Goal: Transaction & Acquisition: Purchase product/service

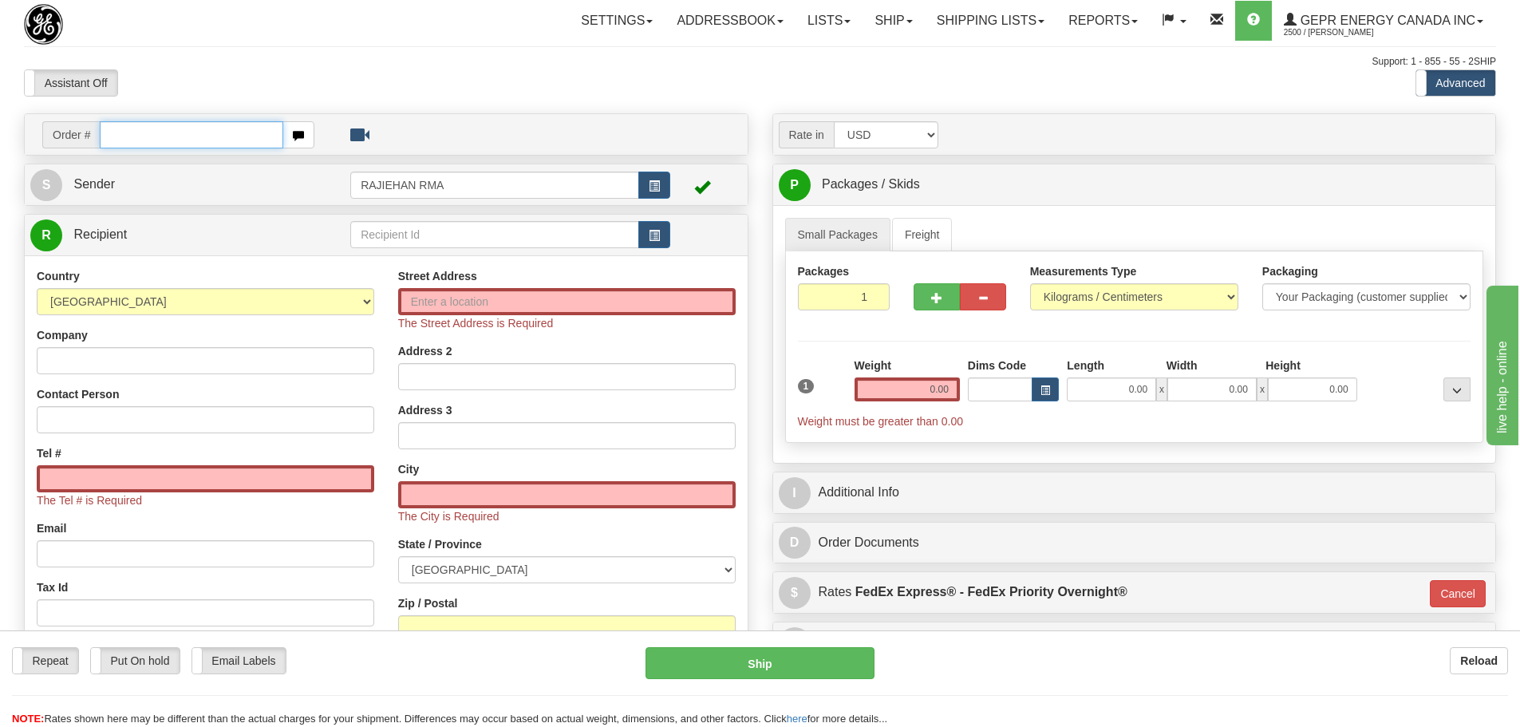
click at [239, 133] on input "text" at bounding box center [192, 134] width 184 height 27
paste input "86701929"
type input "86701929"
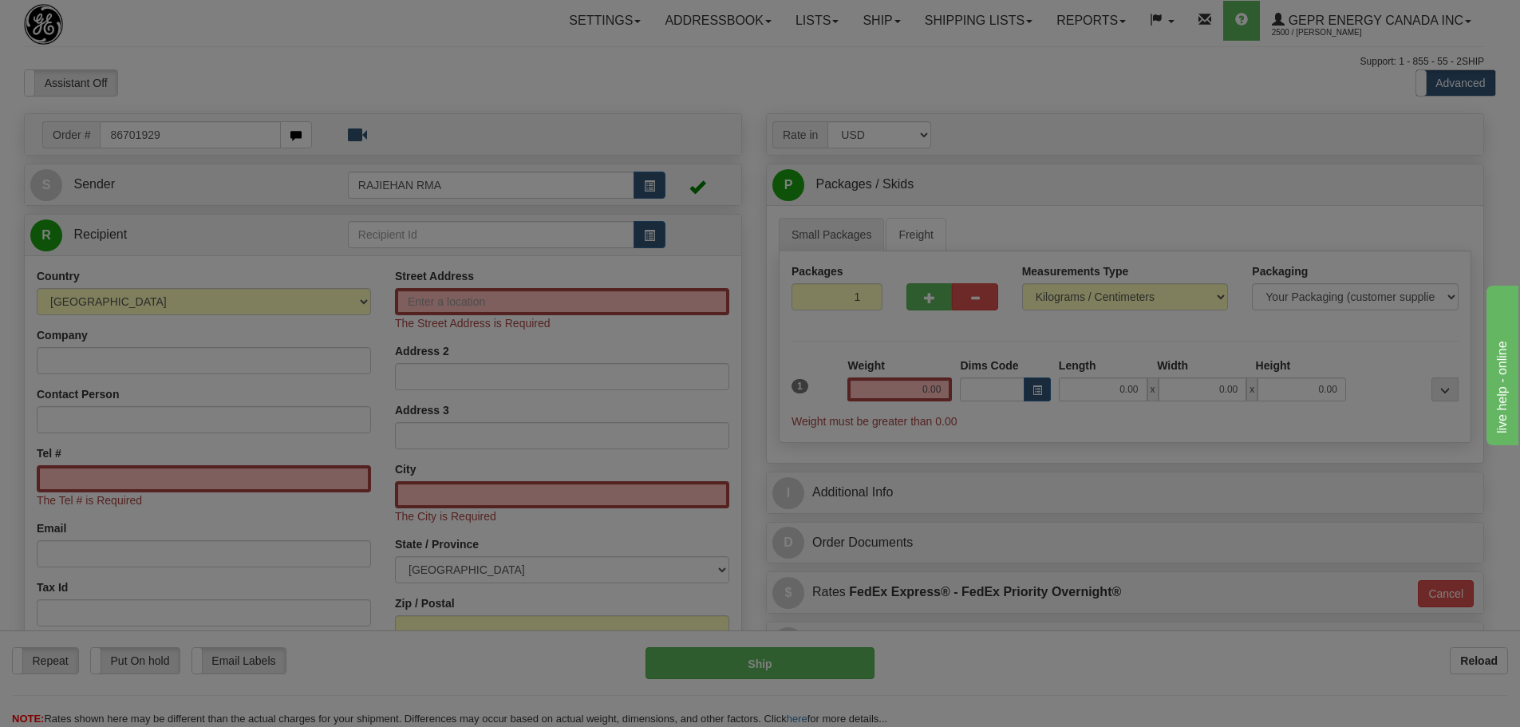
click at [286, 74] on body "Training Course Close Toggle navigation Settings Shipping Preferences New Recip…" at bounding box center [760, 363] width 1520 height 727
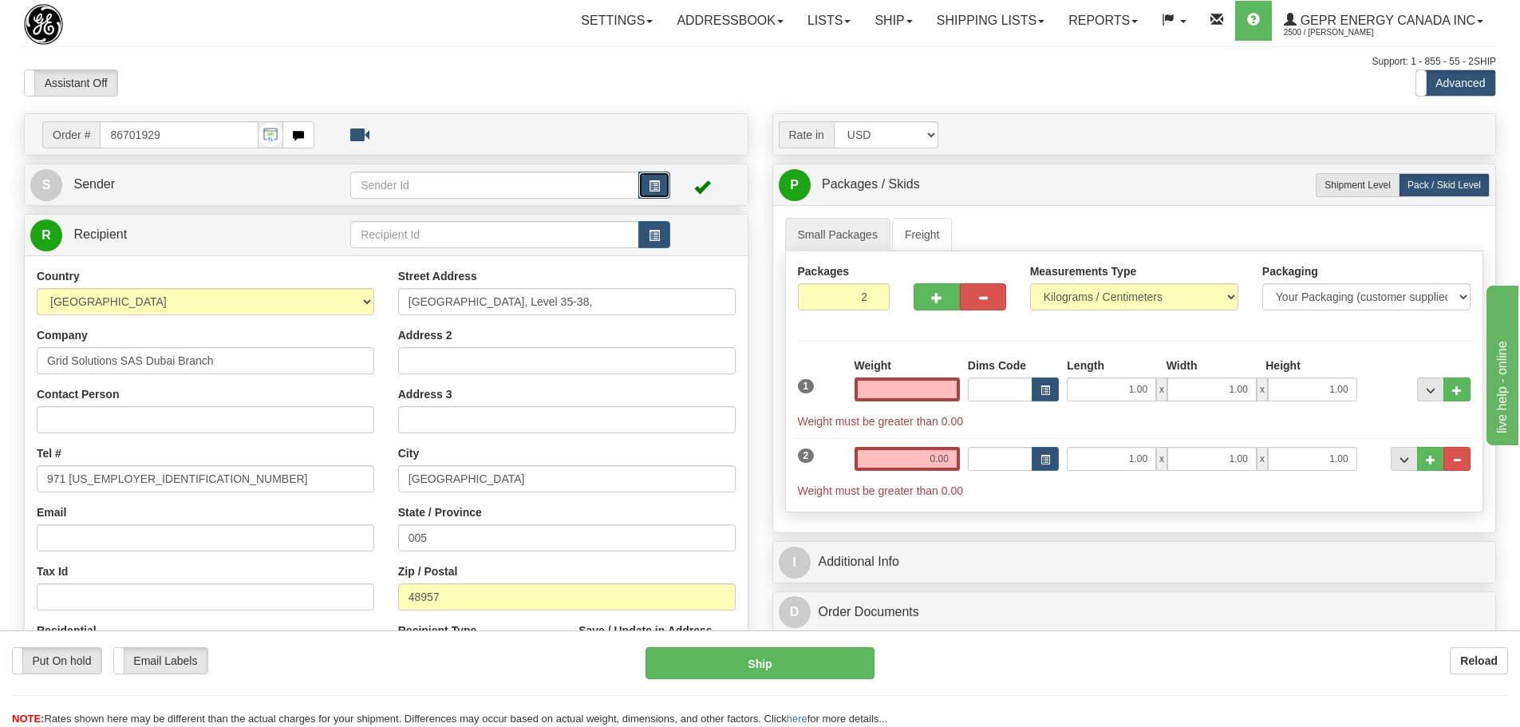
type input "0.00"
click at [649, 182] on button "button" at bounding box center [654, 185] width 32 height 27
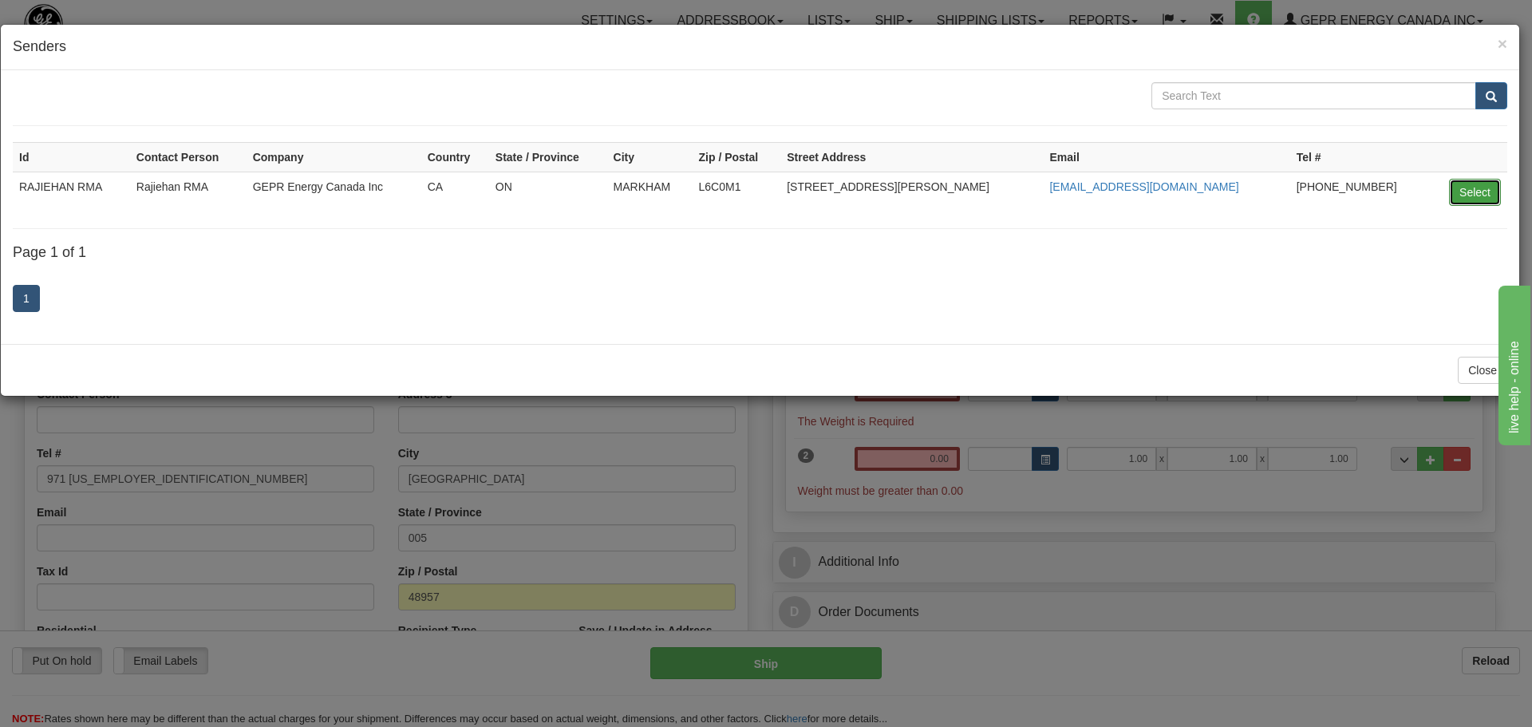
click at [1473, 186] on button "Select" at bounding box center [1475, 192] width 52 height 27
type input "RAJIEHAN RMA"
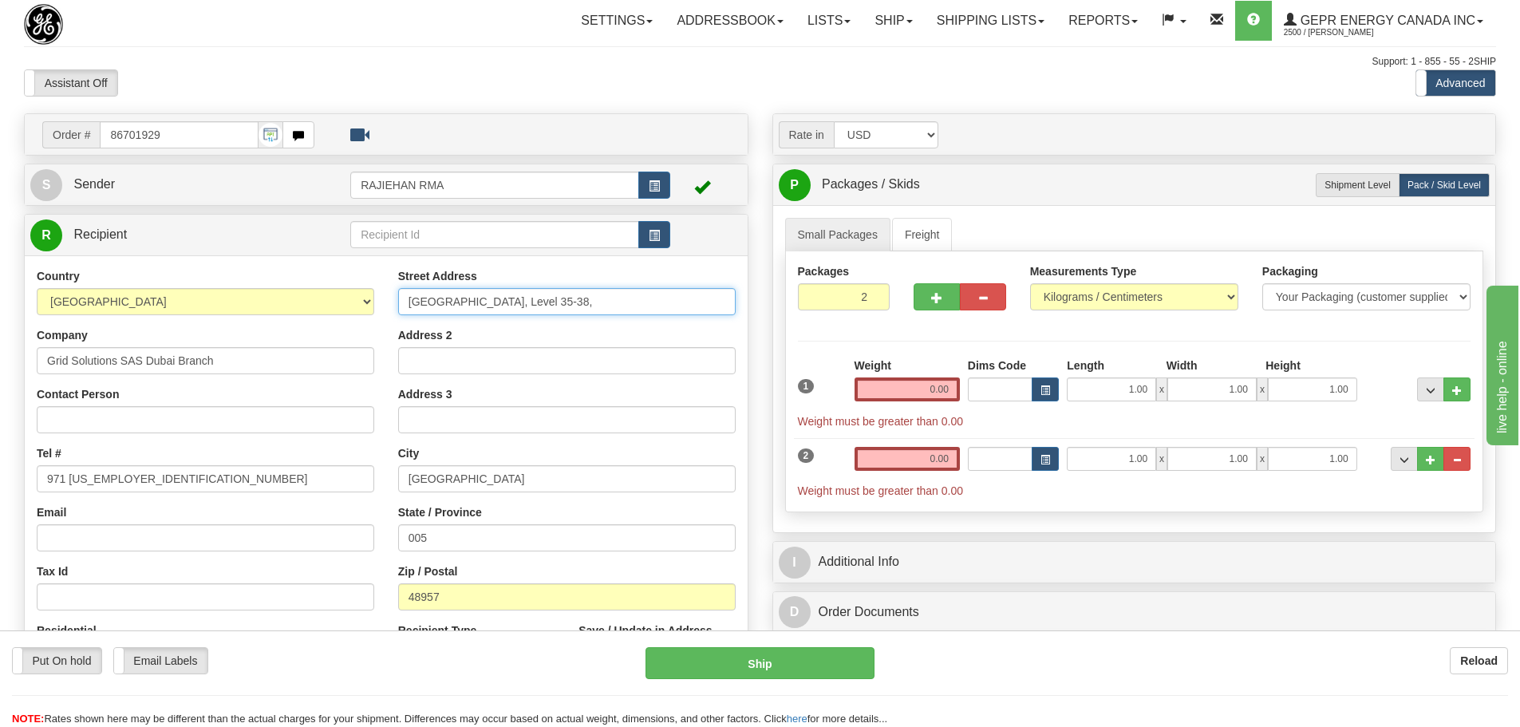
drag, startPoint x: 512, startPoint y: 292, endPoint x: 258, endPoint y: 314, distance: 254.8
click at [258, 314] on div "Country AFGHANISTAN ALAND ISLANDS ALBANIA ALGERIA AMERICAN SAMOA ANDORRA ANGOLA…" at bounding box center [386, 482] width 723 height 429
drag, startPoint x: 602, startPoint y: 301, endPoint x: 363, endPoint y: 322, distance: 239.6
click at [363, 322] on div "Country AFGHANISTAN ALAND ISLANDS ALBANIA ALGERIA AMERICAN SAMOA ANDORRA ANGOLA…" at bounding box center [386, 482] width 723 height 429
paste input "Business Bay"
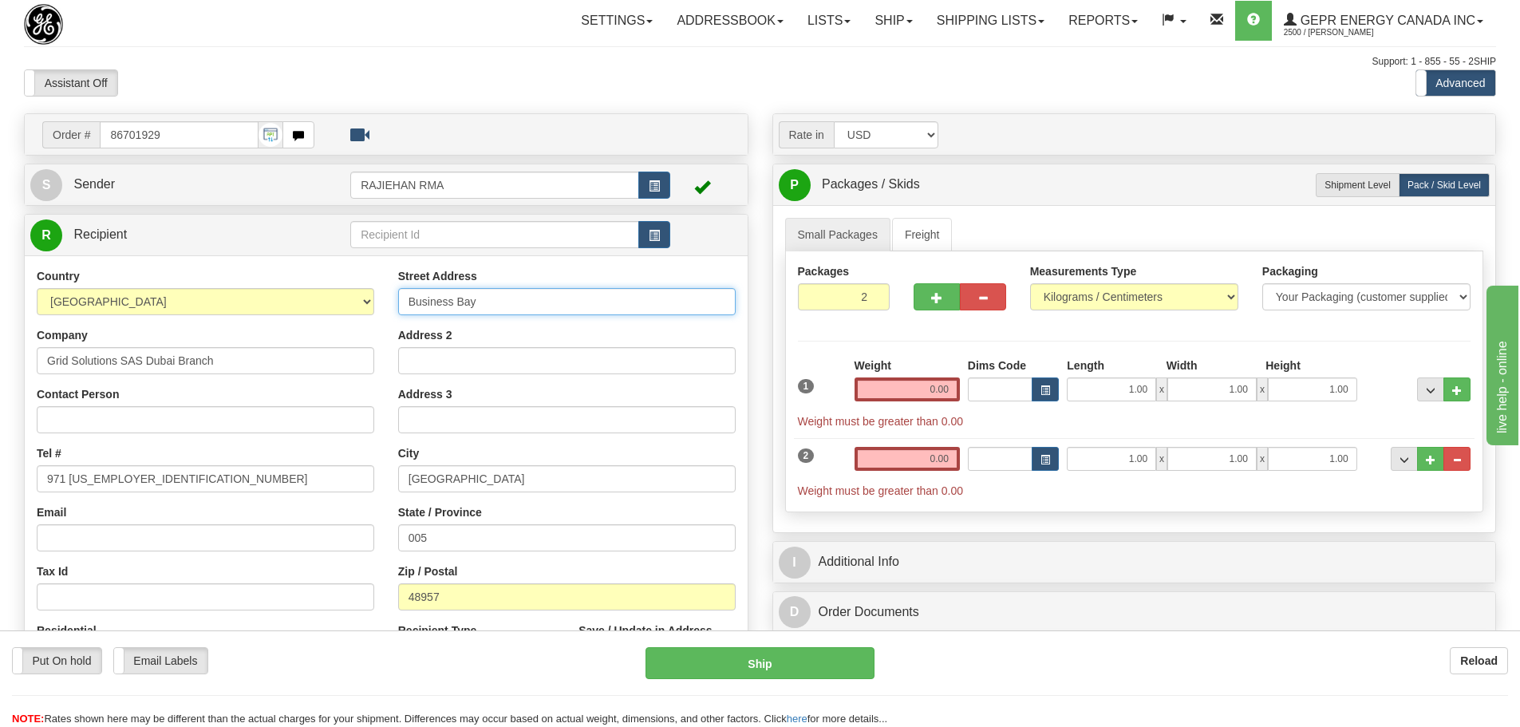
type input "Business Bay"
click at [457, 370] on input "Address 2" at bounding box center [567, 360] width 338 height 27
paste input "Al Abraj Street,"
type input "Al Abraj Street,"
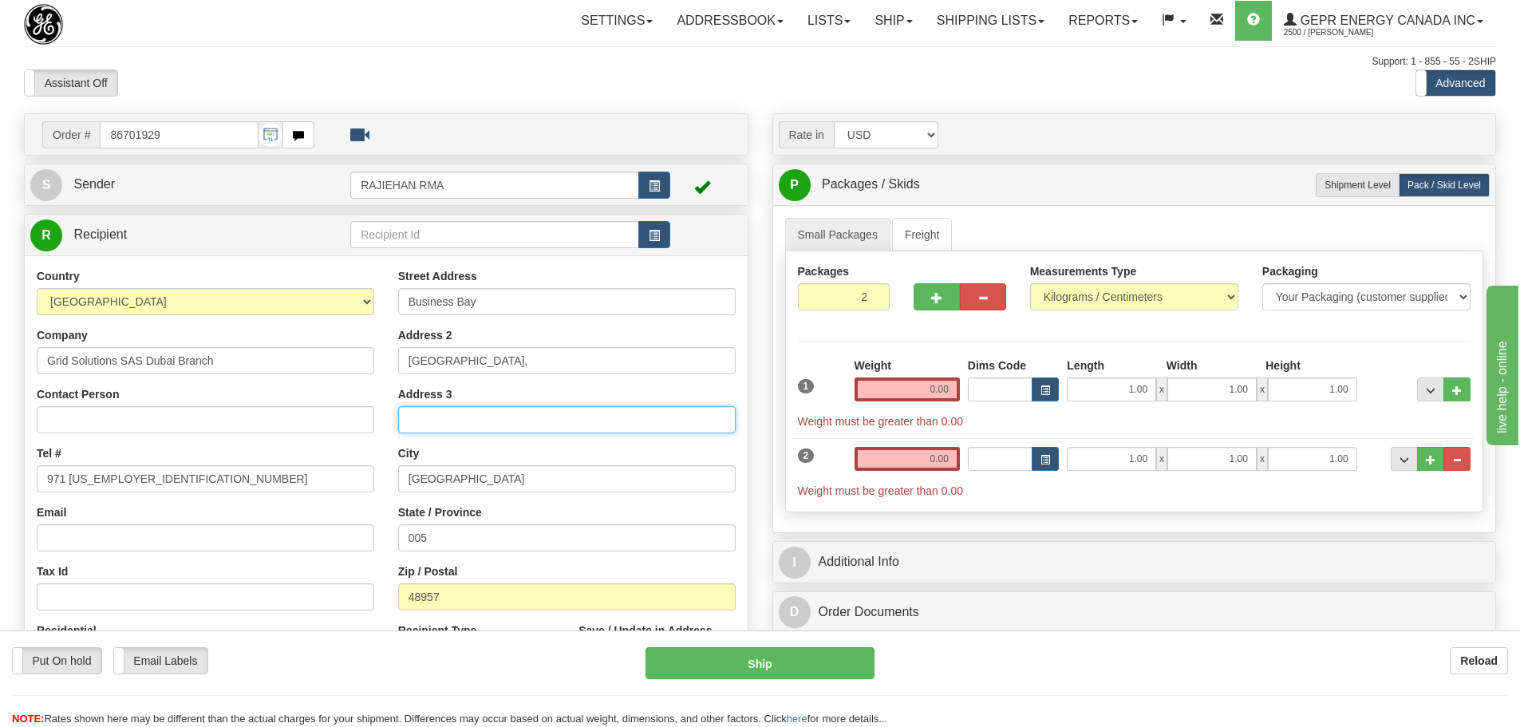
click at [492, 410] on input "Address 3" at bounding box center [567, 419] width 338 height 27
paste input "U-Bora Tower, Level 35-38,"
type input "U-Bora Tower, Level 35-38,"
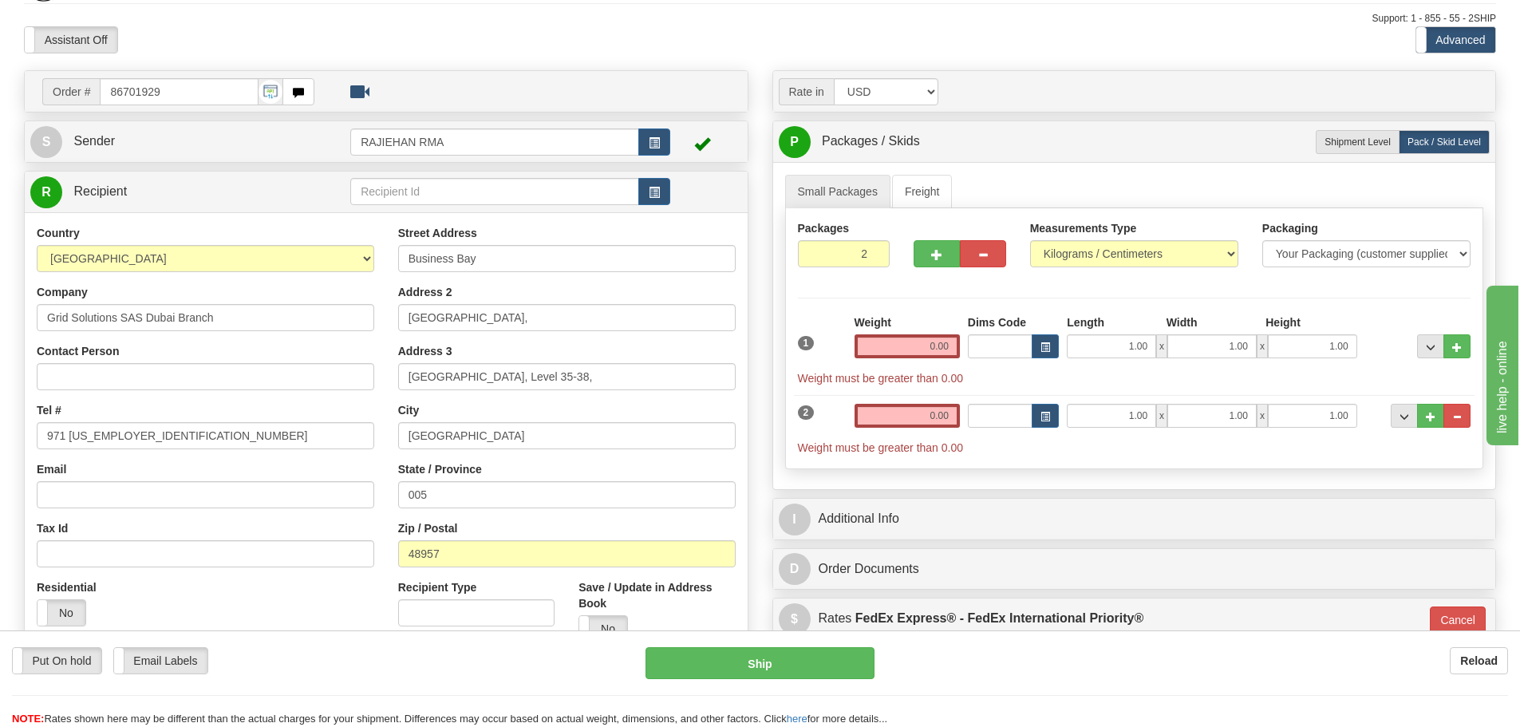
scroll to position [80, 0]
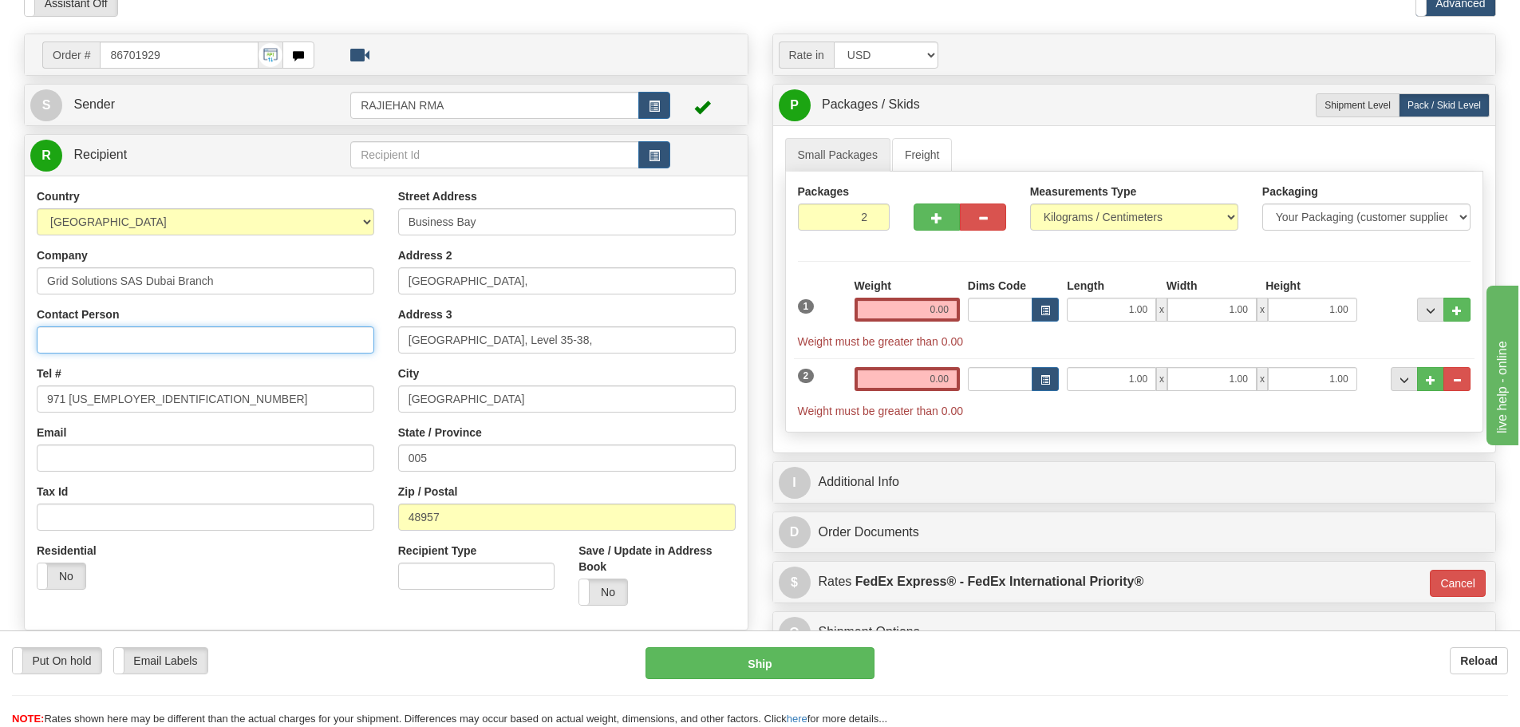
click at [240, 337] on input "Contact Person" at bounding box center [206, 339] width 338 height 27
paste input "Jitendra Phulwani"
type input "Jitendra Phulwani"
click at [278, 376] on div "Tel # 971 04-4299666" at bounding box center [206, 389] width 338 height 47
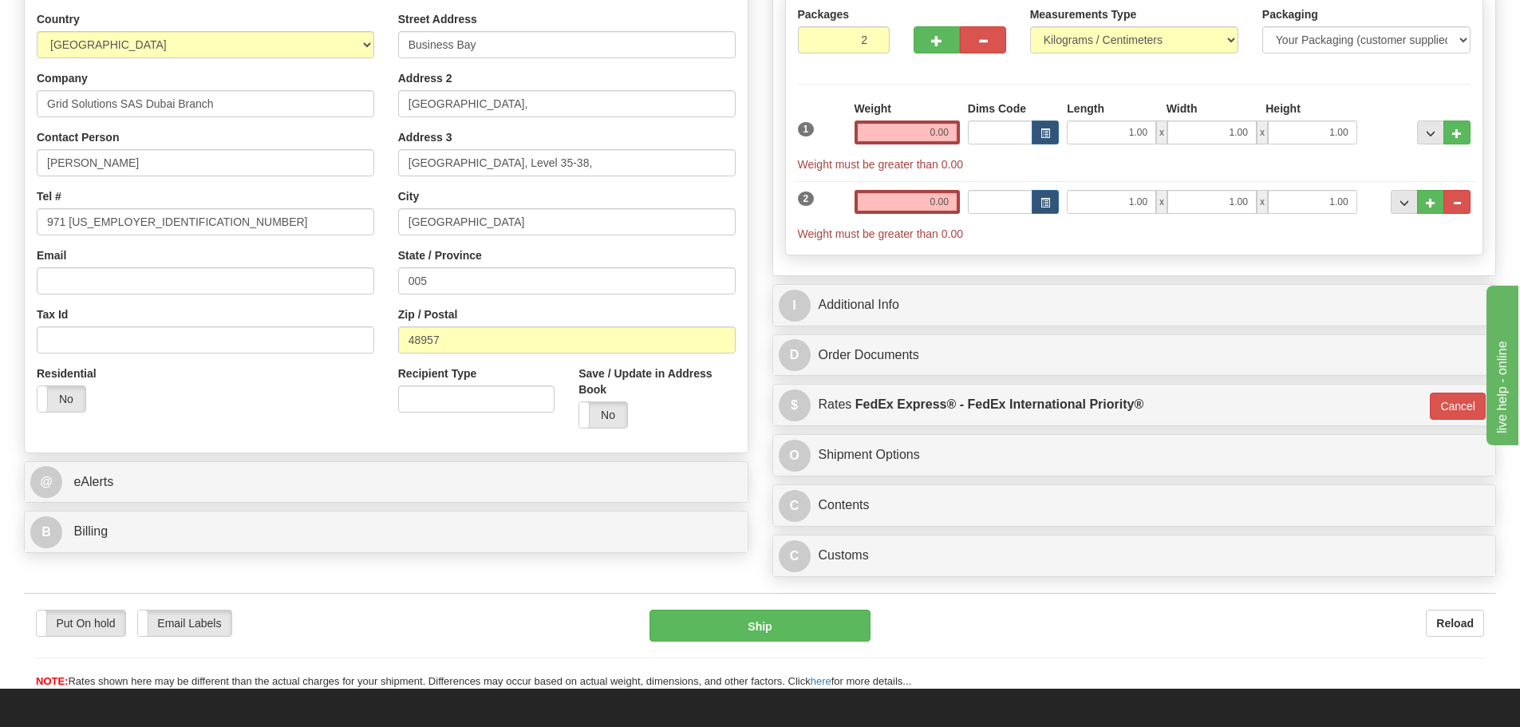
scroll to position [160, 0]
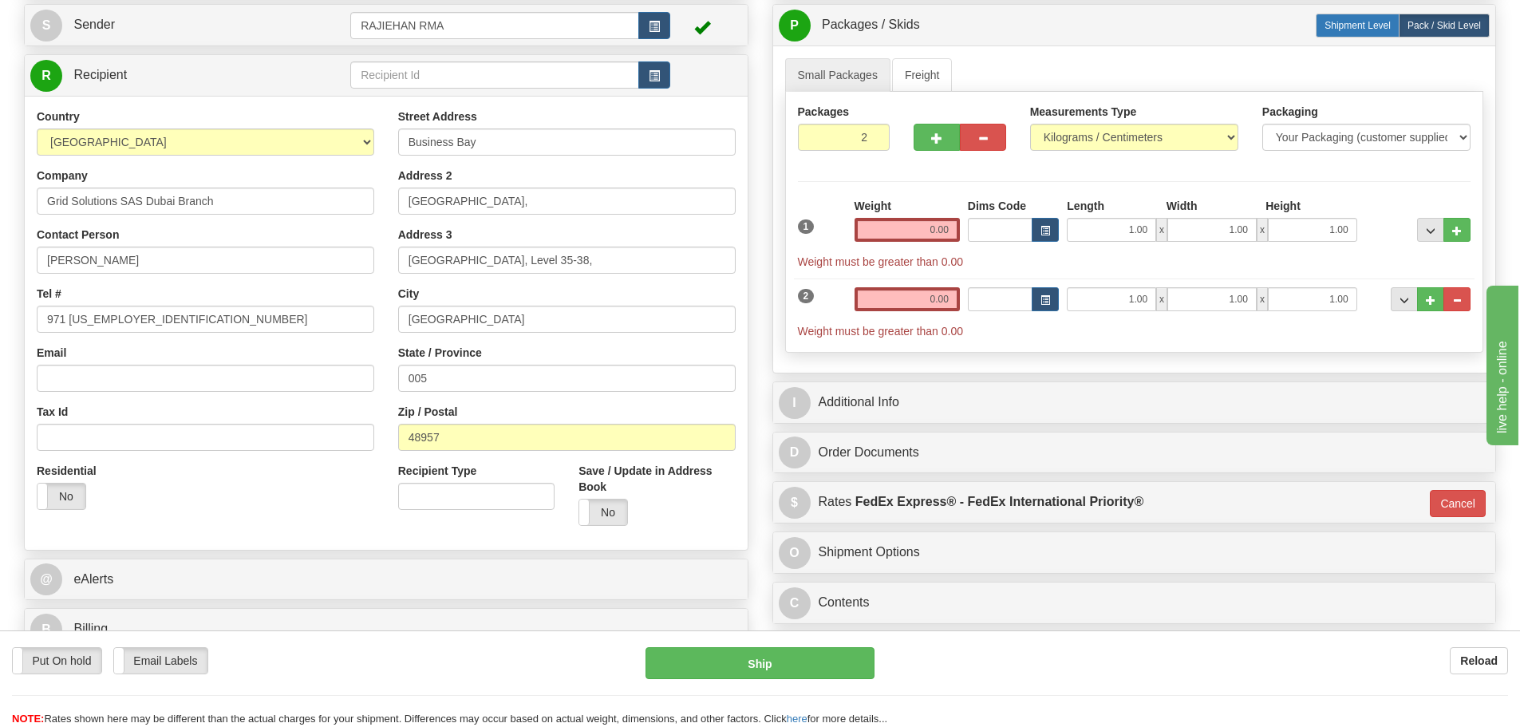
click at [1335, 20] on span "Shipment Level" at bounding box center [1358, 25] width 66 height 11
radio input "true"
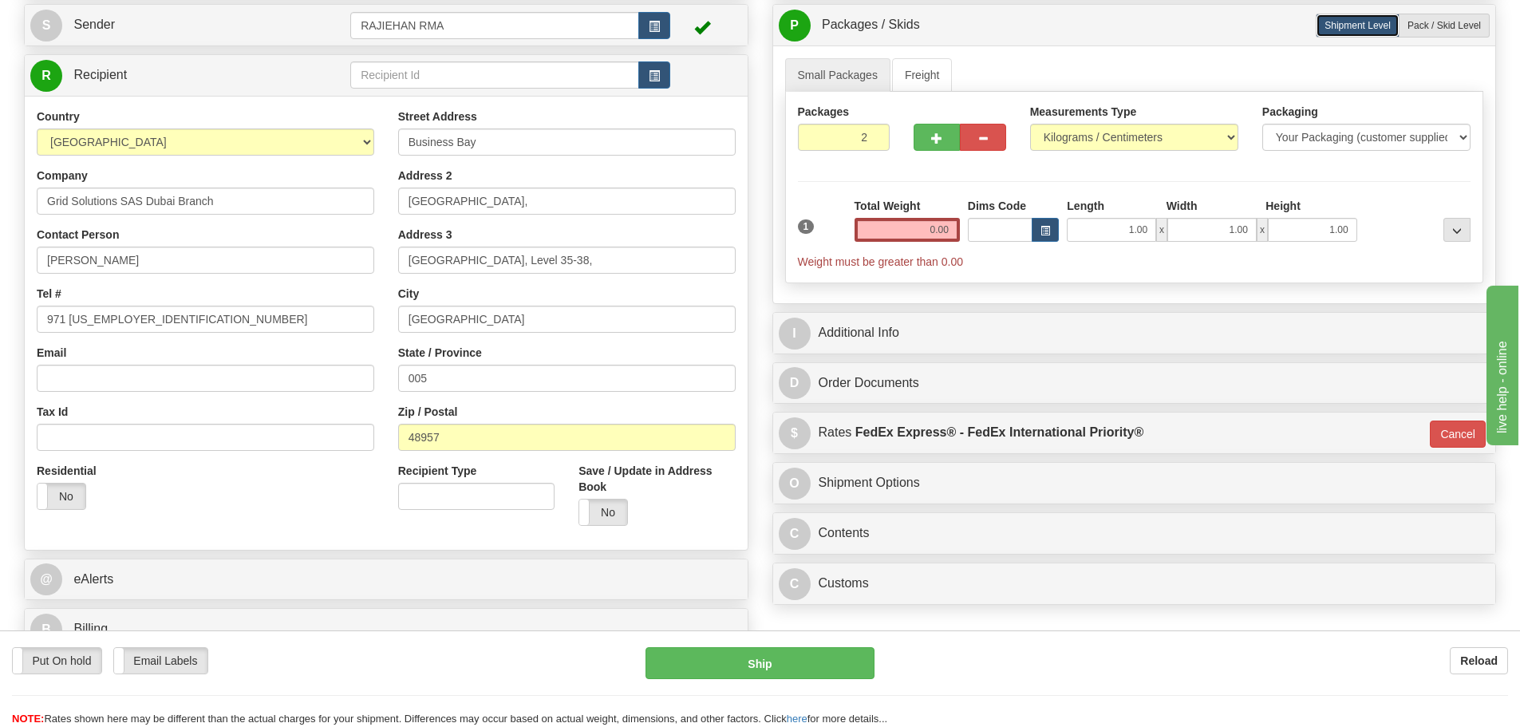
scroll to position [0, 0]
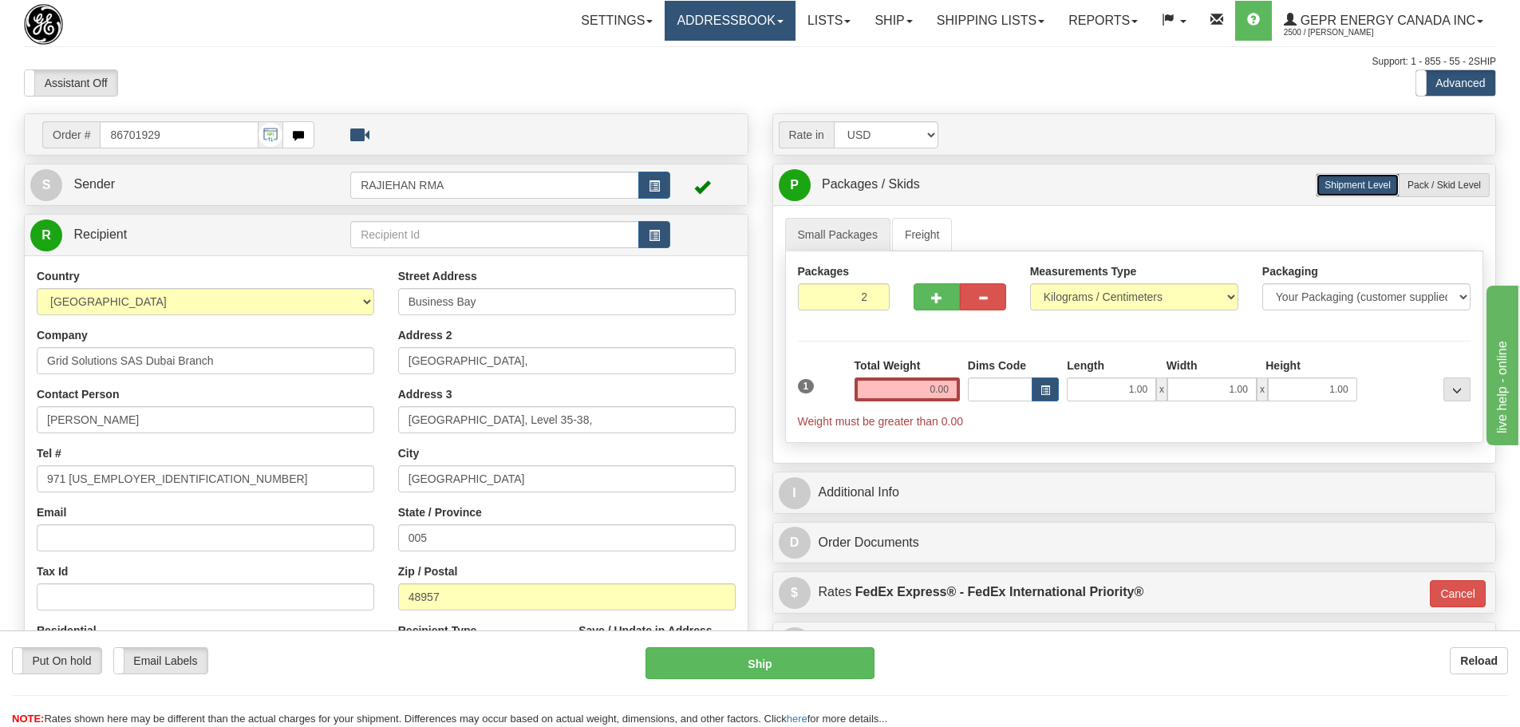
click at [777, 20] on span at bounding box center [780, 21] width 6 height 3
drag, startPoint x: 863, startPoint y: 55, endPoint x: 871, endPoint y: 53, distance: 8.3
click at [866, 55] on div "Support: 1 - 855 - 55 - 2SHIP" at bounding box center [760, 62] width 1472 height 14
click at [886, 35] on link "Ship" at bounding box center [893, 21] width 61 height 40
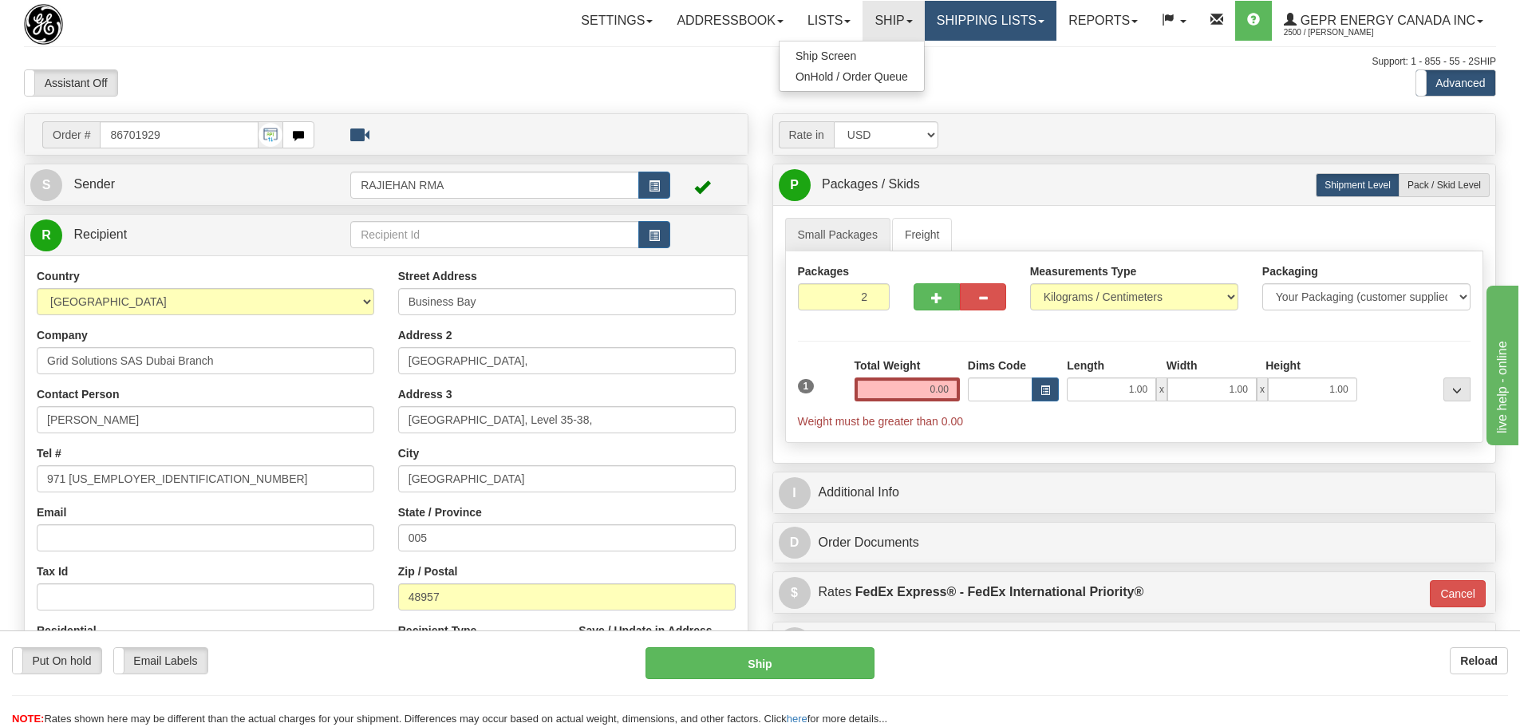
drag, startPoint x: 880, startPoint y: 53, endPoint x: 961, endPoint y: 39, distance: 81.9
click at [961, 39] on link "Shipping lists" at bounding box center [991, 21] width 132 height 40
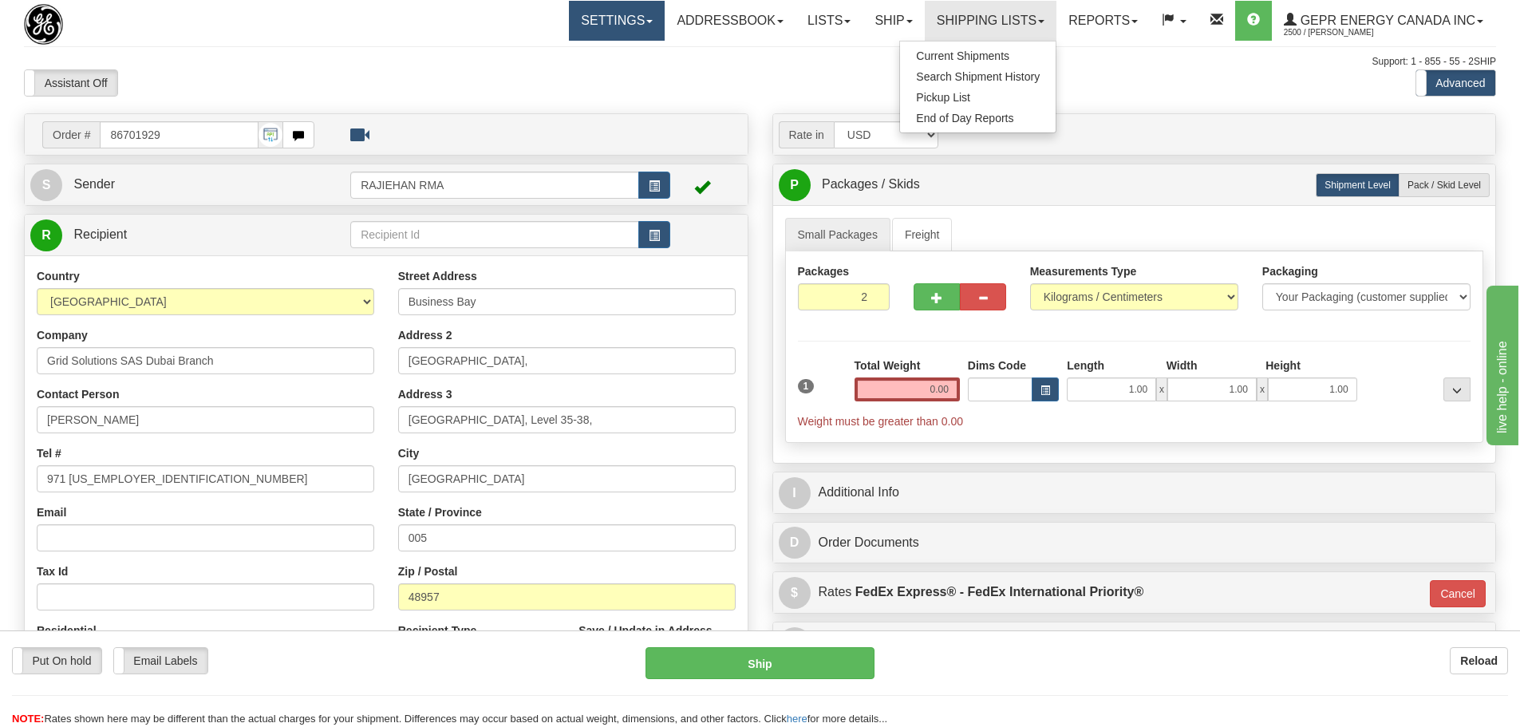
click at [637, 26] on link "Settings" at bounding box center [617, 21] width 96 height 40
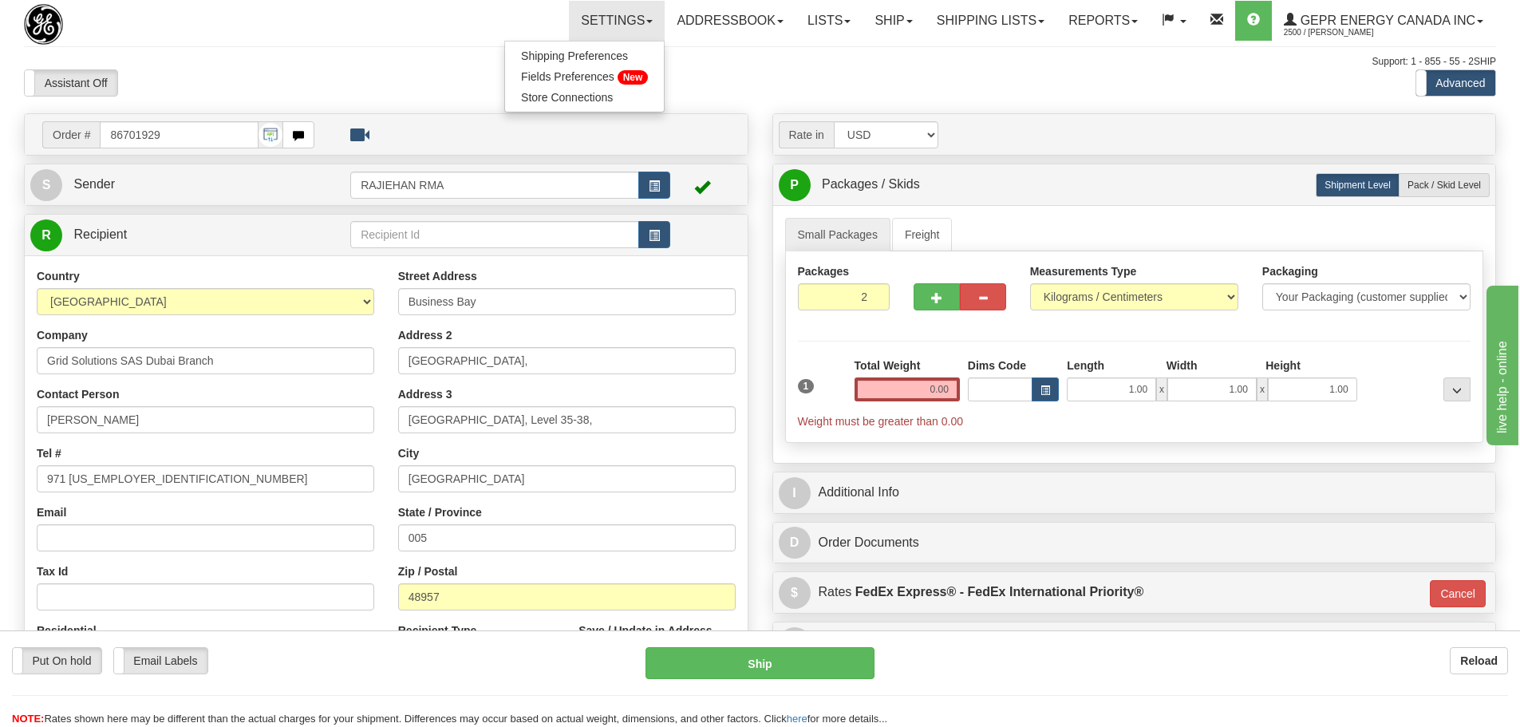
click at [343, 33] on div "Settings Shipping Preferences Fields Preferences New Store Connections Addressb…" at bounding box center [889, 21] width 1214 height 40
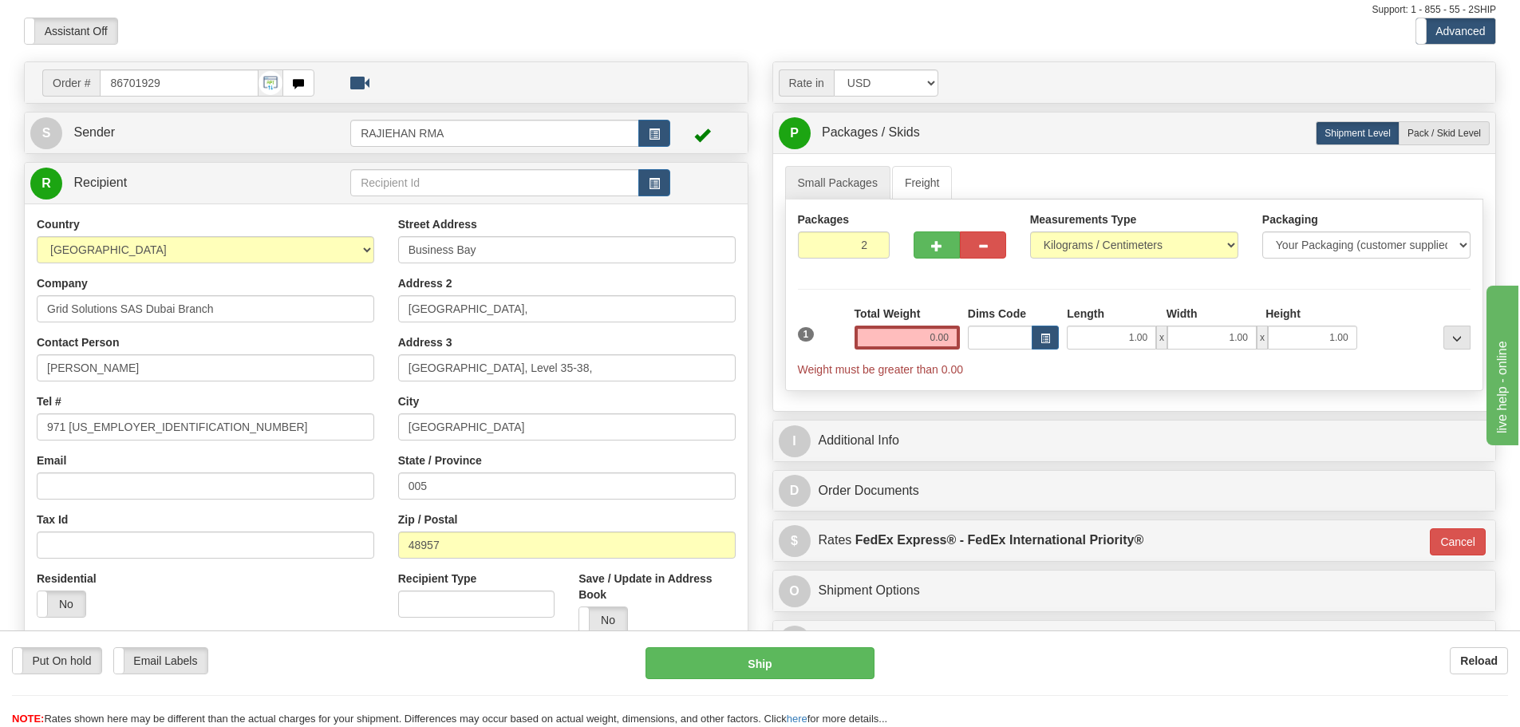
scroll to position [80, 0]
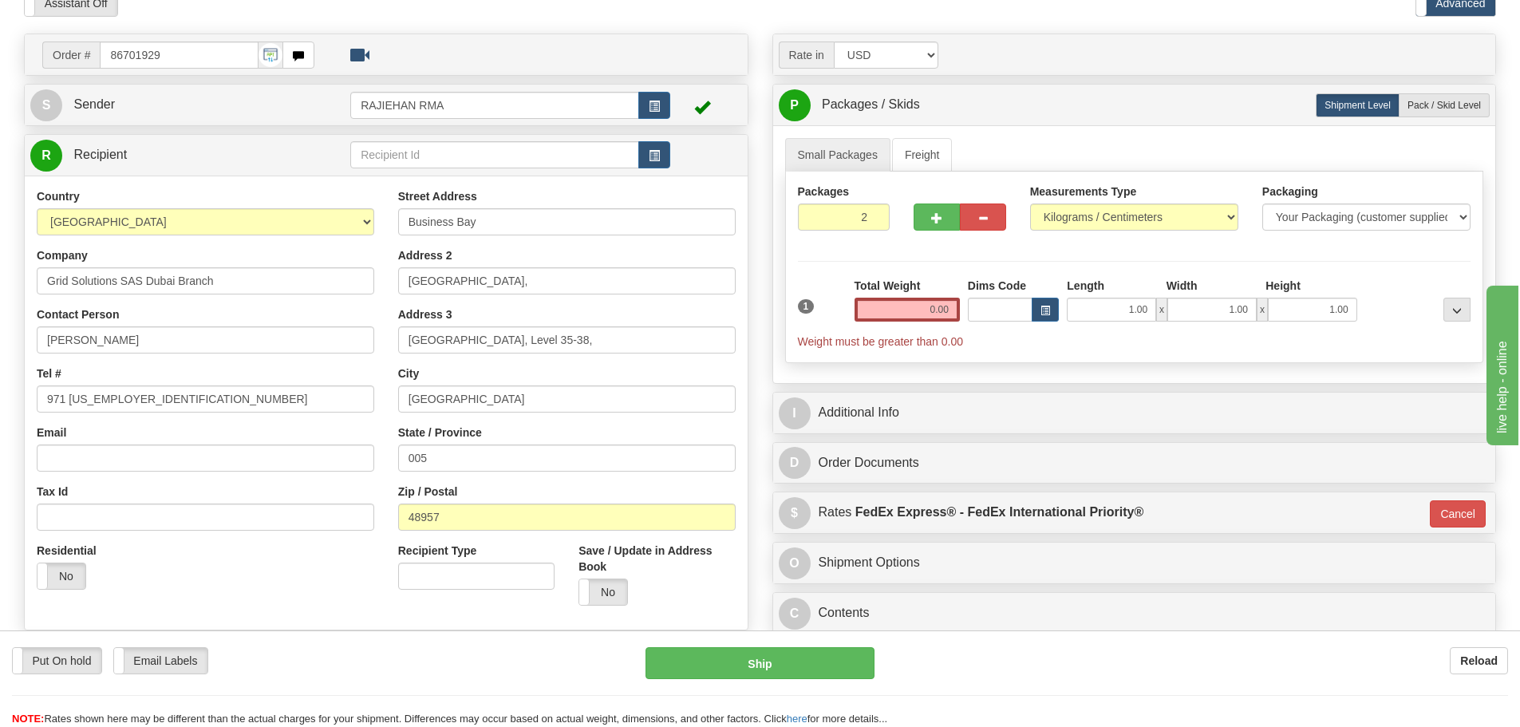
click at [894, 330] on div "Total Weight 0.00" at bounding box center [907, 306] width 113 height 56
click at [905, 312] on input "0.00" at bounding box center [907, 310] width 105 height 24
type input "0.00"
drag, startPoint x: 832, startPoint y: 223, endPoint x: 903, endPoint y: 235, distance: 72.0
click at [903, 235] on div "Packages 2 1" at bounding box center [1135, 214] width 698 height 61
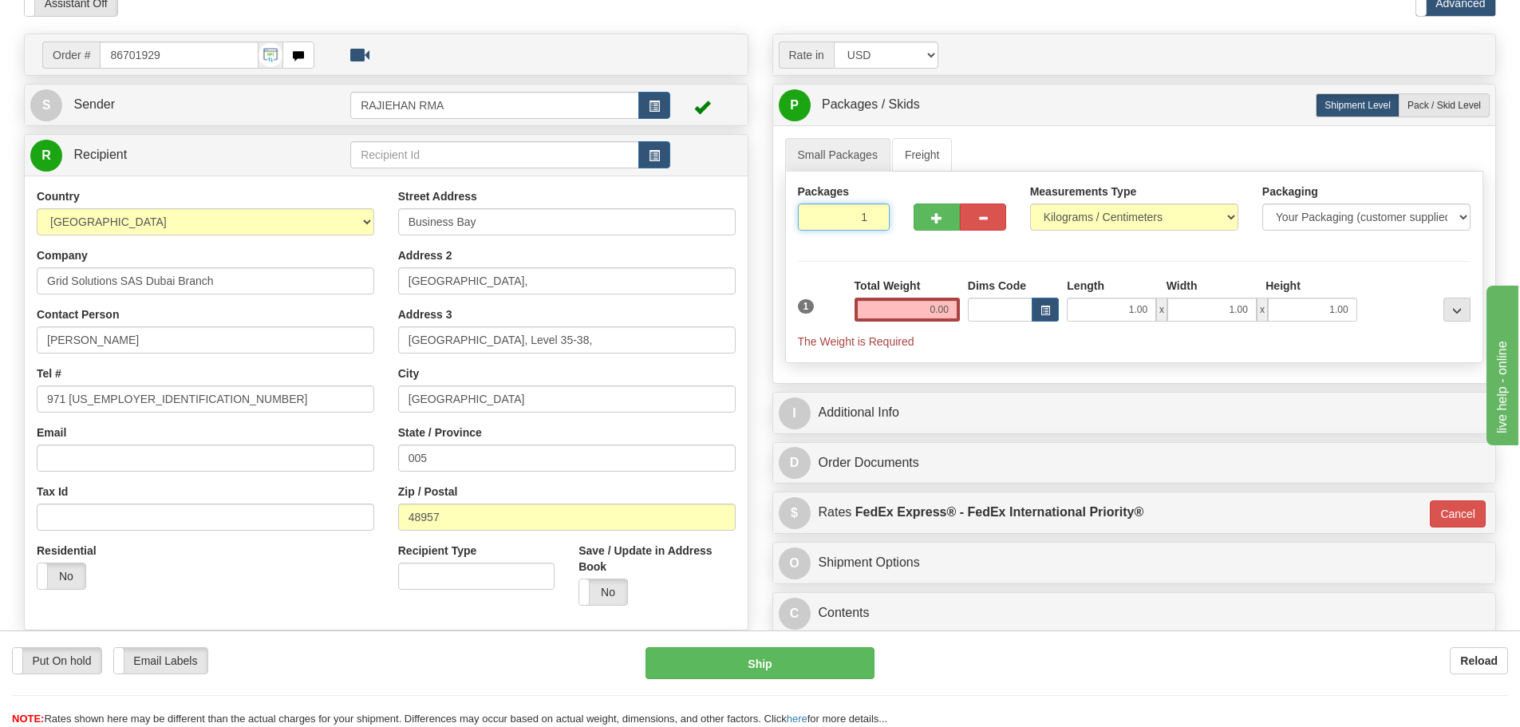
type input "1"
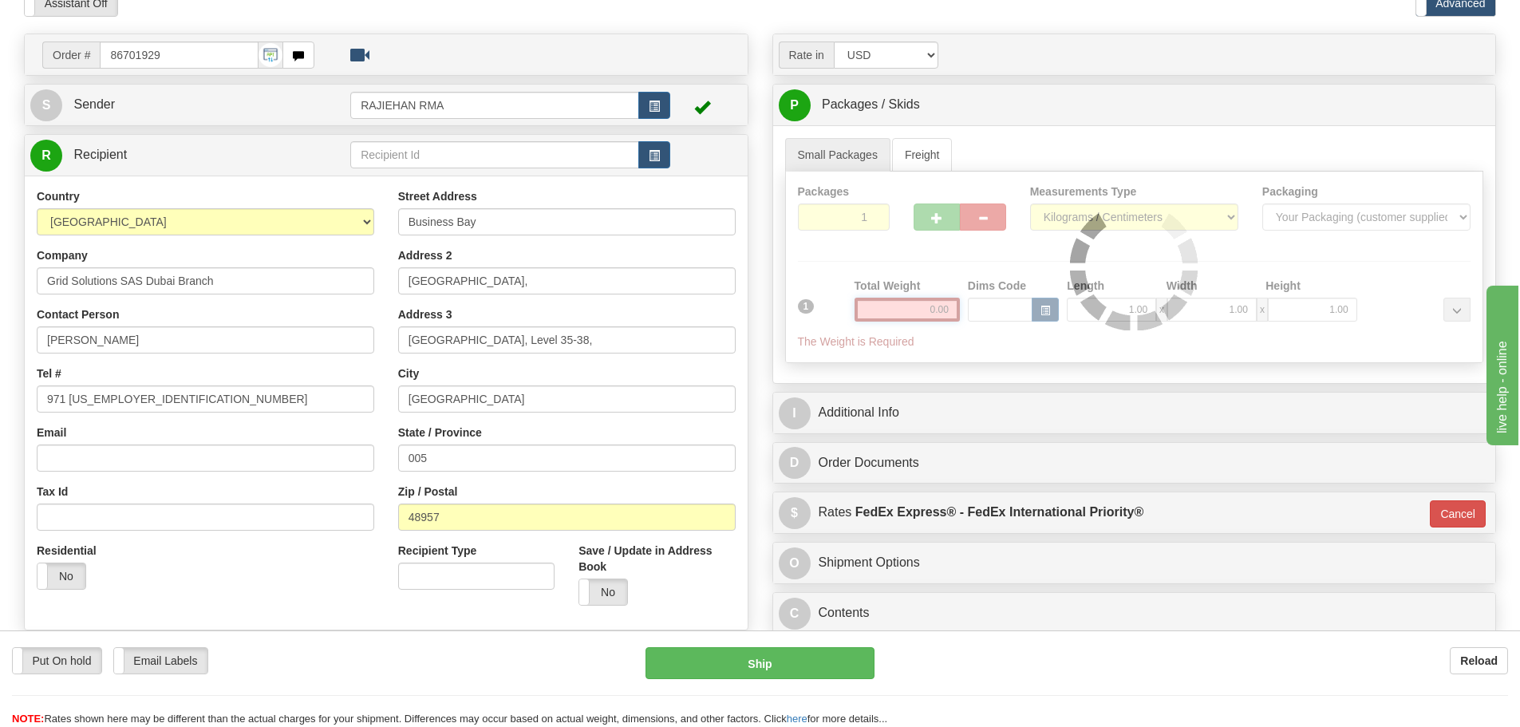
click at [916, 305] on div "Packages 1 1 Measurements Type" at bounding box center [1134, 268] width 699 height 192
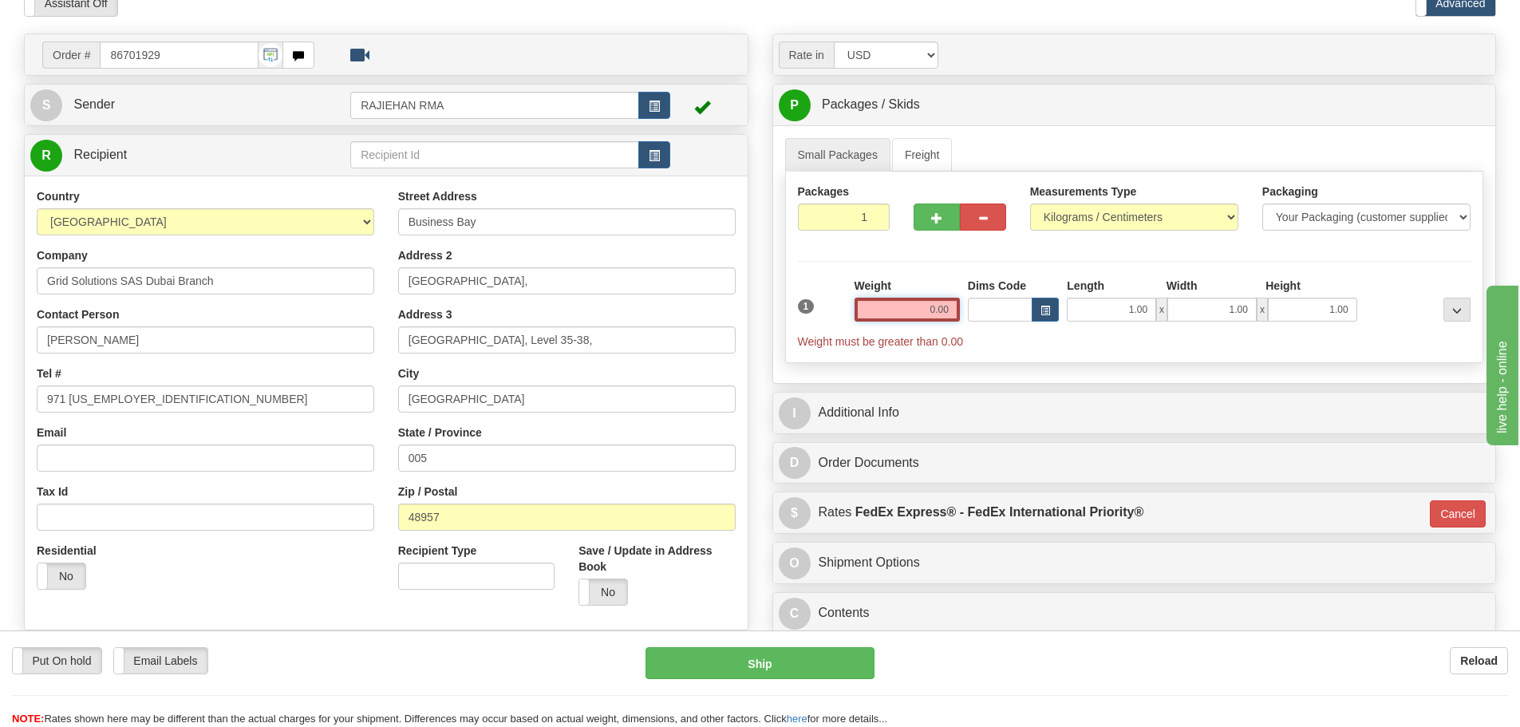
click at [916, 305] on input "0.00" at bounding box center [907, 310] width 105 height 24
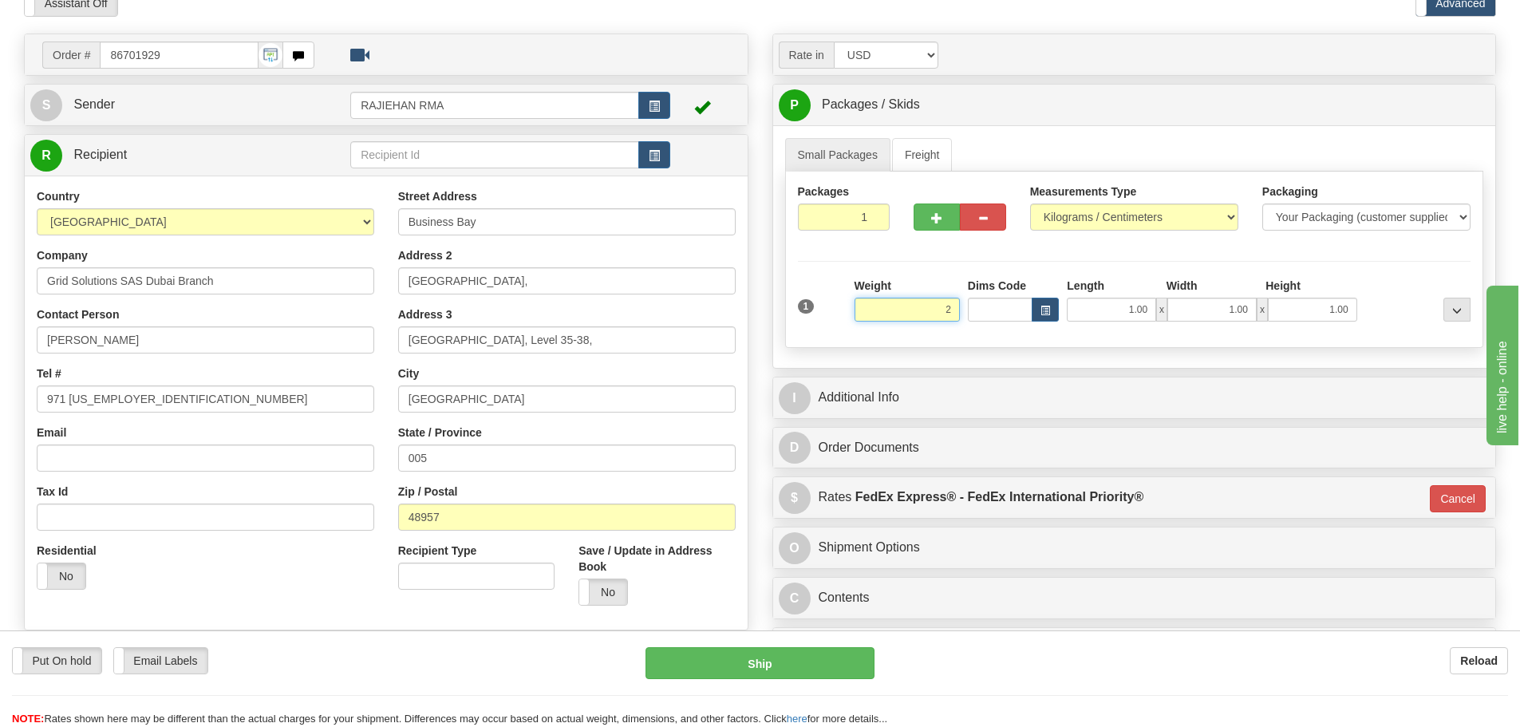
type input "2"
type input "01"
type input "2.00"
click at [911, 290] on div "Weight 2.00" at bounding box center [907, 300] width 105 height 44
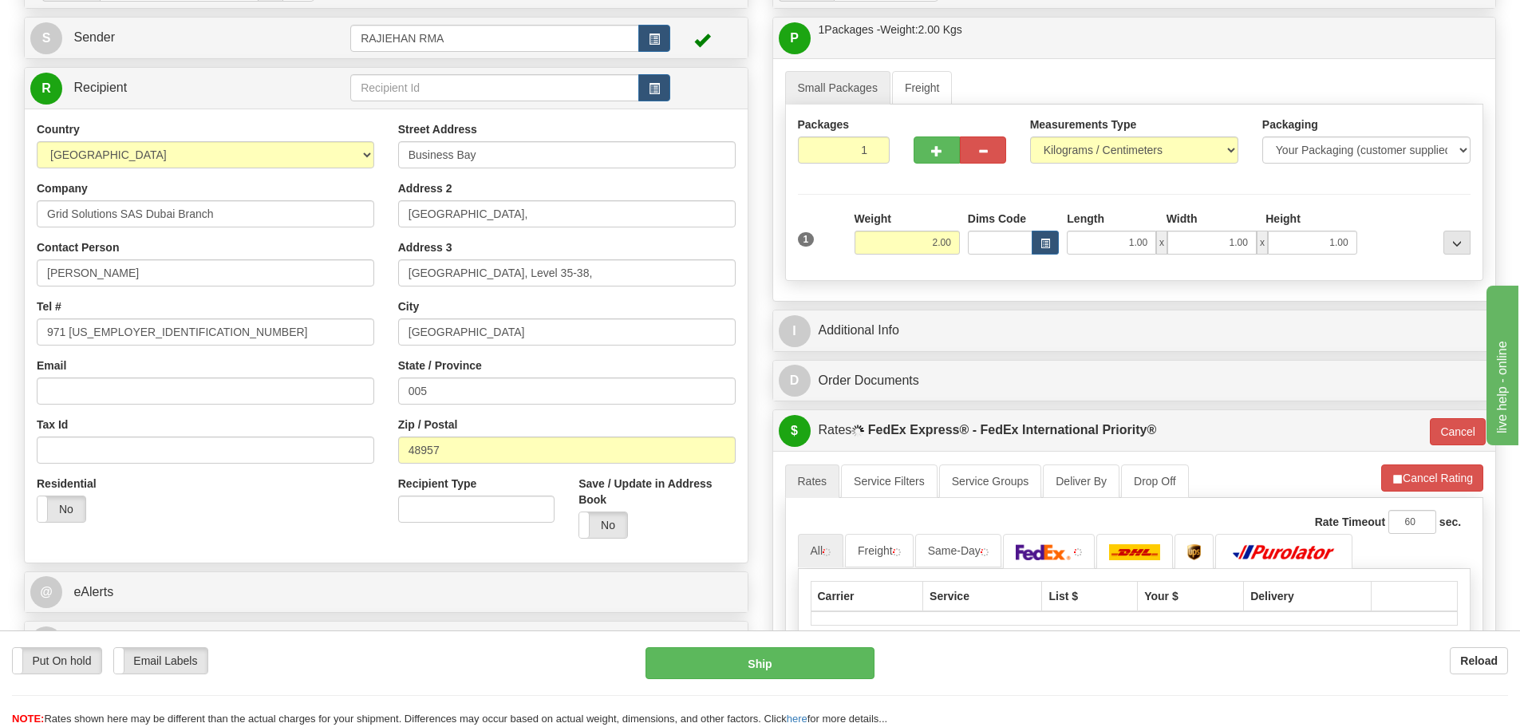
scroll to position [239, 0]
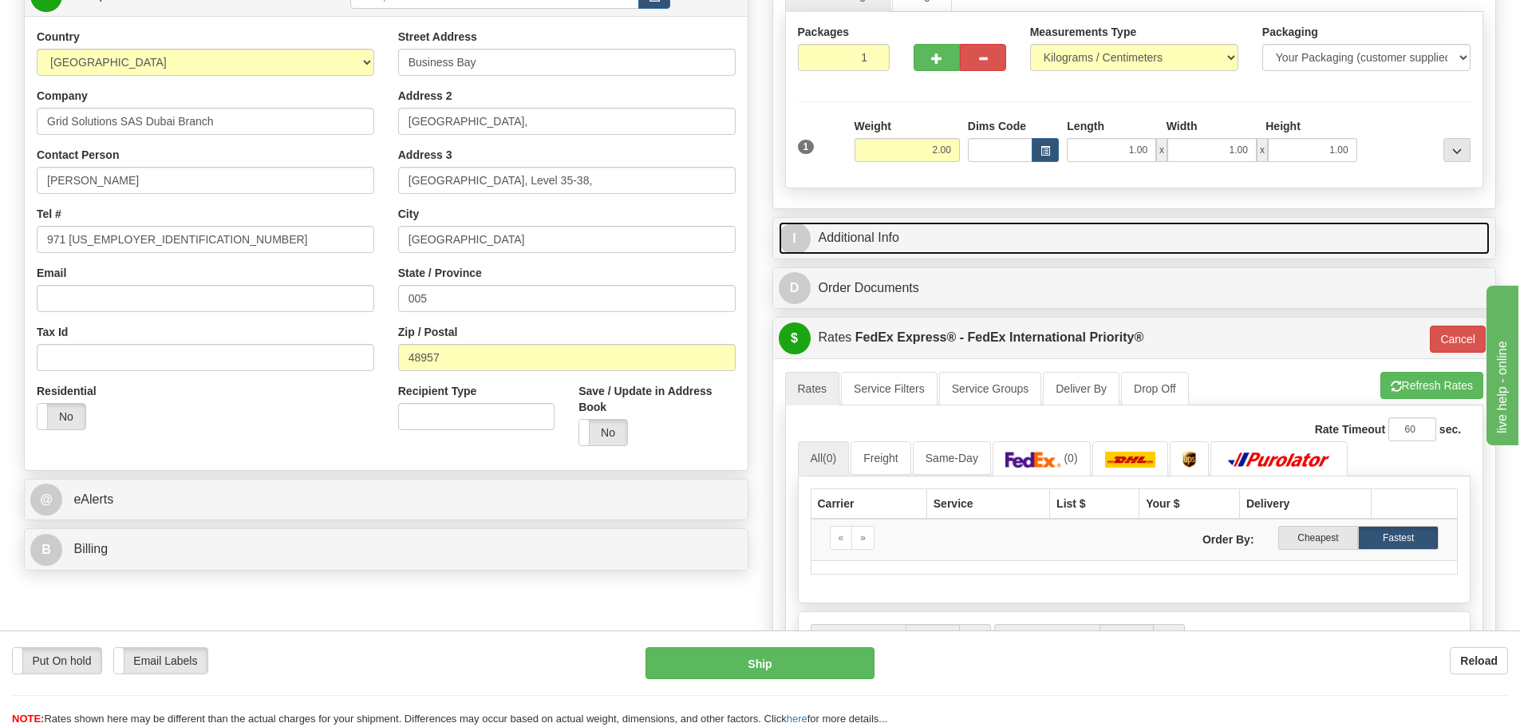
click at [916, 242] on link "I Additional Info" at bounding box center [1135, 238] width 712 height 33
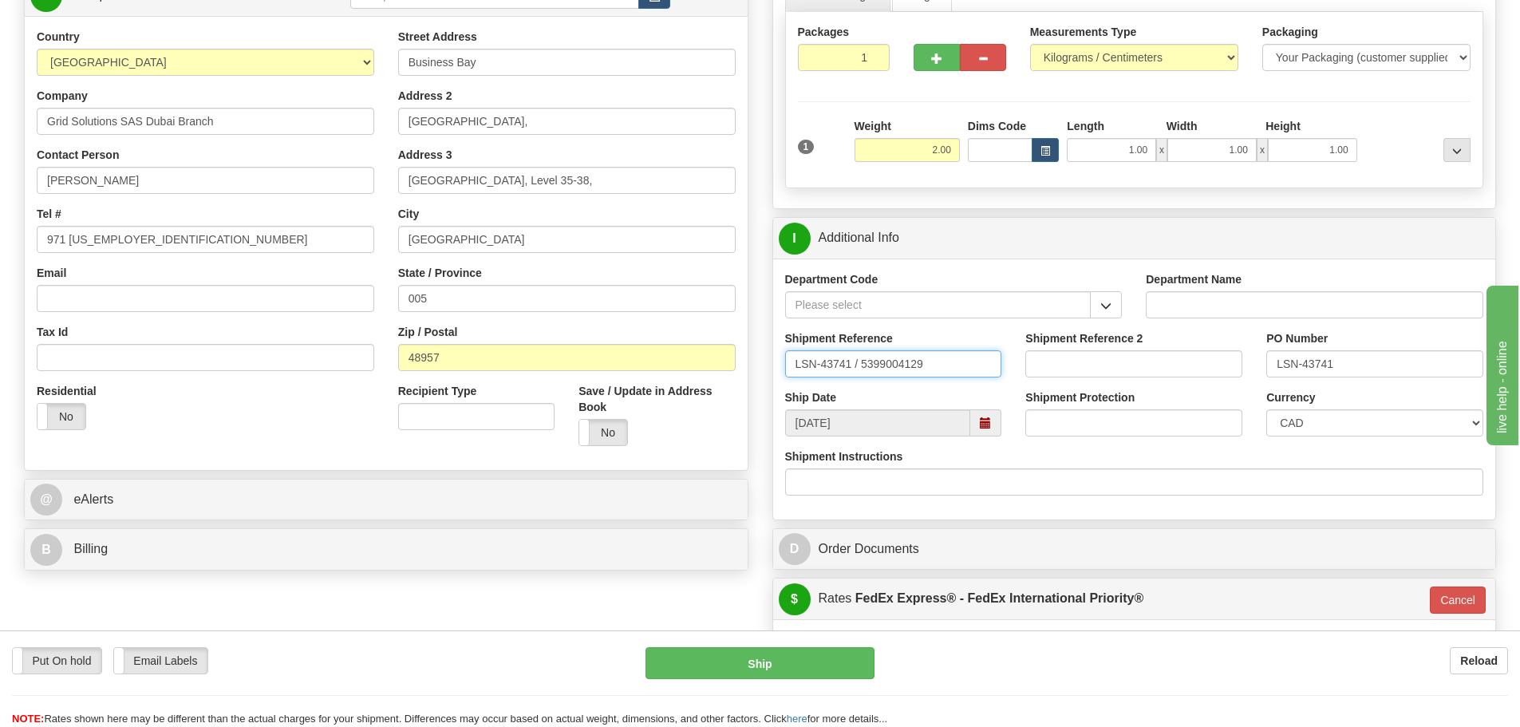
drag, startPoint x: 853, startPoint y: 369, endPoint x: 861, endPoint y: 373, distance: 8.9
click at [861, 373] on input "LSN-43741 / 5399004129" at bounding box center [893, 363] width 217 height 27
type input "LSN-43741 RMA 5399004129"
click at [1314, 433] on select "CAD USD EUR ZAR RON ANG ARN AUD AUS AWG BBD BFR BGN BHD BMD BND BRC BRL CHP CKZ…" at bounding box center [1375, 422] width 217 height 27
select select "1"
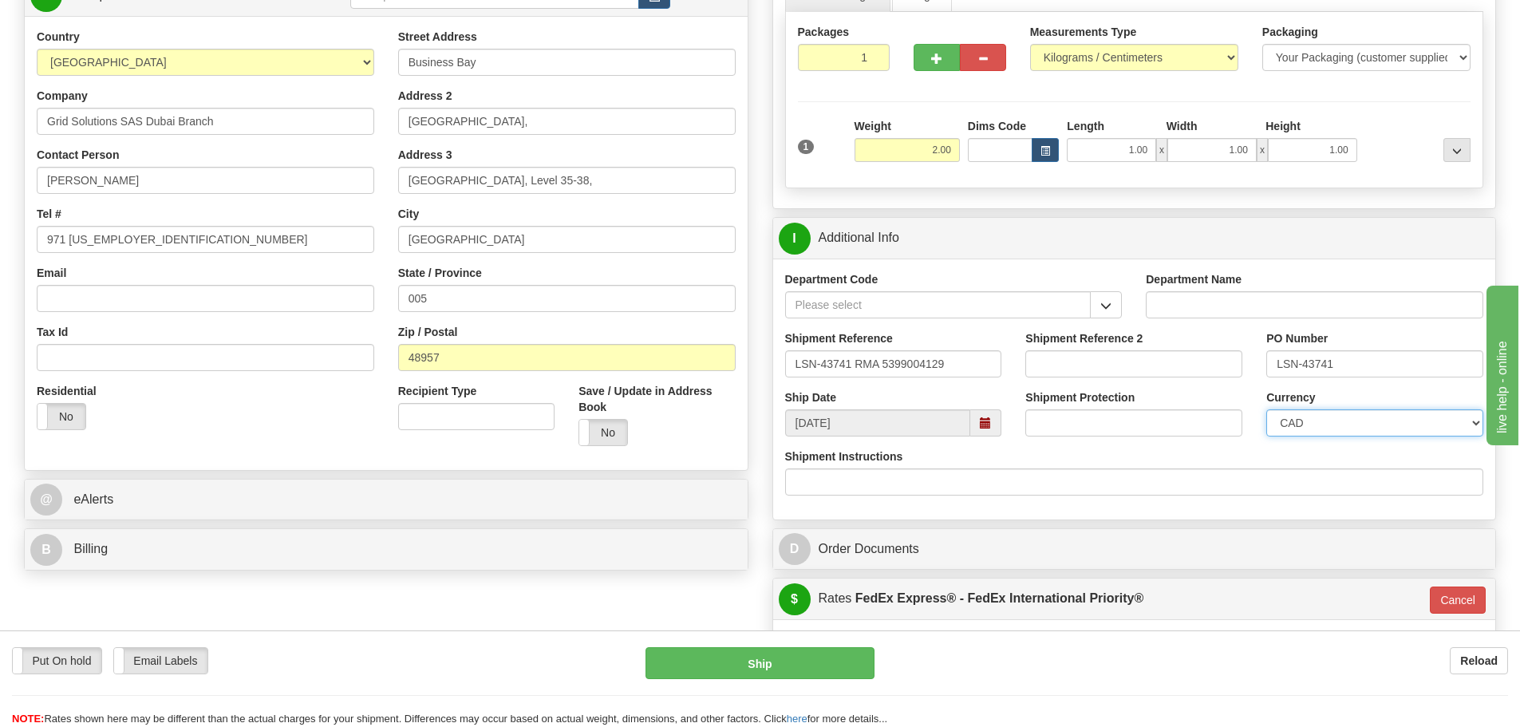
click at [1267, 409] on select "CAD USD EUR ZAR RON ANG ARN AUD AUS AWG BBD BFR BGN BHD BMD BND BRC BRL CHP CKZ…" at bounding box center [1375, 422] width 217 height 27
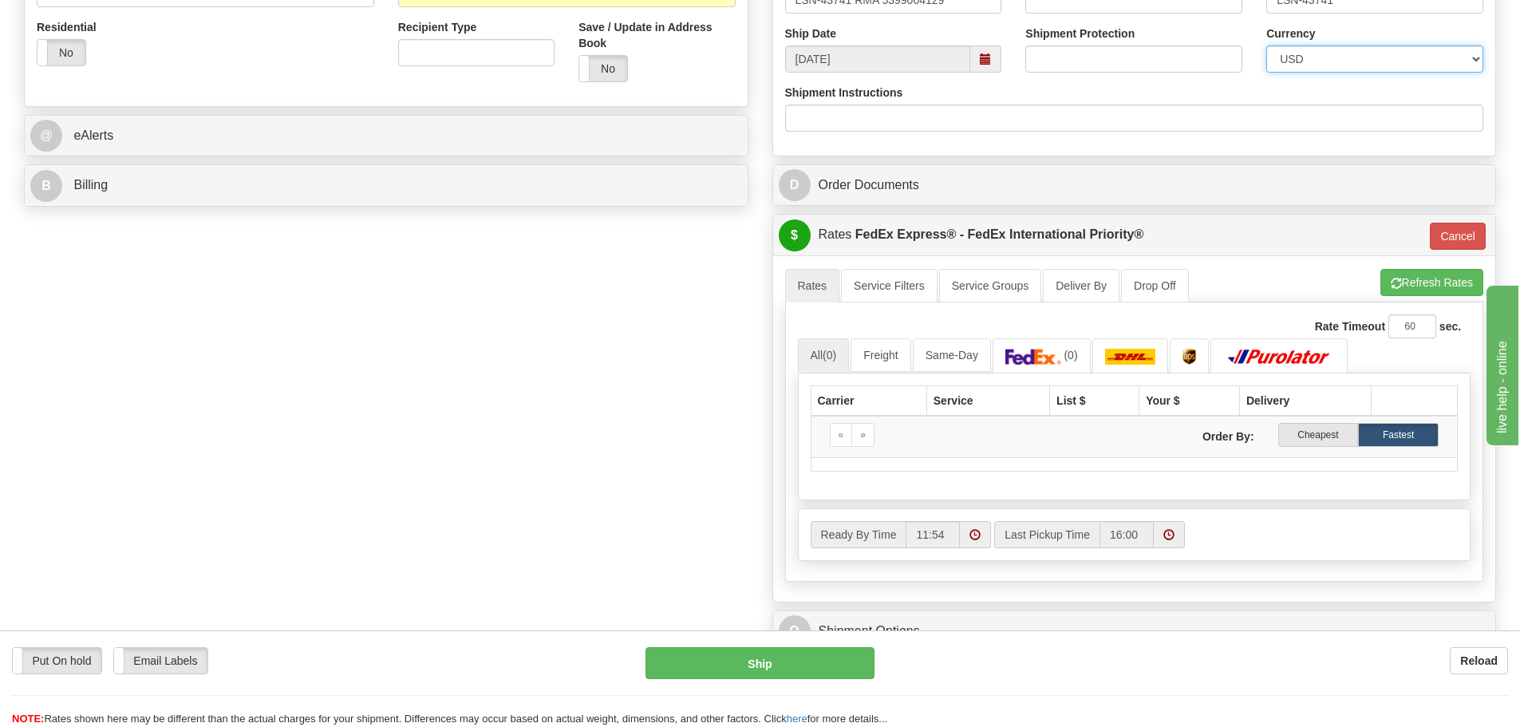
scroll to position [718, 0]
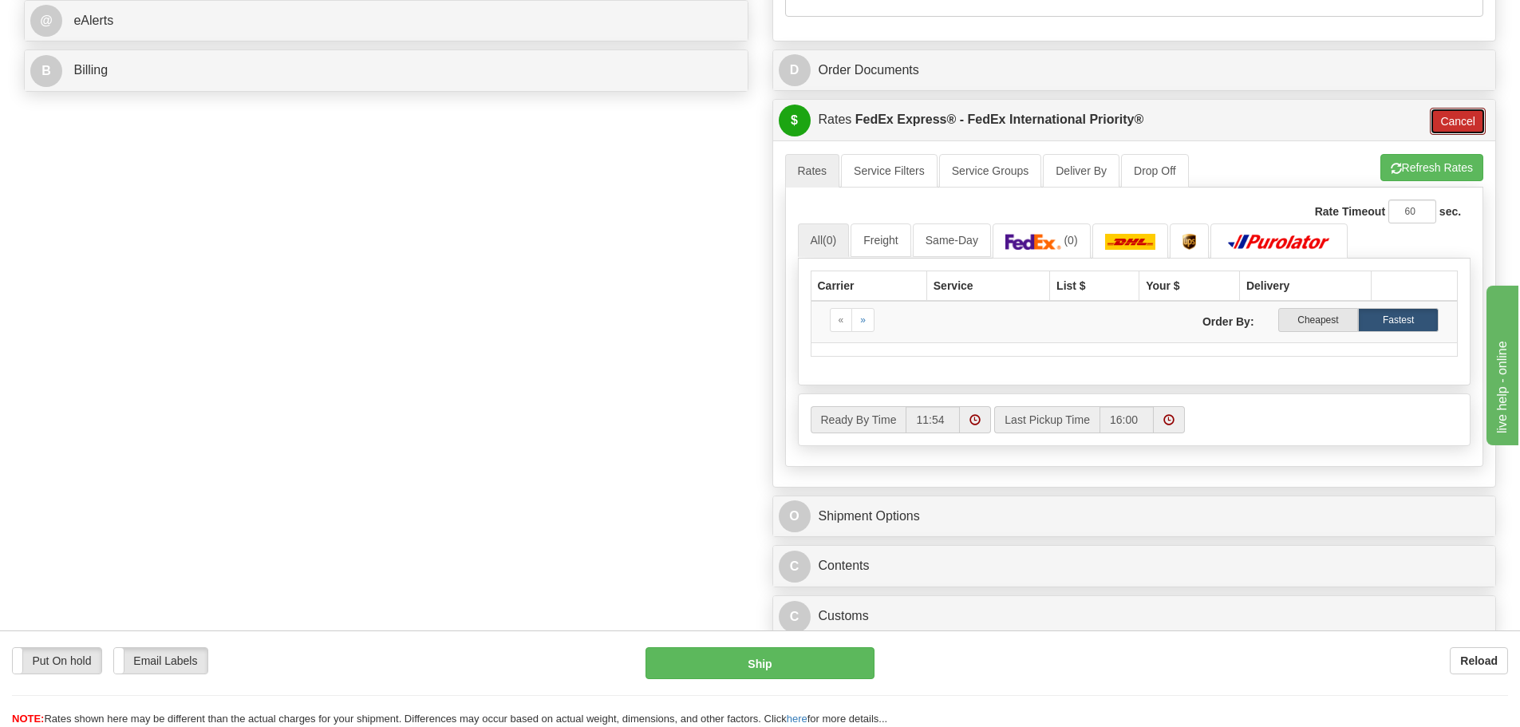
click at [1446, 131] on button "Cancel" at bounding box center [1458, 121] width 56 height 27
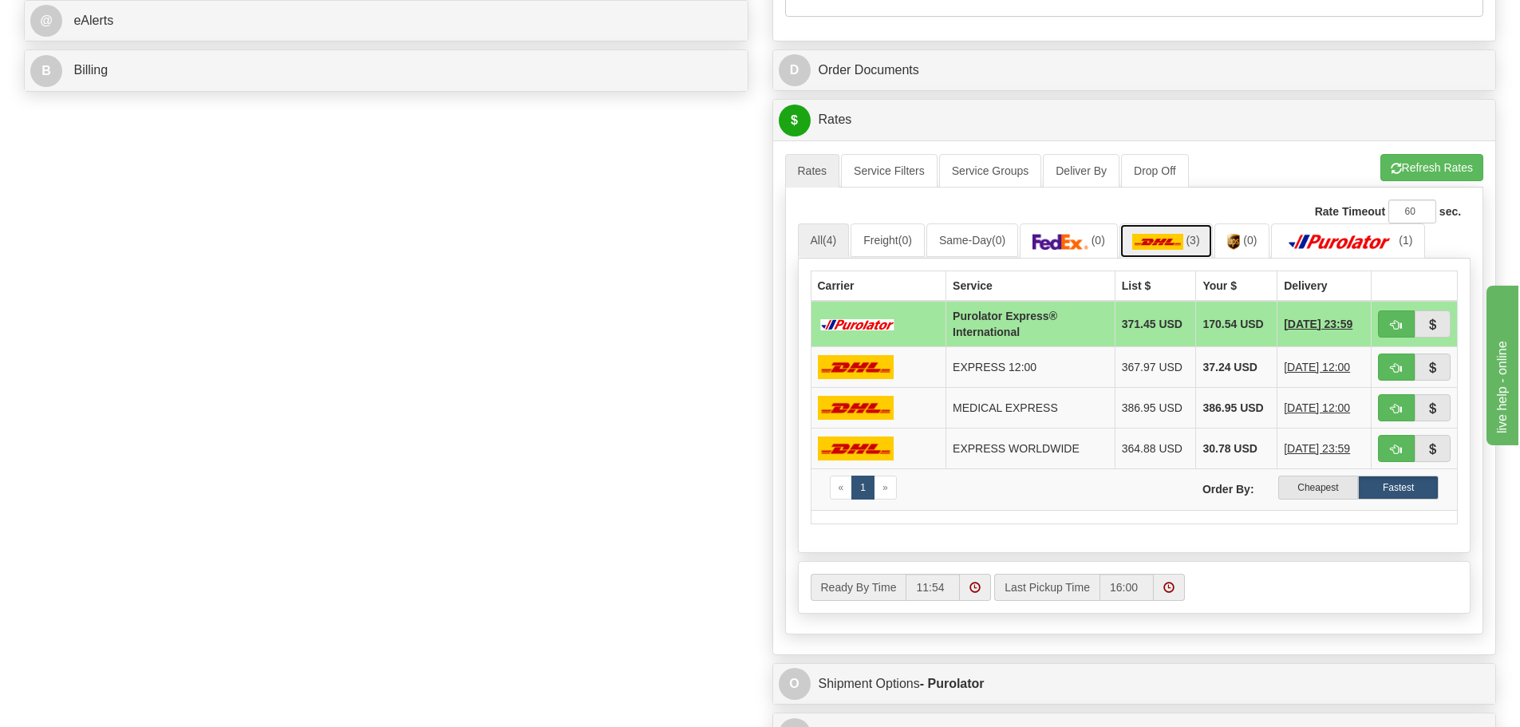
click at [1193, 247] on link "(3)" at bounding box center [1166, 240] width 93 height 34
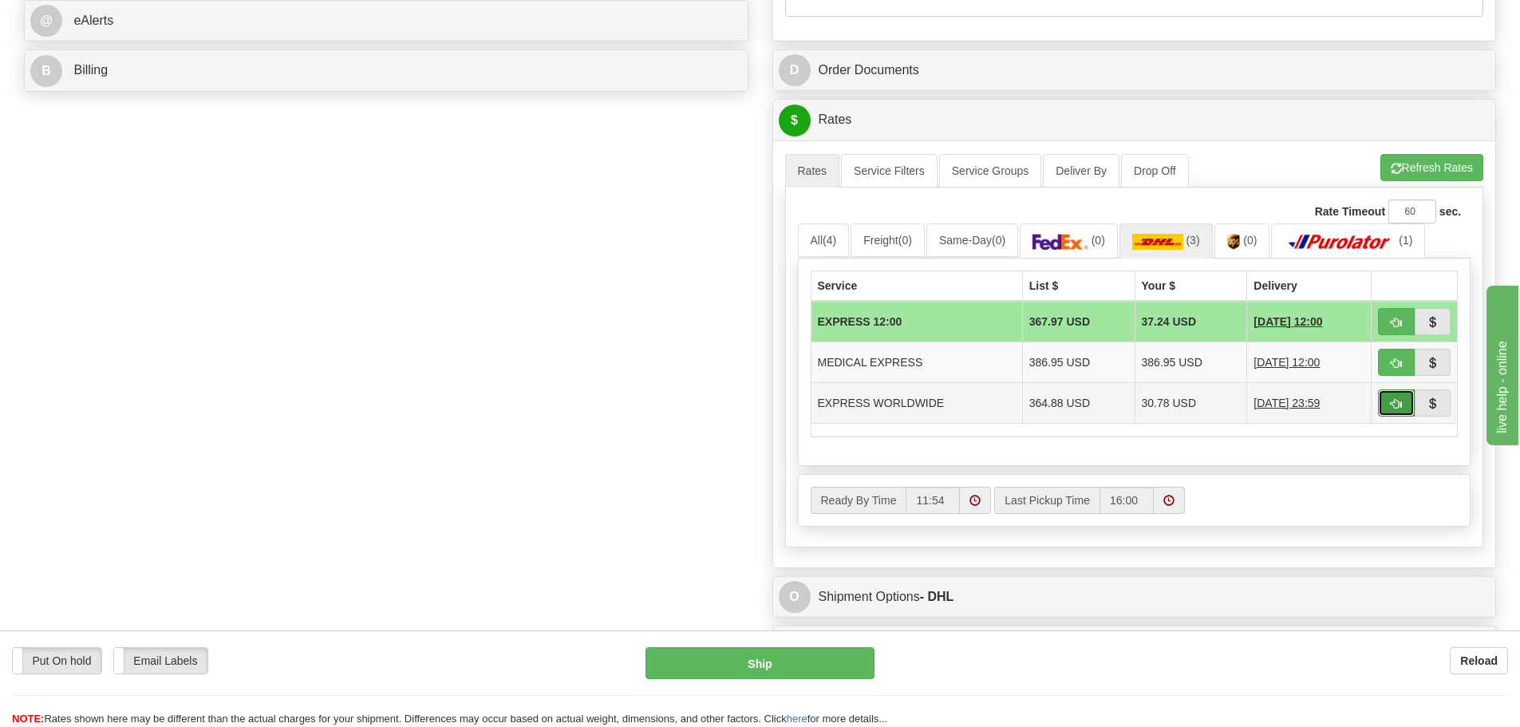
click at [1387, 399] on button "button" at bounding box center [1396, 402] width 37 height 27
type input "P"
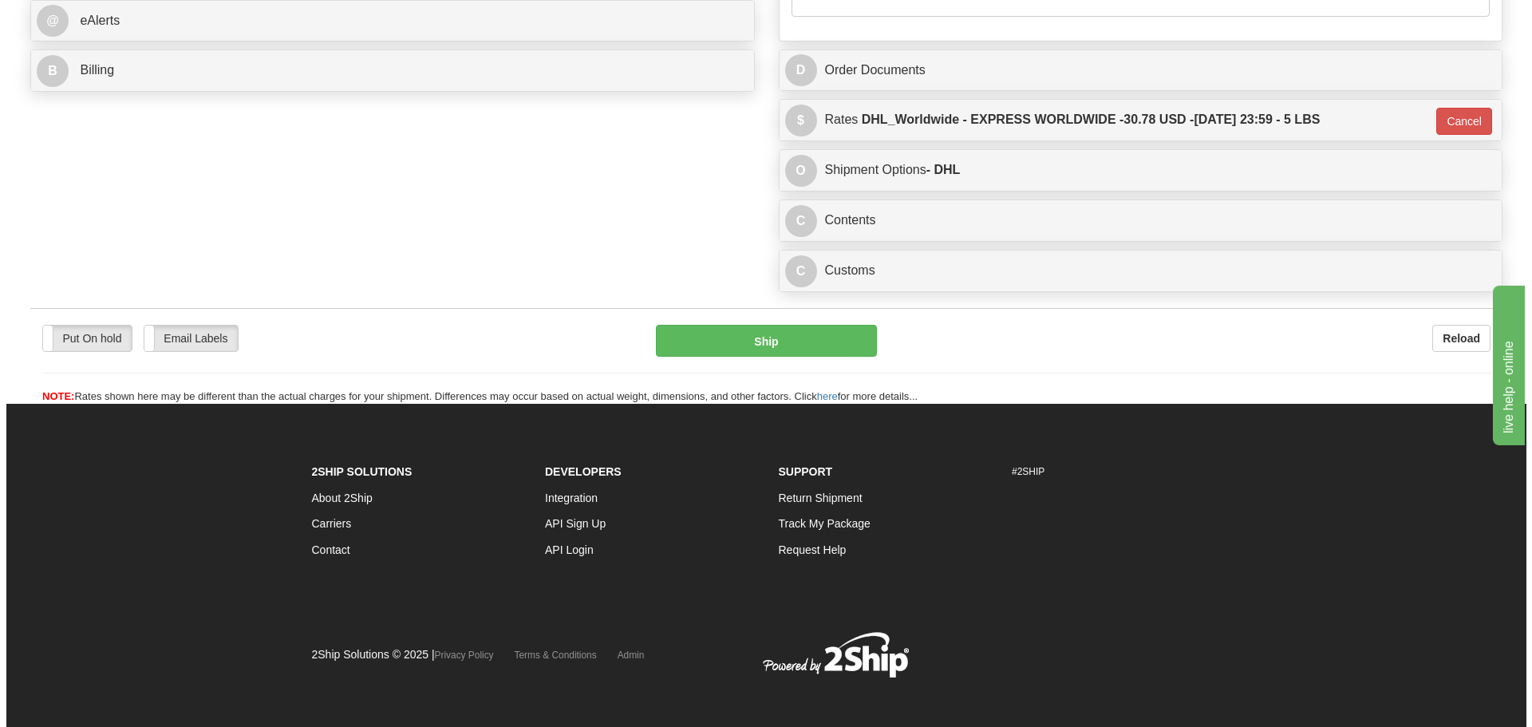
scroll to position [713, 0]
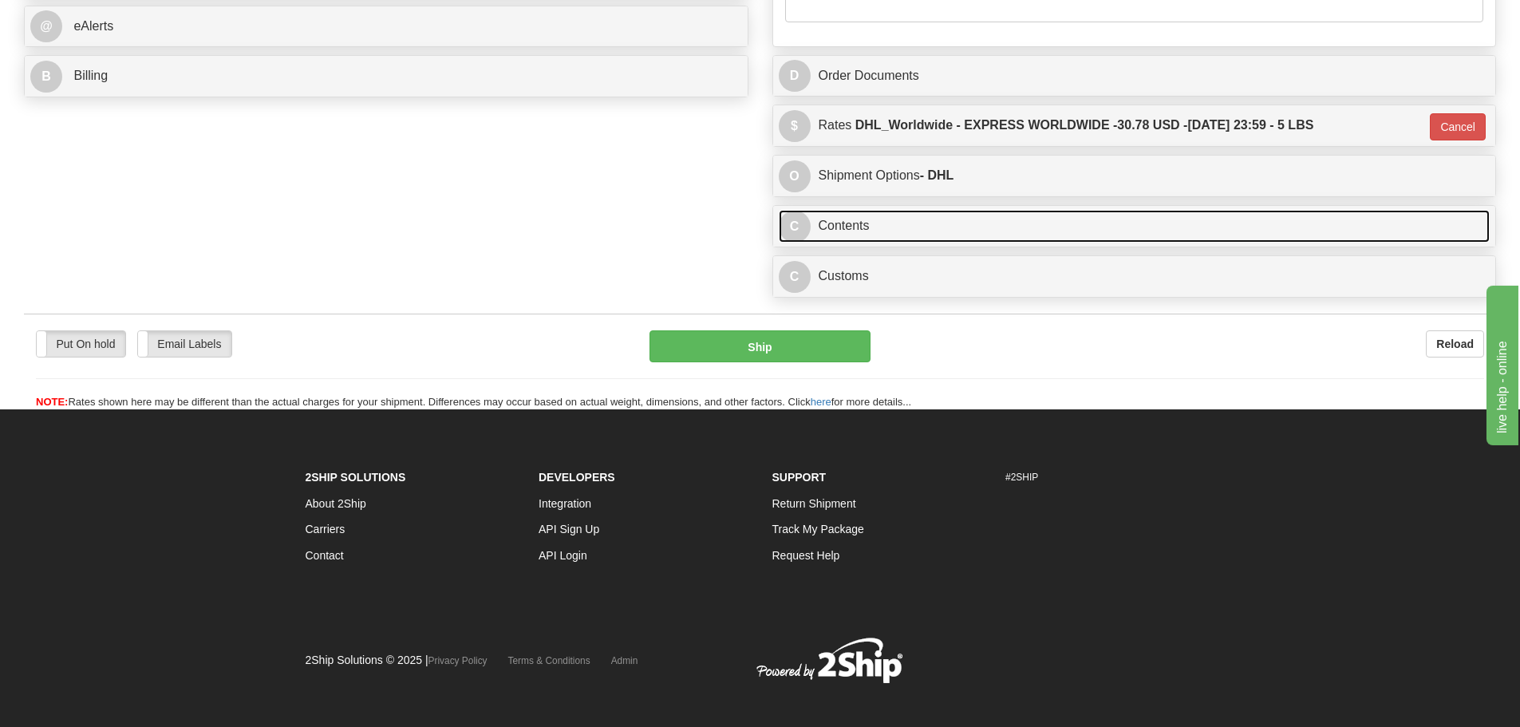
click at [907, 232] on link "C Contents" at bounding box center [1135, 226] width 712 height 33
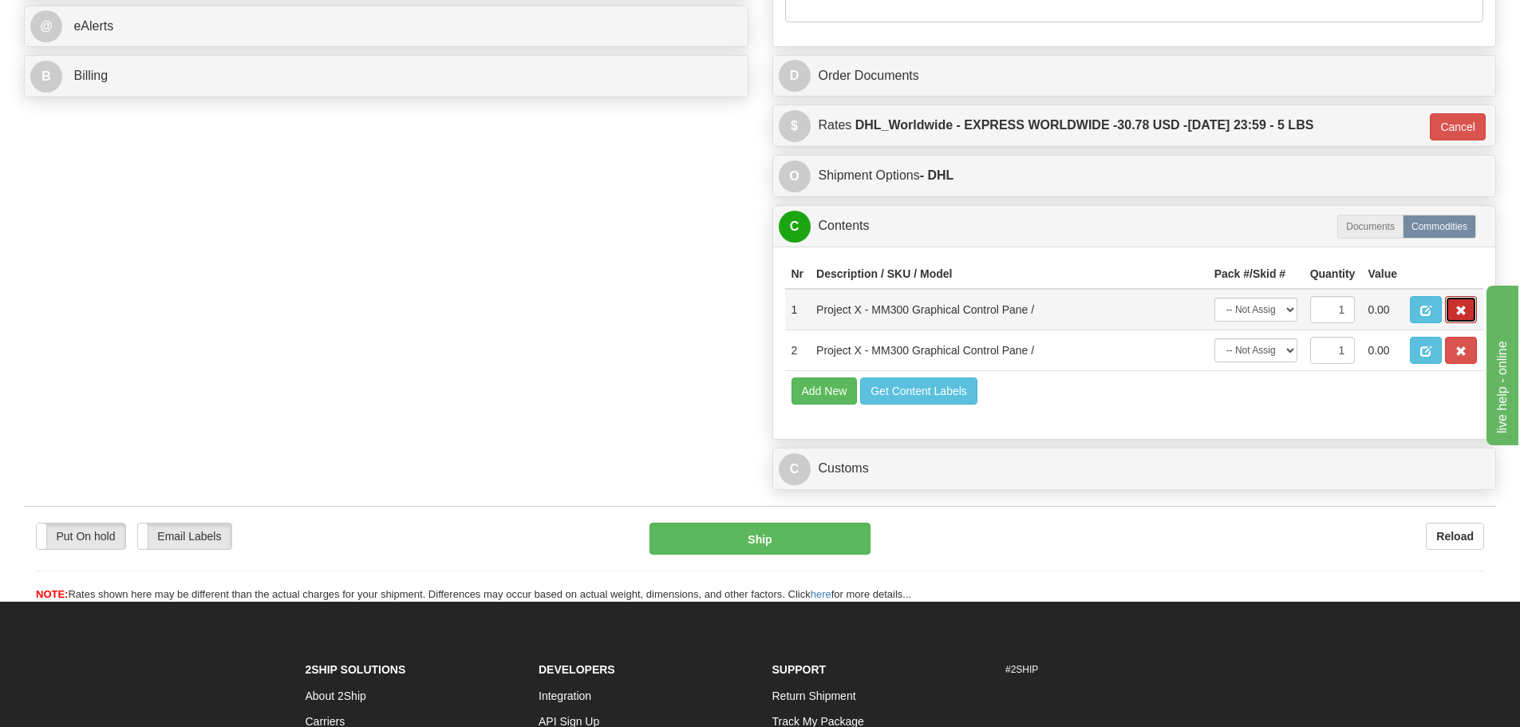
click at [1462, 313] on span "button" at bounding box center [1461, 311] width 11 height 10
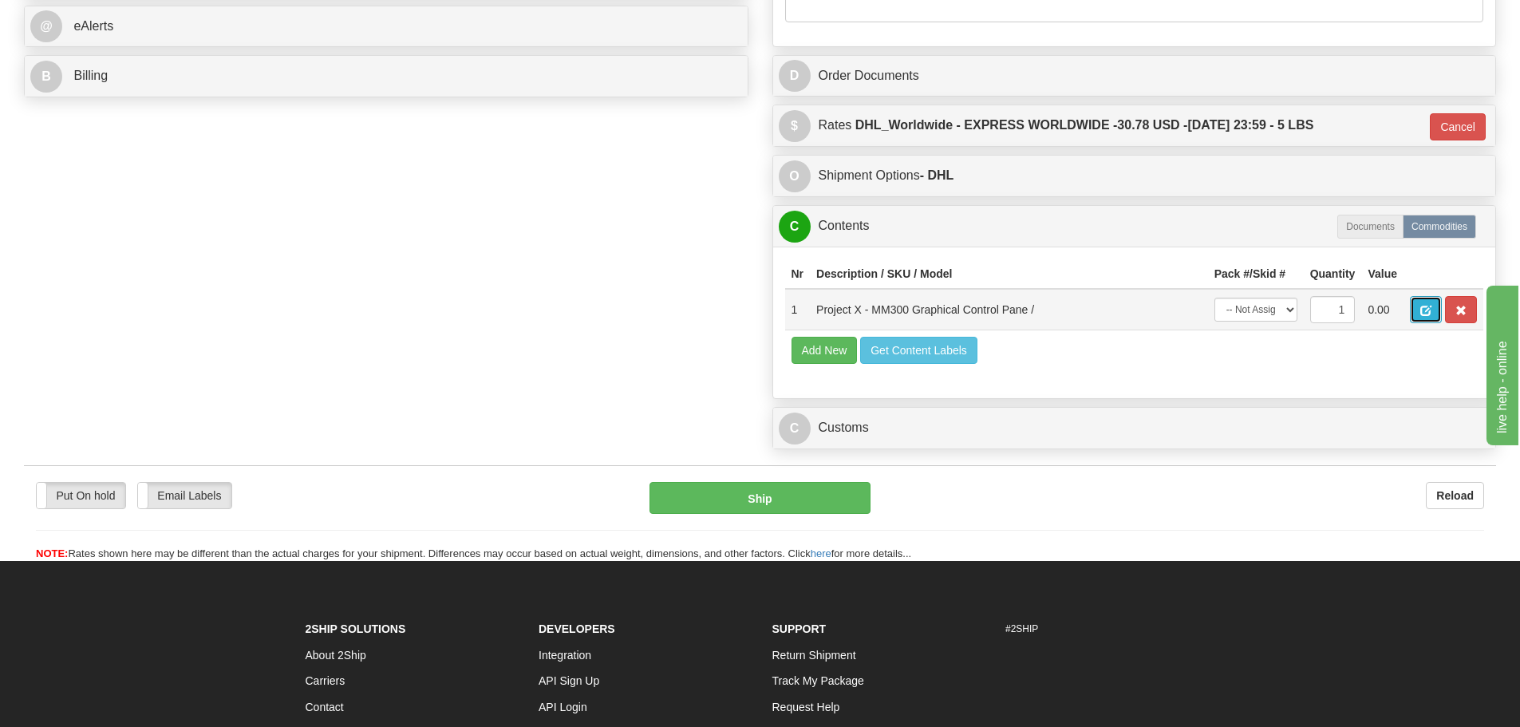
click at [1428, 309] on span "button" at bounding box center [1426, 311] width 11 height 10
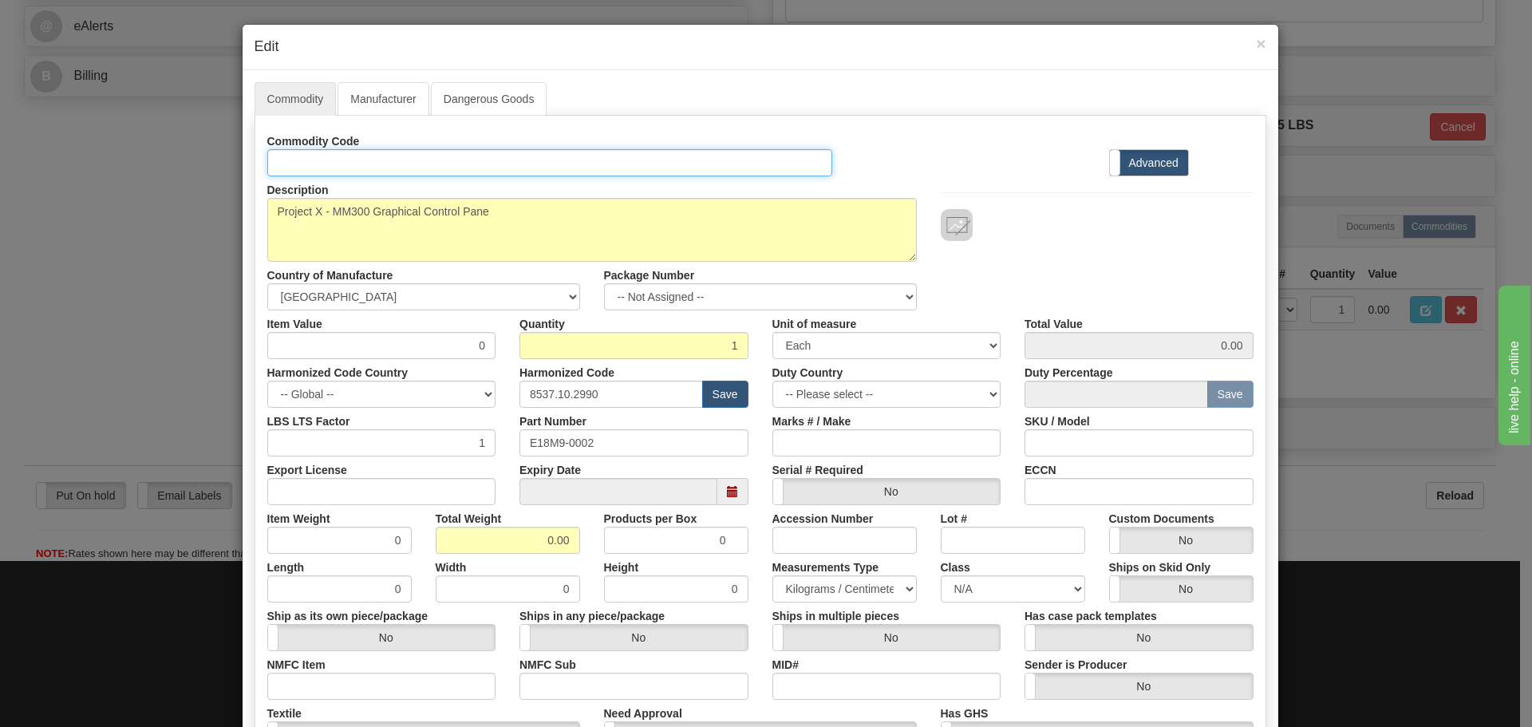
click at [390, 159] on input "Id" at bounding box center [550, 162] width 566 height 27
paste input "18M9-0002"
type input "18M9-0002"
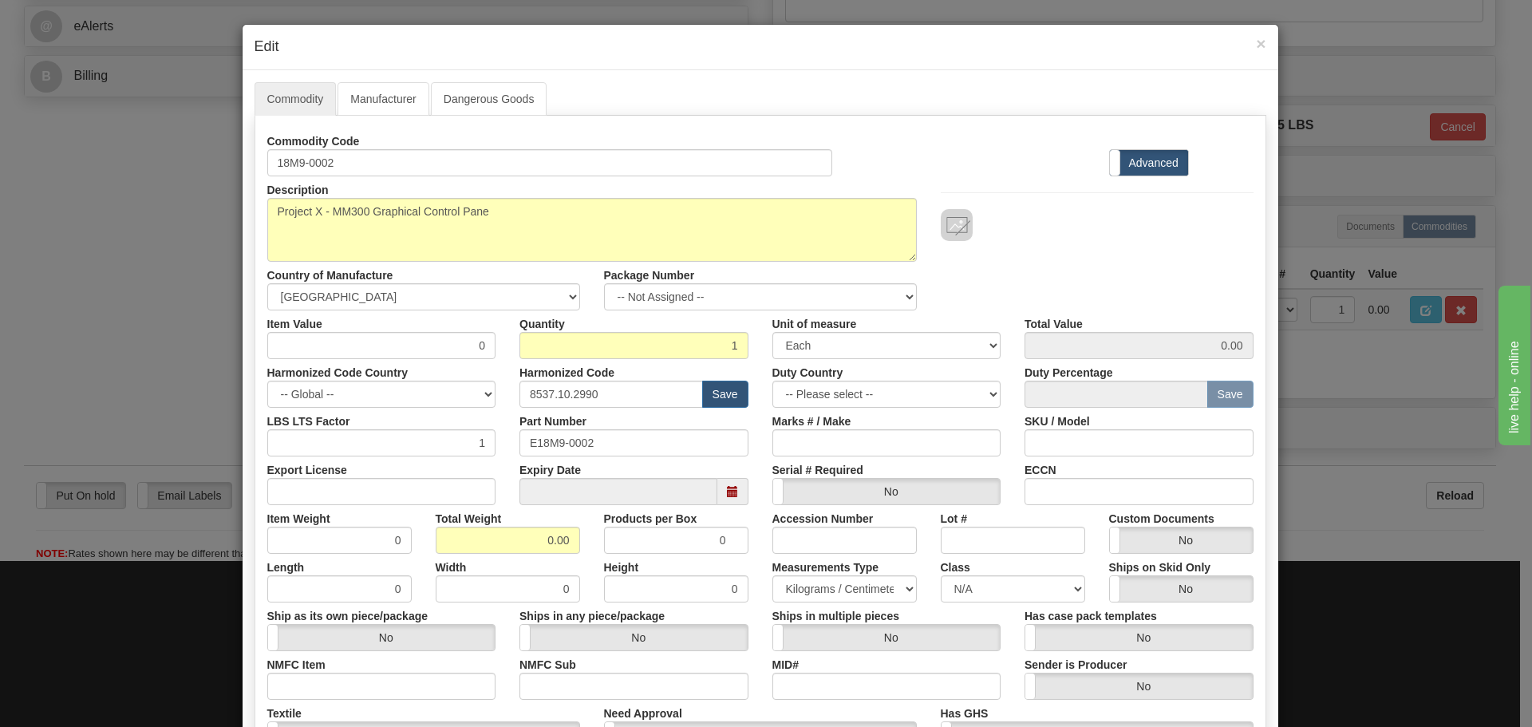
click at [611, 456] on div "Expiry Date" at bounding box center [634, 480] width 253 height 49
drag, startPoint x: 612, startPoint y: 440, endPoint x: 495, endPoint y: 453, distance: 118.1
click at [495, 453] on div "LBS LTS Factor 1 Part Number E18M9-0002 Marks # / Make SKU / Model" at bounding box center [760, 432] width 1010 height 49
paste input "text"
type input "18M9-0002"
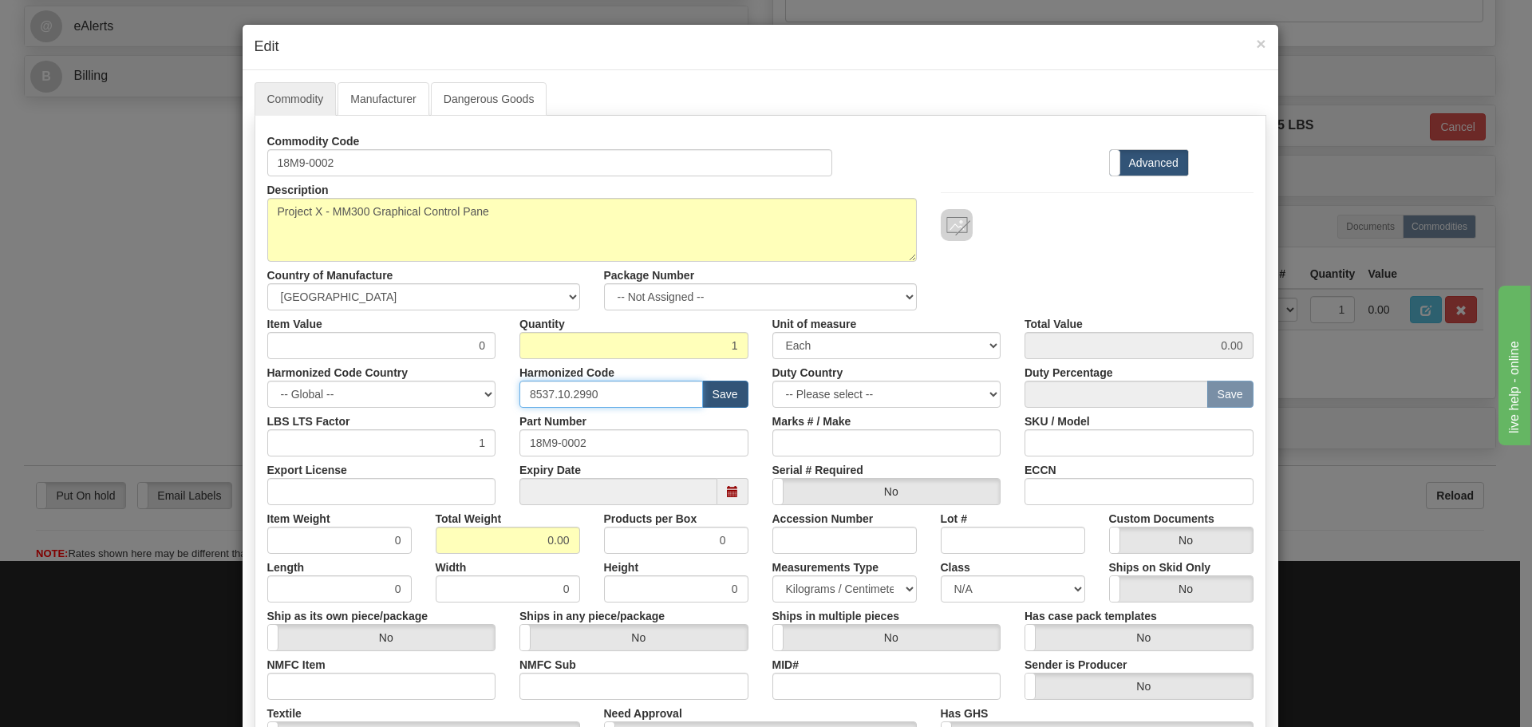
drag, startPoint x: 603, startPoint y: 403, endPoint x: 456, endPoint y: 437, distance: 150.0
click at [458, 434] on div "Commodity Code 18M9-0002 Standard Advanced Description Project X - MM300 Graphi…" at bounding box center [760, 463] width 986 height 670
click at [592, 389] on input "text" at bounding box center [612, 394] width 184 height 27
type input "8536.49.0080"
drag, startPoint x: 454, startPoint y: 342, endPoint x: 506, endPoint y: 333, distance: 52.6
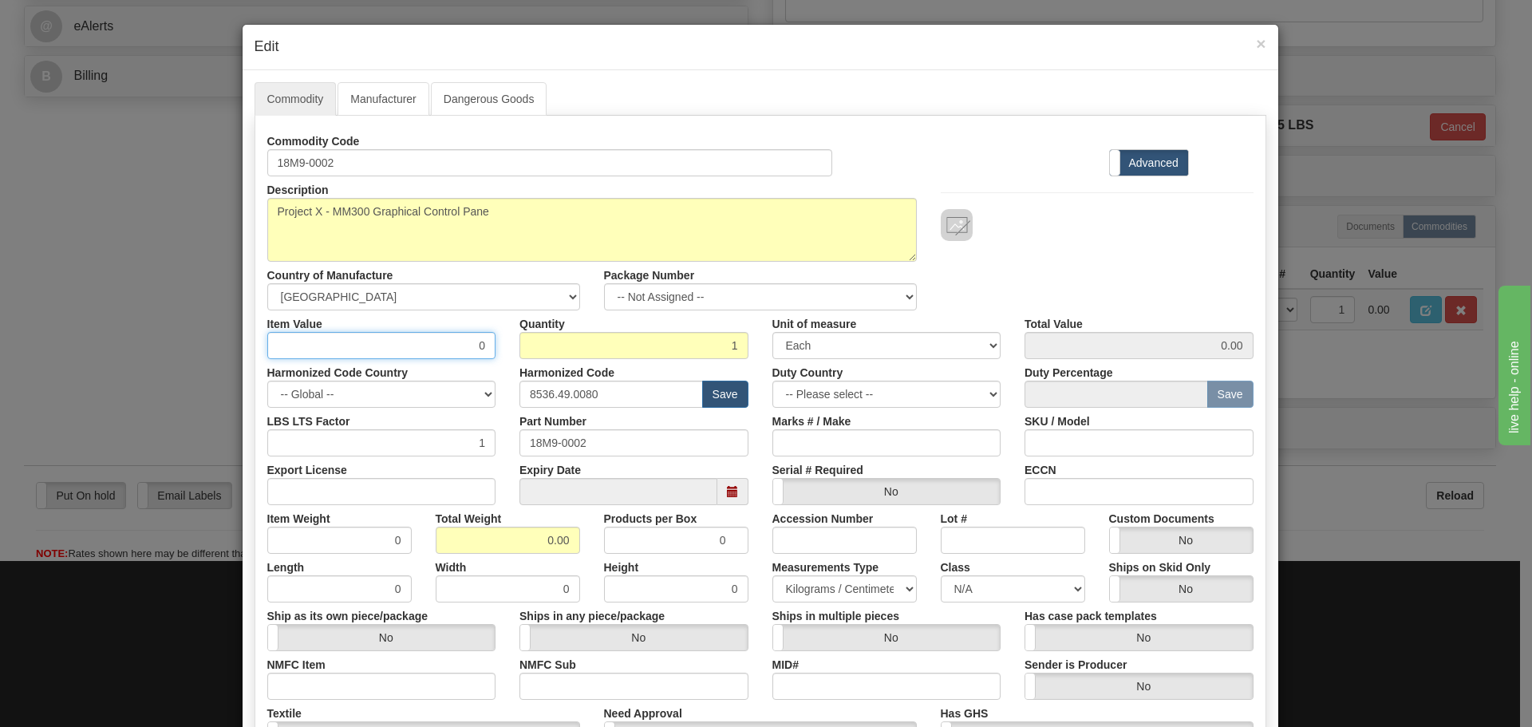
click at [506, 333] on div "Item Value 0 Quantity 1 Unit of measure 3 Thousand Square Inches Adjustments 56…" at bounding box center [760, 334] width 1010 height 49
type input "75"
type input "75.00"
type input "2"
type input "150.00"
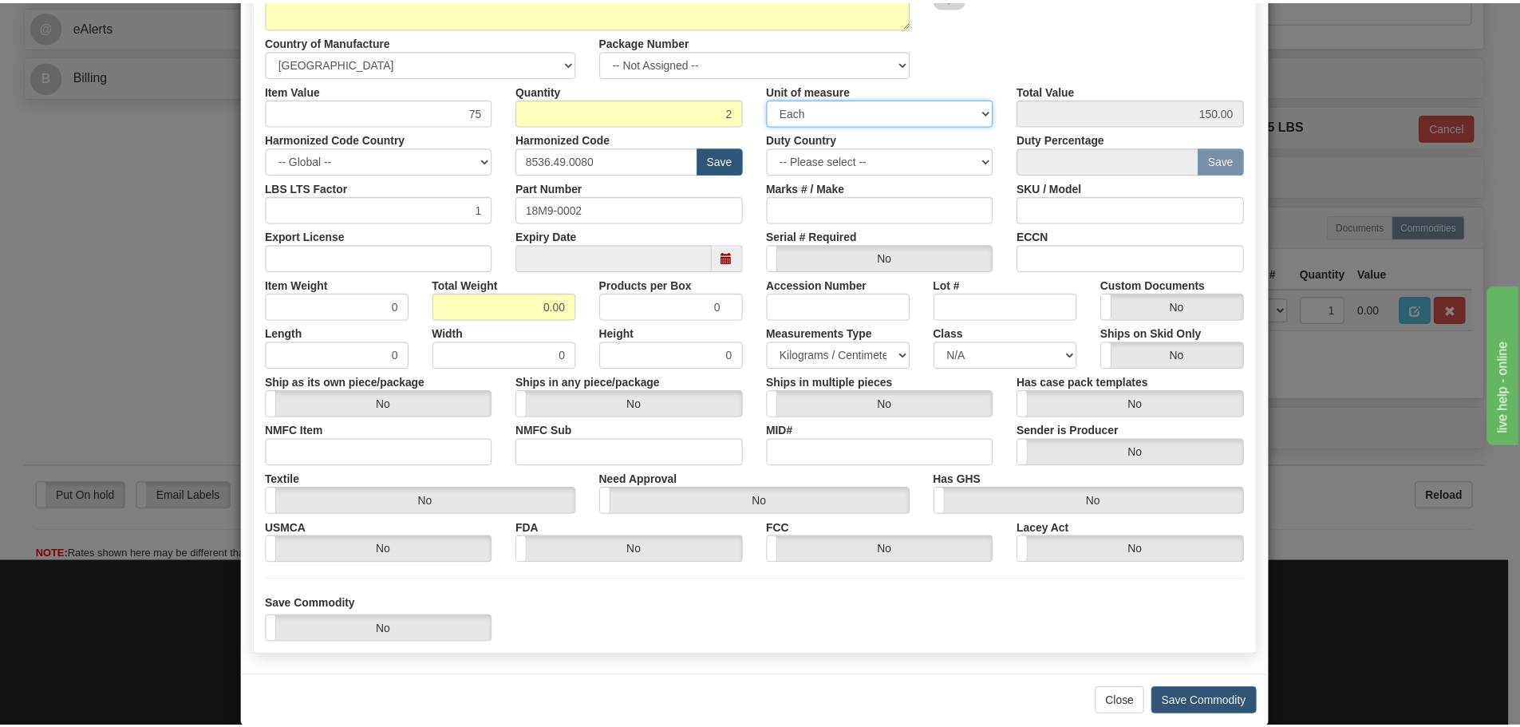
scroll to position [239, 0]
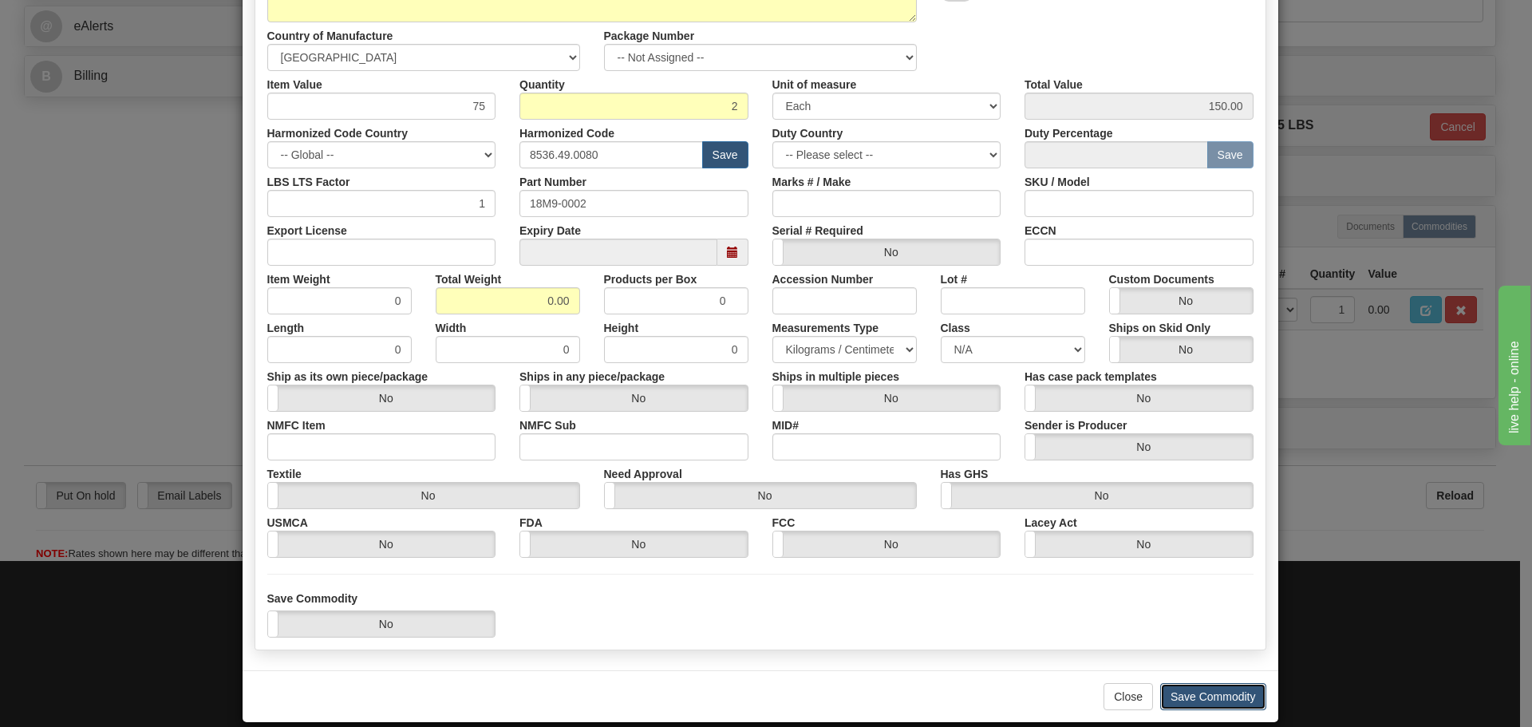
click at [1160, 694] on button "Save Commodity" at bounding box center [1213, 696] width 106 height 27
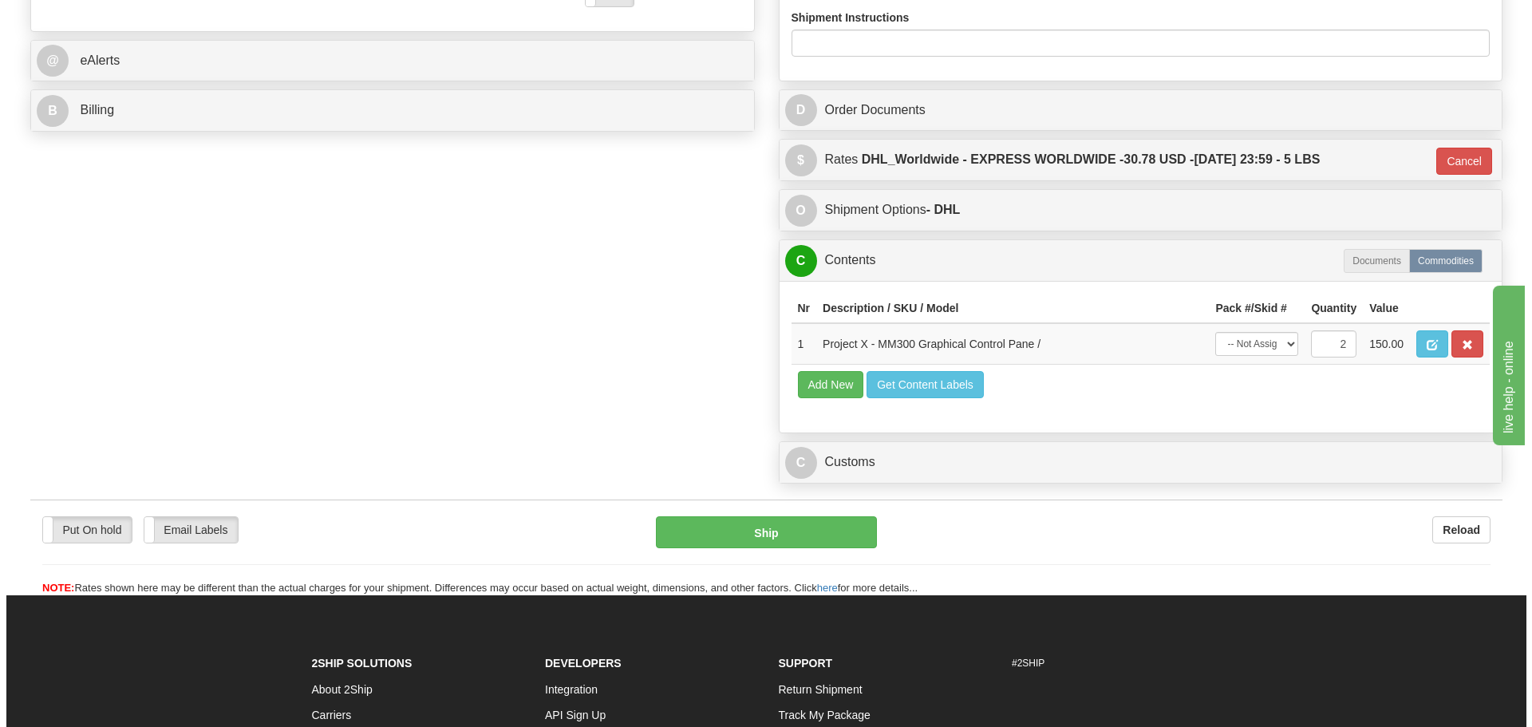
scroll to position [792, 0]
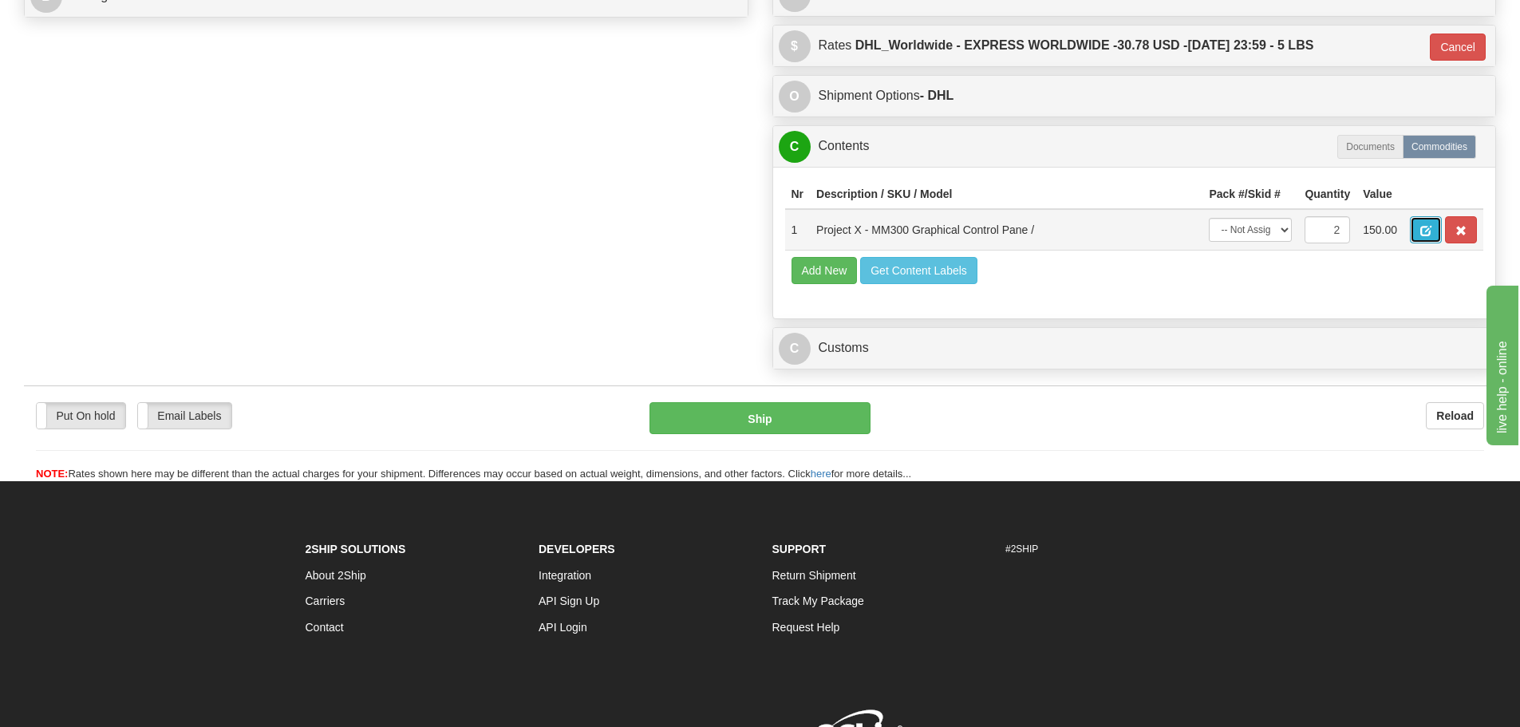
click at [1417, 223] on button "button" at bounding box center [1426, 229] width 32 height 27
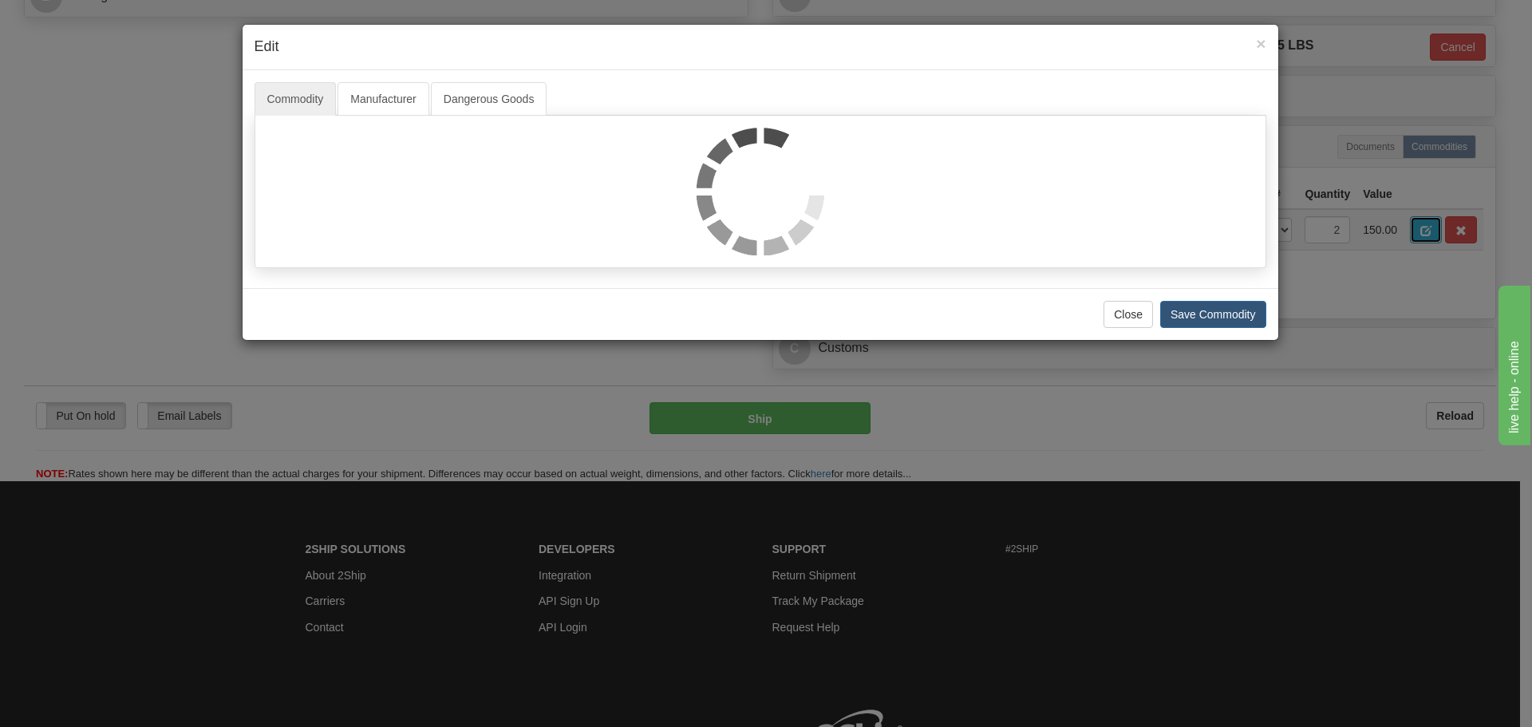
scroll to position [0, 0]
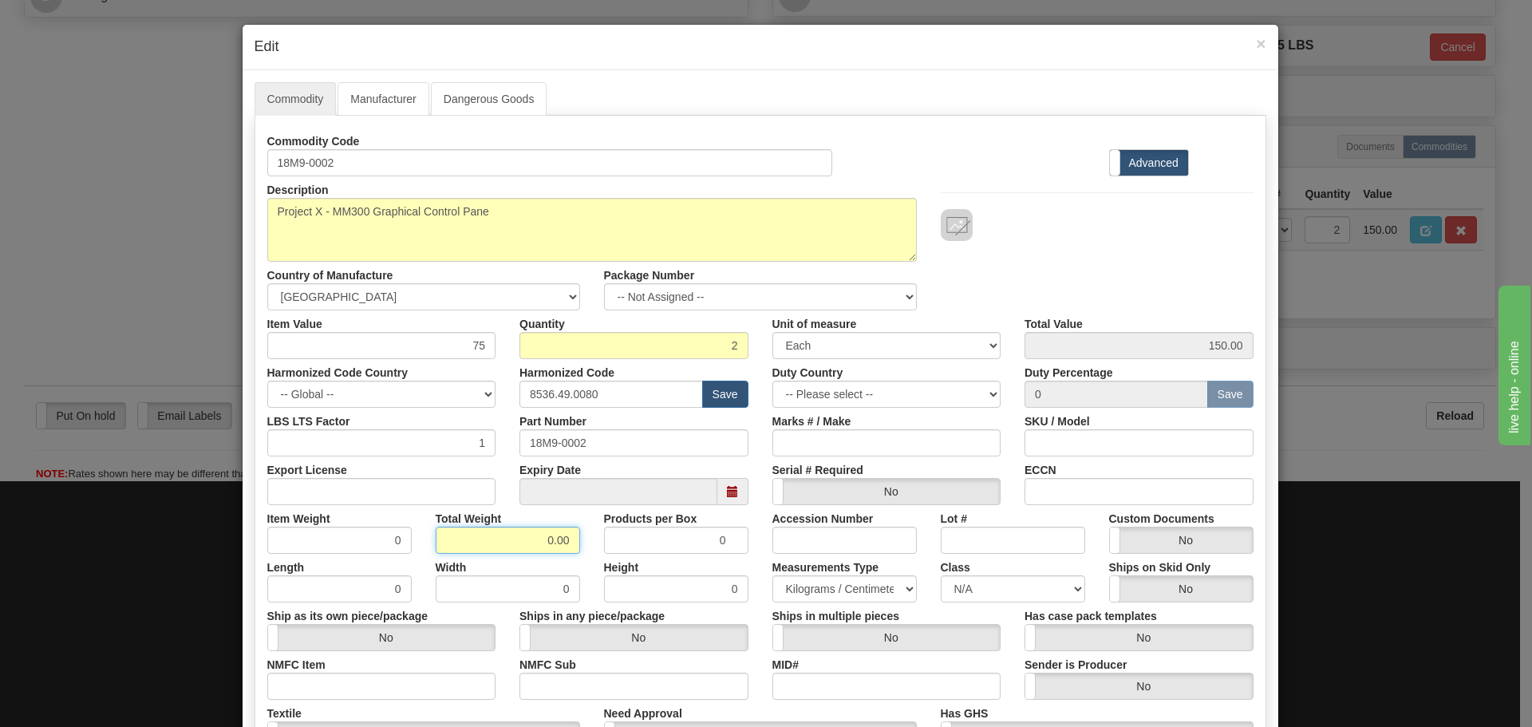
drag, startPoint x: 532, startPoint y: 545, endPoint x: 599, endPoint y: 542, distance: 67.1
click at [599, 542] on div "Item Weight 0 Total Weight 0.00 Products per Box 0 Accession Number Lot # Custo…" at bounding box center [760, 529] width 1010 height 49
type input "2"
type input "1.0000"
click at [592, 537] on div "Products per Box 0" at bounding box center [676, 529] width 168 height 49
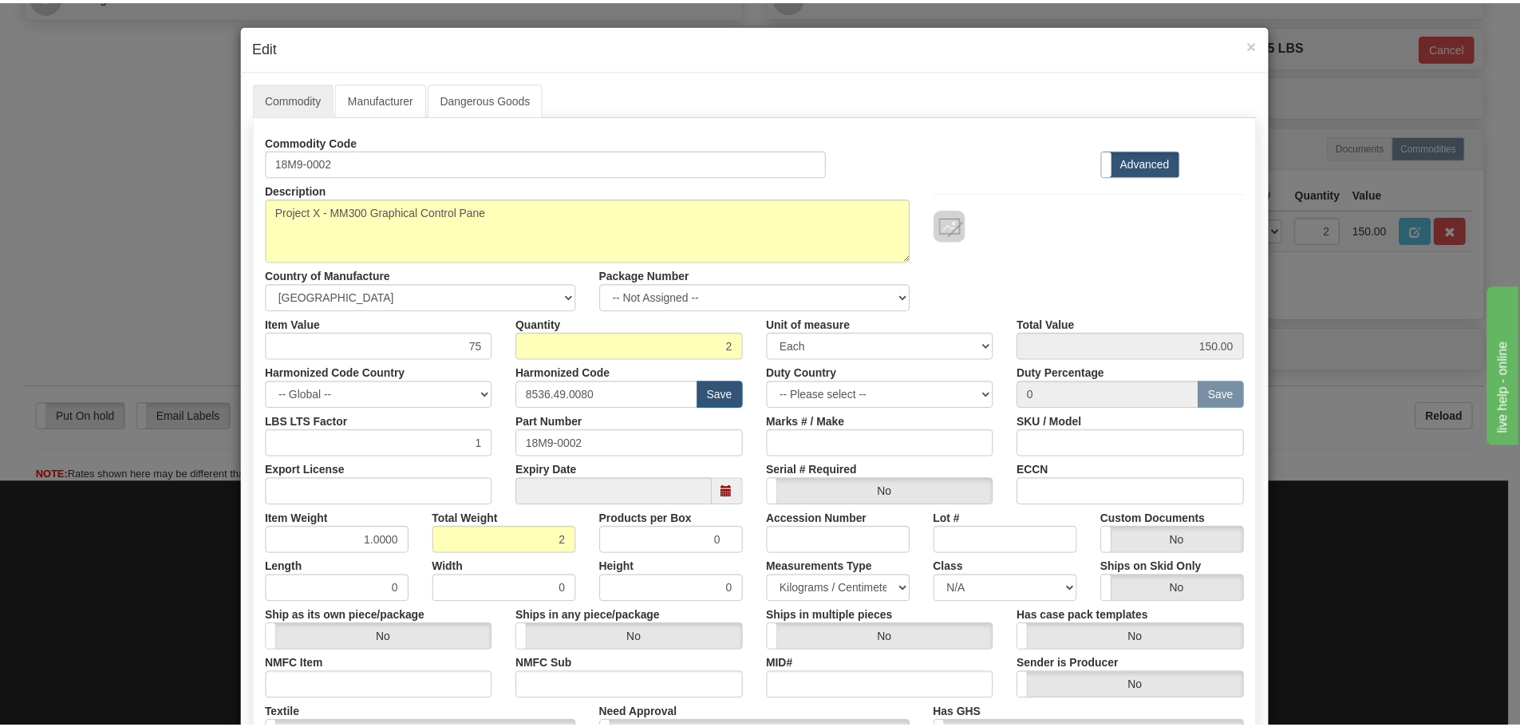
scroll to position [259, 0]
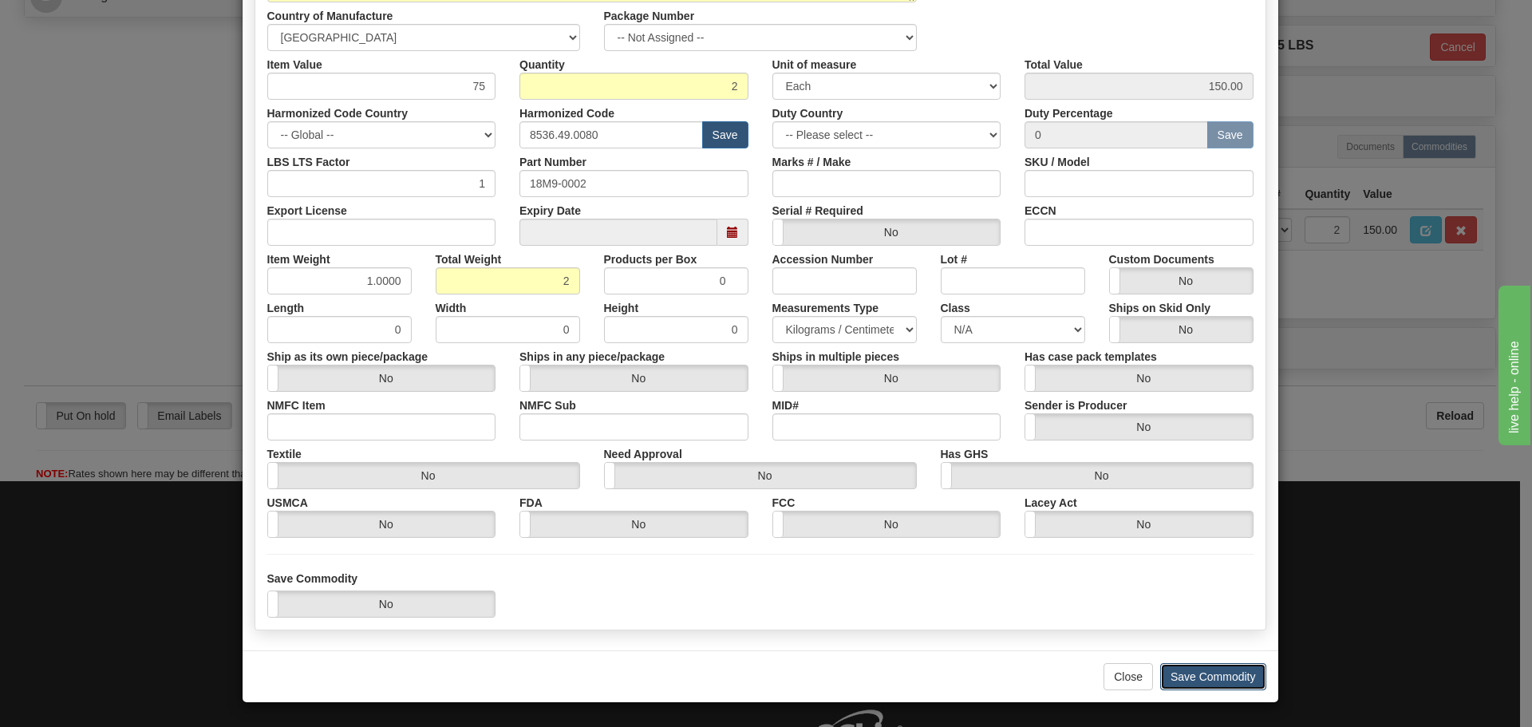
click at [1244, 668] on button "Save Commodity" at bounding box center [1213, 676] width 106 height 27
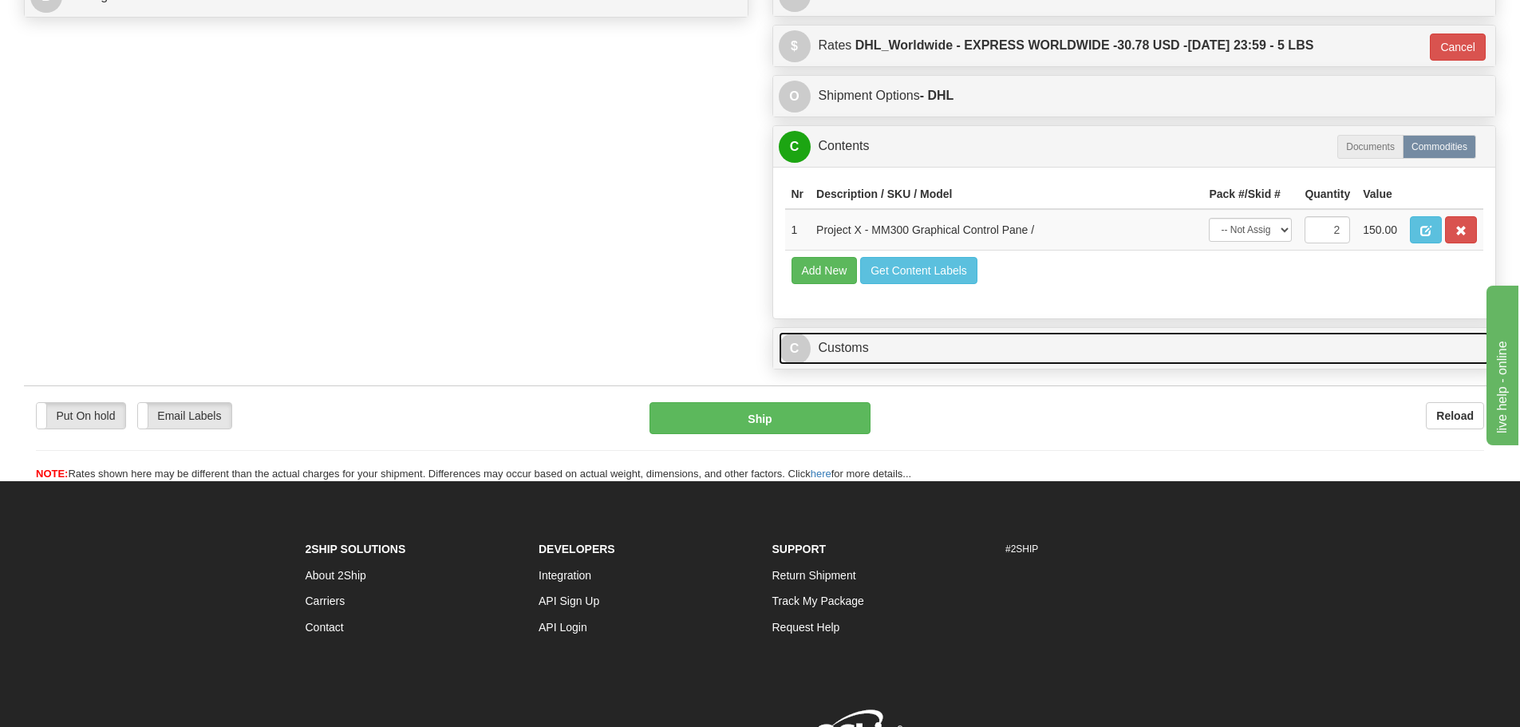
click at [1037, 362] on link "C Customs" at bounding box center [1135, 348] width 712 height 33
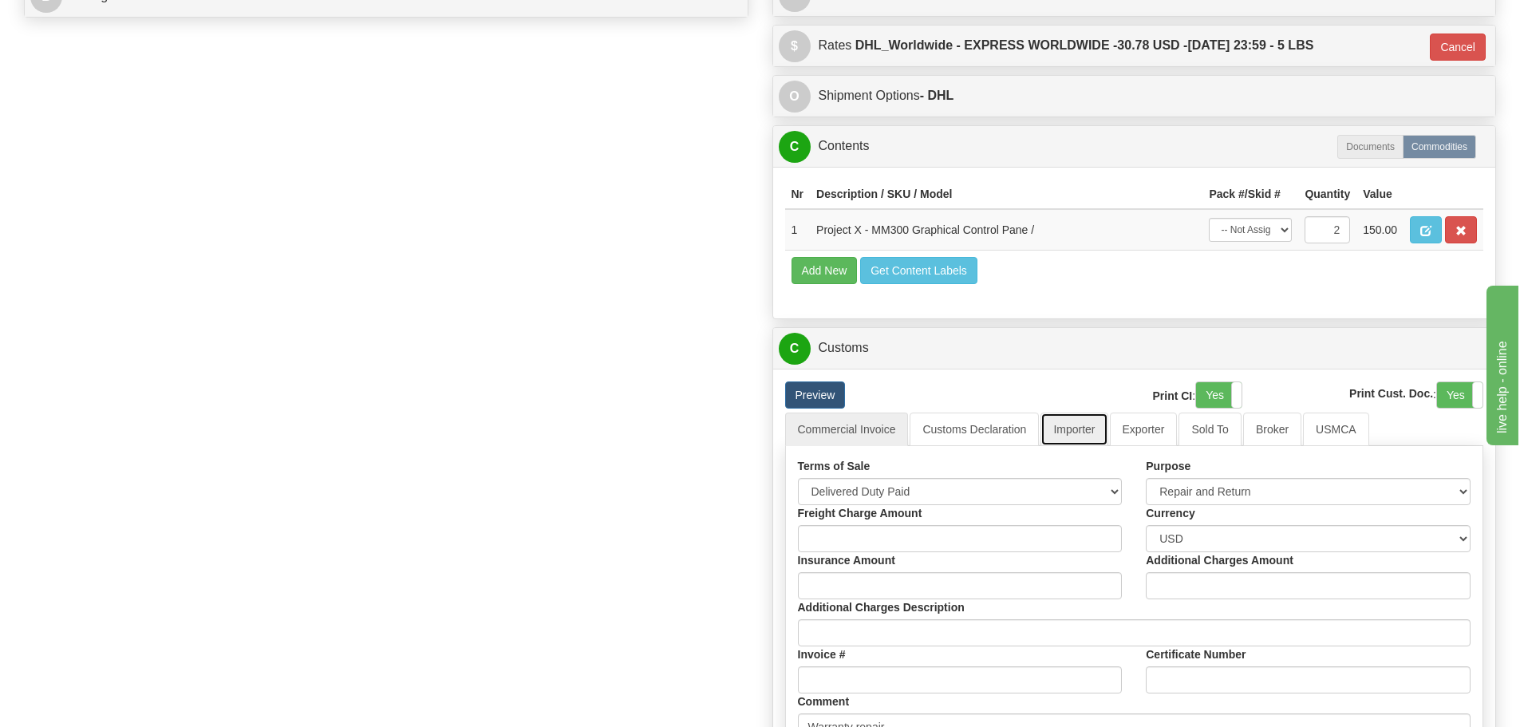
click at [1088, 441] on link "Importer" at bounding box center [1074, 430] width 67 height 34
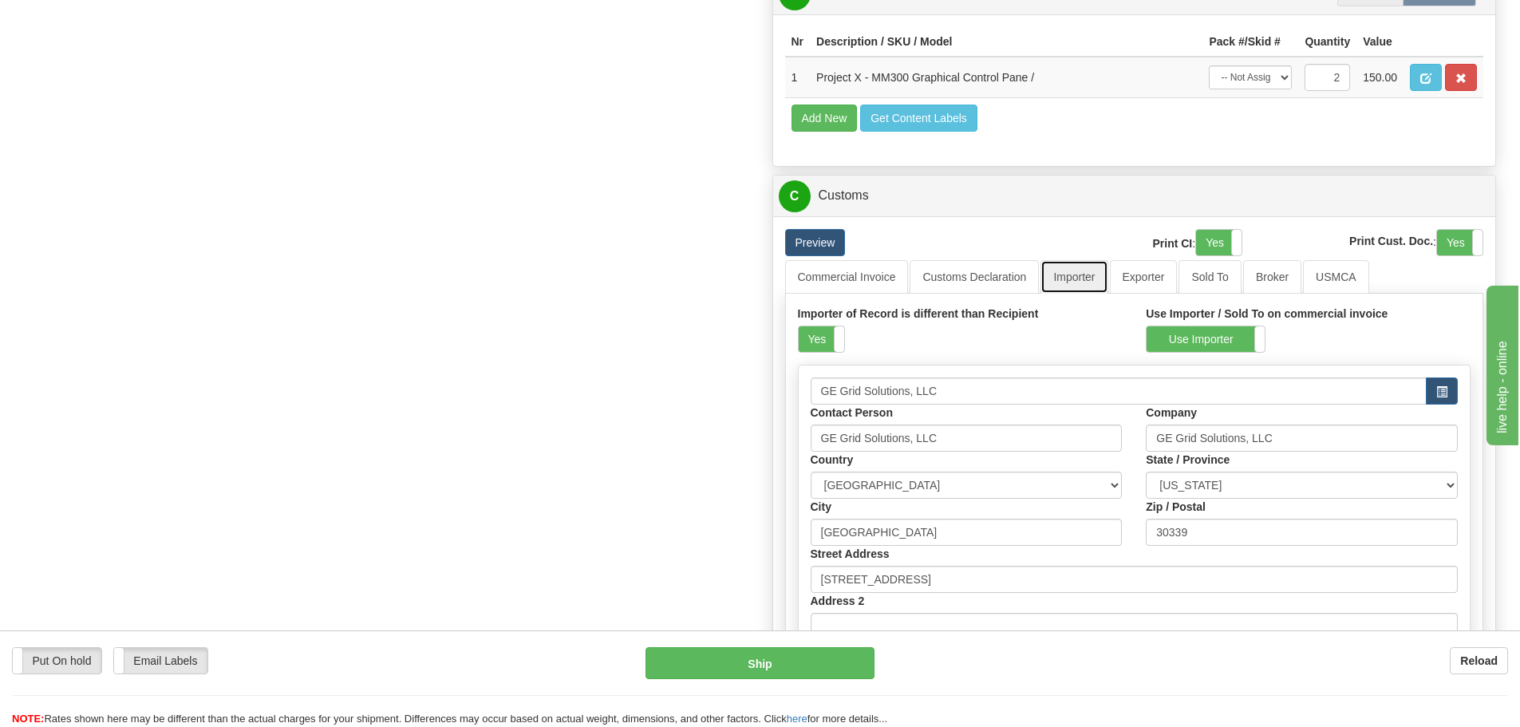
scroll to position [952, 0]
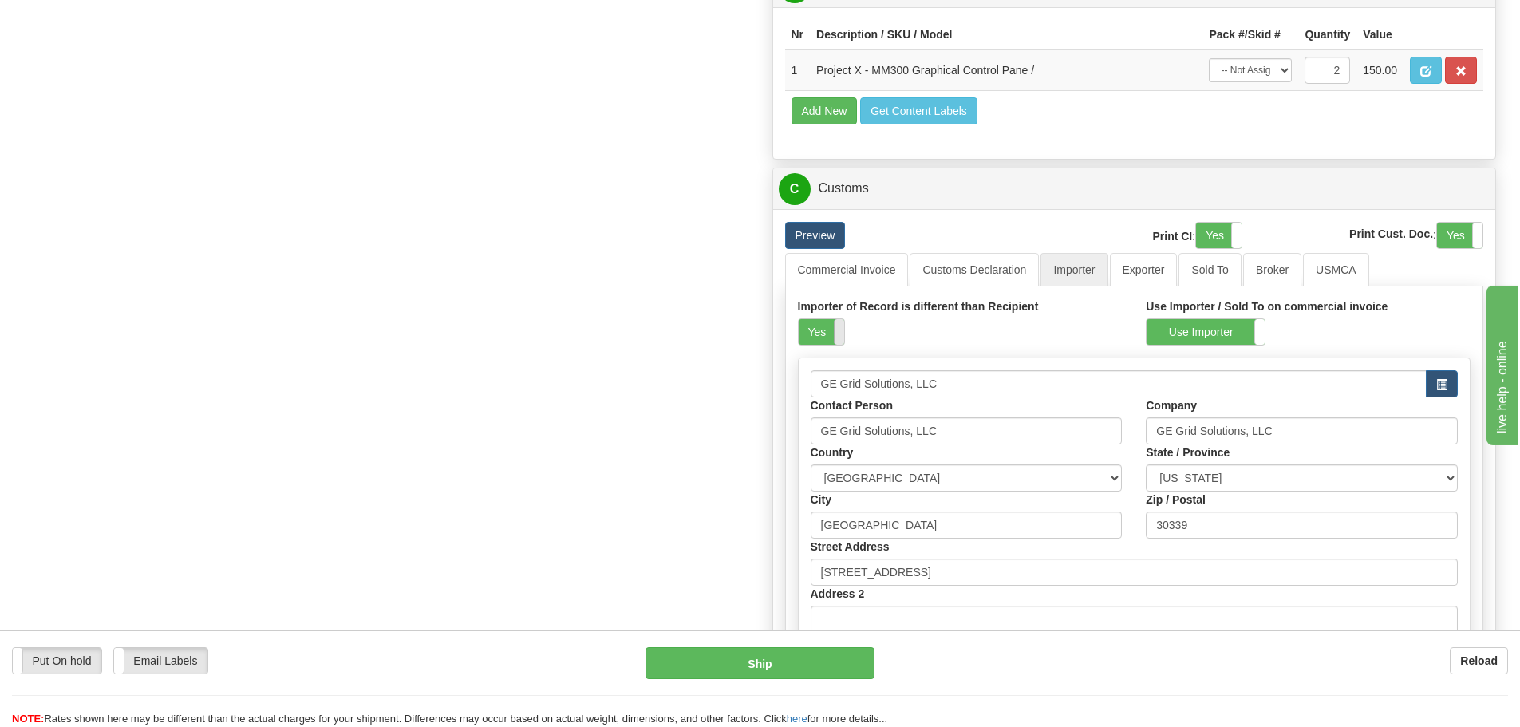
click at [840, 326] on span at bounding box center [844, 332] width 21 height 26
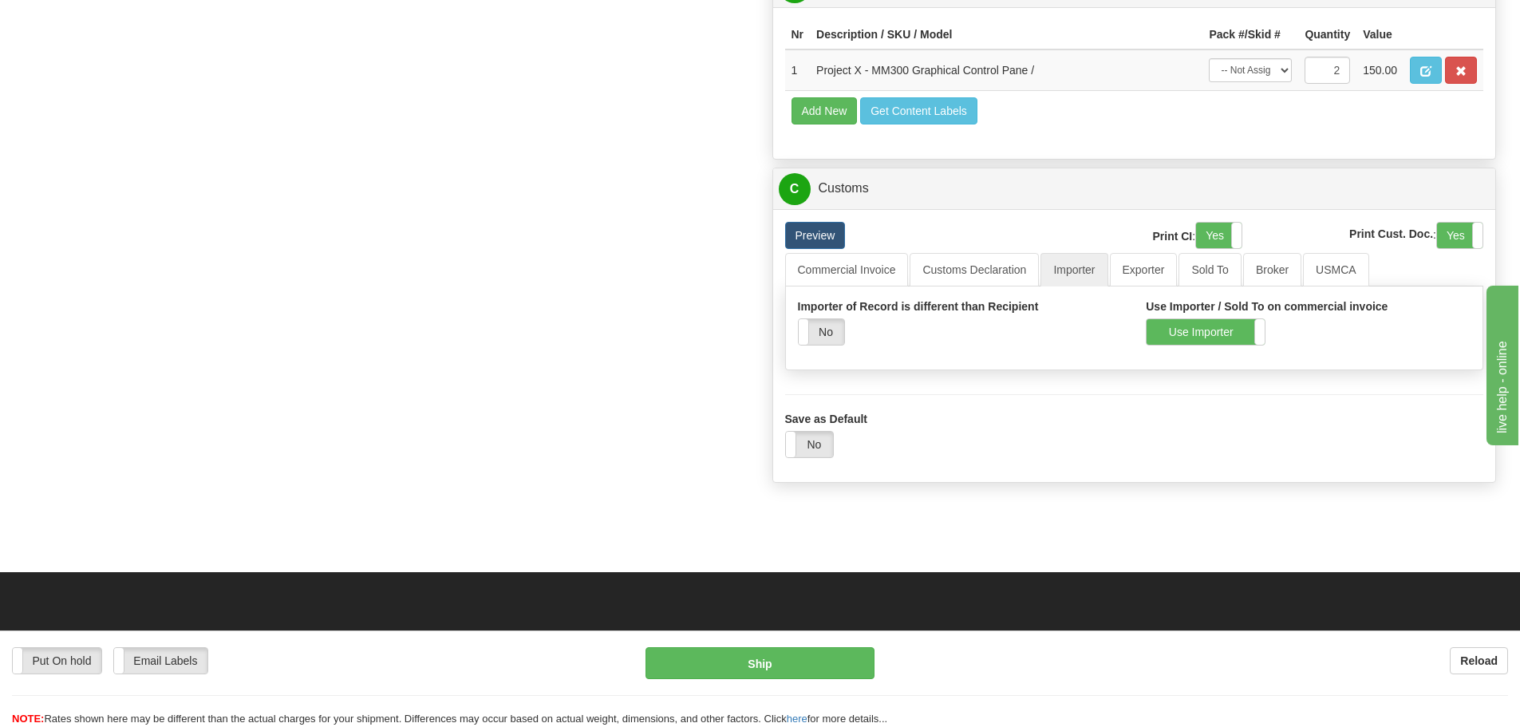
click at [1211, 357] on div "Importer of Record is different than Recipient Yes No Use Importer / Sold To on…" at bounding box center [1135, 327] width 698 height 59
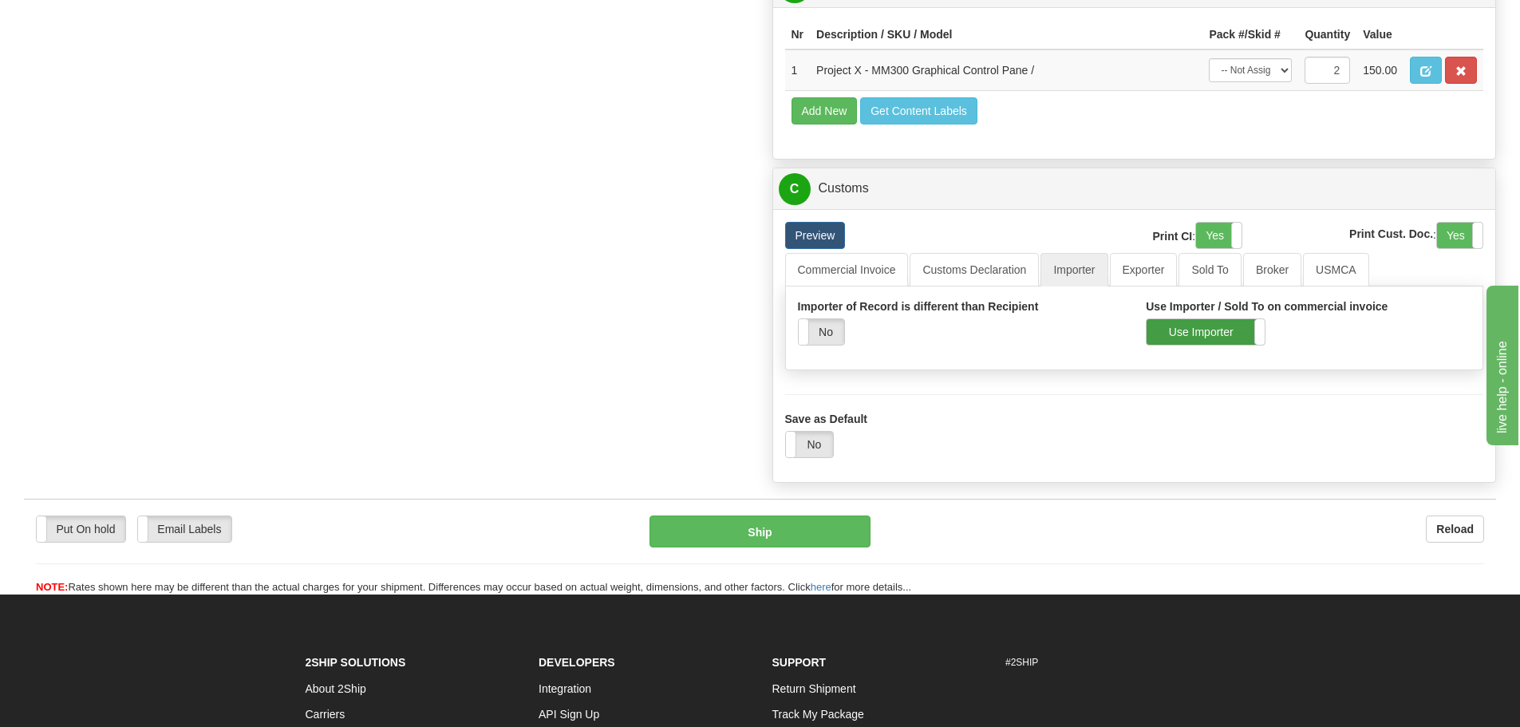
click at [1188, 344] on div "Importer of Record is different than Recipient Yes No Use Importer / Sold To on…" at bounding box center [1135, 327] width 698 height 59
click at [1175, 337] on label "Use Importer" at bounding box center [1206, 332] width 118 height 26
click at [873, 275] on link "Commercial Invoice" at bounding box center [847, 270] width 124 height 34
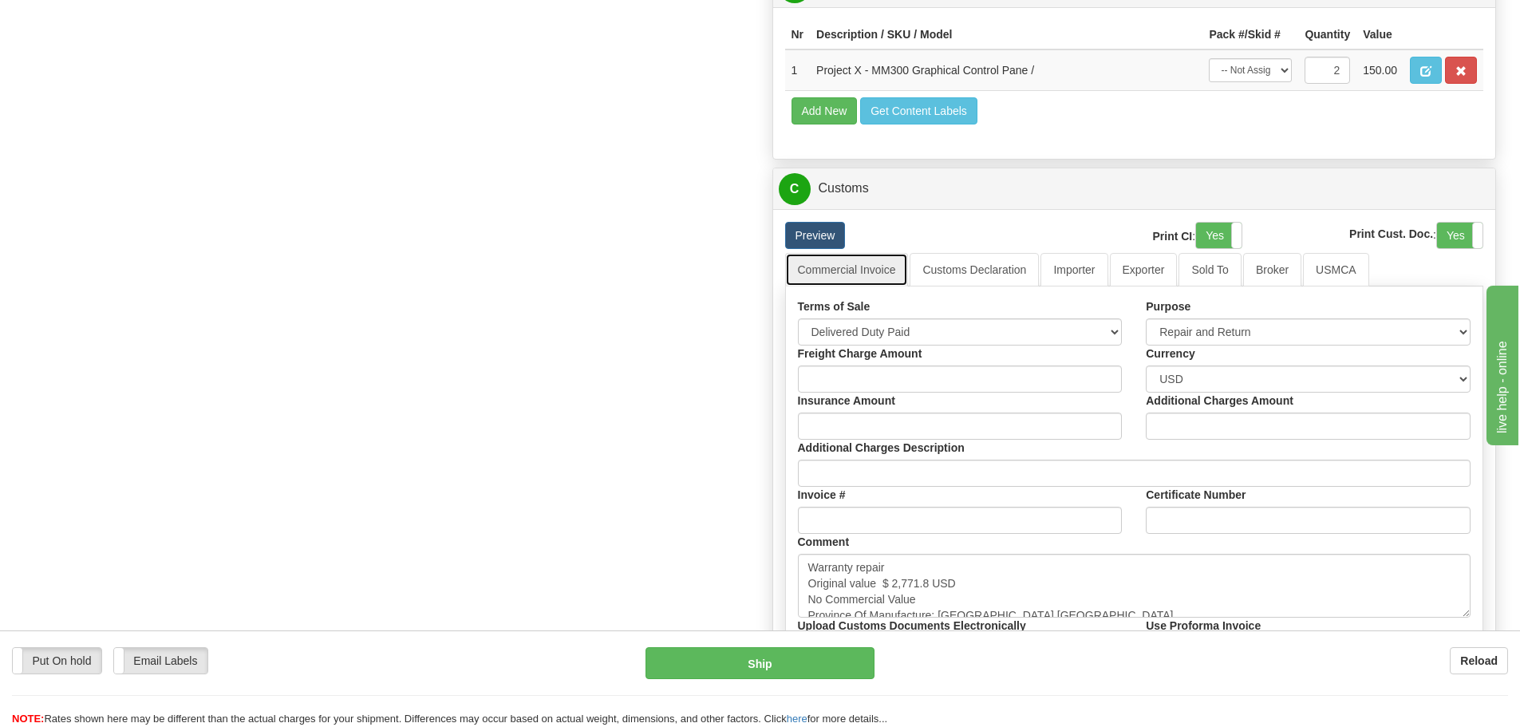
scroll to position [1271, 0]
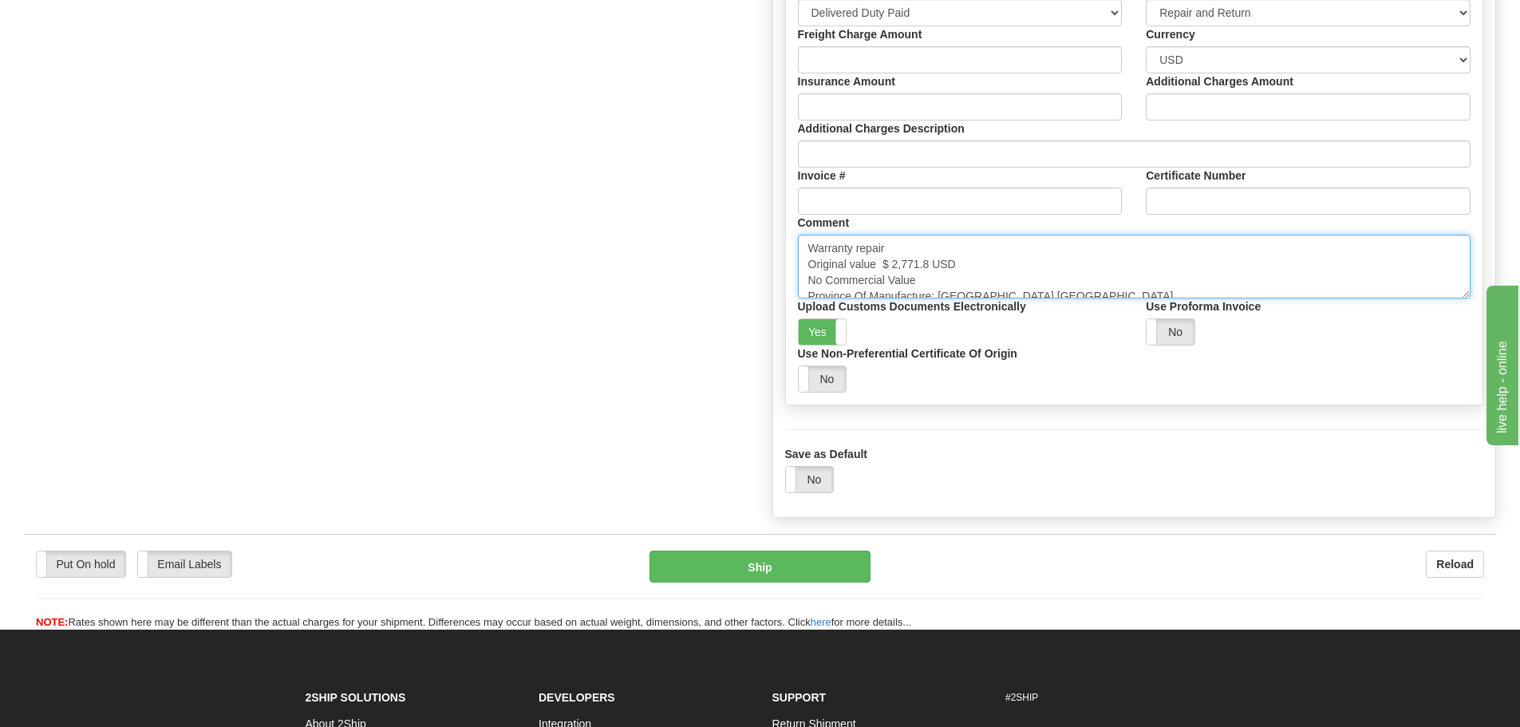
click at [1018, 268] on textarea "Warranty repair Original value $ 2,771.8 USD No Commercial Value Province Of Ma…" at bounding box center [1135, 267] width 674 height 64
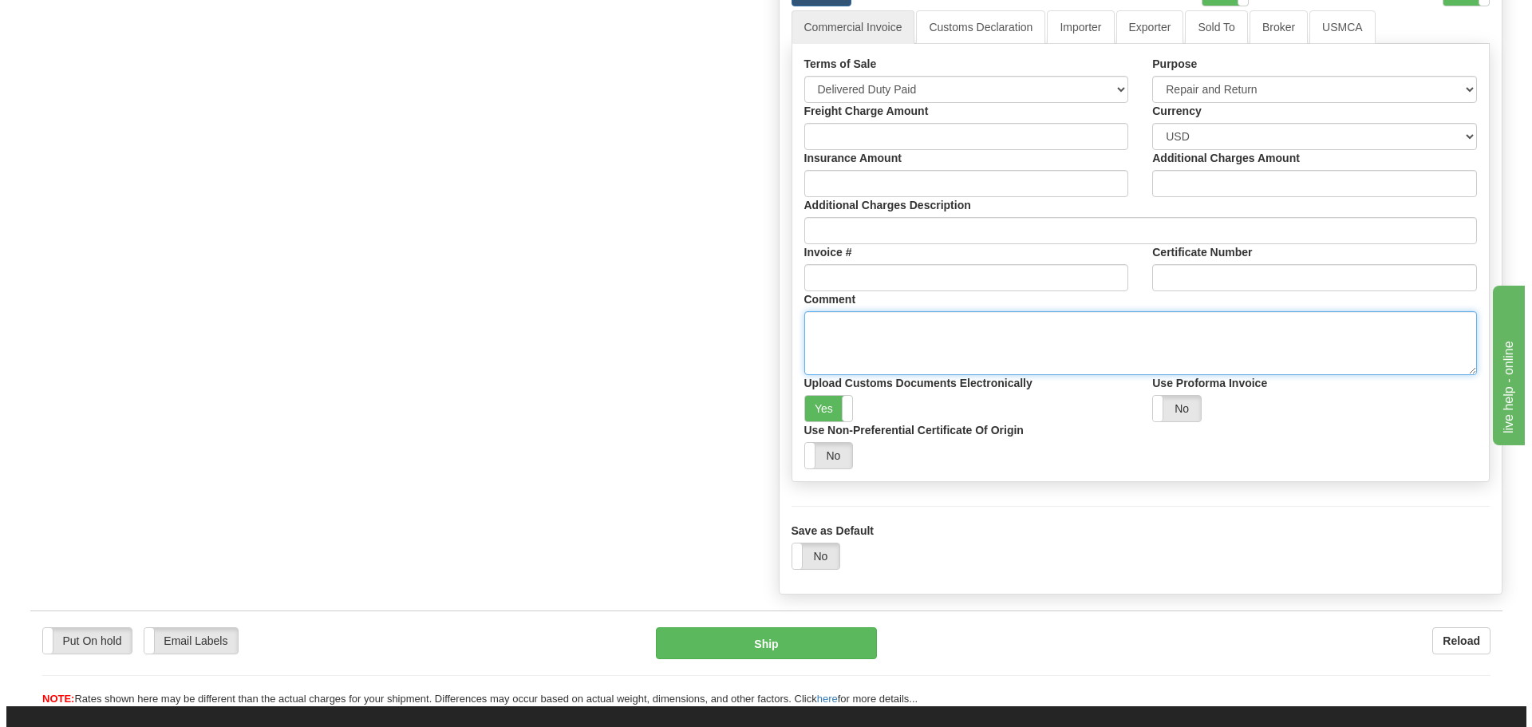
scroll to position [1191, 0]
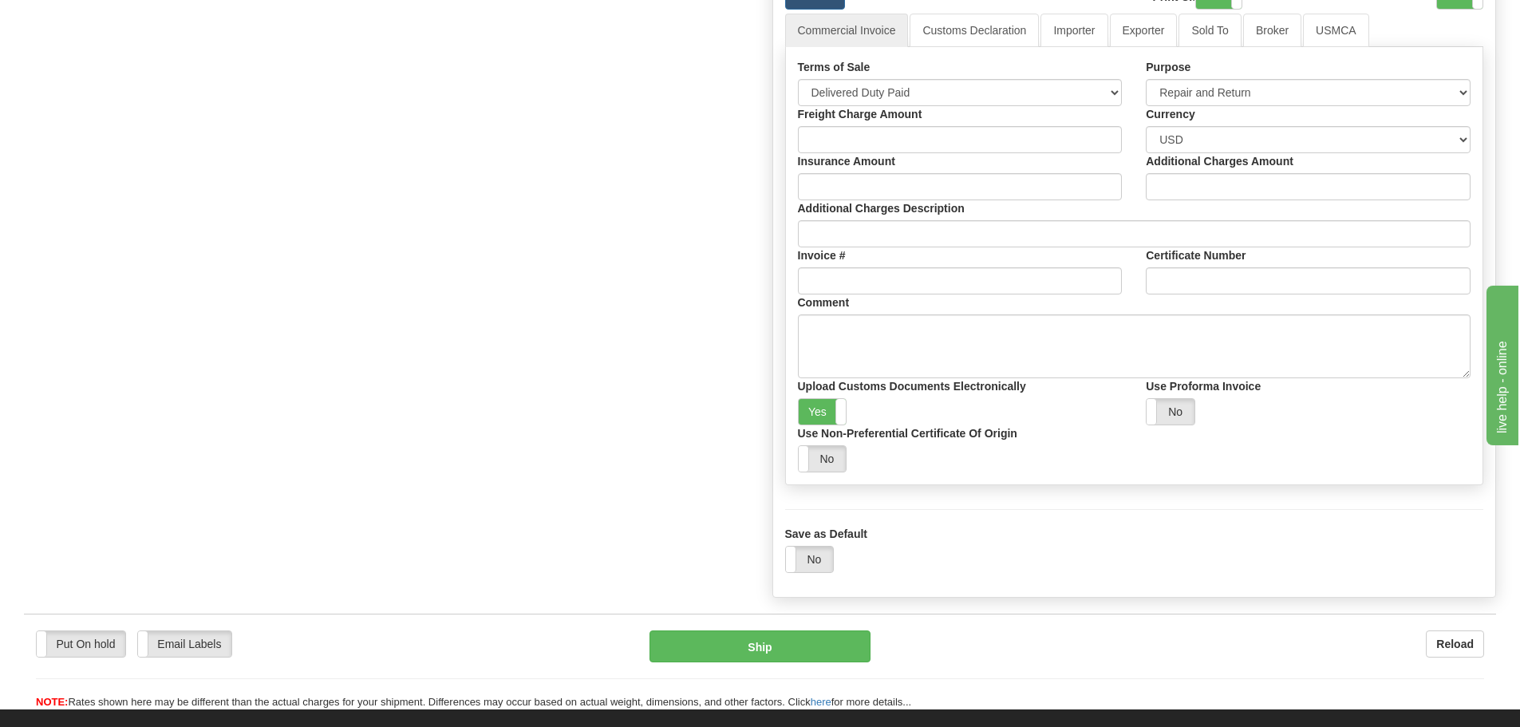
click at [822, 625] on div "Put On hold Put On hold Email Labels Email Labels Edit Reload Ship Reload" at bounding box center [760, 662] width 1472 height 97
click at [827, 636] on button "Ship" at bounding box center [760, 646] width 221 height 32
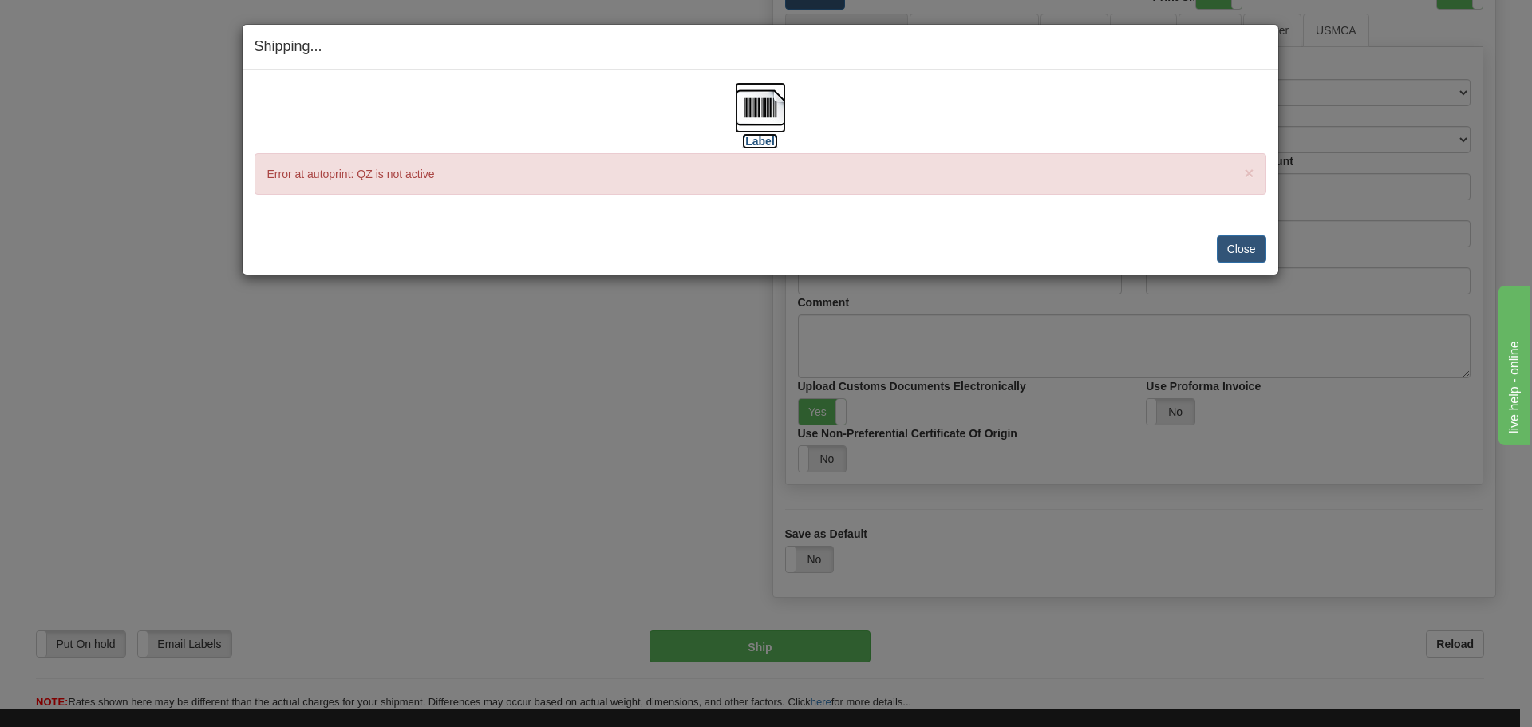
click at [764, 107] on img at bounding box center [760, 107] width 51 height 51
click at [1266, 247] on div "Close Cancel Cancel Shipment and Quit Pickup Quit Pickup ONLY" at bounding box center [761, 249] width 1036 height 52
click at [1249, 244] on button "Close" at bounding box center [1241, 248] width 49 height 27
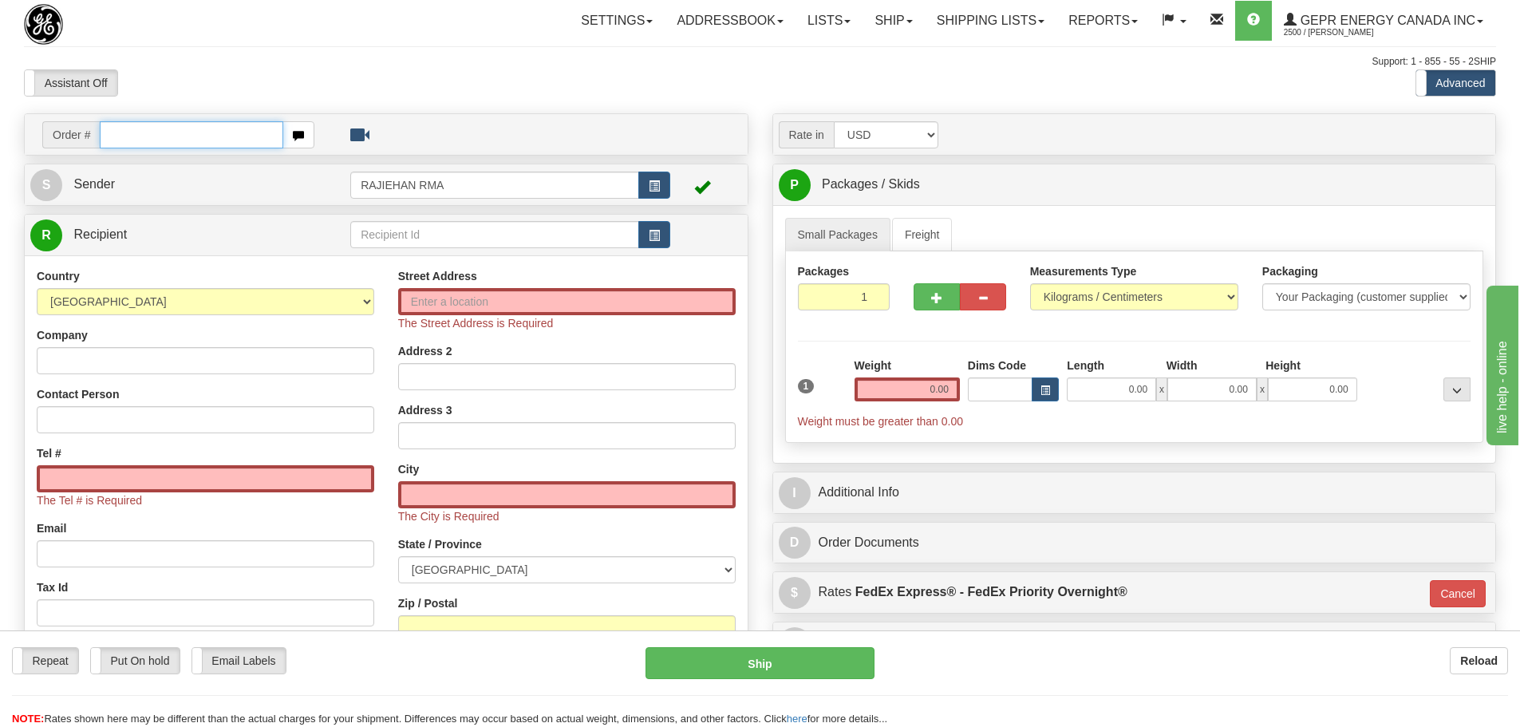
click at [135, 132] on input "text" at bounding box center [192, 134] width 184 height 27
paste input "86701936"
type input "86701936"
click at [176, 77] on body "Training Course Close Toggle navigation Settings Shipping Preferences New Recip…" at bounding box center [760, 363] width 1520 height 727
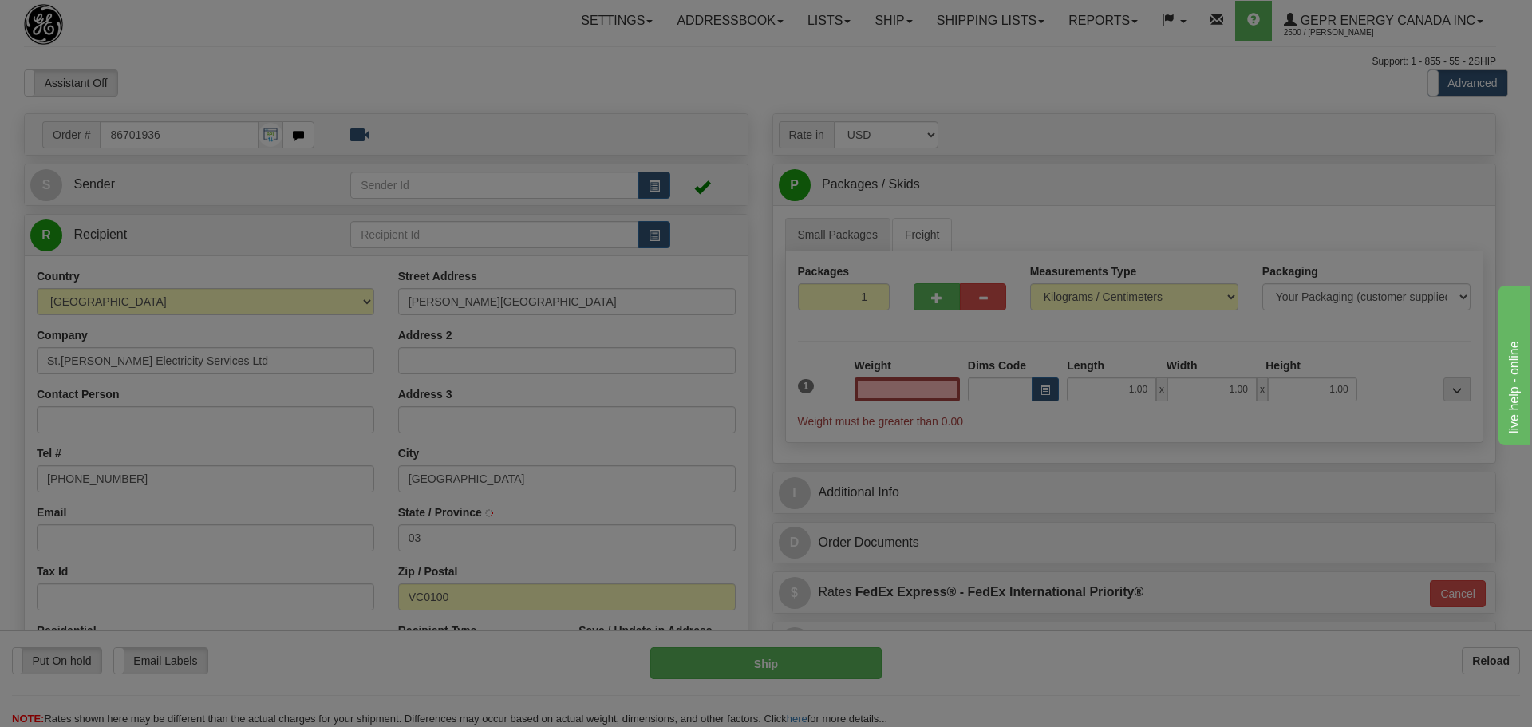
type input "0.00"
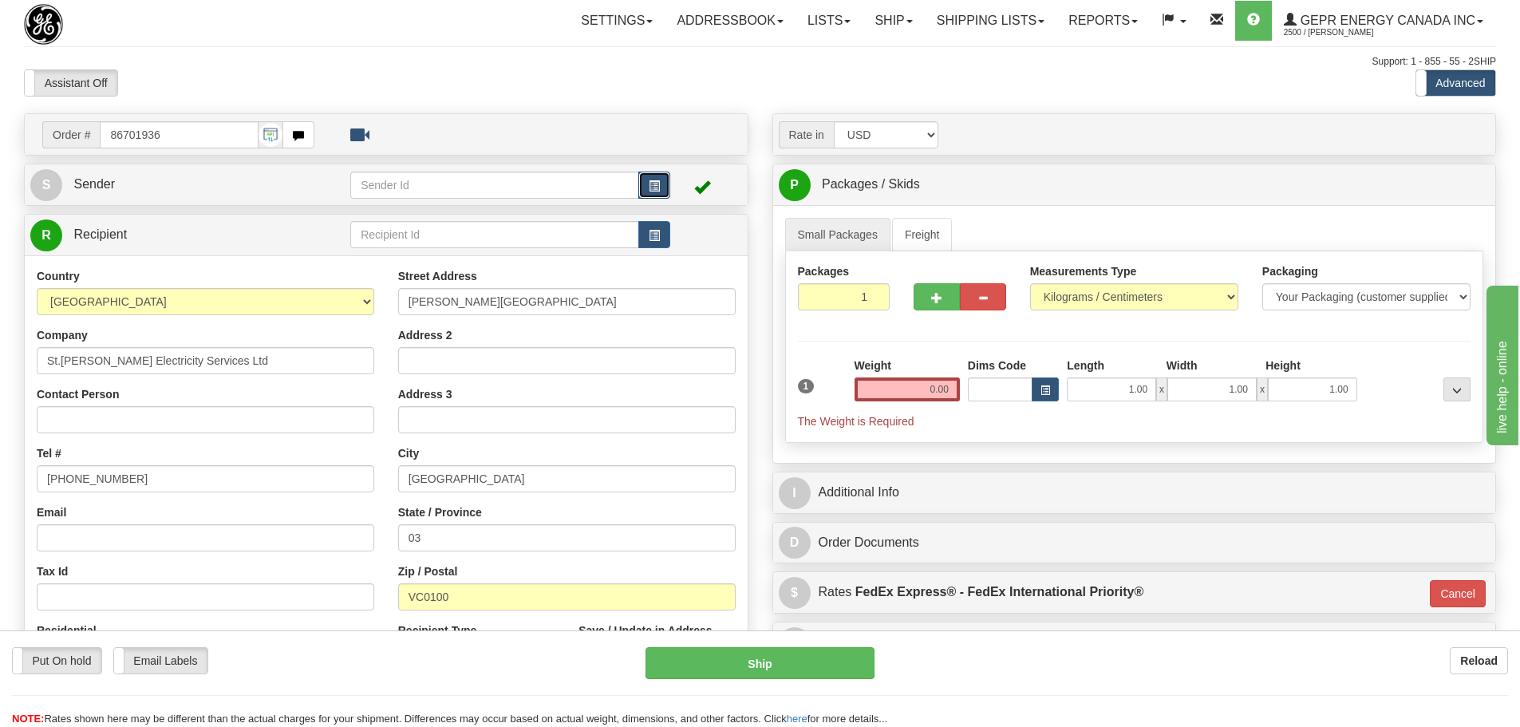
click at [666, 189] on button "button" at bounding box center [654, 185] width 32 height 27
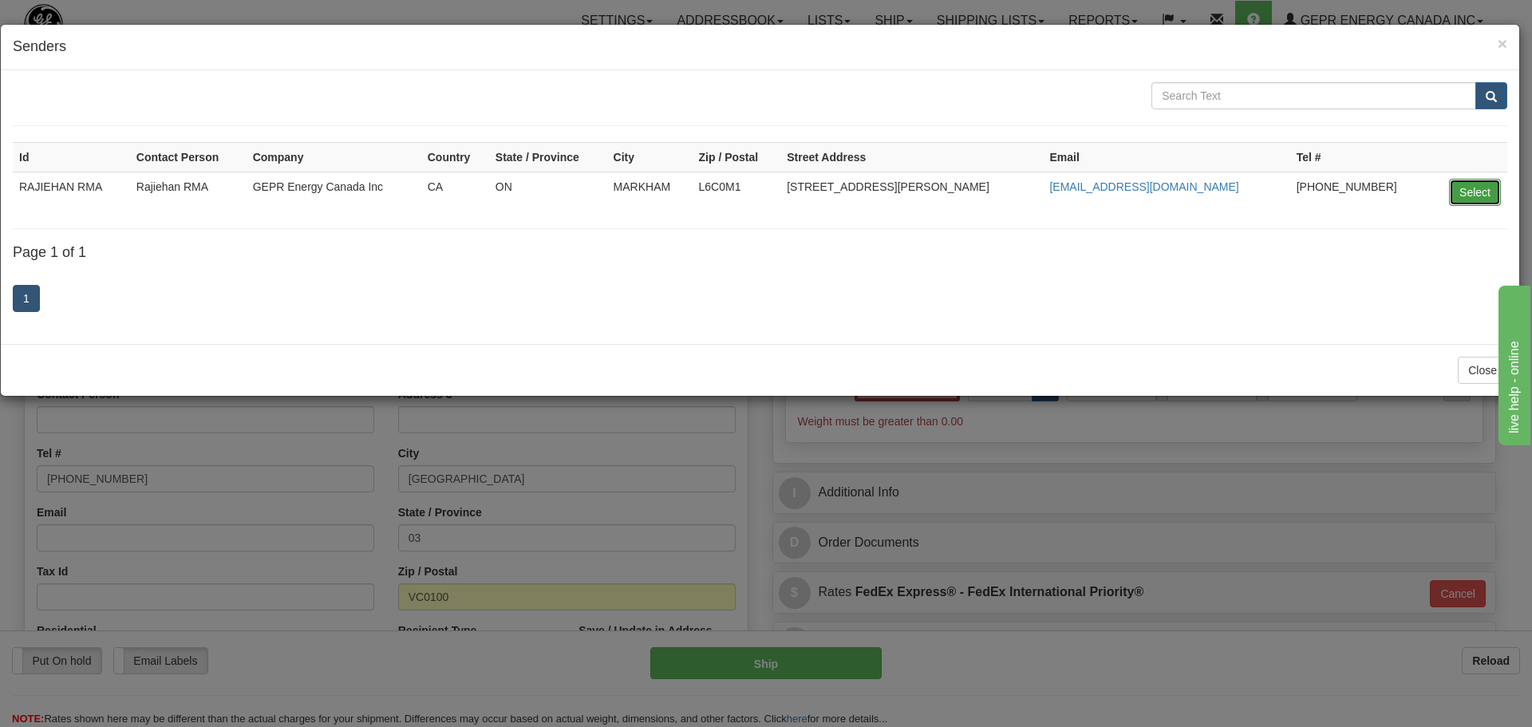
click at [1488, 198] on button "Select" at bounding box center [1475, 192] width 52 height 27
type input "RAJIEHAN RMA"
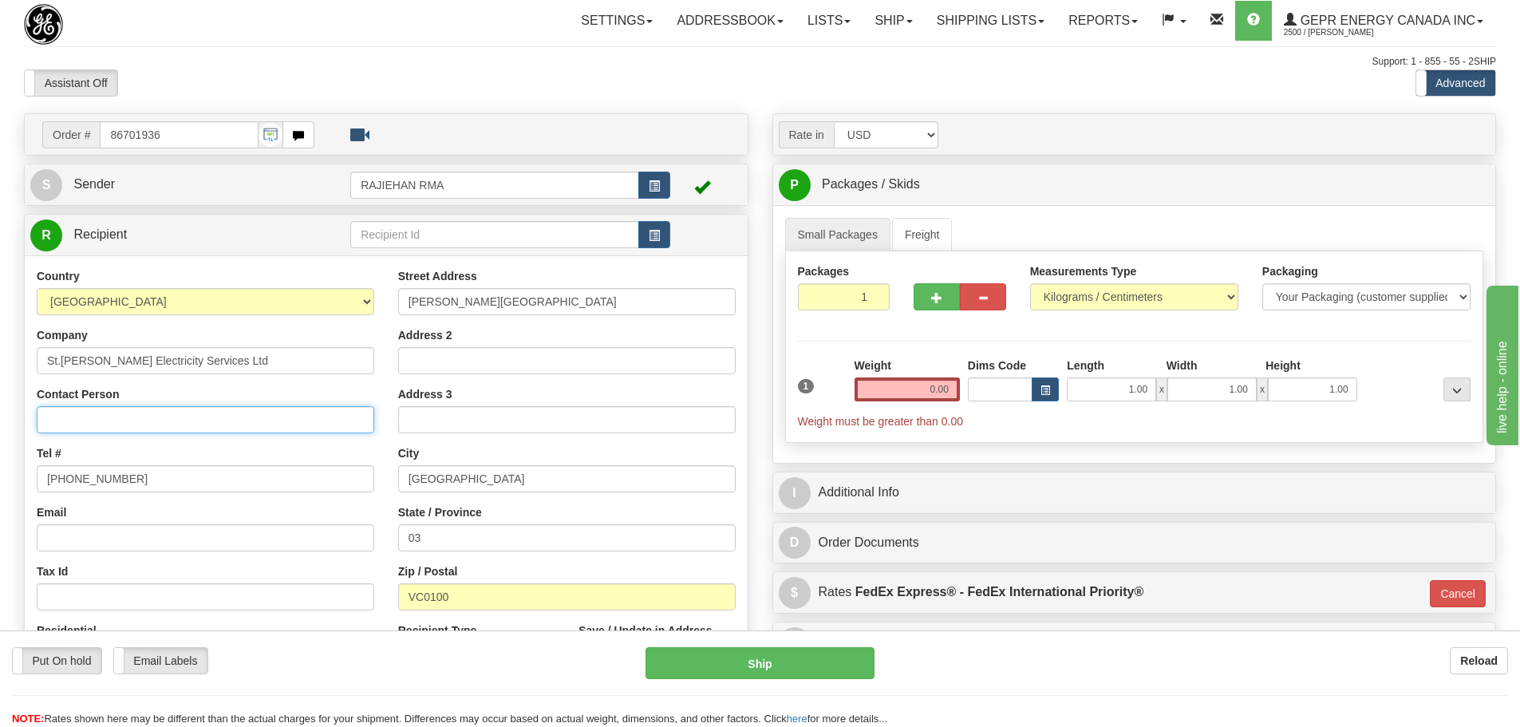
click at [165, 406] on input "Contact Person" at bounding box center [206, 419] width 338 height 27
click at [165, 411] on input "Contact Person" at bounding box center [206, 419] width 338 height 27
paste input "Anthony Gilbert"
type input "Anthony Gilbert"
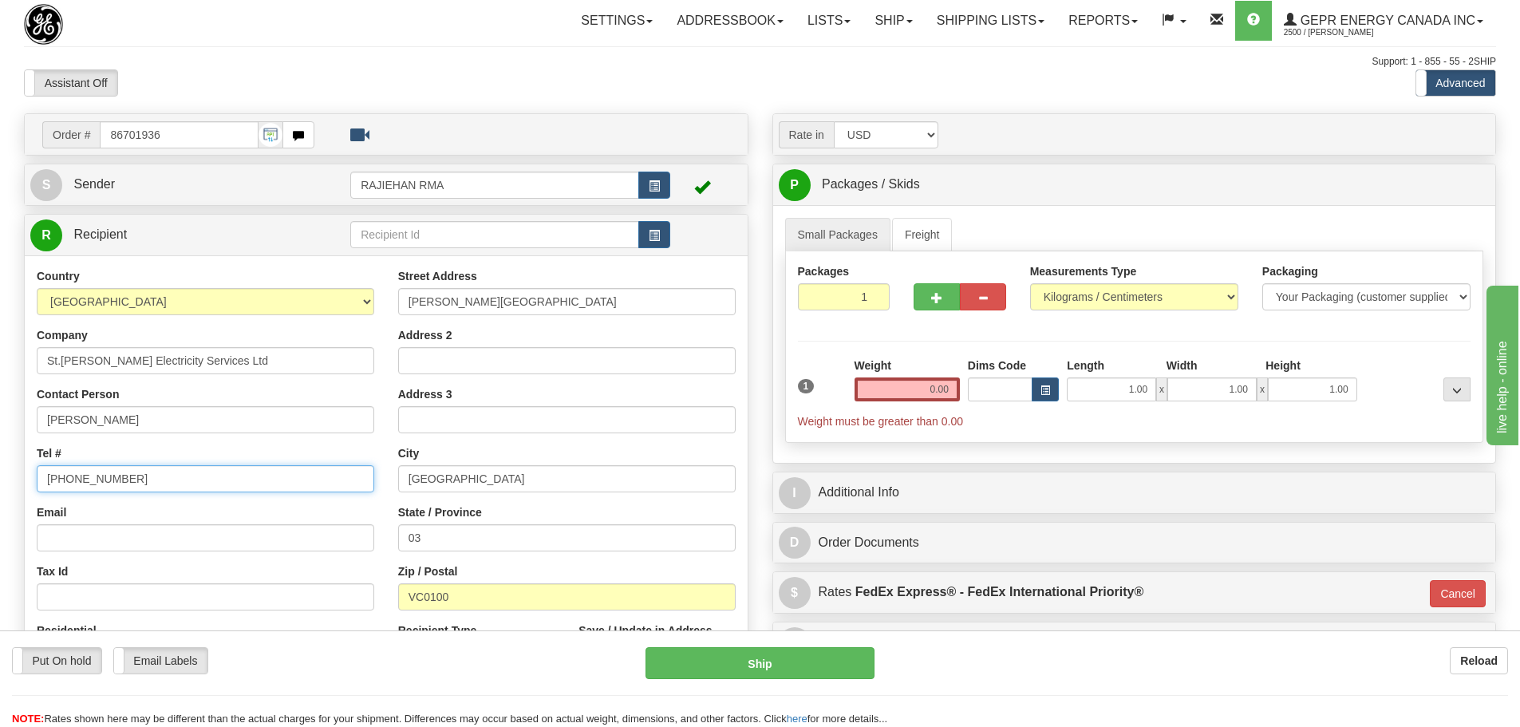
drag, startPoint x: 144, startPoint y: 492, endPoint x: -13, endPoint y: 480, distance: 156.8
click at [0, 480] on html "Training Course Close Toggle navigation Settings Shipping Preferences New Sende…" at bounding box center [760, 363] width 1520 height 727
type input "1111111111"
click at [471, 346] on div "Address 2" at bounding box center [567, 350] width 338 height 47
click at [469, 351] on input "Address 2" at bounding box center [567, 360] width 338 height 27
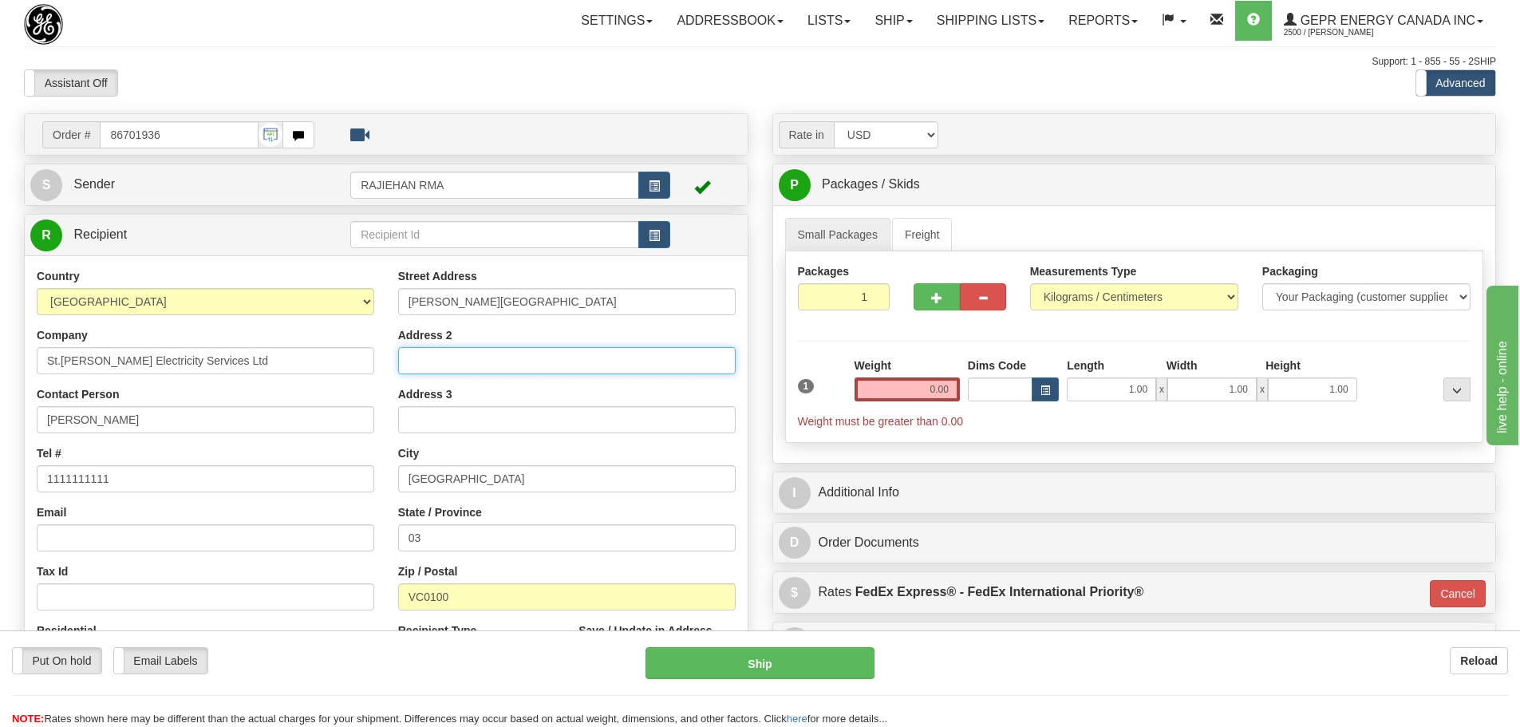
paste input "San Vicente y las Granadinas"
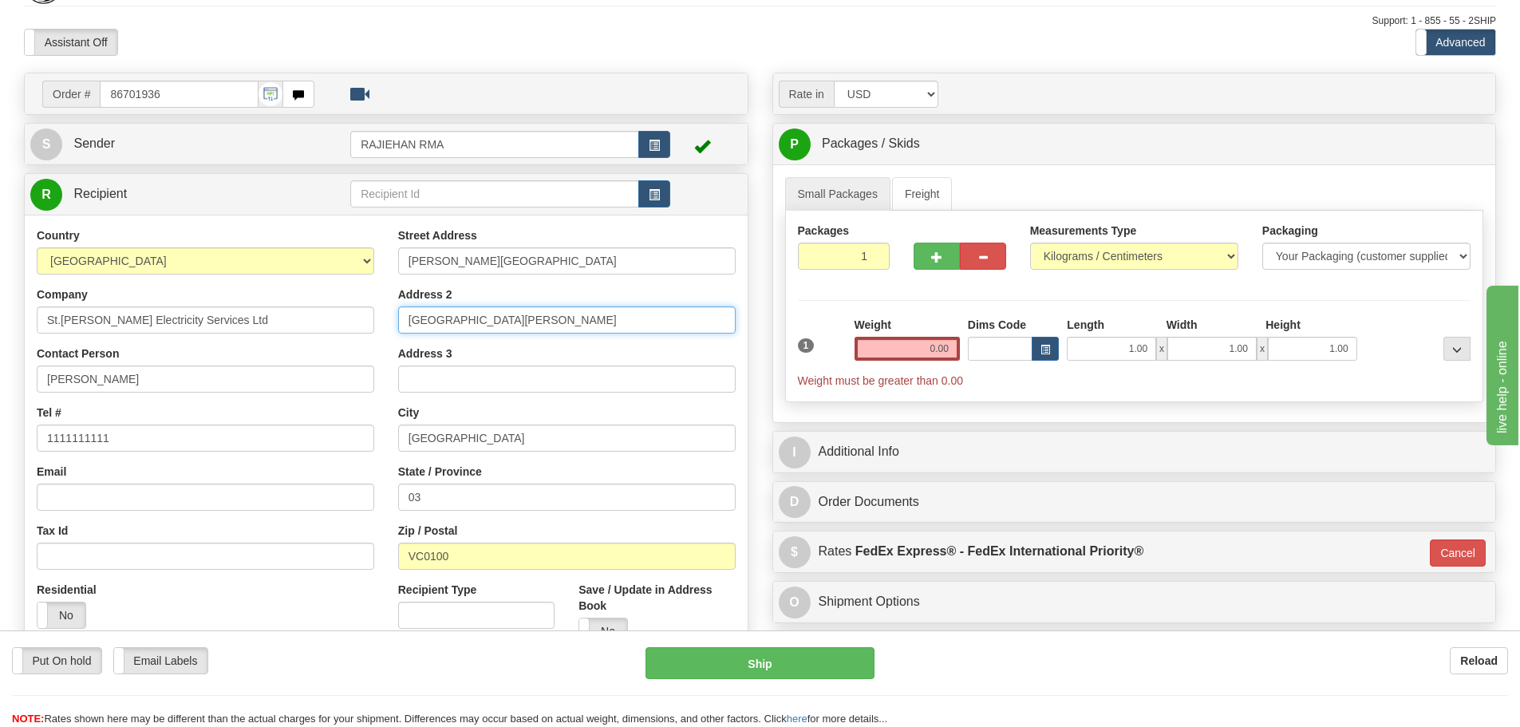
scroll to position [80, 0]
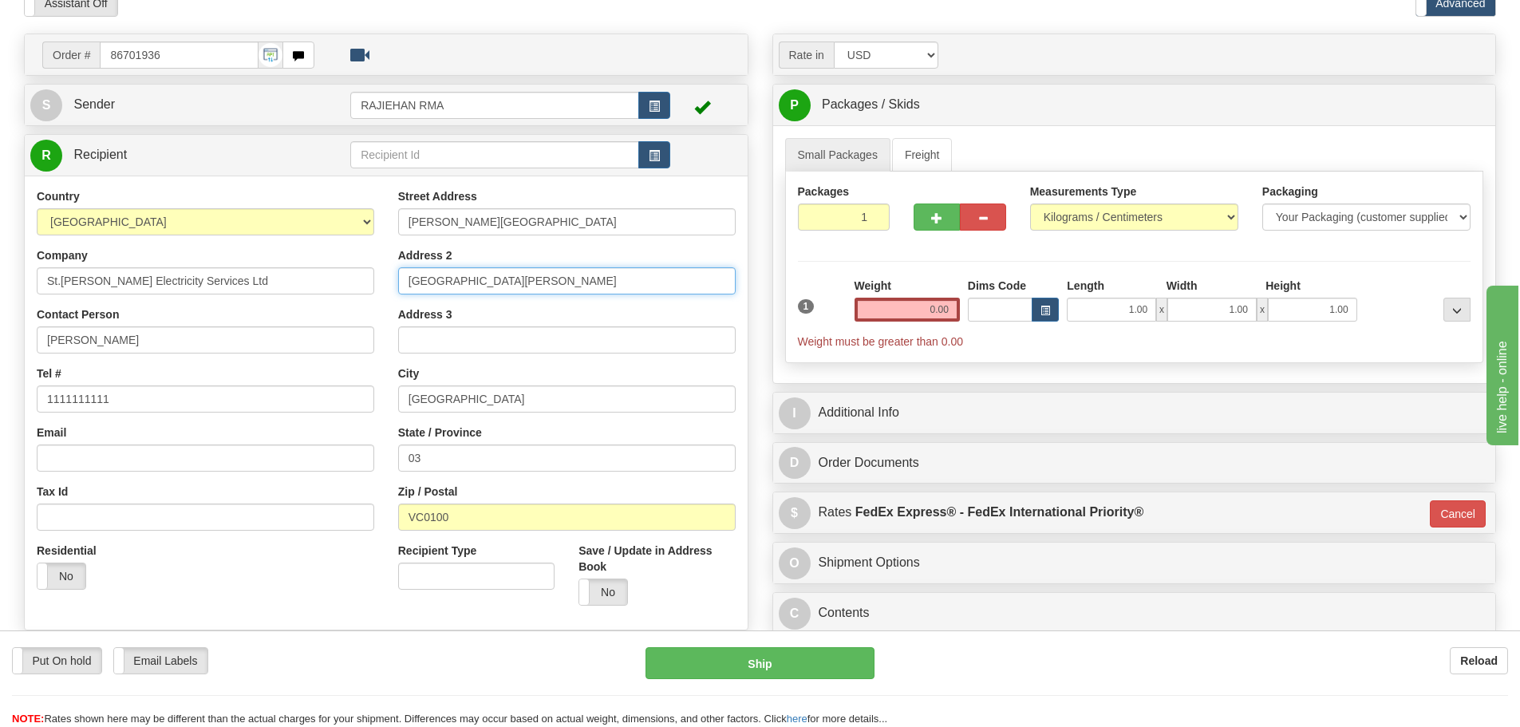
type input "San Vicente y las Granadinas"
drag, startPoint x: 525, startPoint y: 394, endPoint x: 316, endPoint y: 404, distance: 209.3
click at [316, 404] on div "Country AFGHANISTAN ALAND ISLANDS ALBANIA ALGERIA AMERICAN SAMOA ANDORRA ANGOLA…" at bounding box center [386, 402] width 723 height 429
paste input "Saint George"
type input "Saint George"
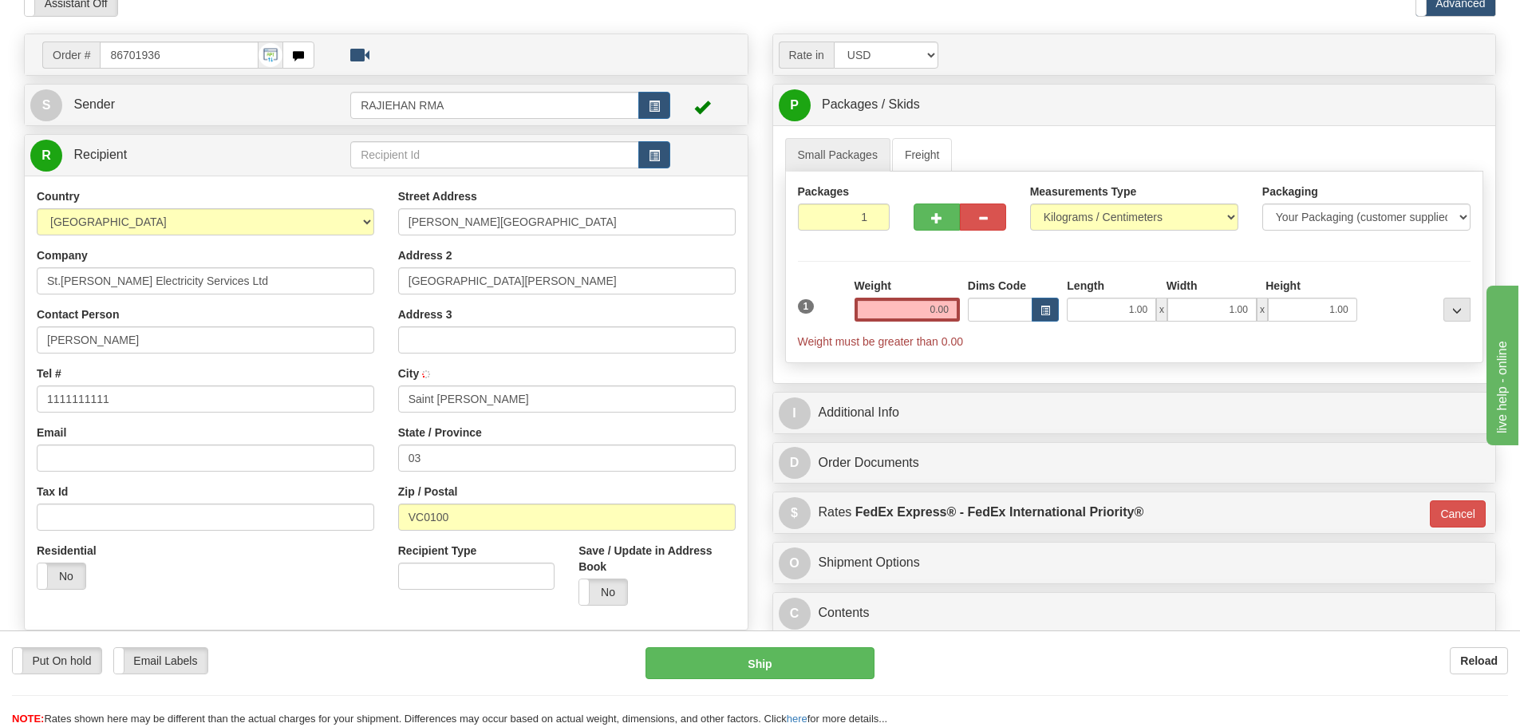
click at [378, 373] on div "Country AFGHANISTAN ALAND ISLANDS ALBANIA ALGERIA AMERICAN SAMOA ANDORRA ANGOLA…" at bounding box center [206, 394] width 362 height 413
click at [422, 527] on input "Zip / Postal" at bounding box center [567, 517] width 338 height 27
paste input "VC0100"
type input "VC0100"
click at [389, 473] on div "Street Address Paul’s Avenue Address 2 San Vicente y las Granadinas Address 3 C…" at bounding box center [567, 402] width 362 height 429
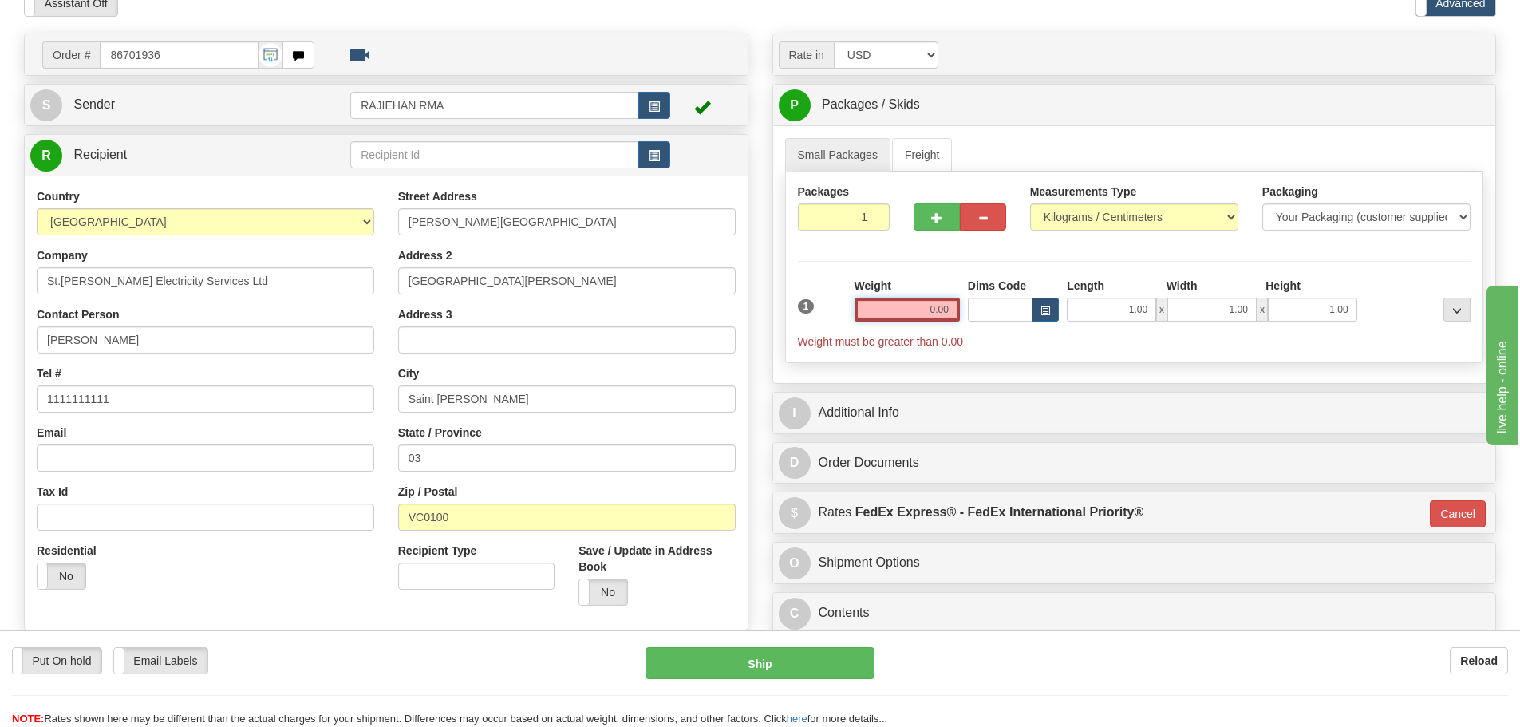
click at [902, 315] on input "0.00" at bounding box center [907, 310] width 105 height 24
type input "1"
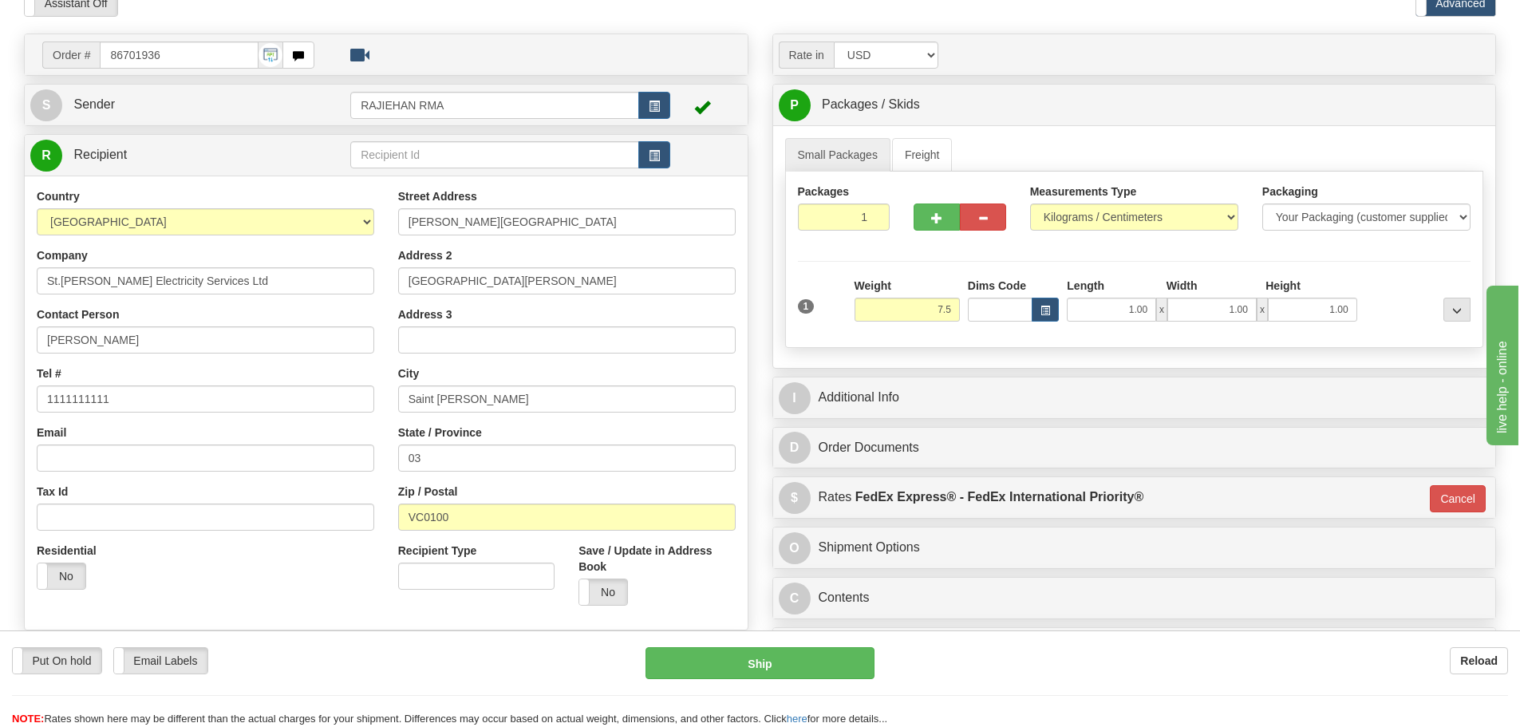
type input "7.50"
type input "01"
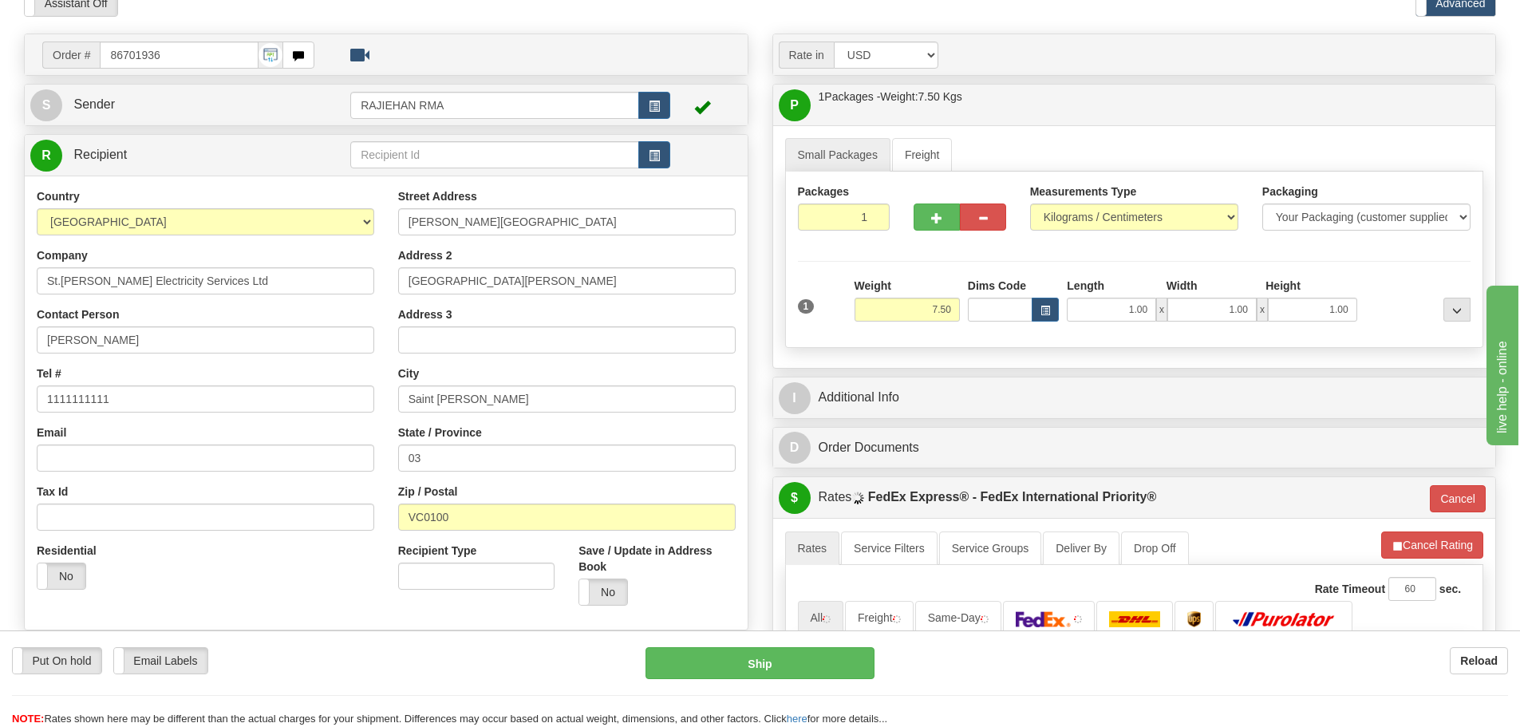
click at [943, 278] on div "Weight 7.50" at bounding box center [907, 300] width 105 height 44
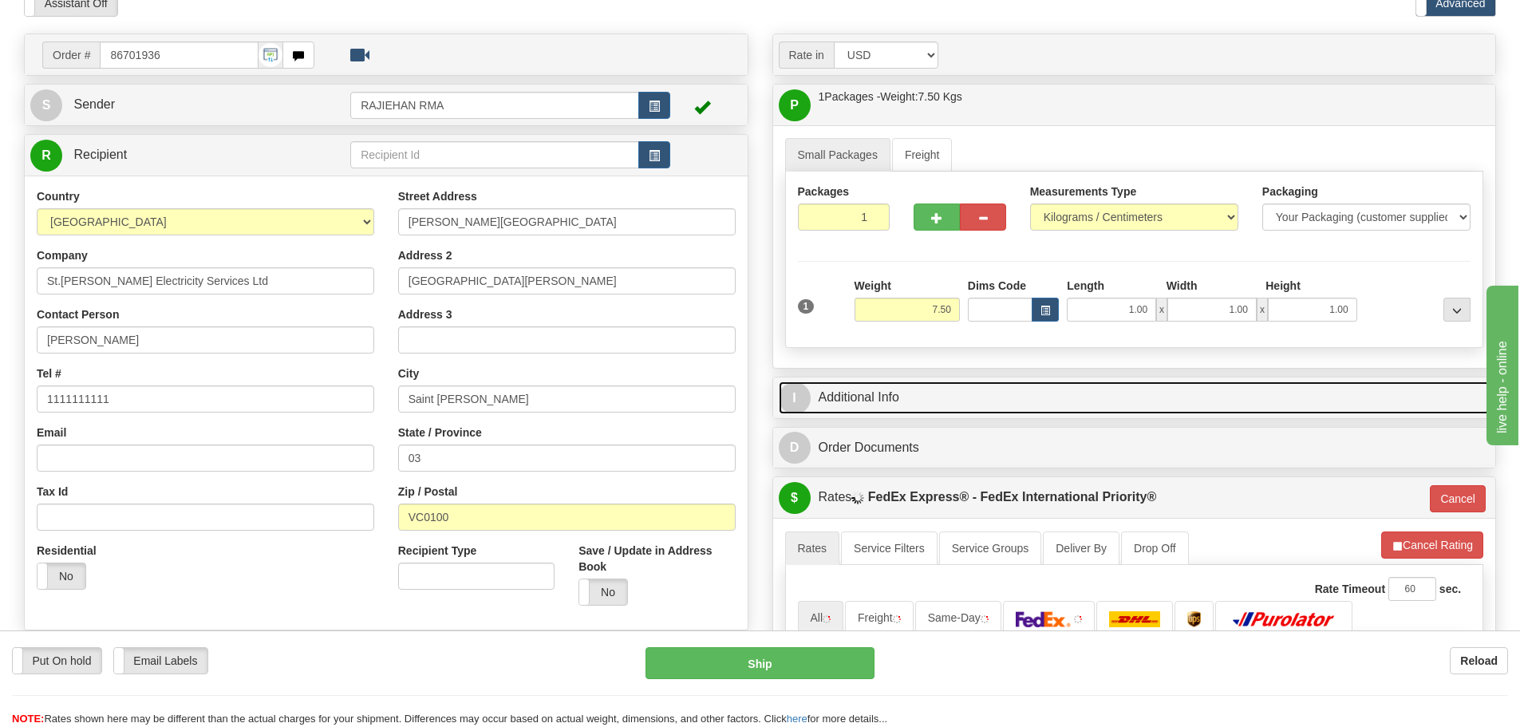
click at [956, 392] on link "I Additional Info" at bounding box center [1135, 397] width 712 height 33
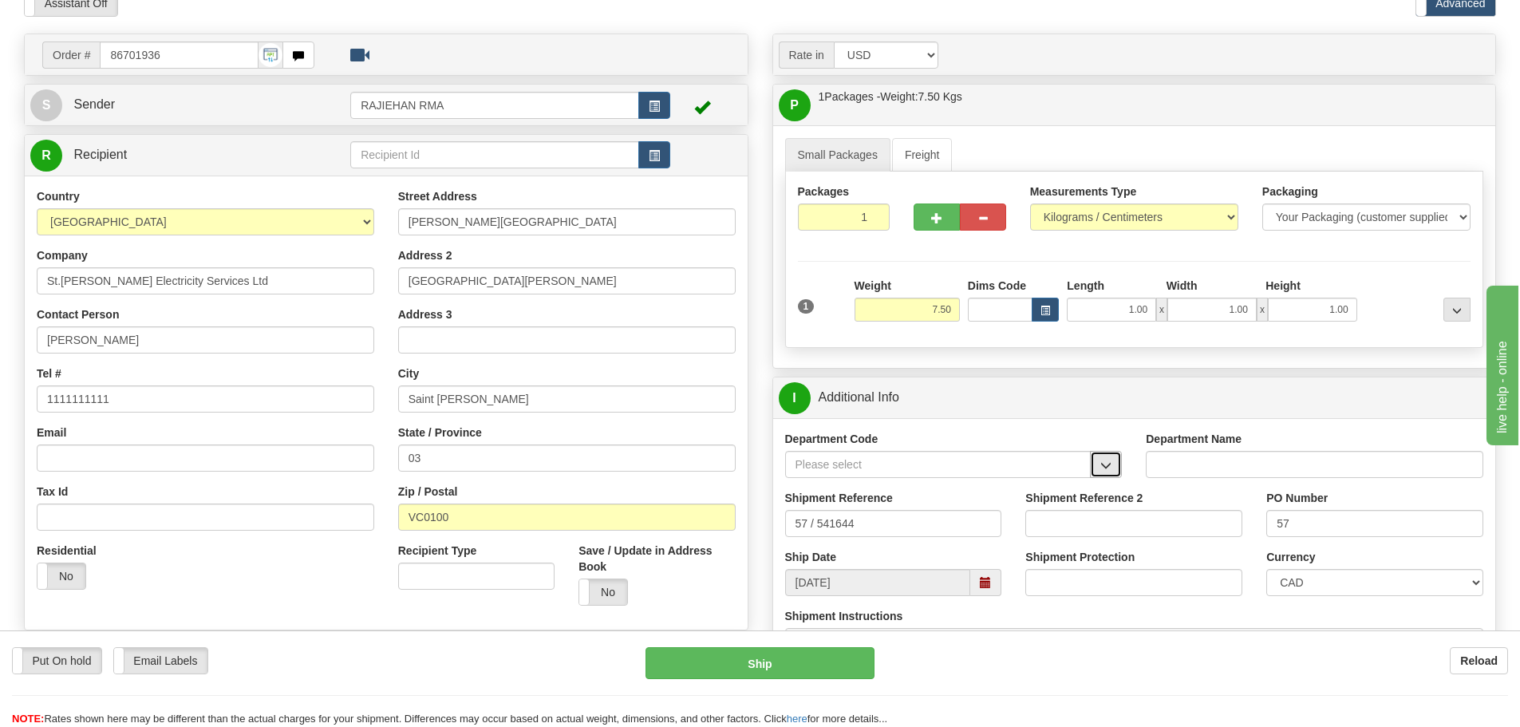
click at [1117, 463] on button "button" at bounding box center [1106, 464] width 32 height 27
click at [1010, 490] on div "SER" at bounding box center [934, 489] width 290 height 18
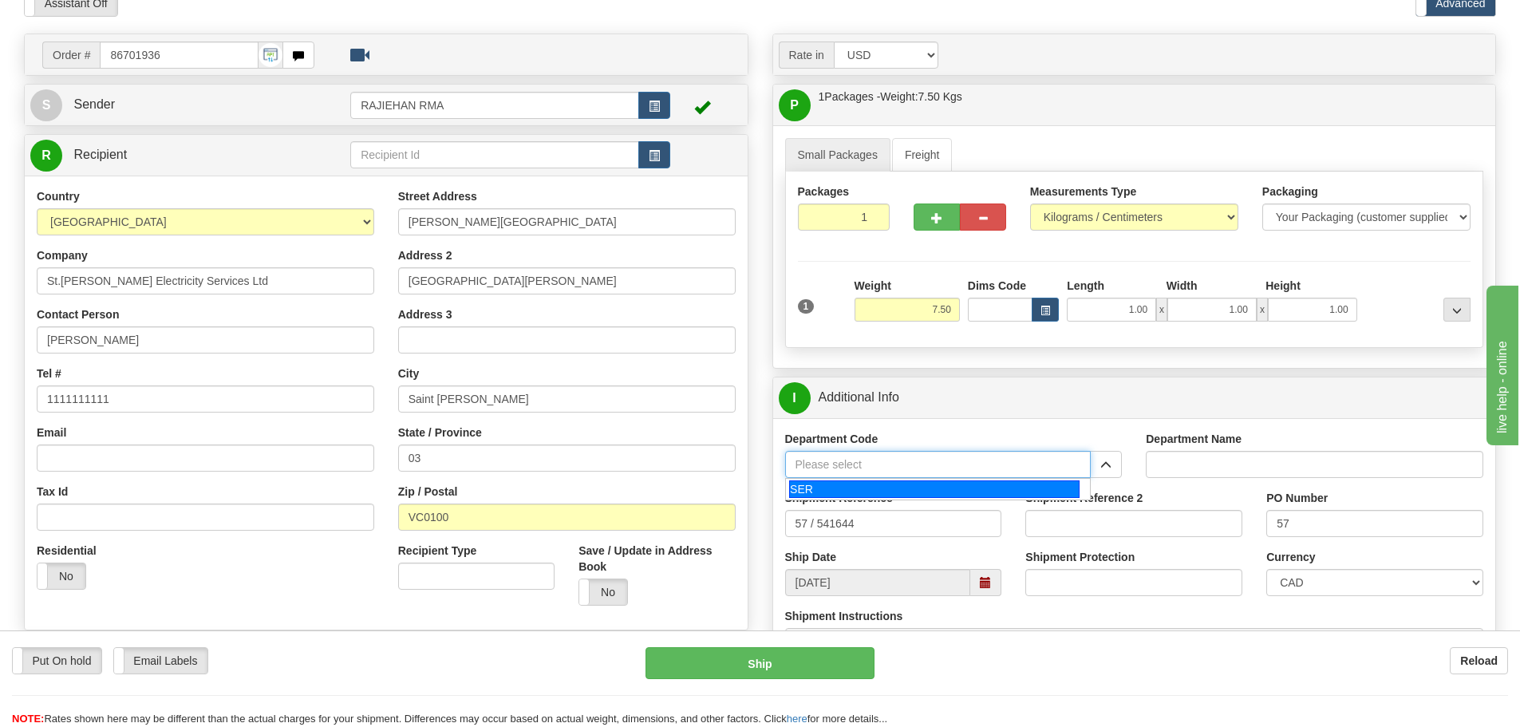
type input "SER"
type input "SERVICE DEPARTMENT"
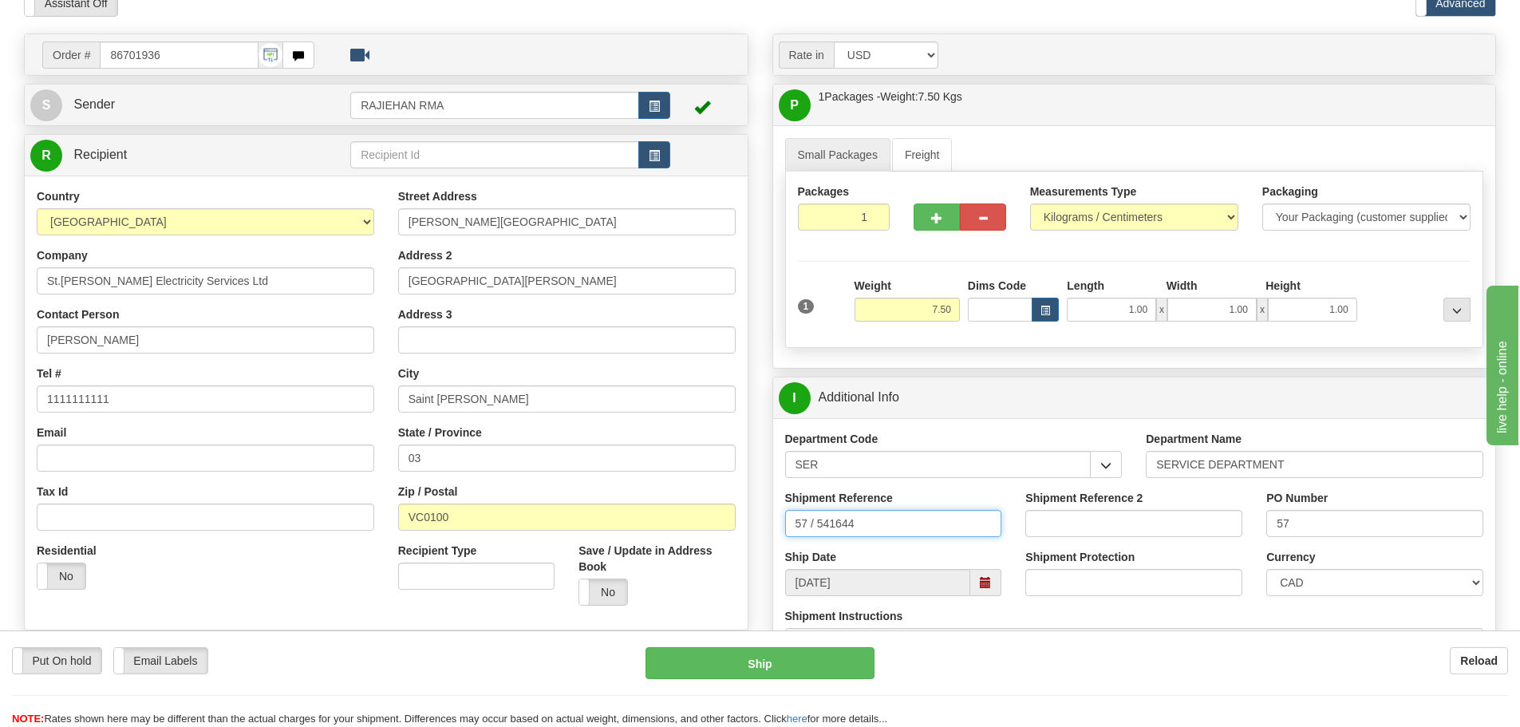
drag, startPoint x: 970, startPoint y: 513, endPoint x: 616, endPoint y: 520, distance: 354.4
click at [616, 34] on div "Order # 86701936" at bounding box center [760, 34] width 1496 height 0
paste input "LSN-40729"
click at [923, 528] on input "LSN-40729 RMA" at bounding box center [893, 523] width 217 height 27
paste input "5399002012"
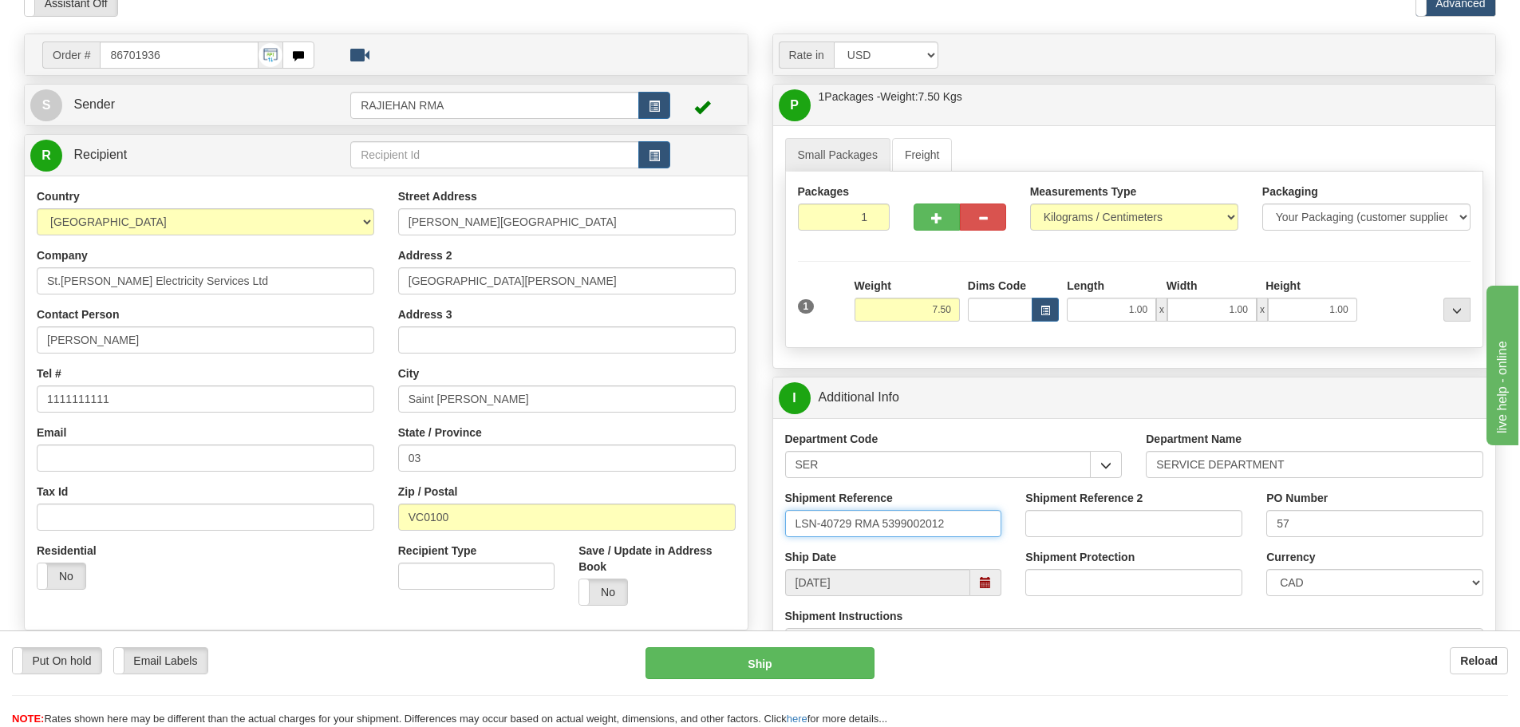
type input "LSN-40729 RMA 5399002012"
click at [980, 550] on div "Ship Date 09/24/2025" at bounding box center [893, 572] width 241 height 47
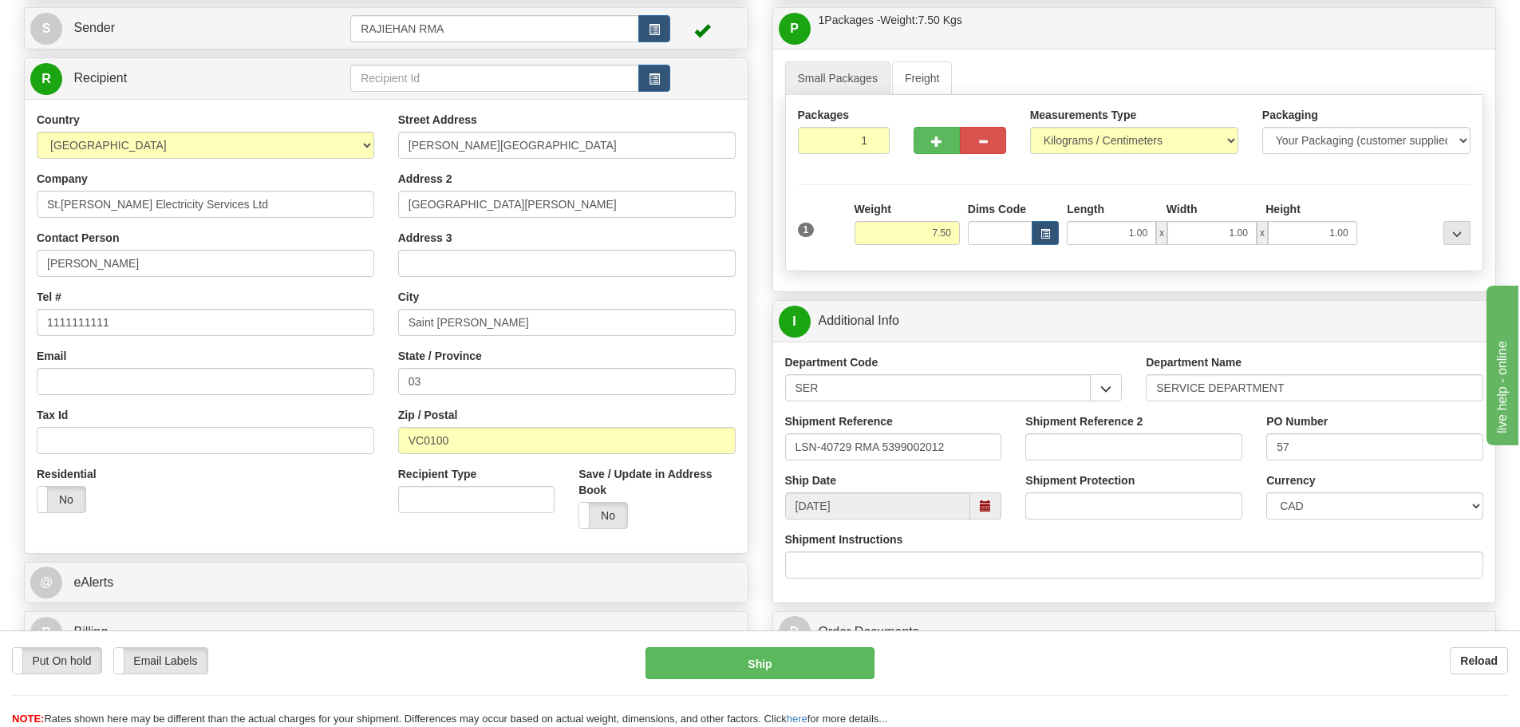
scroll to position [160, 0]
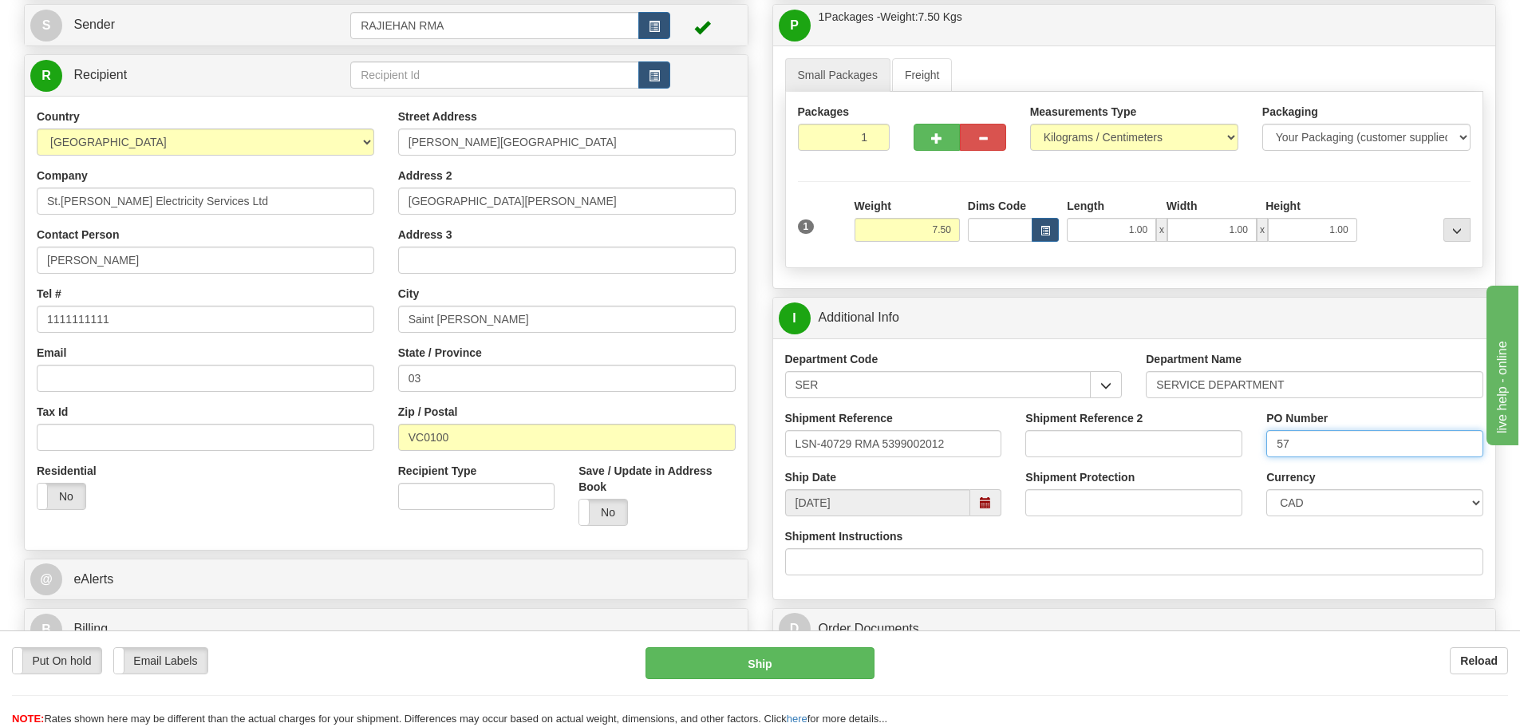
drag, startPoint x: 1342, startPoint y: 455, endPoint x: 1059, endPoint y: 466, distance: 283.5
click at [1059, 466] on div "Shipment Reference LSN-40729 RMA 5399002012 Shipment Reference 2 PO Number 57" at bounding box center [1134, 439] width 723 height 59
paste input "450139703"
type input "4501397037"
click at [1327, 511] on select "CAD USD EUR ZAR RON ANG ARN AUD AUS AWG BBD BFR BGN BHD BMD BND BRC BRL CHP CKZ…" at bounding box center [1375, 502] width 217 height 27
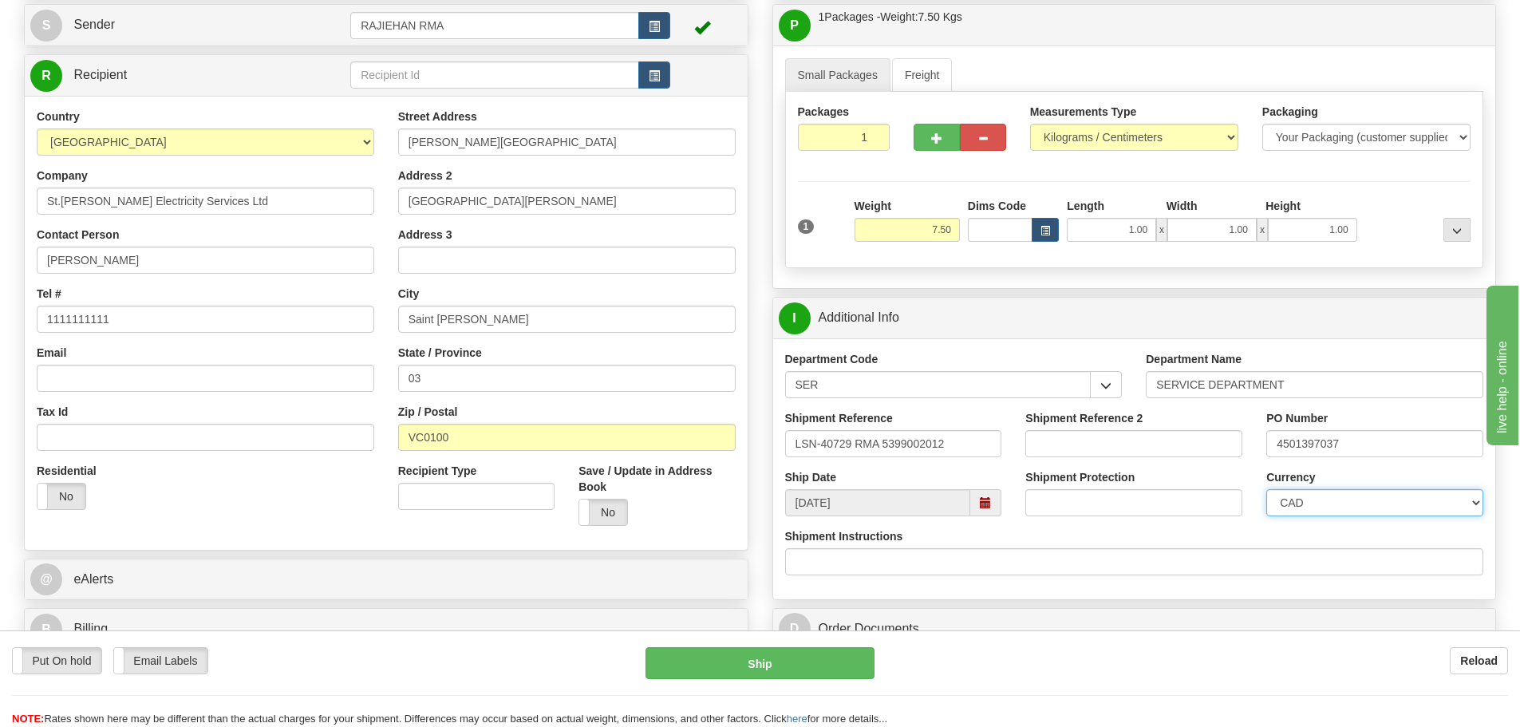
select select "1"
click at [1267, 489] on select "CAD USD EUR ZAR RON ANG ARN AUD AUS AWG BBD BFR BGN BHD BMD BND BRC BRL CHP CKZ…" at bounding box center [1375, 502] width 217 height 27
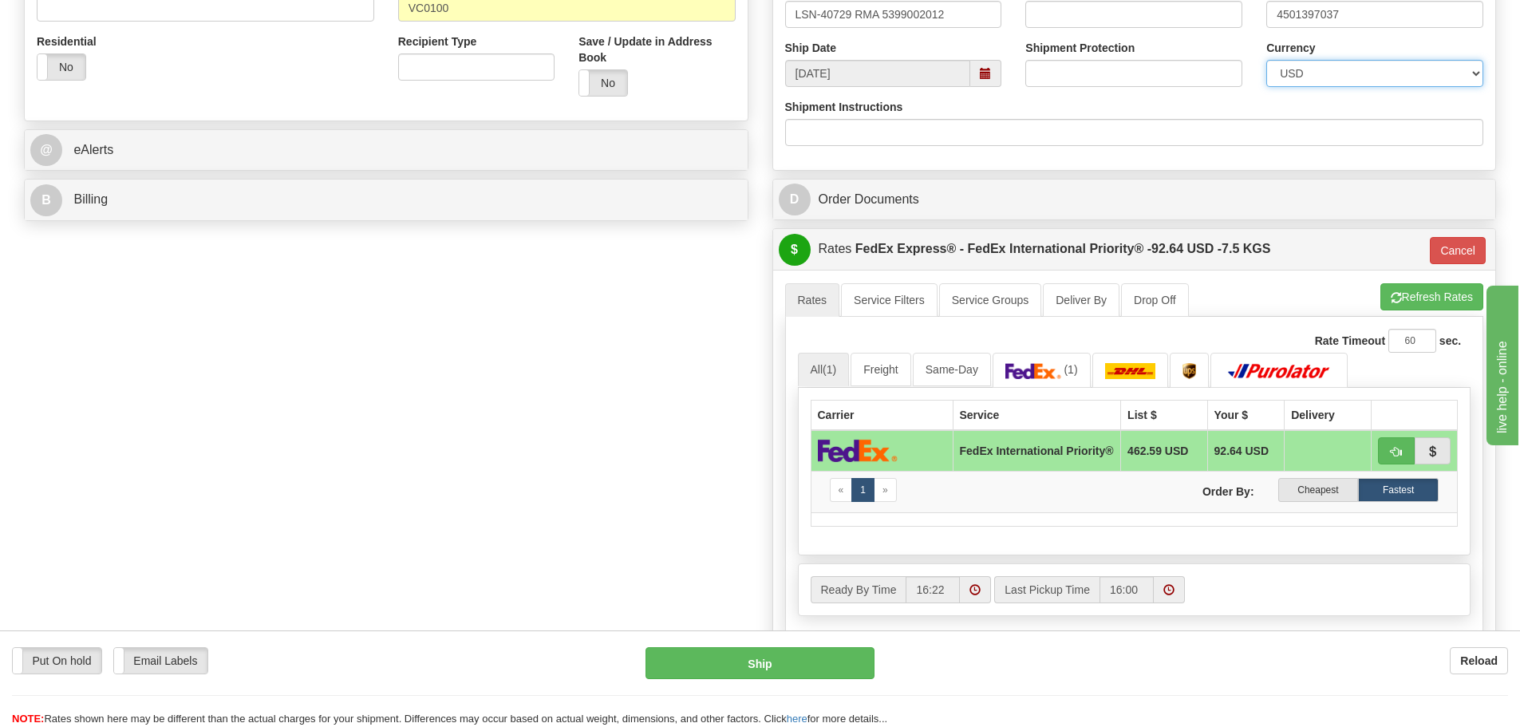
scroll to position [718, 0]
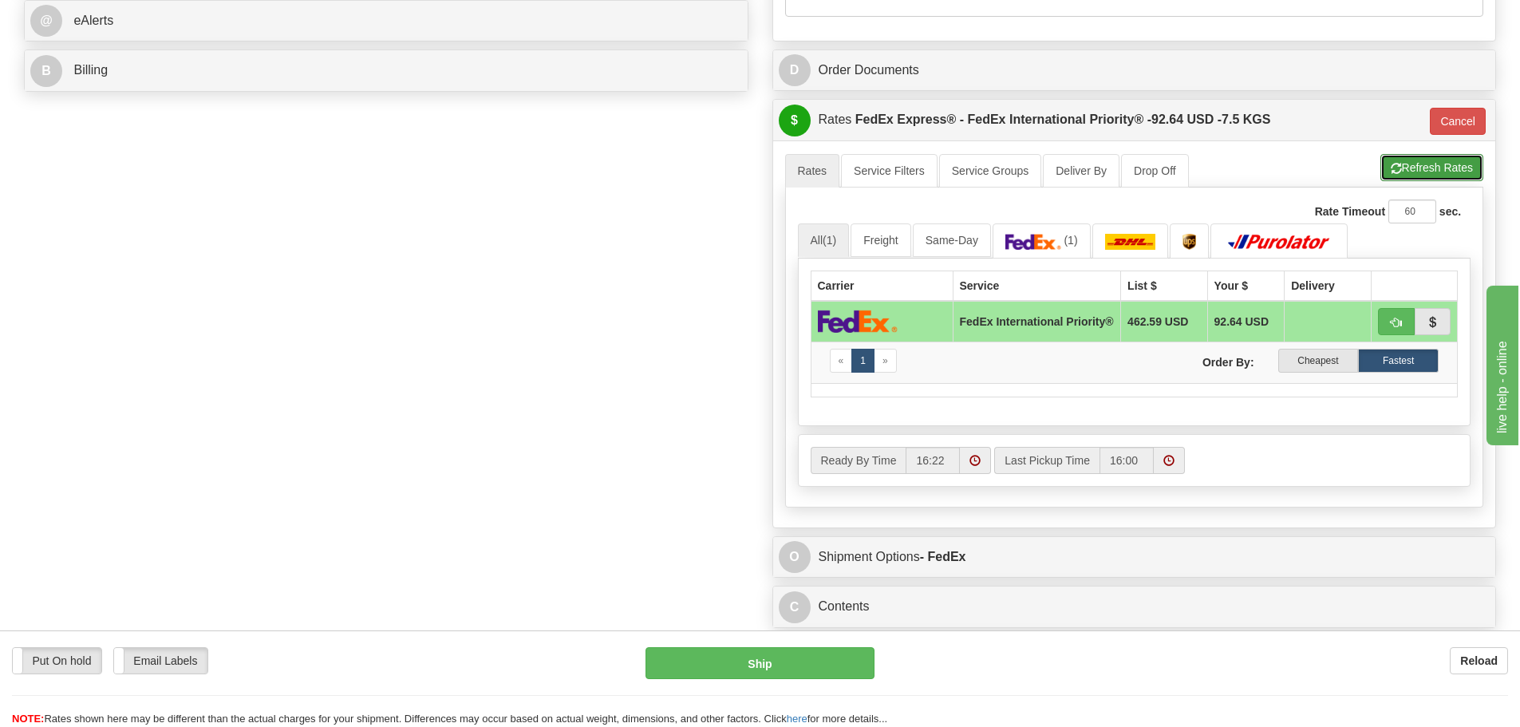
click at [1410, 164] on button "Refresh Rates" at bounding box center [1432, 167] width 103 height 27
type input "01"
click at [1448, 123] on button "Cancel" at bounding box center [1458, 121] width 56 height 27
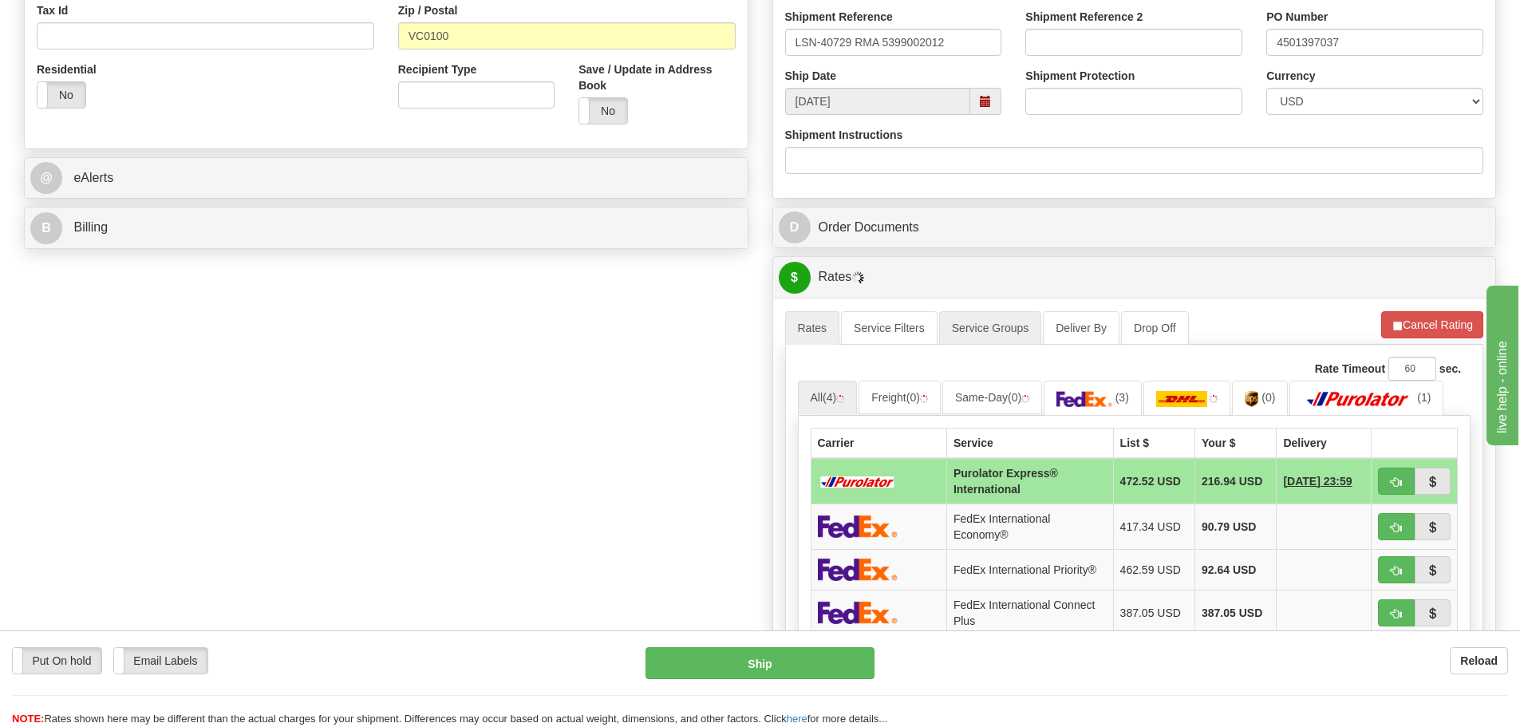
scroll to position [559, 0]
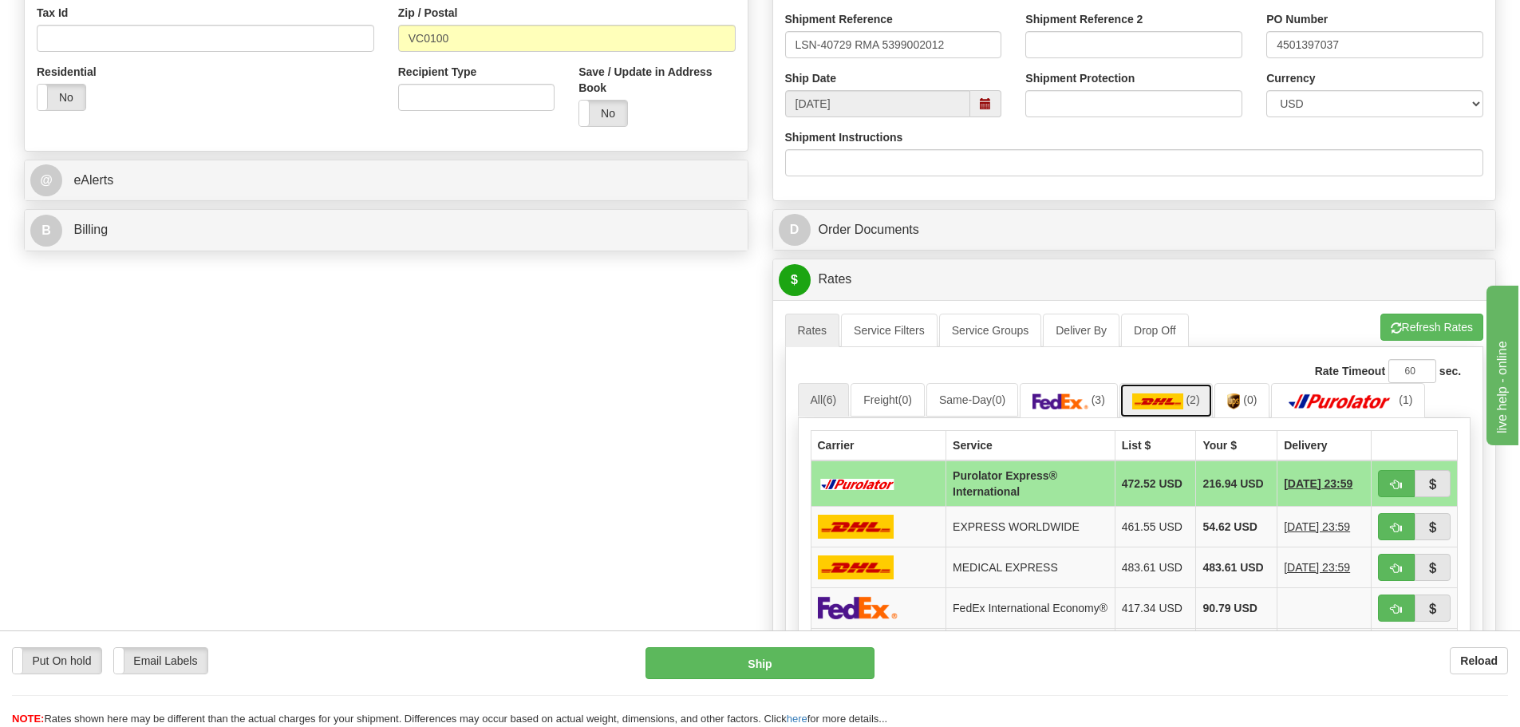
click at [1163, 401] on img at bounding box center [1157, 401] width 51 height 16
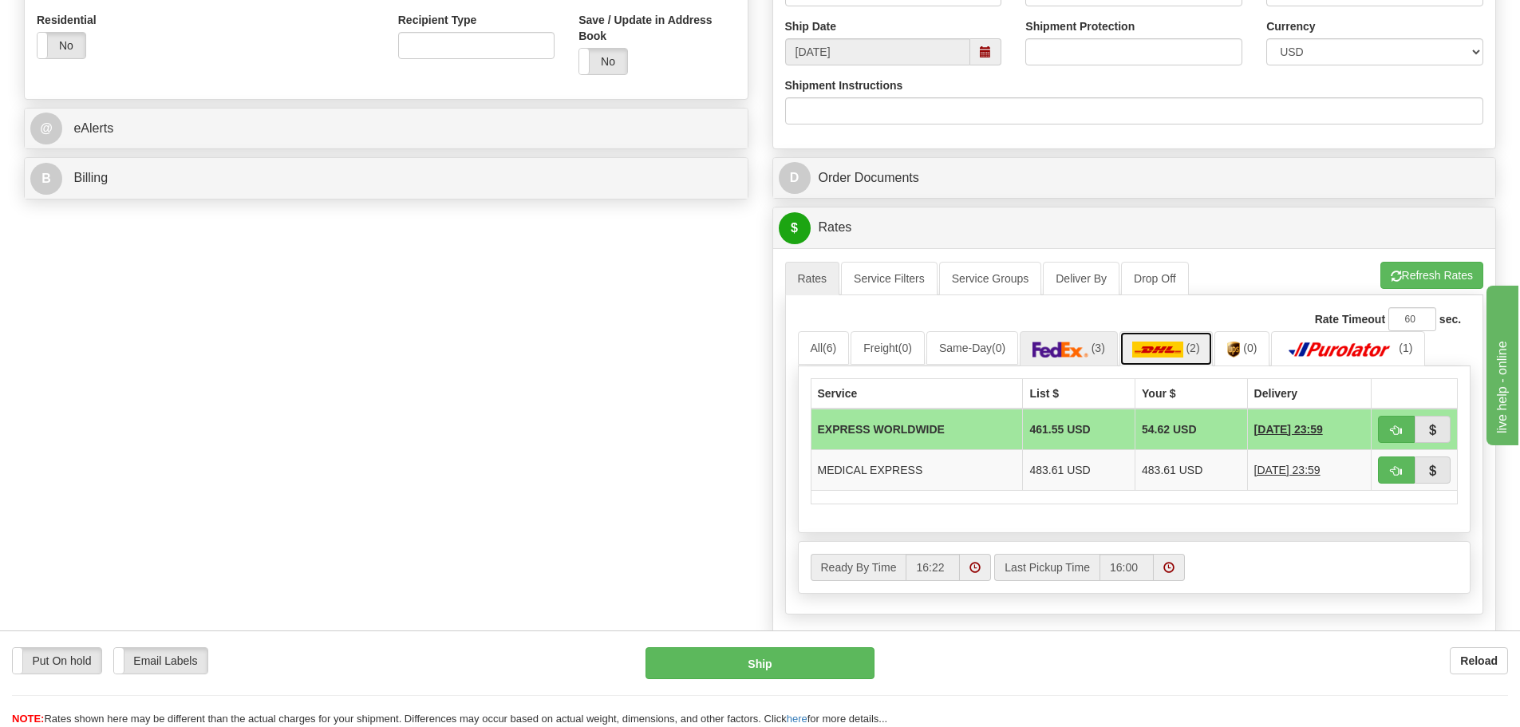
scroll to position [718, 0]
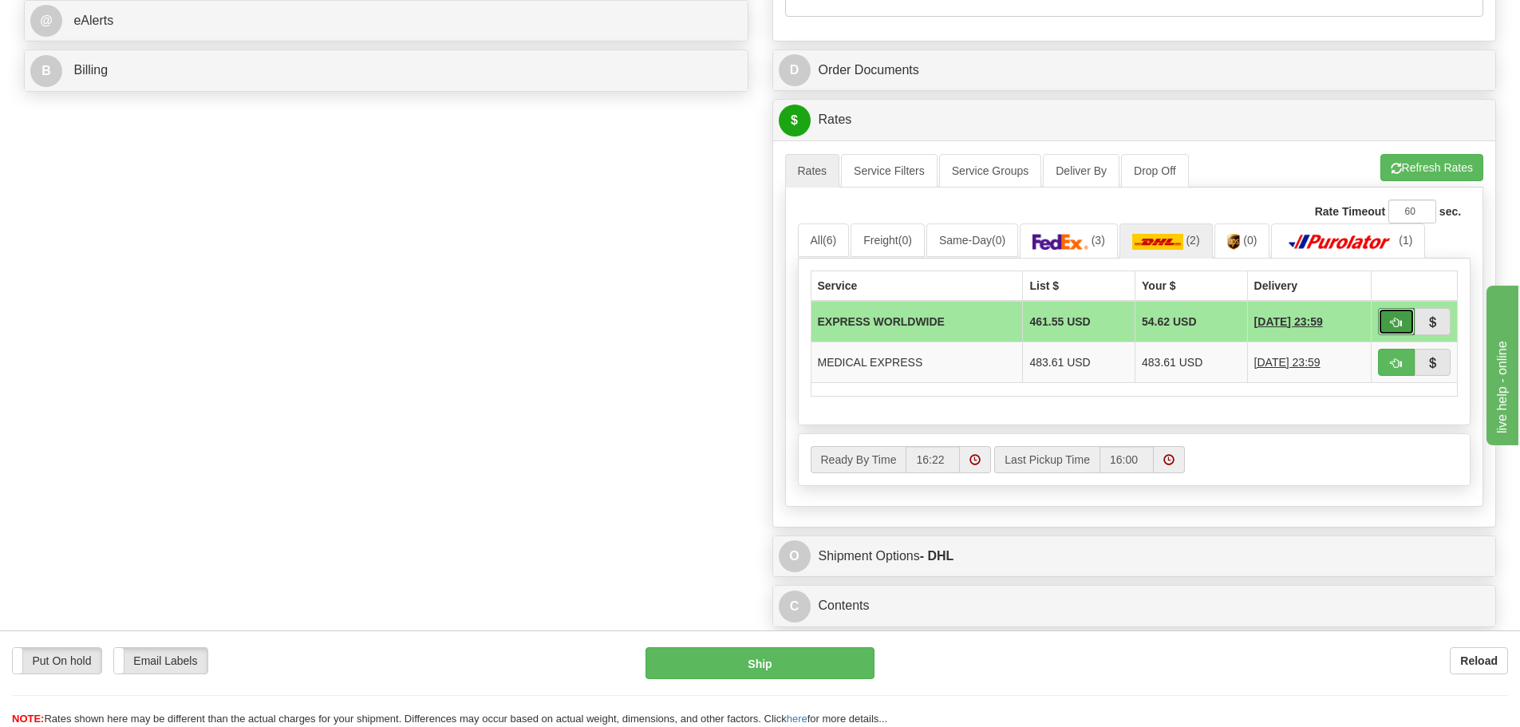
click at [1401, 326] on span "button" at bounding box center [1396, 323] width 11 height 10
type input "P"
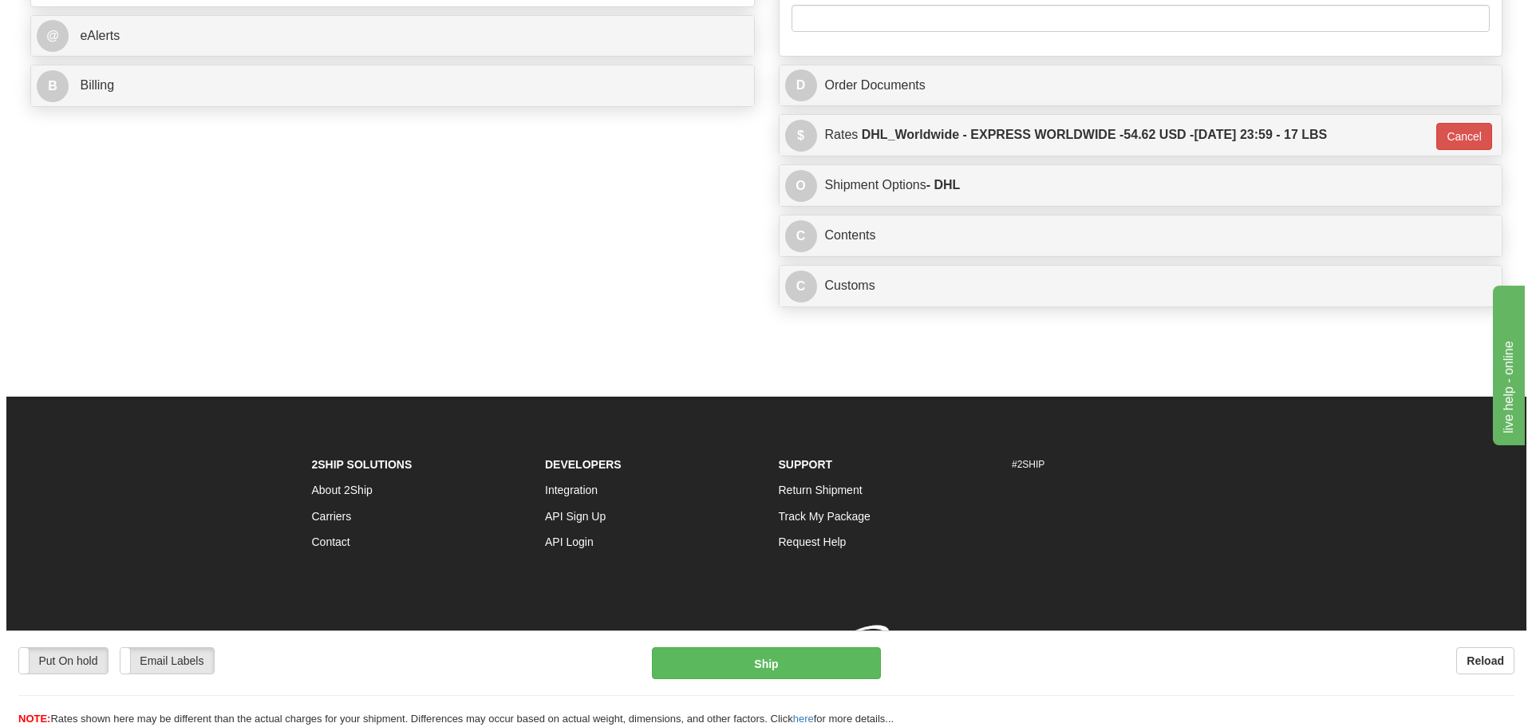
scroll to position [713, 0]
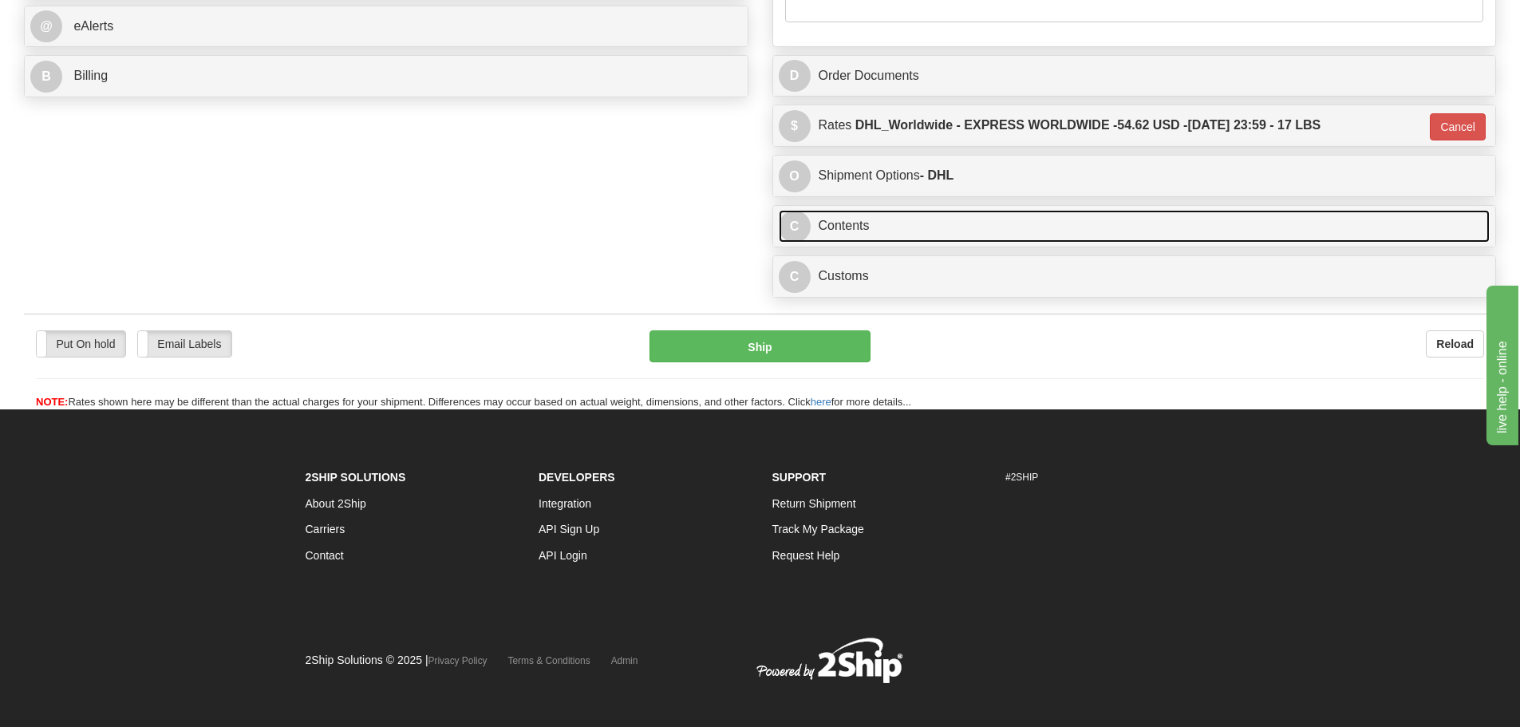
click at [844, 219] on link "C Contents" at bounding box center [1135, 226] width 712 height 33
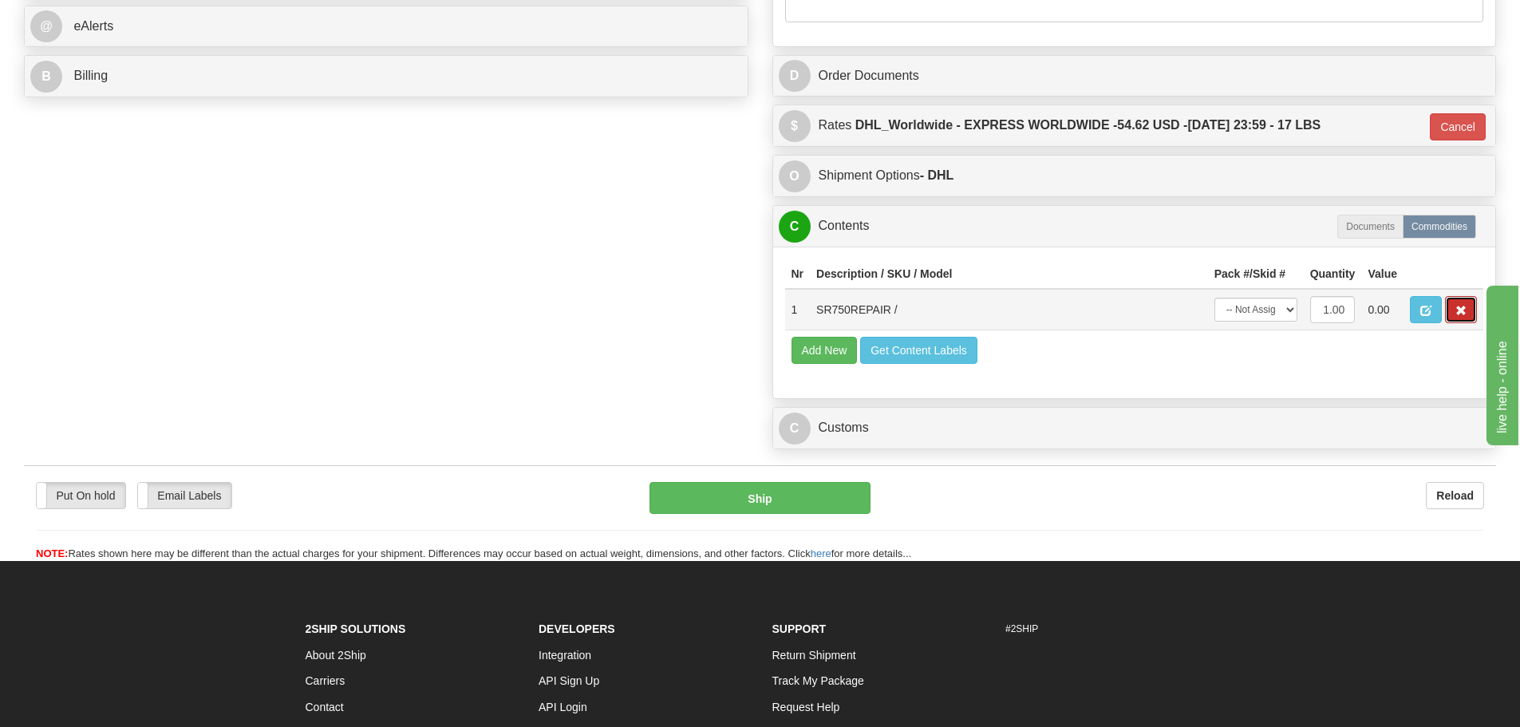
click at [1473, 302] on button "button" at bounding box center [1461, 309] width 32 height 27
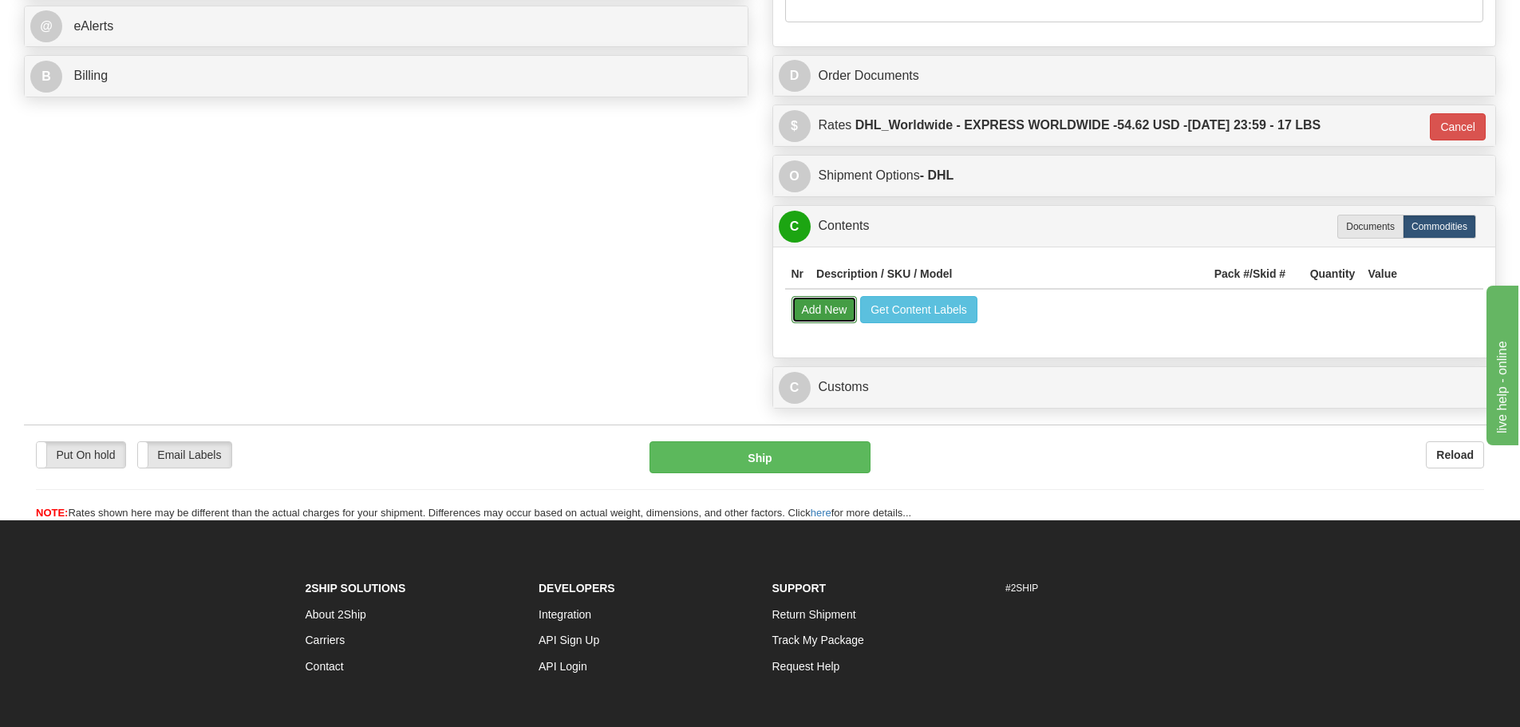
click at [831, 312] on button "Add New" at bounding box center [825, 309] width 66 height 27
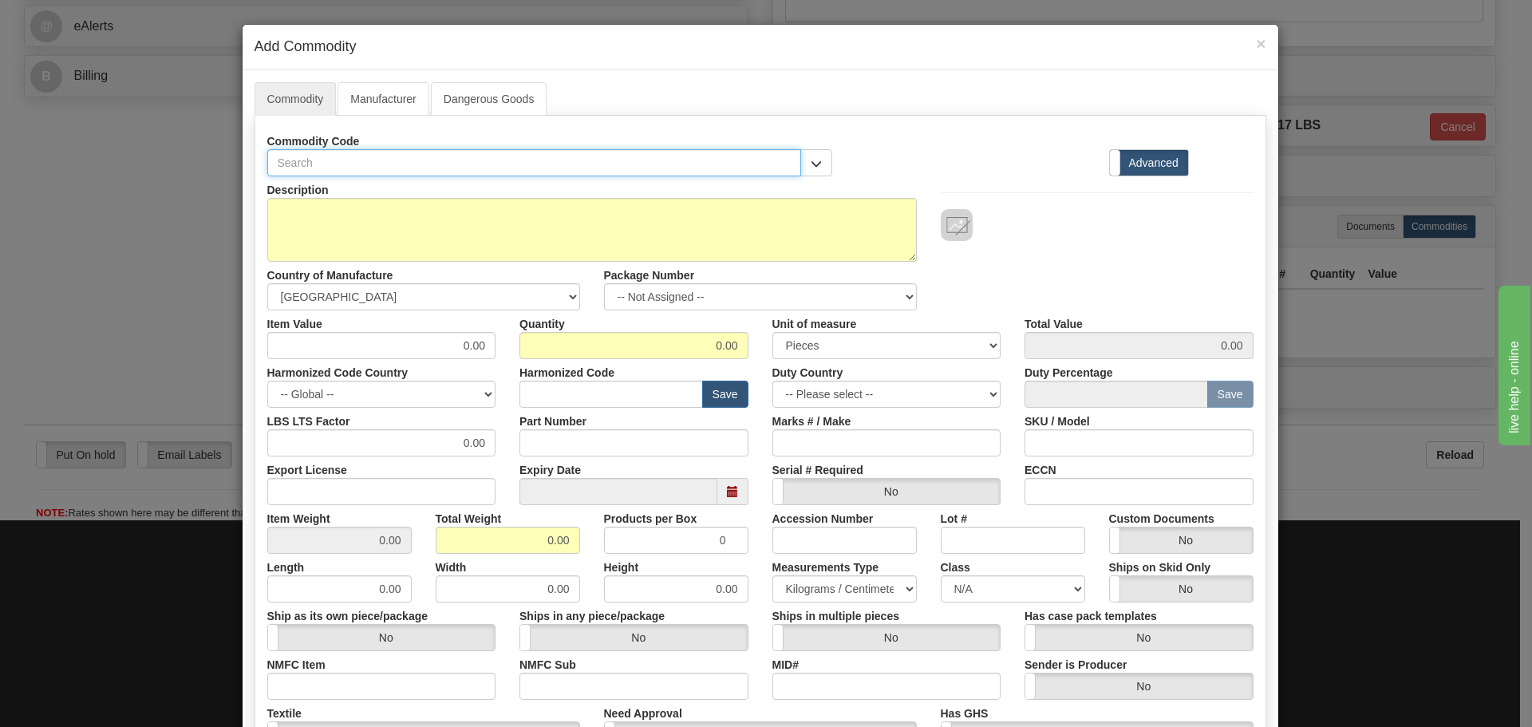
click at [413, 154] on input "text" at bounding box center [534, 162] width 535 height 27
paste input "750-P5-G5-S5-HI-A20-G-E"
click at [290, 168] on input "750-P5-G5-S5-HI-A20-G-E" at bounding box center [534, 162] width 535 height 27
click at [306, 166] on input "750P5-G5-S5-HI-A20-G-E" at bounding box center [534, 162] width 535 height 27
click at [323, 163] on input "750P5G5-S5-HI-A20-G-E" at bounding box center [534, 162] width 535 height 27
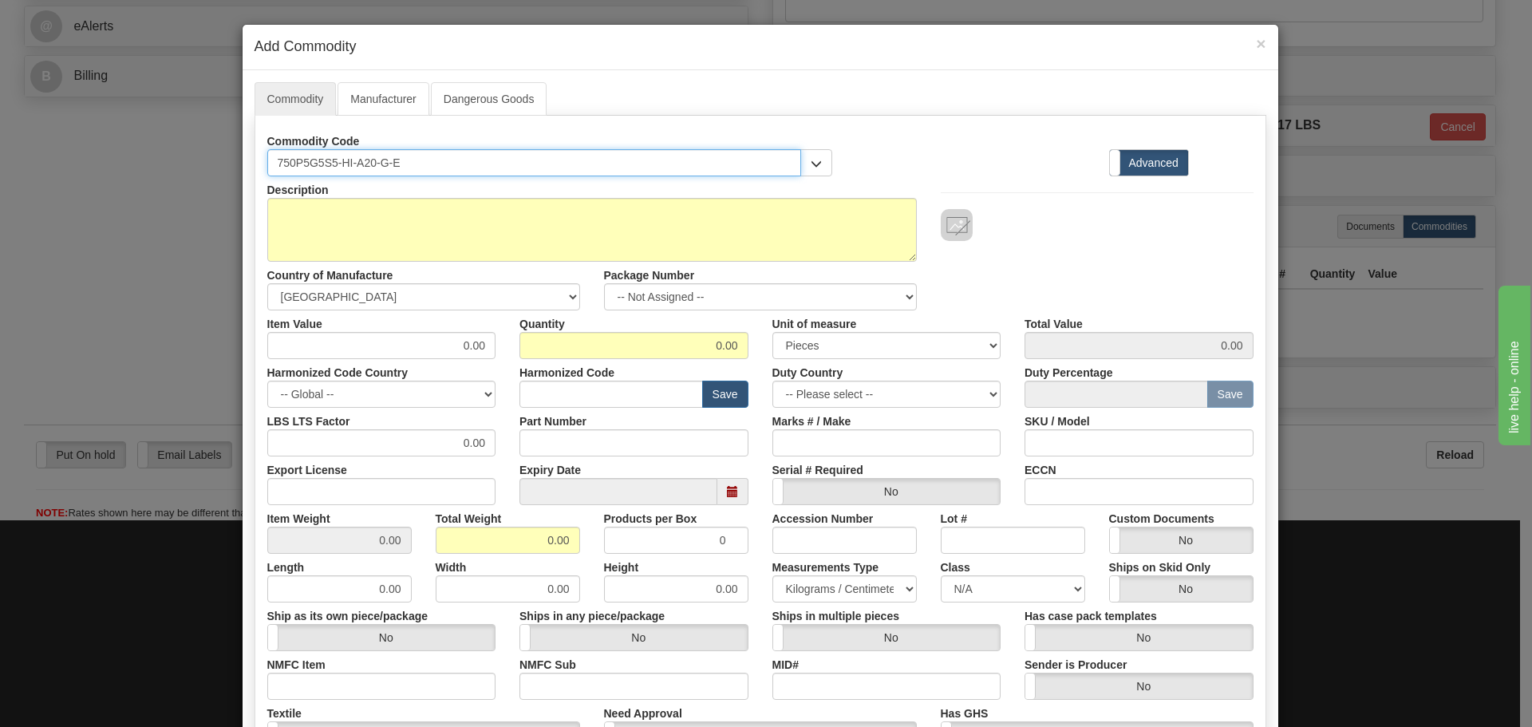
click at [336, 168] on input "750P5G5S5-HI-A20-G-E" at bounding box center [534, 162] width 535 height 27
click at [349, 168] on input "750P5G5S5HI-A20-G-E" at bounding box center [534, 162] width 535 height 27
click at [370, 160] on input "750P5G5S5HIA20-G-E" at bounding box center [534, 162] width 535 height 27
click at [376, 165] on input "750P5G5S5HIA20G-E" at bounding box center [534, 162] width 535 height 27
type input "750P5G5S5HIA20GE"
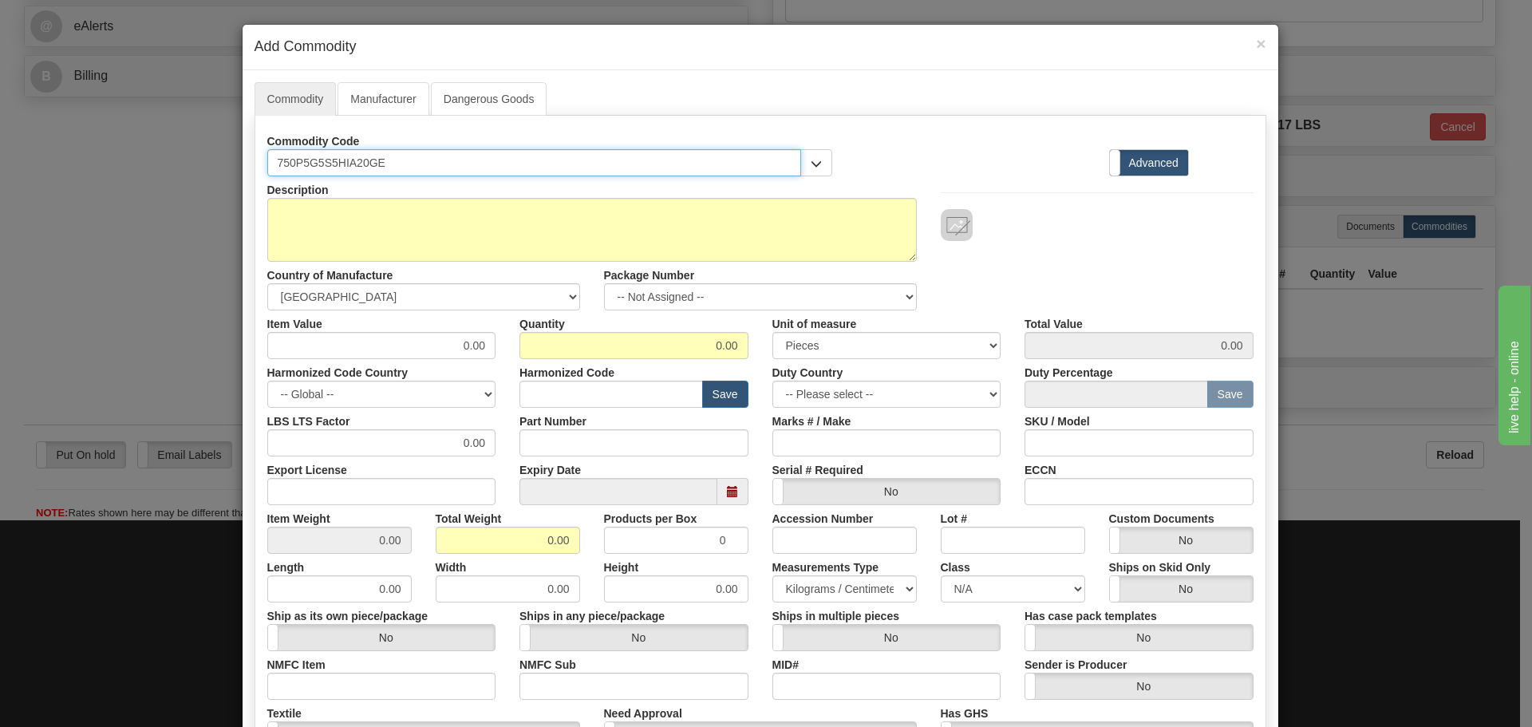
click at [389, 162] on input "750P5G5S5HIA20GE" at bounding box center [534, 162] width 535 height 27
drag, startPoint x: 389, startPoint y: 162, endPoint x: 249, endPoint y: 175, distance: 140.2
click at [255, 175] on div "Commodity Code 750P5G5S5HIA20GE" at bounding box center [550, 152] width 590 height 49
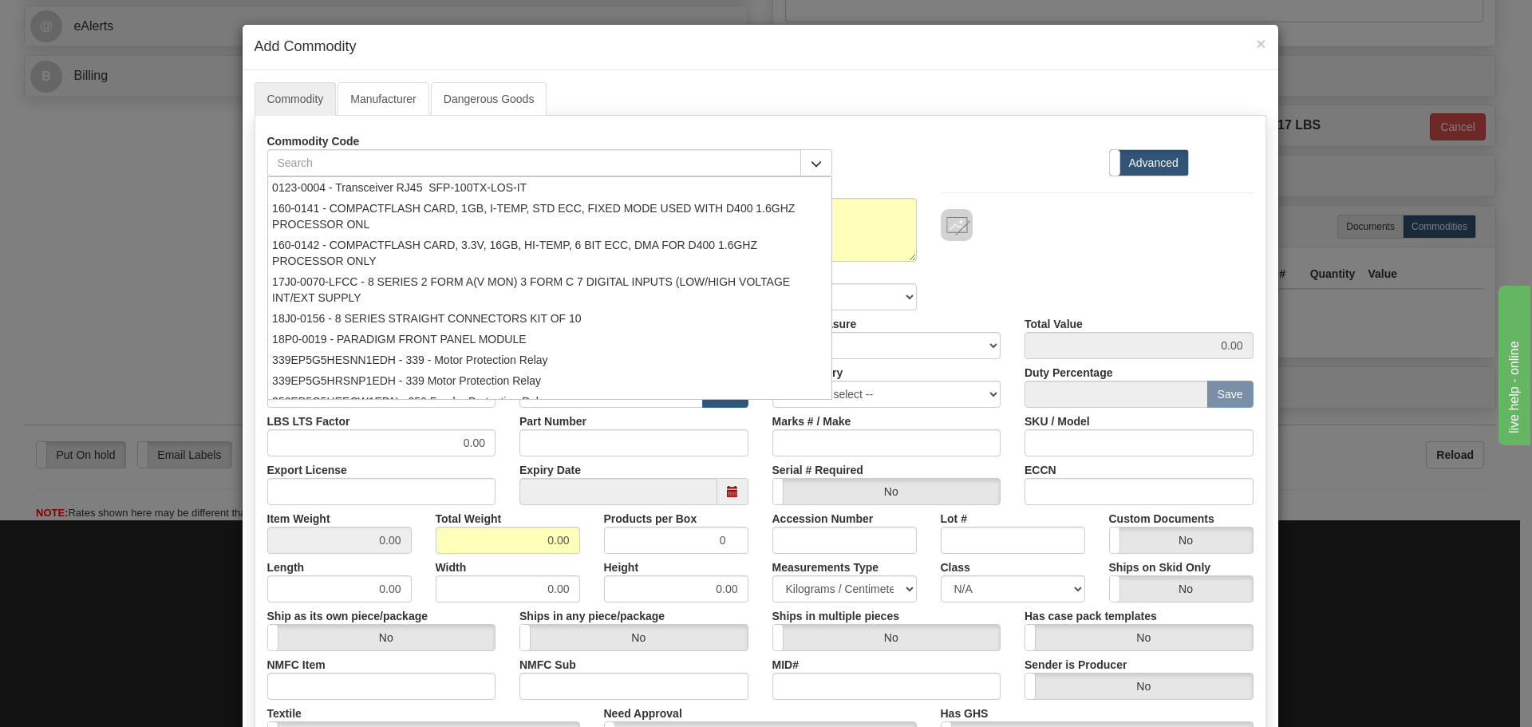
click at [563, 129] on div "Commodity Code 0123-0004 - Transceiver RJ45 SFP-100TX-LOS-IT 160-0141 - COMPACT…" at bounding box center [550, 152] width 566 height 49
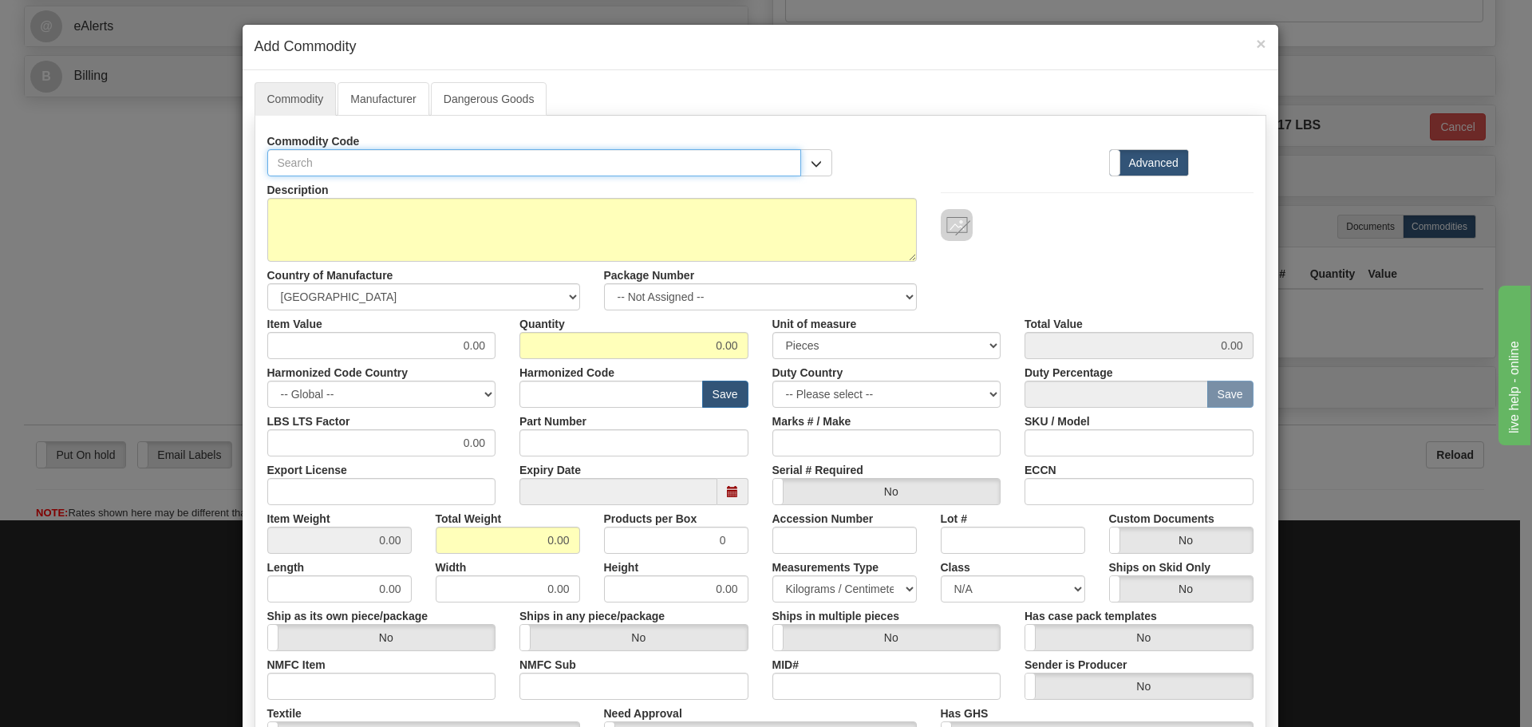
click at [524, 168] on input "text" at bounding box center [534, 162] width 535 height 27
paste input "750P5G5S5HIA20GE"
type input "750P5G5S5HIA20GE"
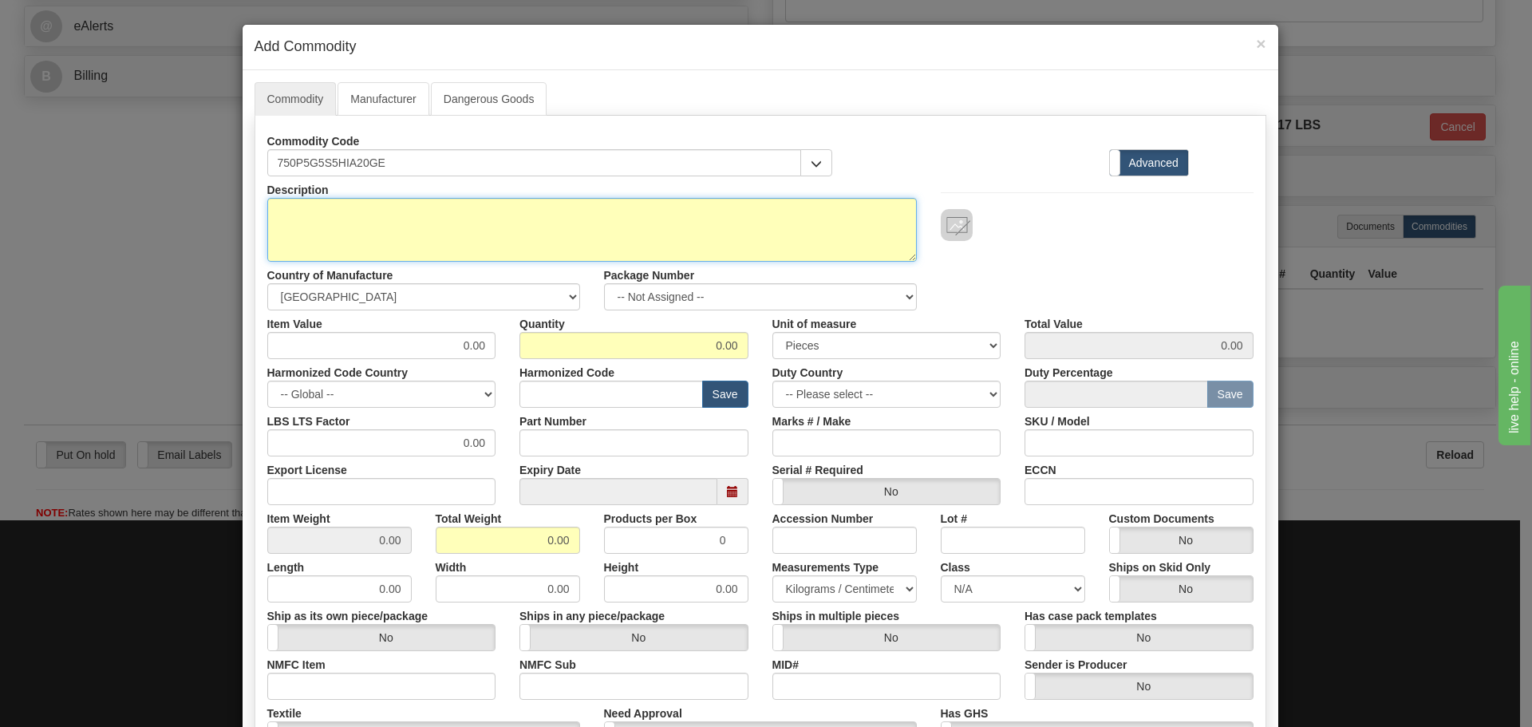
click at [516, 222] on textarea "Description" at bounding box center [592, 230] width 650 height 64
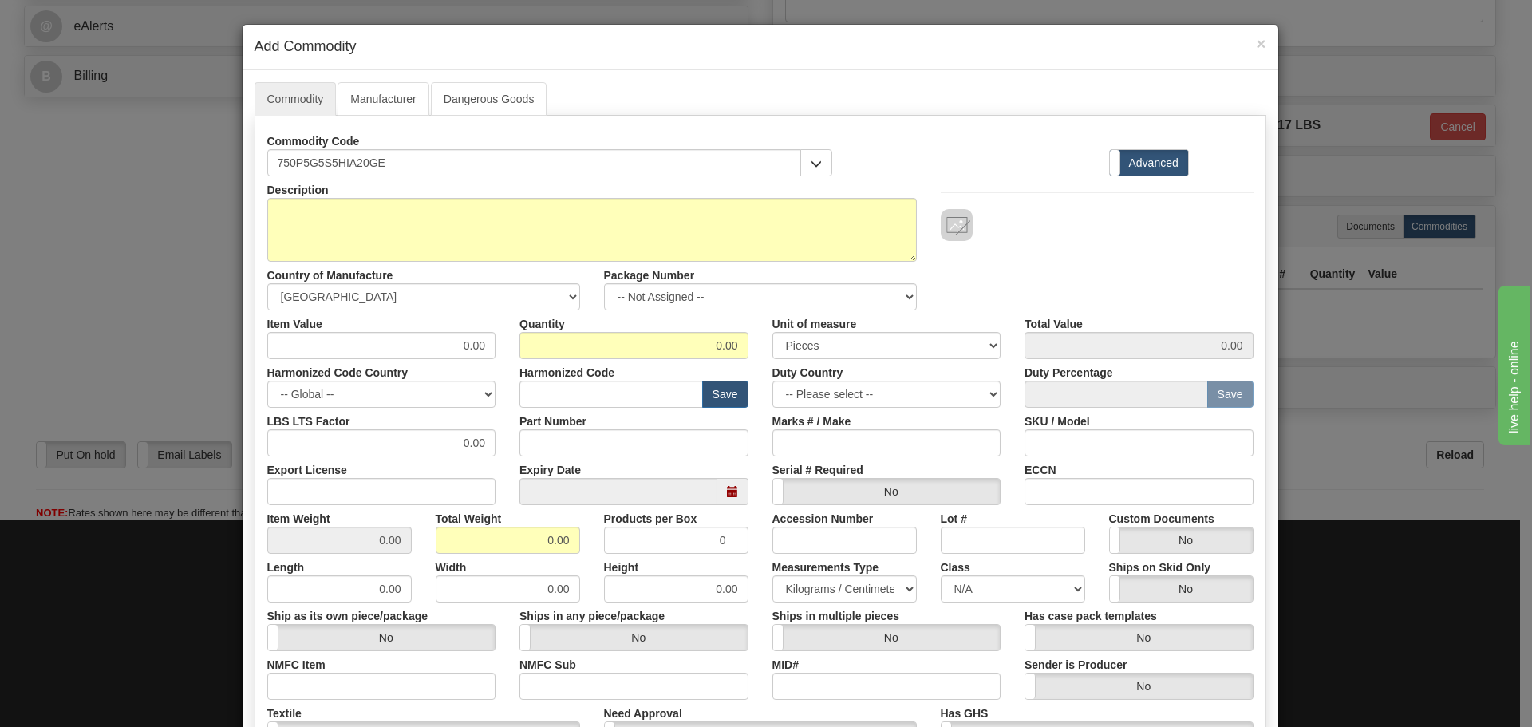
click at [567, 461] on label "Expiry Date" at bounding box center [550, 467] width 61 height 22
click at [566, 451] on input "Part Number" at bounding box center [634, 442] width 229 height 27
paste input "750P5G5S5HIA20GE"
type input "750P5G5S5HIA20GE"
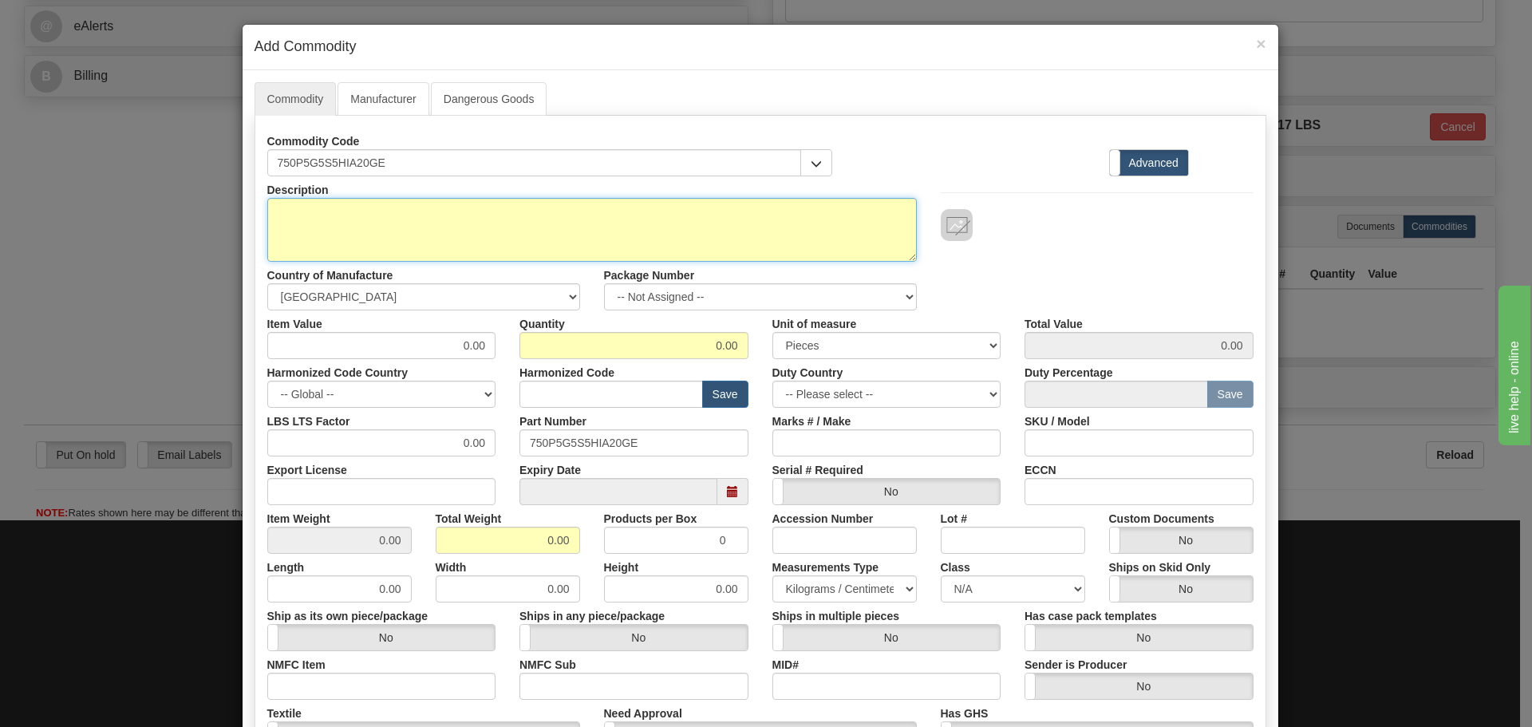
click at [517, 233] on textarea "Description" at bounding box center [592, 230] width 650 height 64
click at [312, 207] on textarea "Description" at bounding box center [592, 230] width 650 height 64
paste textarea "Obsolete - 750 FEEDER MANAGEMENT RELAY"
type textarea "Obsolete - 750 FEEDER MANAGEMENT RELAY"
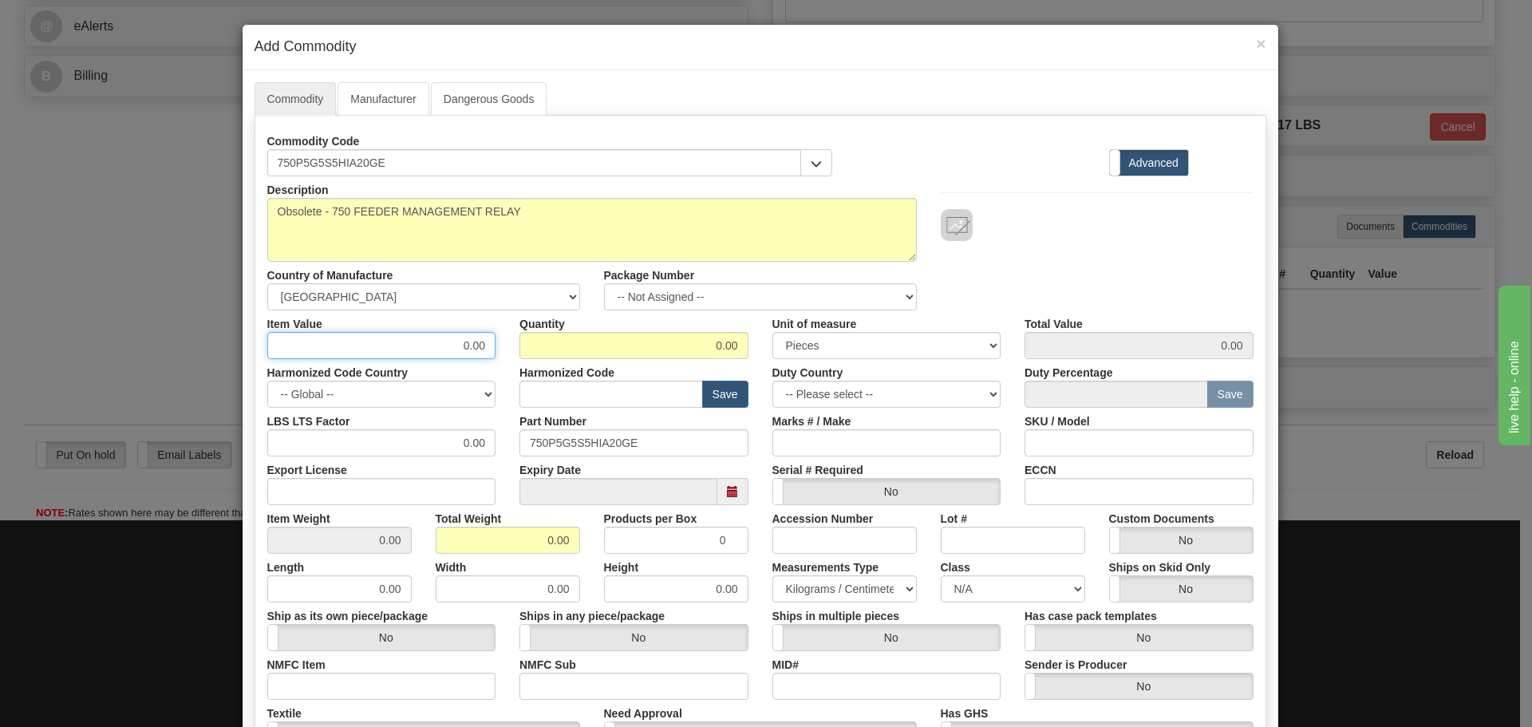
drag, startPoint x: 456, startPoint y: 354, endPoint x: 507, endPoint y: 374, distance: 54.4
click at [507, 374] on div "Description Obsolete - 750 FEEDER MANAGEMENT RELAY Country of Manufacture -- Un…" at bounding box center [760, 527] width 986 height 702
click at [455, 346] on input "0.00" at bounding box center [381, 345] width 229 height 27
click at [454, 346] on input "0.00" at bounding box center [381, 345] width 229 height 27
type input "0"
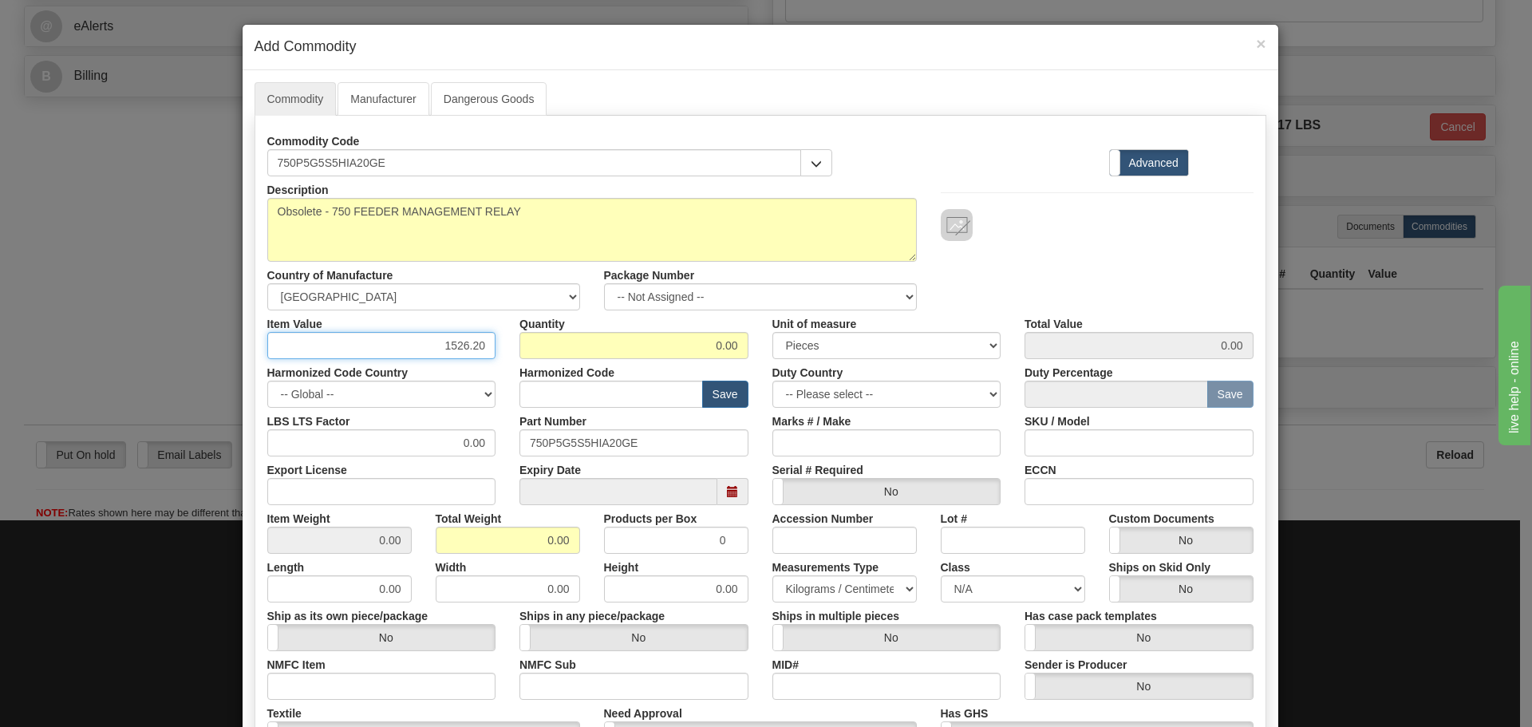
type input "1526.20"
type input "1"
type input "1526.20"
click at [544, 400] on input "text" at bounding box center [612, 394] width 184 height 27
type input "8536.49.0080"
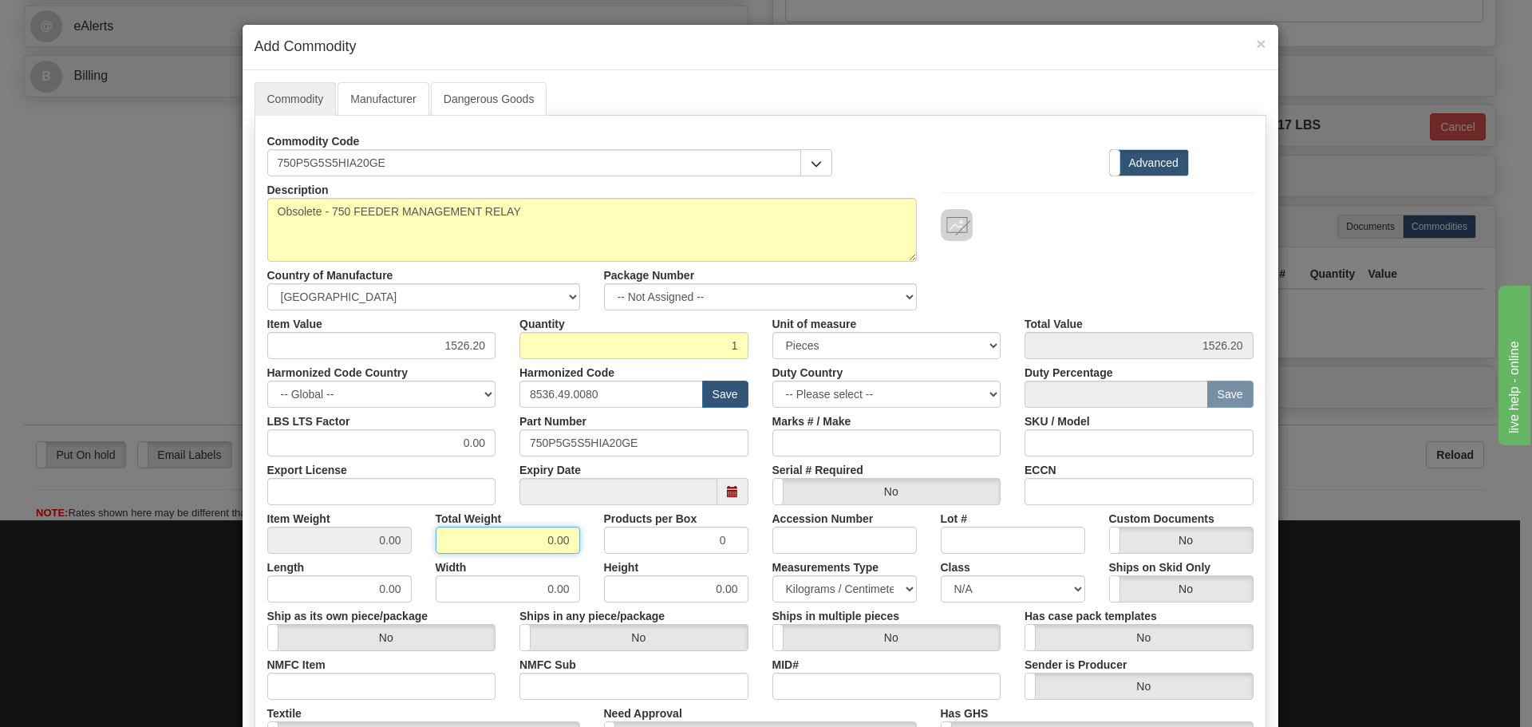
drag, startPoint x: 539, startPoint y: 530, endPoint x: 583, endPoint y: 559, distance: 52.9
click at [583, 559] on div "Description Obsolete - 750 FEEDER MANAGEMENT RELAY Country of Manufacture -- Un…" at bounding box center [760, 527] width 986 height 702
type input "7.5"
type input "7.5000"
click at [581, 551] on div "Total Weight 7.5" at bounding box center [508, 529] width 168 height 49
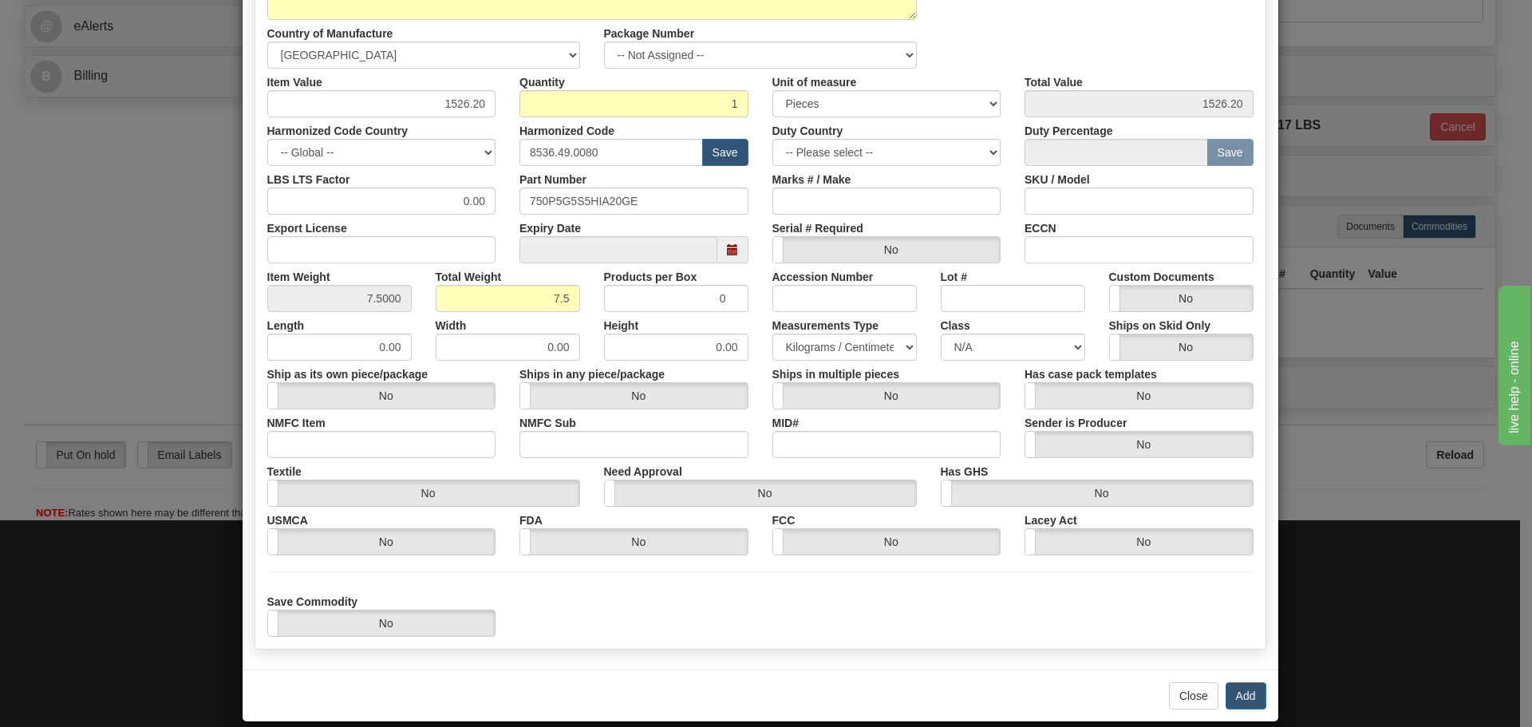
scroll to position [261, 0]
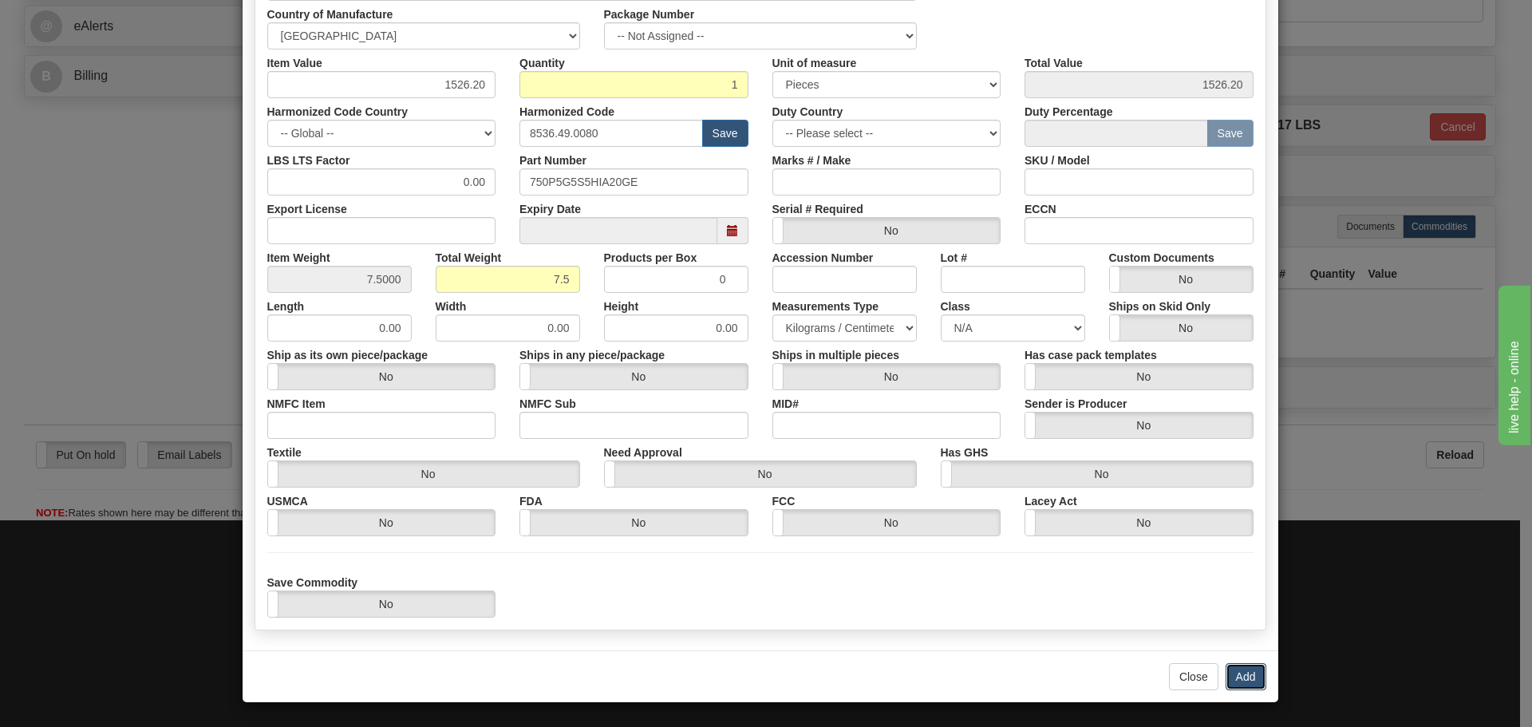
click at [1227, 673] on button "Add" at bounding box center [1246, 676] width 41 height 27
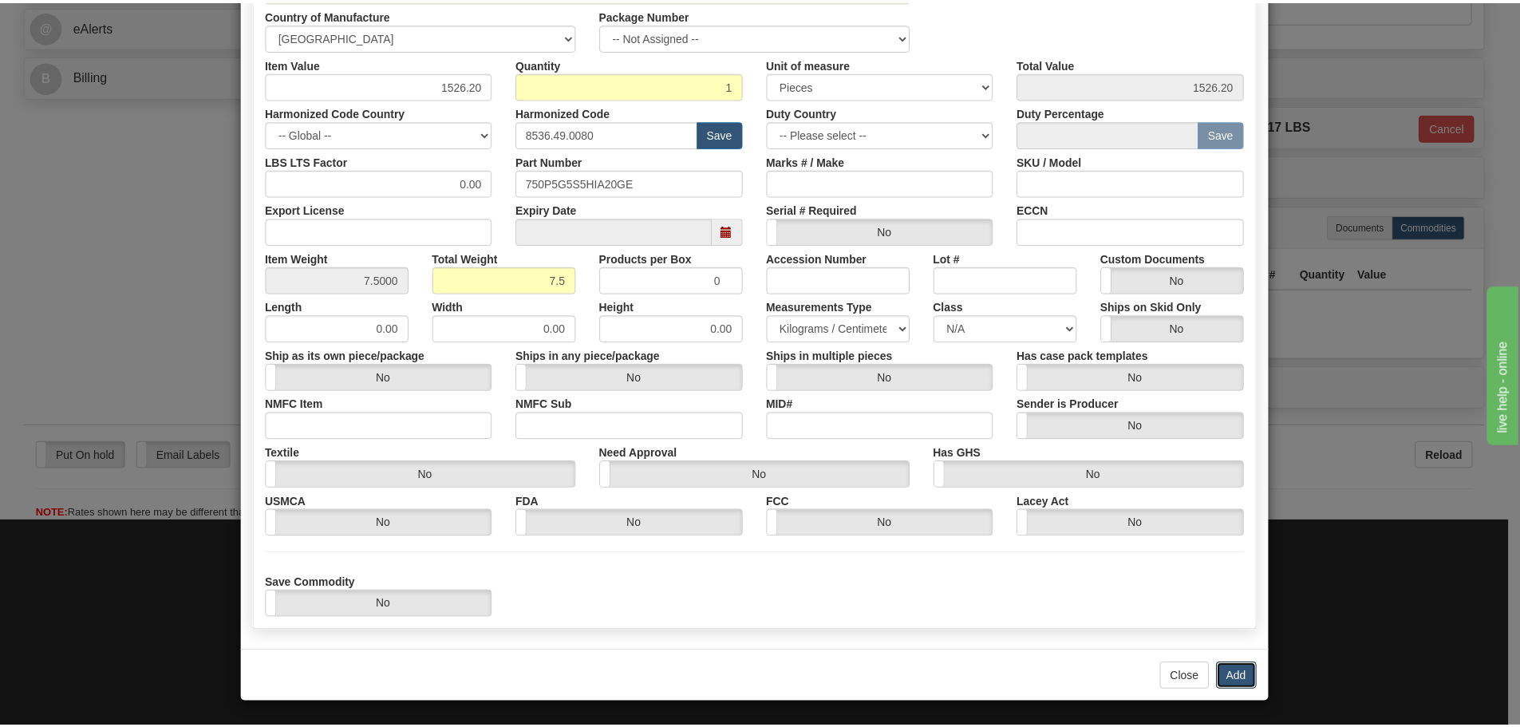
scroll to position [0, 0]
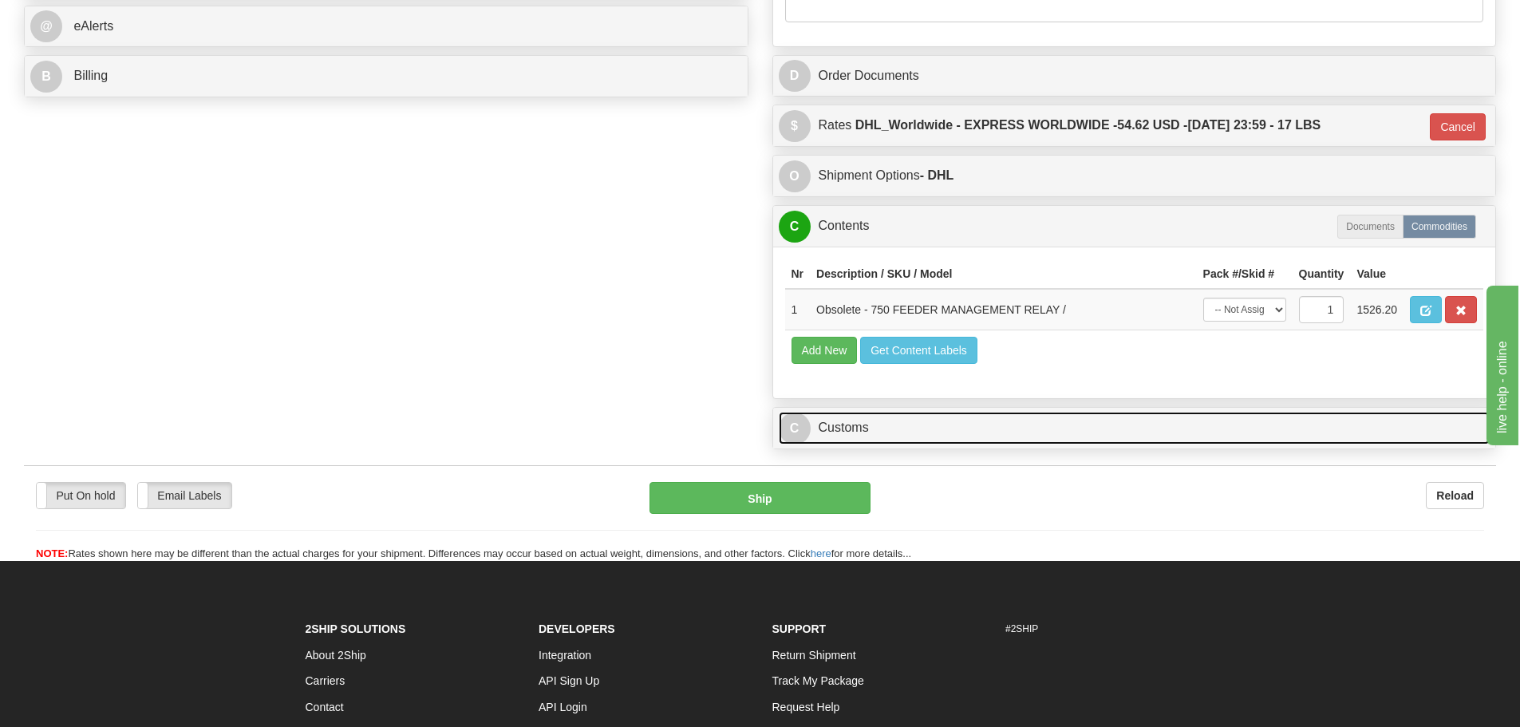
click at [931, 426] on link "C Customs" at bounding box center [1135, 428] width 712 height 33
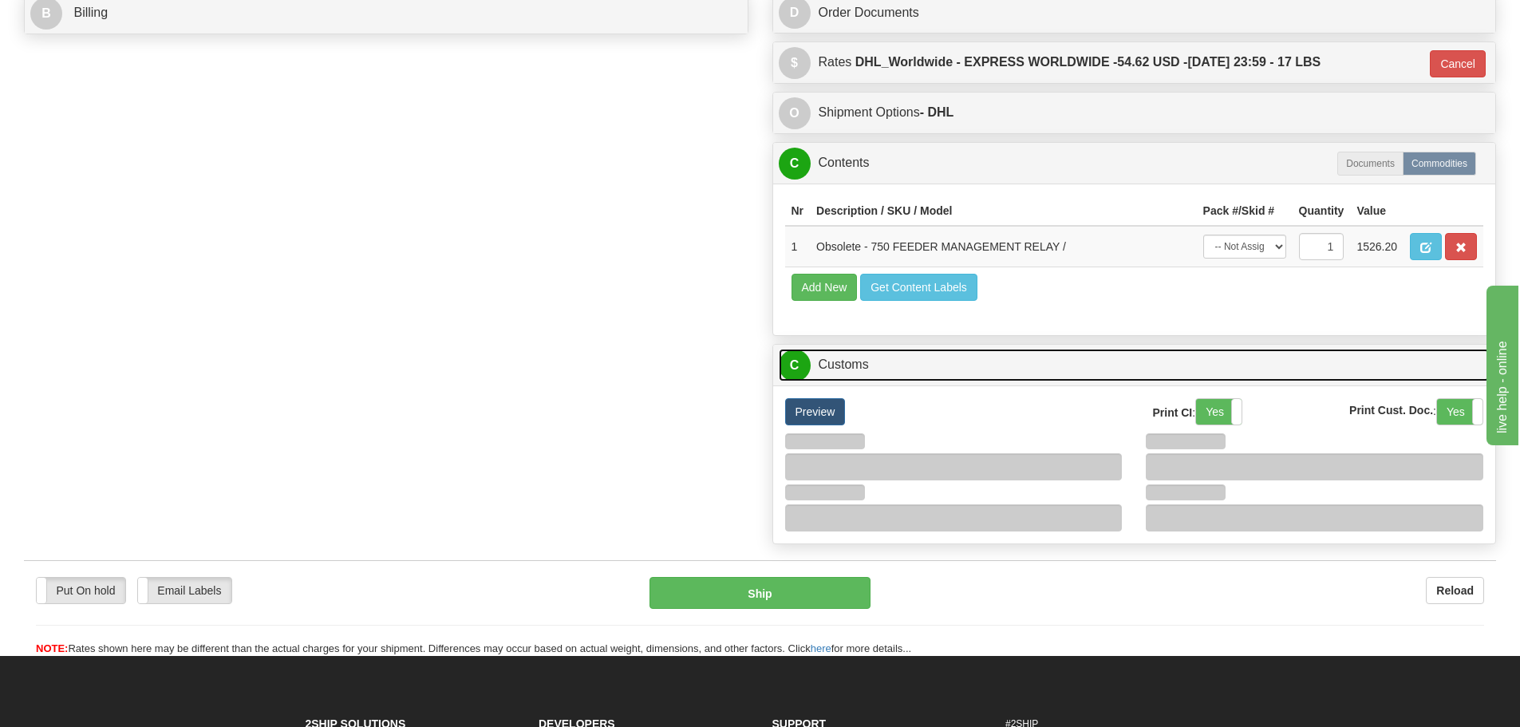
scroll to position [952, 0]
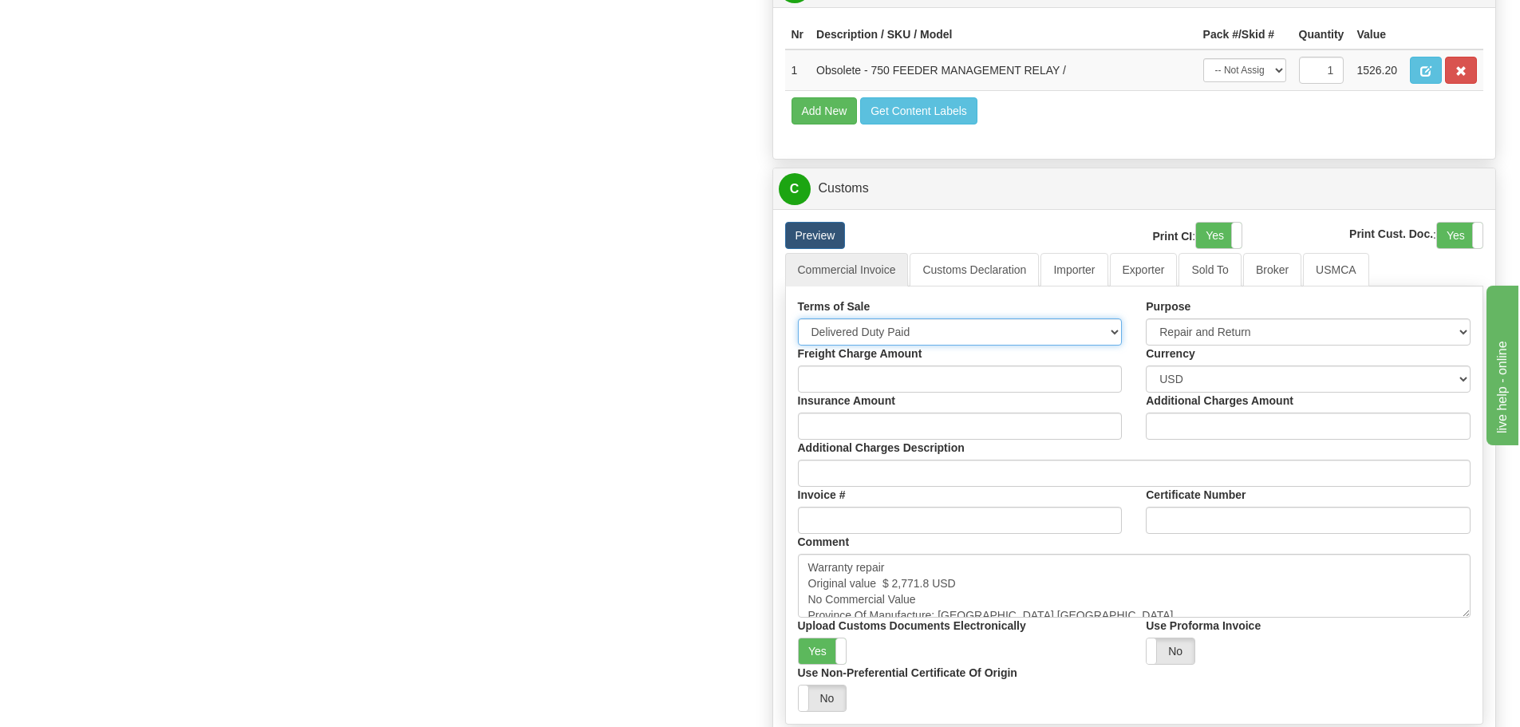
click at [984, 327] on select "Free Carrier Free On Board Ex Works Delivered Duty Unpaid Delivered Duty Paid C…" at bounding box center [960, 331] width 325 height 27
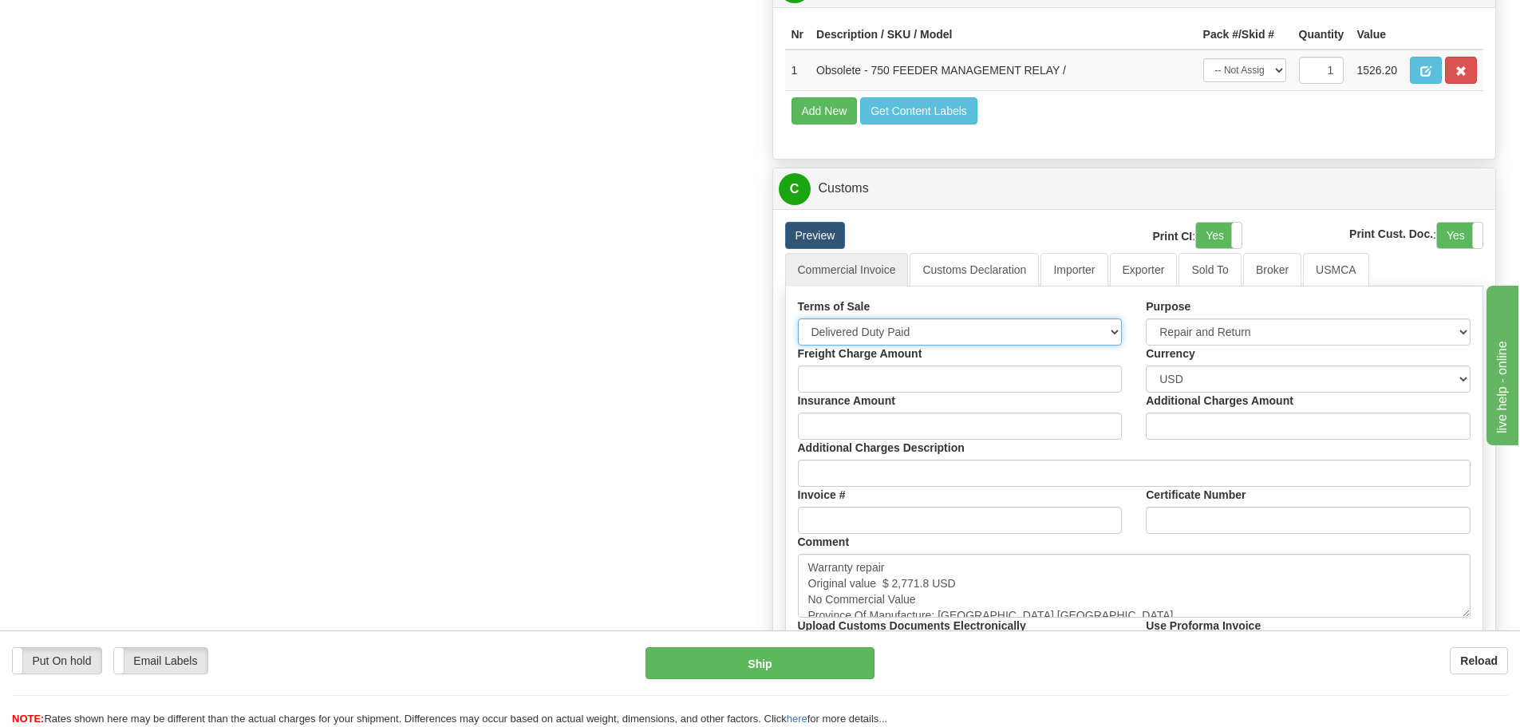
select select "7"
click at [798, 318] on select "Free Carrier Free On Board Ex Works Delivered Duty Unpaid Delivered Duty Paid C…" at bounding box center [960, 331] width 325 height 27
click at [1089, 608] on textarea "Warranty repair Original value $ 2,771.8 USD No Commercial Value Province Of Ma…" at bounding box center [1135, 586] width 674 height 64
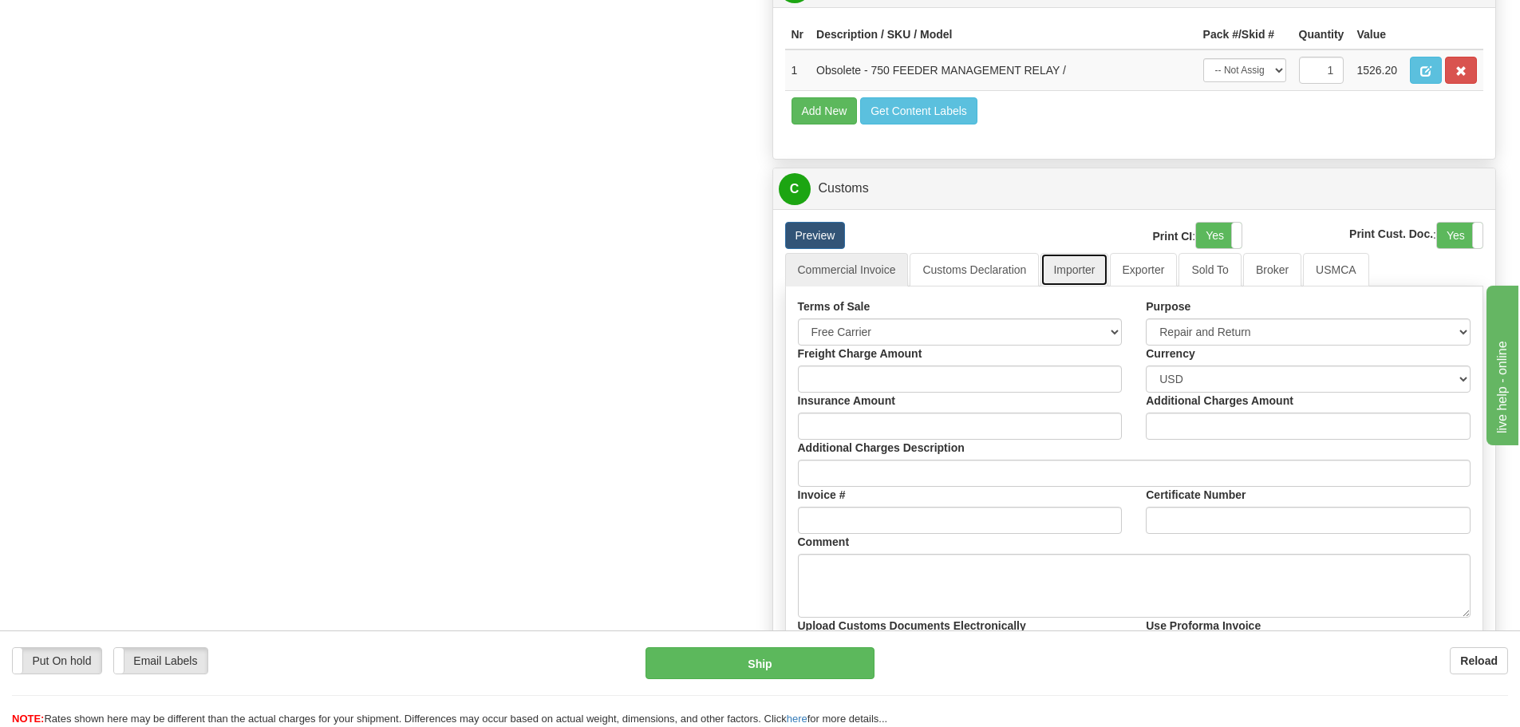
click at [1089, 283] on link "Importer" at bounding box center [1074, 270] width 67 height 34
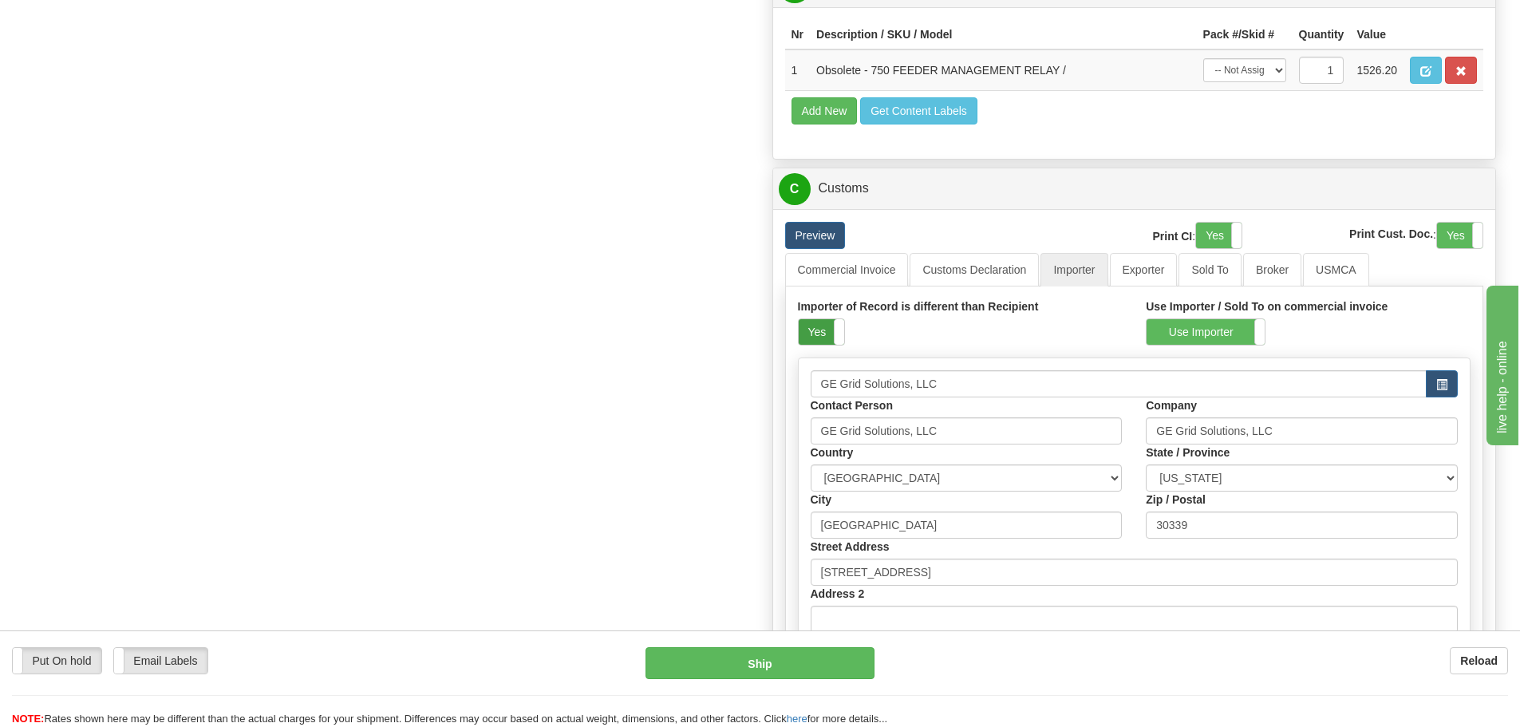
click at [827, 336] on label "Yes" at bounding box center [821, 332] width 45 height 26
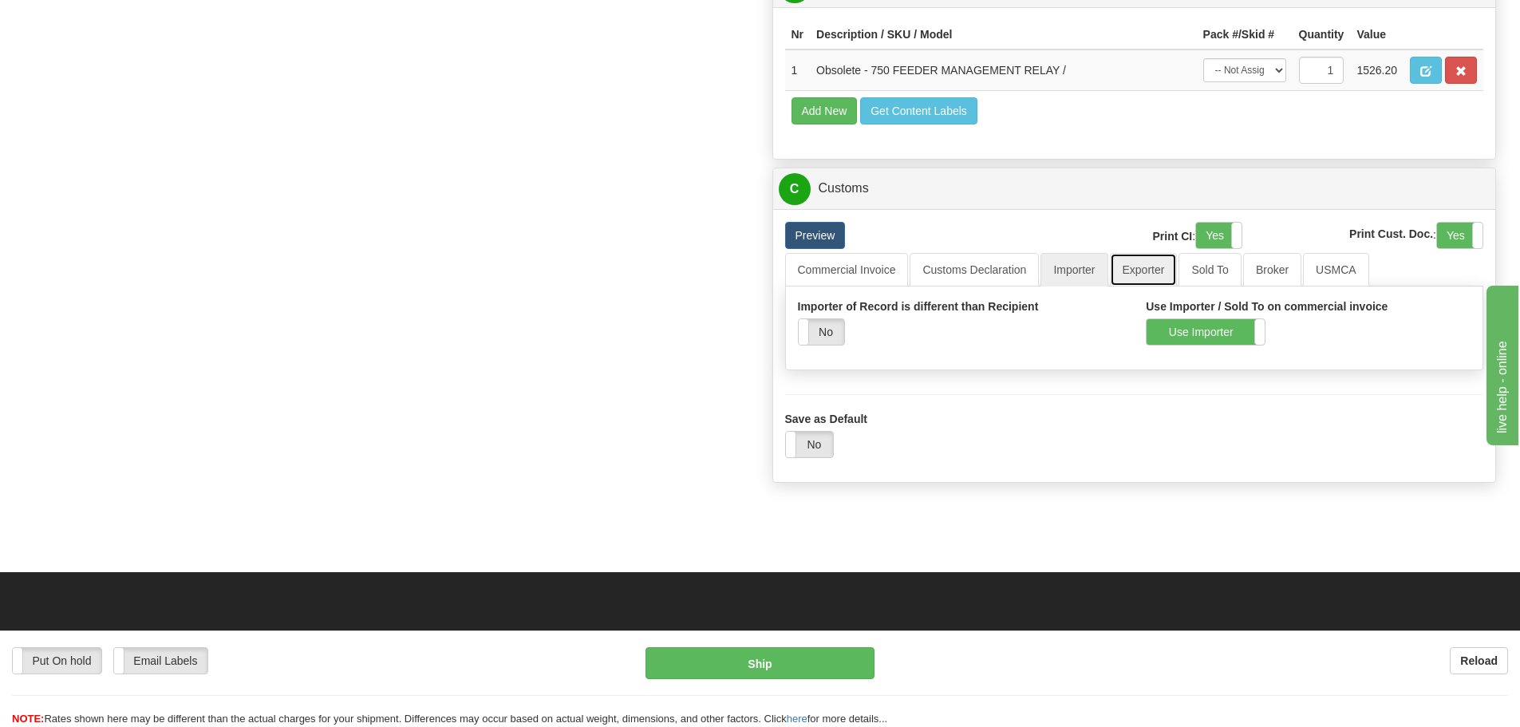
click at [1136, 255] on link "Exporter" at bounding box center [1144, 270] width 68 height 34
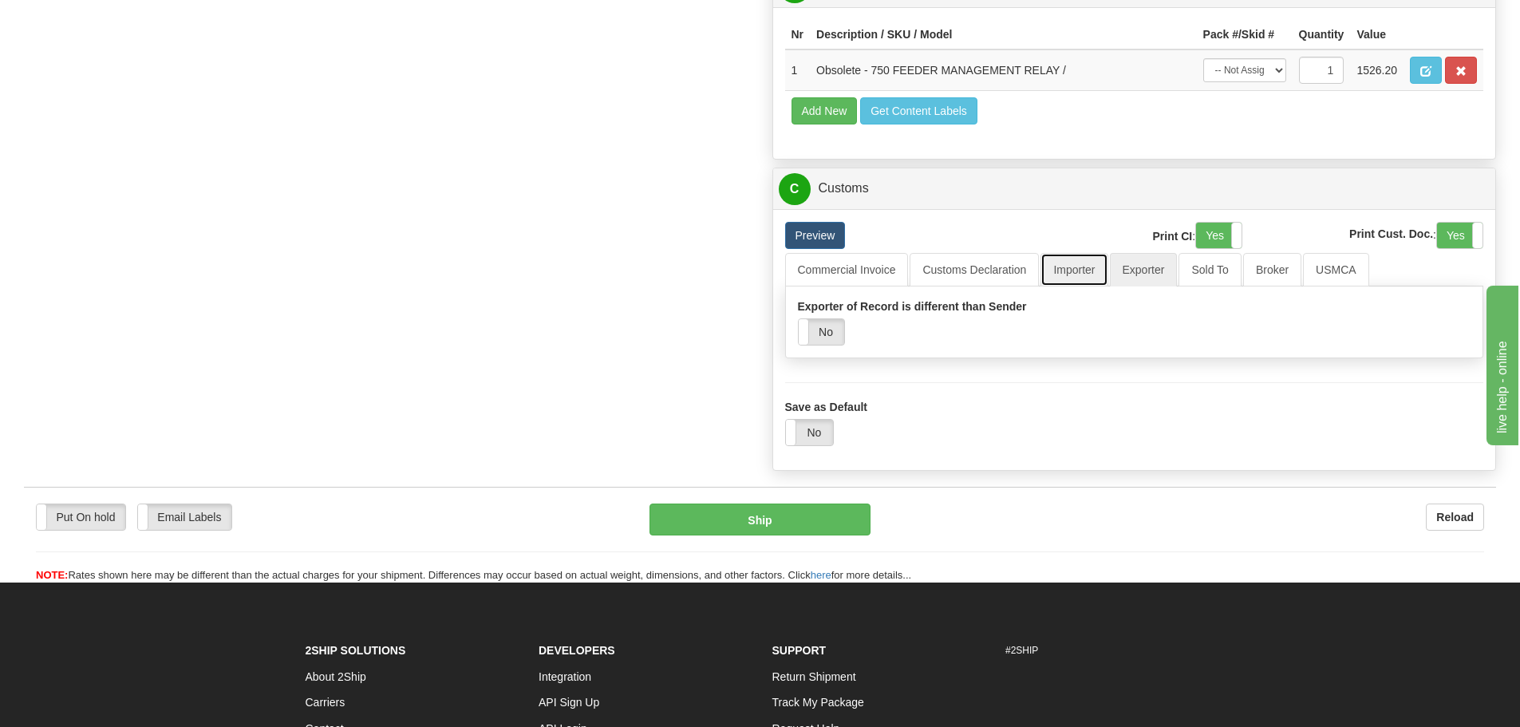
click at [1089, 271] on link "Importer" at bounding box center [1074, 270] width 67 height 34
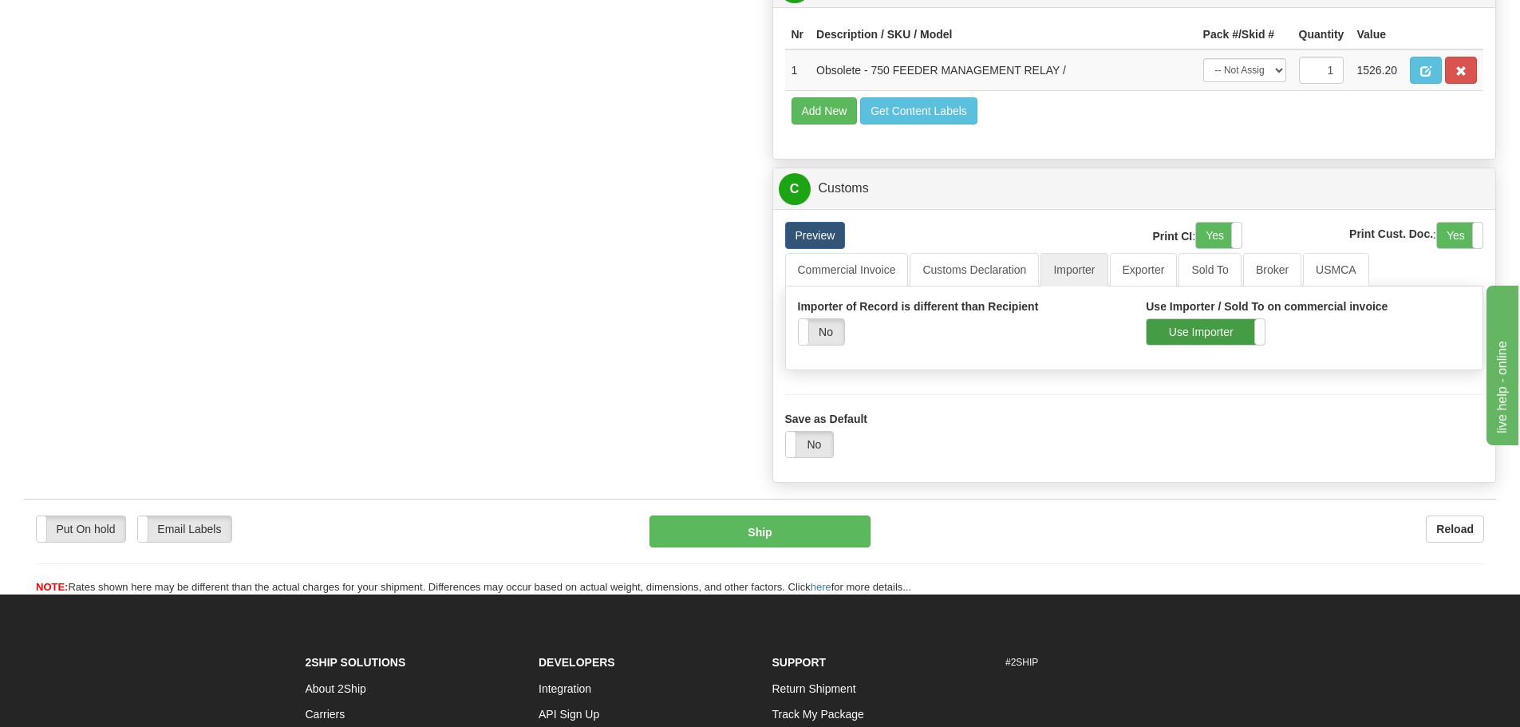
click at [1168, 328] on label "Use Importer" at bounding box center [1206, 332] width 118 height 26
click at [819, 273] on link "Commercial Invoice" at bounding box center [847, 270] width 124 height 34
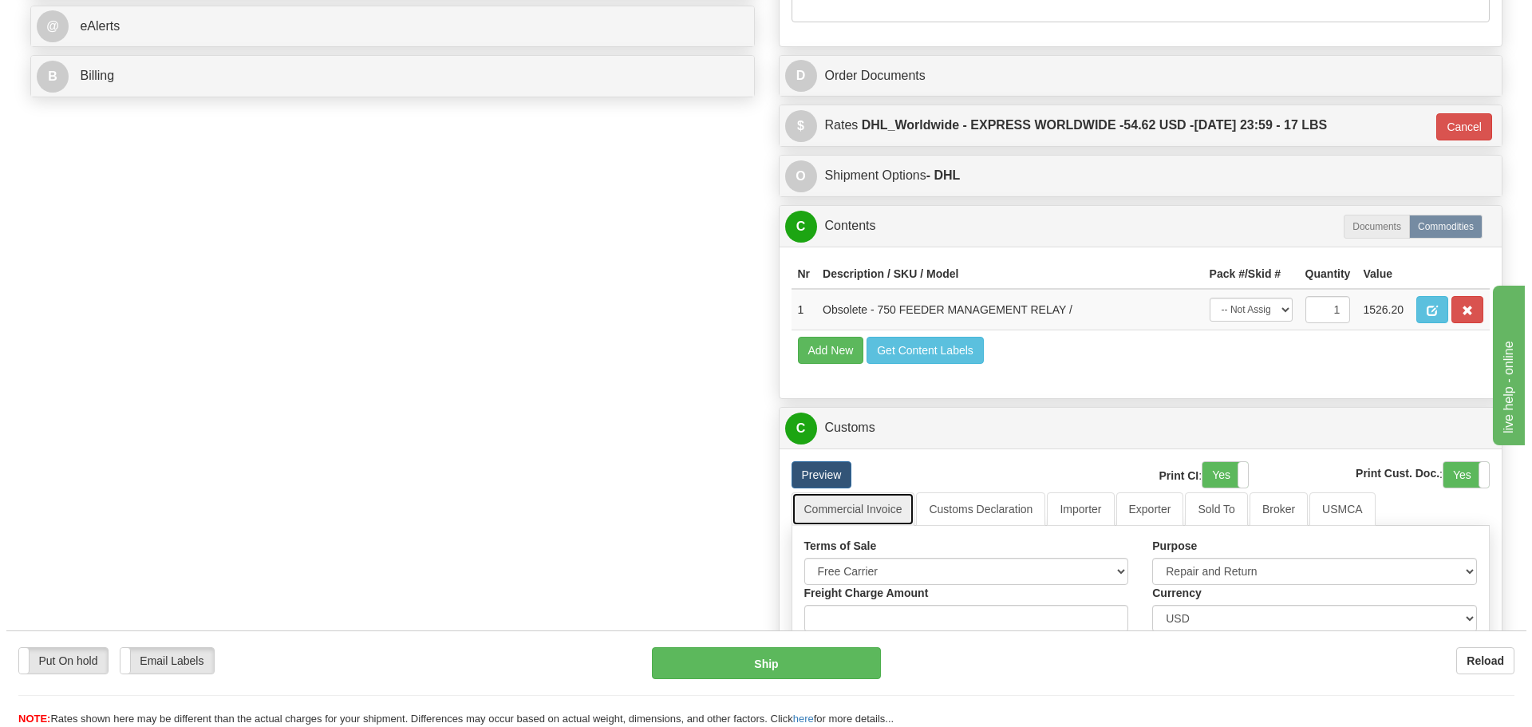
scroll to position [234, 0]
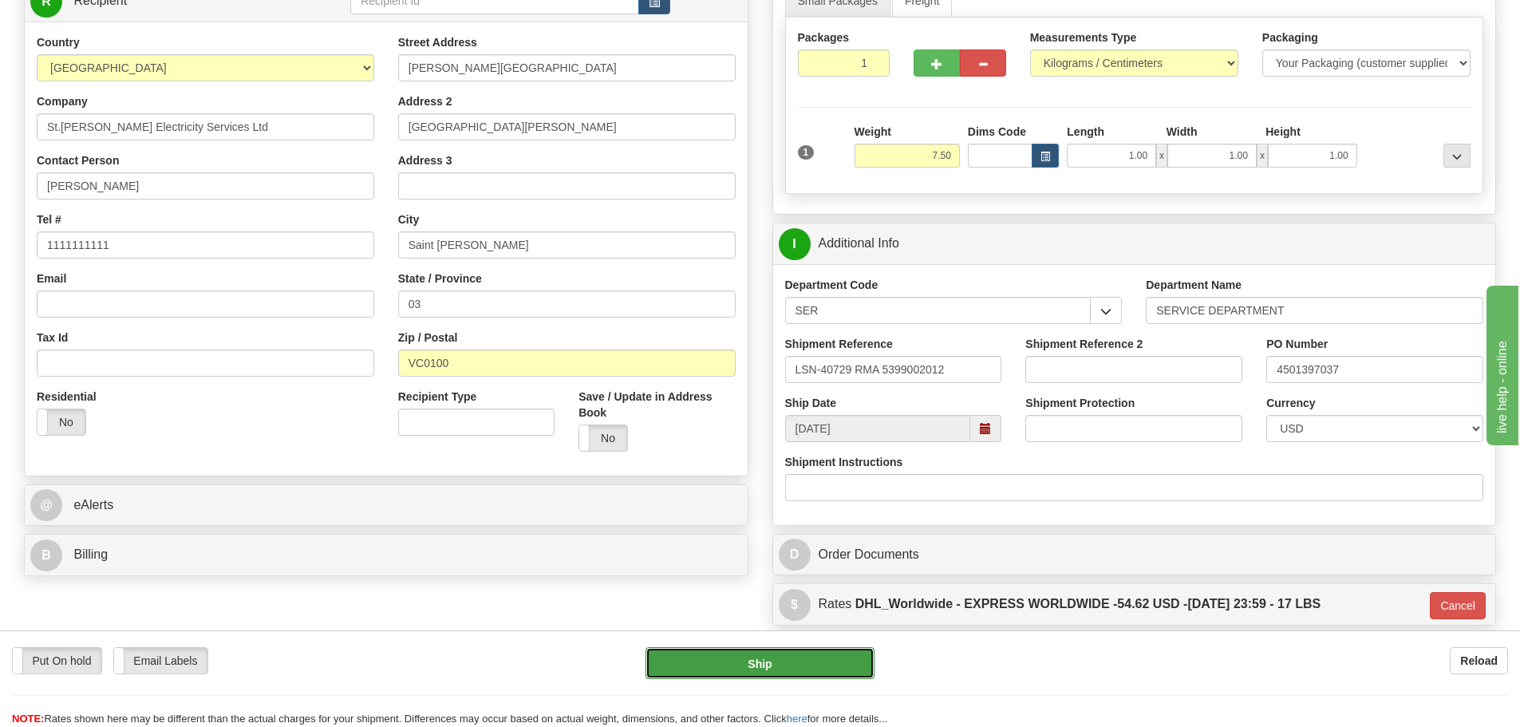
click at [756, 662] on button "Ship" at bounding box center [760, 663] width 229 height 32
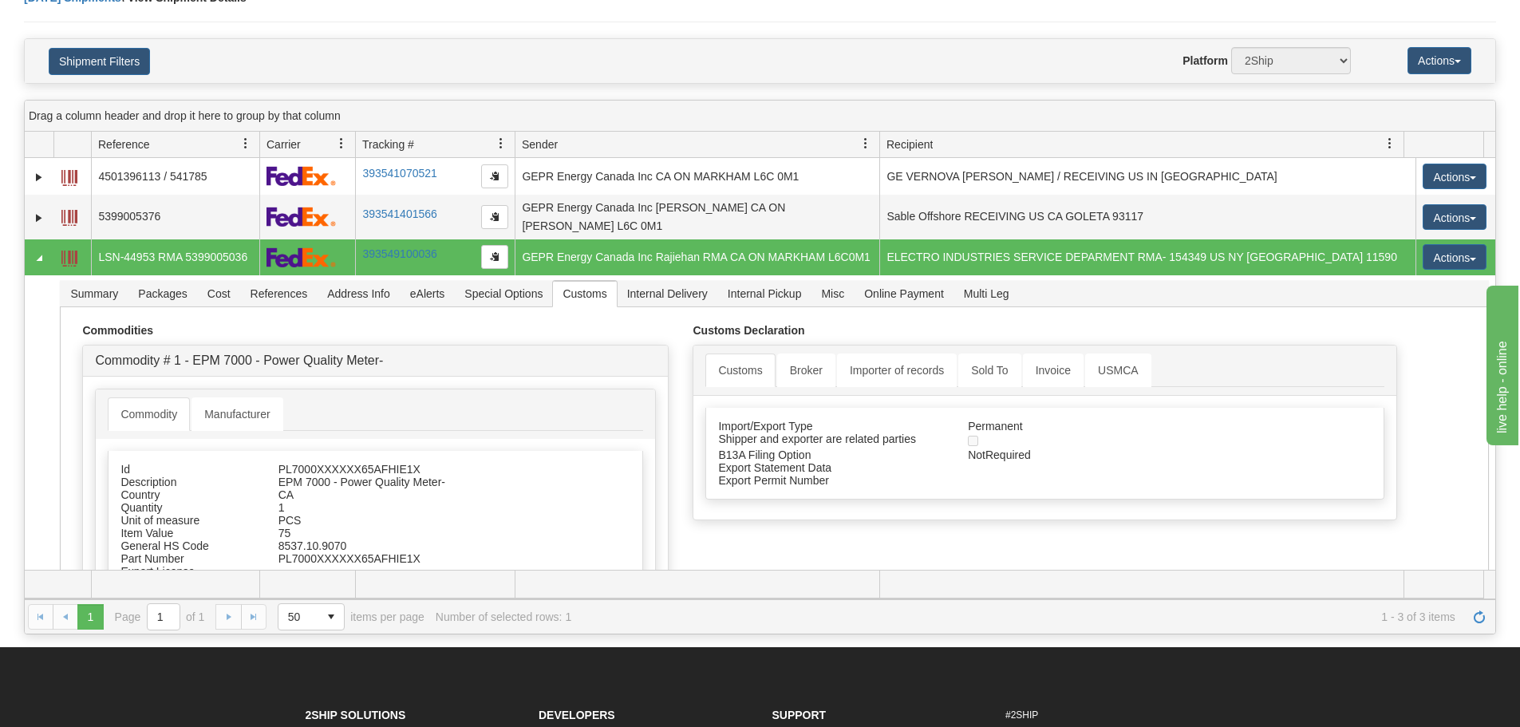
scroll to position [80, 0]
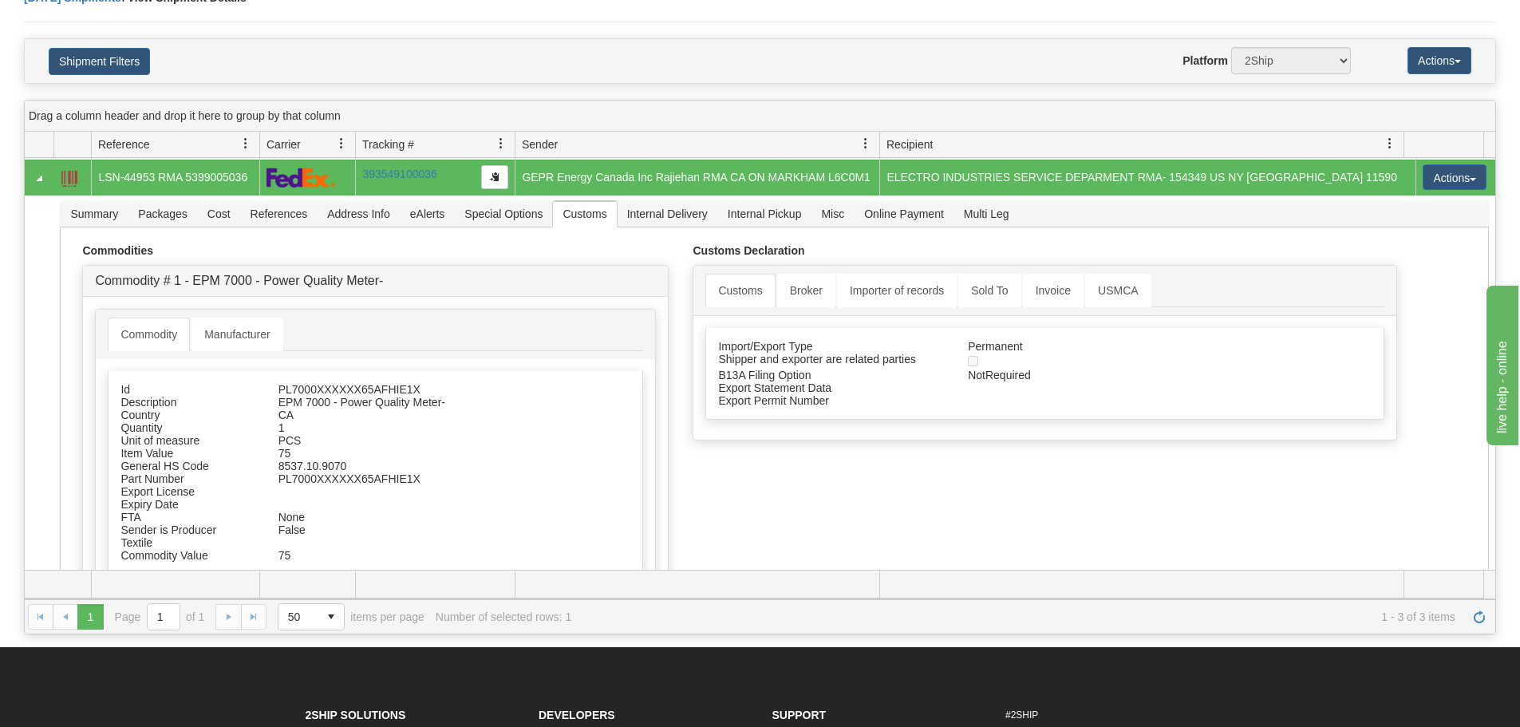
drag, startPoint x: 671, startPoint y: 106, endPoint x: 654, endPoint y: 89, distance: 24.3
click at [669, 102] on div "Drag a column header and drop it here to group by that column" at bounding box center [760, 116] width 1471 height 31
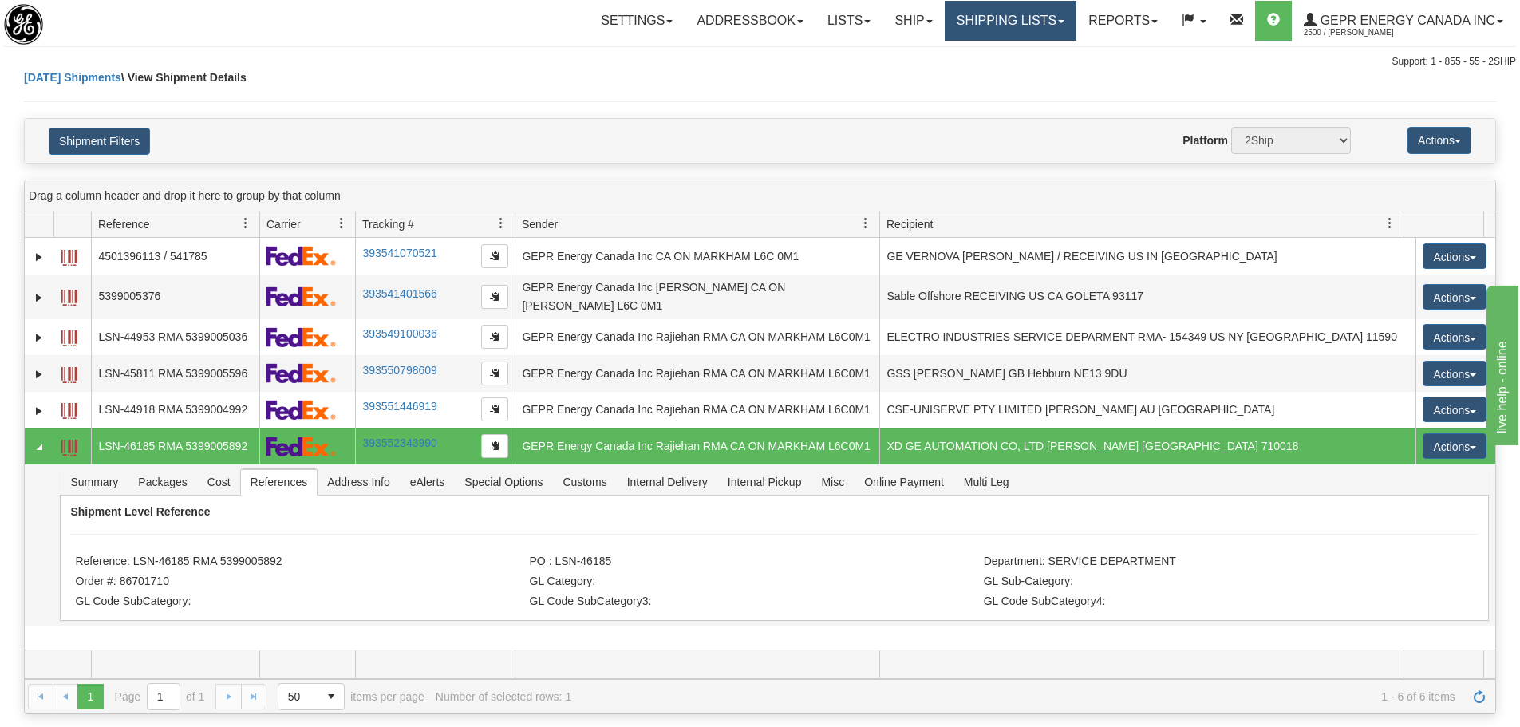
click at [992, 7] on link "Shipping lists" at bounding box center [1011, 21] width 132 height 40
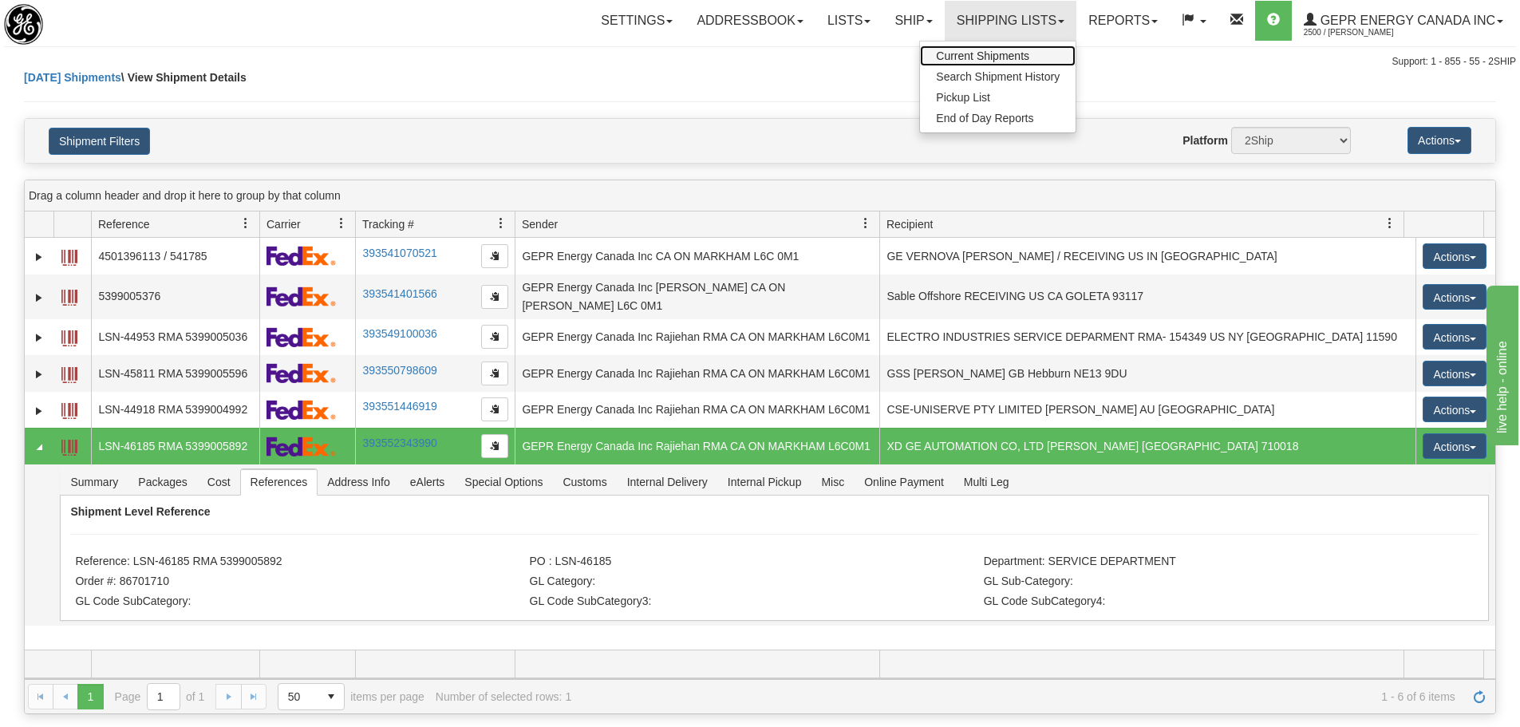
click at [986, 48] on link "Current Shipments" at bounding box center [998, 55] width 156 height 21
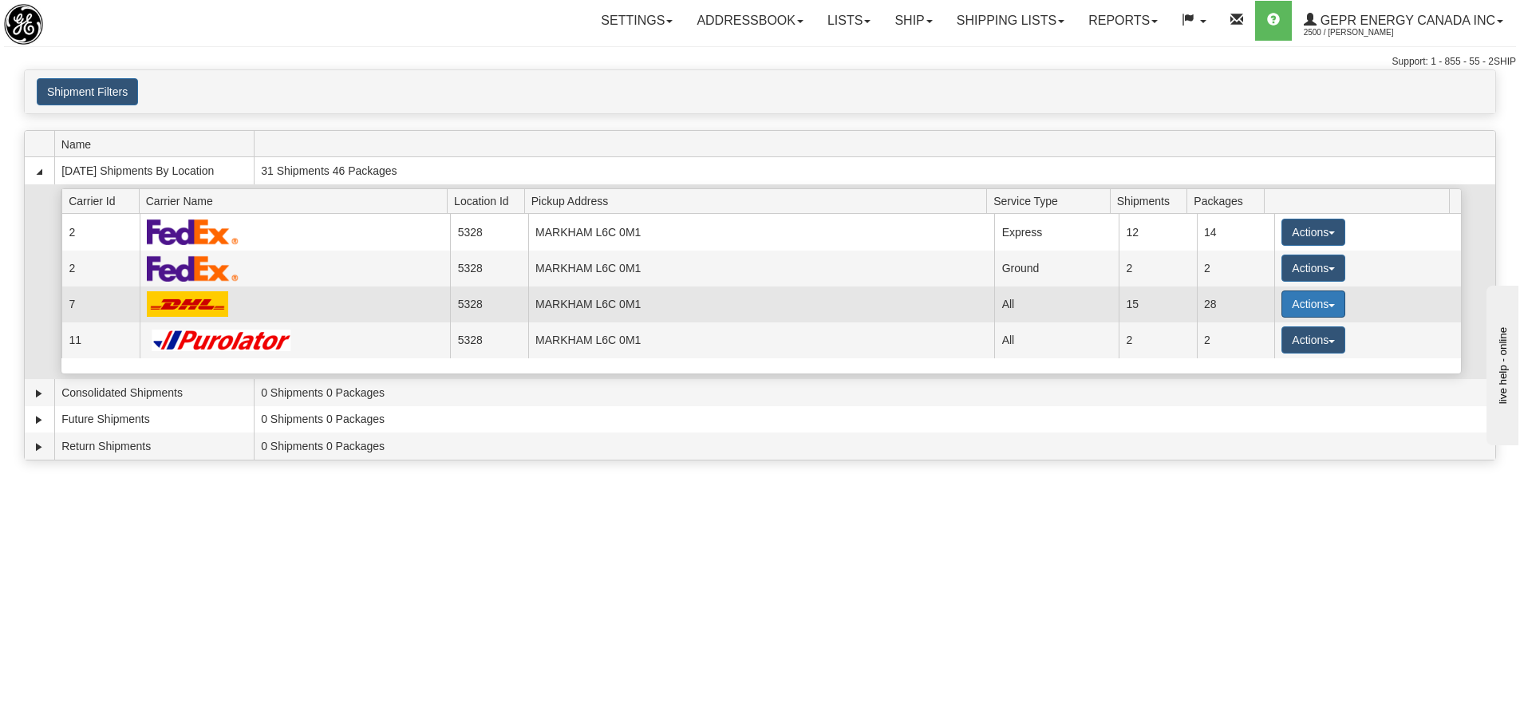
click at [1302, 304] on button "Actions" at bounding box center [1314, 303] width 64 height 27
click at [1259, 338] on span "Details" at bounding box center [1254, 333] width 43 height 11
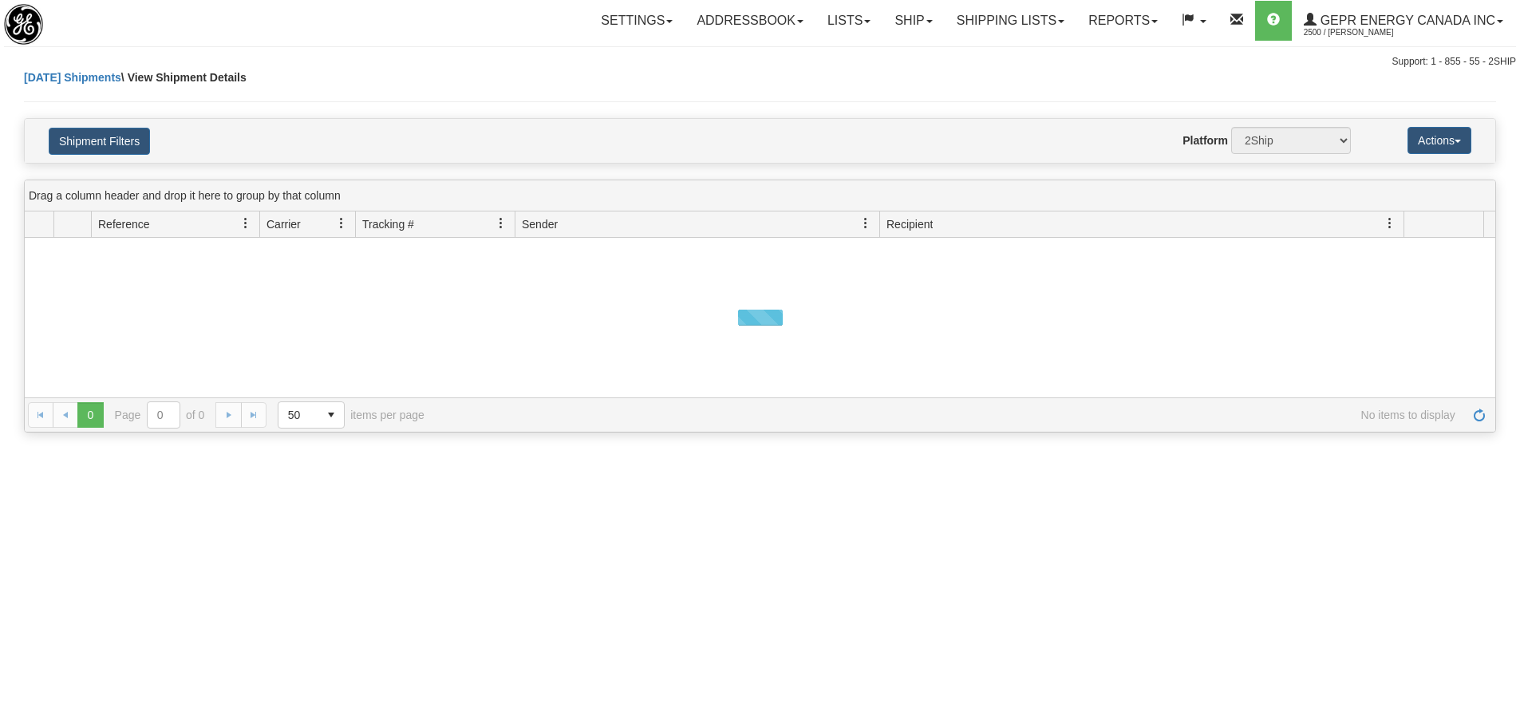
select select "7"
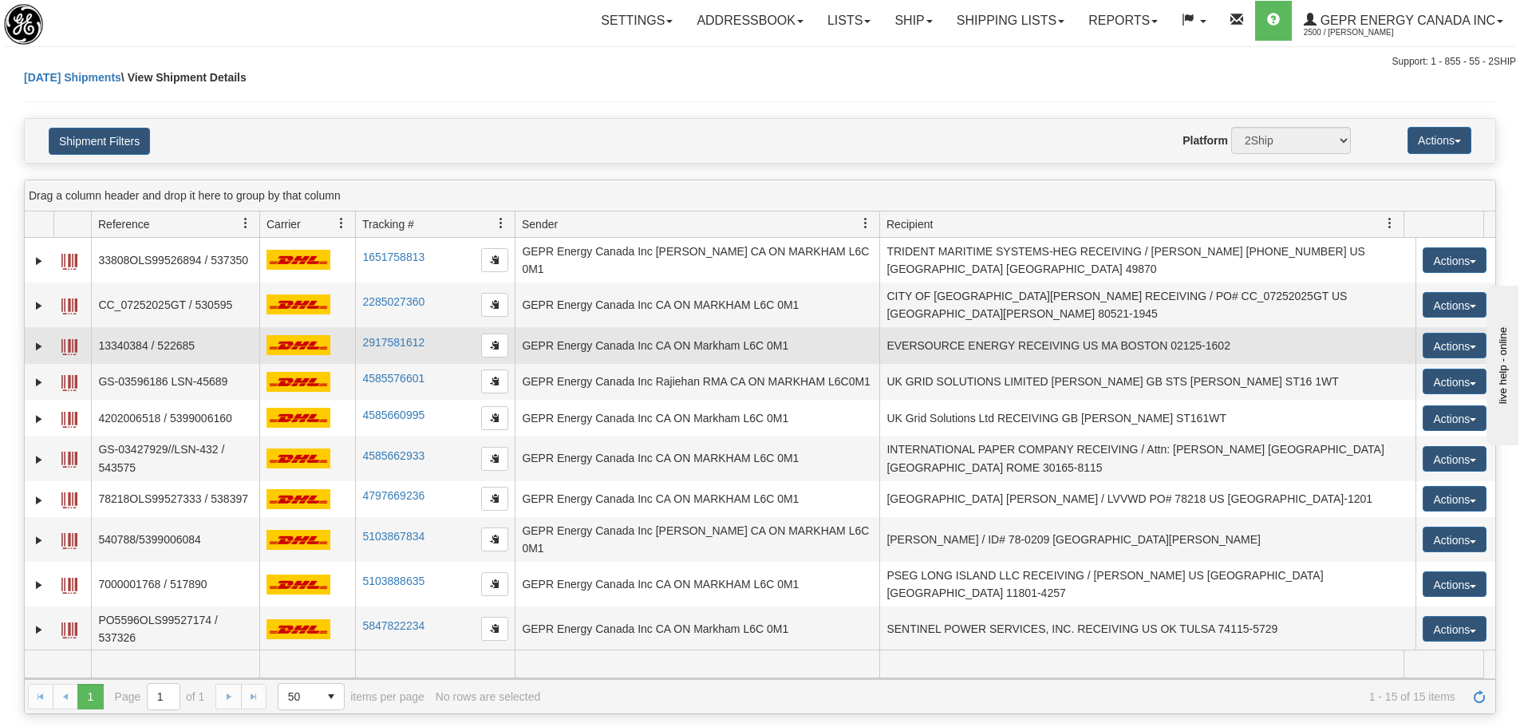
select select "5328"
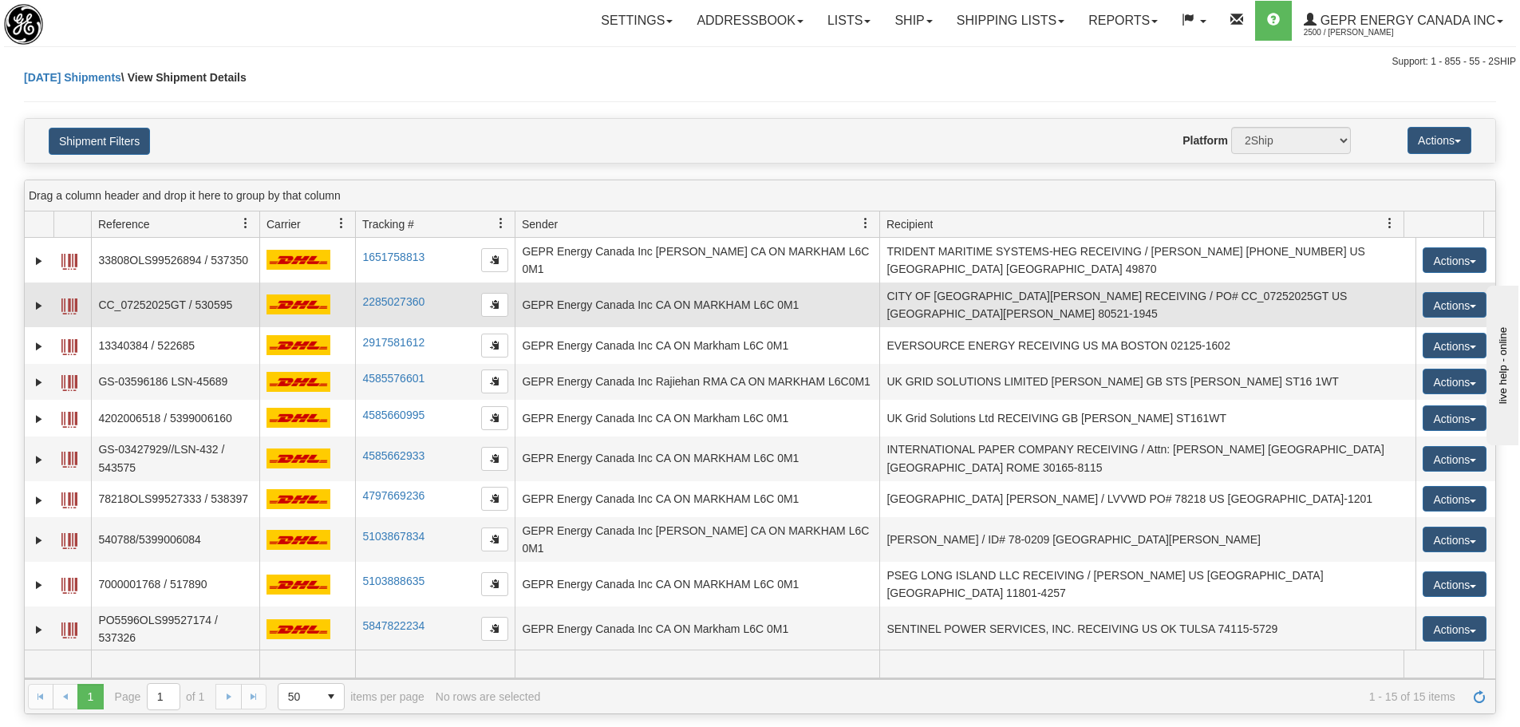
select select "12418"
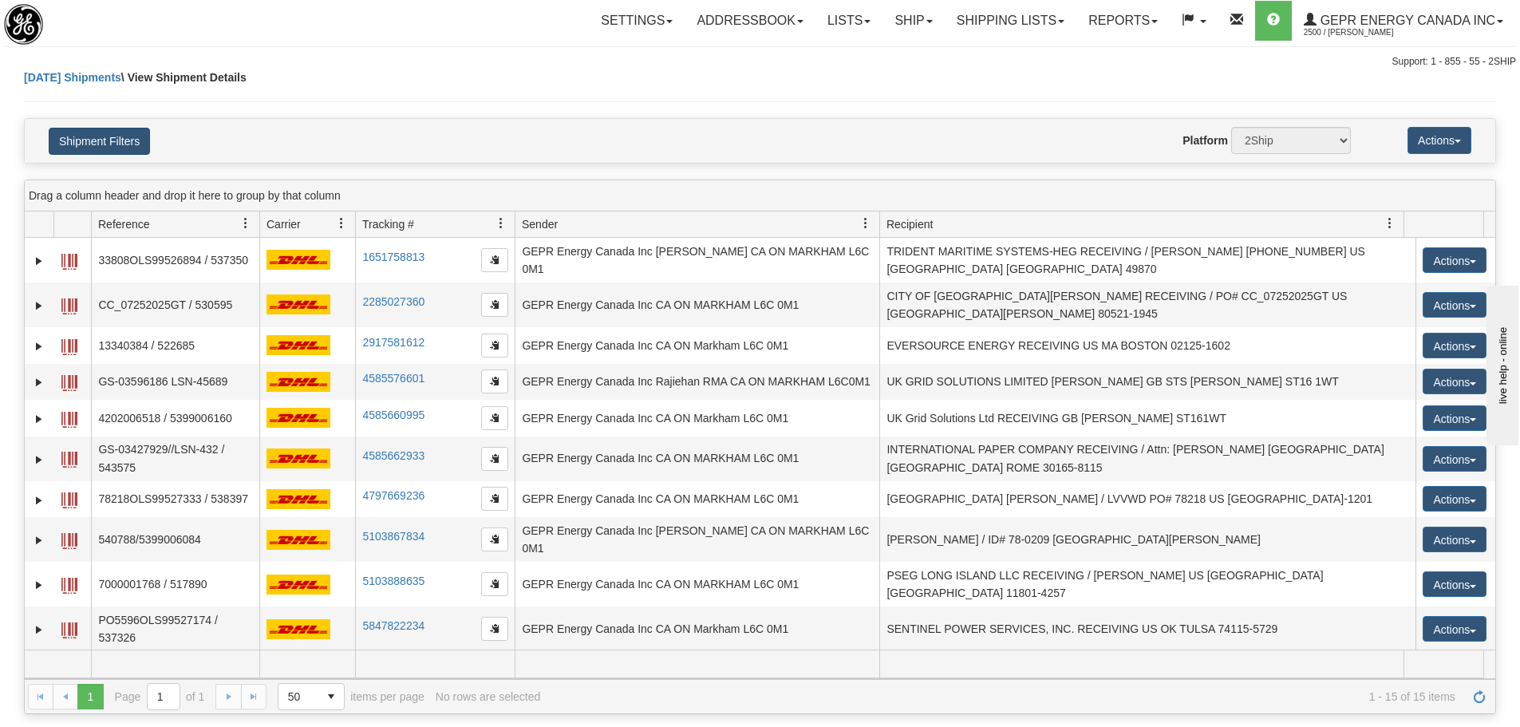
select select "7"
click at [108, 148] on button "Shipment Filters" at bounding box center [99, 141] width 101 height 27
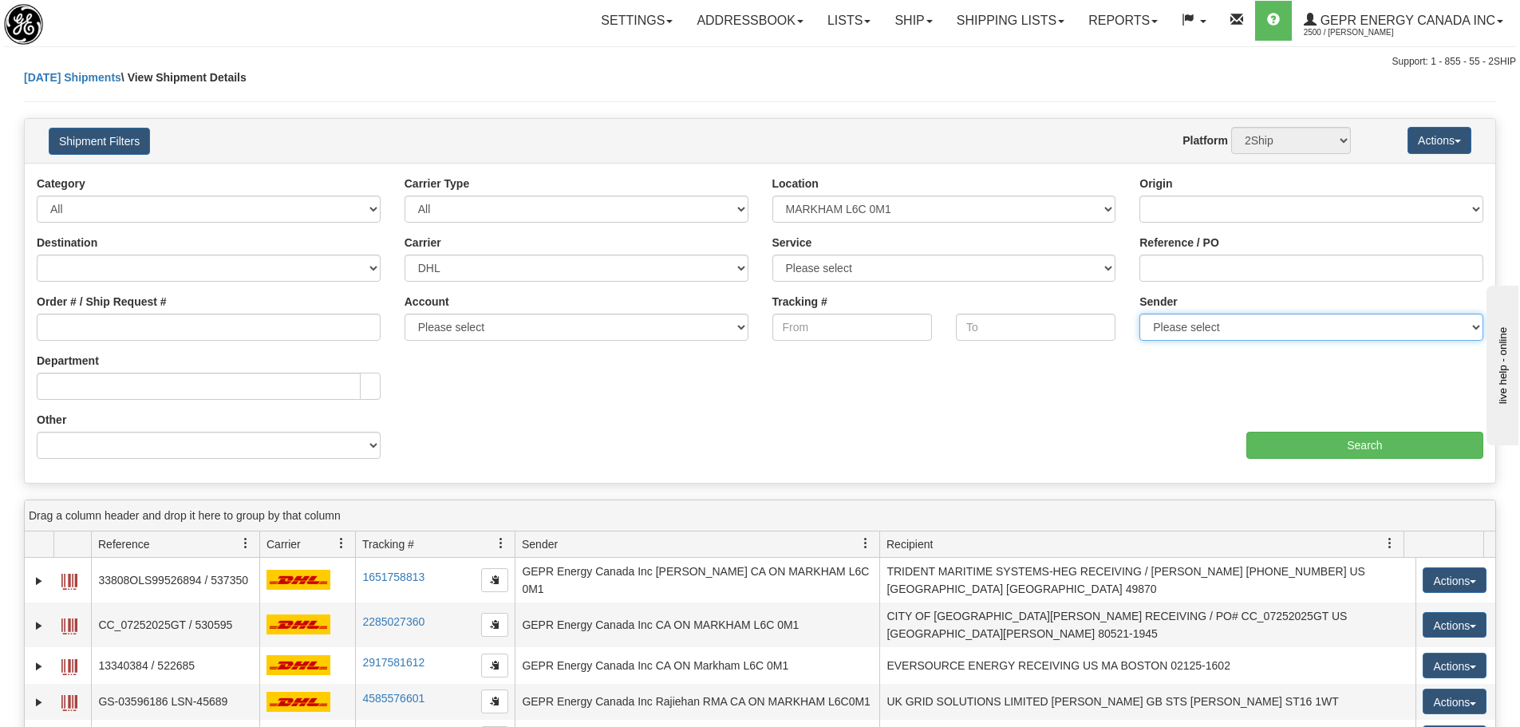
click at [1186, 338] on select "Please select GEPR Energy Canada Inc , Rajiehan RMA, (CA)" at bounding box center [1312, 327] width 344 height 27
select select "210221"
click at [1140, 314] on select "Please select GEPR Energy Canada Inc , Rajiehan RMA, (CA)" at bounding box center [1312, 327] width 344 height 27
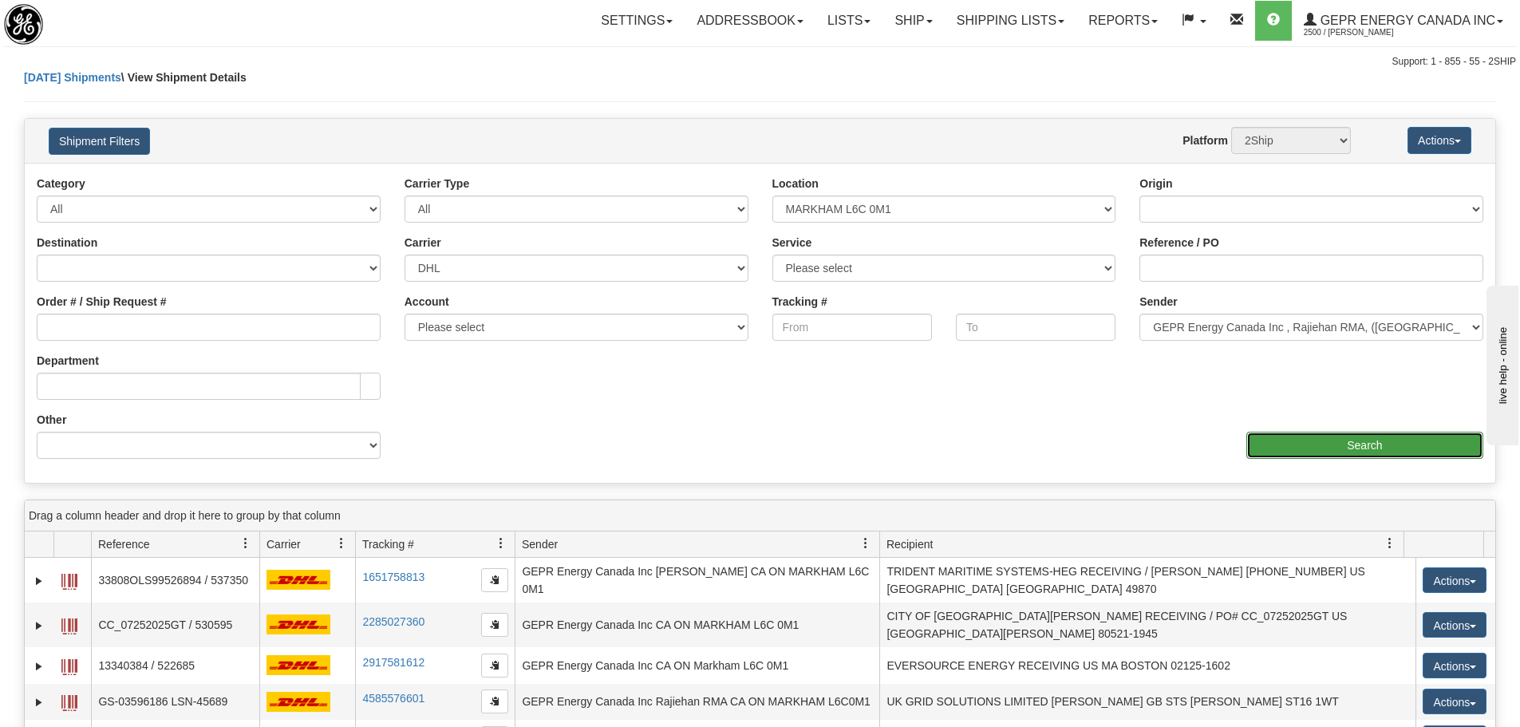
click at [1251, 441] on input "Search" at bounding box center [1365, 445] width 237 height 27
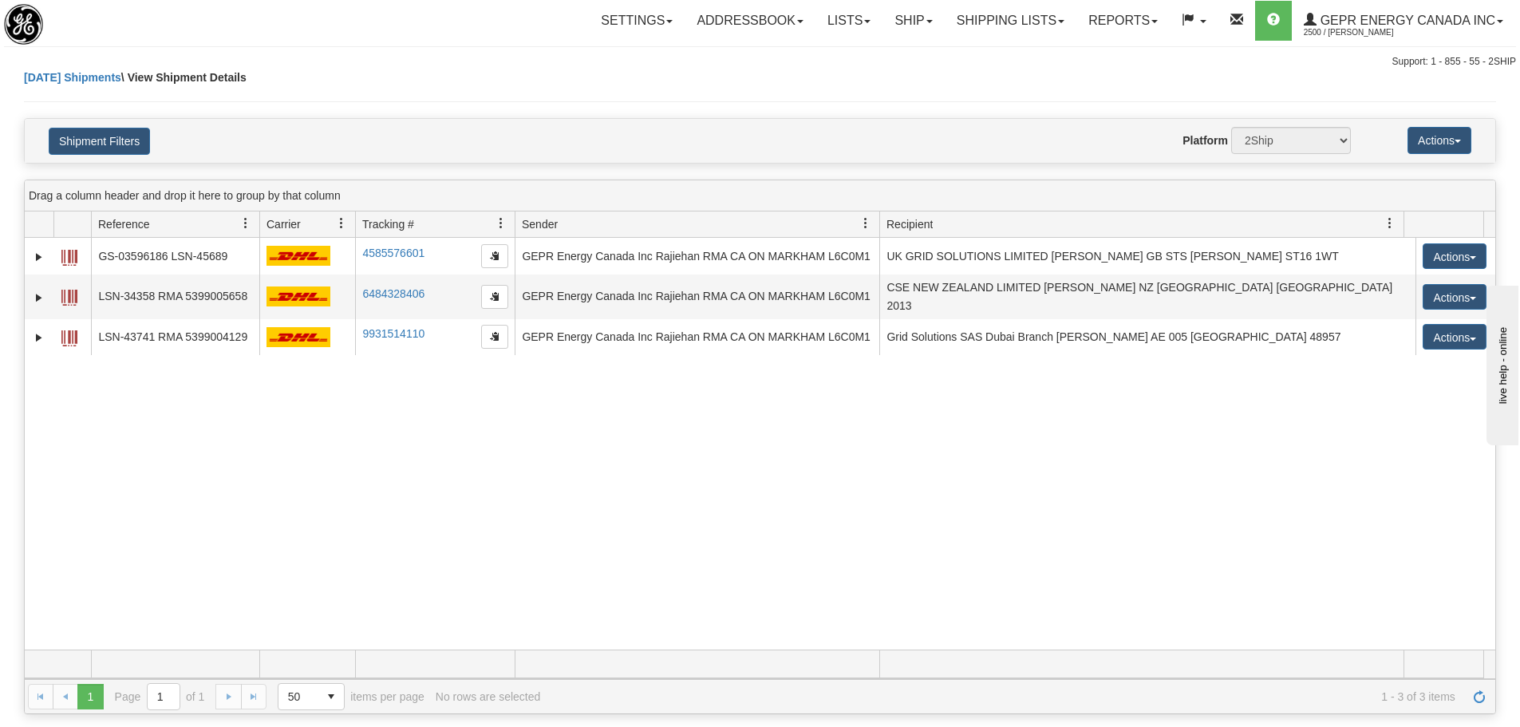
click at [370, 449] on div "31664076 2500 GS-03596186 LSN-45689 4585576601 4585576601 09/24/2025 09/24/2025…" at bounding box center [760, 444] width 1471 height 412
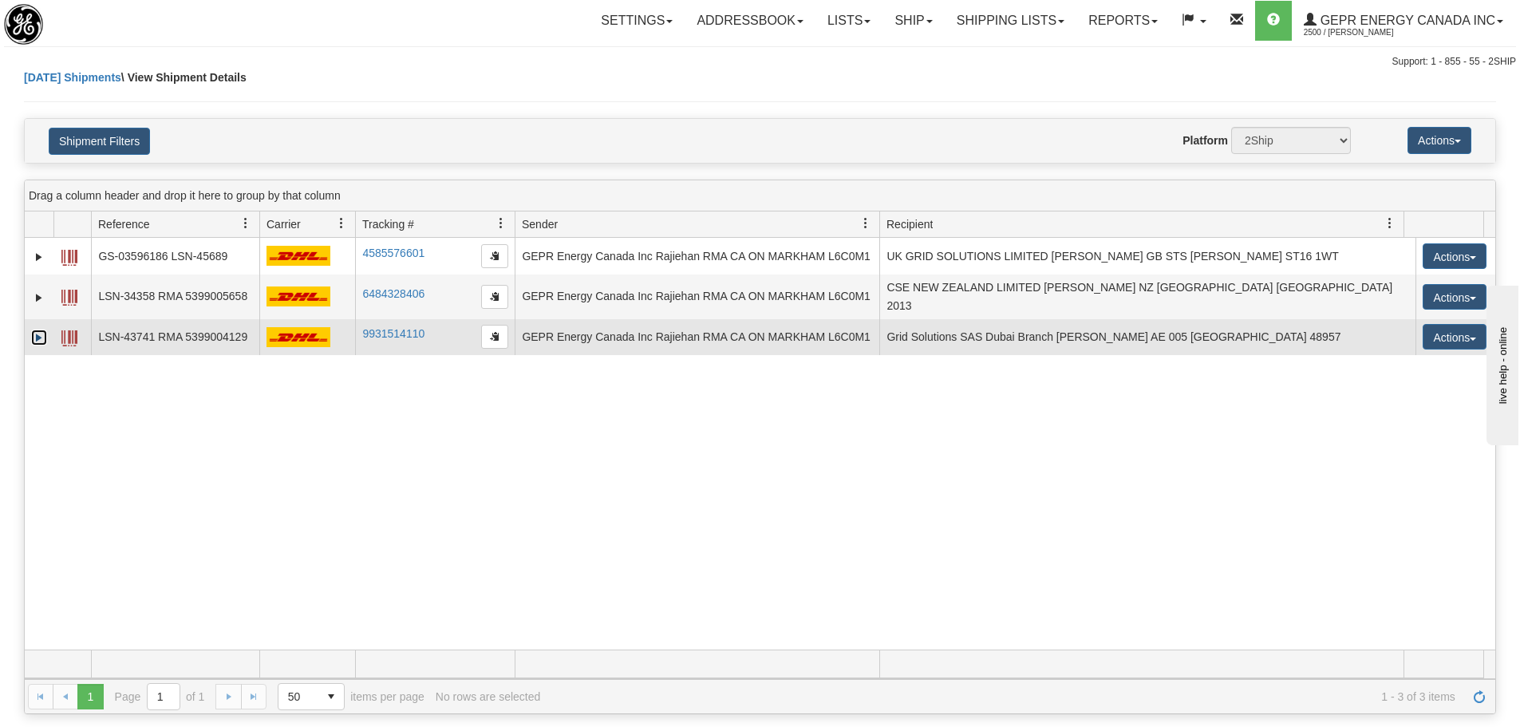
click at [41, 334] on link "Expand" at bounding box center [39, 338] width 16 height 16
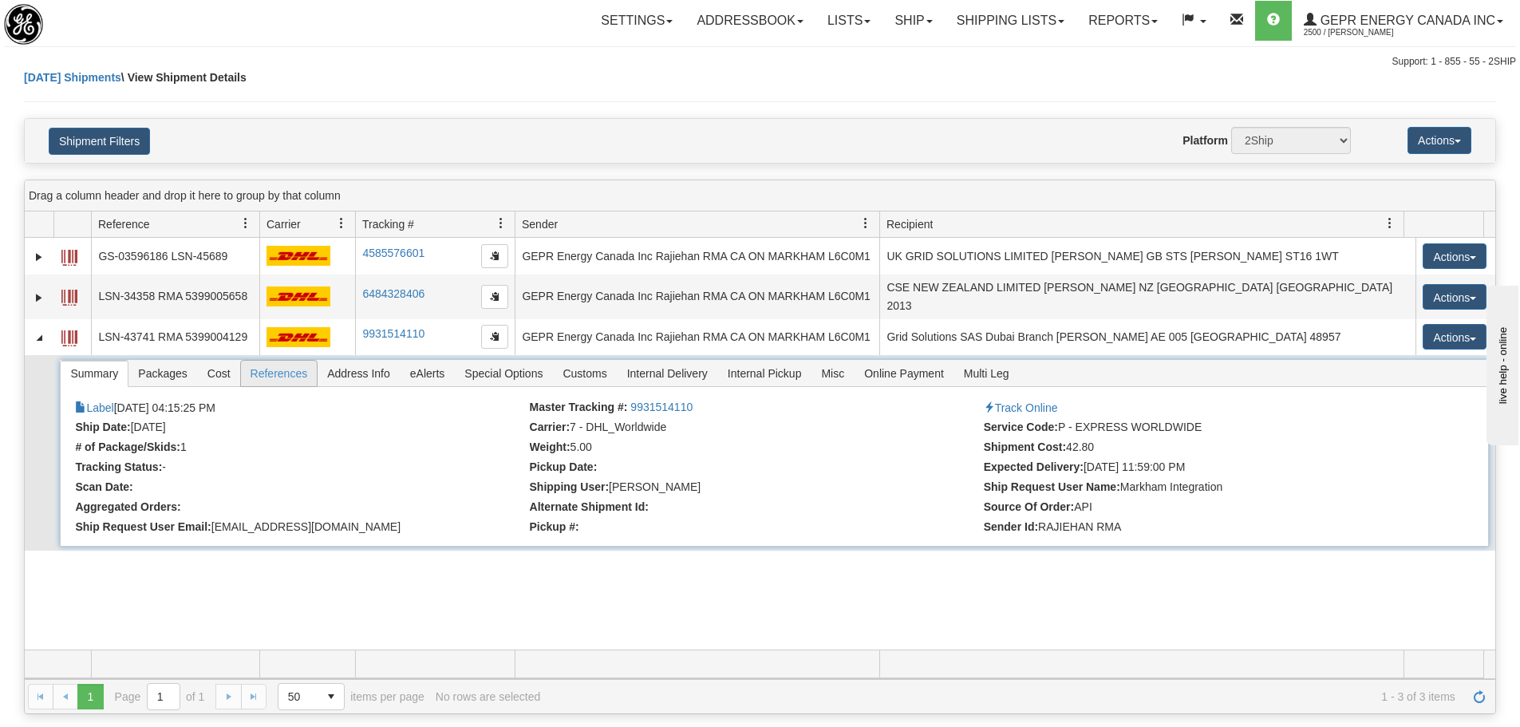
click at [271, 365] on span "References" at bounding box center [279, 374] width 77 height 26
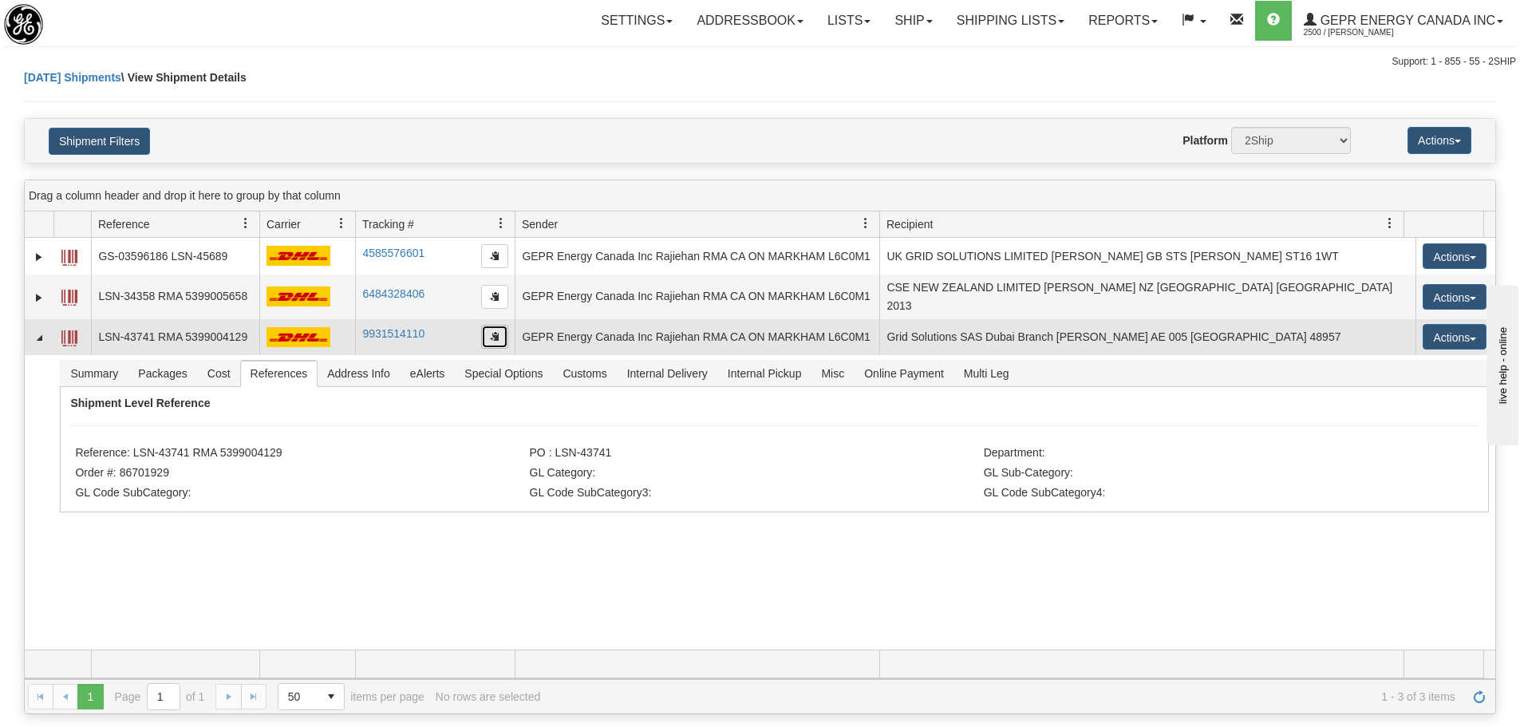
click at [501, 325] on button "button" at bounding box center [494, 337] width 27 height 24
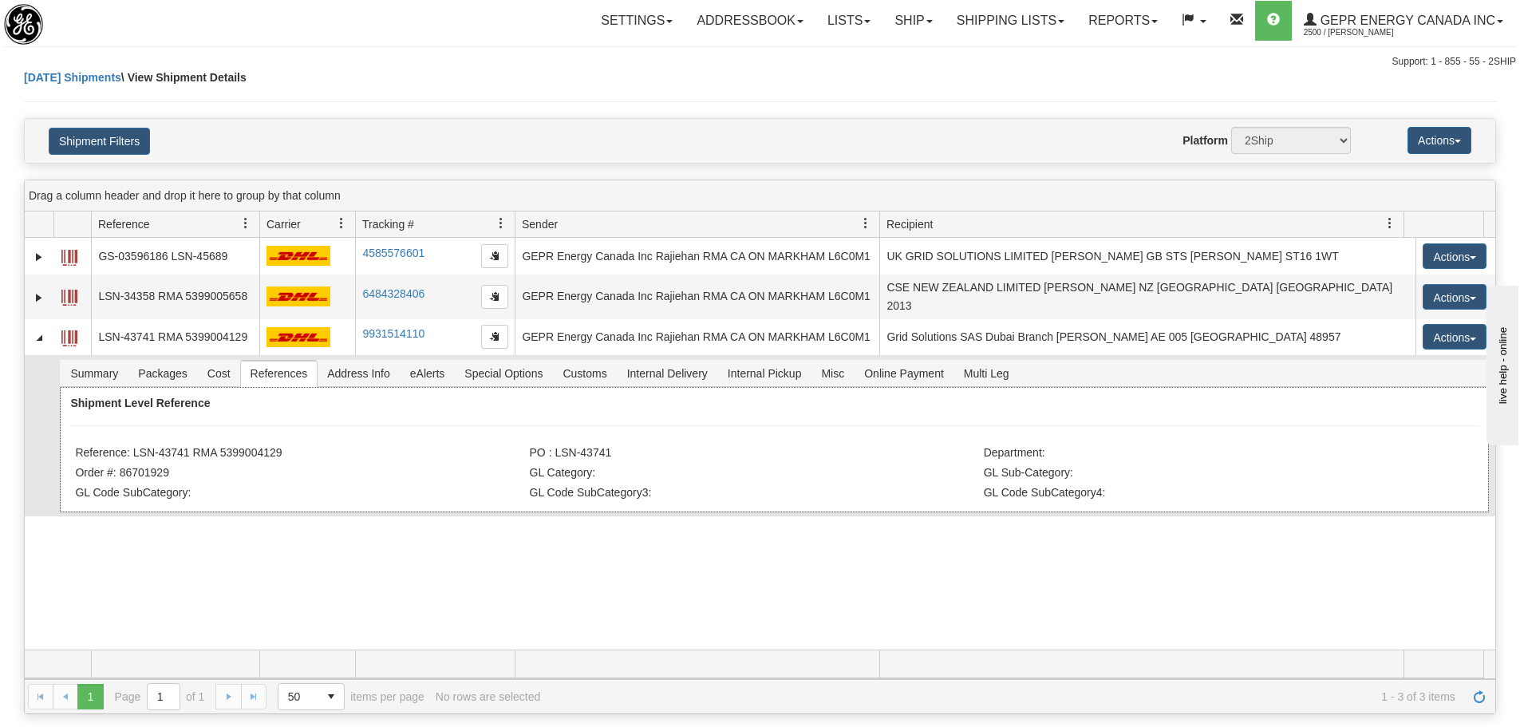
drag, startPoint x: 286, startPoint y: 445, endPoint x: 133, endPoint y: 436, distance: 152.7
click at [134, 446] on li "Reference: LSN-43741 RMA 5399004129" at bounding box center [300, 454] width 450 height 16
copy li "LSN-43741 RMA 5399004129"
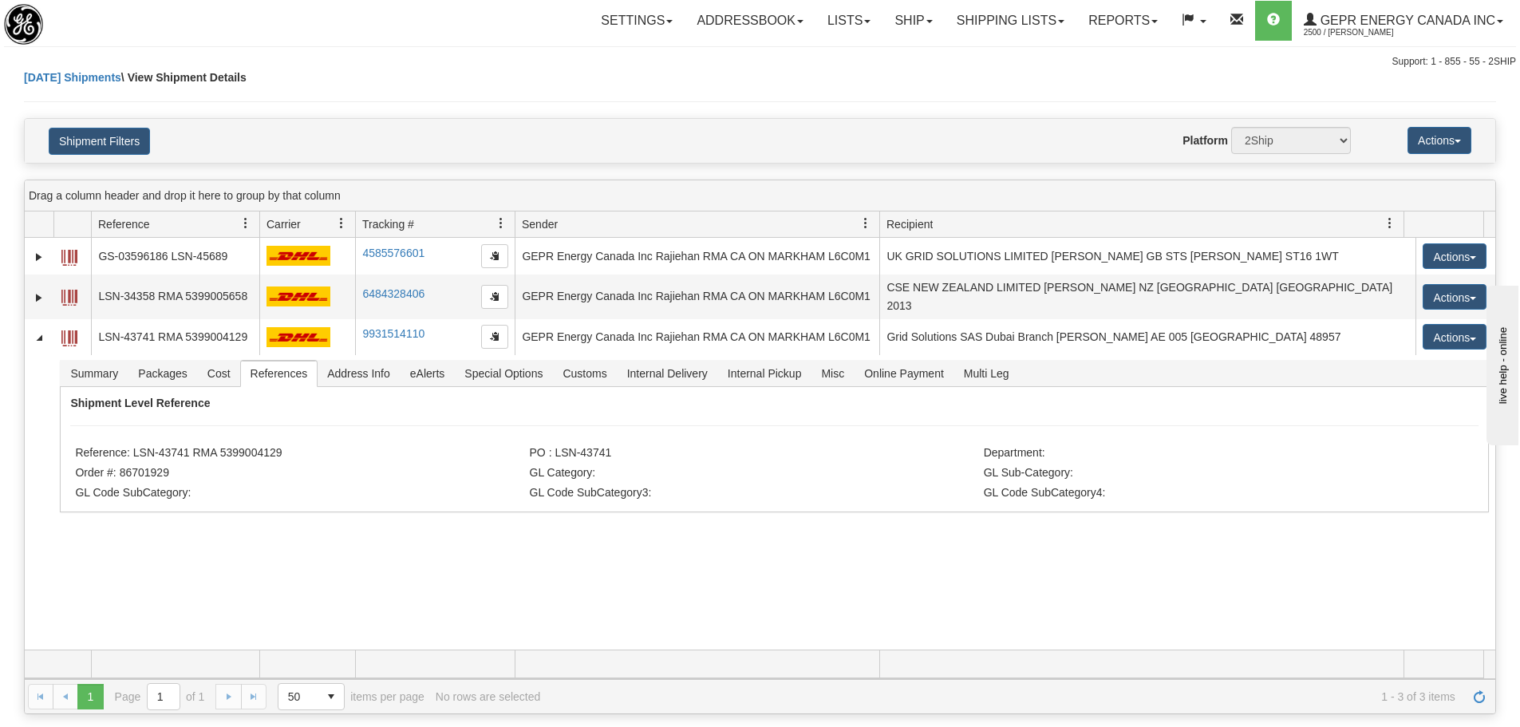
click at [358, 83] on div "Today Shipments \ View Shipment Details" at bounding box center [760, 93] width 1472 height 49
click at [1473, 690] on span "Refresh" at bounding box center [1479, 696] width 13 height 13
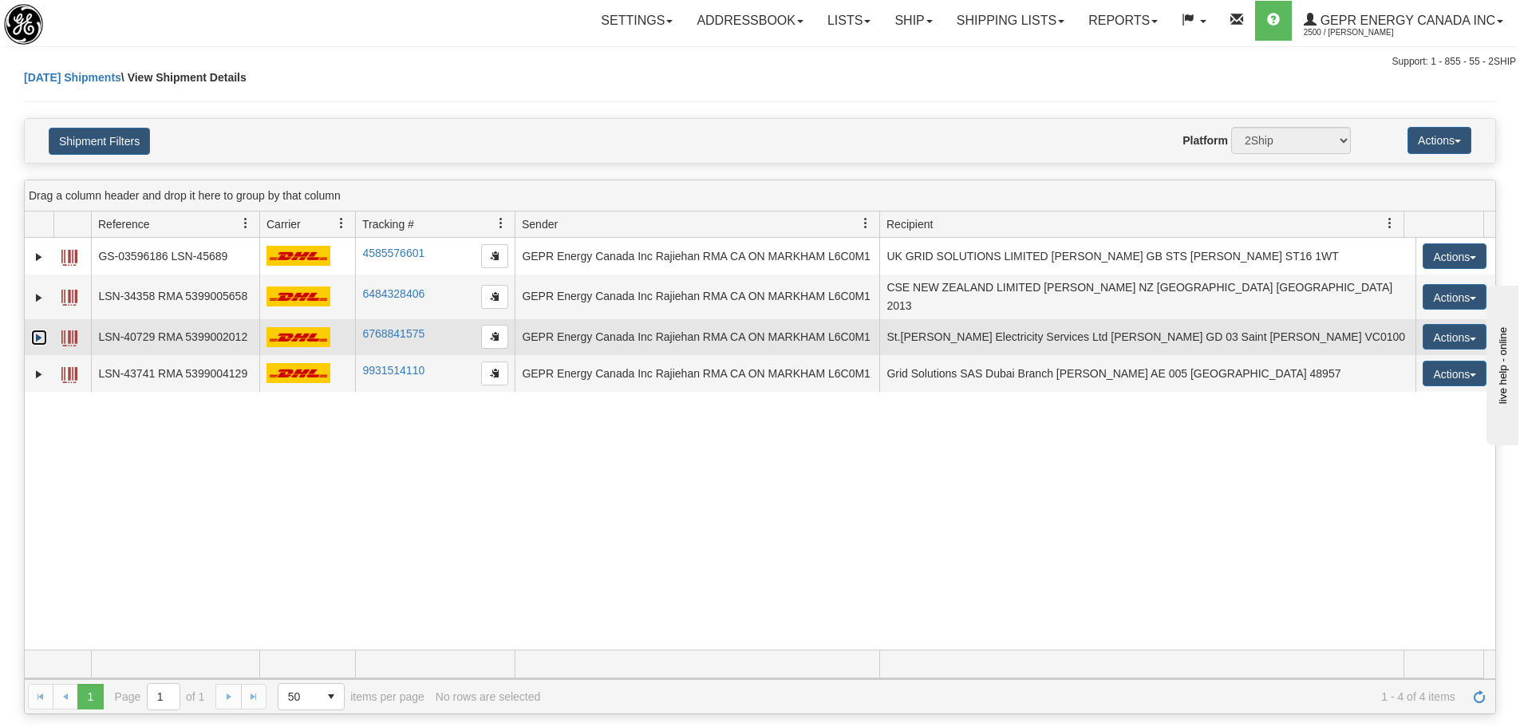
click at [40, 330] on link "Expand" at bounding box center [39, 338] width 16 height 16
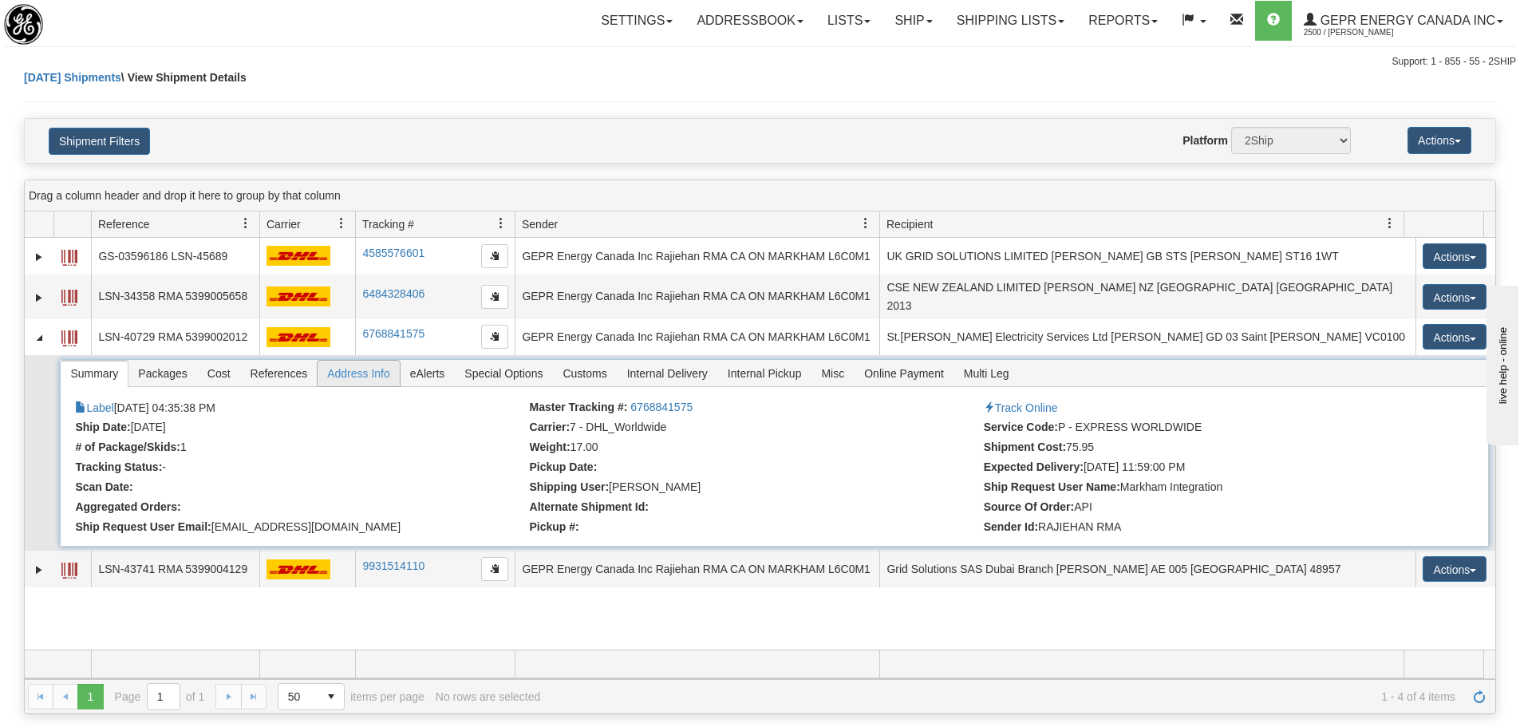
click at [358, 372] on span "Address Info" at bounding box center [359, 374] width 82 height 26
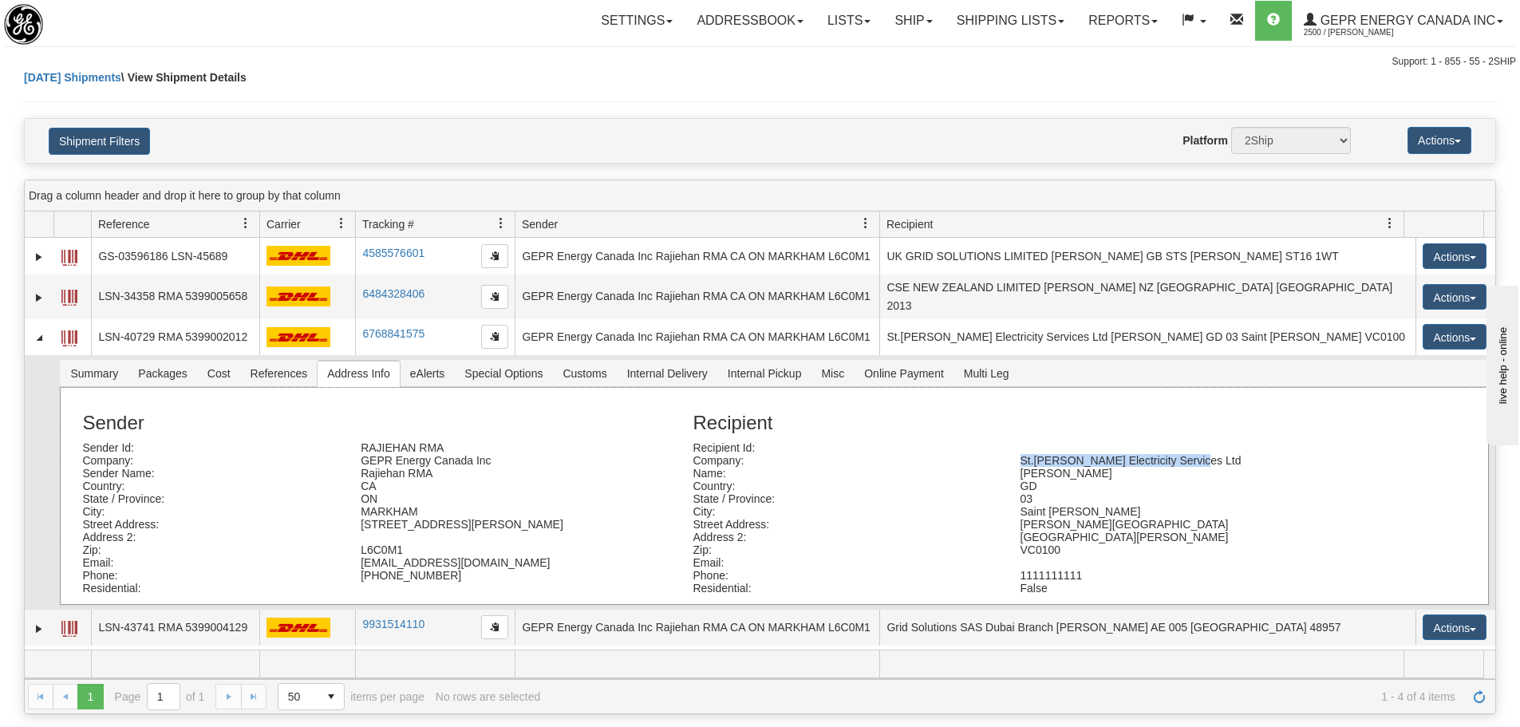
drag, startPoint x: 1191, startPoint y: 449, endPoint x: 1012, endPoint y: 449, distance: 179.6
click at [1012, 454] on div "St.Vincent Electricity Services Ltd" at bounding box center [1172, 460] width 327 height 13
copy div "St.Vincent Electricity Services Ltd"
drag, startPoint x: 1014, startPoint y: 463, endPoint x: 1090, endPoint y: 458, distance: 76.8
click at [1090, 467] on div "Anthony Gilbert" at bounding box center [1172, 473] width 327 height 13
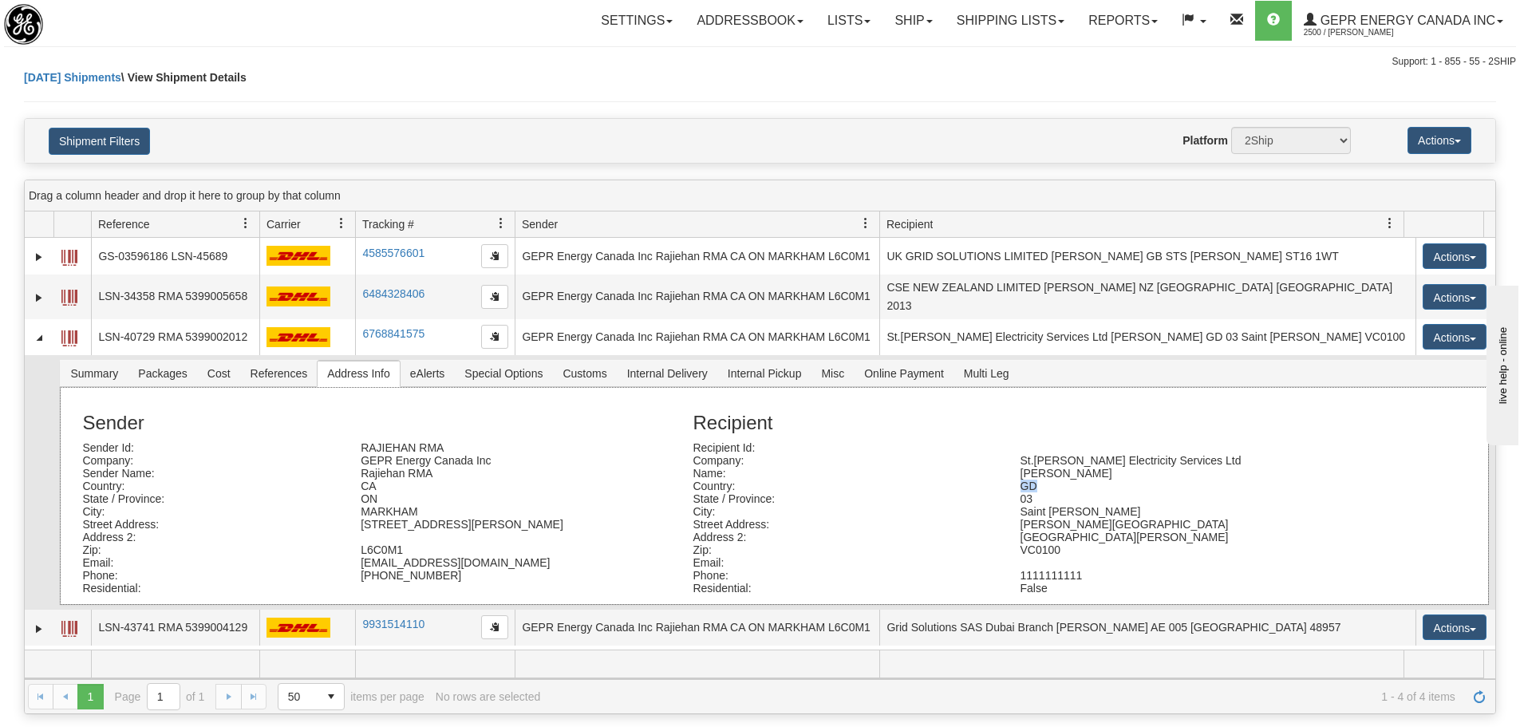
drag, startPoint x: 1010, startPoint y: 480, endPoint x: 1029, endPoint y: 482, distance: 19.2
click at [1029, 482] on div "GD" at bounding box center [1172, 486] width 327 height 13
drag, startPoint x: 1056, startPoint y: 512, endPoint x: 1013, endPoint y: 502, distance: 44.1
click at [1013, 505] on div "Saint George" at bounding box center [1172, 511] width 327 height 13
copy div "Saint George"
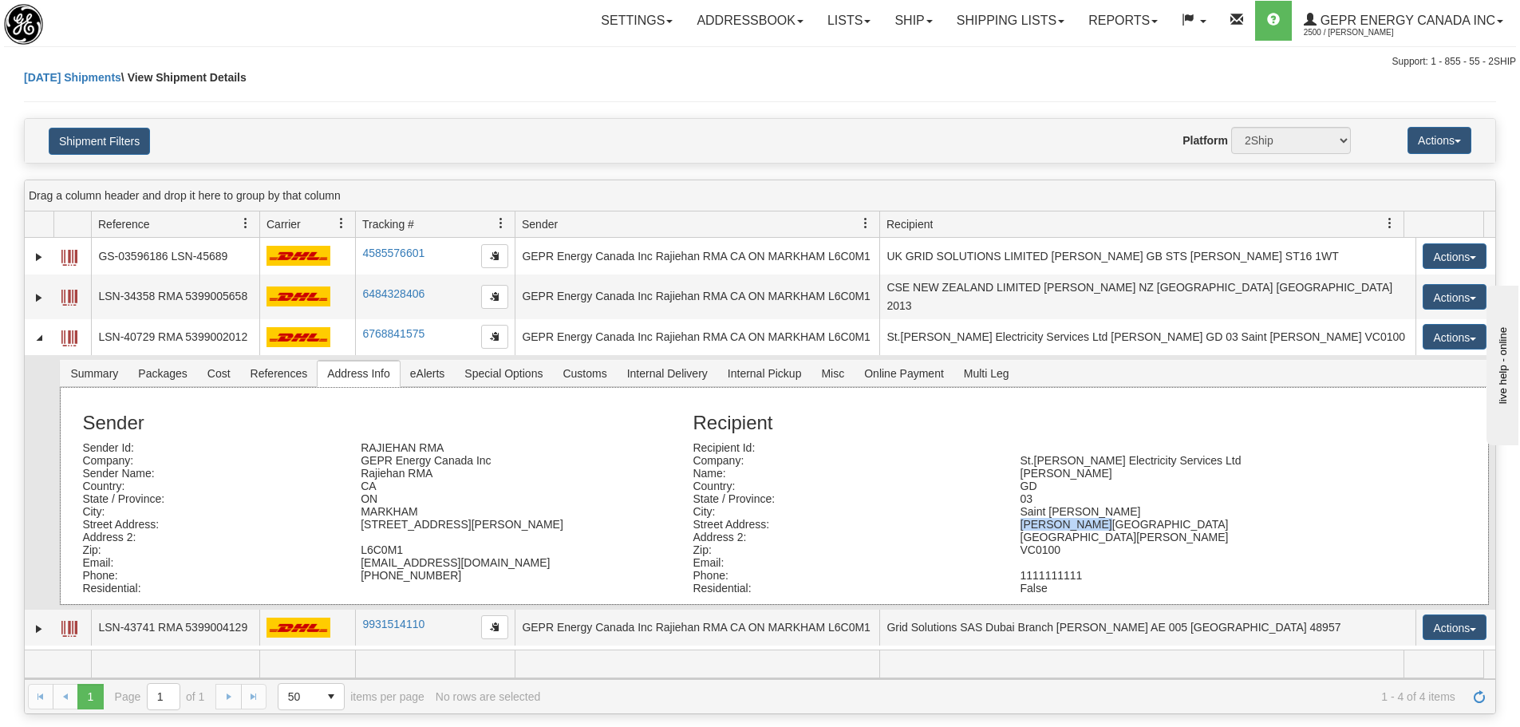
drag, startPoint x: 1063, startPoint y: 516, endPoint x: 1002, endPoint y: 521, distance: 60.8
click at [1009, 521] on div "Paul’s Avenue" at bounding box center [1172, 524] width 327 height 13
copy div "Paul’s Avenue"
drag, startPoint x: 1146, startPoint y: 528, endPoint x: 1006, endPoint y: 526, distance: 139.7
click at [1009, 531] on div "San Vicente y las Granadinas" at bounding box center [1172, 537] width 327 height 13
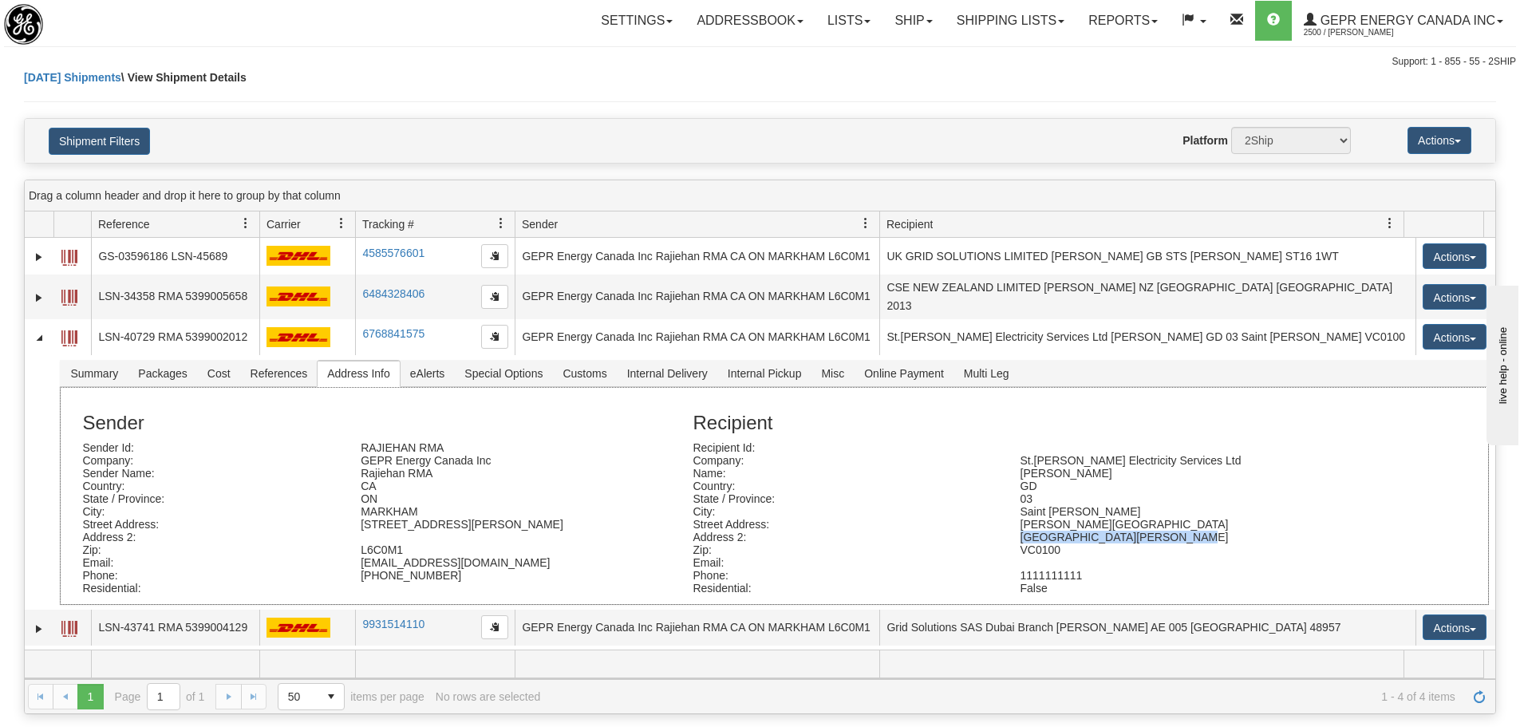
copy div "San Vicente y las Granadinas"
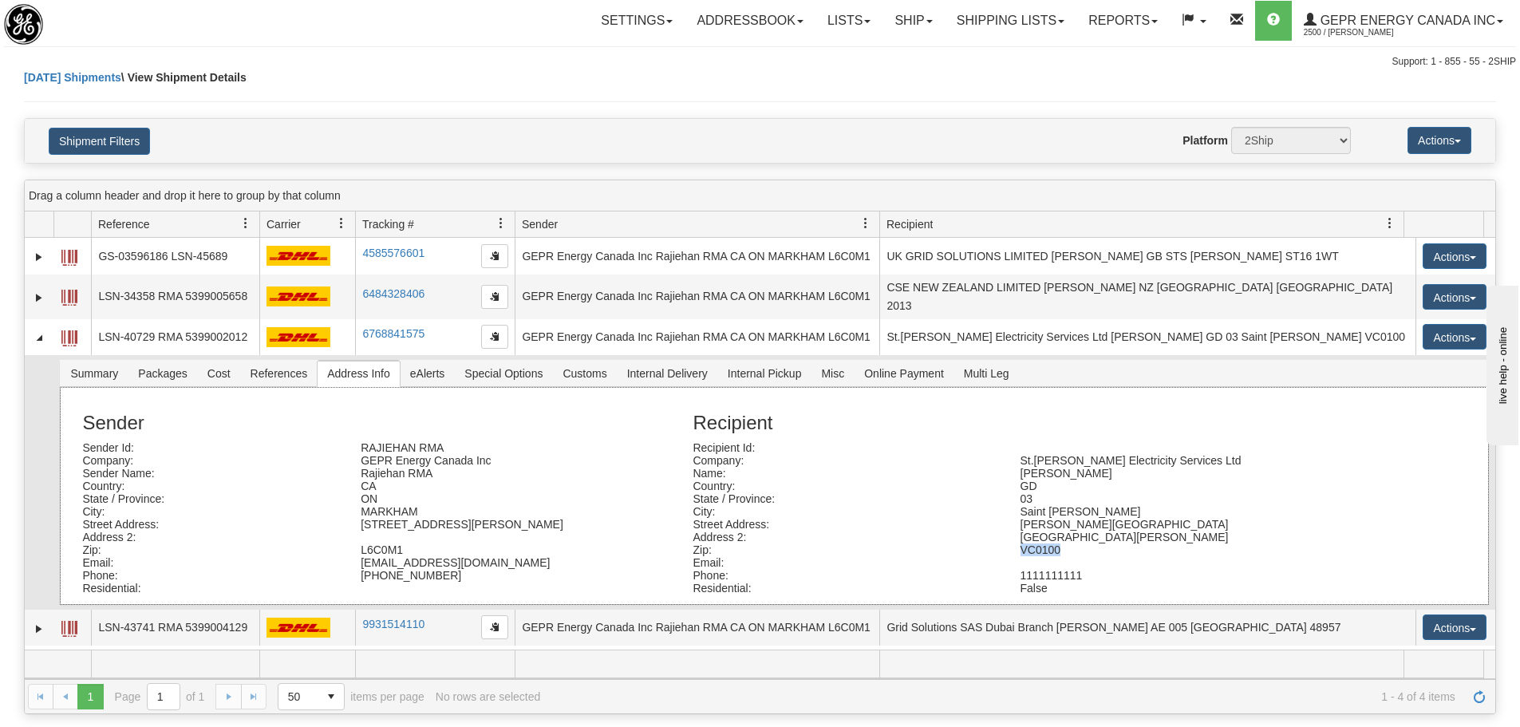
drag, startPoint x: 1053, startPoint y: 541, endPoint x: 994, endPoint y: 539, distance: 58.3
click at [994, 543] on div "Zip: VC0100" at bounding box center [1045, 549] width 728 height 13
copy div "VC0100"
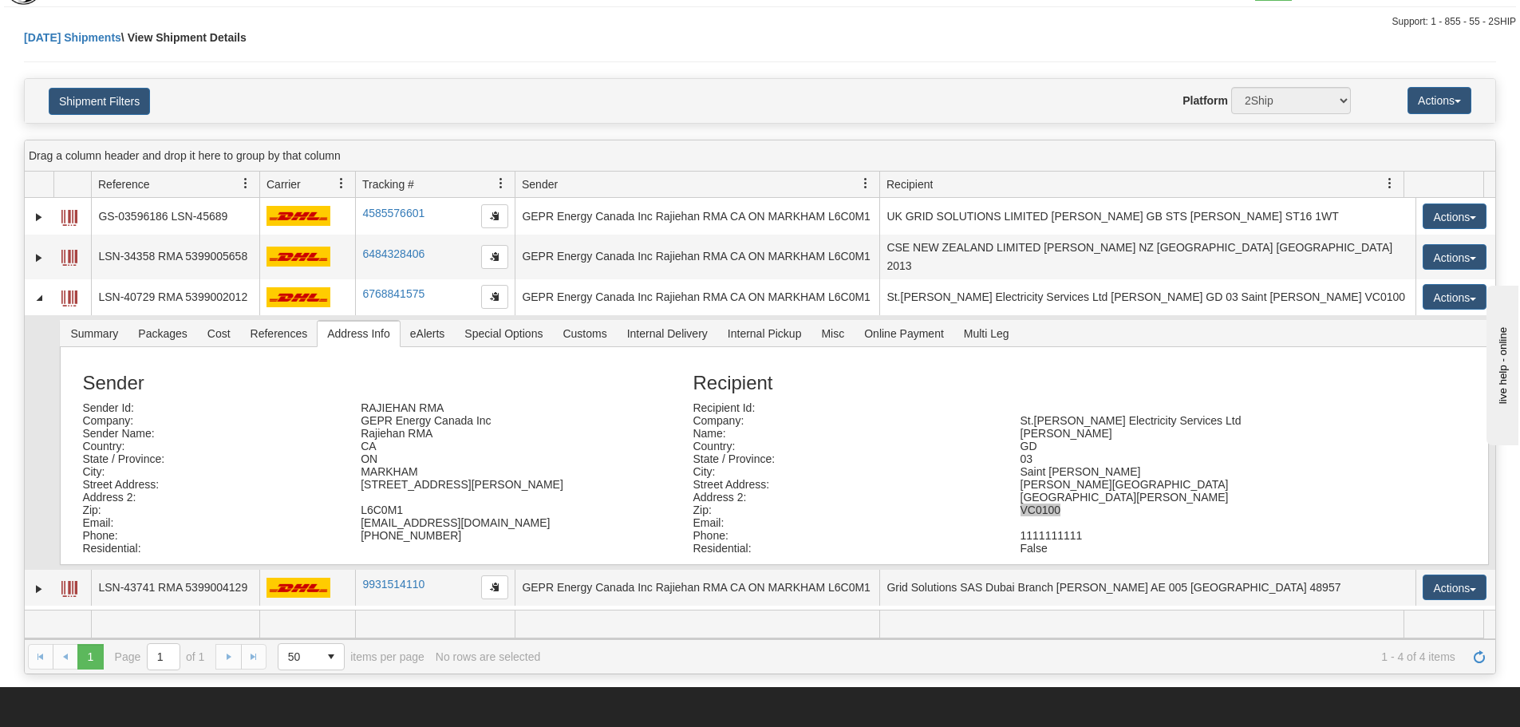
scroll to position [80, 0]
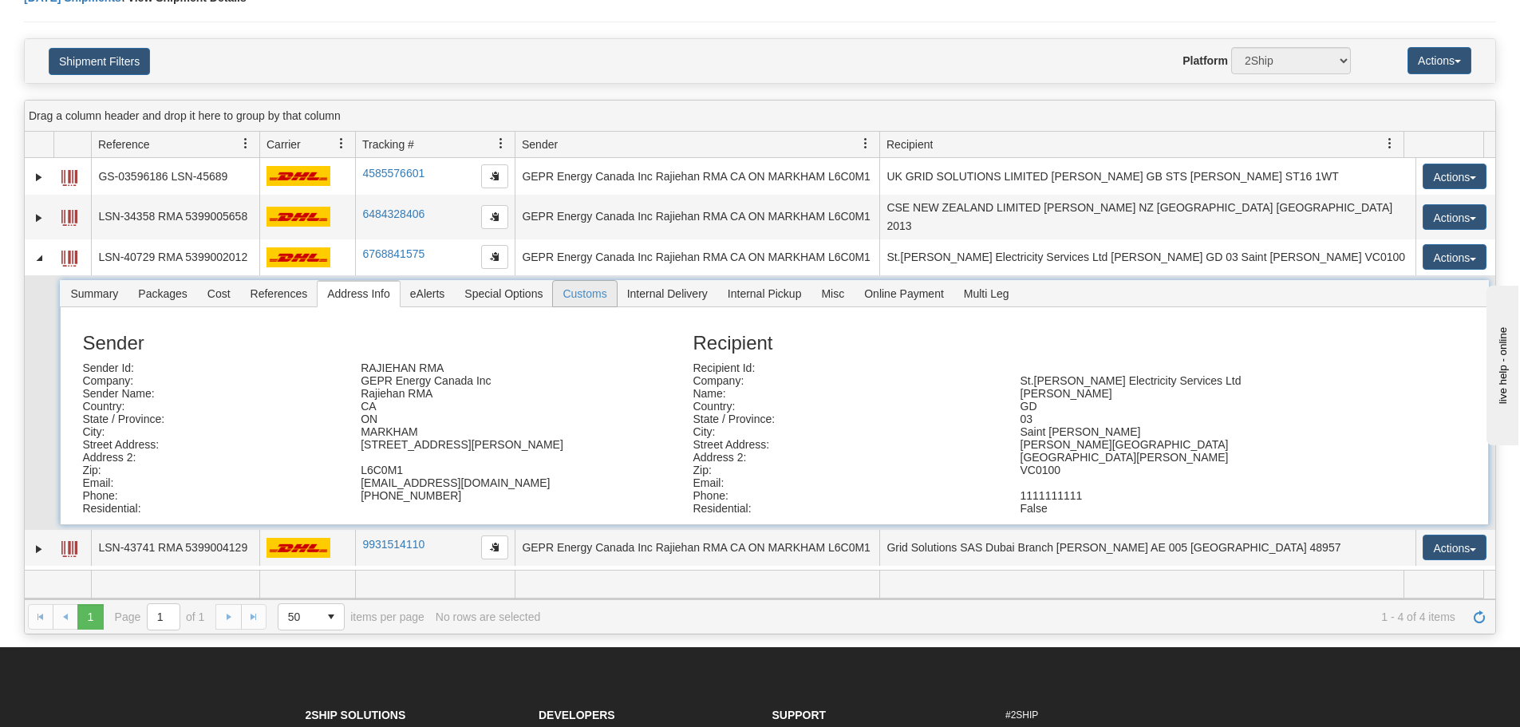
click at [572, 281] on span "Customs" at bounding box center [584, 294] width 63 height 26
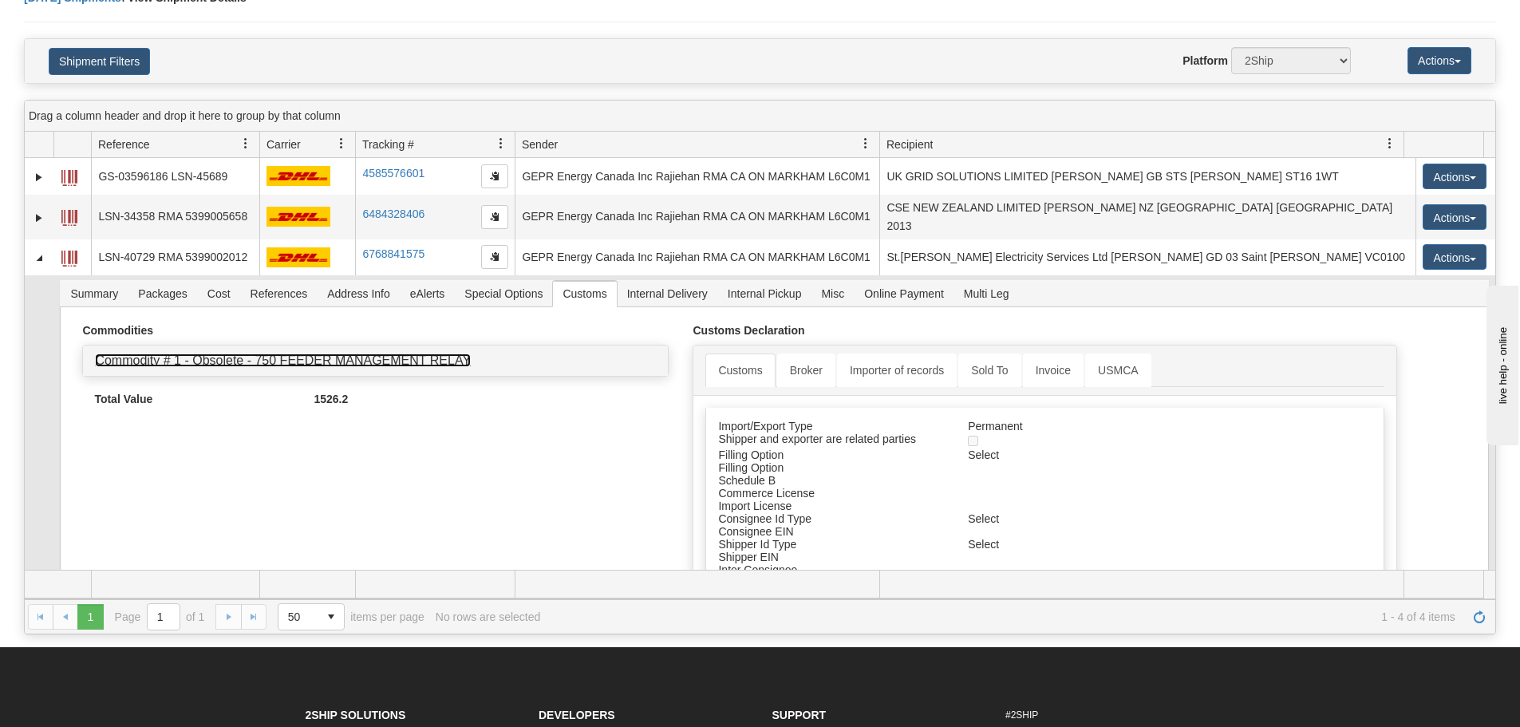
click at [403, 354] on link "Commodity # 1 - Obsolete - 750 FEEDER MANAGEMENT RELAY" at bounding box center [283, 361] width 376 height 14
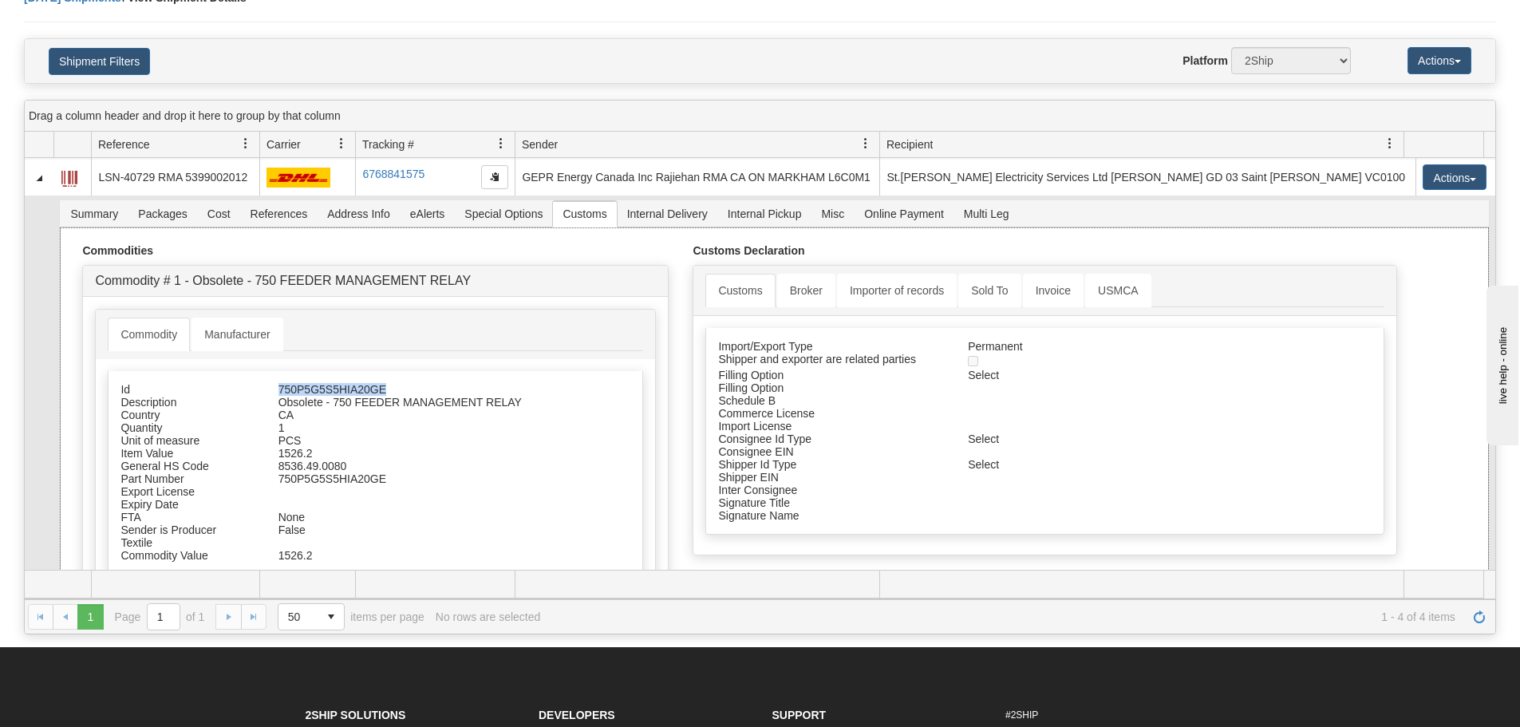
drag, startPoint x: 386, startPoint y: 381, endPoint x: 265, endPoint y: 379, distance: 121.3
click at [267, 383] on div "750P5G5S5HIA20GE" at bounding box center [412, 389] width 291 height 13
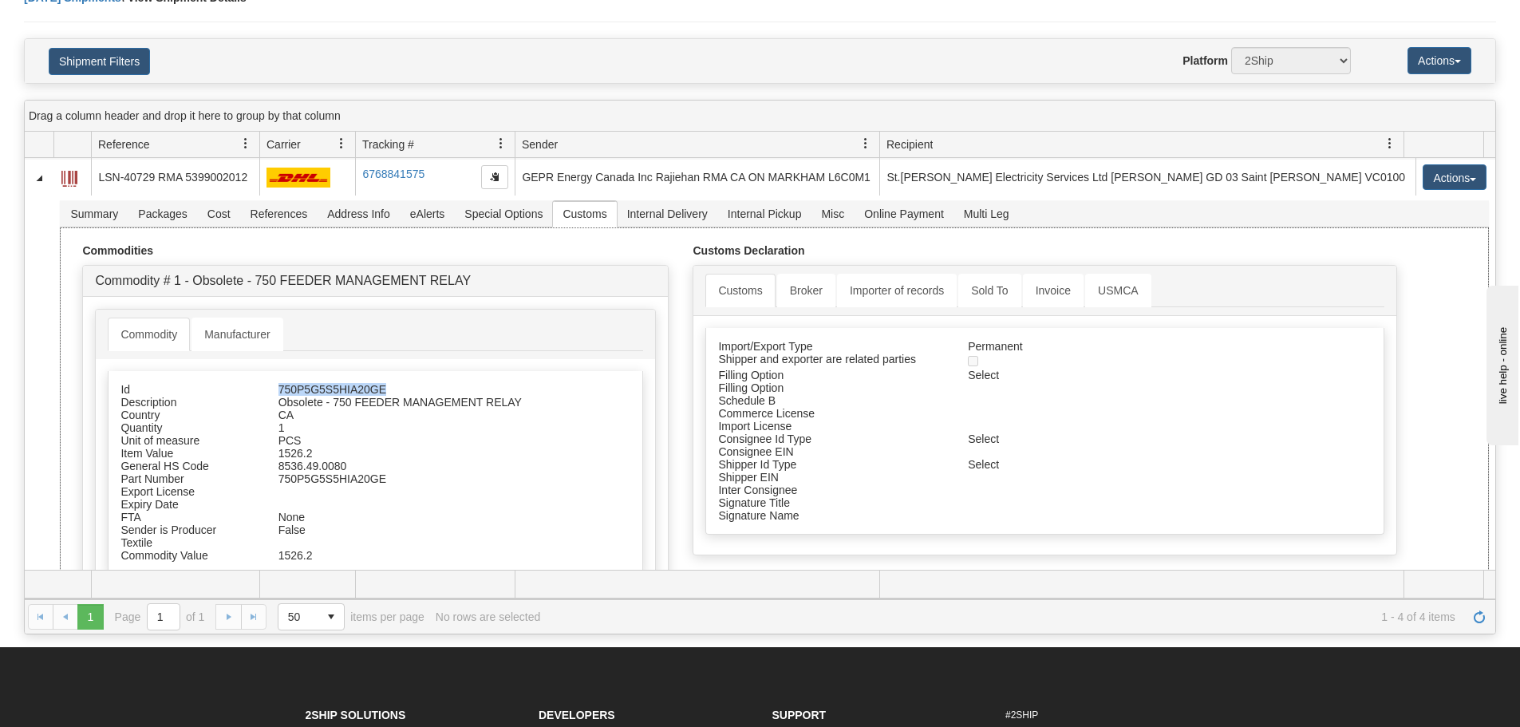
copy div "750P5G5S5HIA20GE"
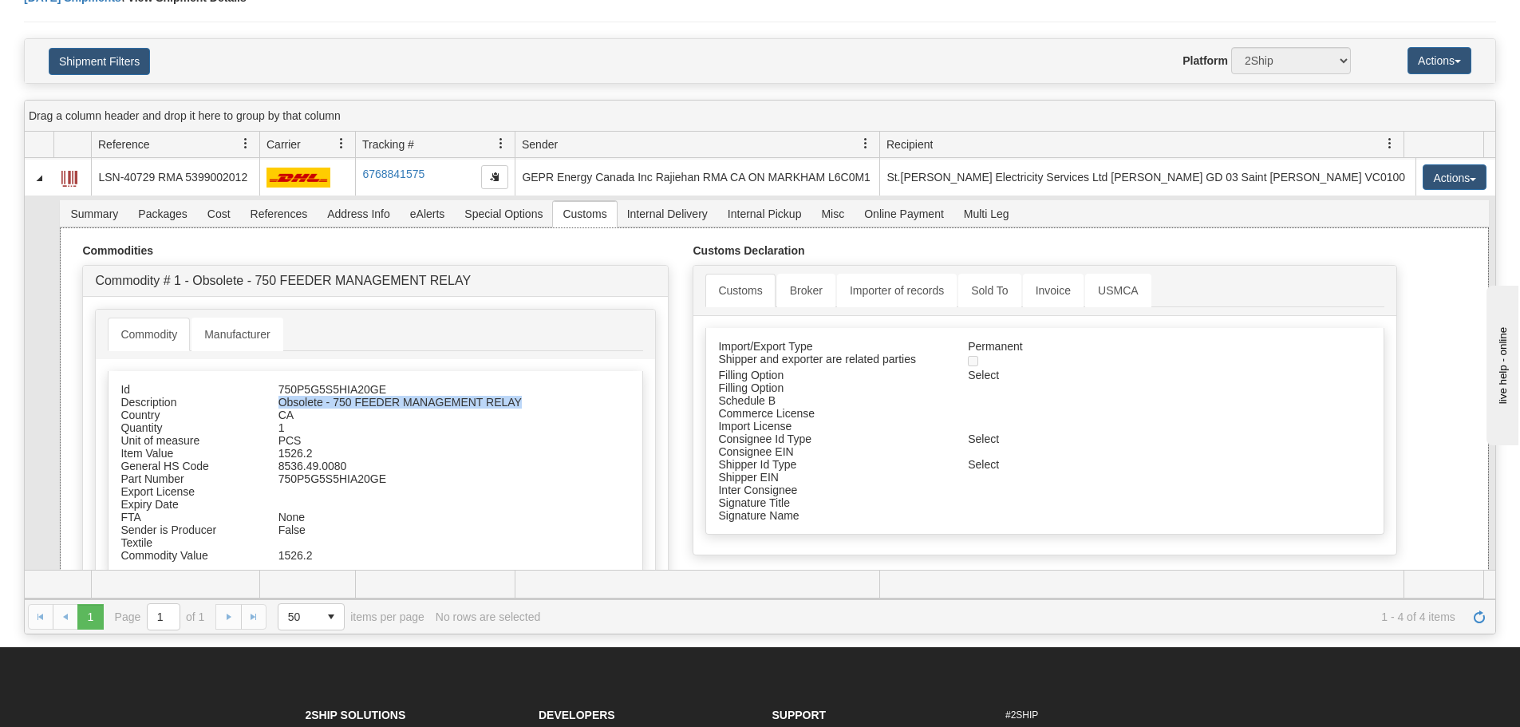
drag, startPoint x: 512, startPoint y: 389, endPoint x: 280, endPoint y: 396, distance: 231.5
click at [280, 396] on div "Obsolete - 750 FEEDER MANAGEMENT RELAY" at bounding box center [412, 402] width 291 height 13
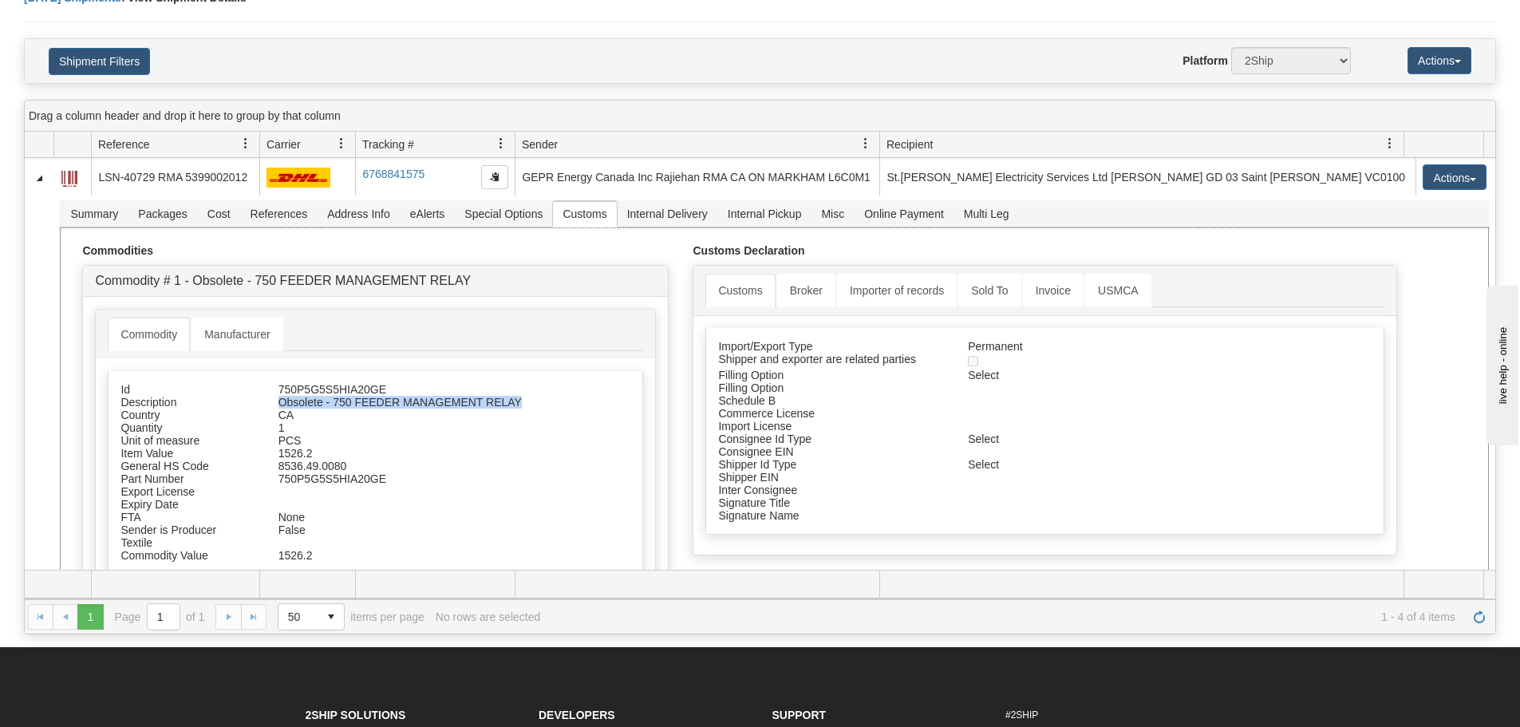
copy div "Obsolete - 750 FEEDER MANAGEMENT RELAY"
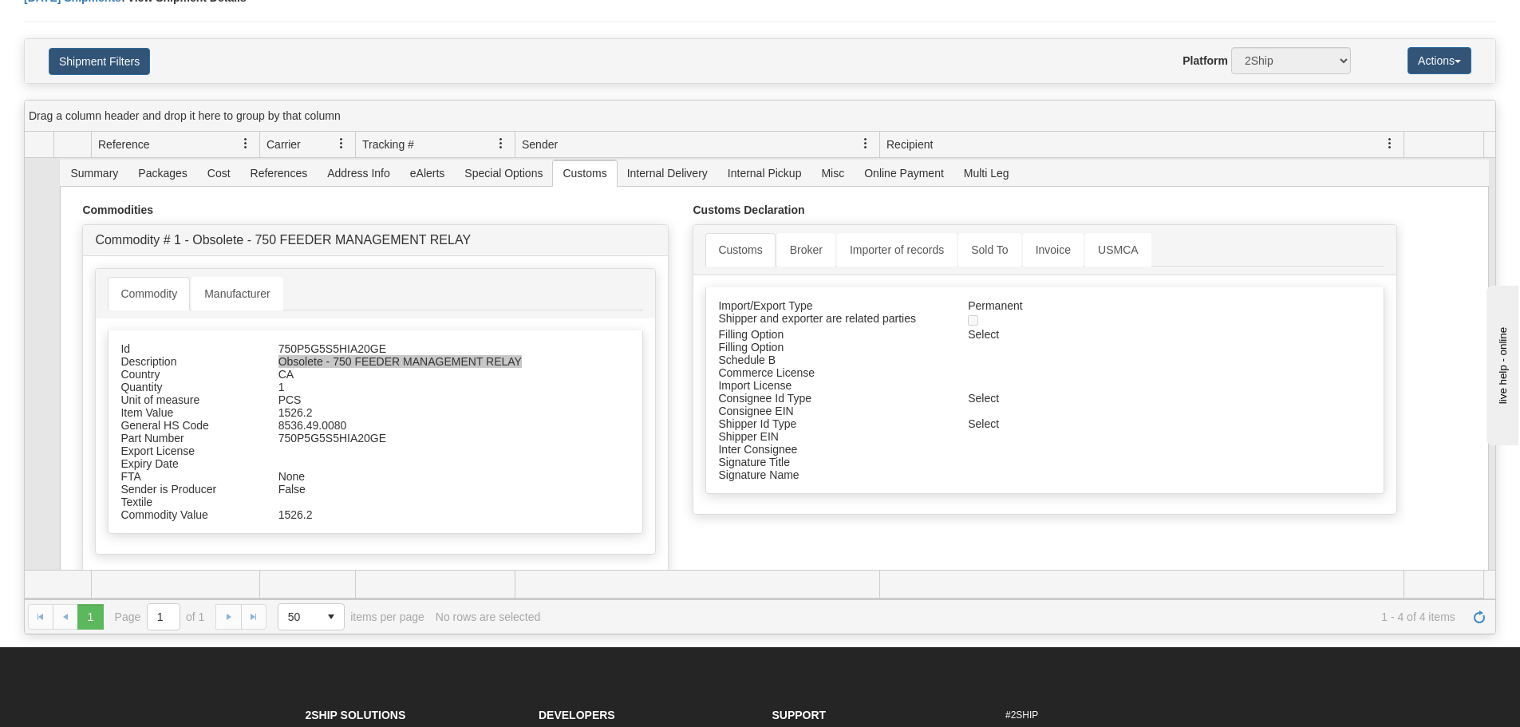
scroll to position [160, 0]
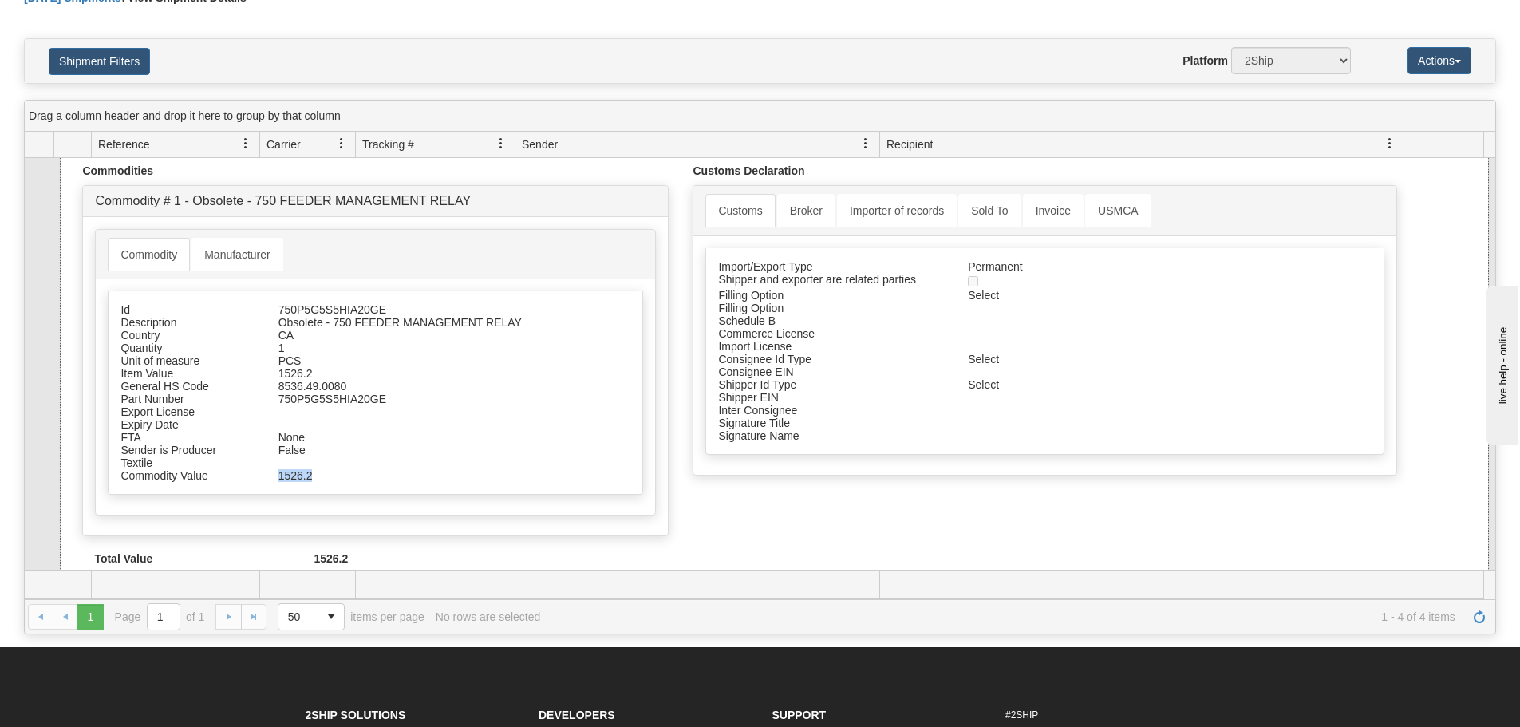
drag, startPoint x: 315, startPoint y: 461, endPoint x: 252, endPoint y: 479, distance: 65.4
click at [252, 479] on div "Id 750P5G5S5HIA20GE Description Obsolete - 750 FEEDER MANAGEMENT RELAY Country …" at bounding box center [375, 393] width 535 height 204
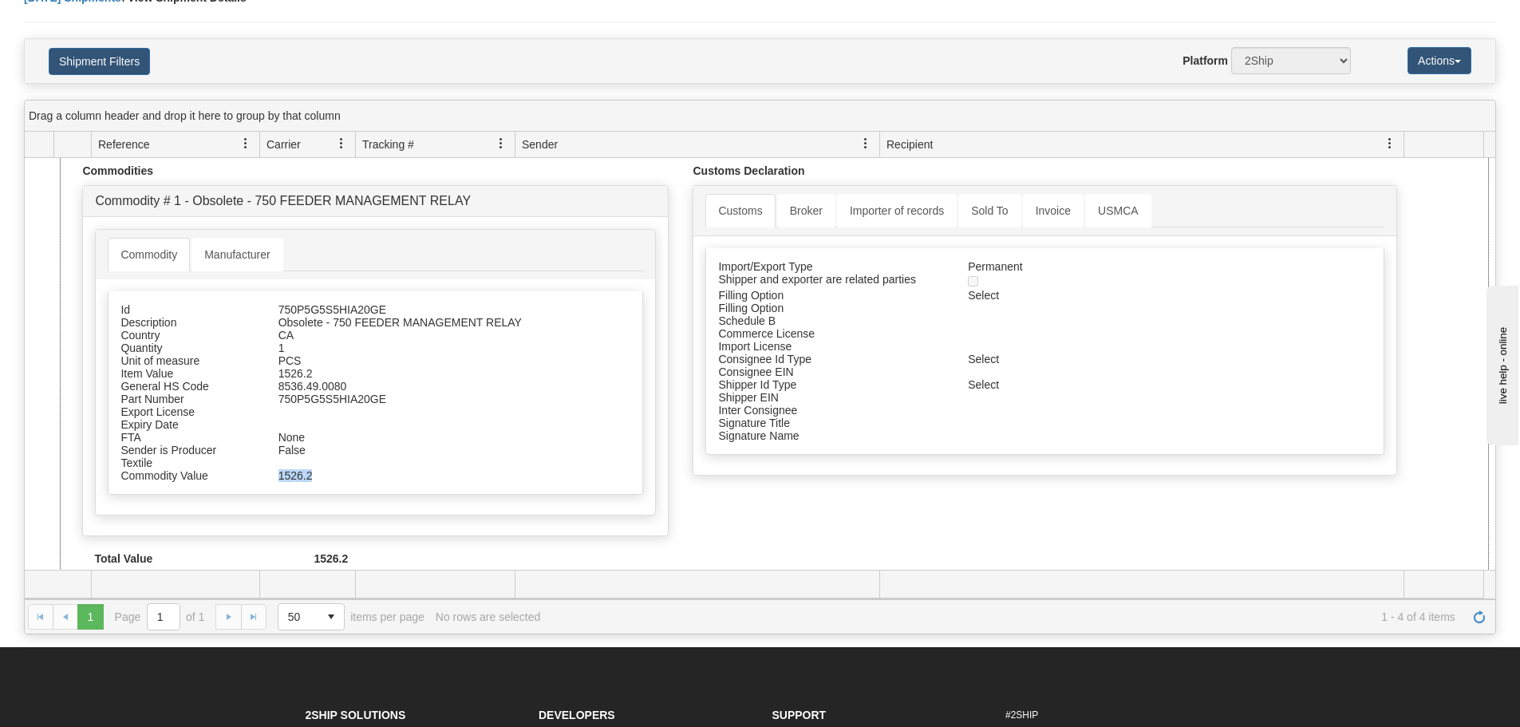
copy div "1526.2"
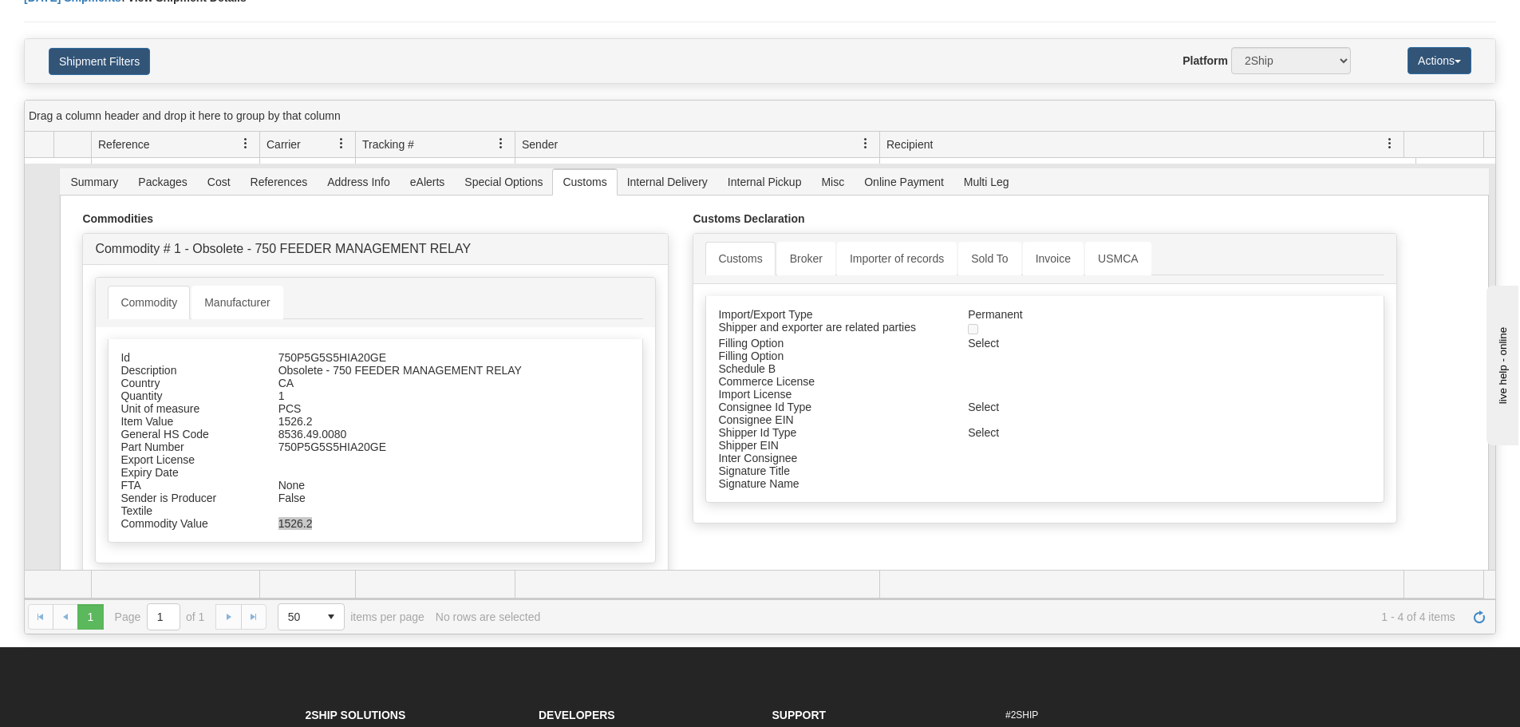
scroll to position [0, 0]
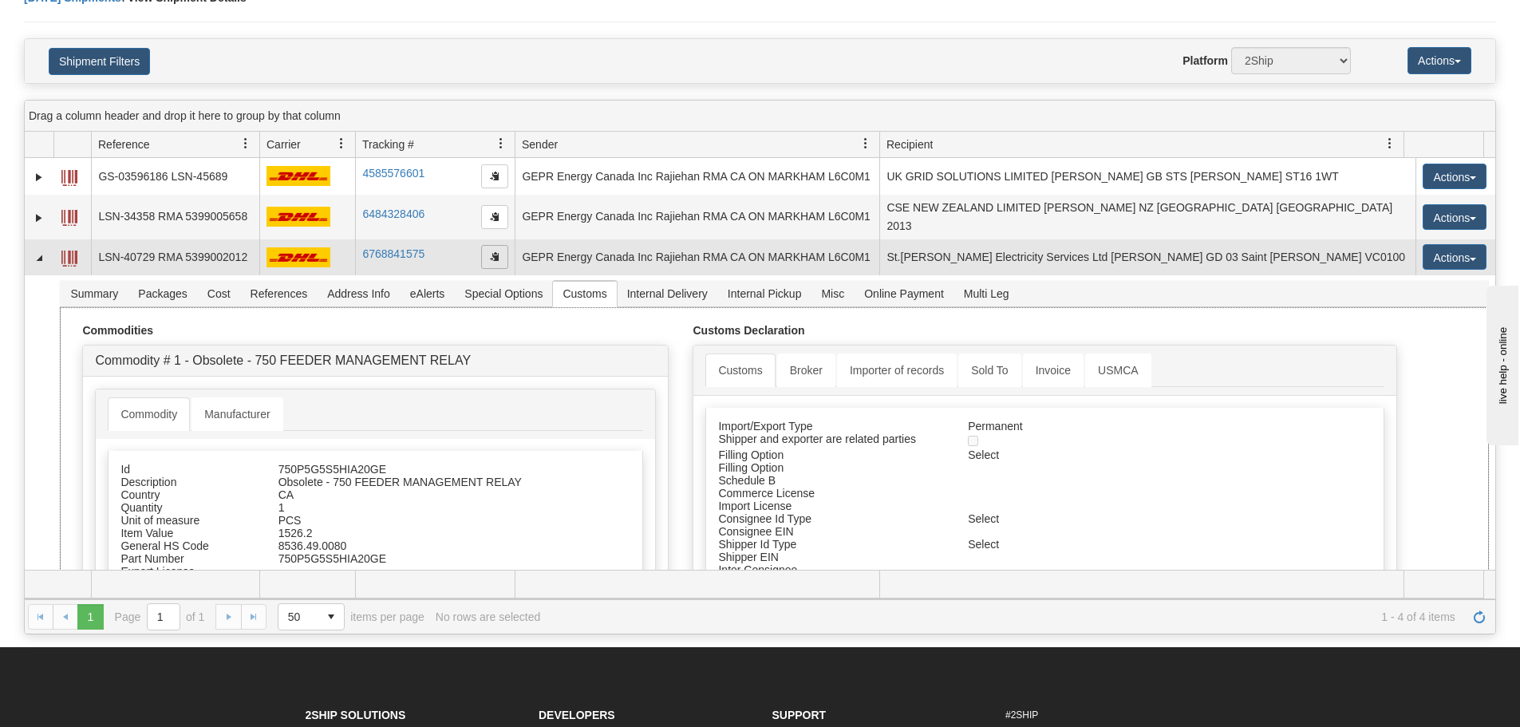
click at [494, 251] on span "button" at bounding box center [495, 256] width 10 height 10
copy div "1526.2"
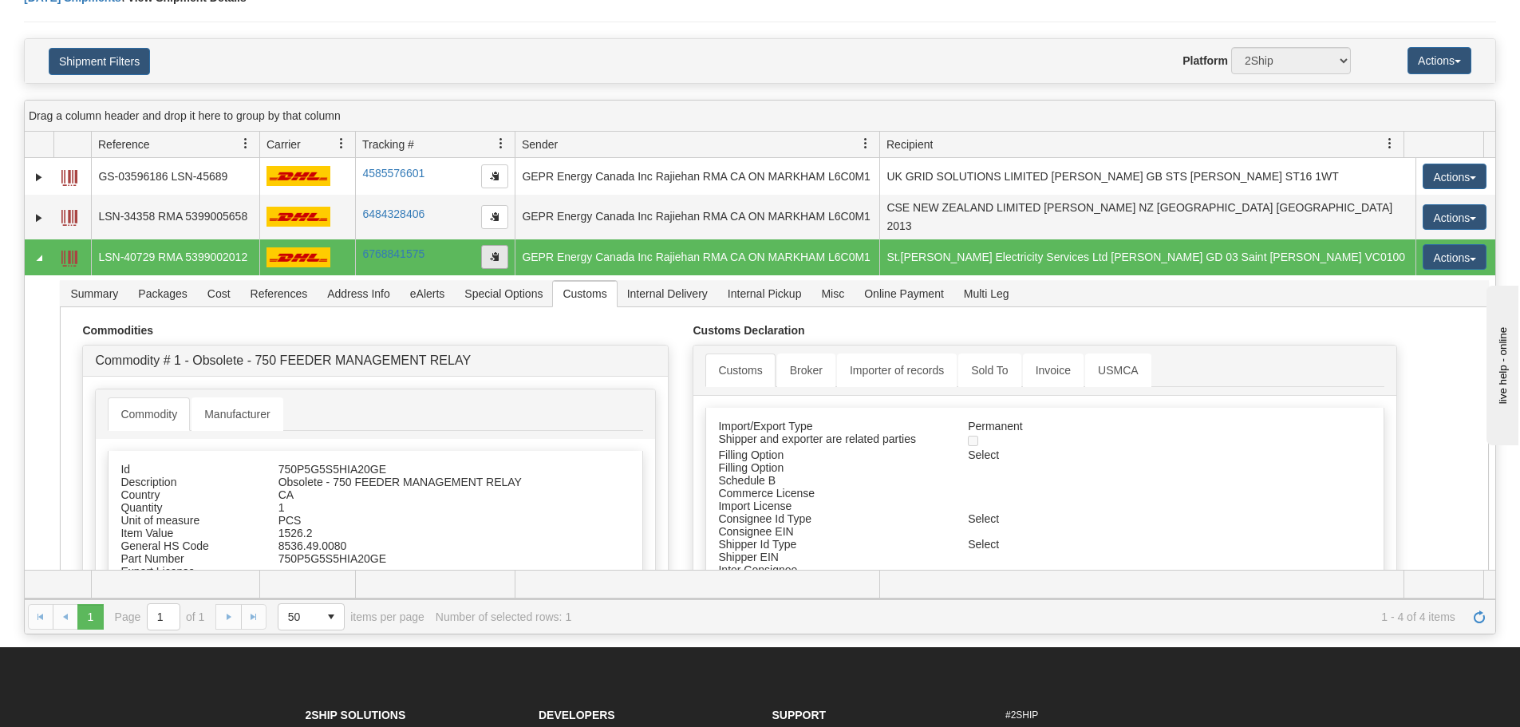
click at [497, 251] on span "button" at bounding box center [495, 256] width 10 height 10
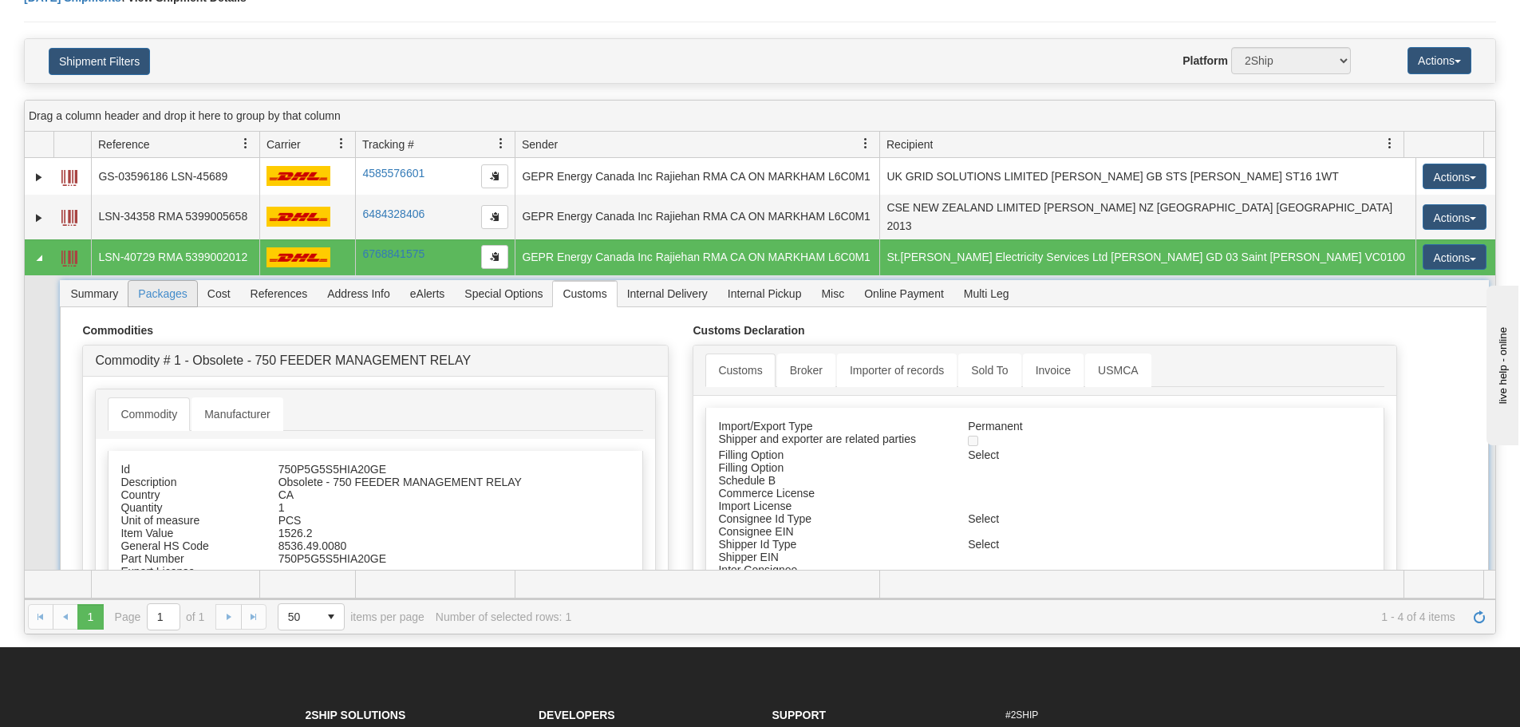
click at [130, 290] on span "Packages" at bounding box center [162, 294] width 68 height 26
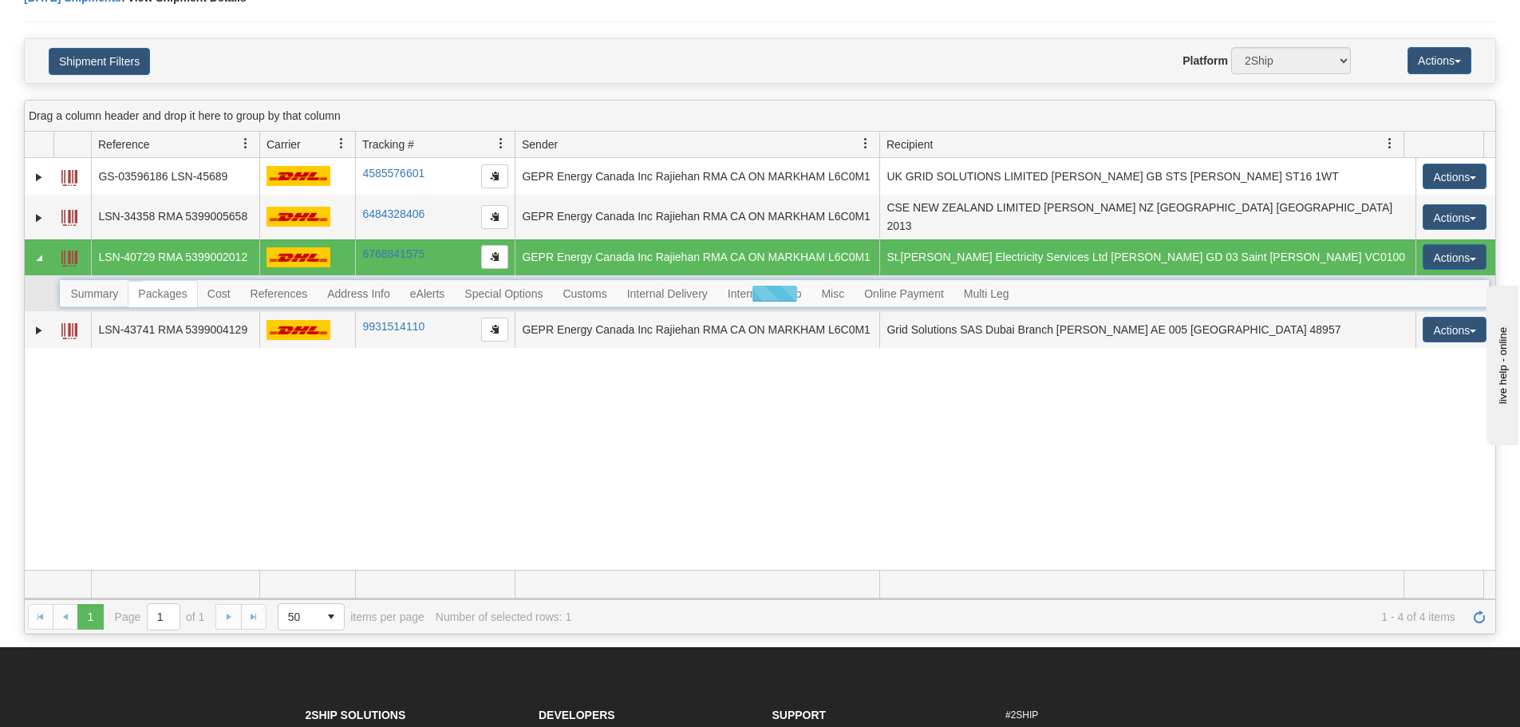
click at [117, 288] on div at bounding box center [774, 293] width 1429 height 27
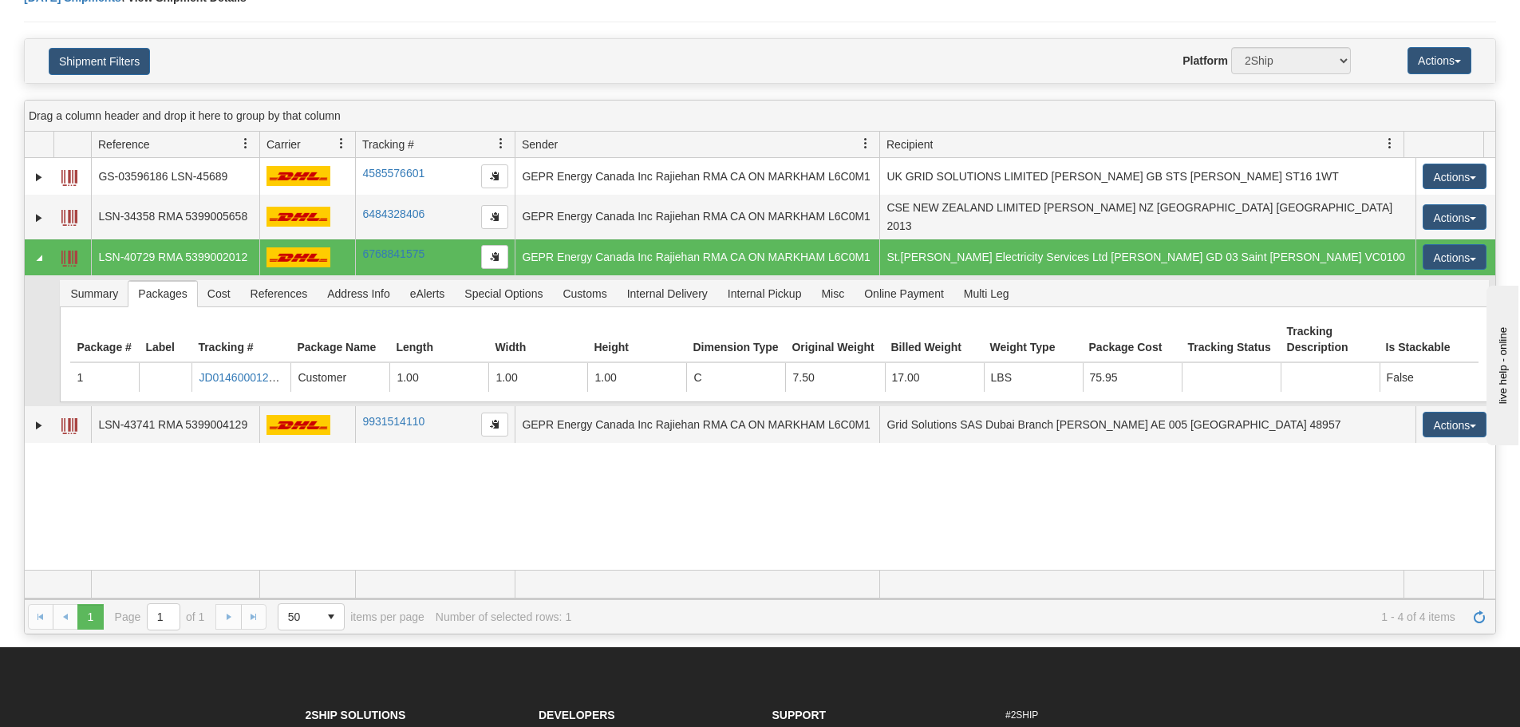
click at [125, 275] on td "Summary Packages Cost References Address Info eAlerts Special Options Customs C…" at bounding box center [774, 340] width 1442 height 131
click at [287, 292] on span "References" at bounding box center [279, 294] width 77 height 26
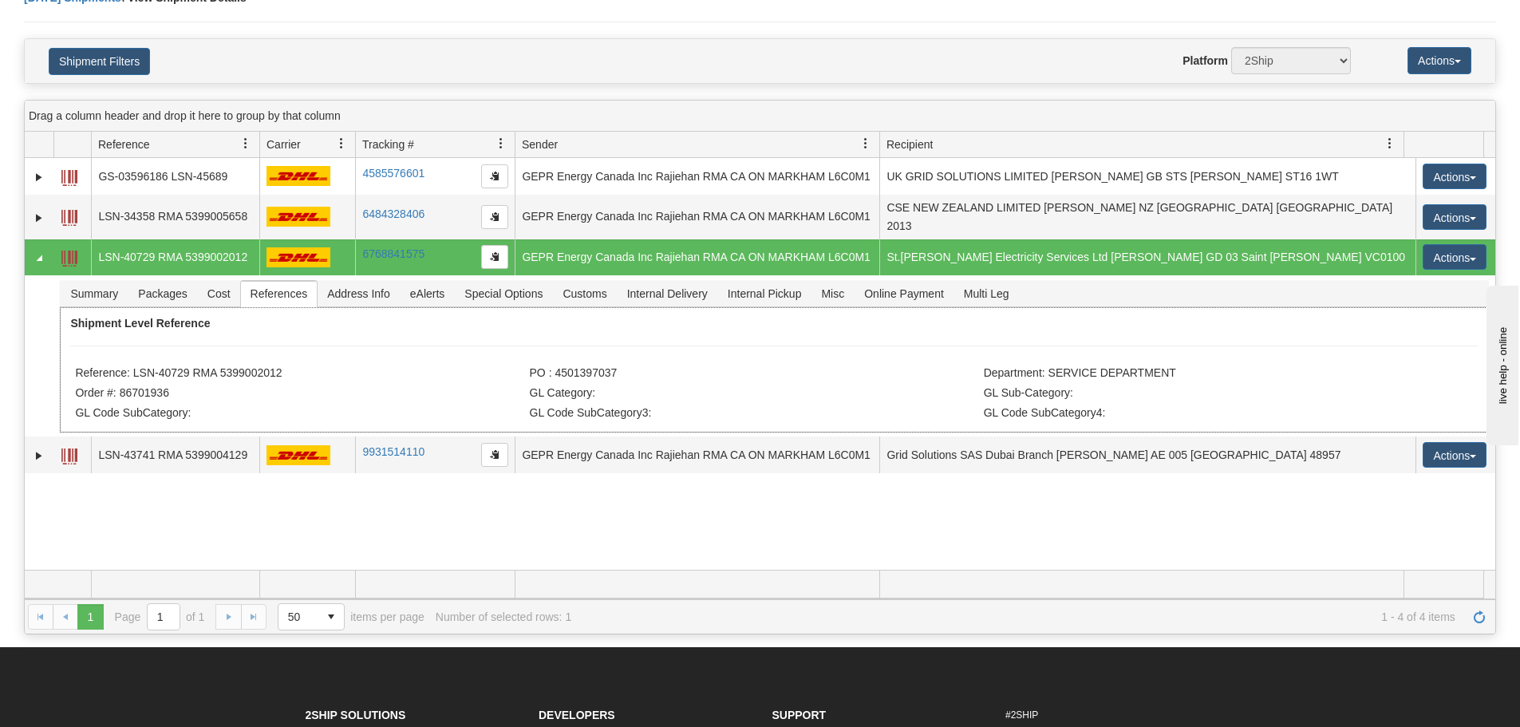
drag, startPoint x: 292, startPoint y: 358, endPoint x: 133, endPoint y: 372, distance: 159.4
click at [133, 372] on li "Reference: LSN-40729 RMA 5399002012" at bounding box center [300, 374] width 450 height 16
drag, startPoint x: 443, startPoint y: 64, endPoint x: 246, endPoint y: 0, distance: 207.2
click at [443, 63] on div "Website Agent Nothing selected Client User Platform 2Ship Imported" at bounding box center [820, 60] width 1085 height 27
click at [521, 26] on div "Today Shipments \ View Shipment Details" at bounding box center [760, 14] width 1472 height 49
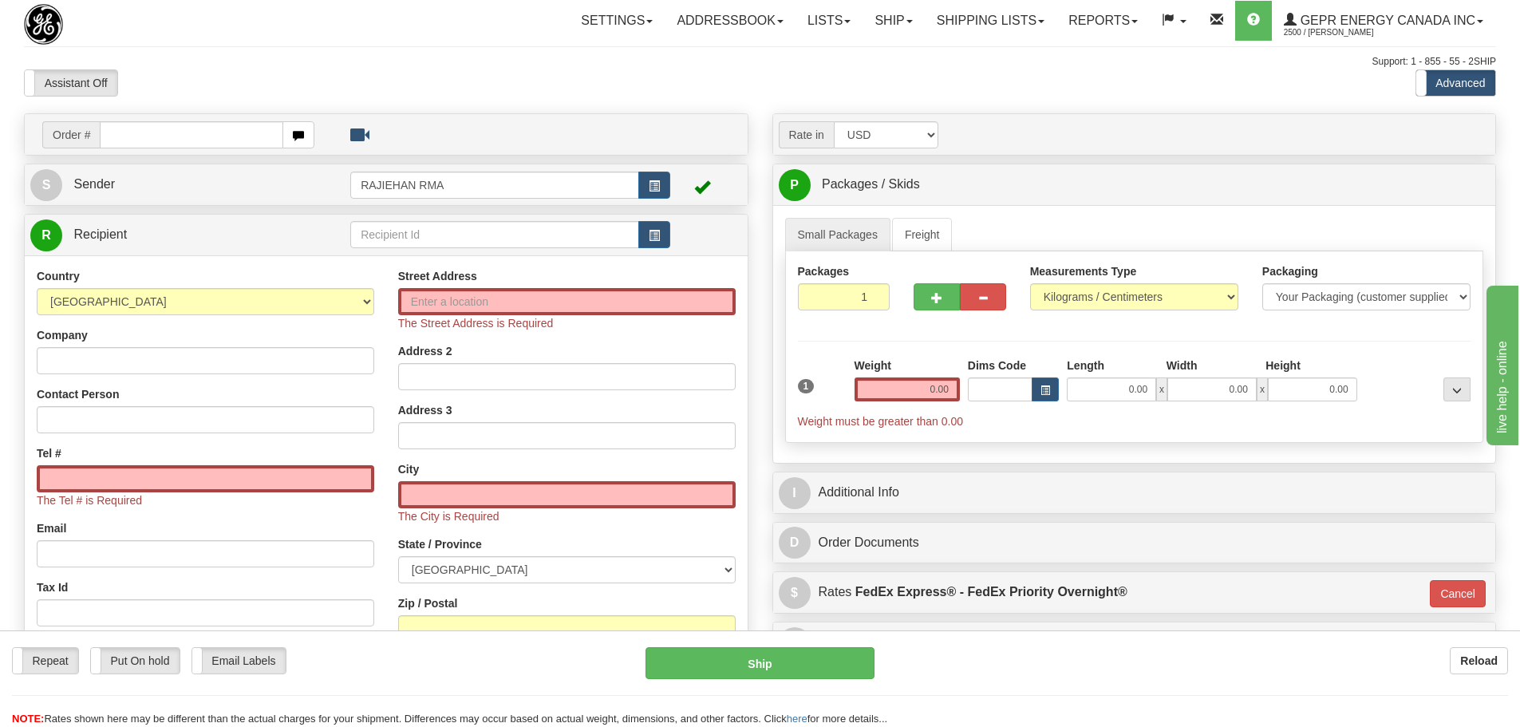
click at [369, 26] on div "Settings Shipping Preferences Fields Preferences New Store Connections Addressb…" at bounding box center [889, 21] width 1214 height 40
click at [174, 130] on input "text" at bounding box center [192, 134] width 184 height 27
paste input "86701955"
type input "86701955"
click at [217, 49] on body "Training Course Close Toggle navigation Settings Shipping Preferences New Recip…" at bounding box center [760, 363] width 1520 height 727
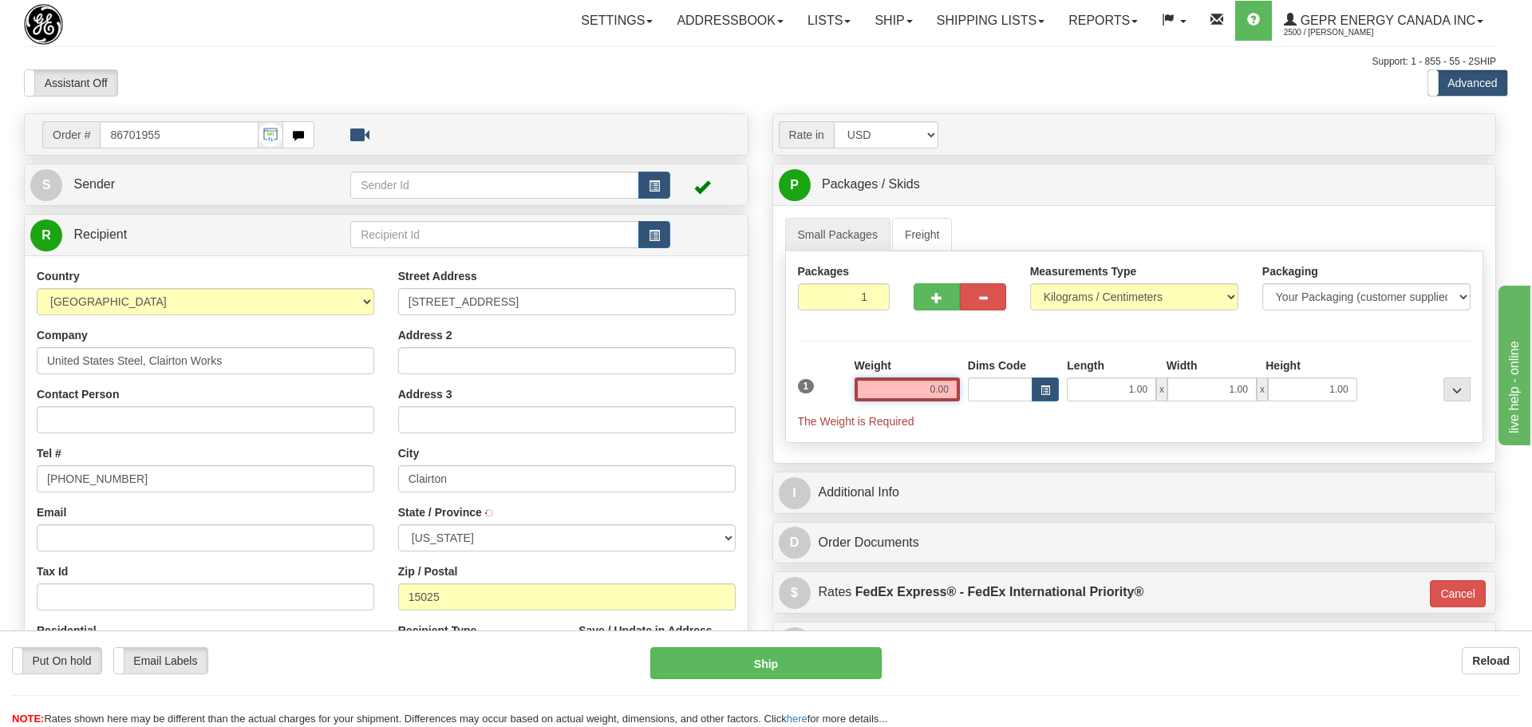
type input "CLAIRTON"
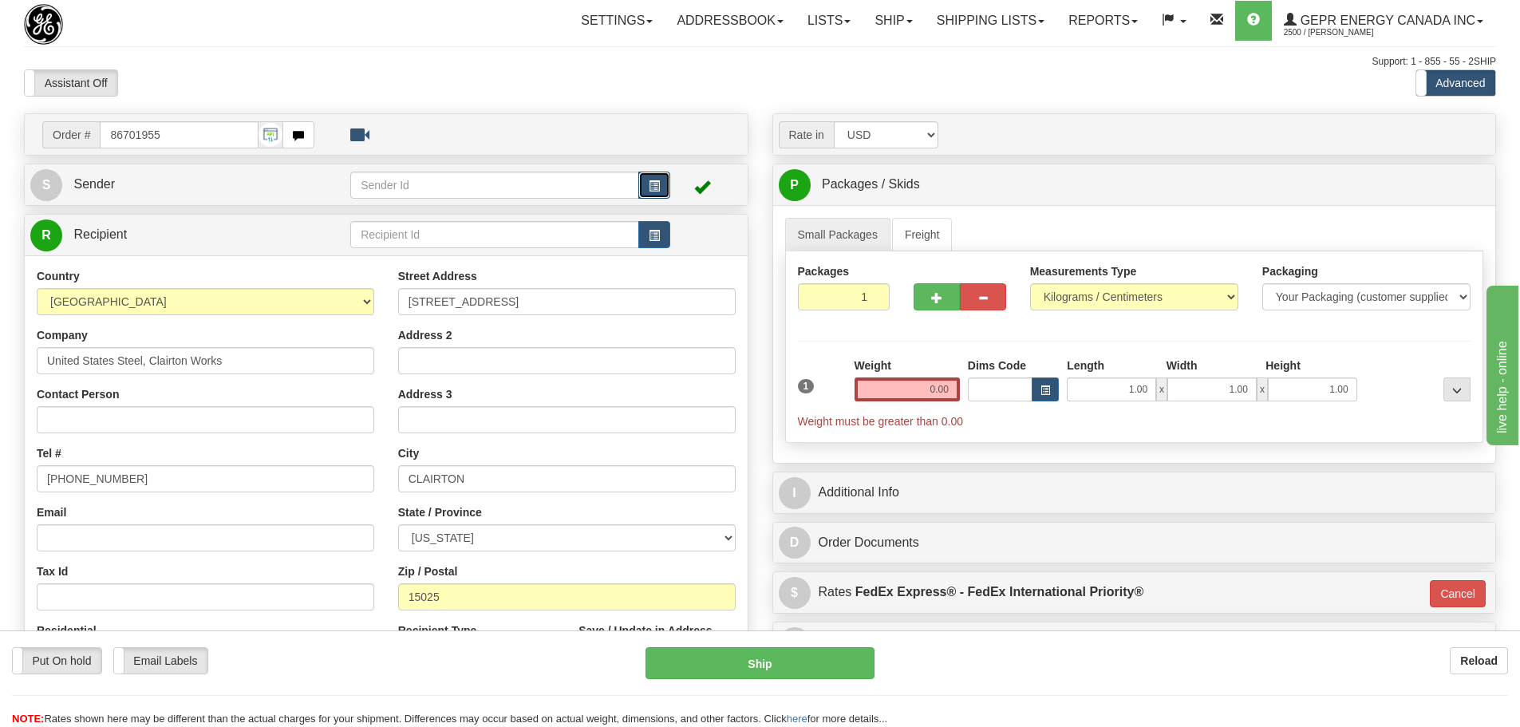
click at [648, 182] on button "button" at bounding box center [654, 185] width 32 height 27
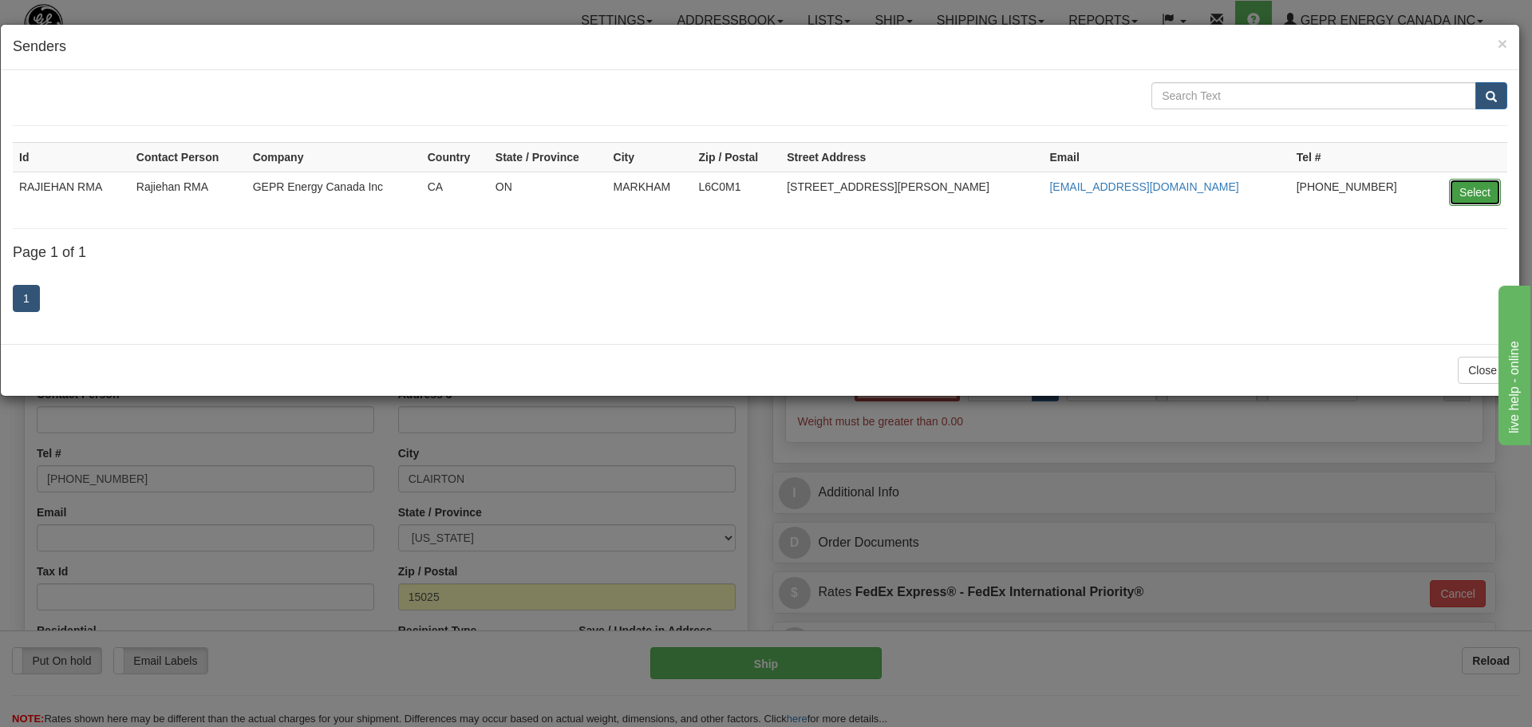
click at [1486, 196] on button "Select" at bounding box center [1475, 192] width 52 height 27
type input "RAJIEHAN RMA"
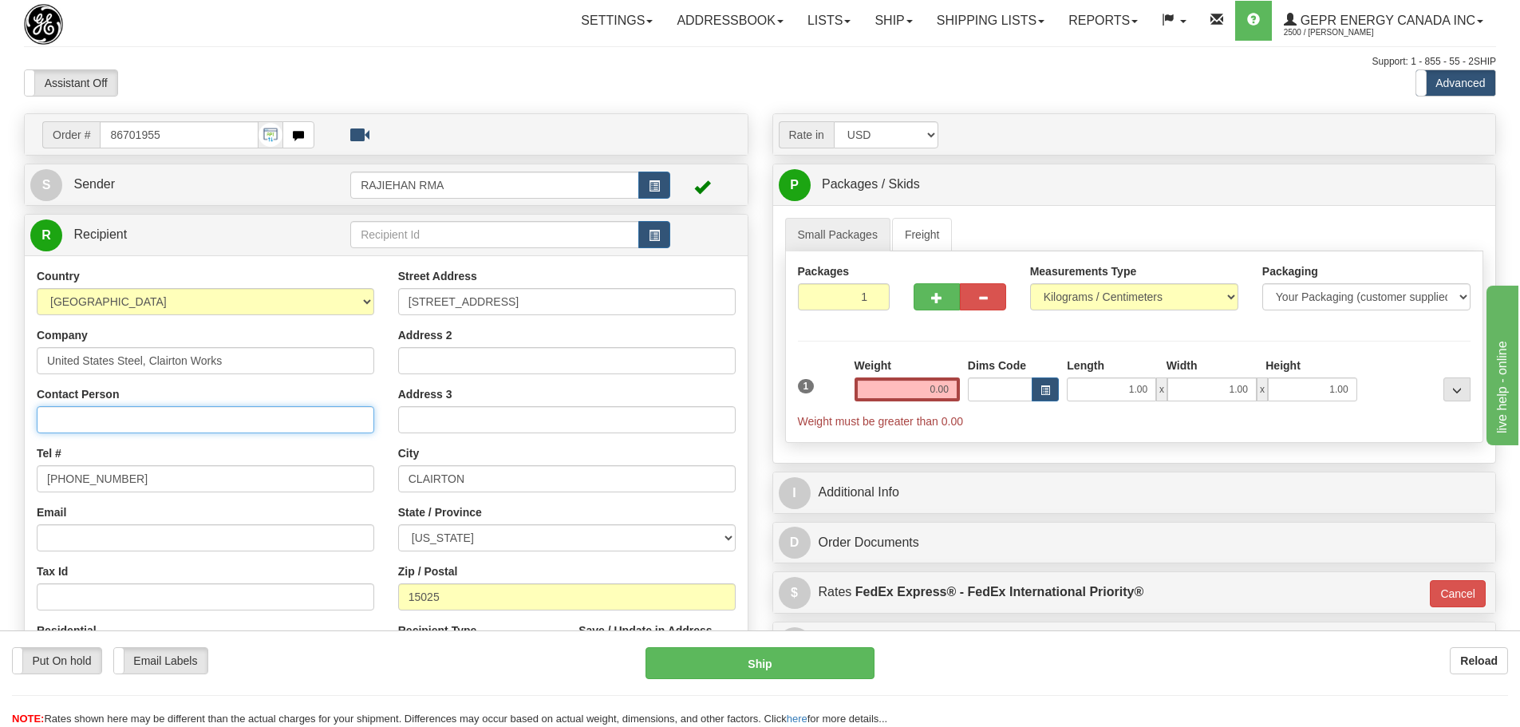
click at [147, 409] on input "Contact Person" at bounding box center [206, 419] width 338 height 27
paste input "[PERSON_NAME]"
type input "[PERSON_NAME]"
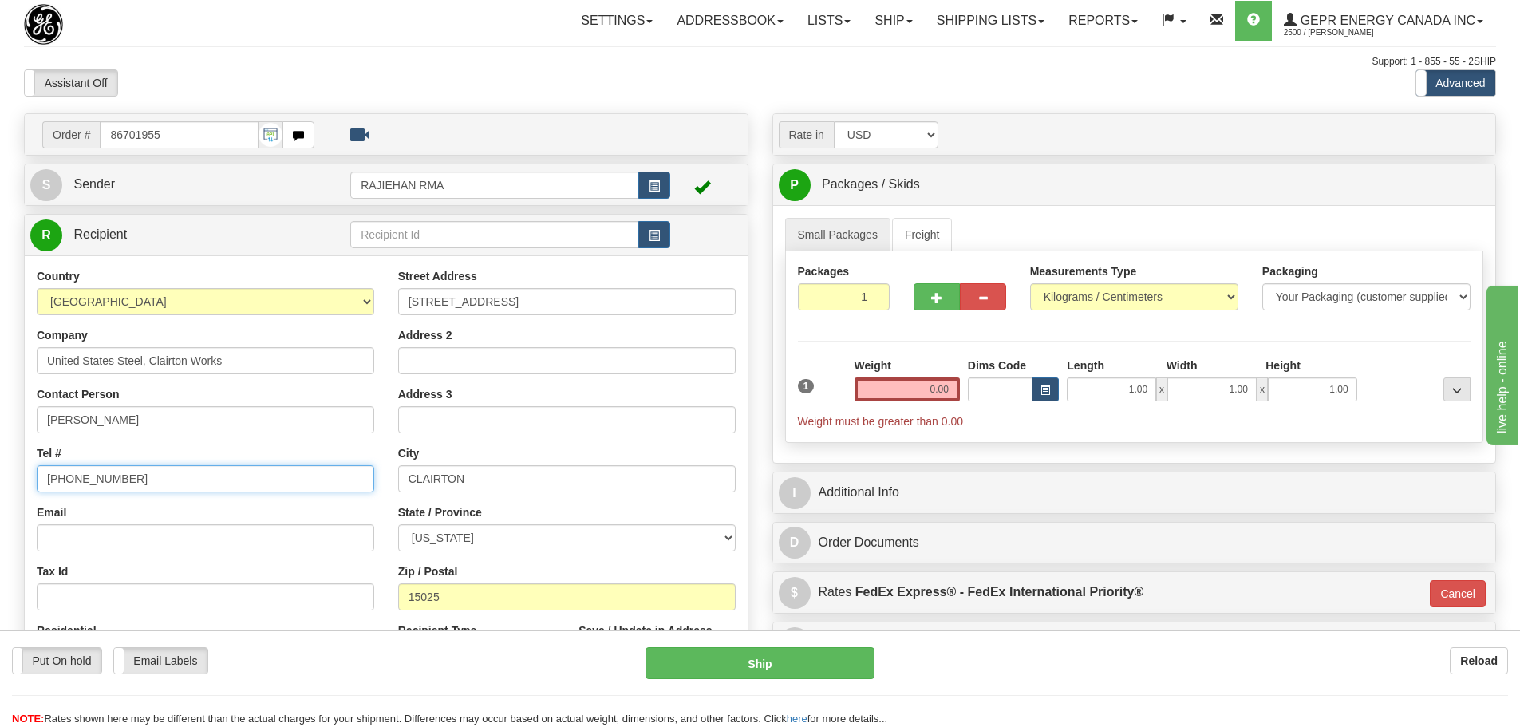
drag, startPoint x: 138, startPoint y: 476, endPoint x: -132, endPoint y: 473, distance: 270.6
click at [0, 473] on html "Training Course Close Toggle navigation Settings Shipping Preferences New Sende…" at bounding box center [760, 363] width 1520 height 727
paste input "[PHONE_NUMBER]"
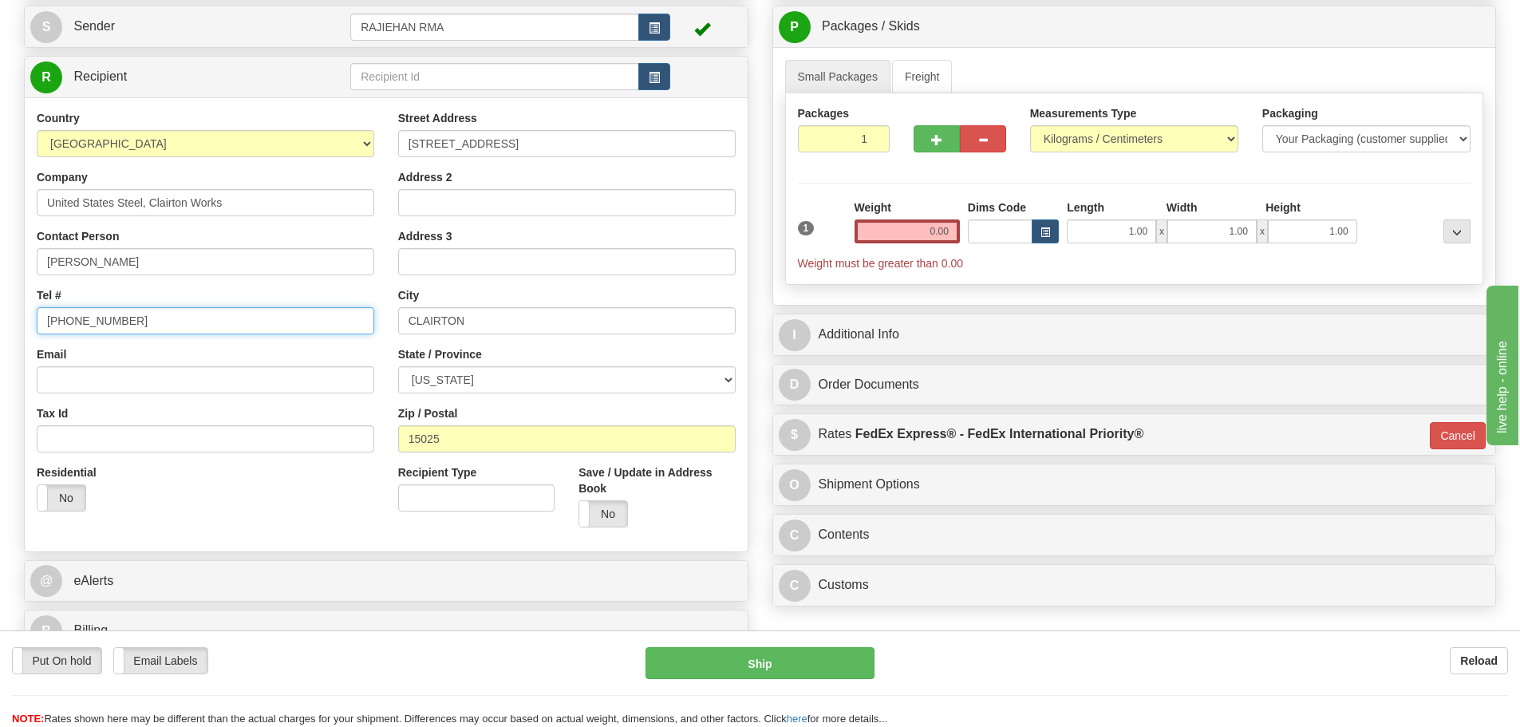
scroll to position [160, 0]
type input "[PHONE_NUMBER]"
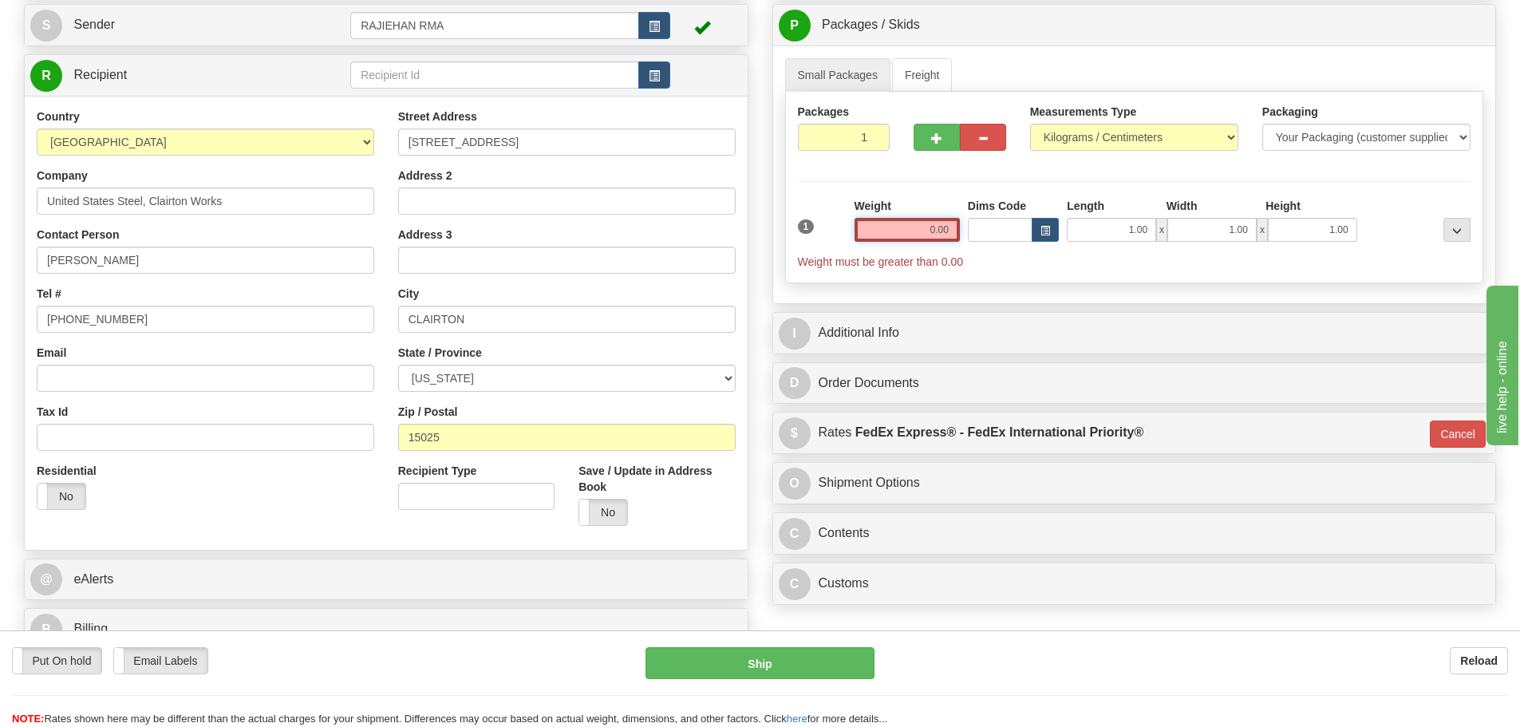
click at [871, 223] on input "0.00" at bounding box center [907, 230] width 105 height 24
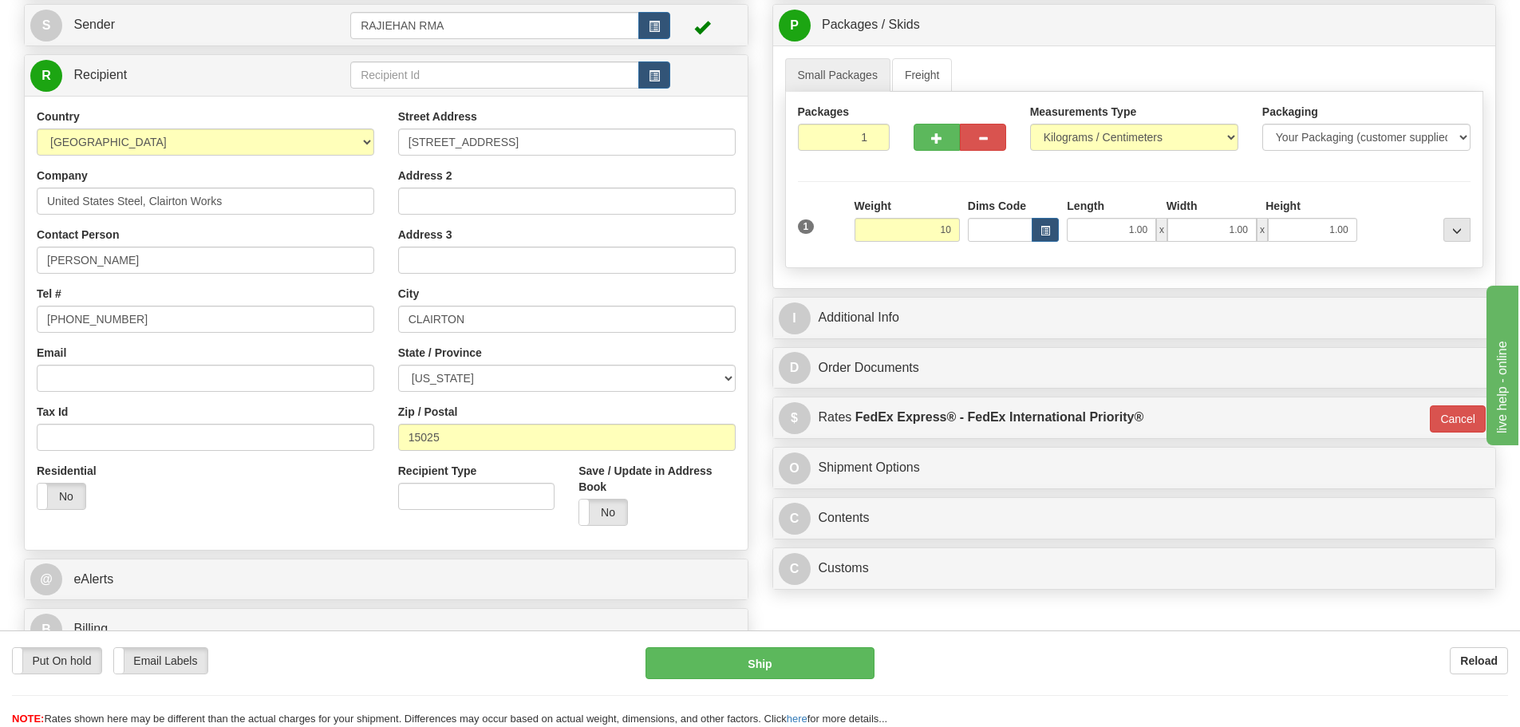
type input "10.00"
type input "01"
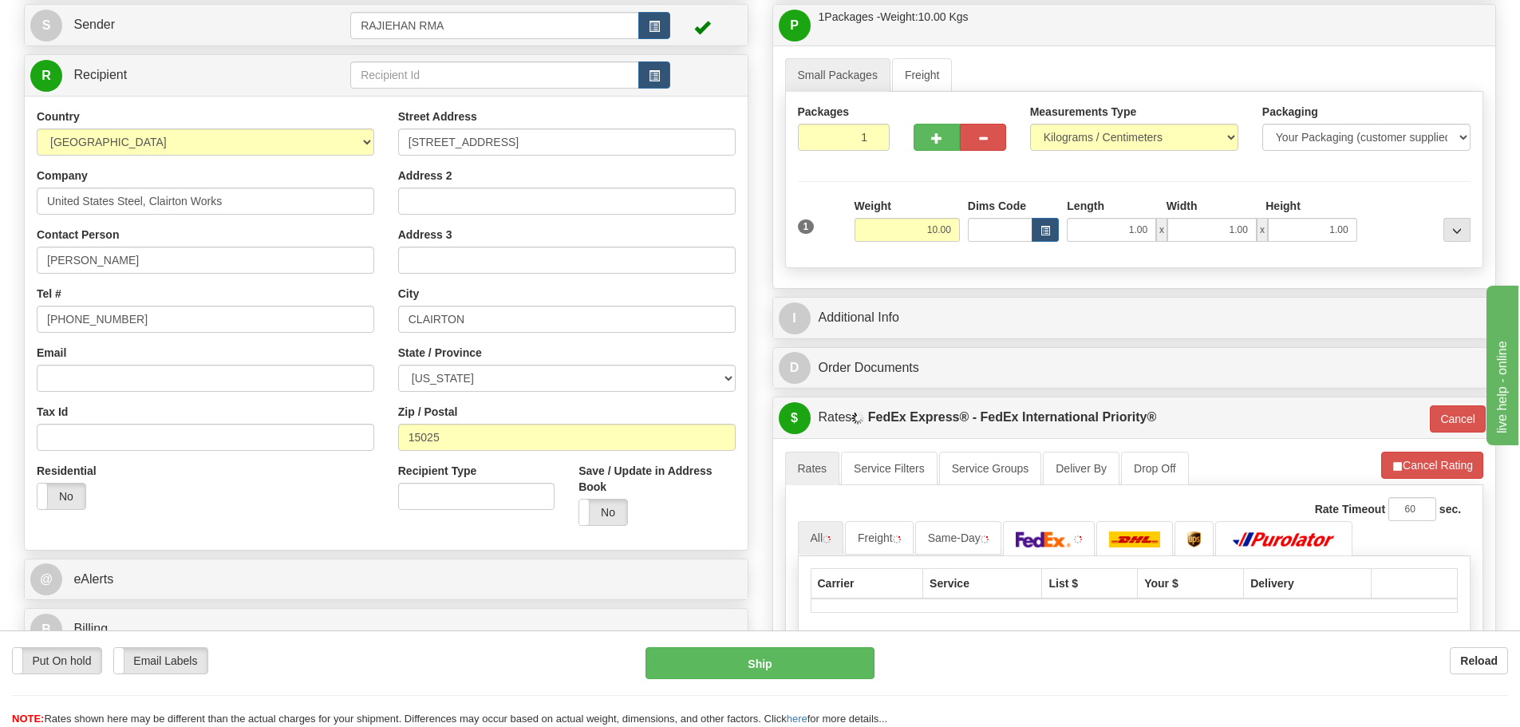
click at [921, 176] on div "Packages 1 1 Measurements Type" at bounding box center [1134, 180] width 699 height 176
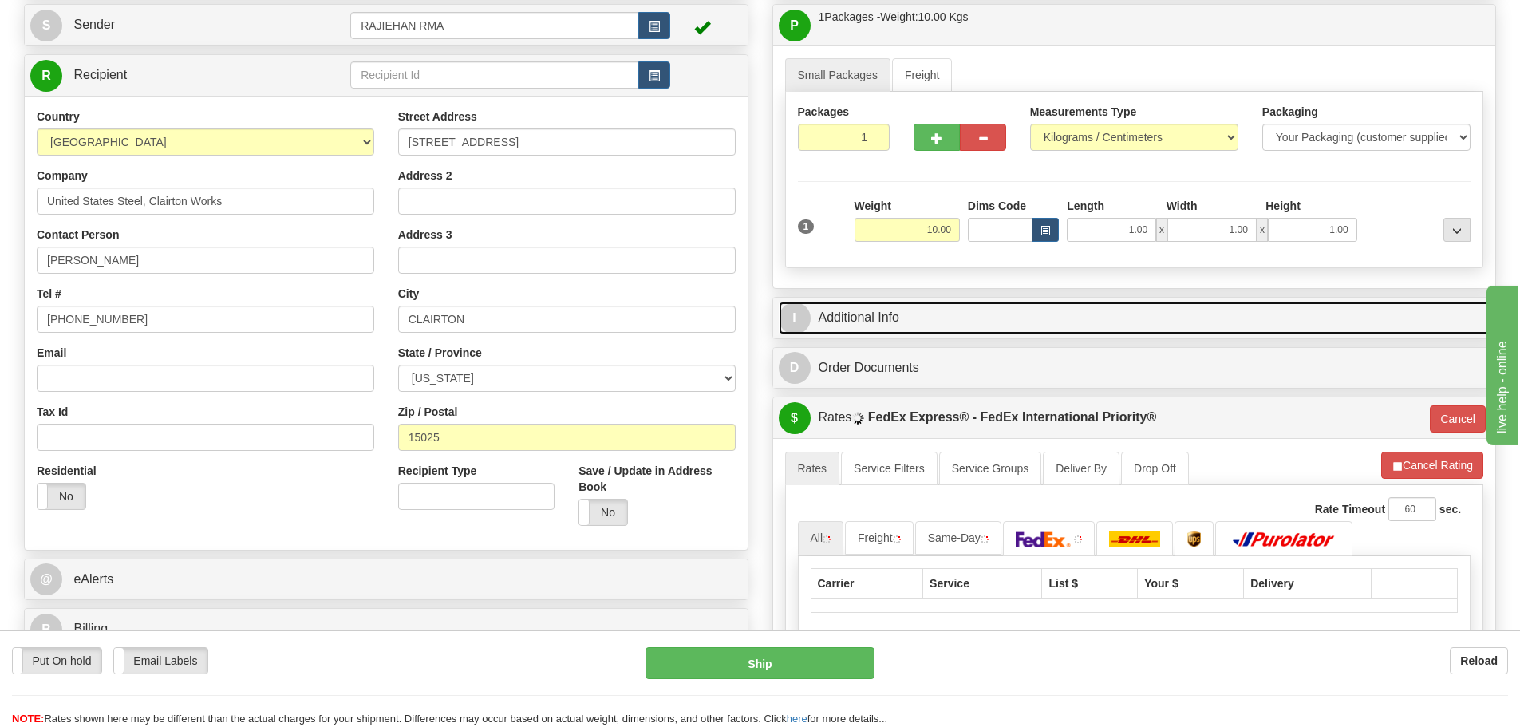
click at [949, 316] on link "I Additional Info" at bounding box center [1135, 318] width 712 height 33
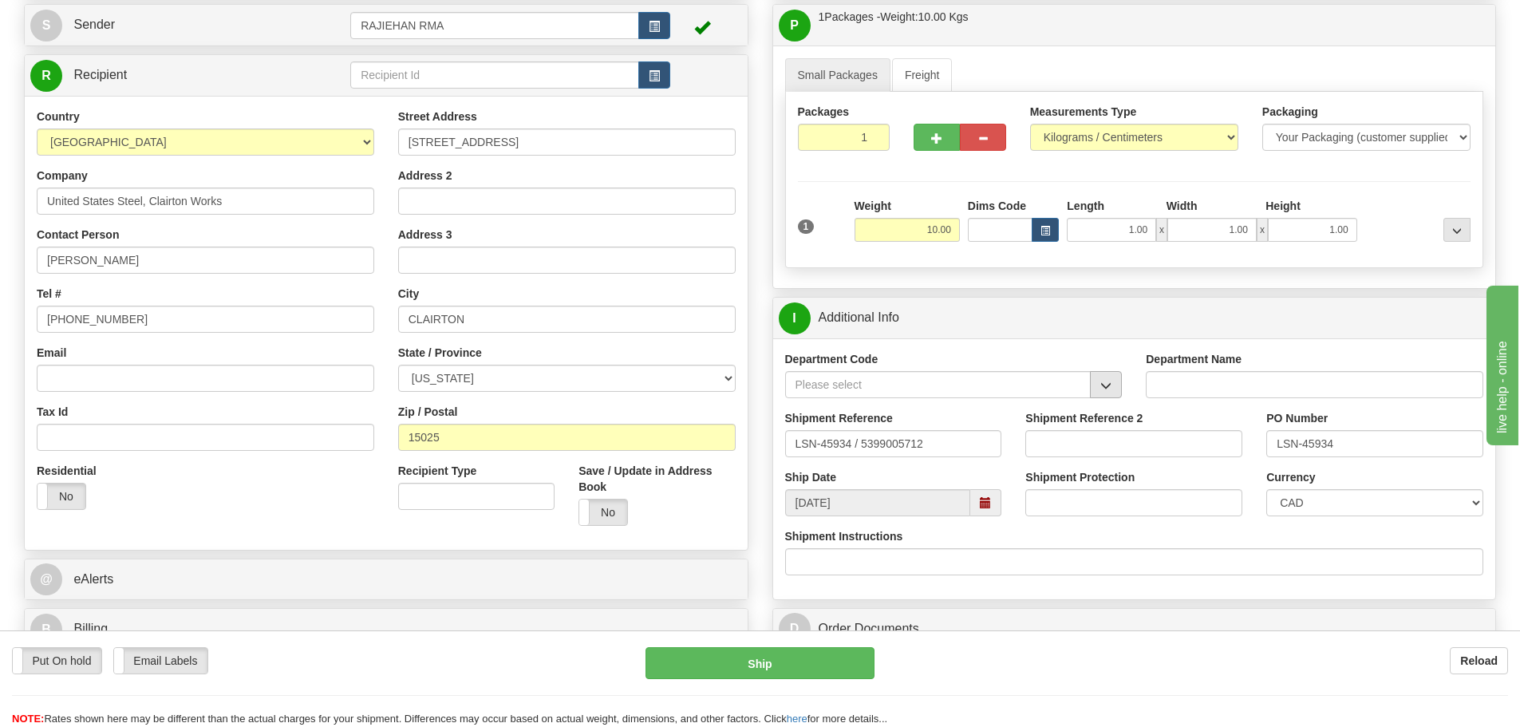
click at [1123, 389] on div "Department Code" at bounding box center [954, 380] width 362 height 59
click at [1118, 389] on button "button" at bounding box center [1106, 384] width 32 height 27
click at [1065, 419] on li "SER" at bounding box center [938, 409] width 305 height 21
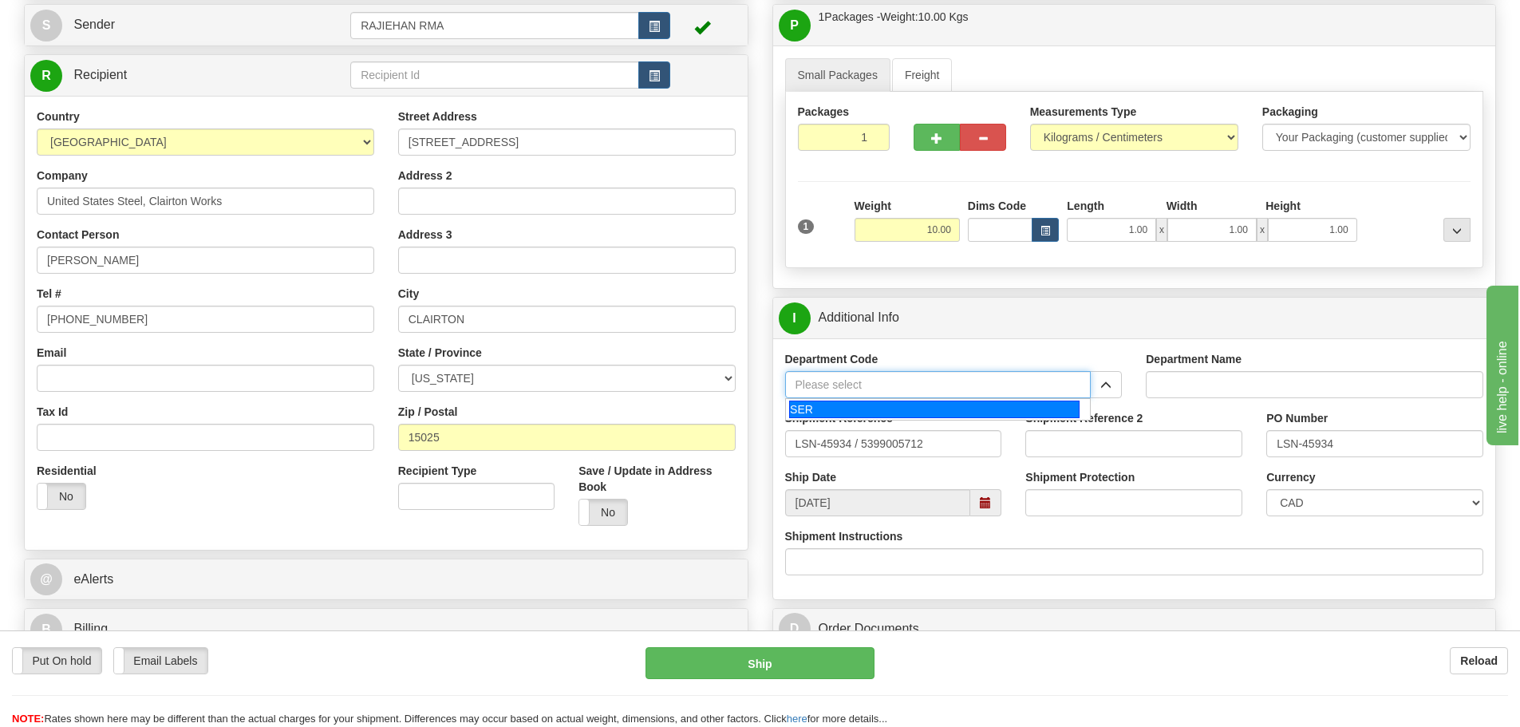
type input "SER"
type input "SERVICE DEPARTMENT"
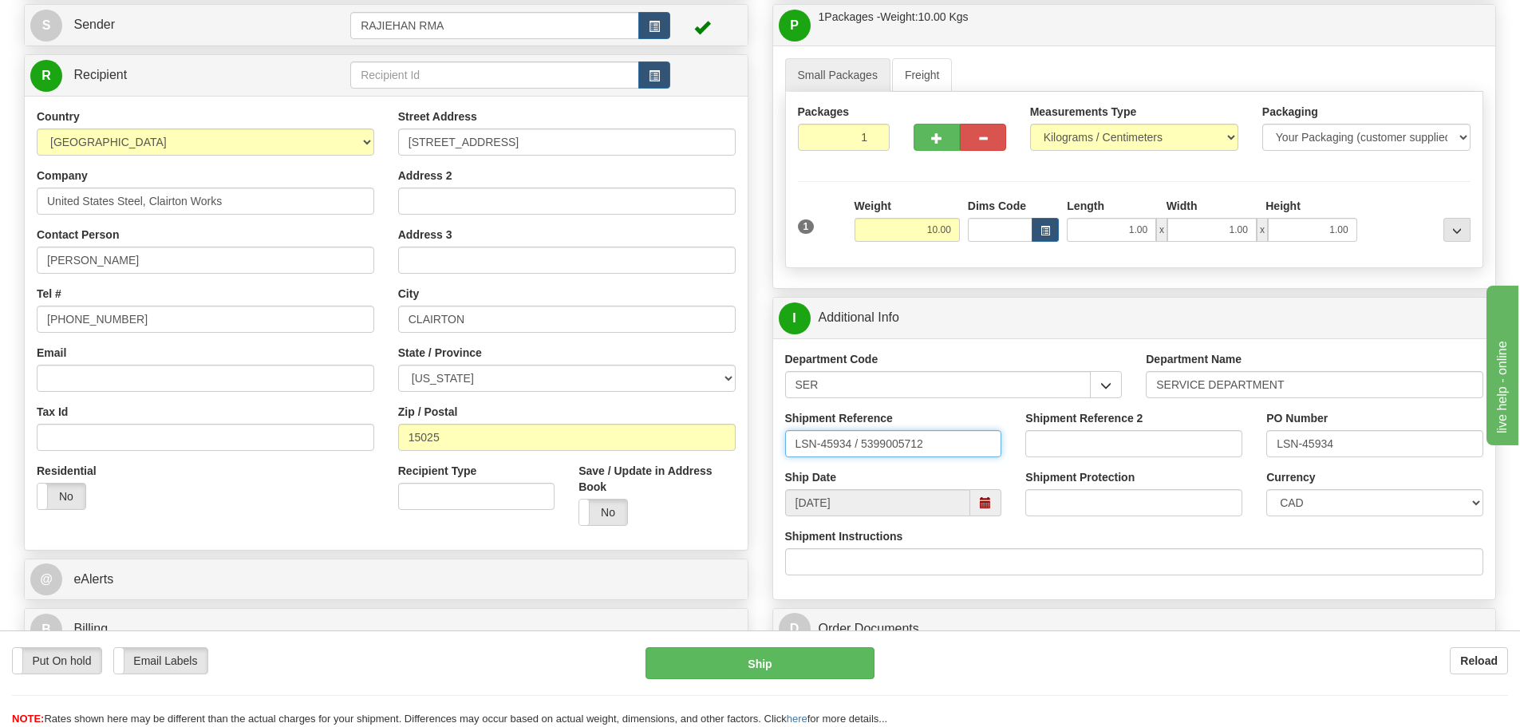
click at [856, 449] on input "LSN-45934 / 5399005712" at bounding box center [893, 443] width 217 height 27
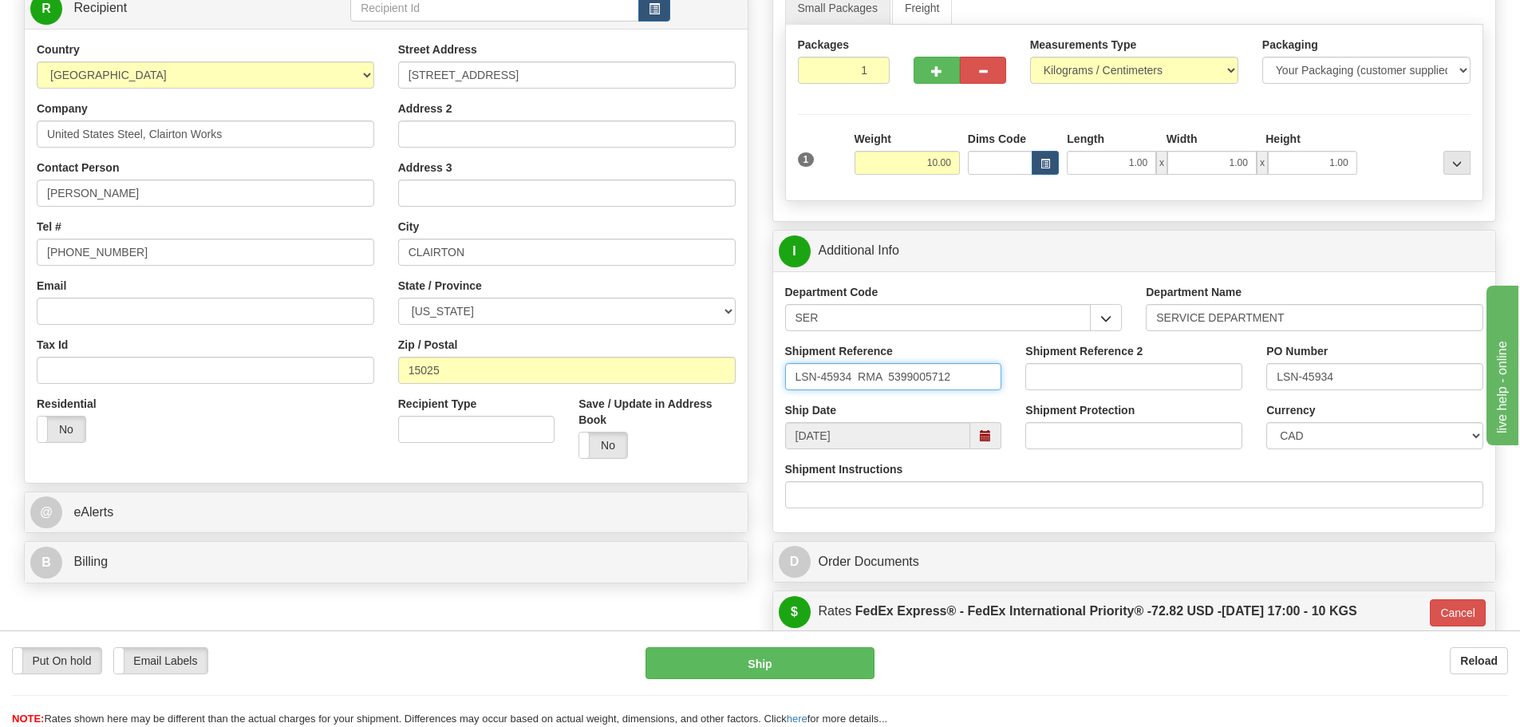
scroll to position [319, 0]
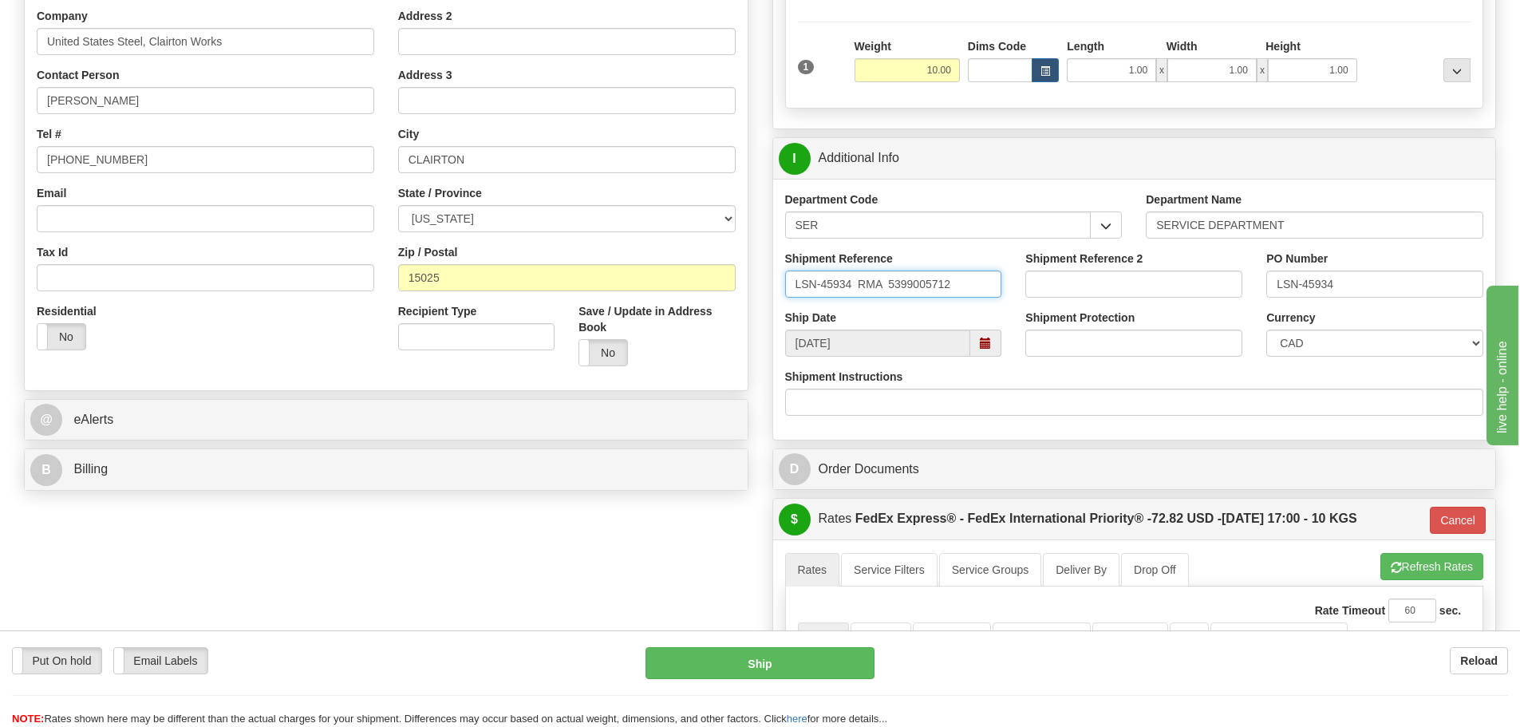
type input "LSN-45934 RMA 5399005712"
click at [1315, 344] on select "CAD USD EUR ZAR RON ANG ARN AUD AUS AWG BBD BFR BGN BHD BMD BND BRC BRL CHP CKZ…" at bounding box center [1375, 343] width 217 height 27
select select "1"
click at [1267, 330] on select "CAD USD EUR ZAR RON ANG ARN AUD AUS AWG BBD BFR BGN BHD BMD BND BRC BRL CHP CKZ…" at bounding box center [1375, 343] width 217 height 27
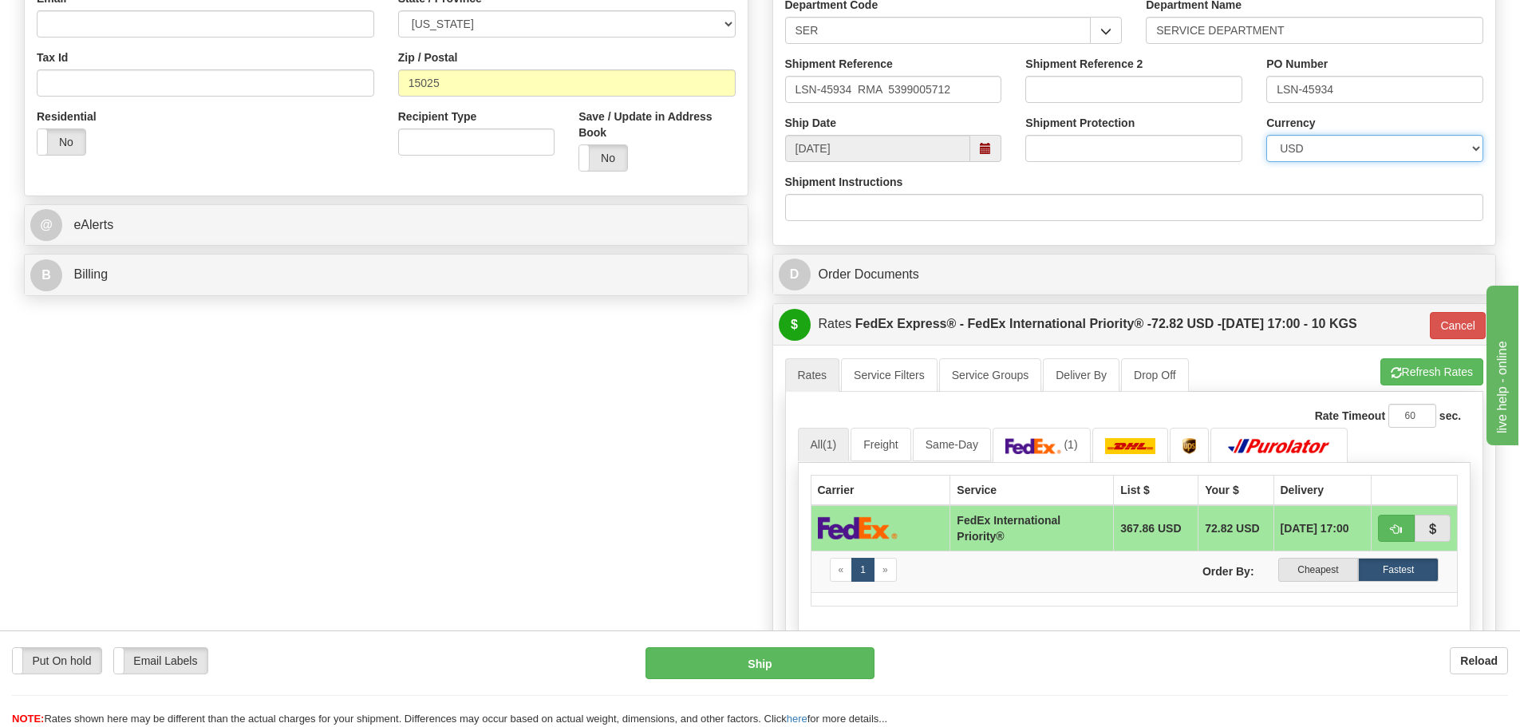
scroll to position [559, 0]
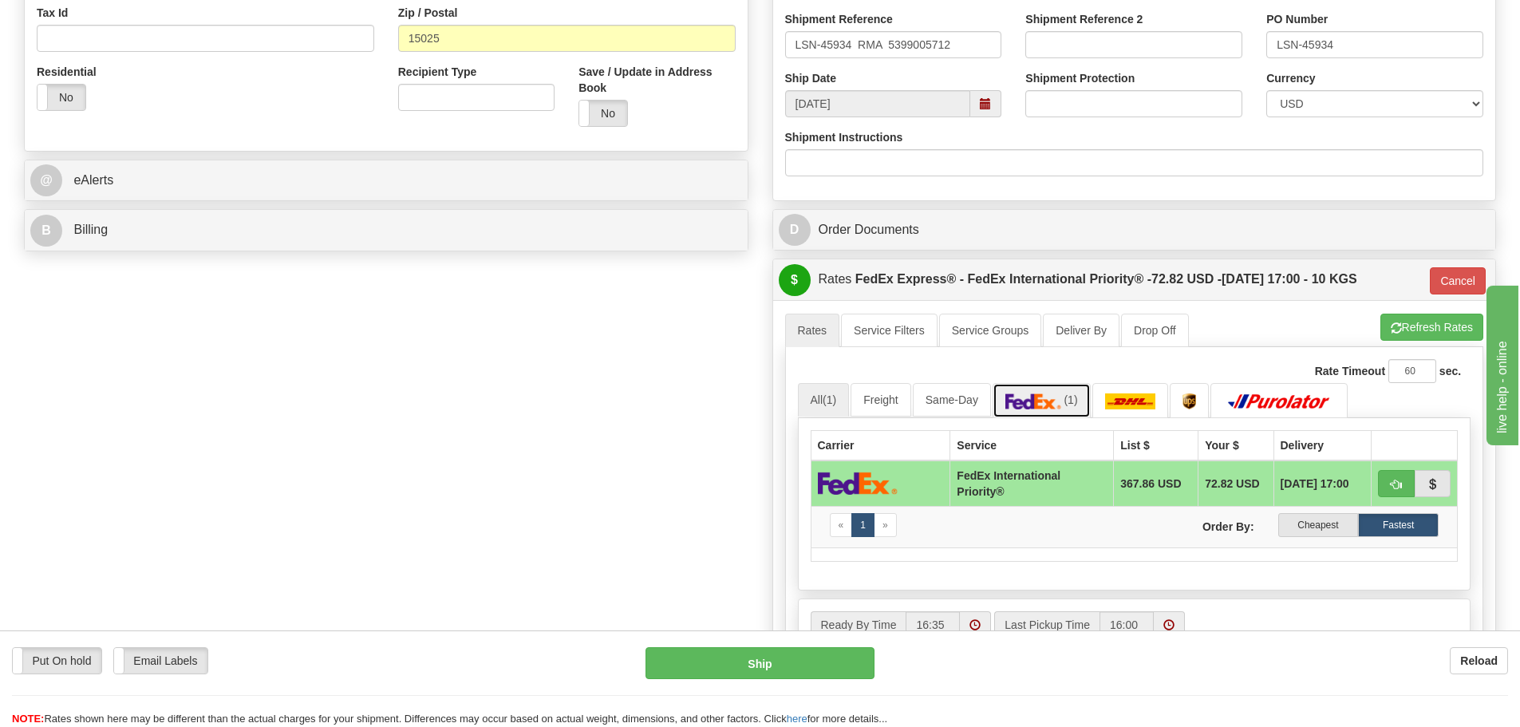
click at [1053, 397] on img at bounding box center [1034, 401] width 56 height 16
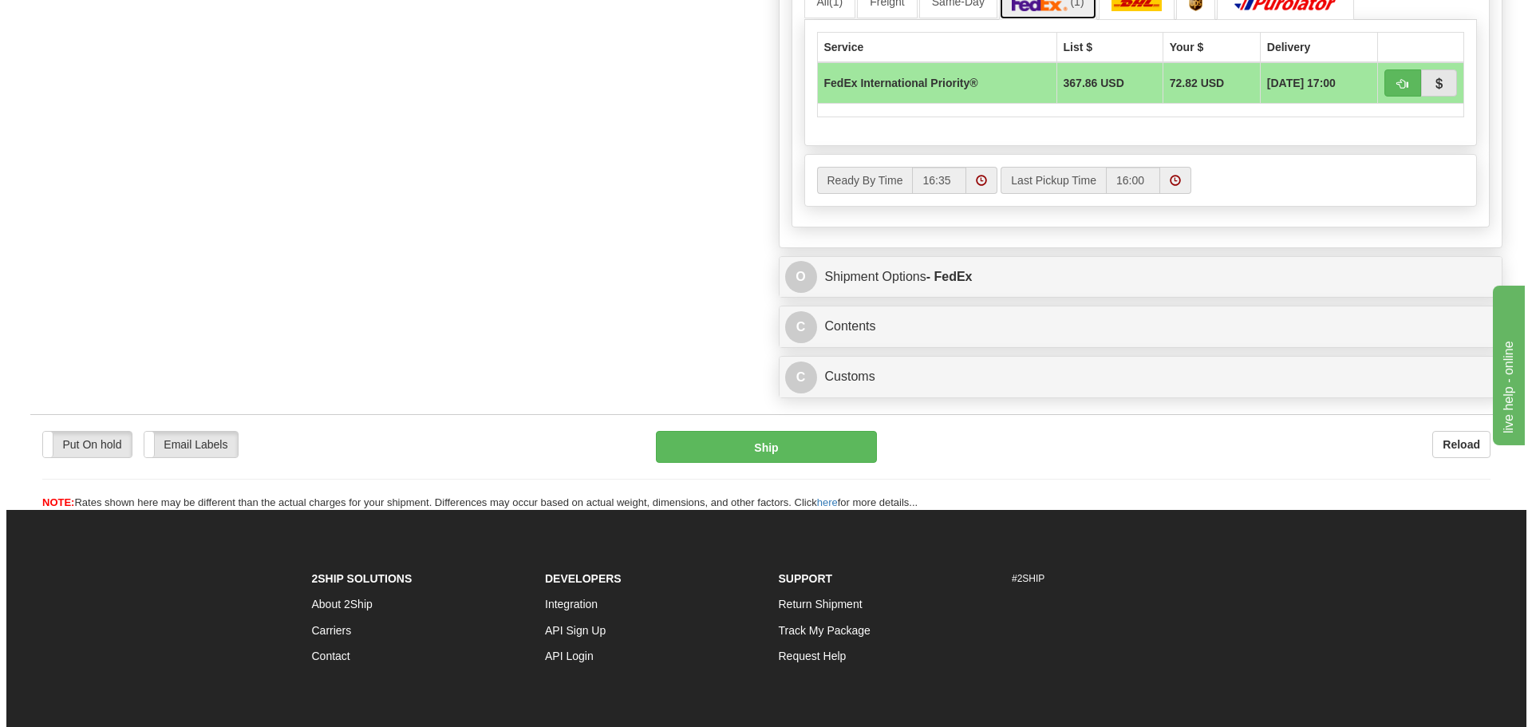
scroll to position [958, 0]
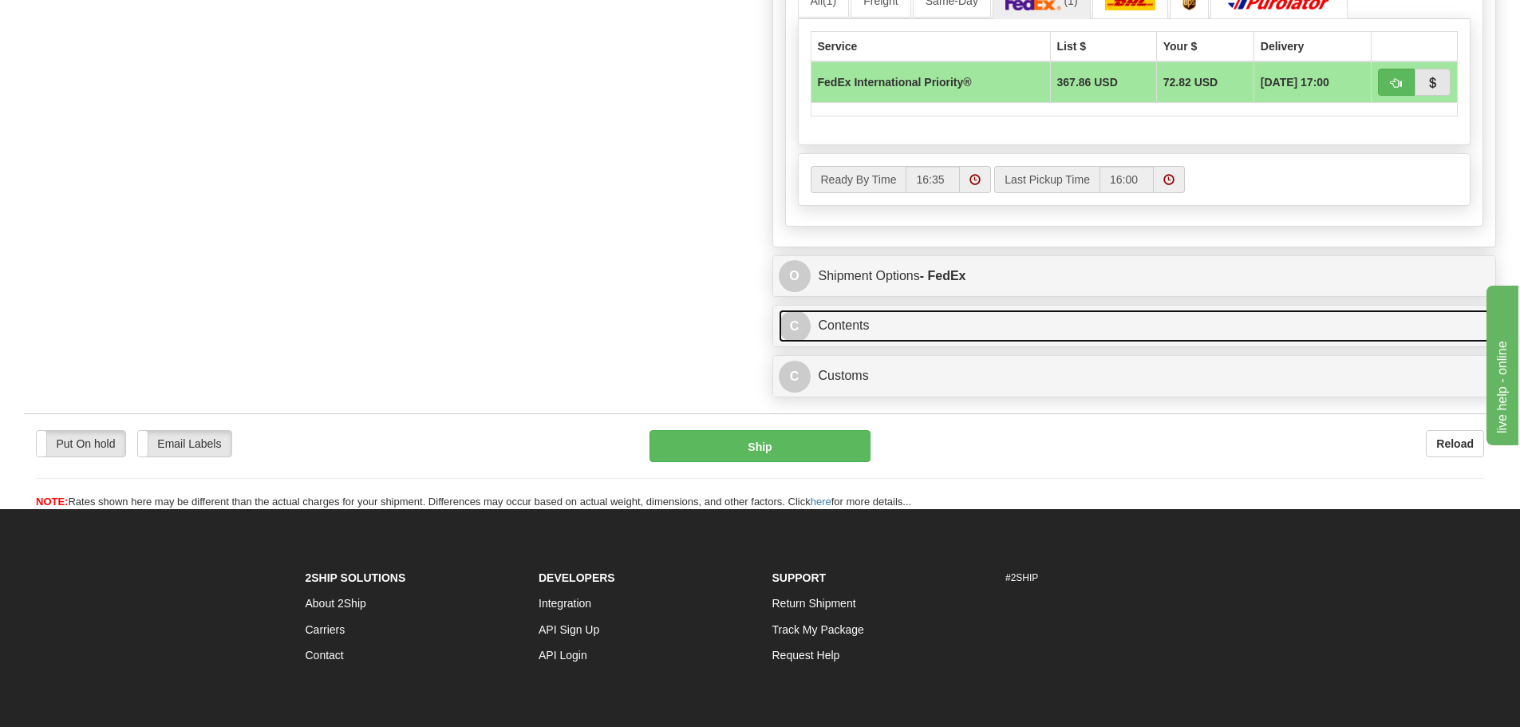
click at [955, 334] on link "C Contents" at bounding box center [1135, 326] width 712 height 33
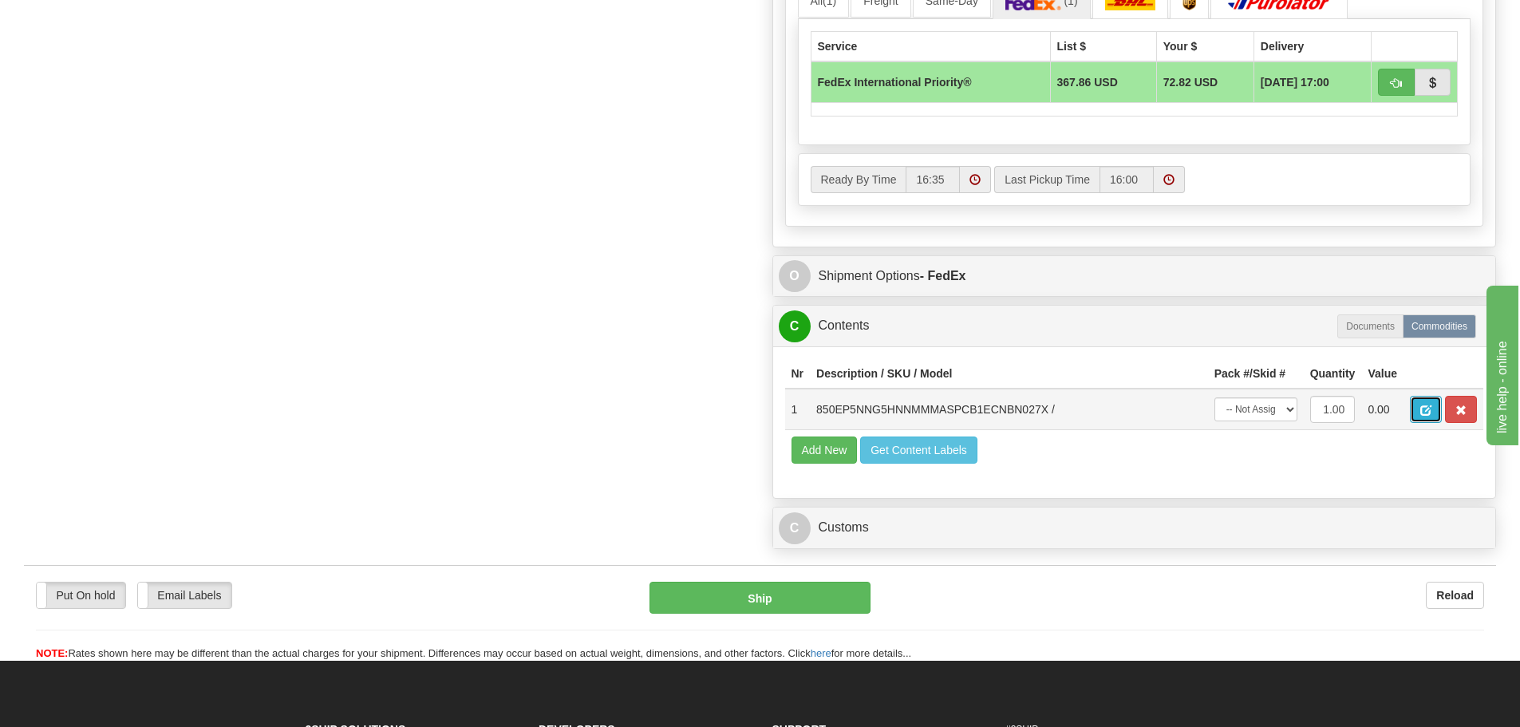
click at [1411, 408] on button "button" at bounding box center [1426, 409] width 32 height 27
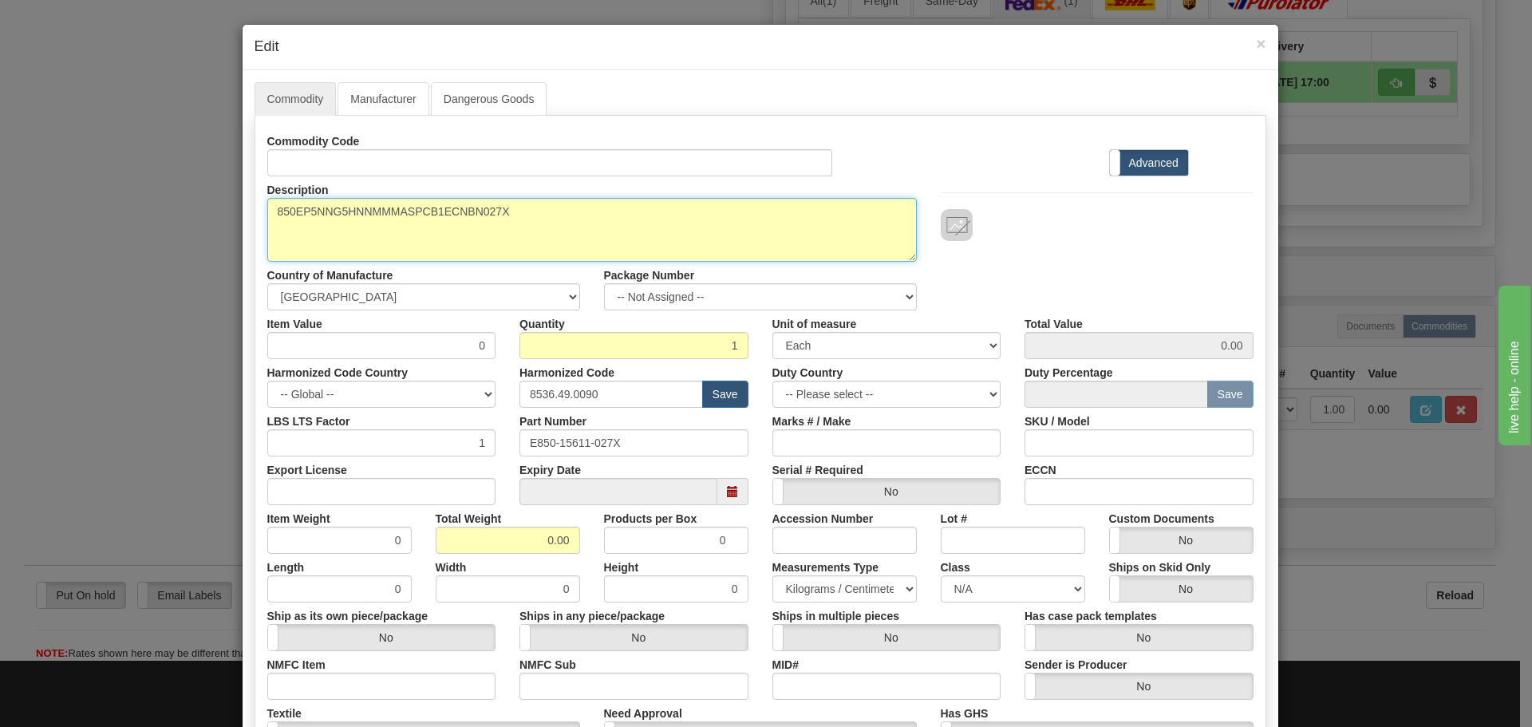
drag, startPoint x: 559, startPoint y: 224, endPoint x: 252, endPoint y: 235, distance: 307.4
click at [255, 235] on div "Description 850EP5NNG5HNNMMMASPCB1ECNBN027X" at bounding box center [592, 218] width 674 height 85
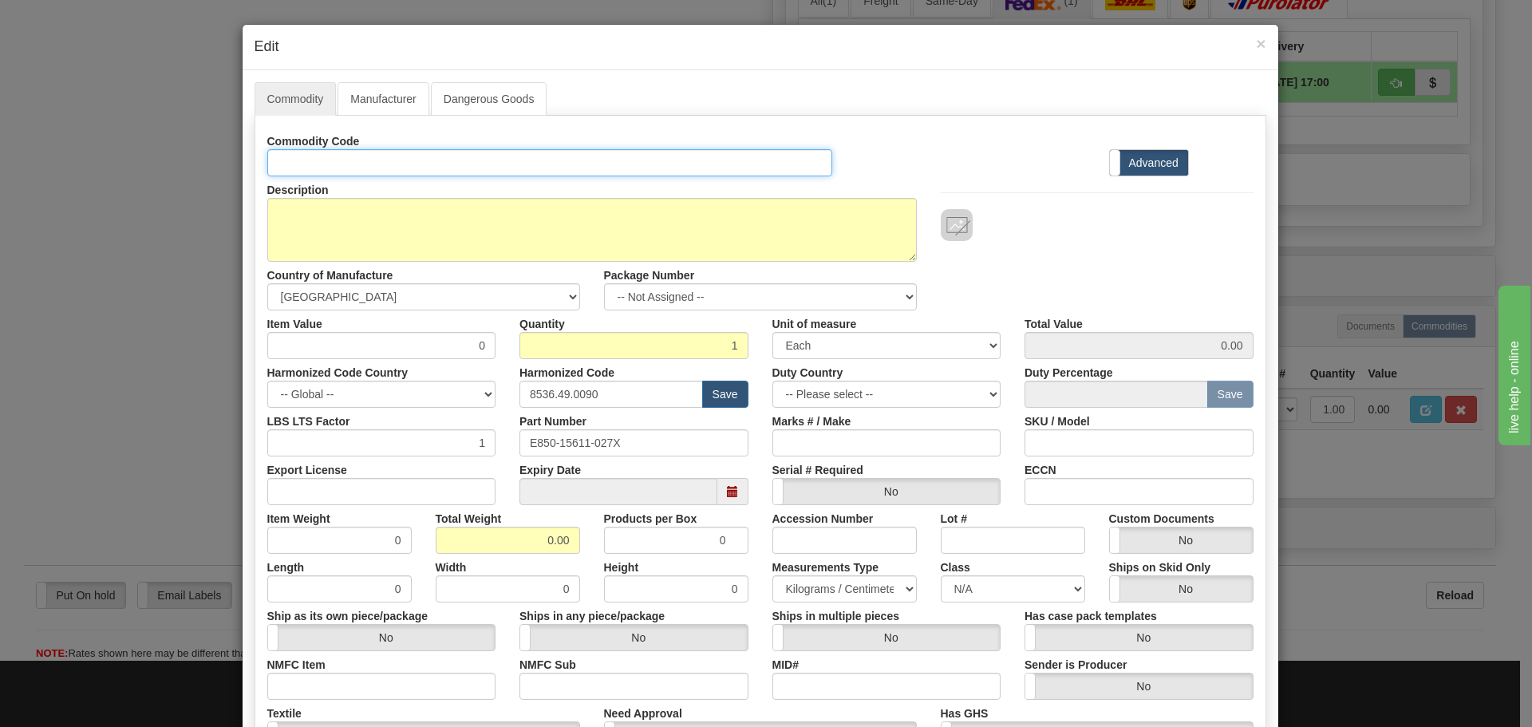
click at [349, 158] on input "Id" at bounding box center [550, 162] width 566 height 27
paste input "850EP5NNG5HNNMMMASPCB1ECNBN027X"
type input "850EP5NNG5HNNMMMASPCB1ECNBN027X"
drag, startPoint x: 662, startPoint y: 452, endPoint x: 484, endPoint y: 450, distance: 178.0
click at [484, 452] on div "LBS LTS Factor 1 Part Number E850-15611-027X Marks # / Make SKU / Model" at bounding box center [760, 432] width 1010 height 49
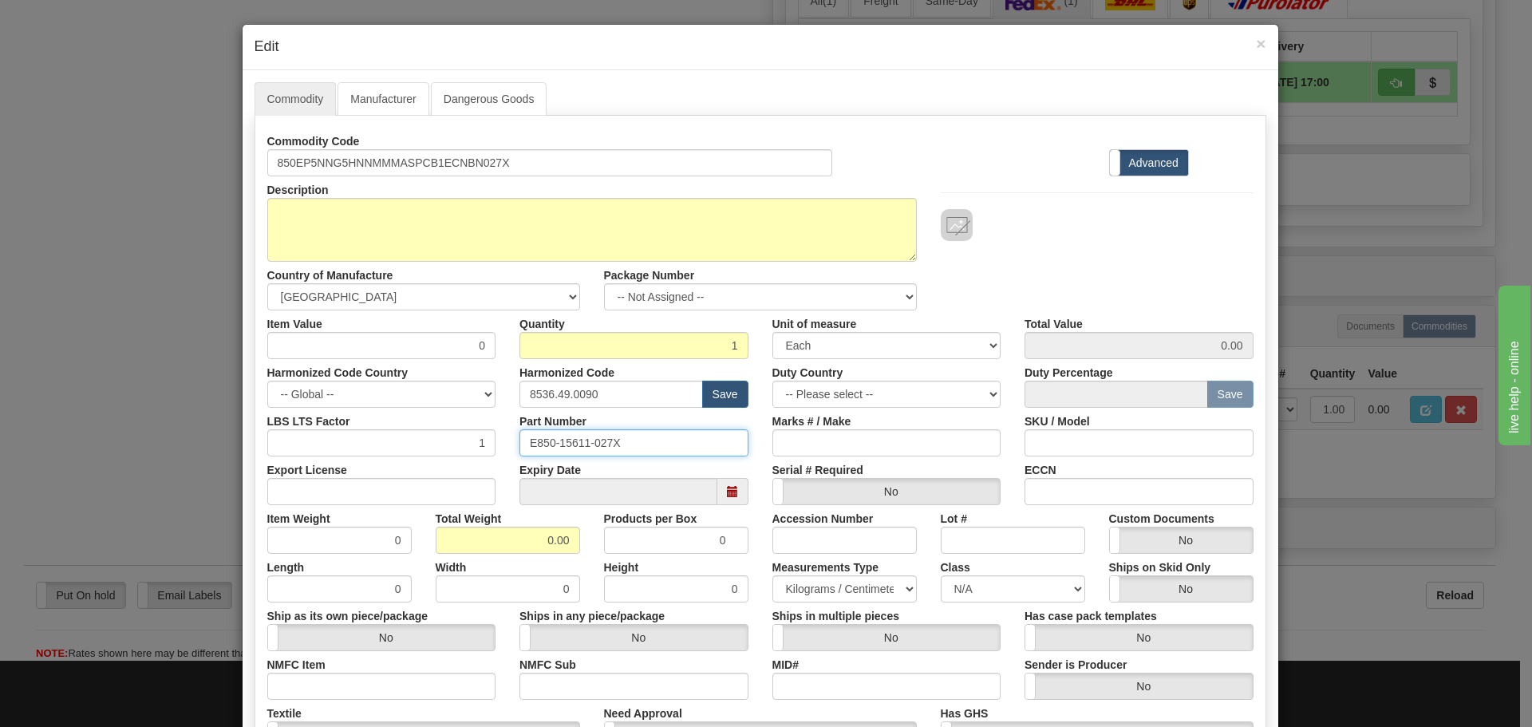
paste input "850EP5NNG5HNNMMMASPCB1ECNBN"
type input "850EP5NNG5HNNMMMASPCB1ECNBN027X"
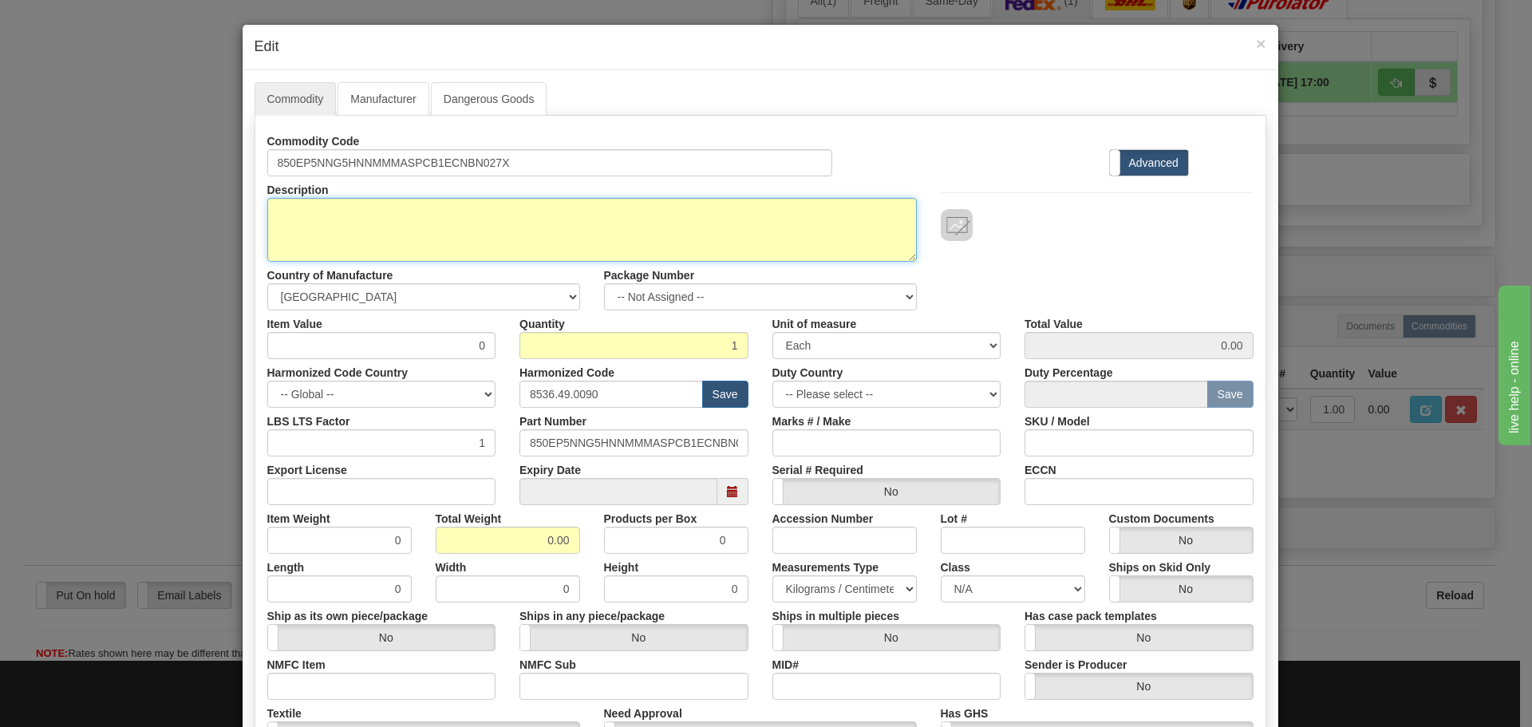
click at [286, 234] on textarea "850EP5NNG5HNNMMMASPCB1ECNBN027X" at bounding box center [592, 230] width 650 height 64
paste textarea "850 Feeder Protection System"
type textarea "850 Feeder Protection System"
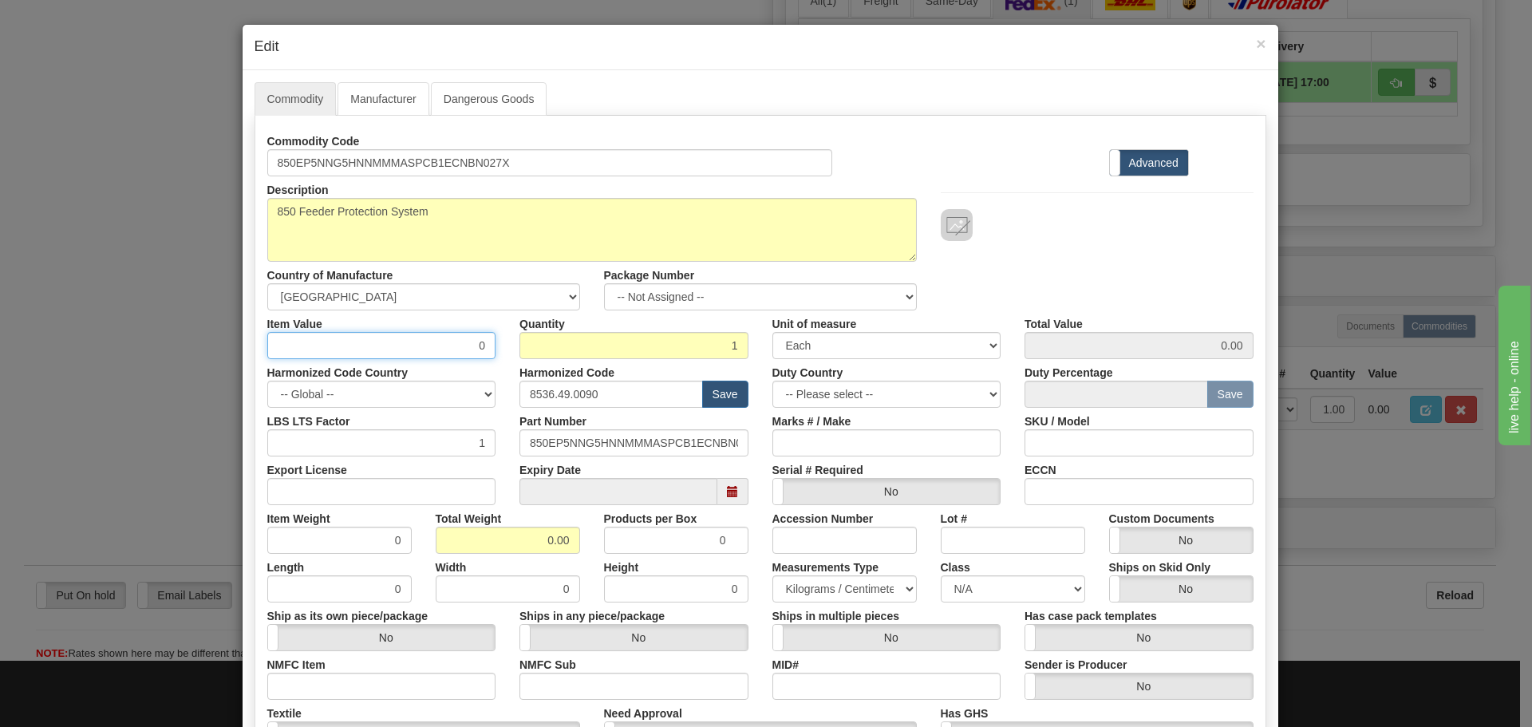
drag, startPoint x: 457, startPoint y: 336, endPoint x: 496, endPoint y: 340, distance: 38.5
click at [496, 340] on div "Item Value 0" at bounding box center [381, 334] width 253 height 49
type input "75"
type input "75.00"
drag, startPoint x: 607, startPoint y: 388, endPoint x: 522, endPoint y: 403, distance: 86.7
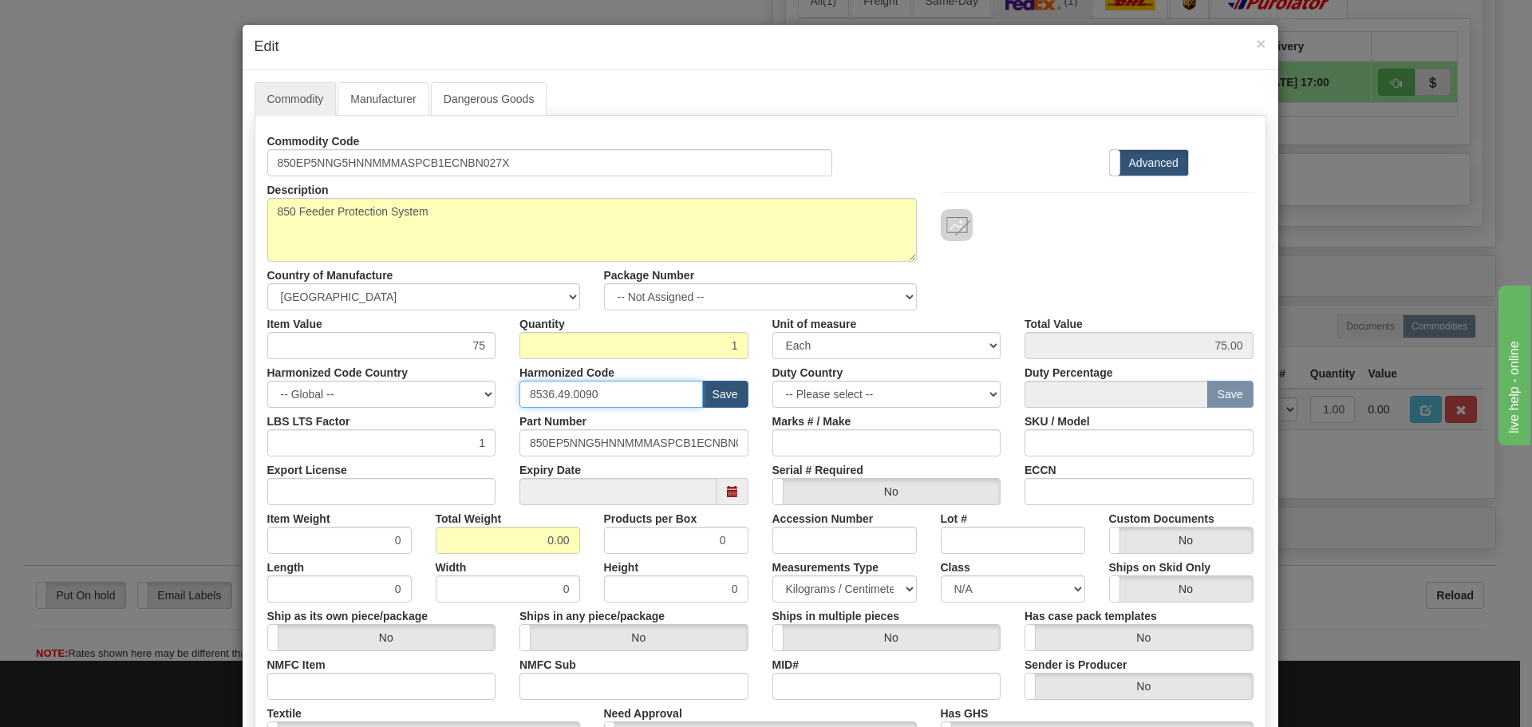
click at [522, 403] on input "8536.49.0090" at bounding box center [612, 394] width 184 height 27
click at [579, 388] on input "text" at bounding box center [612, 394] width 184 height 27
type input "8537.10.9070"
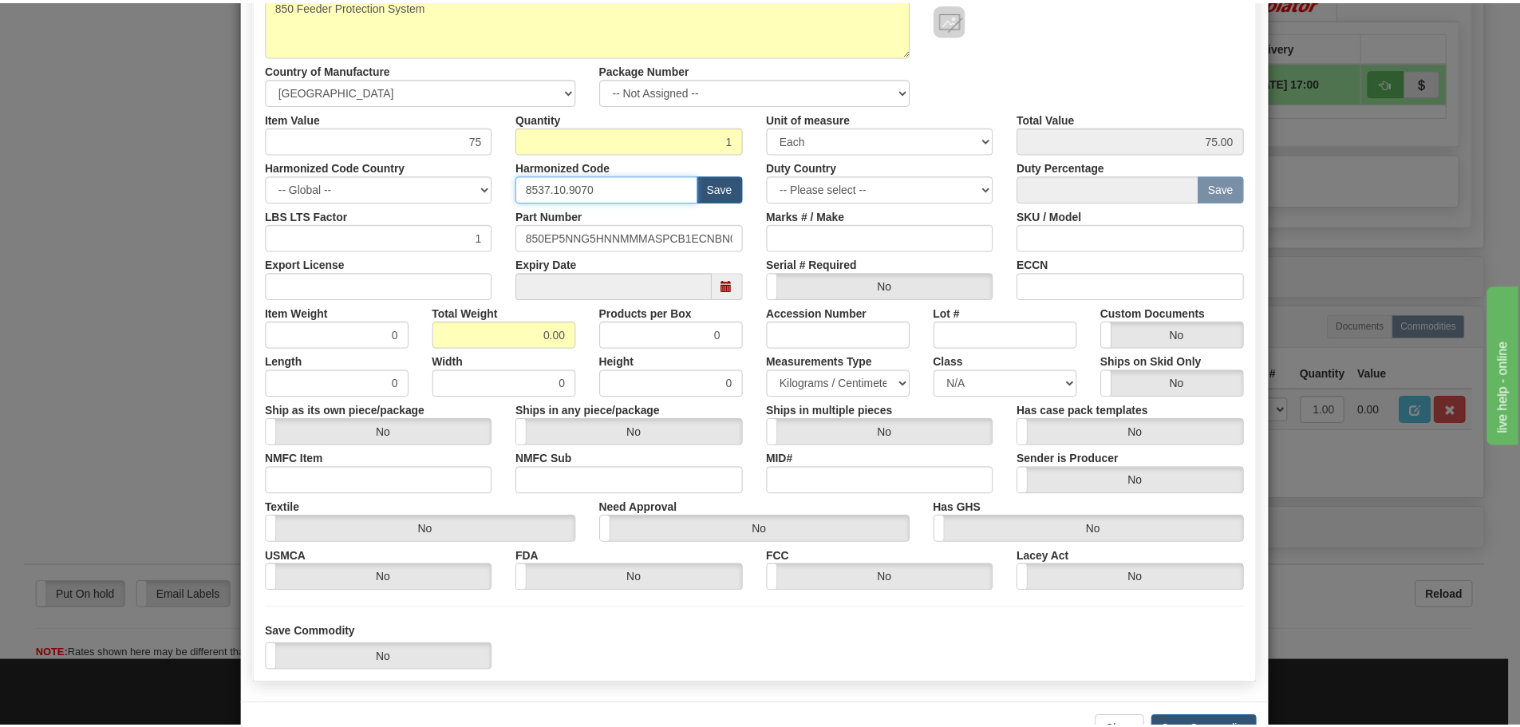
scroll to position [259, 0]
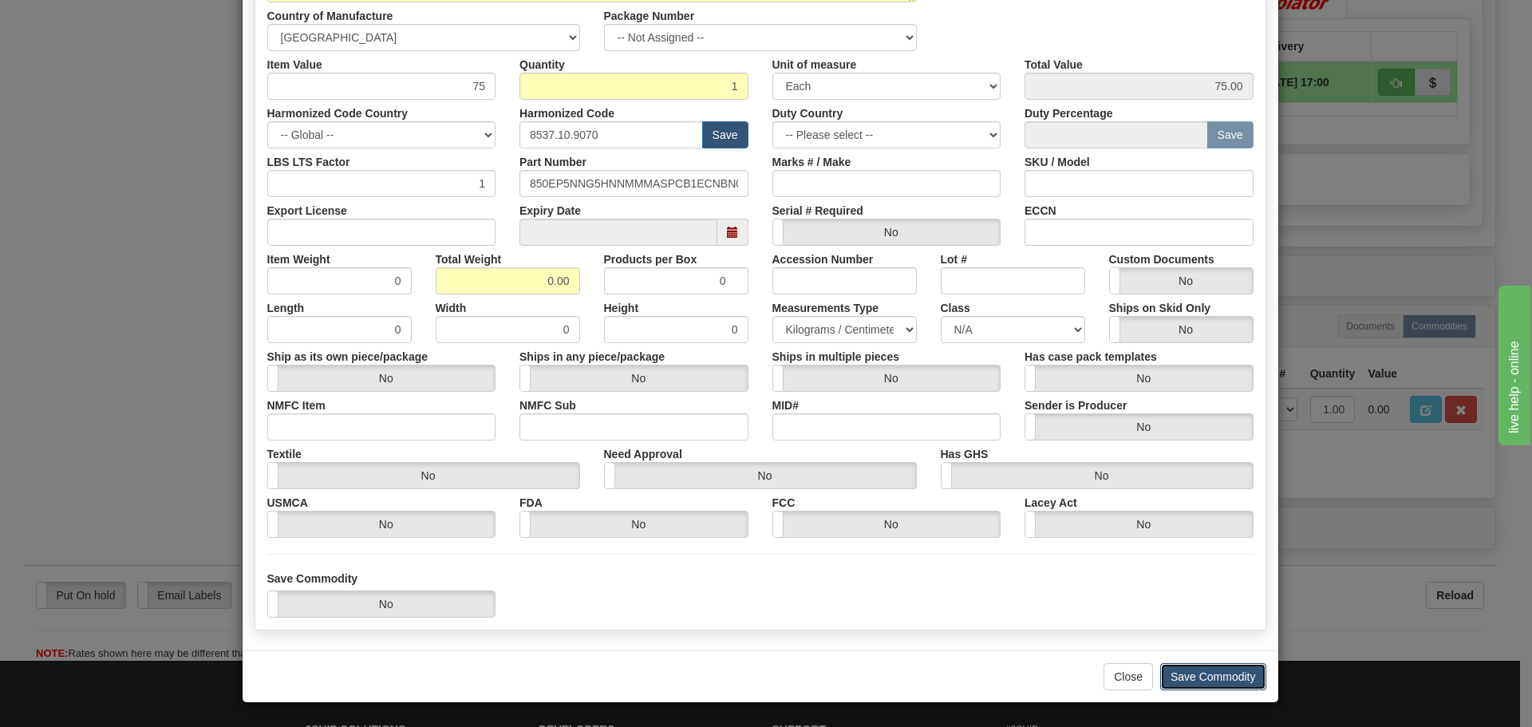
click at [1170, 684] on button "Save Commodity" at bounding box center [1213, 676] width 106 height 27
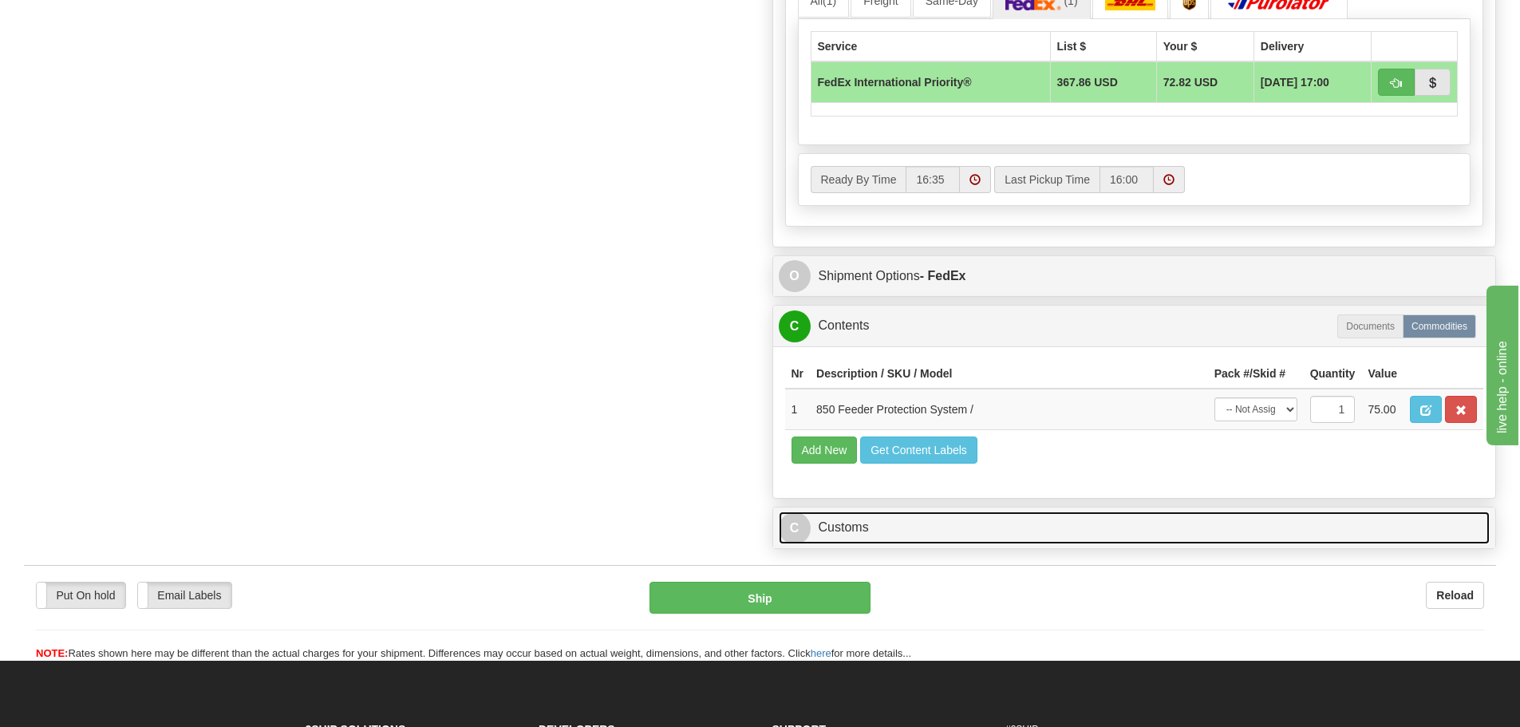
click at [1073, 524] on link "C Customs" at bounding box center [1135, 528] width 712 height 33
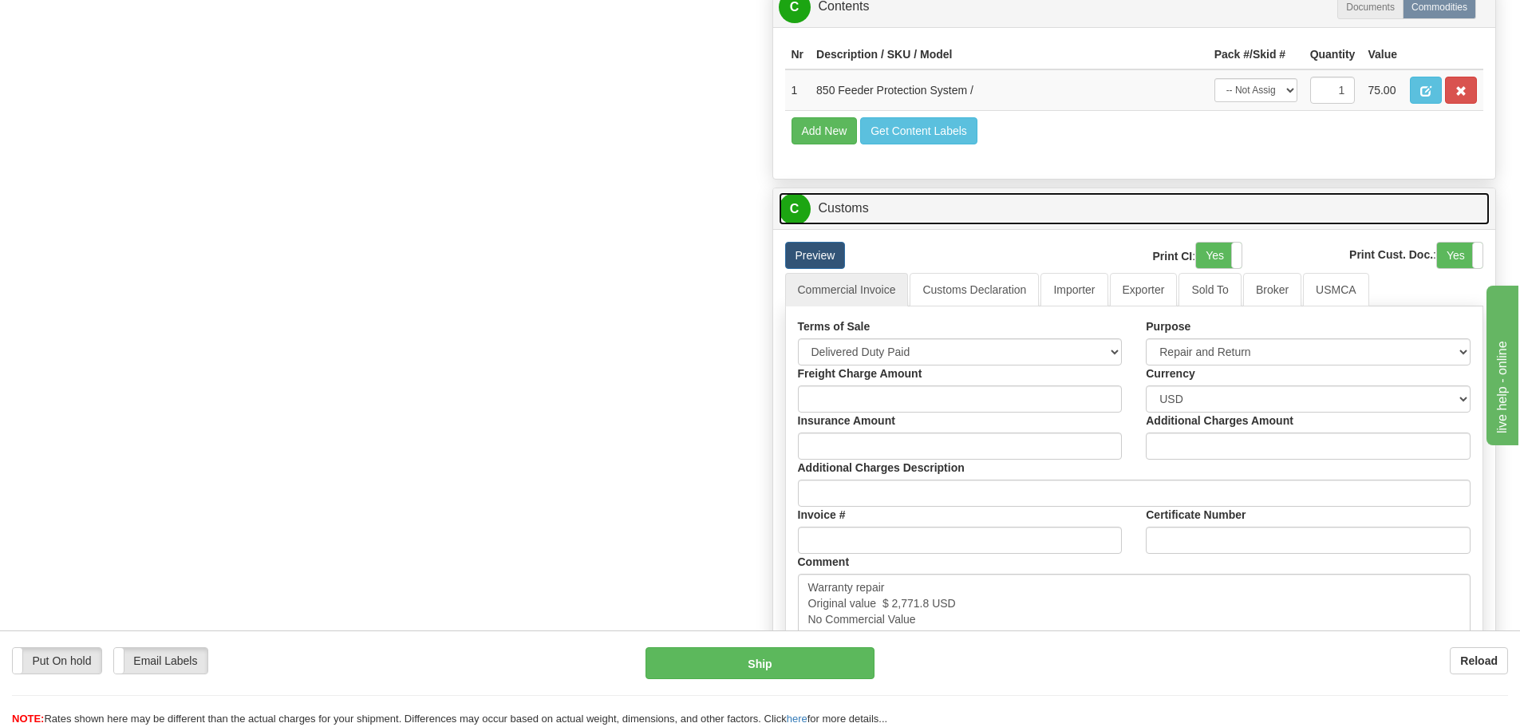
scroll to position [1437, 0]
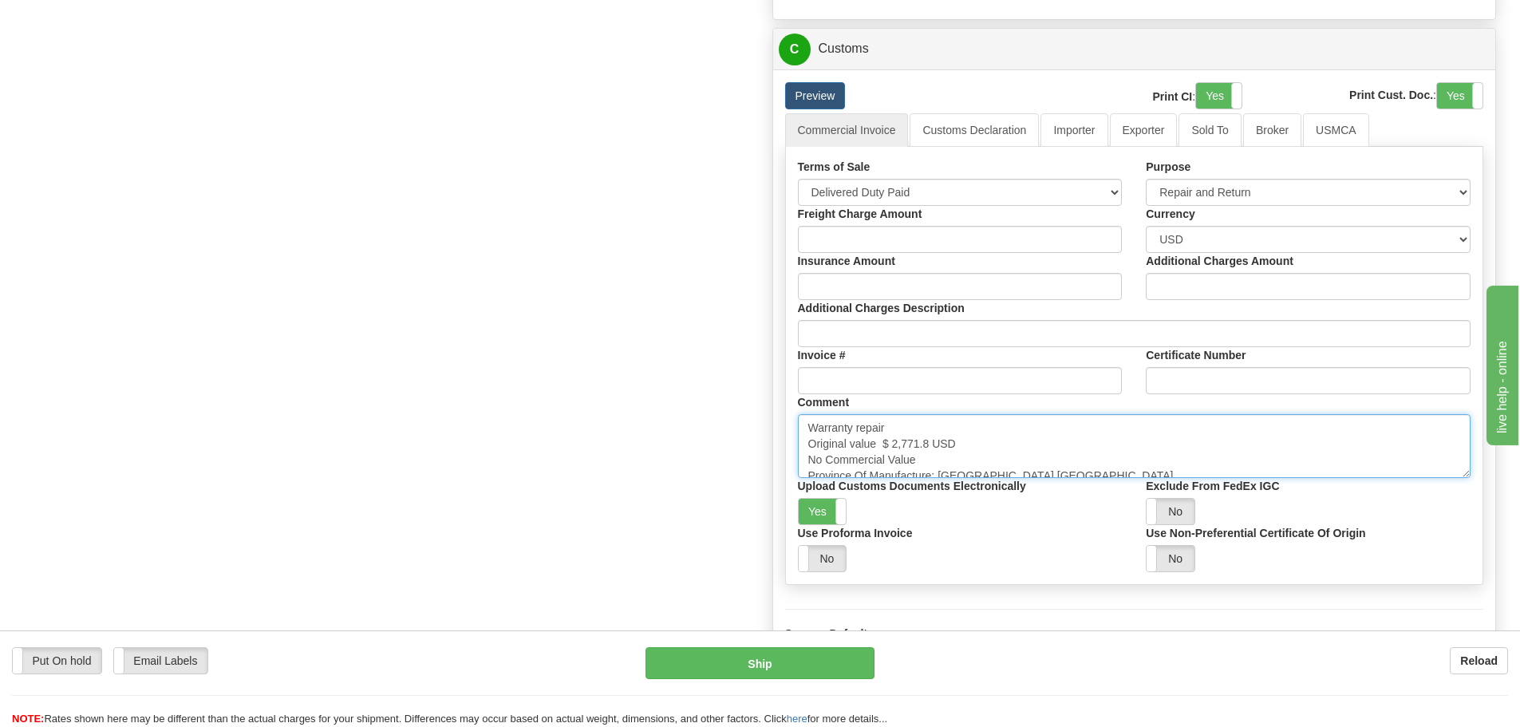
drag, startPoint x: 884, startPoint y: 445, endPoint x: 927, endPoint y: 445, distance: 43.1
click at [927, 445] on textarea "Warranty repair Original value $ 2,771.8 USD No Commercial Value Province Of Ma…" at bounding box center [1135, 446] width 674 height 64
paste textarea "8,045.7"
type textarea "Warranty repair Original value $ 8,045.78 USD No Commercial Value Province Of M…"
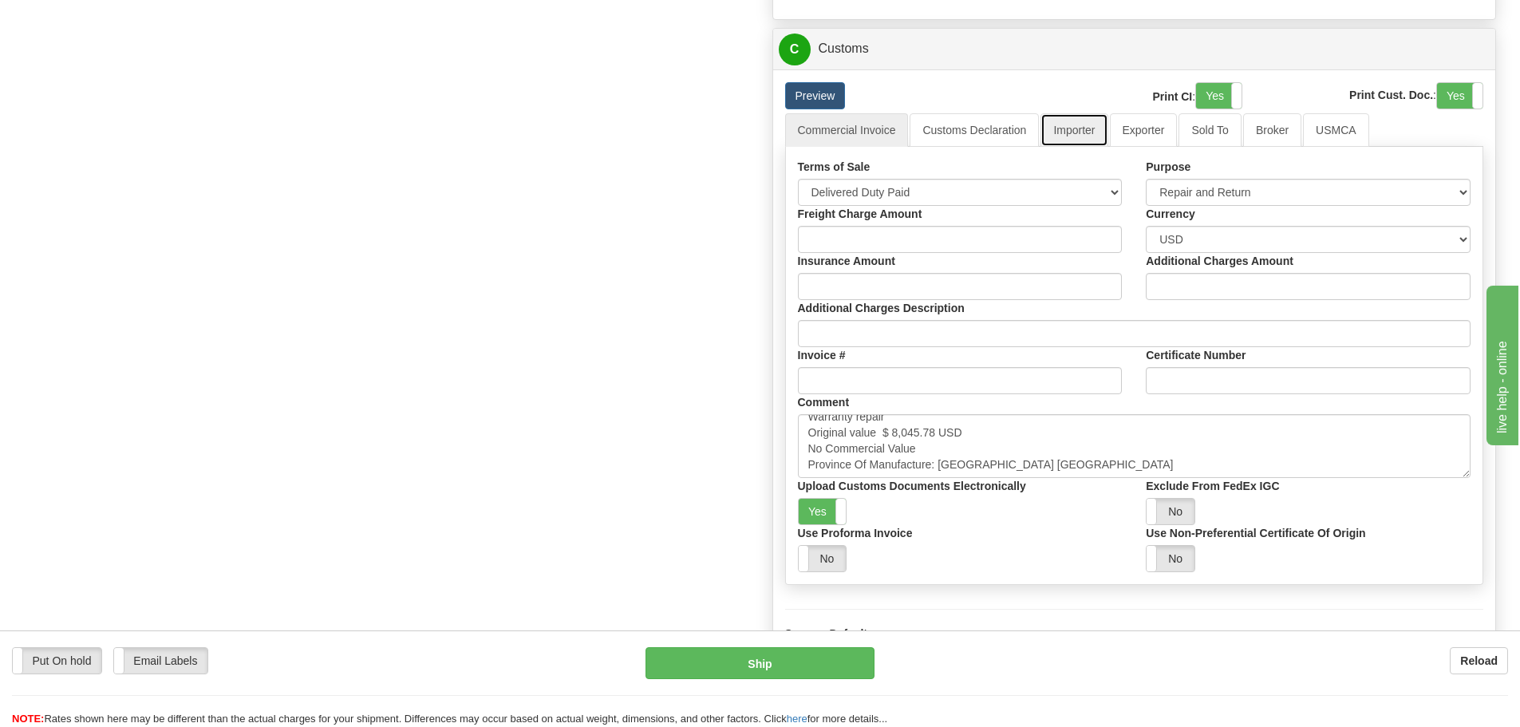
click at [1077, 136] on link "Importer" at bounding box center [1074, 130] width 67 height 34
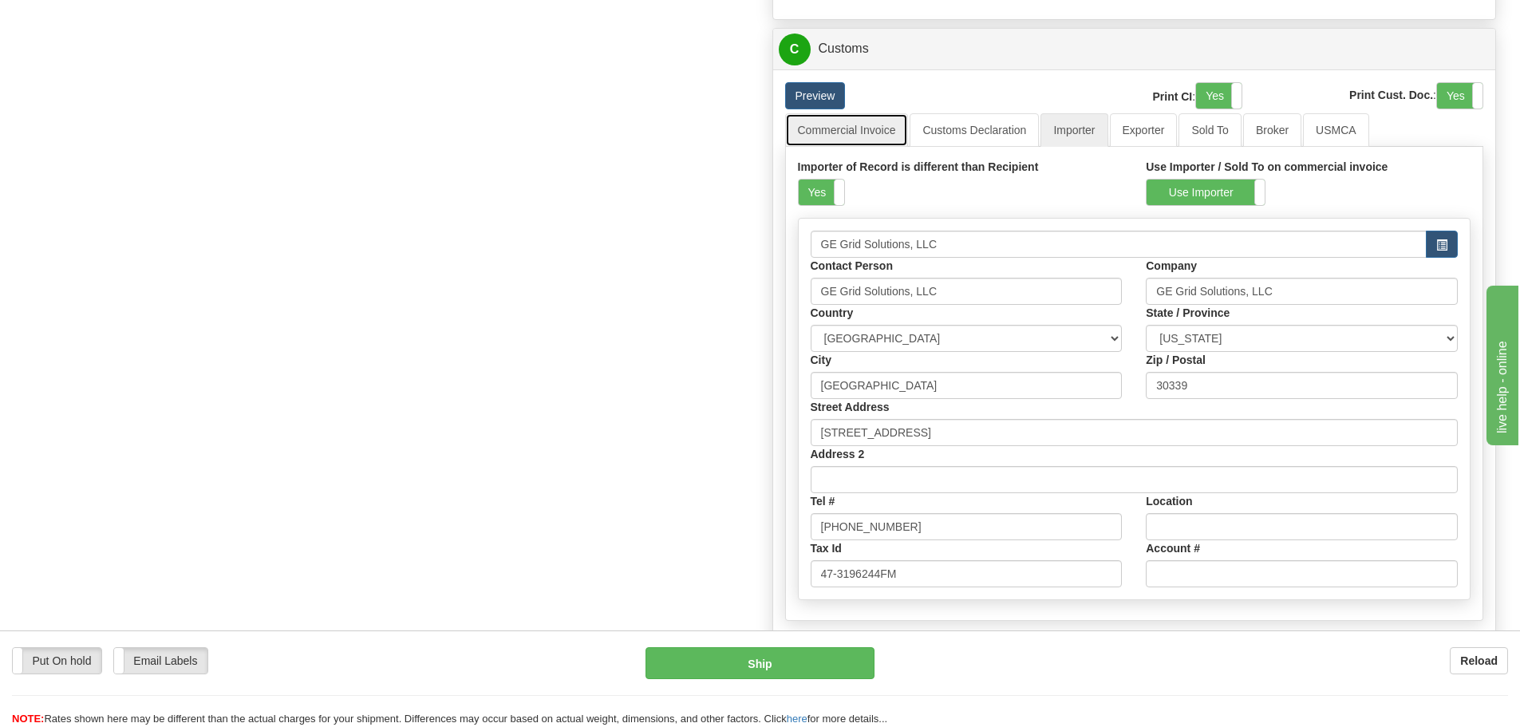
click at [844, 138] on link "Commercial Invoice" at bounding box center [847, 130] width 124 height 34
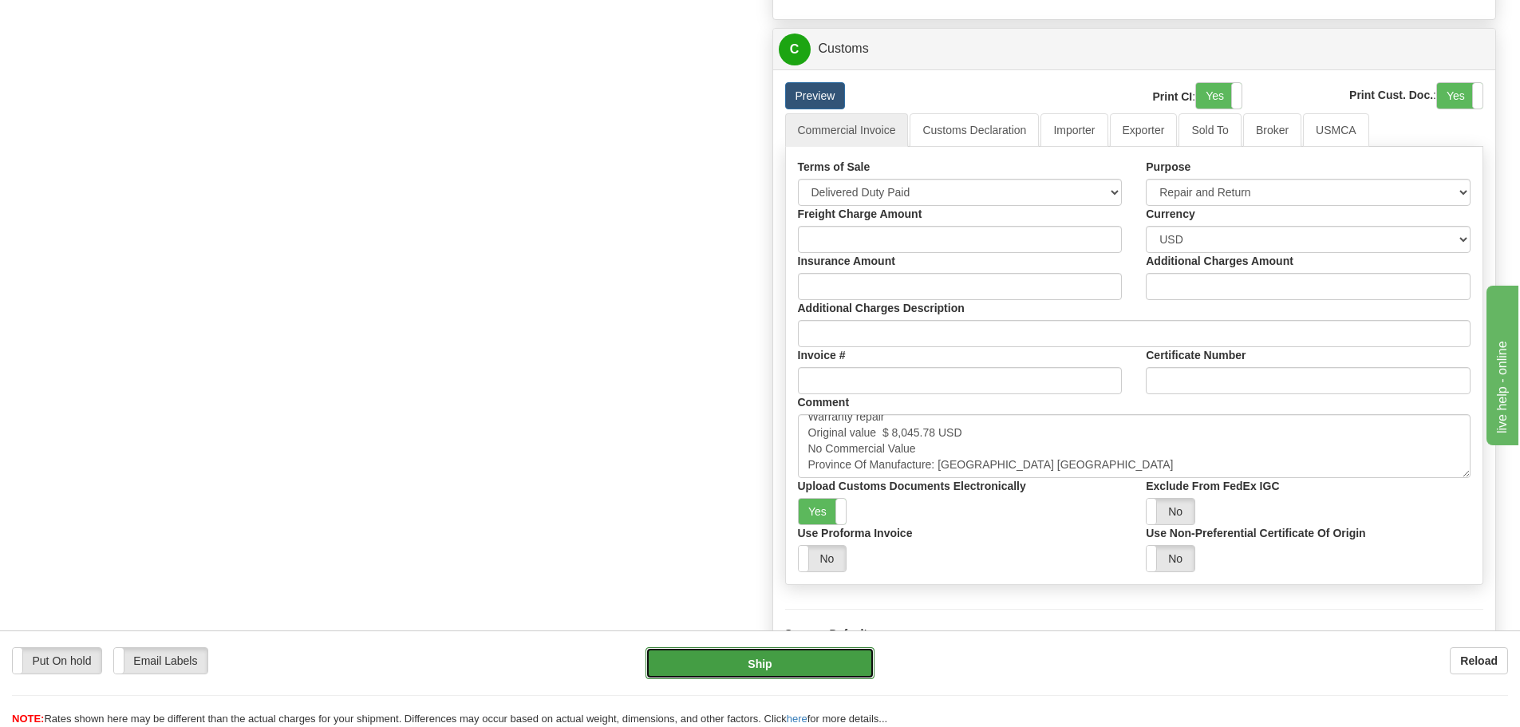
click at [759, 663] on button "Ship" at bounding box center [760, 663] width 229 height 32
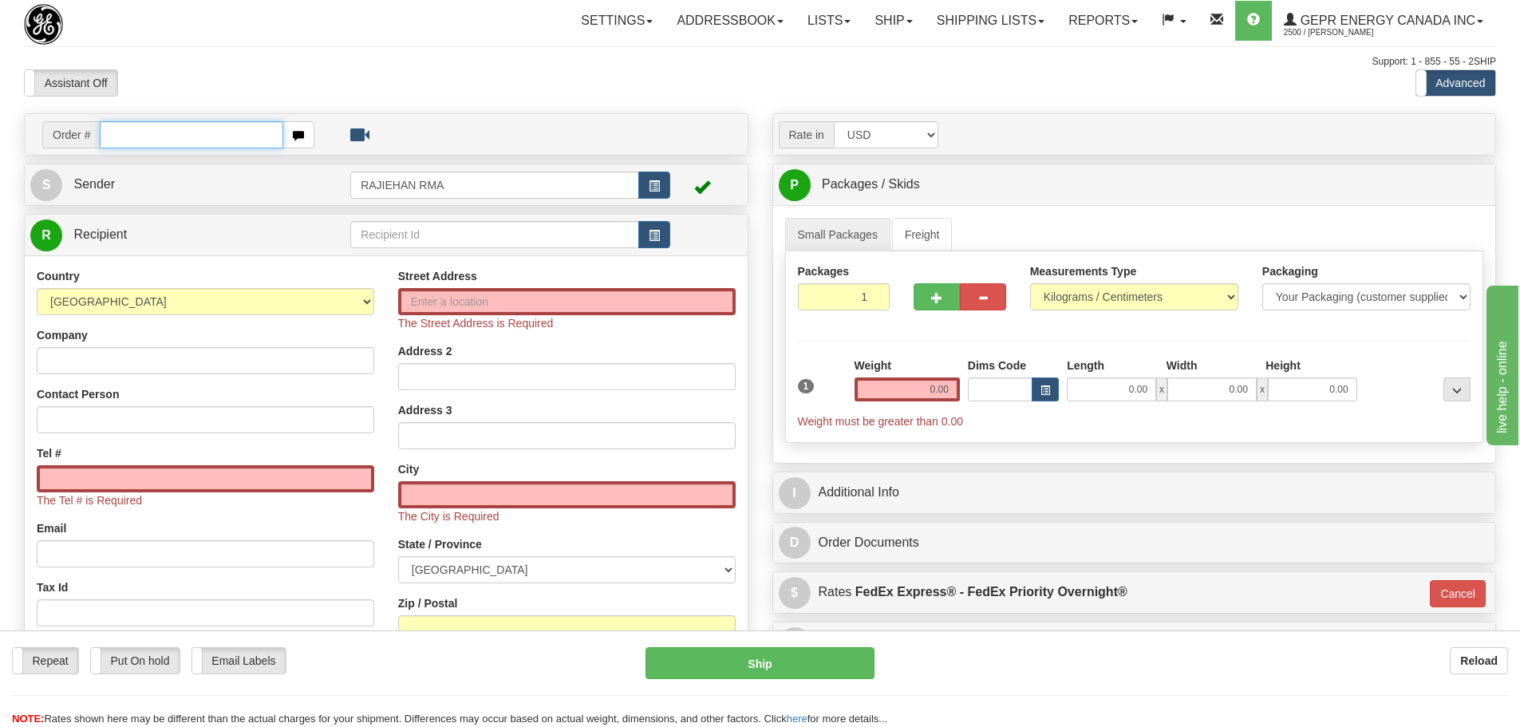
click at [174, 145] on input "text" at bounding box center [192, 134] width 184 height 27
paste input "LSN-45934"
type input "LSN-45934"
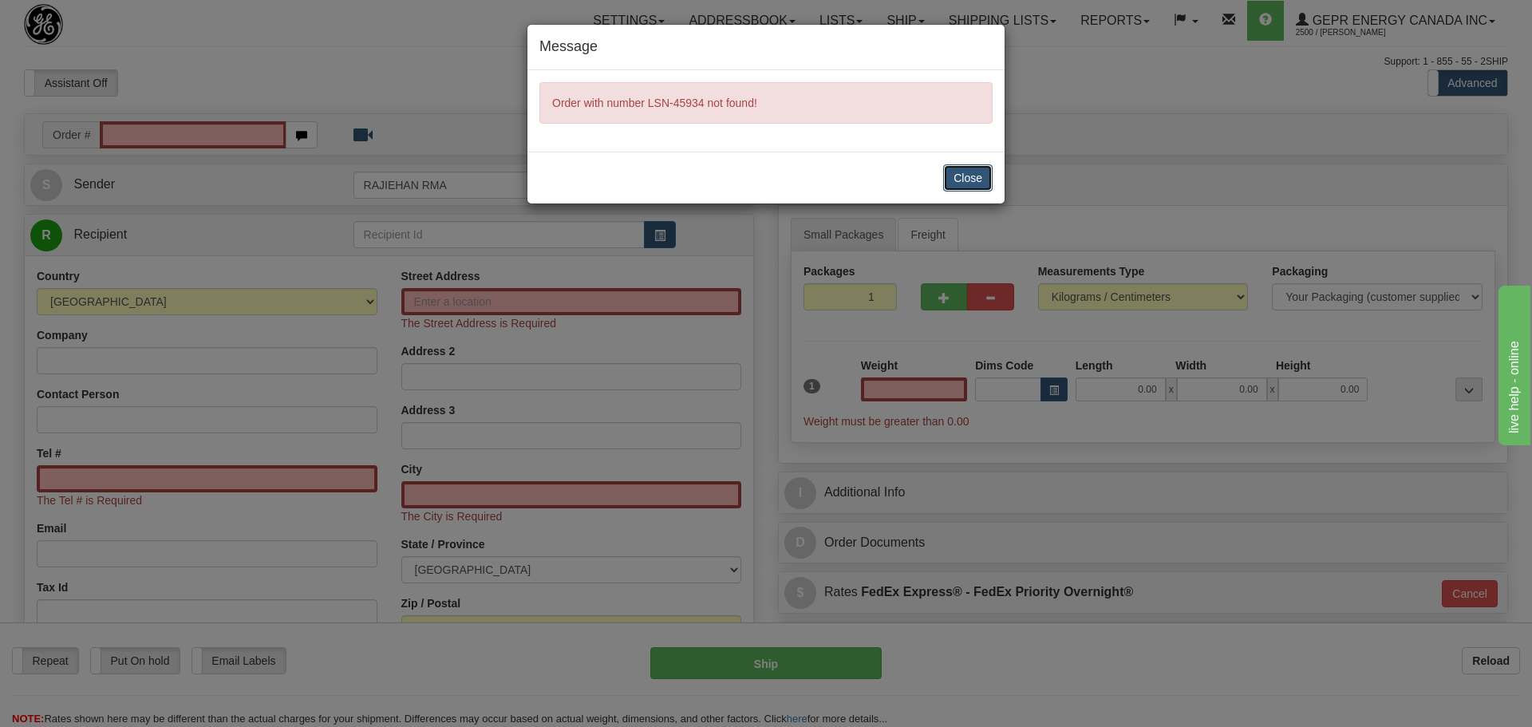
click at [966, 187] on button "Close" at bounding box center [967, 177] width 49 height 27
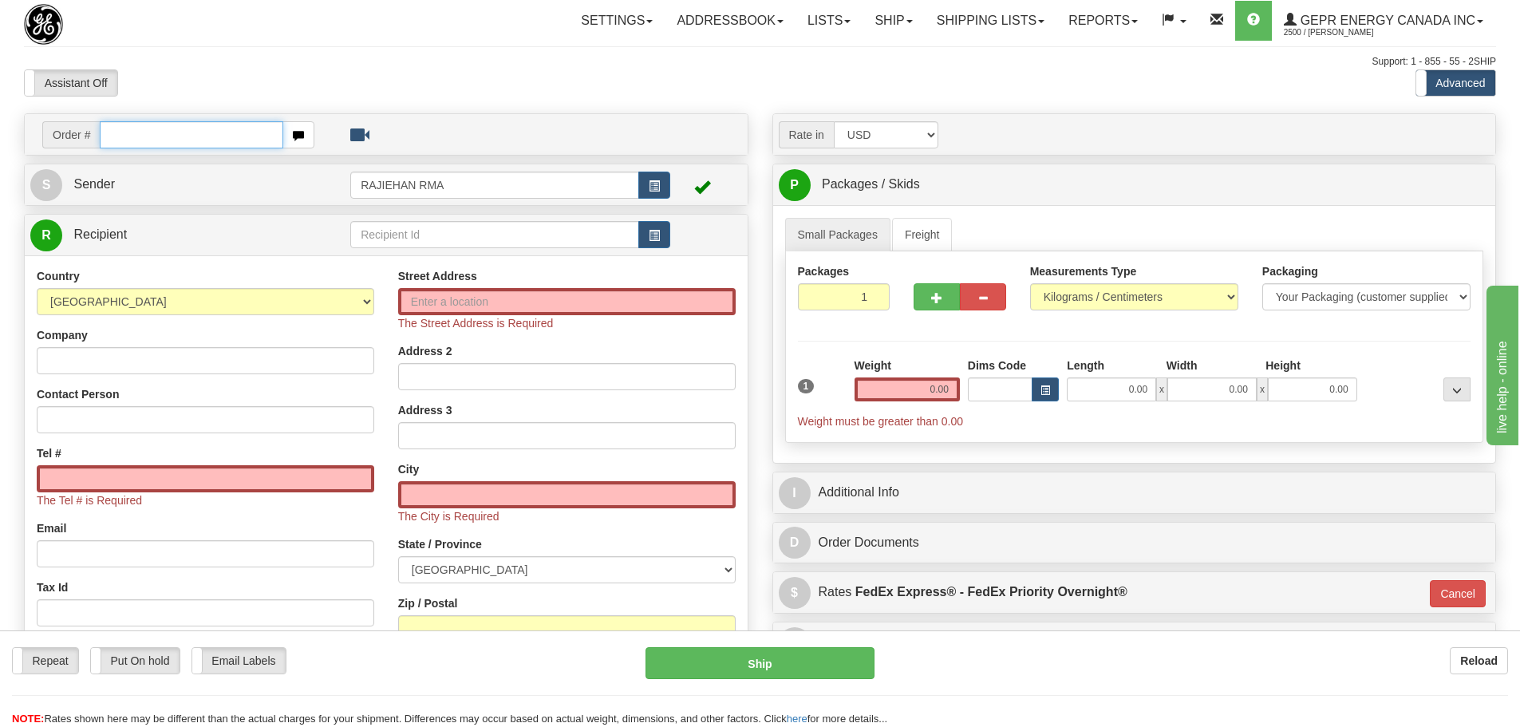
click at [169, 127] on input "text" at bounding box center [192, 134] width 184 height 27
paste input "86701960"
type input "86701960"
click at [188, 90] on body "Training Course Close Toggle navigation Settings Shipping Preferences New Recip…" at bounding box center [760, 363] width 1520 height 727
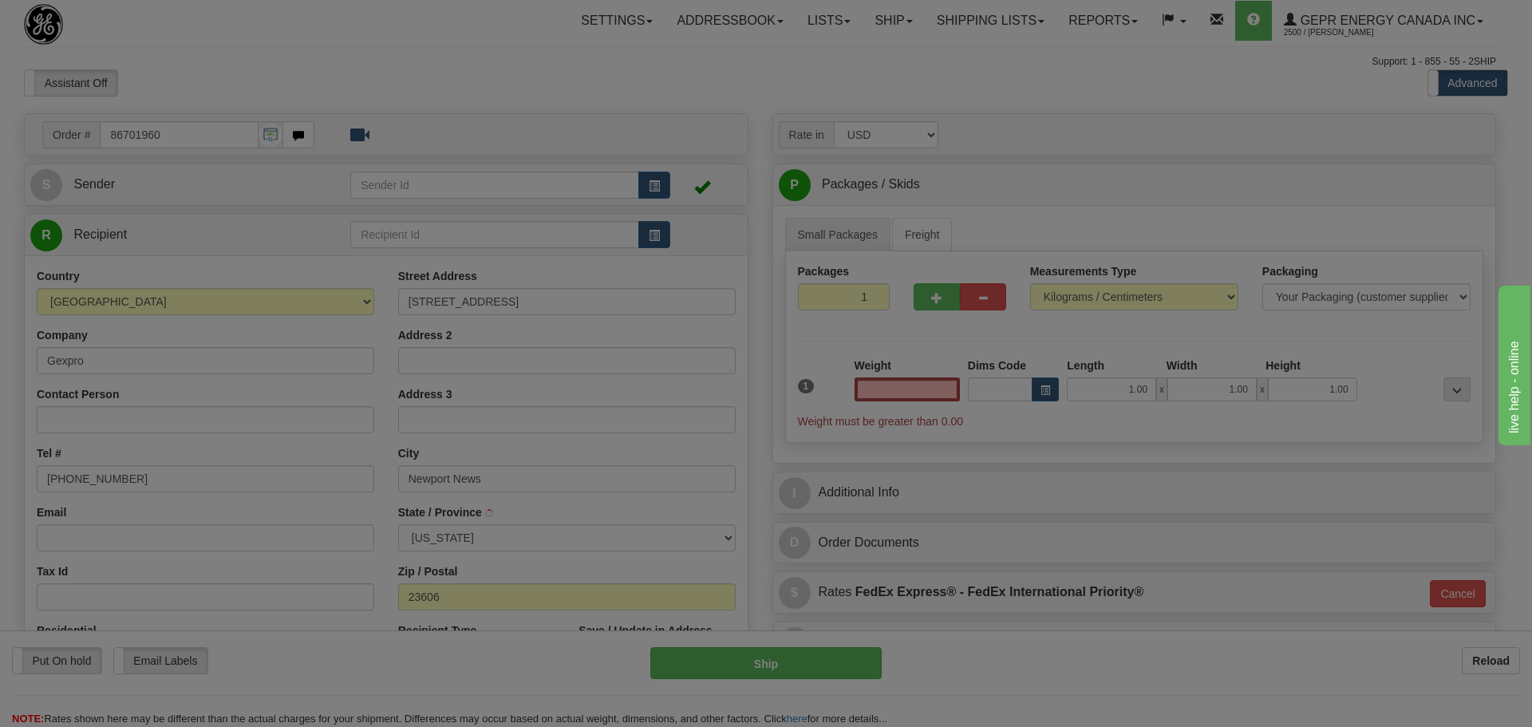
type input "NEWPORT NEWS"
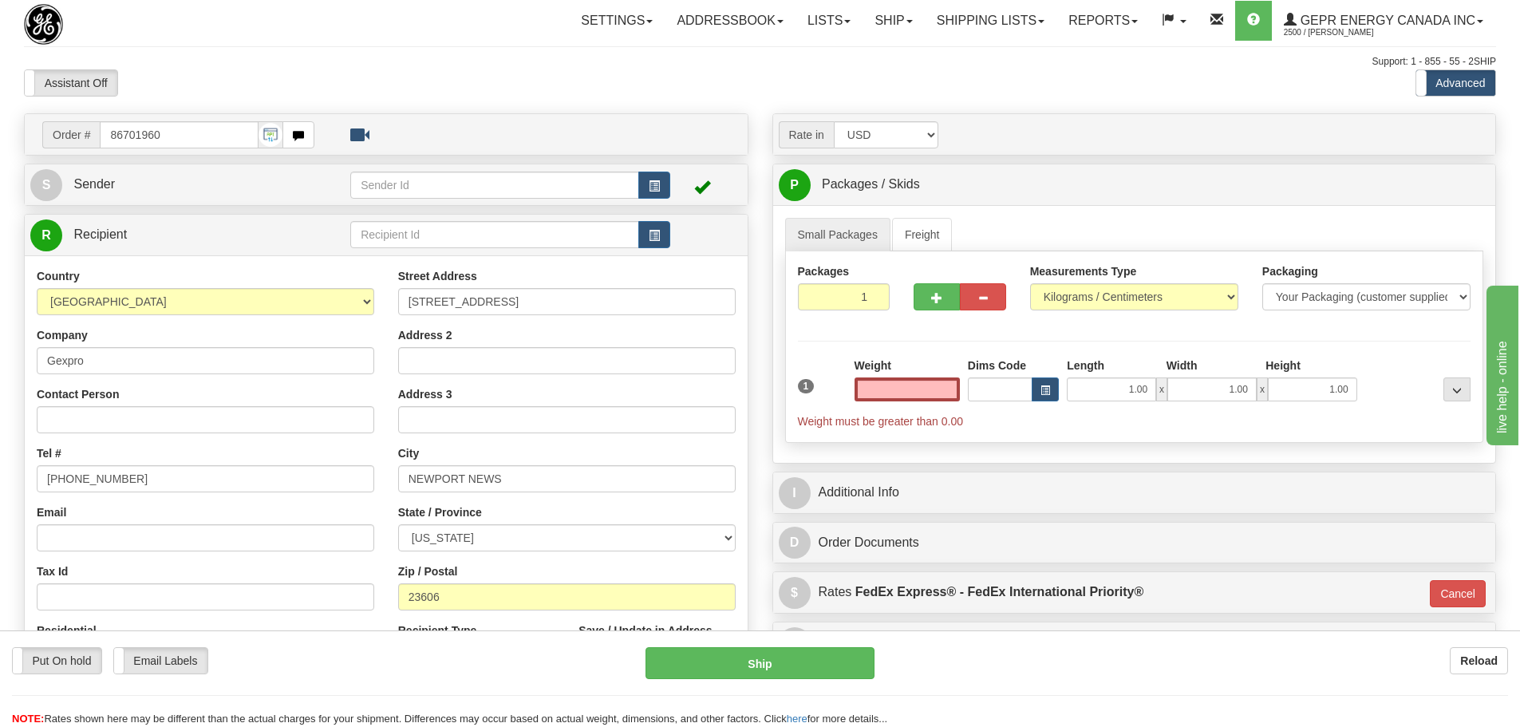
type input "0.00"
click at [656, 184] on span "button" at bounding box center [654, 186] width 11 height 10
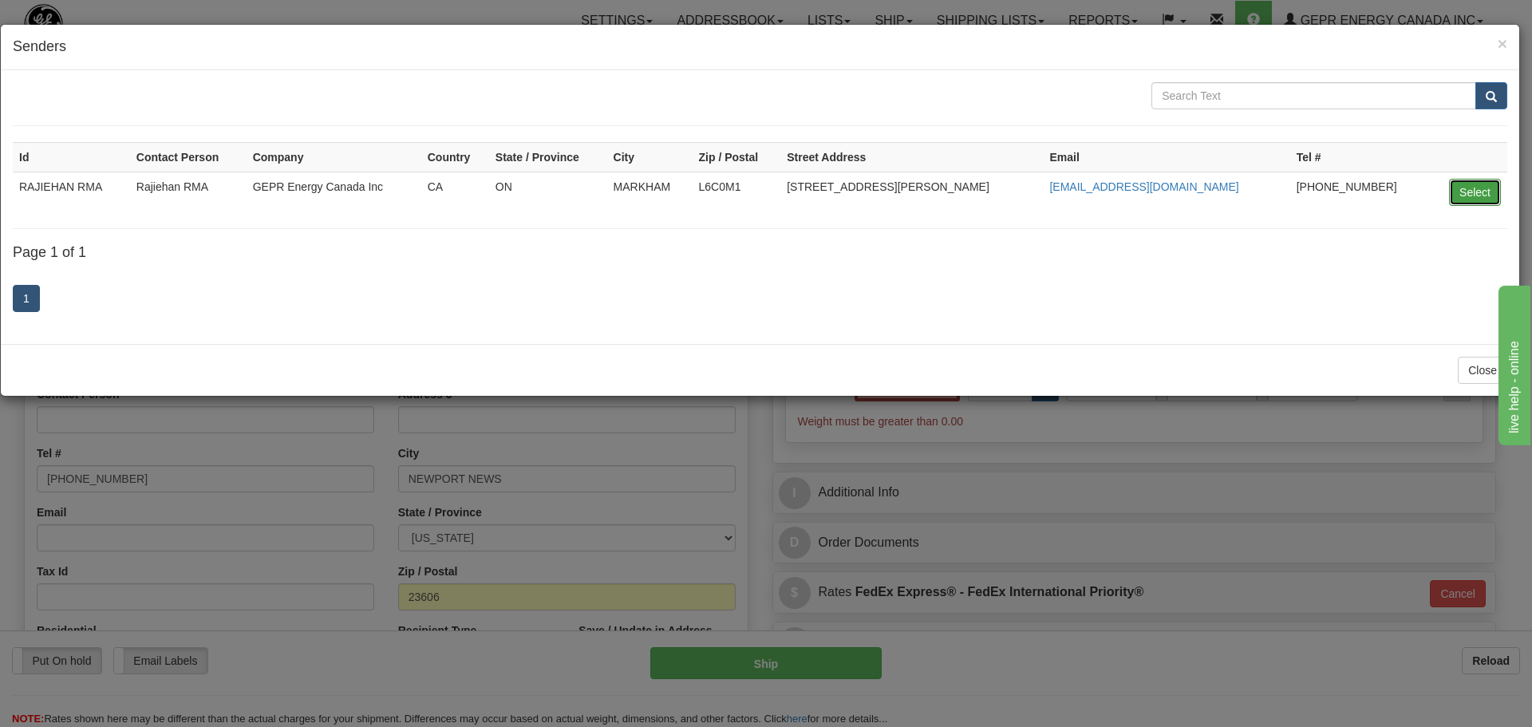
click at [1488, 196] on button "Select" at bounding box center [1475, 192] width 52 height 27
type input "RAJIEHAN RMA"
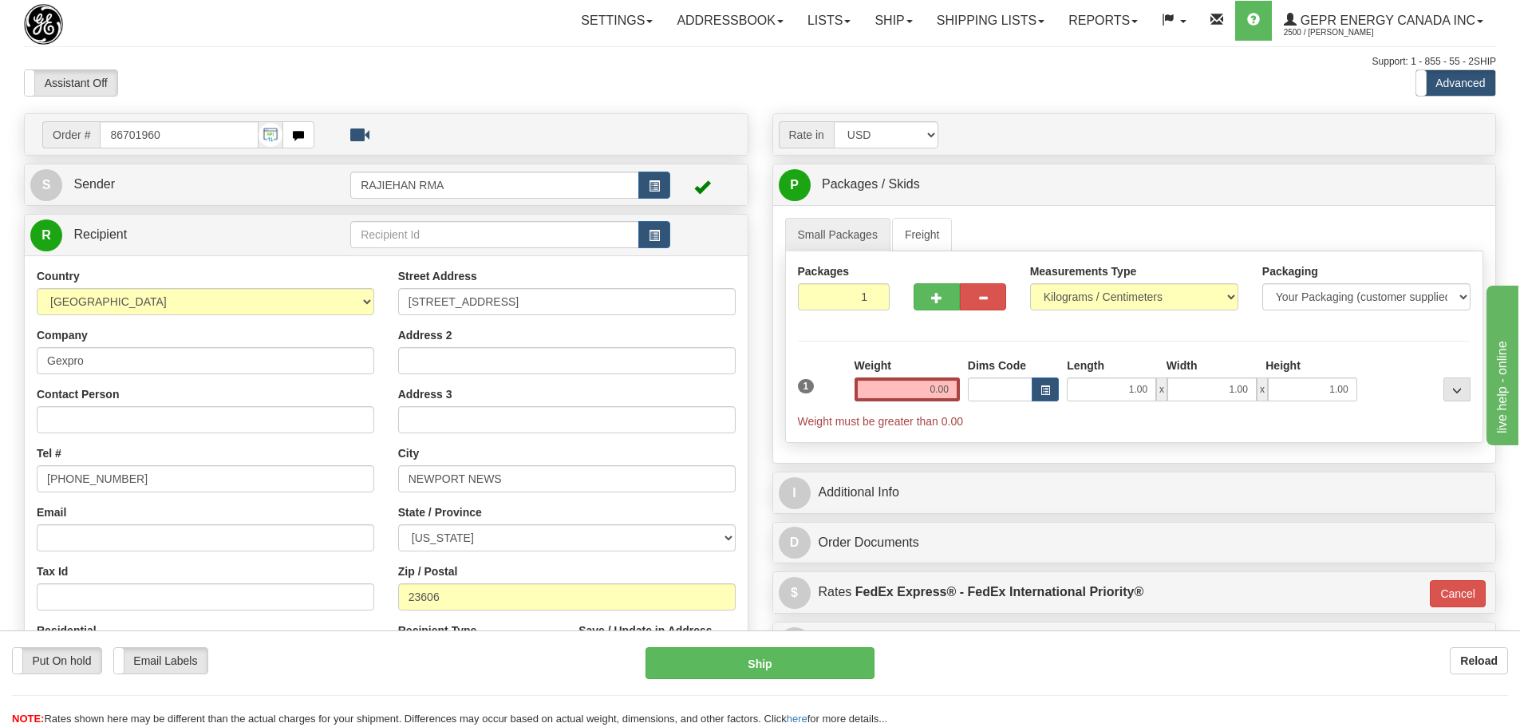
click at [265, 263] on div "Country [GEOGRAPHIC_DATA] [GEOGRAPHIC_DATA] [GEOGRAPHIC_DATA] [GEOGRAPHIC_DATA]…" at bounding box center [386, 482] width 723 height 454
click at [116, 425] on input "Contact Person" at bounding box center [206, 419] width 338 height 27
paste input "[PERSON_NAME]"
type input "[PERSON_NAME]"
drag, startPoint x: 162, startPoint y: 485, endPoint x: -143, endPoint y: 504, distance: 305.4
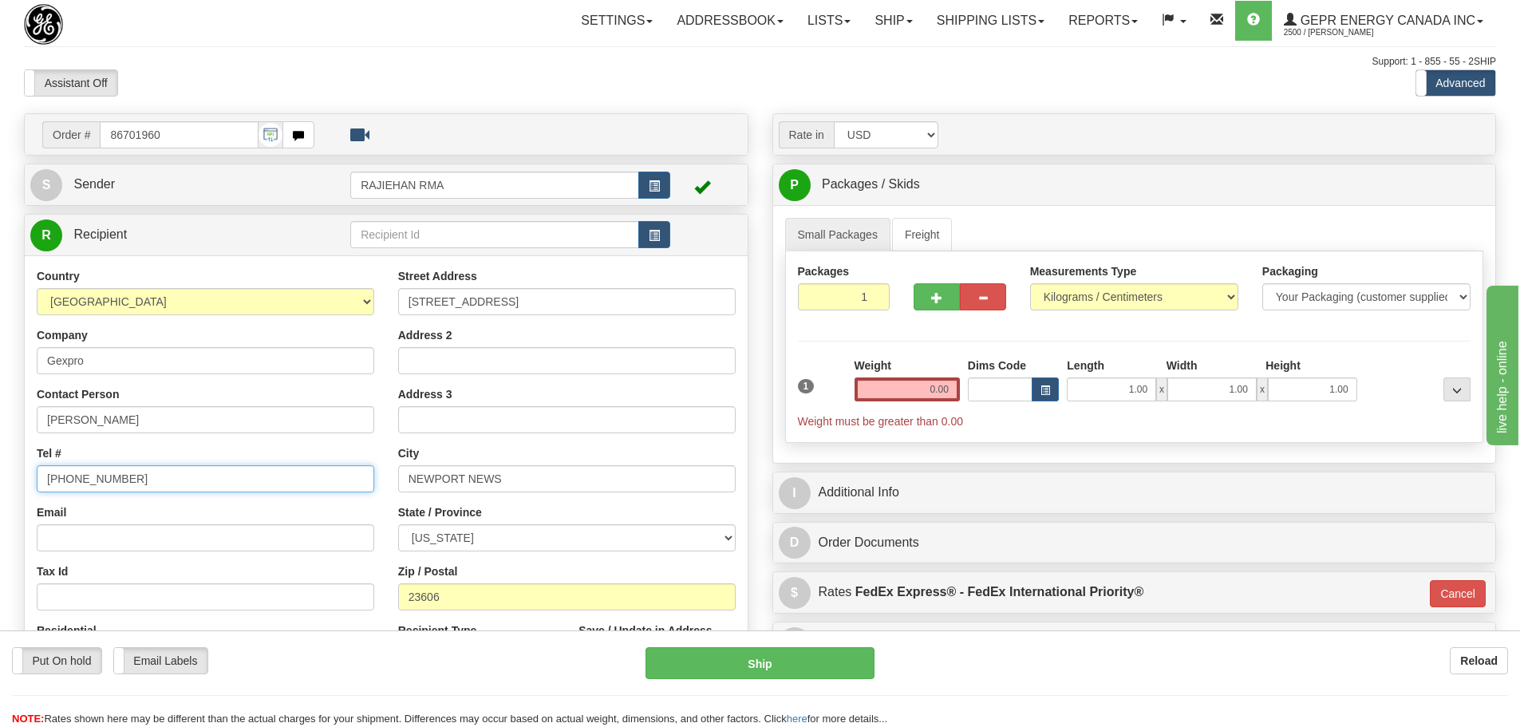
click at [0, 504] on html "Training Course Close Toggle navigation Settings Shipping Preferences New Sende…" at bounding box center [760, 363] width 1520 height 727
paste input "[PHONE_NUMBER]"
type input "[PHONE_NUMBER]"
click at [114, 452] on div "Tel # [PHONE_NUMBER]" at bounding box center [206, 468] width 338 height 47
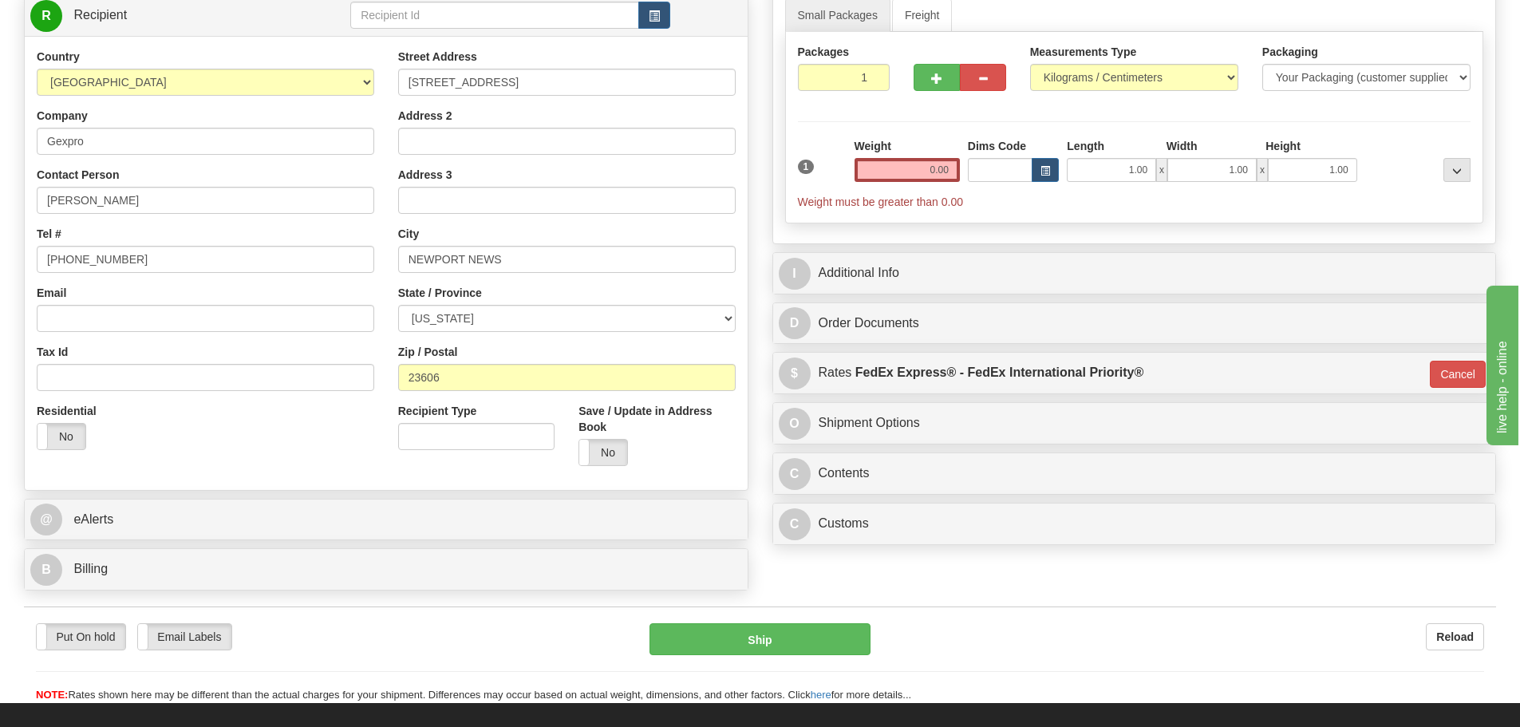
scroll to position [239, 0]
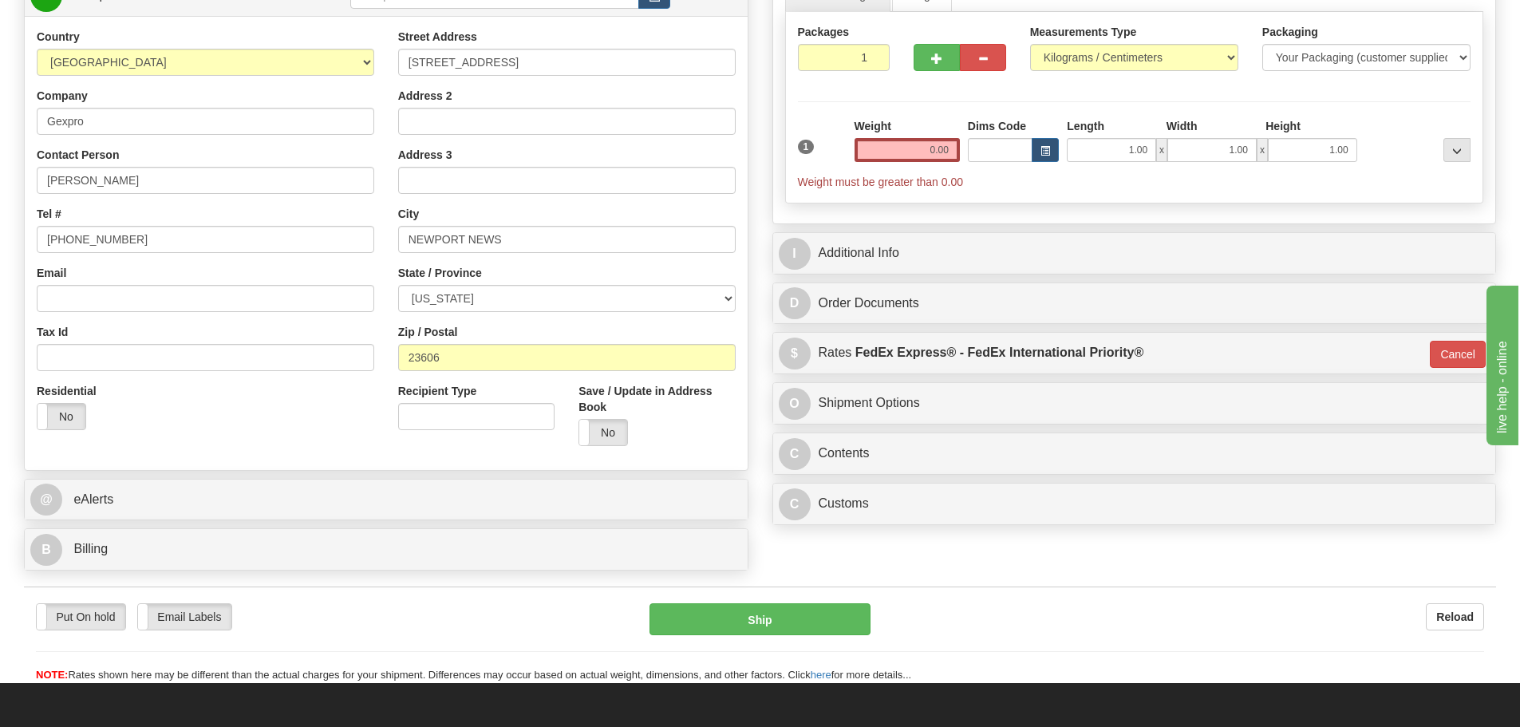
click at [769, 118] on div "Rate in Account Currency ARN AWG AUD AUS BHD BBD BFR BMD BRC BRL GBP UKL BND BG…" at bounding box center [1135, 203] width 749 height 658
click at [923, 152] on input "0.00" at bounding box center [907, 150] width 105 height 24
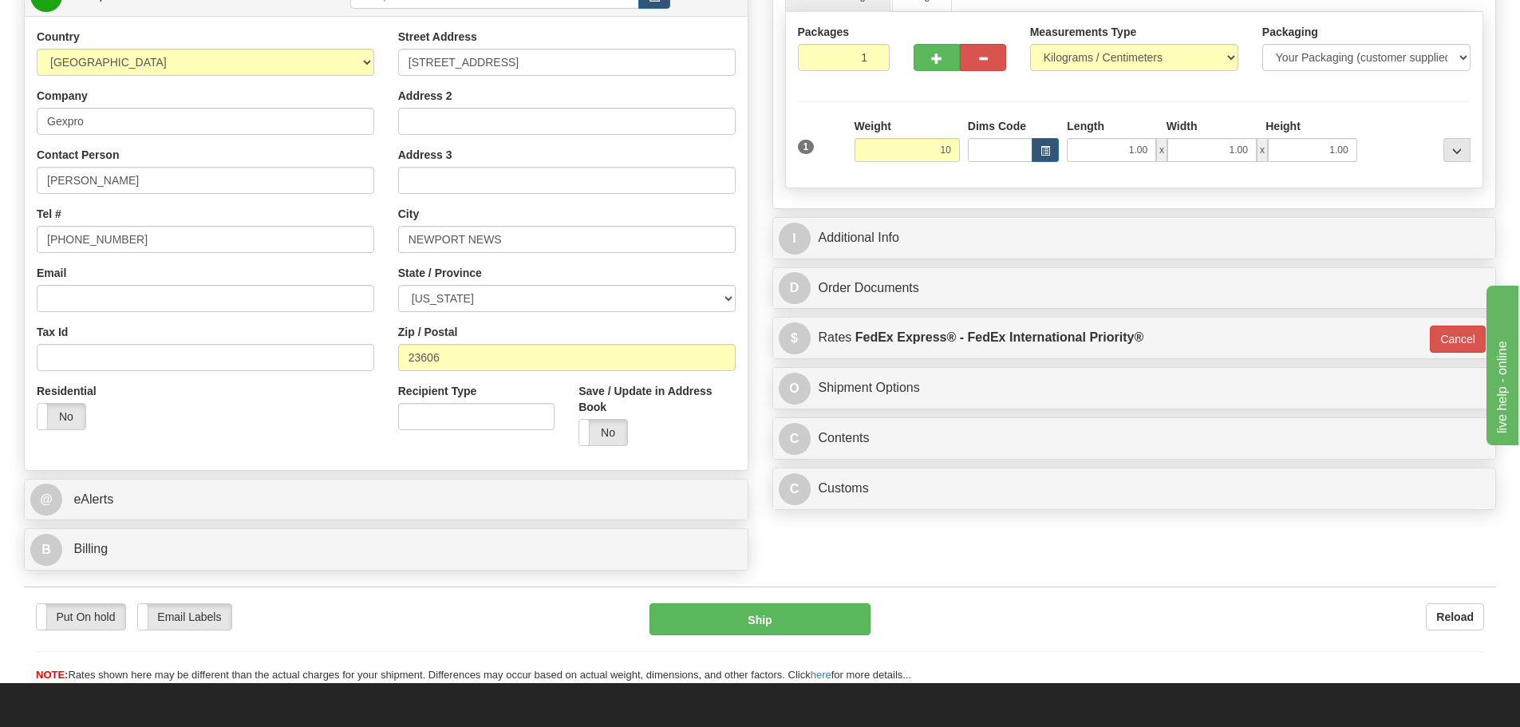
type input "10.00"
type input "01"
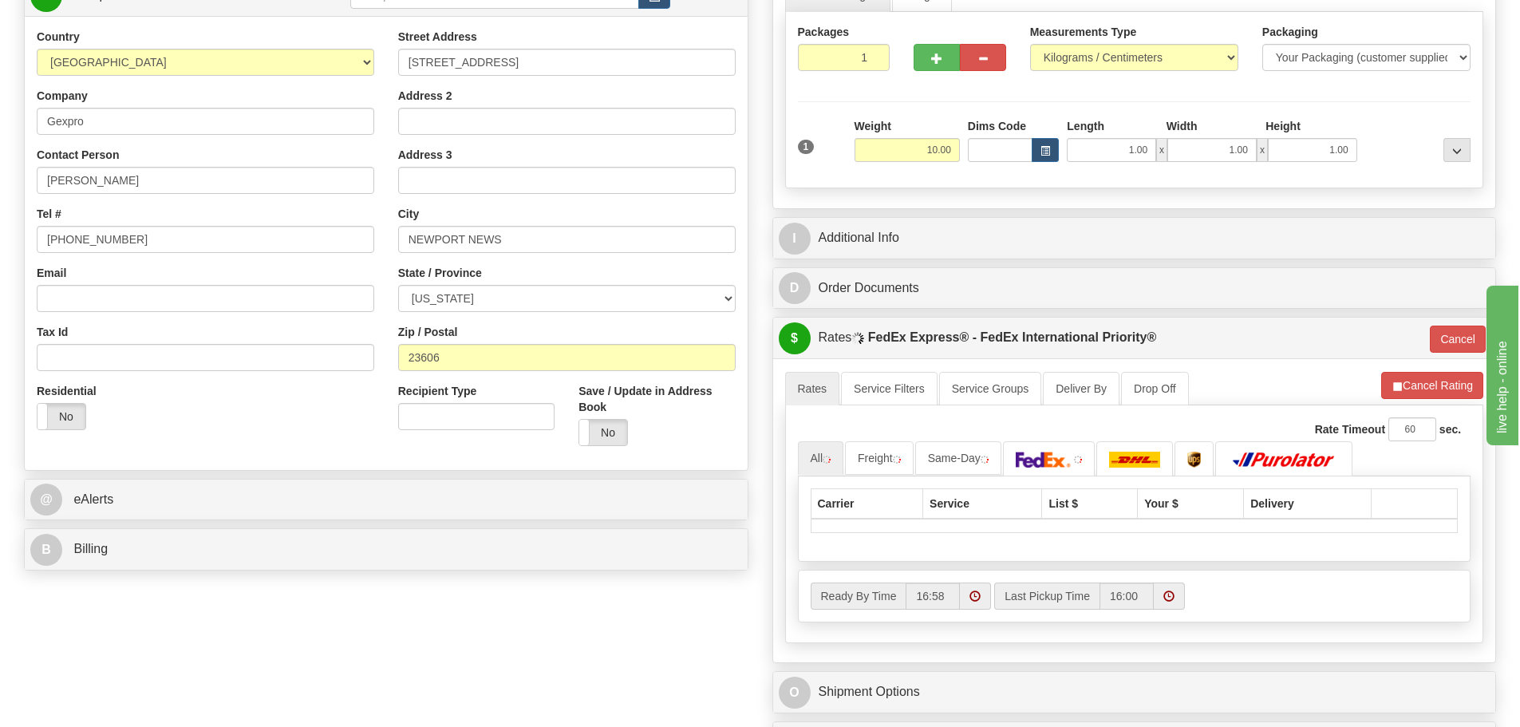
click at [915, 117] on div "Packages 1 1 Measurements Type" at bounding box center [1134, 100] width 699 height 176
drag, startPoint x: 913, startPoint y: 204, endPoint x: 913, endPoint y: 223, distance: 19.2
click at [913, 205] on div "Small Packages Freight Packages 1 1 Measurements Type" at bounding box center [1134, 87] width 723 height 243
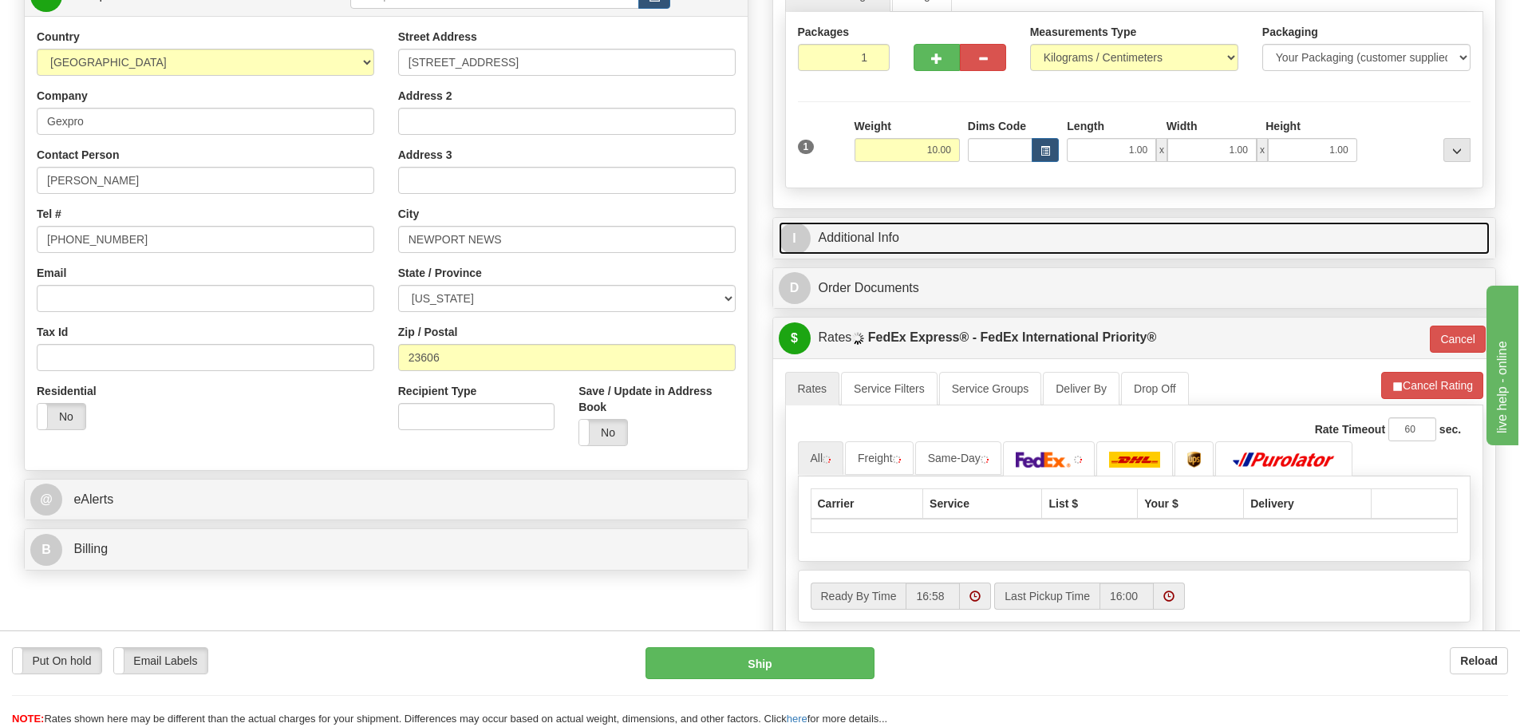
click at [913, 223] on link "I Additional Info" at bounding box center [1135, 238] width 712 height 33
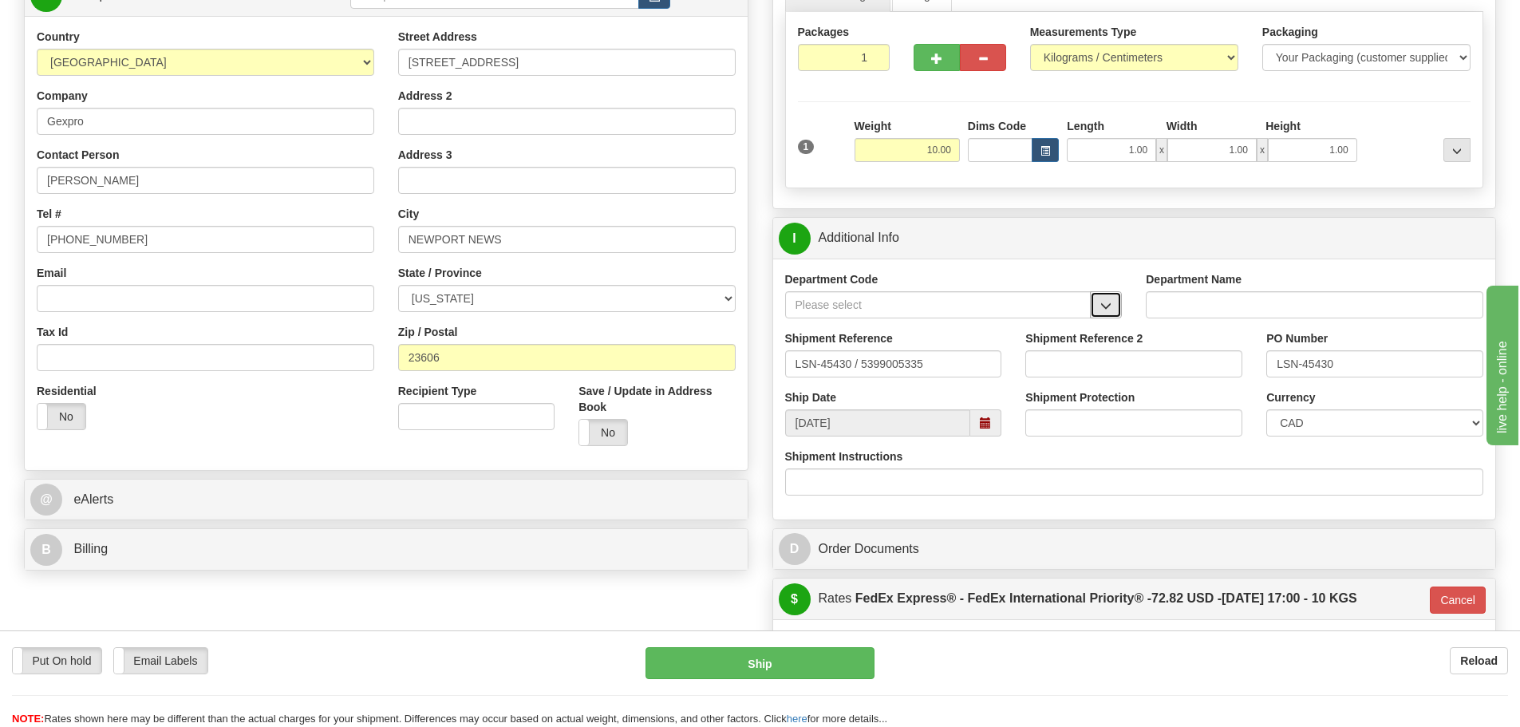
click at [1100, 298] on button "button" at bounding box center [1106, 304] width 32 height 27
click at [1020, 324] on div "SER" at bounding box center [934, 330] width 290 height 18
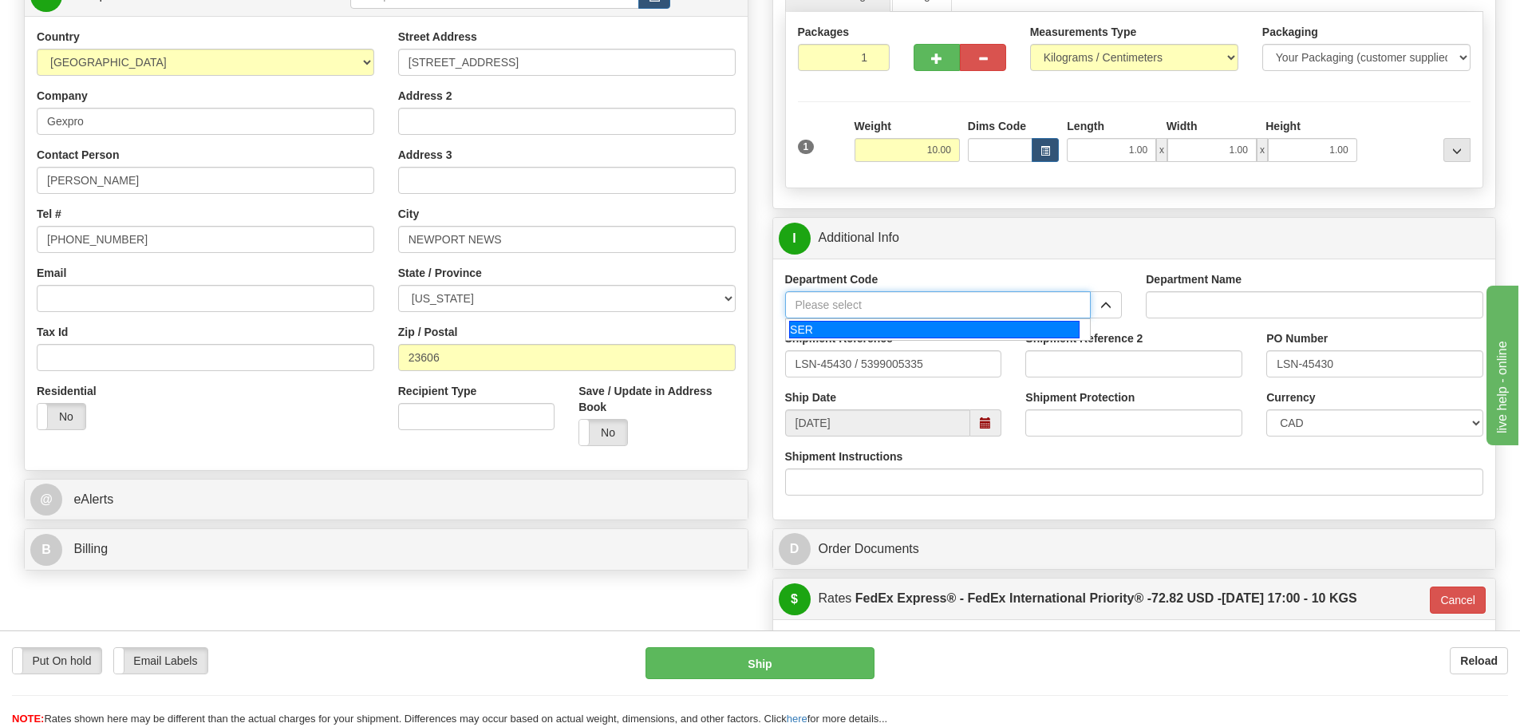
type input "SER"
type input "SERVICE DEPARTMENT"
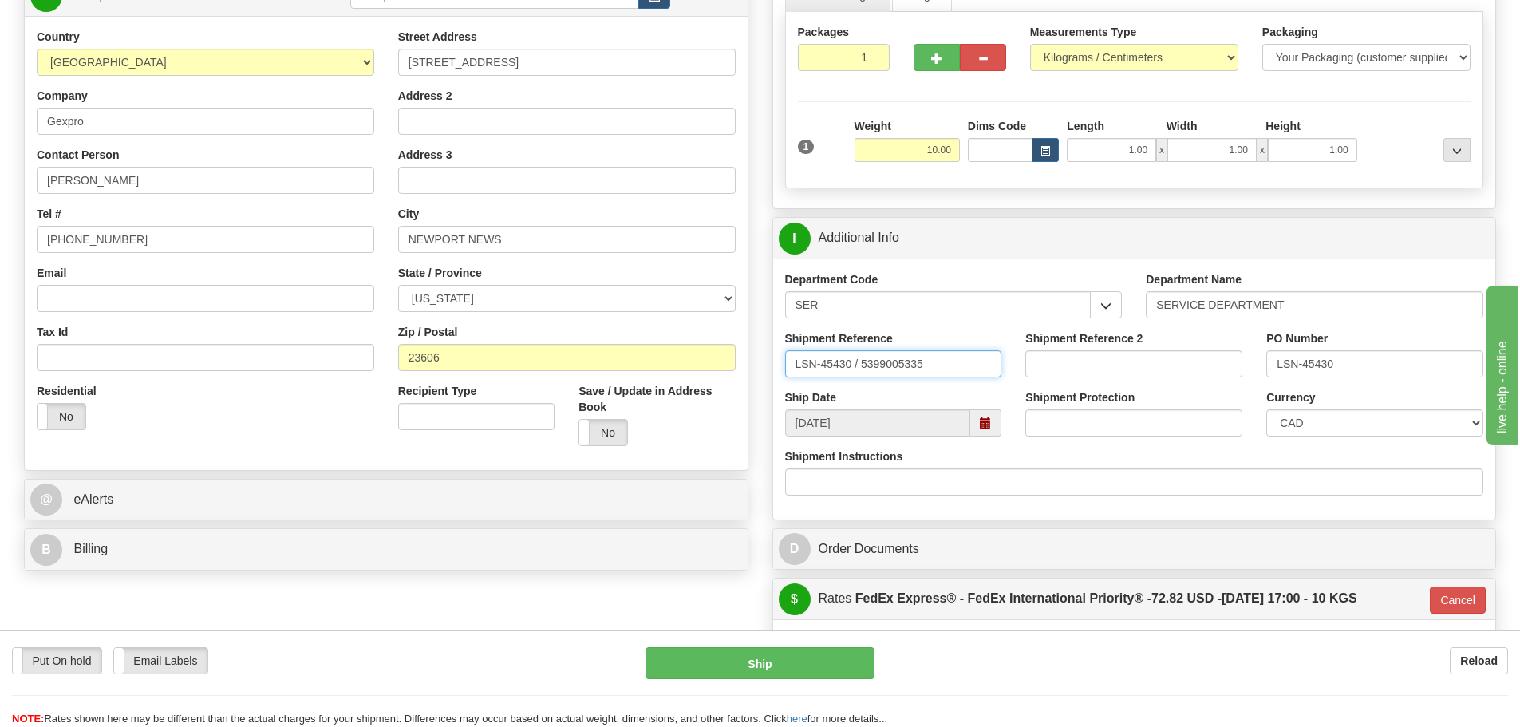
click at [856, 370] on input "LSN-45430 / 5399005335" at bounding box center [893, 363] width 217 height 27
click at [860, 373] on input "LSN-45430 / 5399005335" at bounding box center [893, 363] width 217 height 27
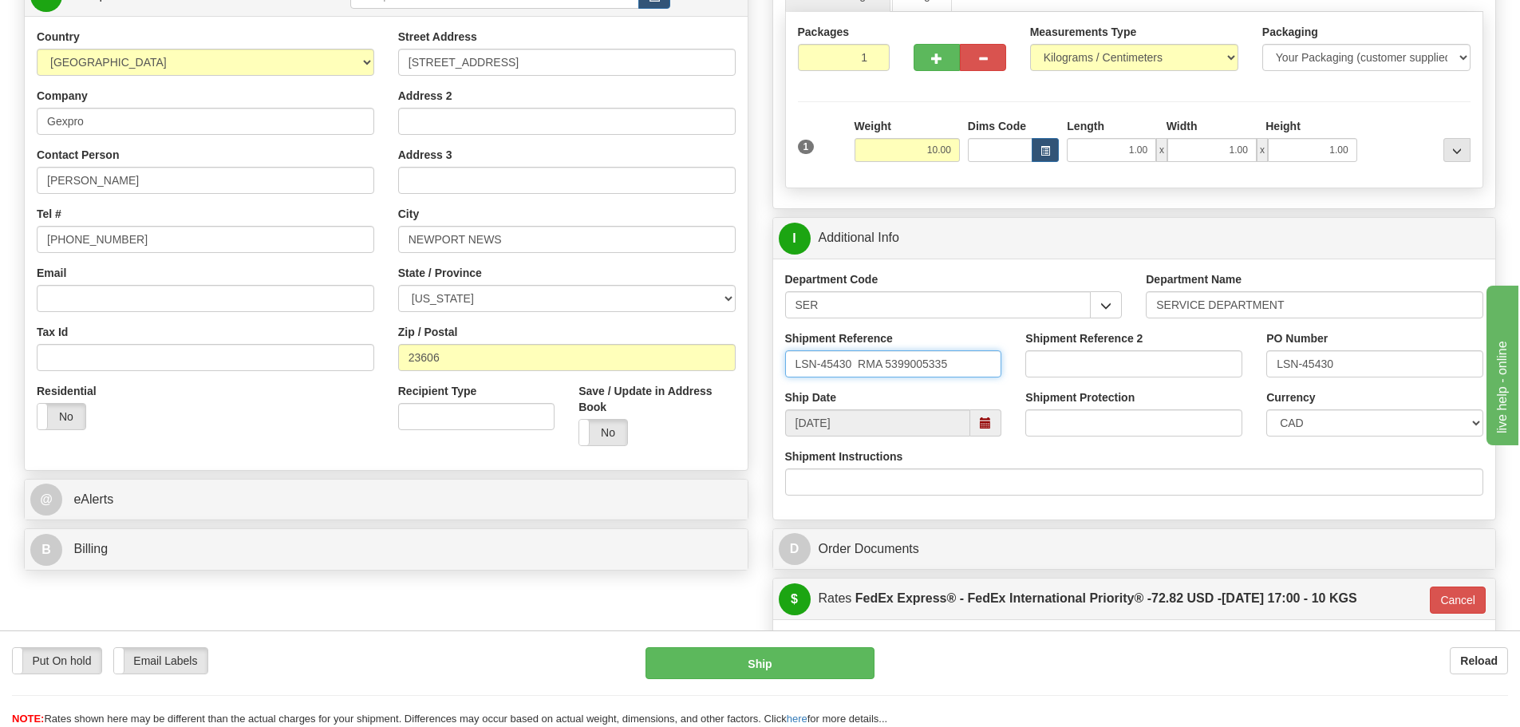
type input "LSN-45430 RMA 5399005335"
drag, startPoint x: 1313, startPoint y: 402, endPoint x: 1310, endPoint y: 413, distance: 11.4
click at [1313, 403] on label "Currency" at bounding box center [1291, 397] width 49 height 16
click at [1313, 409] on select "CAD USD EUR ZAR [PERSON_NAME] ARN AUD AUS AWG BBD BFR BGN BHD BMD BND BRC BRL C…" at bounding box center [1375, 422] width 217 height 27
click at [1310, 416] on select "CAD USD EUR ZAR [PERSON_NAME] ARN AUD AUS AWG BBD BFR BGN BHD BMD BND BRC BRL C…" at bounding box center [1375, 422] width 217 height 27
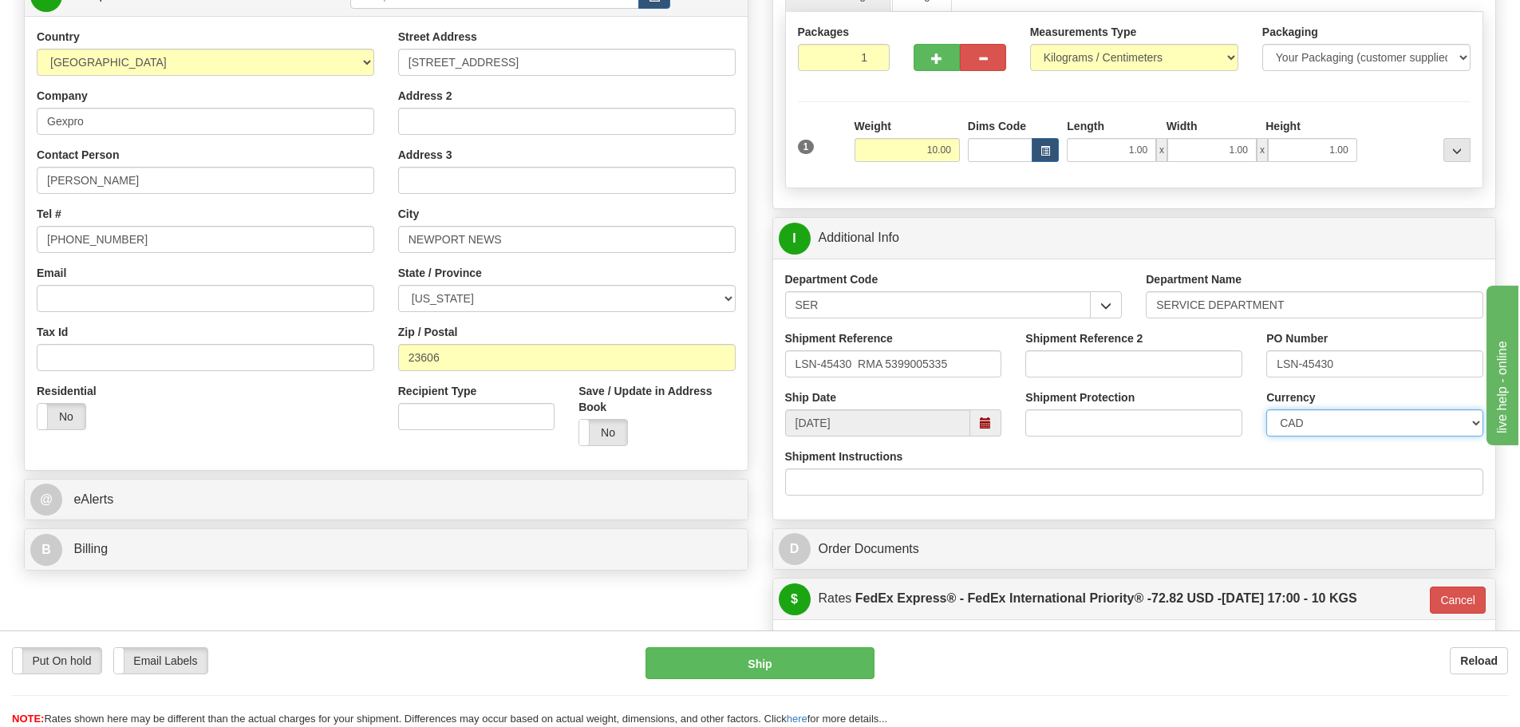
select select "1"
click at [1267, 409] on select "CAD USD EUR ZAR [PERSON_NAME] ARN AUD AUS AWG BBD BFR BGN BHD BMD BND BRC BRL C…" at bounding box center [1375, 422] width 217 height 27
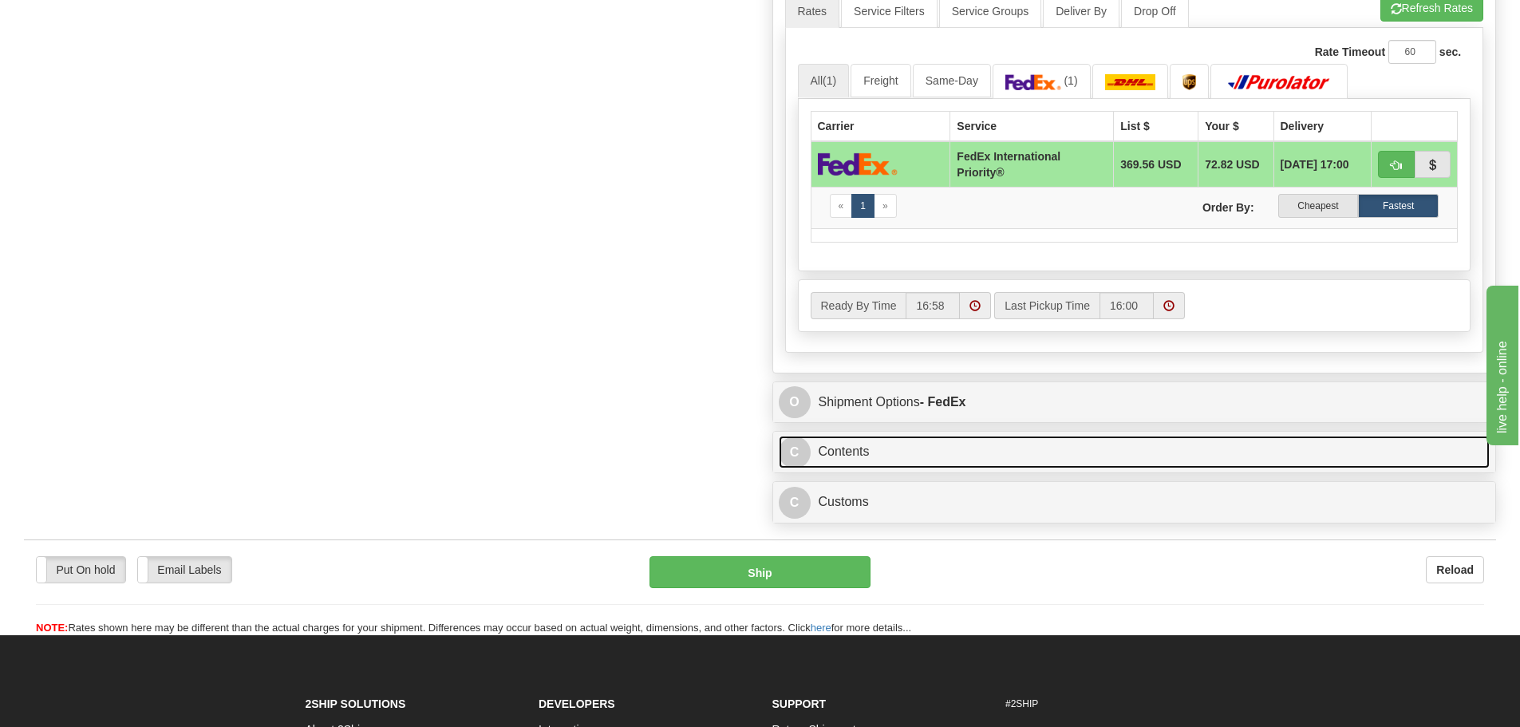
click at [947, 446] on link "C Contents" at bounding box center [1135, 452] width 712 height 33
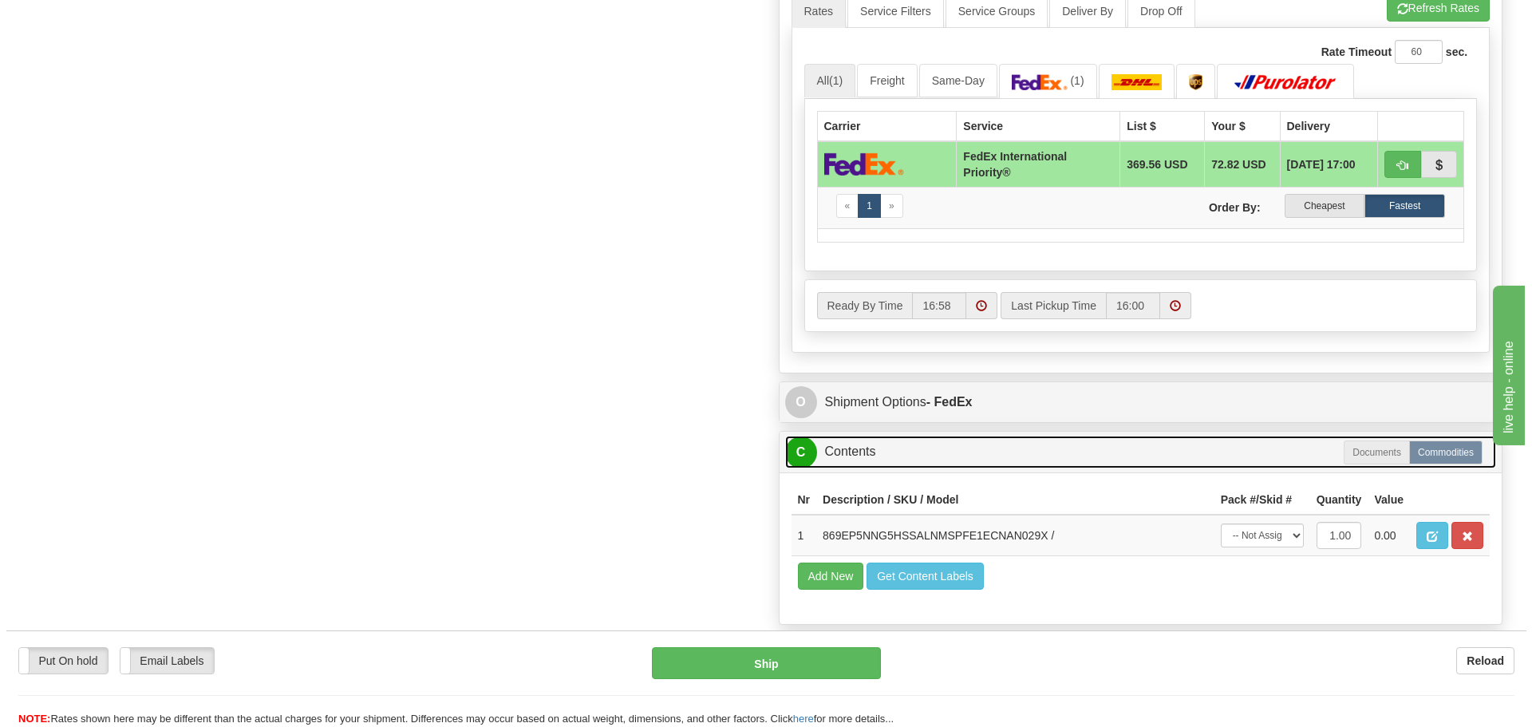
scroll to position [1037, 0]
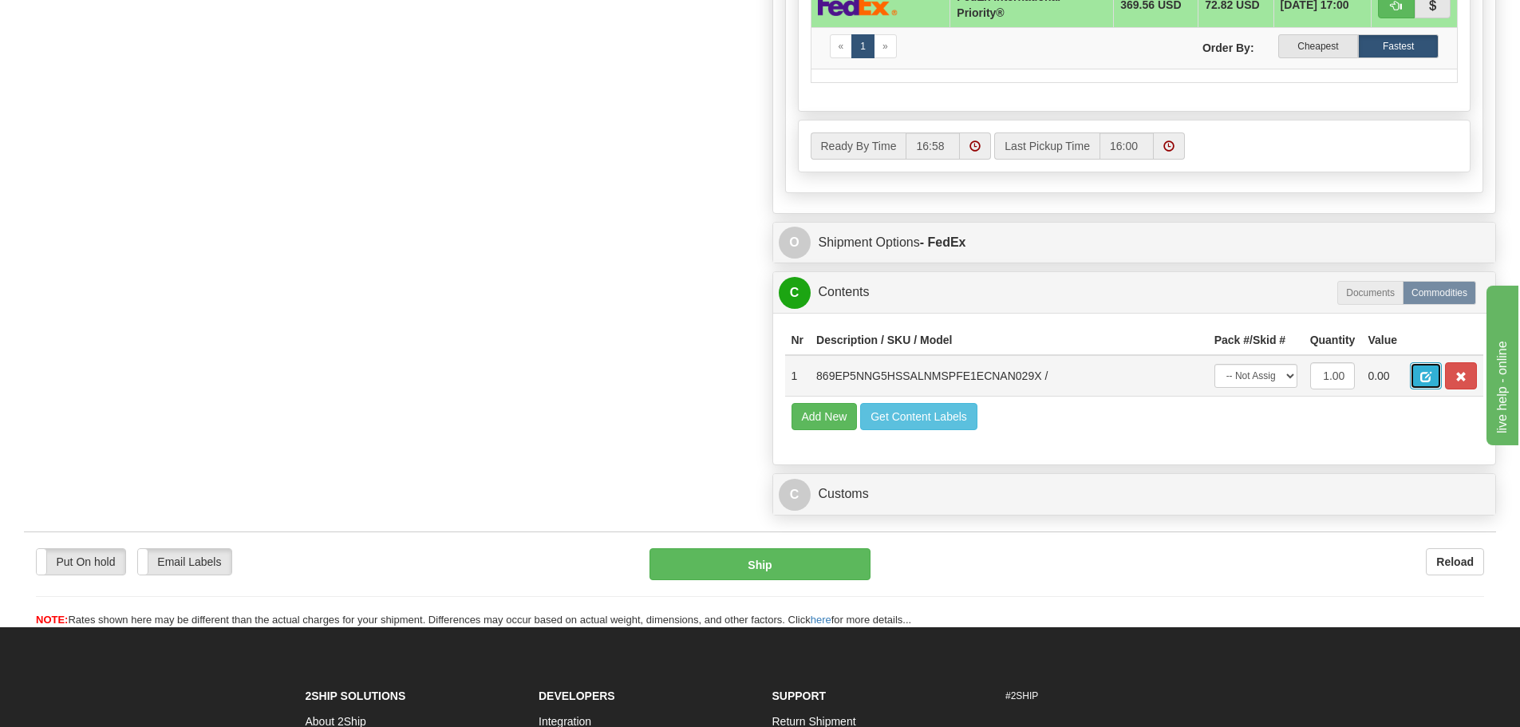
click at [1426, 374] on span "button" at bounding box center [1426, 377] width 11 height 10
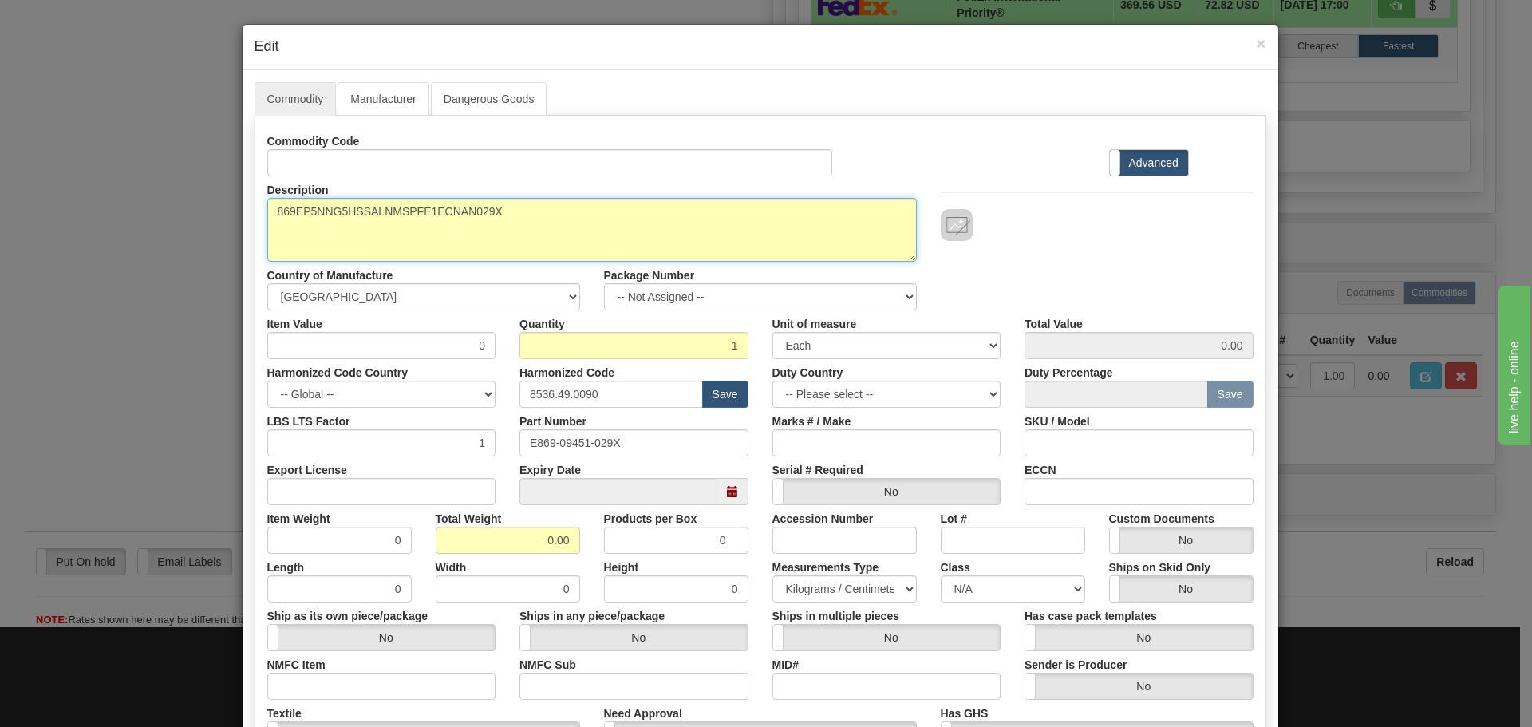
drag, startPoint x: 551, startPoint y: 238, endPoint x: 200, endPoint y: 257, distance: 351.7
click at [200, 257] on div "× Edit Commodity Manufacturer Dangerous Goods Commodity Code Standard Advanced …" at bounding box center [766, 363] width 1532 height 727
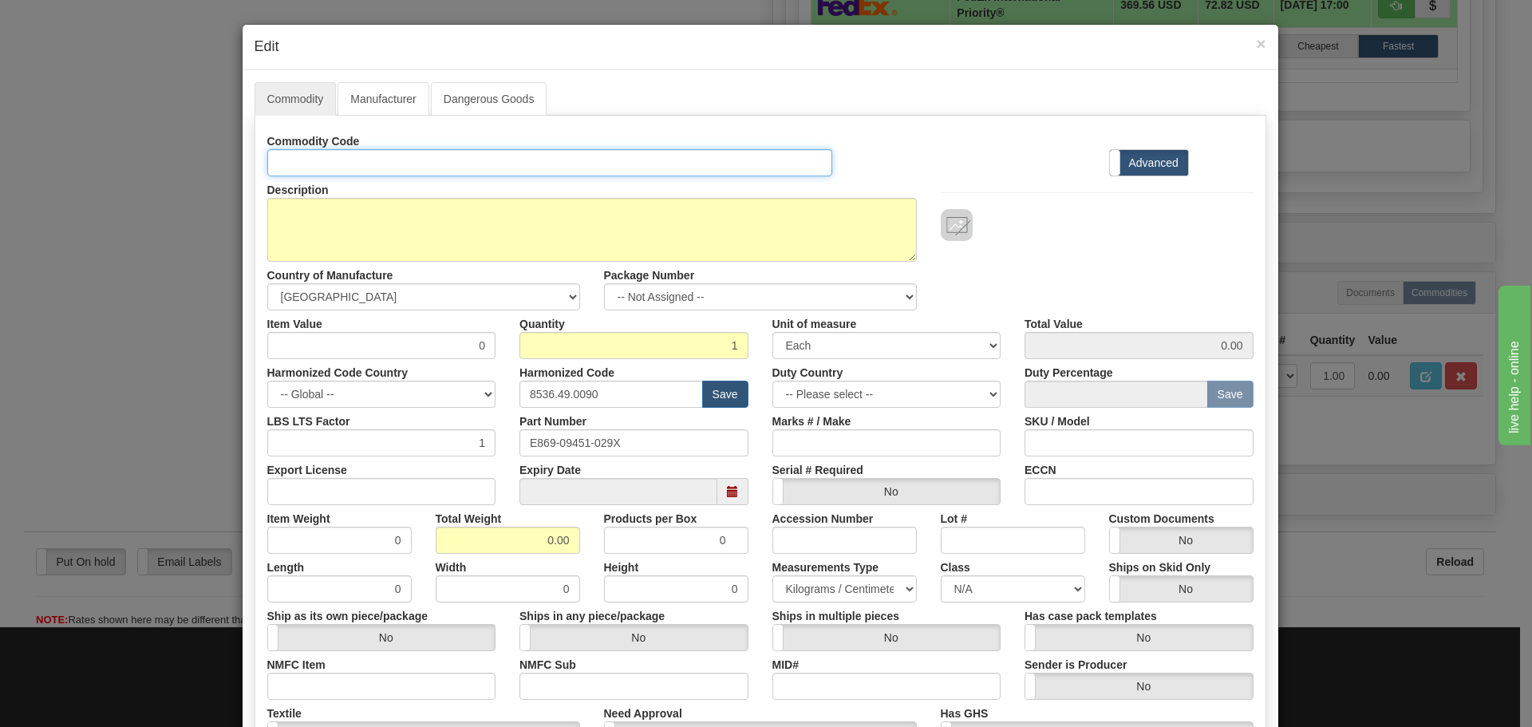
click at [307, 163] on input "Id" at bounding box center [550, 162] width 566 height 27
paste input "869EP5NNG5HSSALNMSPFE1ECNAN029X"
type input "869EP5NNG5HSSALNMSPFE1ECNAN029X"
drag, startPoint x: 649, startPoint y: 459, endPoint x: 515, endPoint y: 451, distance: 134.3
click at [466, 460] on div "Export License Expiry Date Serial # Required Yes No ECCN Serial Number This fie…" at bounding box center [760, 480] width 1010 height 49
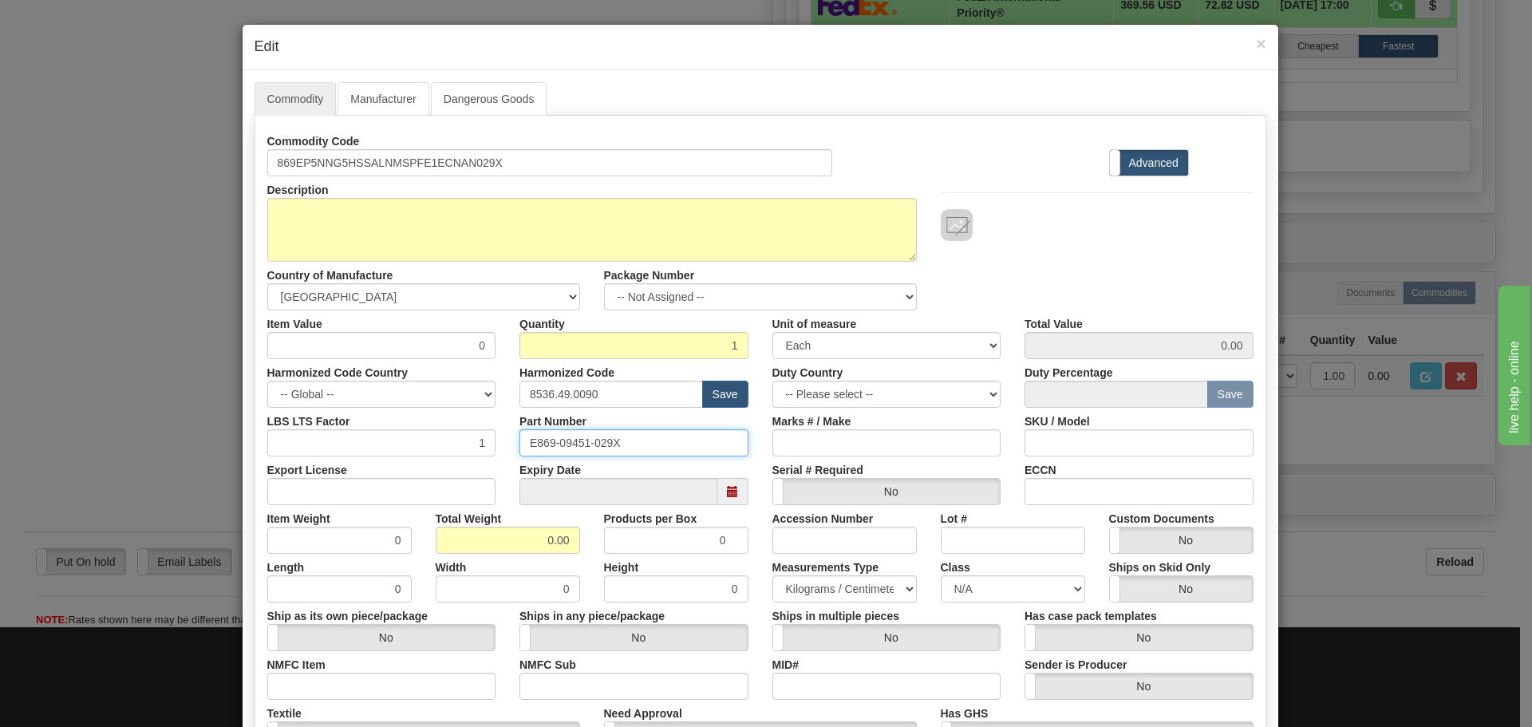
click at [661, 438] on input "E869-09451-029X" at bounding box center [634, 442] width 229 height 27
drag, startPoint x: 662, startPoint y: 439, endPoint x: 513, endPoint y: 457, distance: 149.6
click at [513, 457] on div "Commodity Code 869EP5NNG5HSSALNMSPFE1ECNAN029X Standard Advanced Description 86…" at bounding box center [760, 463] width 986 height 670
paste input "869EP5NNG5HSSALNMSPFE1ECNAN"
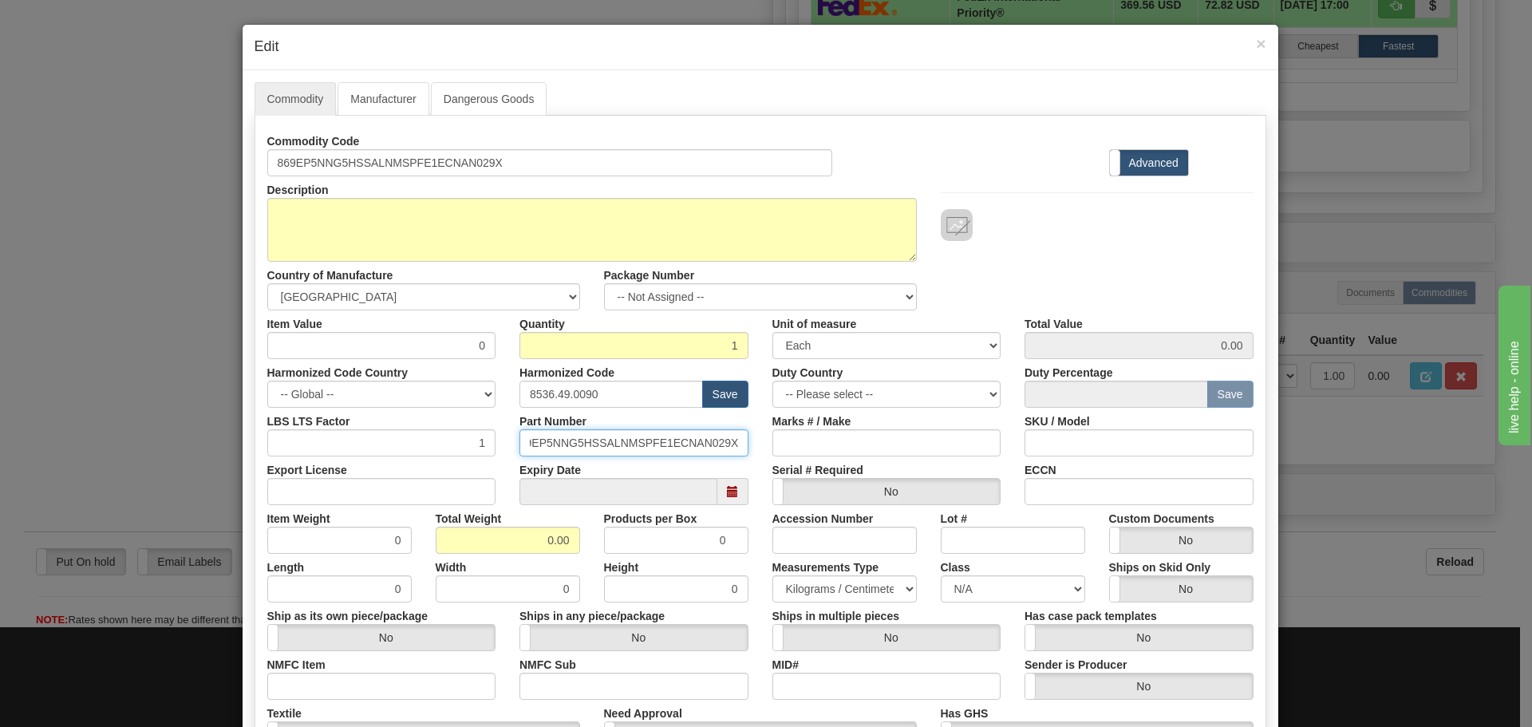
type input "869EP5NNG5HSSALNMSPFE1ECNAN029X"
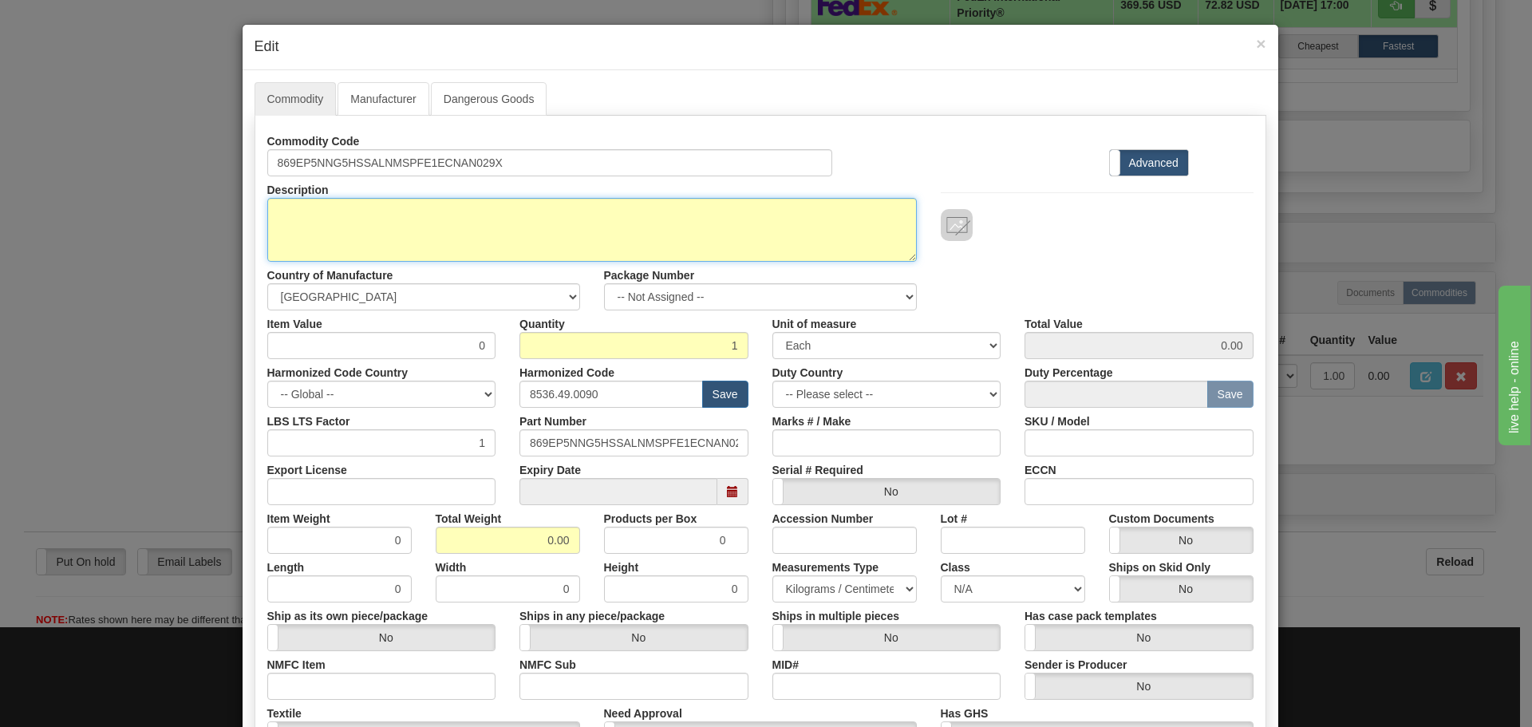
click at [425, 239] on textarea "869EP5NNG5HSSALNMSPFE1ECNAN029X" at bounding box center [592, 230] width 650 height 64
paste textarea "869 Motor Protection Relay"
type textarea "869 Motor Protection Relay"
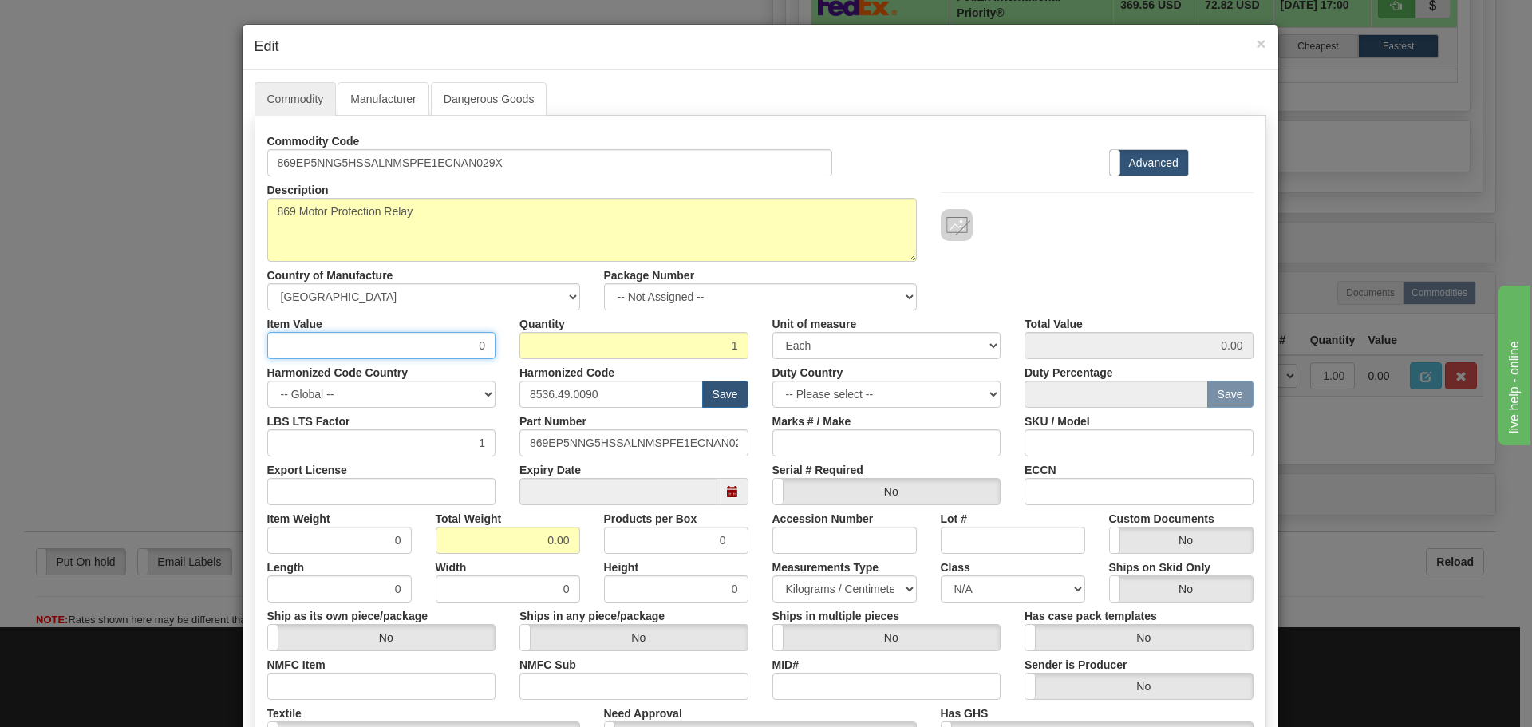
drag, startPoint x: 441, startPoint y: 347, endPoint x: 511, endPoint y: 355, distance: 70.7
click at [511, 355] on div "Item Value 0 Quantity 1 Unit of measure 3 Thousand Square Inches Adjustments 56…" at bounding box center [760, 334] width 1010 height 49
type input "75"
type input "75.00"
type input "2"
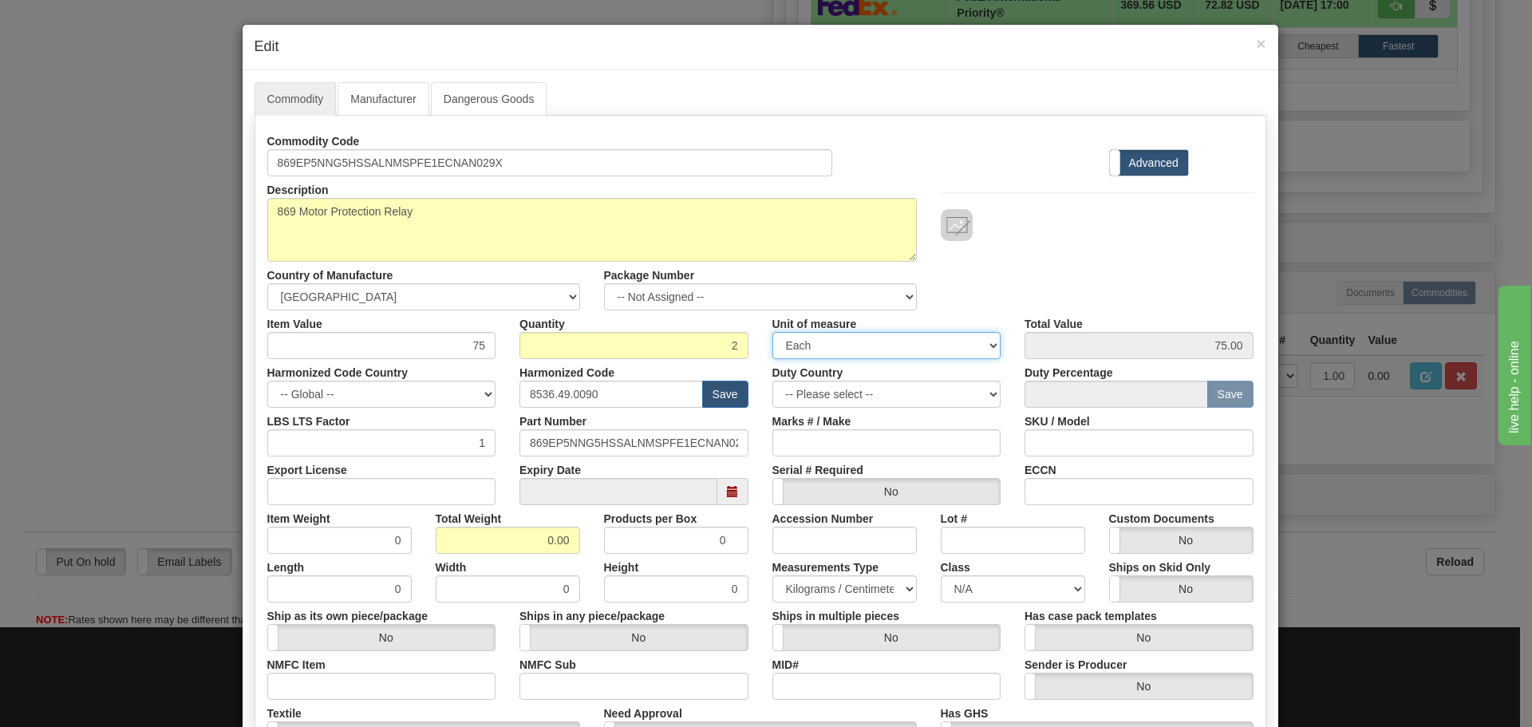
type input "150.00"
drag, startPoint x: 676, startPoint y: 335, endPoint x: 743, endPoint y: 346, distance: 67.8
click at [743, 346] on div "Quantity 2" at bounding box center [634, 334] width 253 height 49
type input "1"
type input "75.00"
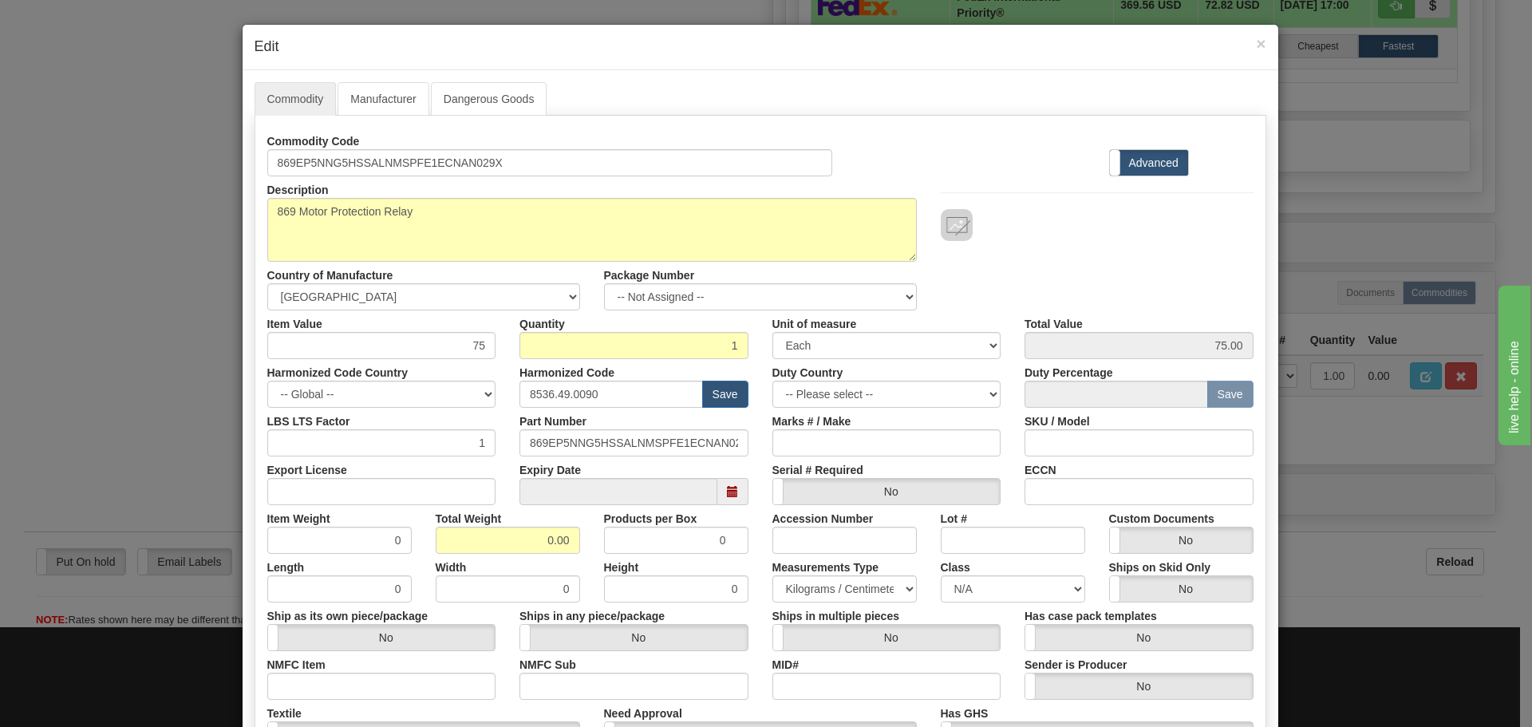
click at [748, 348] on div "Quantity 1" at bounding box center [634, 334] width 253 height 49
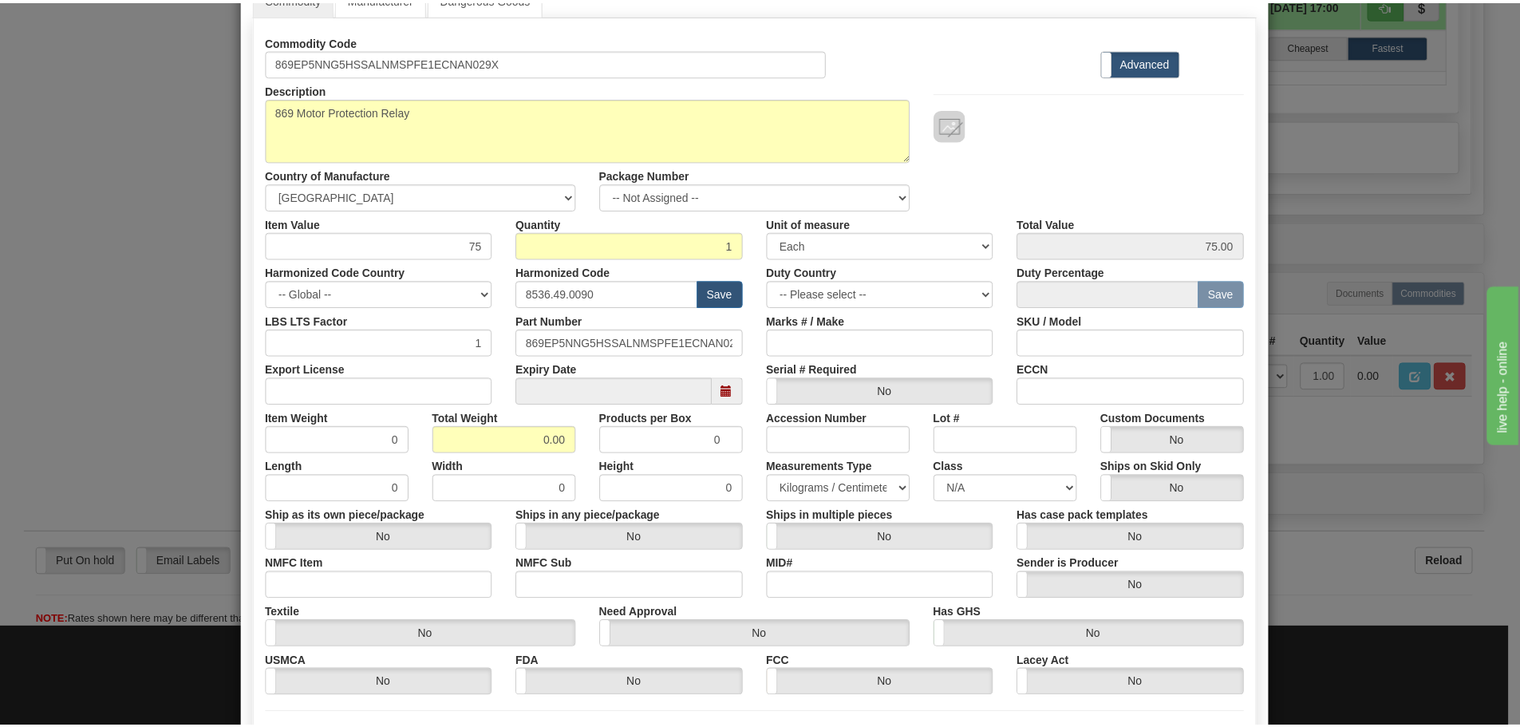
scroll to position [259, 0]
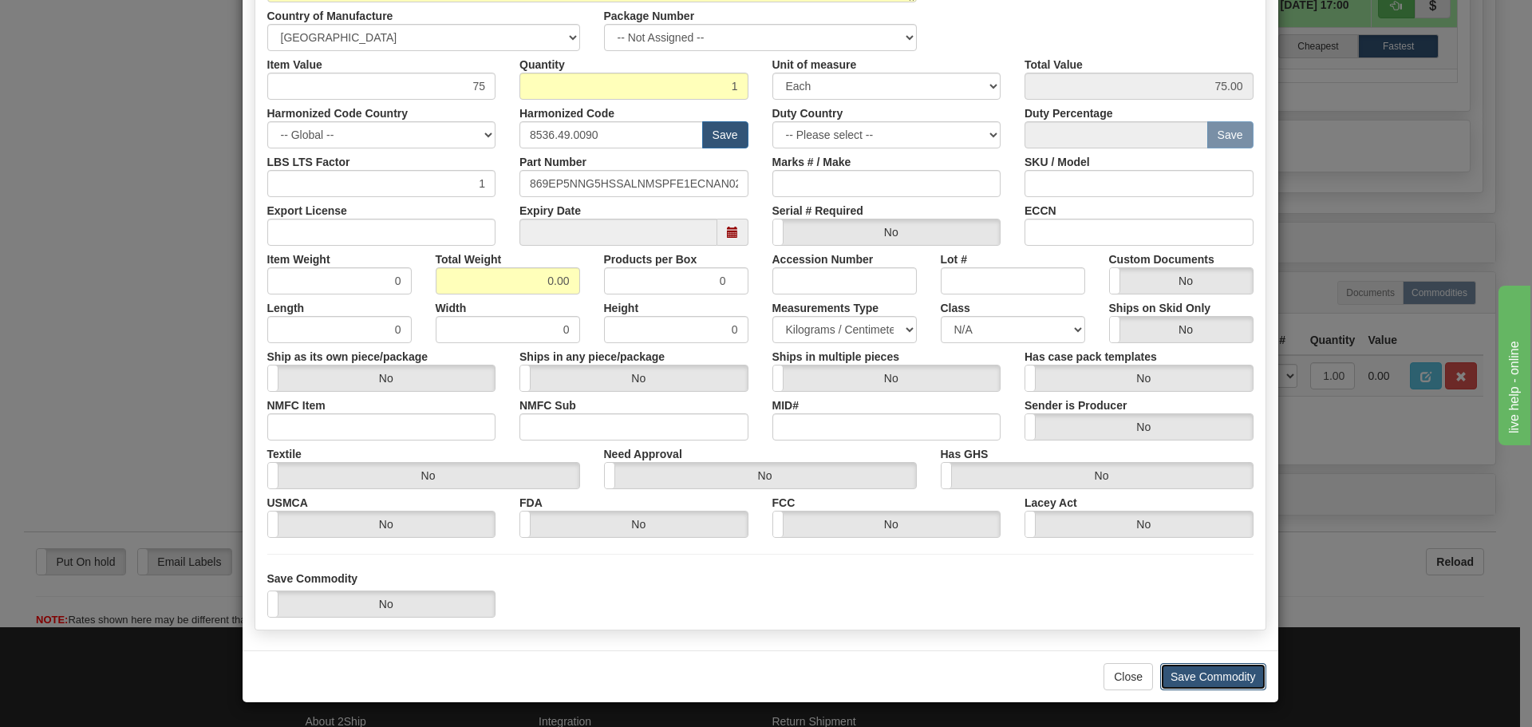
click at [1247, 682] on button "Save Commodity" at bounding box center [1213, 676] width 106 height 27
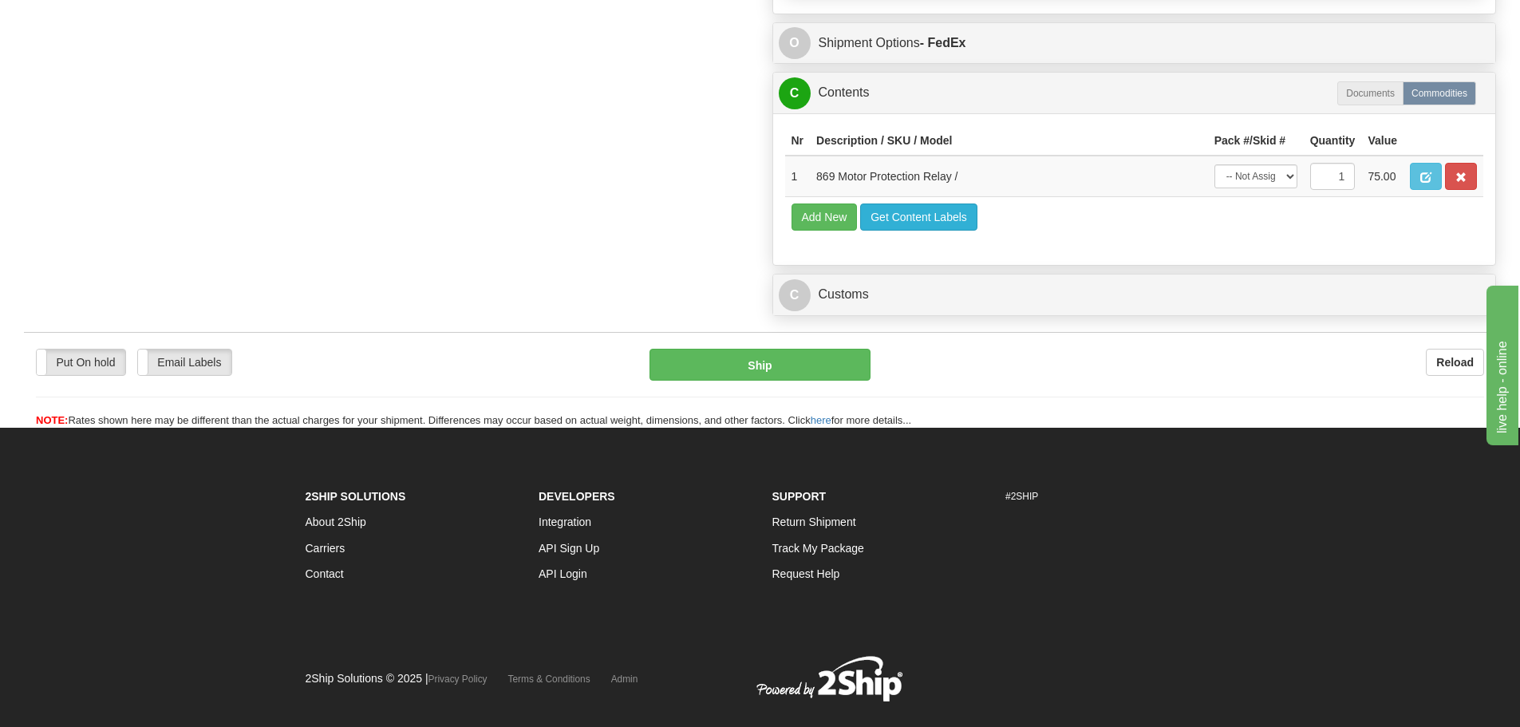
scroll to position [1269, 0]
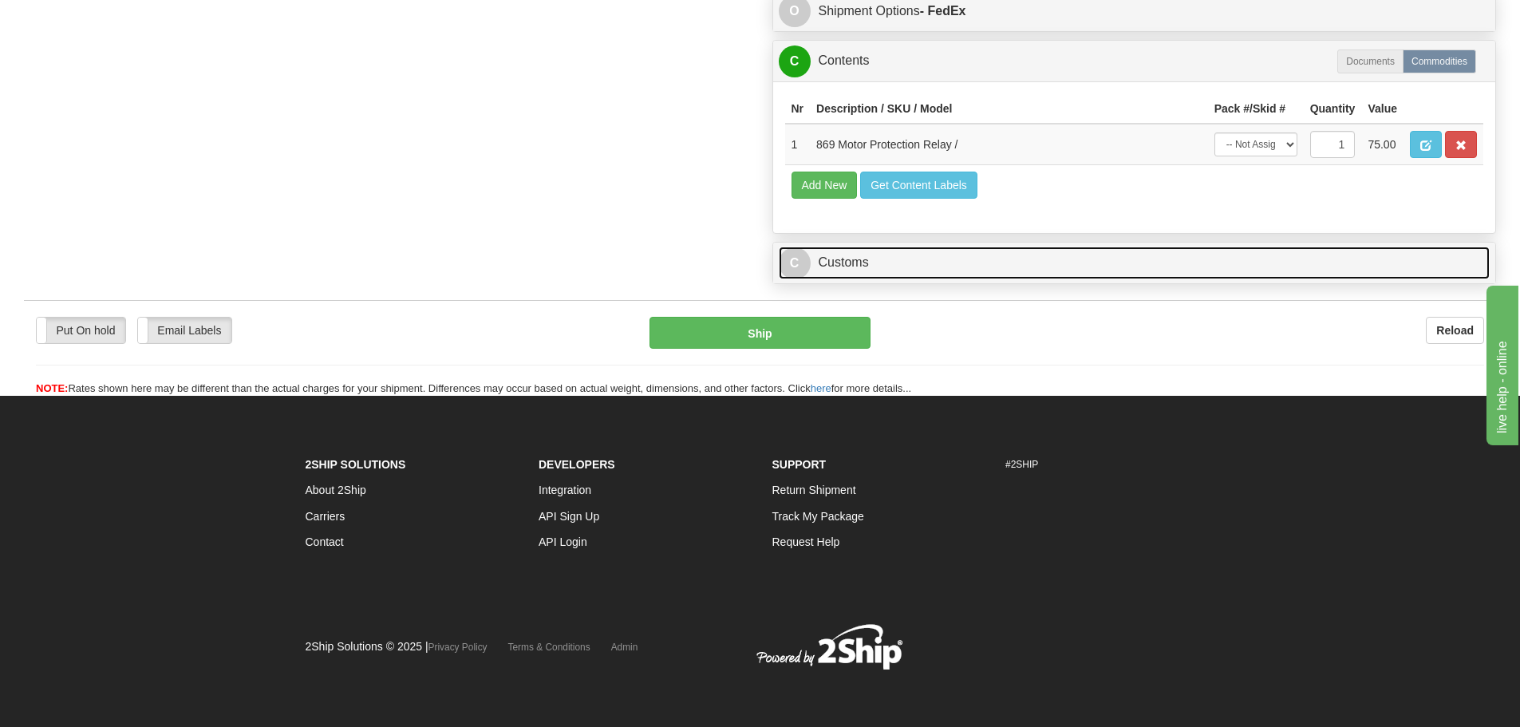
click at [922, 252] on link "C Customs" at bounding box center [1135, 263] width 712 height 33
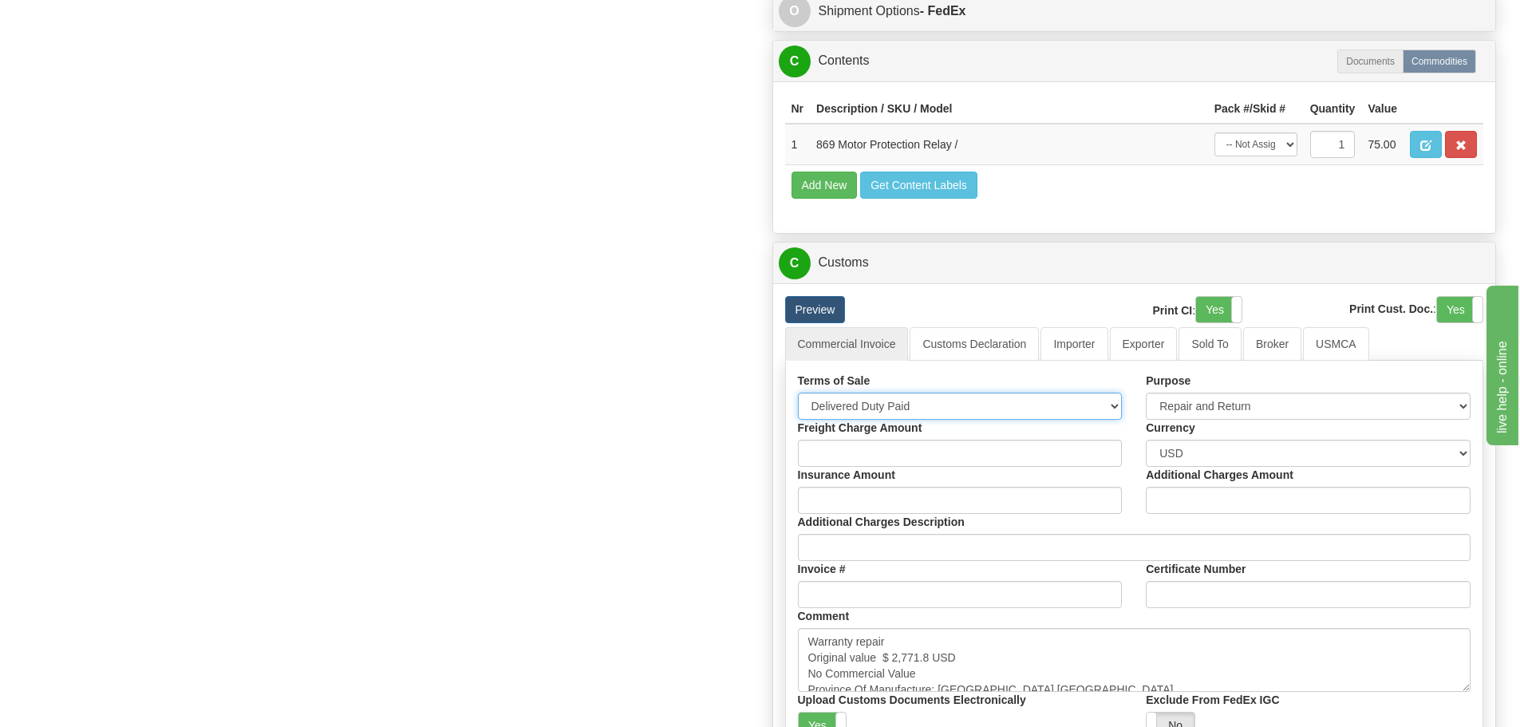
click at [1072, 416] on select "Free Carrier Free On Board Ex Works Delivered Duty Unpaid Delivered Duty Paid C…" at bounding box center [960, 406] width 325 height 27
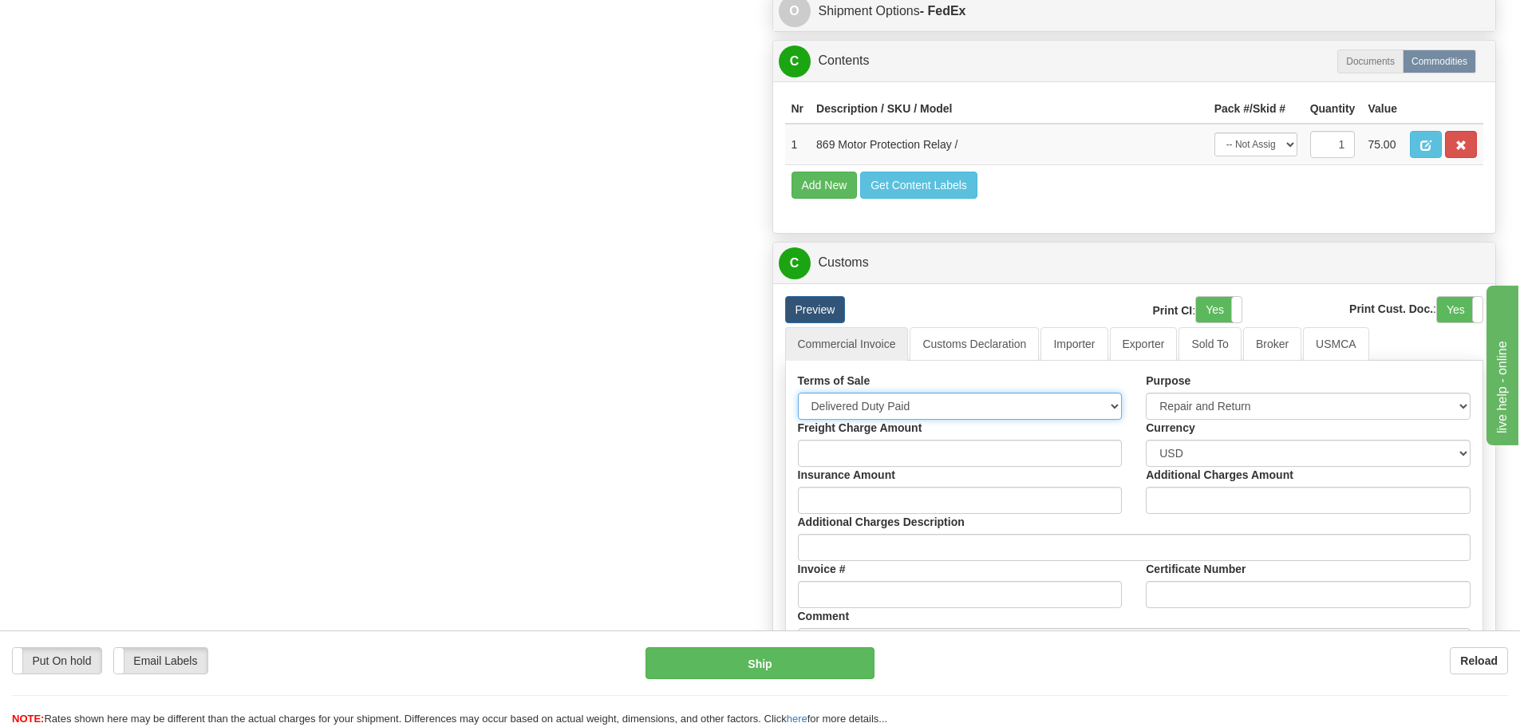
click at [798, 393] on select "Free Carrier Free On Board Ex Works Delivered Duty Unpaid Delivered Duty Paid C…" at bounding box center [960, 406] width 325 height 27
click at [1037, 401] on select "Free Carrier Free On Board Ex Works Delivered Duty Unpaid Delivered Duty Paid C…" at bounding box center [960, 406] width 325 height 27
select select "6"
click at [798, 393] on select "Free Carrier Free On Board Ex Works Delivered Duty Unpaid Delivered Duty Paid C…" at bounding box center [960, 406] width 325 height 27
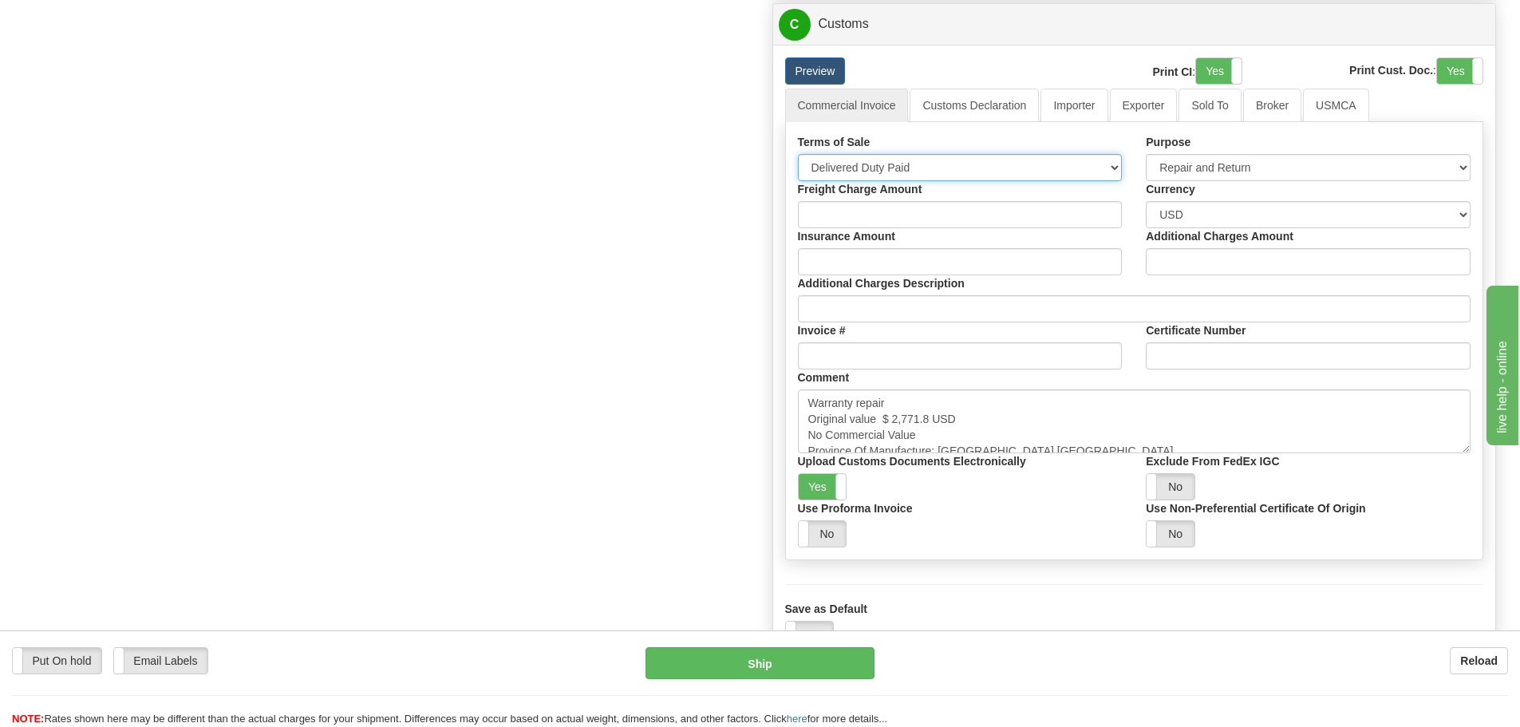
scroll to position [1508, 0]
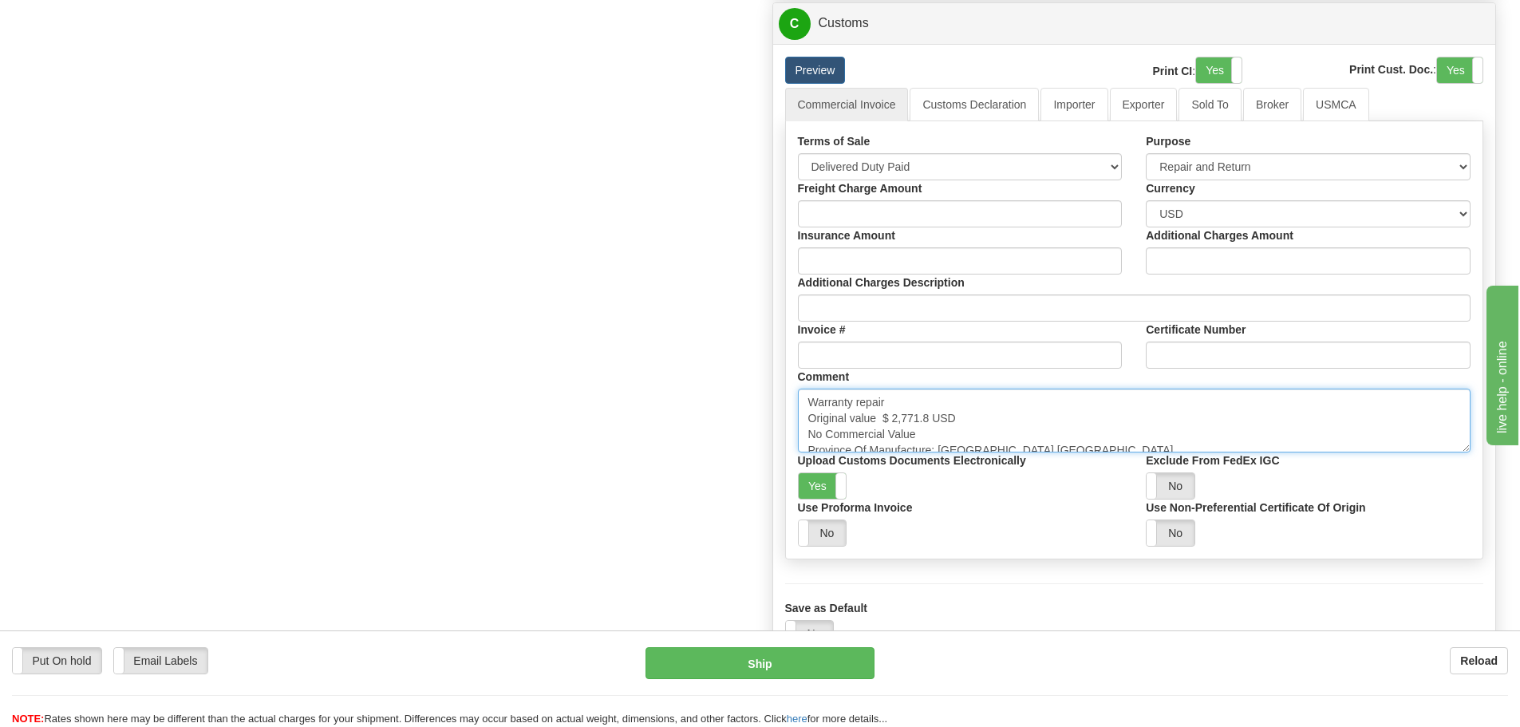
drag, startPoint x: 883, startPoint y: 417, endPoint x: 930, endPoint y: 424, distance: 47.6
click at [930, 424] on textarea "Warranty repair Original value $ 2,771.8 USD No Commercial Value Province Of Ma…" at bounding box center [1135, 421] width 674 height 64
paste textarea "12,416.49"
click at [983, 421] on textarea "Warranty repair Original value $ 2,771.8 USD No Commercial Value Province Of Ma…" at bounding box center [1135, 421] width 674 height 64
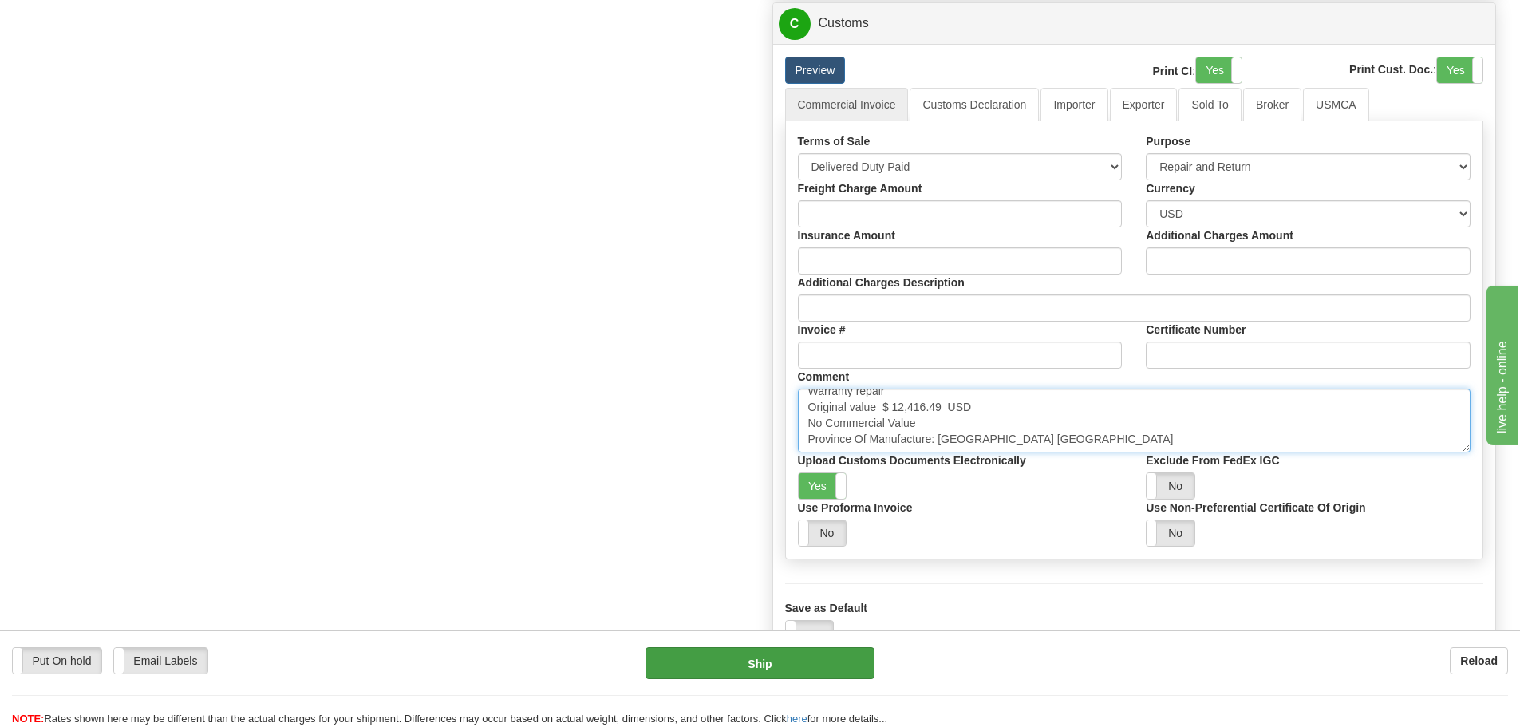
type textarea "Warranty repair Original value $ 12,416.49 USD No Commercial Value Province Of …"
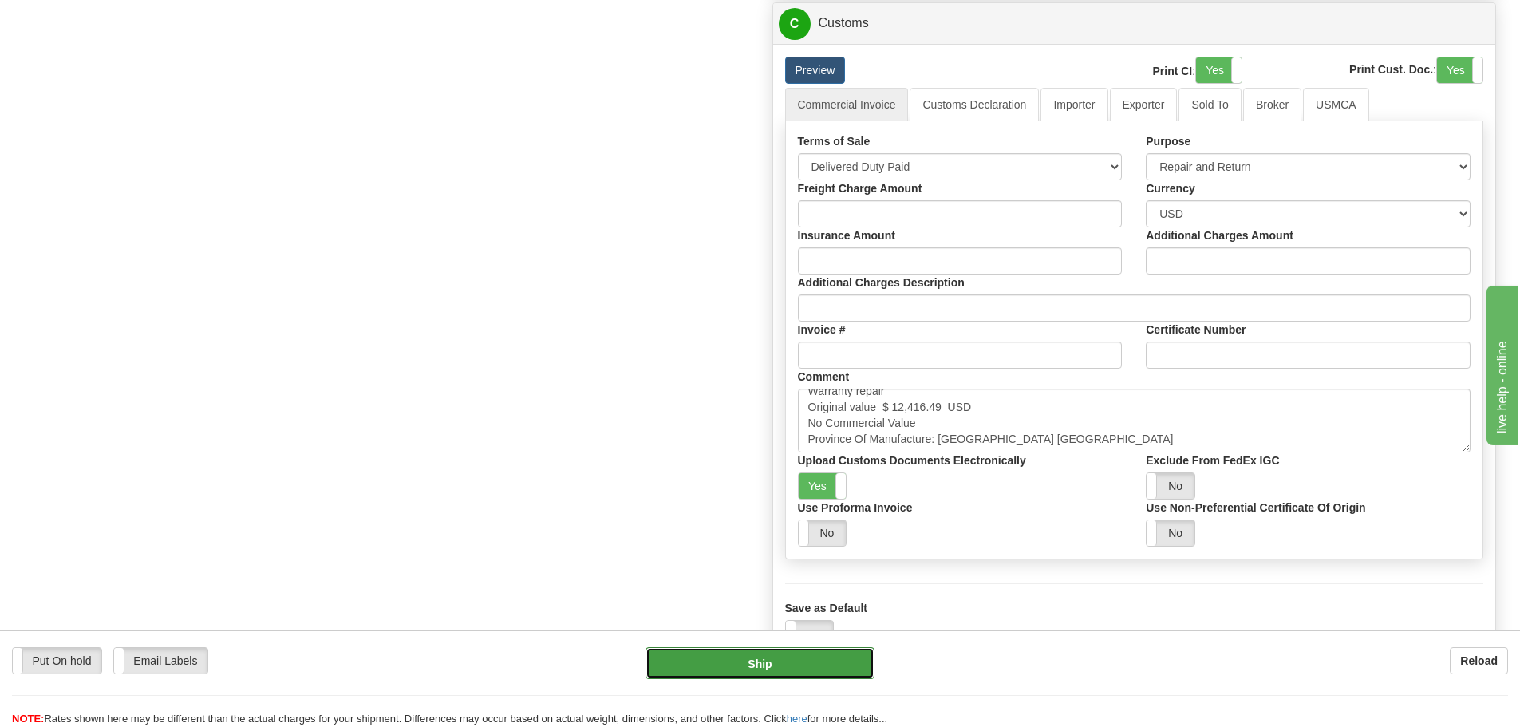
click at [777, 670] on button "Ship" at bounding box center [760, 663] width 229 height 32
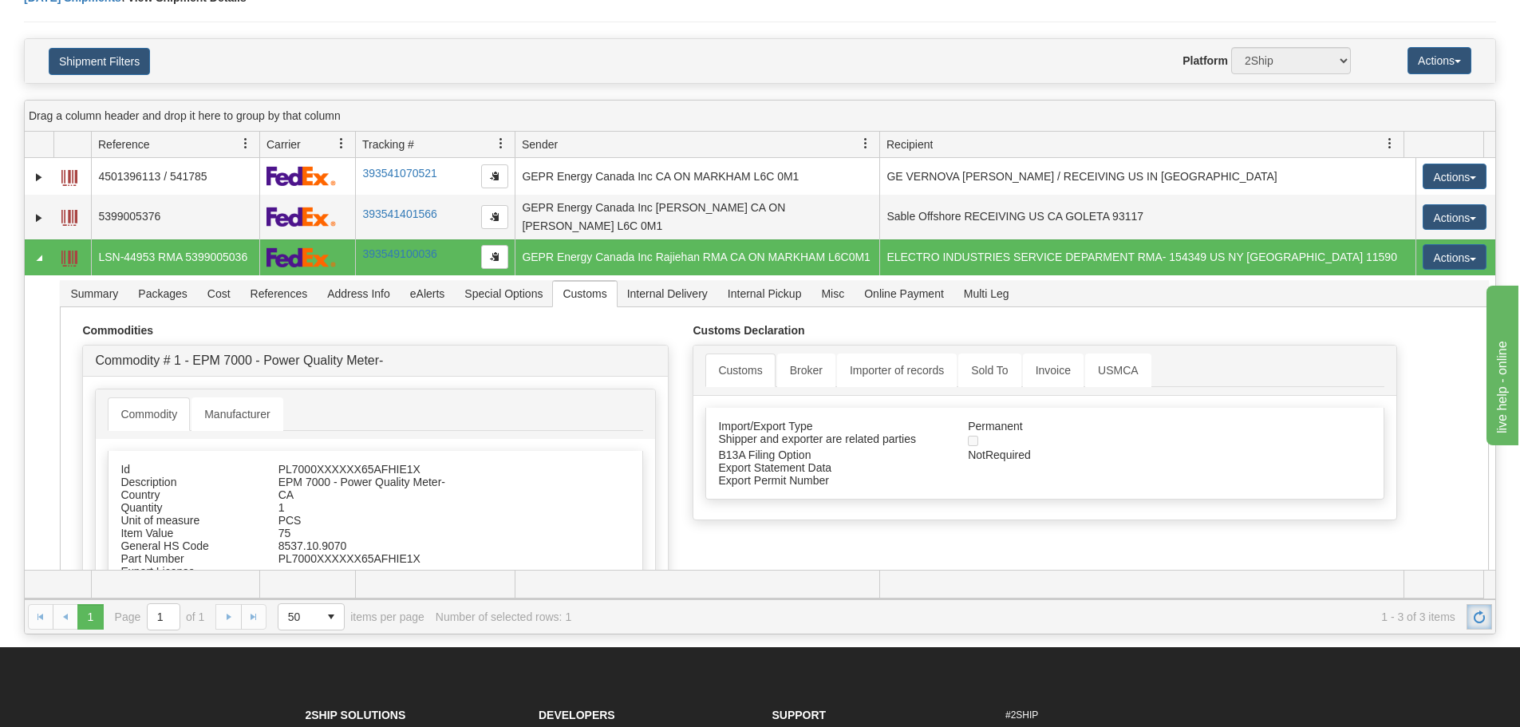
click at [1484, 619] on span "Refresh" at bounding box center [1479, 617] width 13 height 13
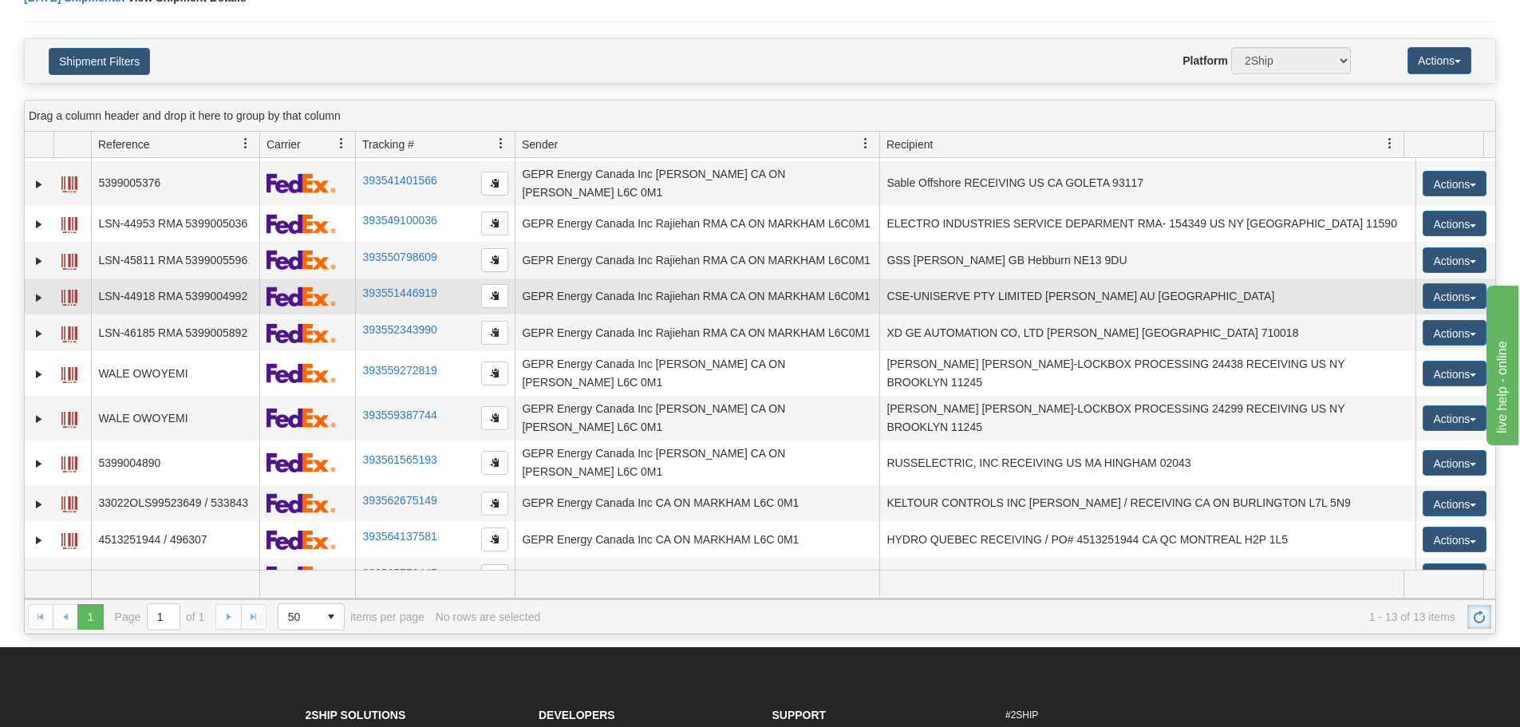
scroll to position [61, 0]
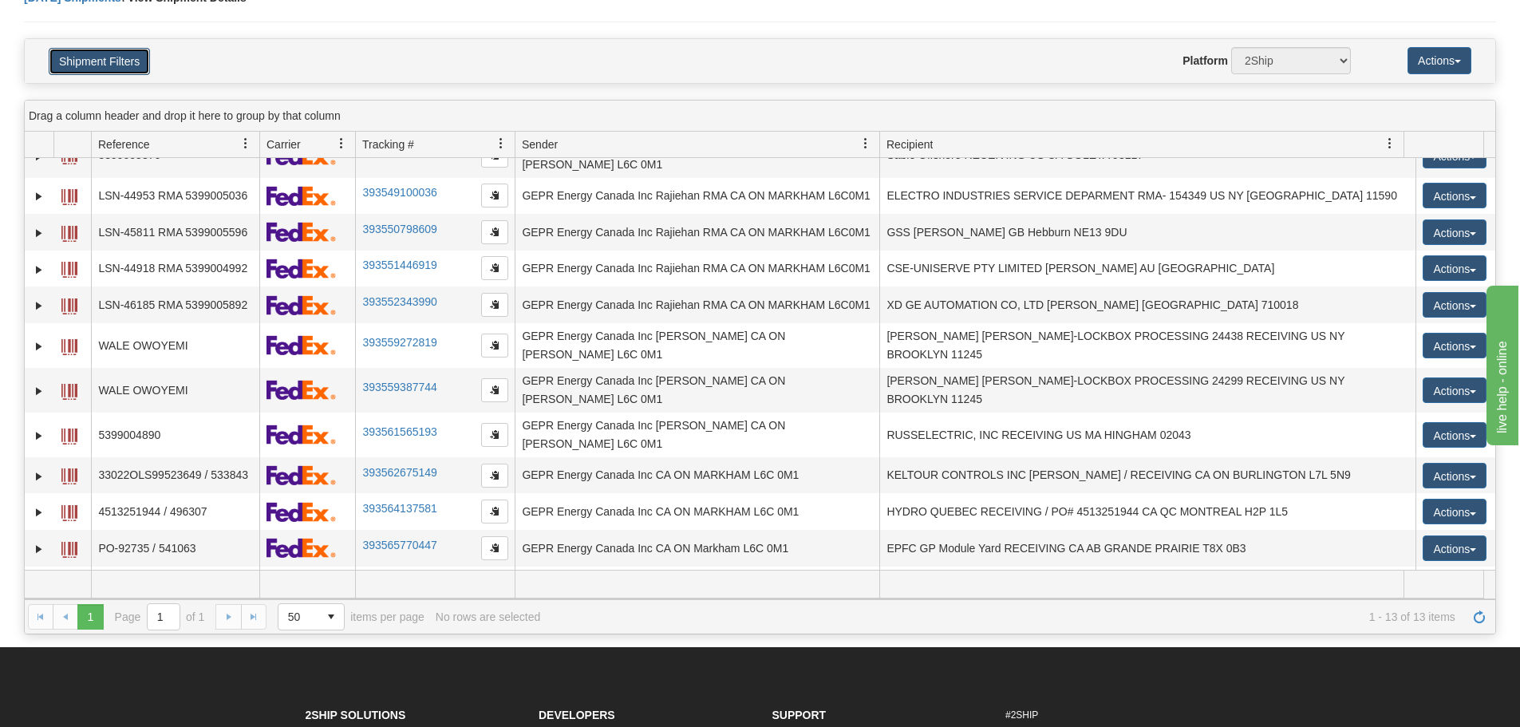
click at [109, 73] on button "Shipment Filters" at bounding box center [99, 61] width 101 height 27
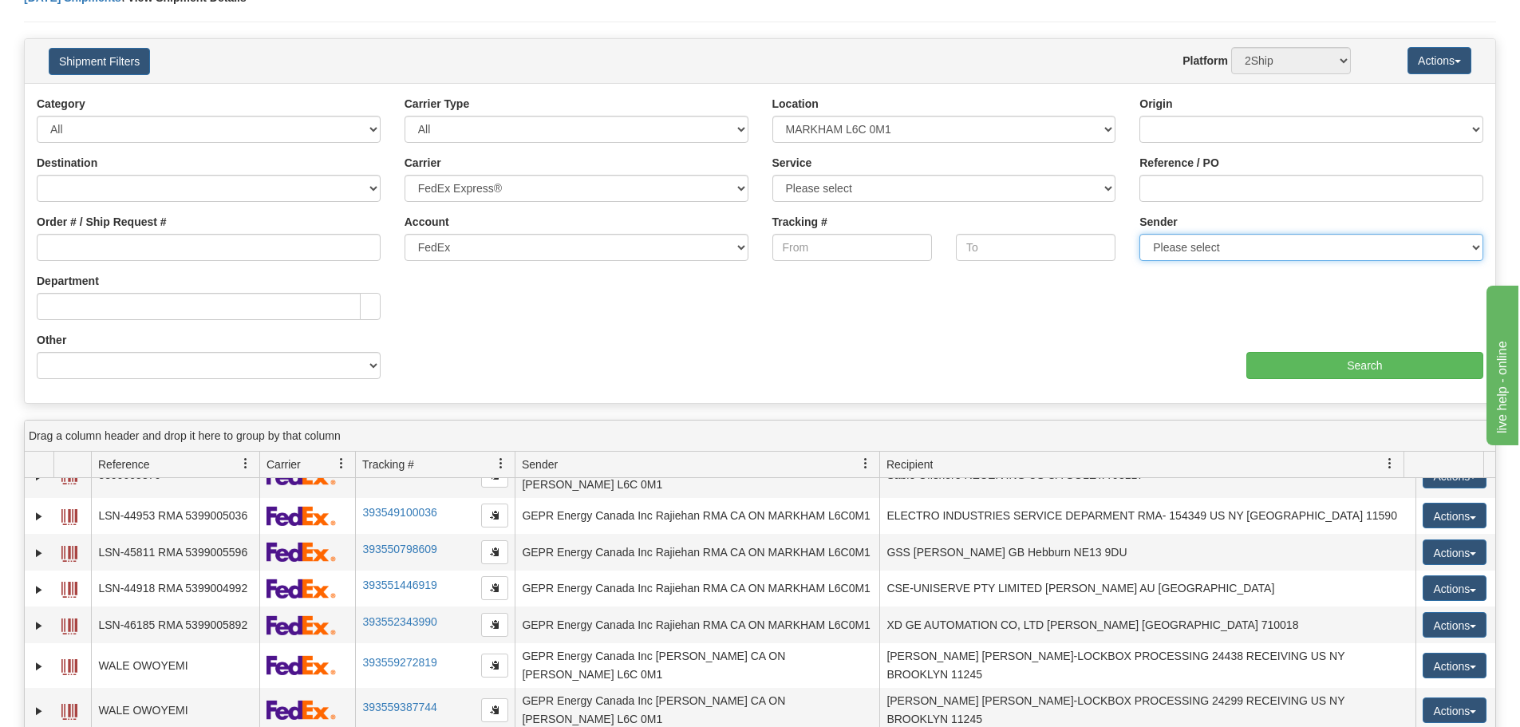
click at [1256, 254] on select "Please select GEPR Energy Canada Inc , Rajiehan RMA, ([GEOGRAPHIC_DATA])" at bounding box center [1312, 247] width 344 height 27
select select "210221"
click at [1140, 234] on select "Please select GEPR Energy Canada Inc , Rajiehan RMA, ([GEOGRAPHIC_DATA])" at bounding box center [1312, 247] width 344 height 27
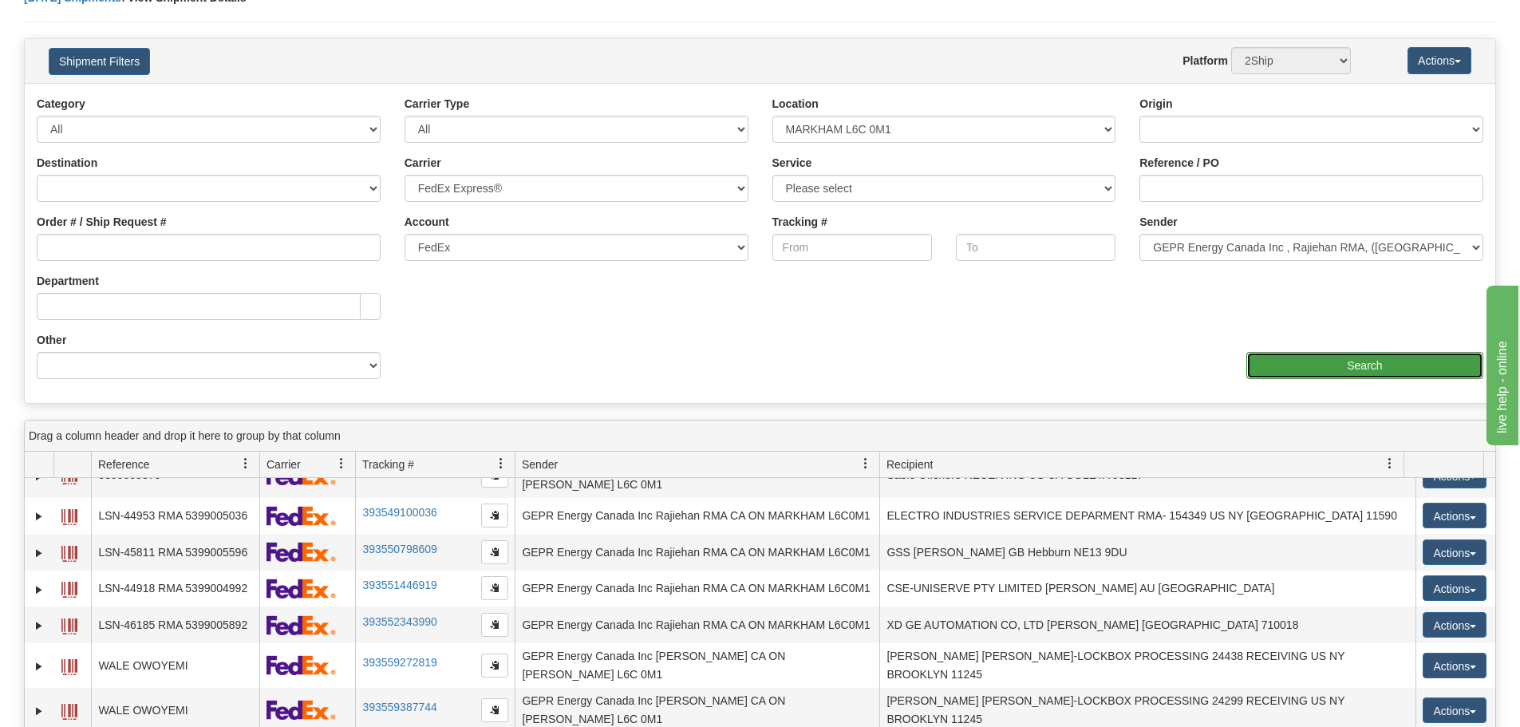
click at [1294, 360] on input "Search" at bounding box center [1365, 365] width 237 height 27
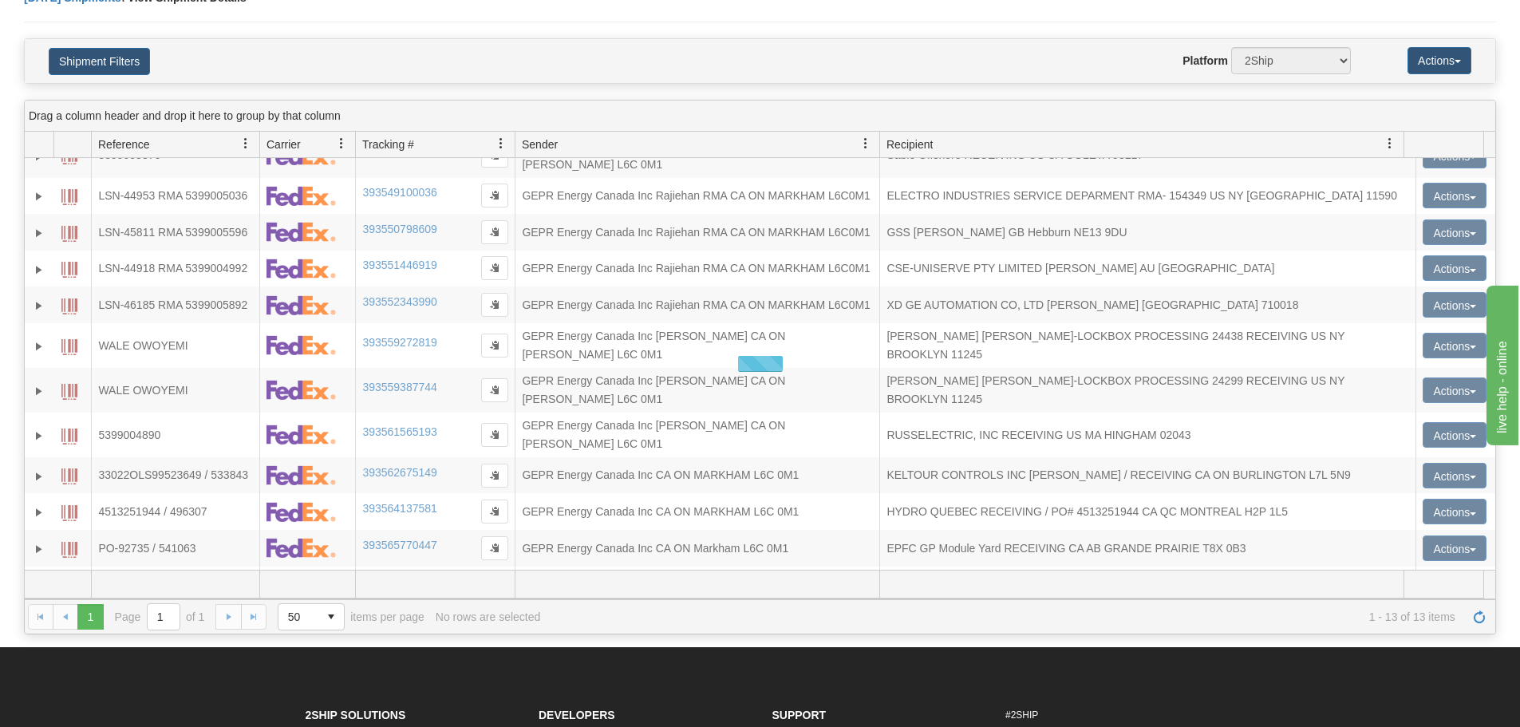
scroll to position [0, 0]
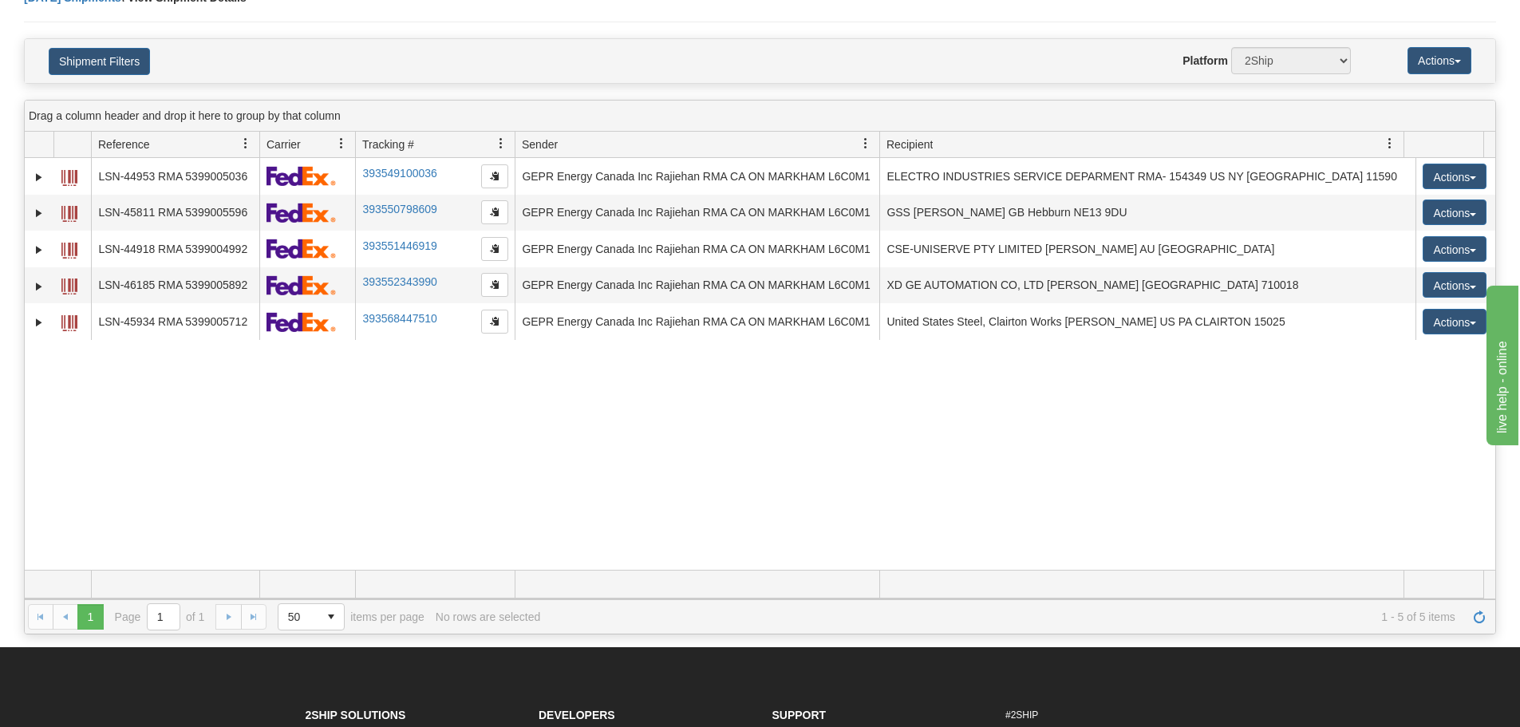
click at [484, 403] on div "31664013 2500 LSN-44953 RMA 5399005036 393549100036 [DATE] [DATE] 11:01:19 AM G…" at bounding box center [760, 364] width 1471 height 412
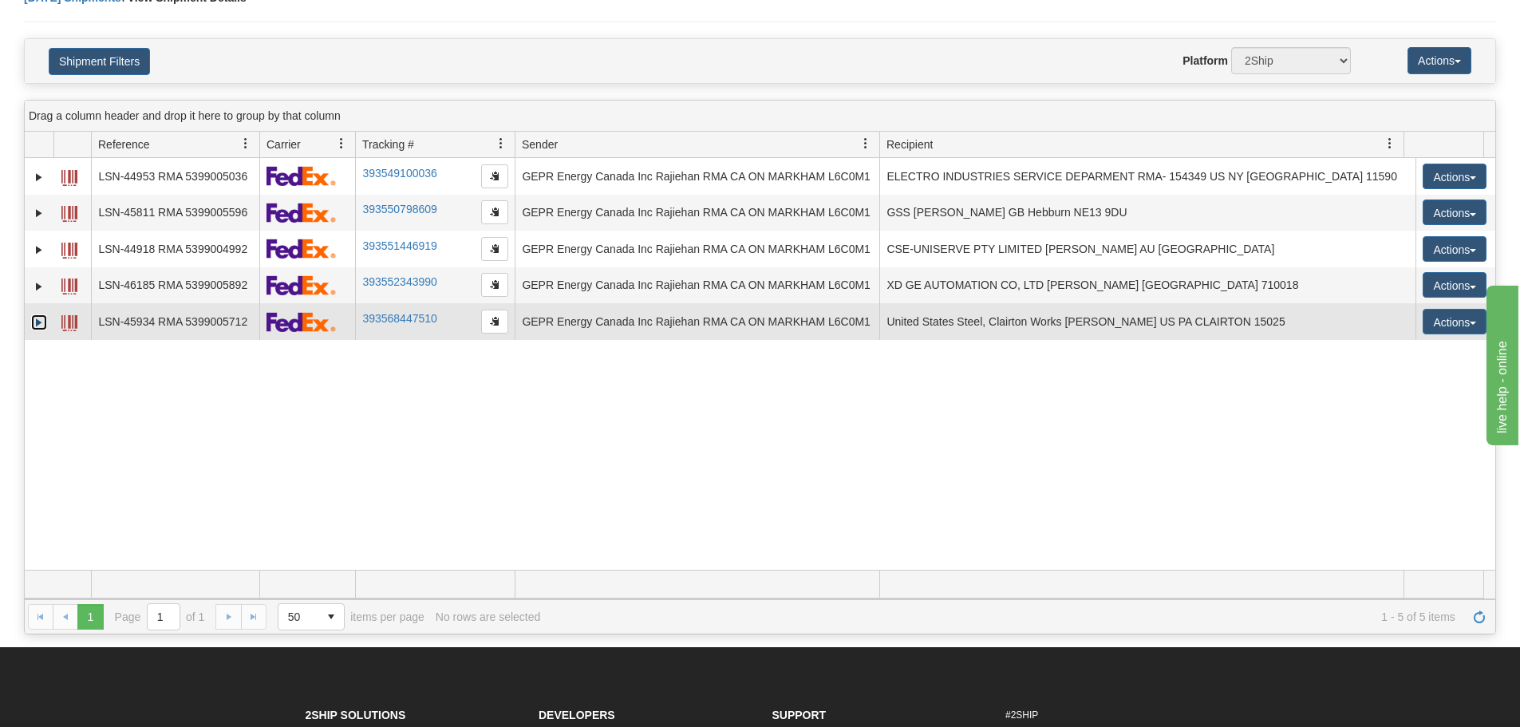
click at [37, 321] on link "Expand" at bounding box center [39, 322] width 16 height 16
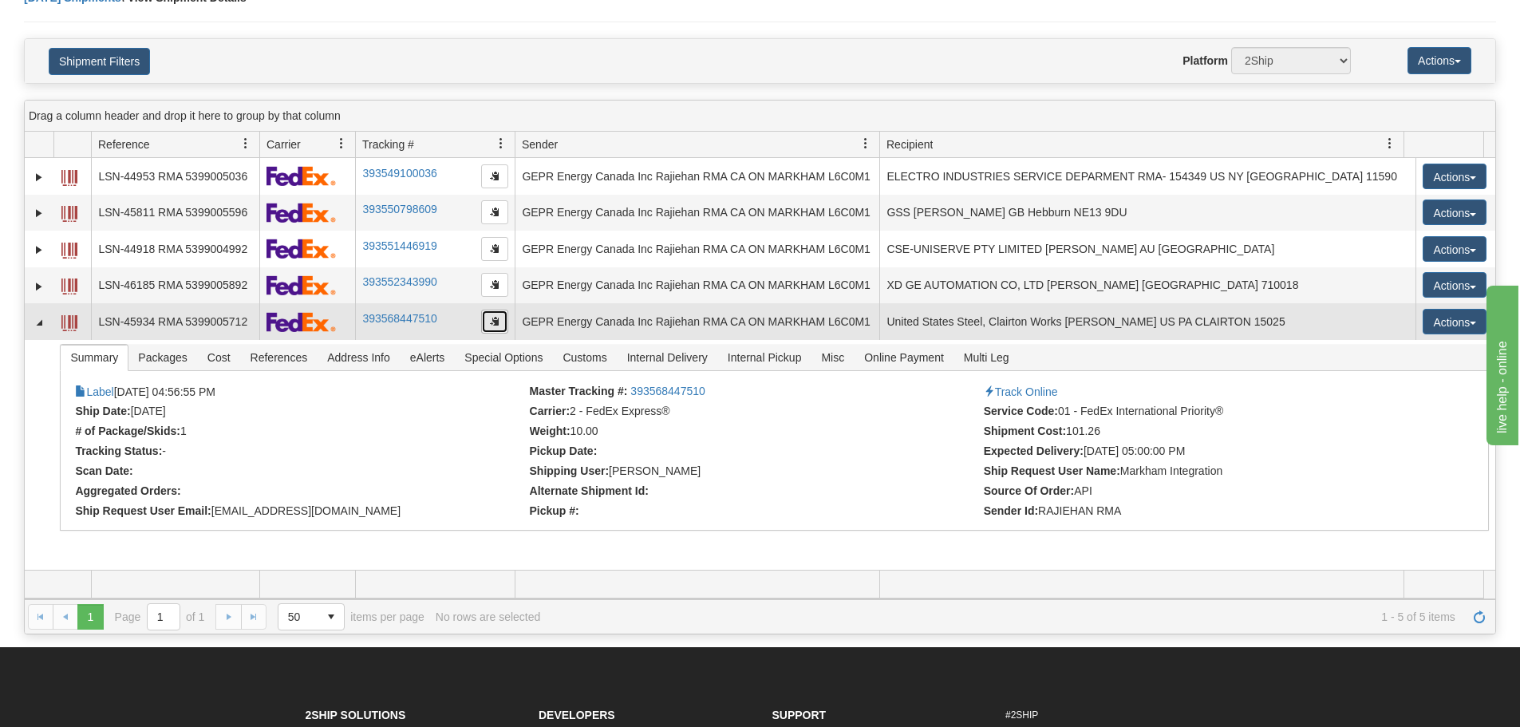
click at [485, 318] on button "button" at bounding box center [494, 322] width 27 height 24
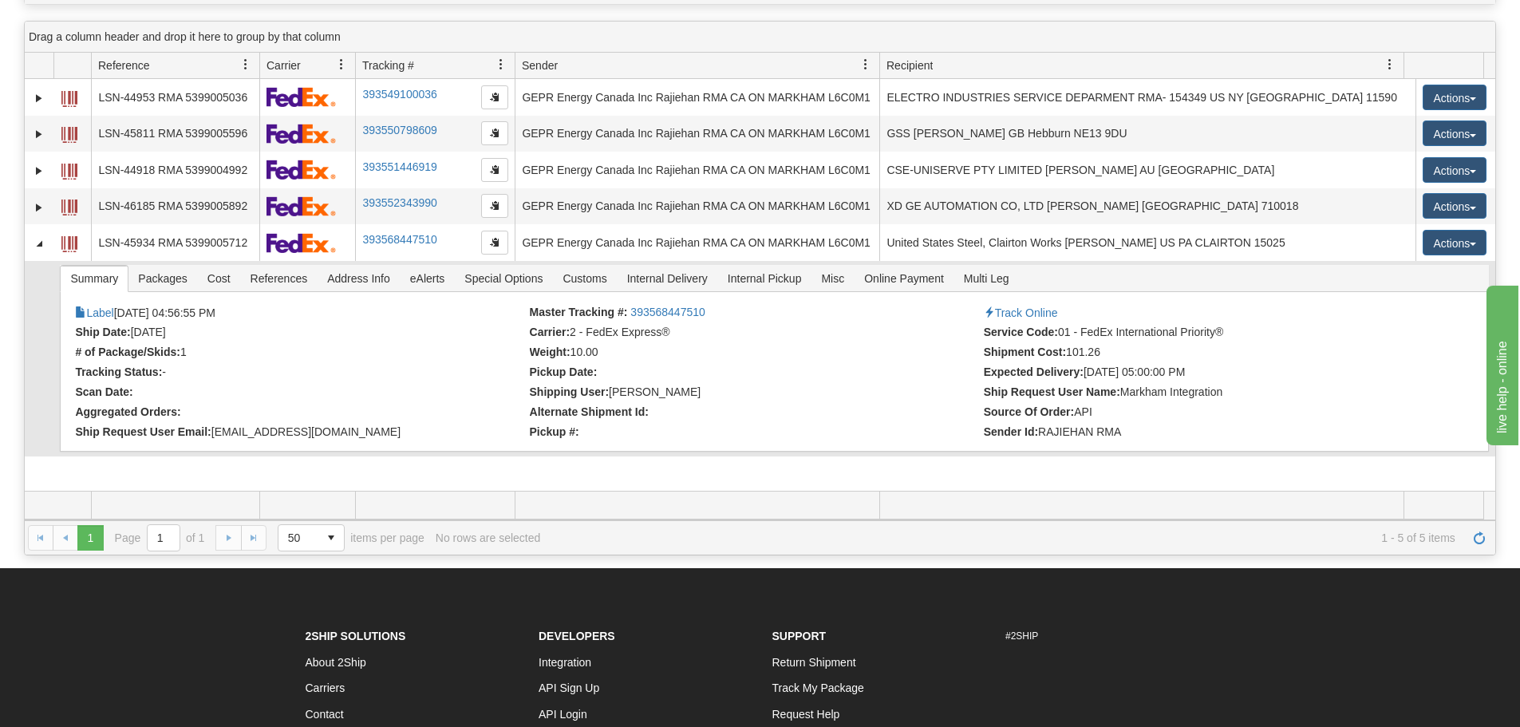
scroll to position [160, 0]
click at [1480, 544] on link "Refresh" at bounding box center [1480, 537] width 26 height 26
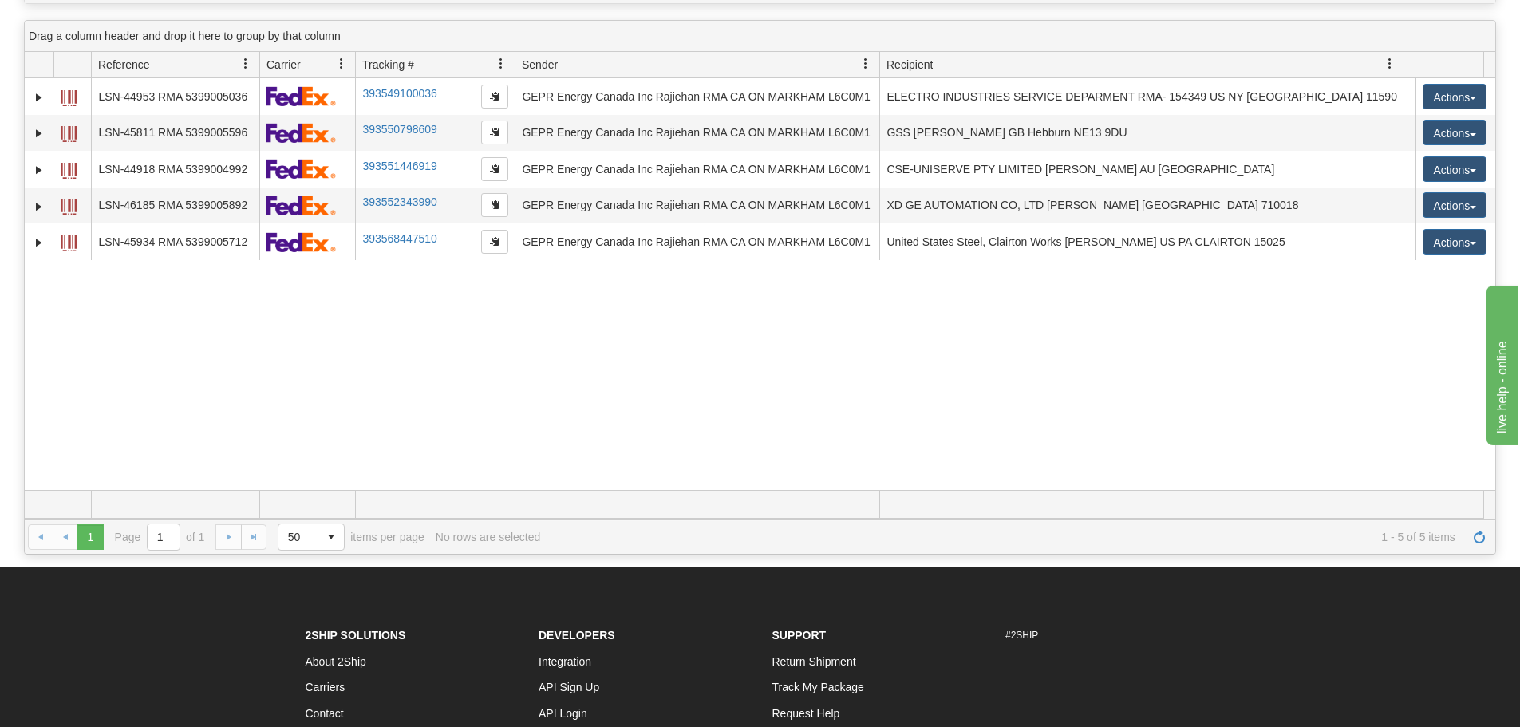
click at [658, 452] on div "31664013 2500 LSN-44953 RMA 5399005036 393549100036 [DATE] [DATE] 11:01:19 AM G…" at bounding box center [760, 284] width 1471 height 412
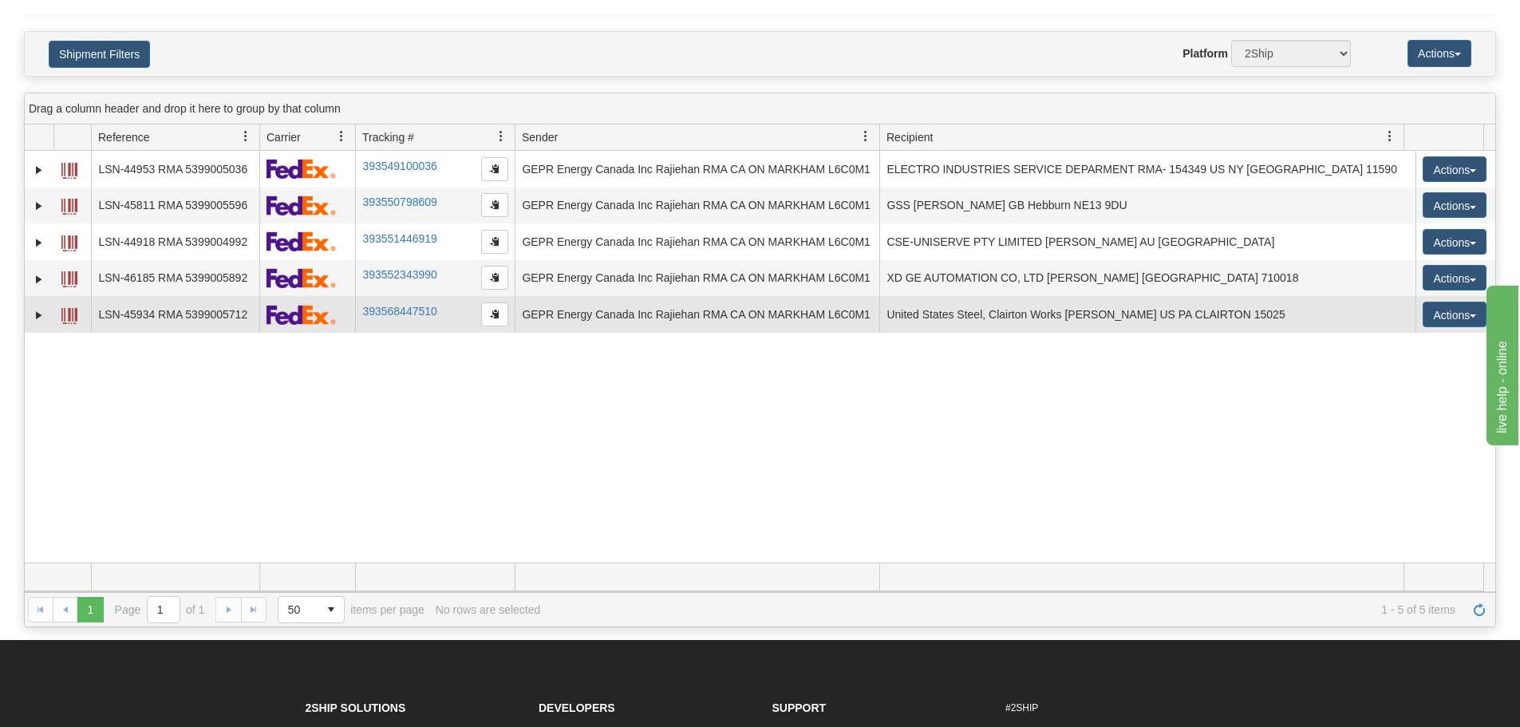
scroll to position [0, 0]
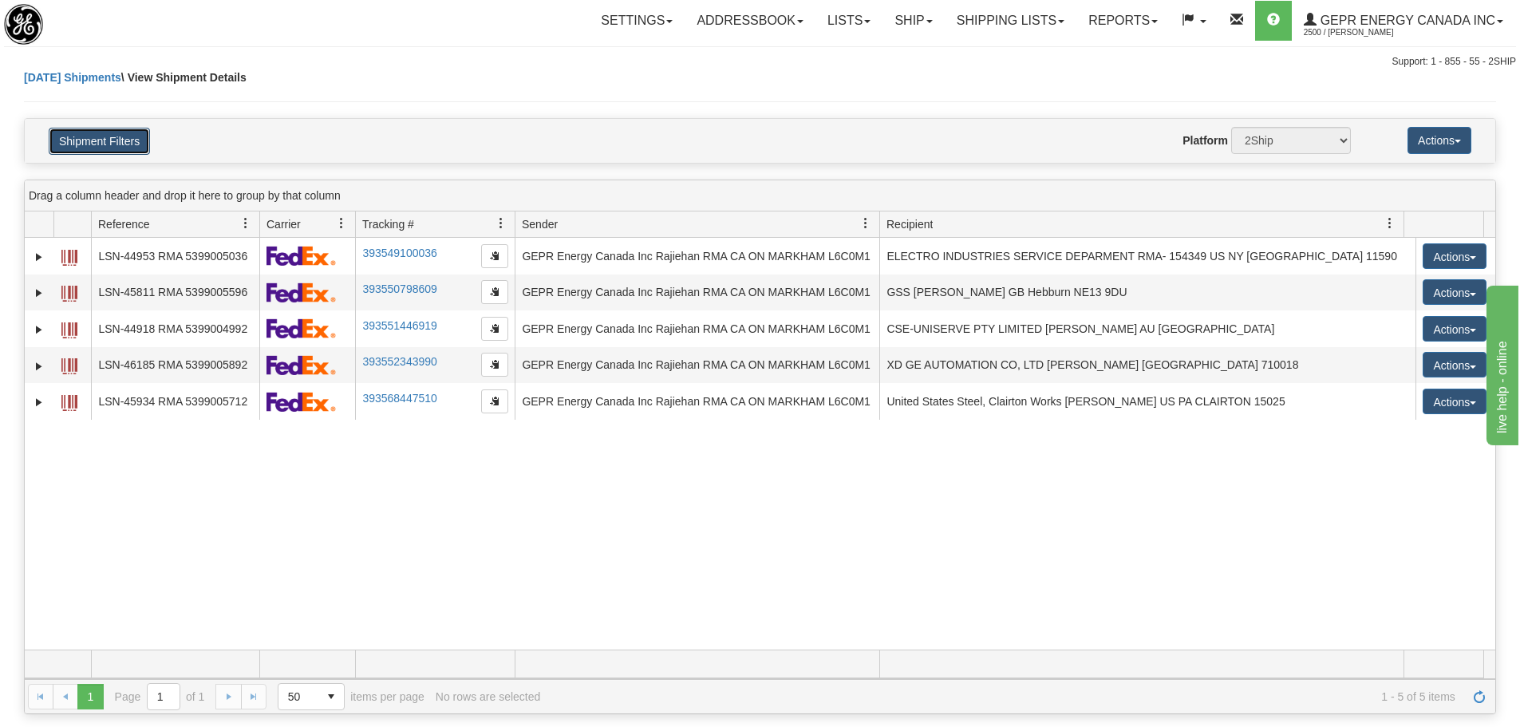
click at [135, 145] on button "Shipment Filters" at bounding box center [99, 141] width 101 height 27
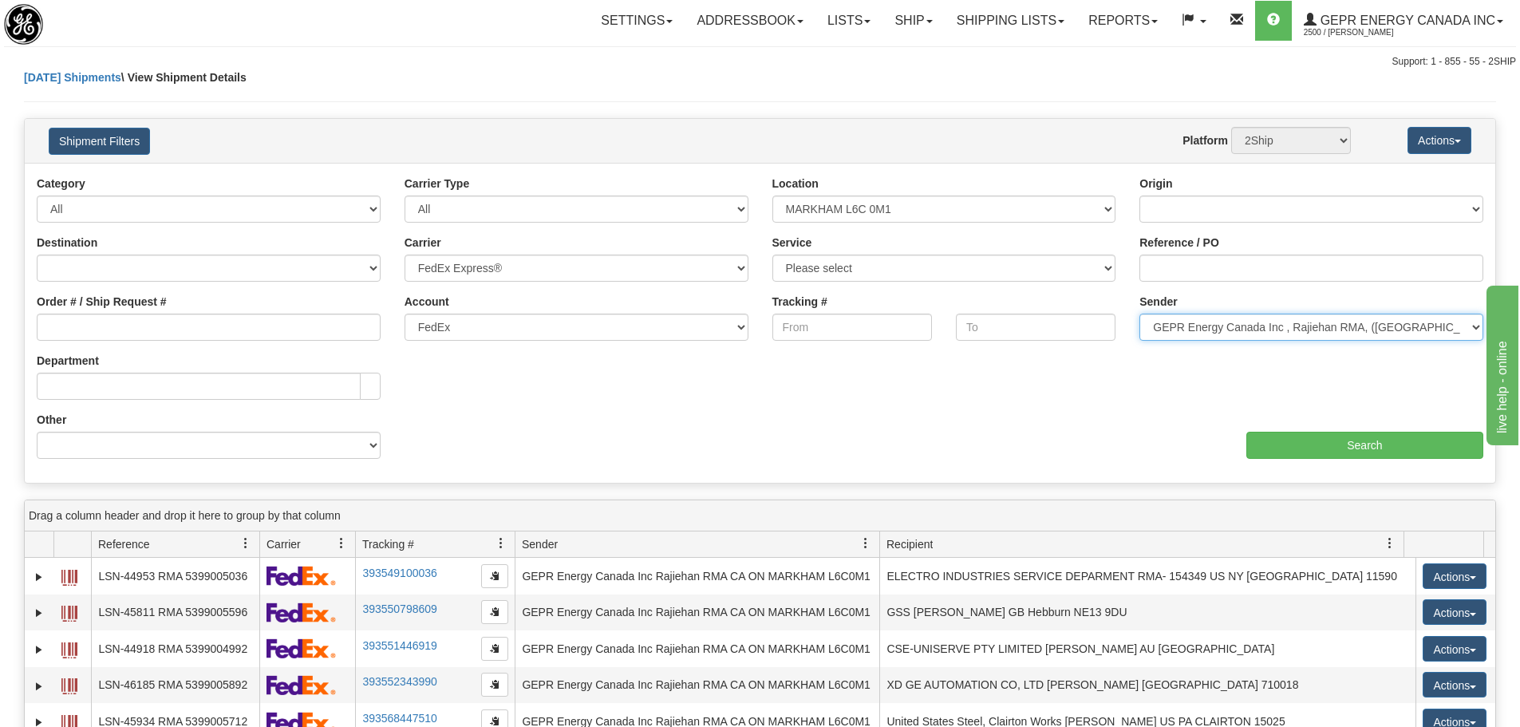
click at [1186, 320] on select "Please select GEPR Energy Canada Inc , Rajiehan RMA, ([GEOGRAPHIC_DATA])" at bounding box center [1312, 327] width 344 height 27
click at [1140, 314] on select "Please select GEPR Energy Canada Inc , Rajiehan RMA, ([GEOGRAPHIC_DATA])" at bounding box center [1312, 327] width 344 height 27
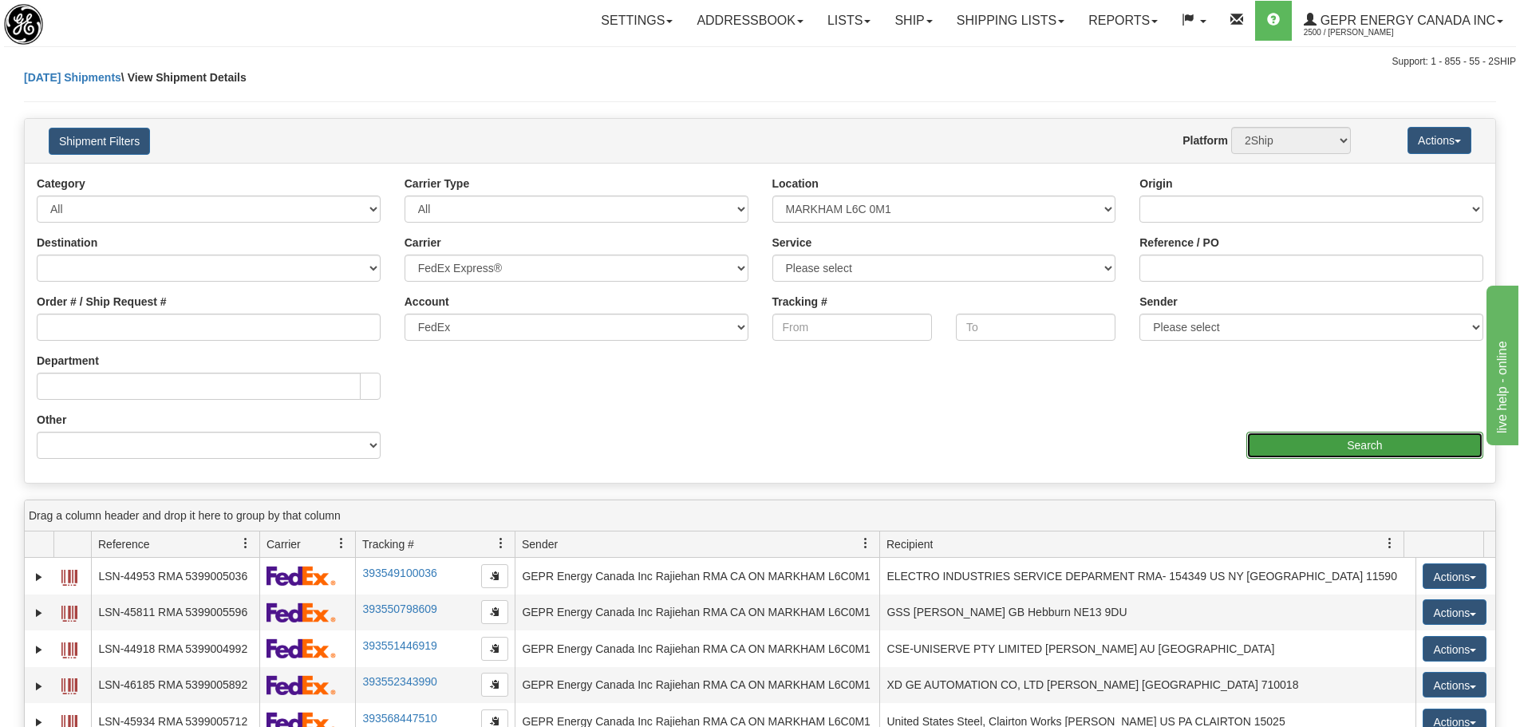
click at [1282, 439] on input "Search" at bounding box center [1365, 445] width 237 height 27
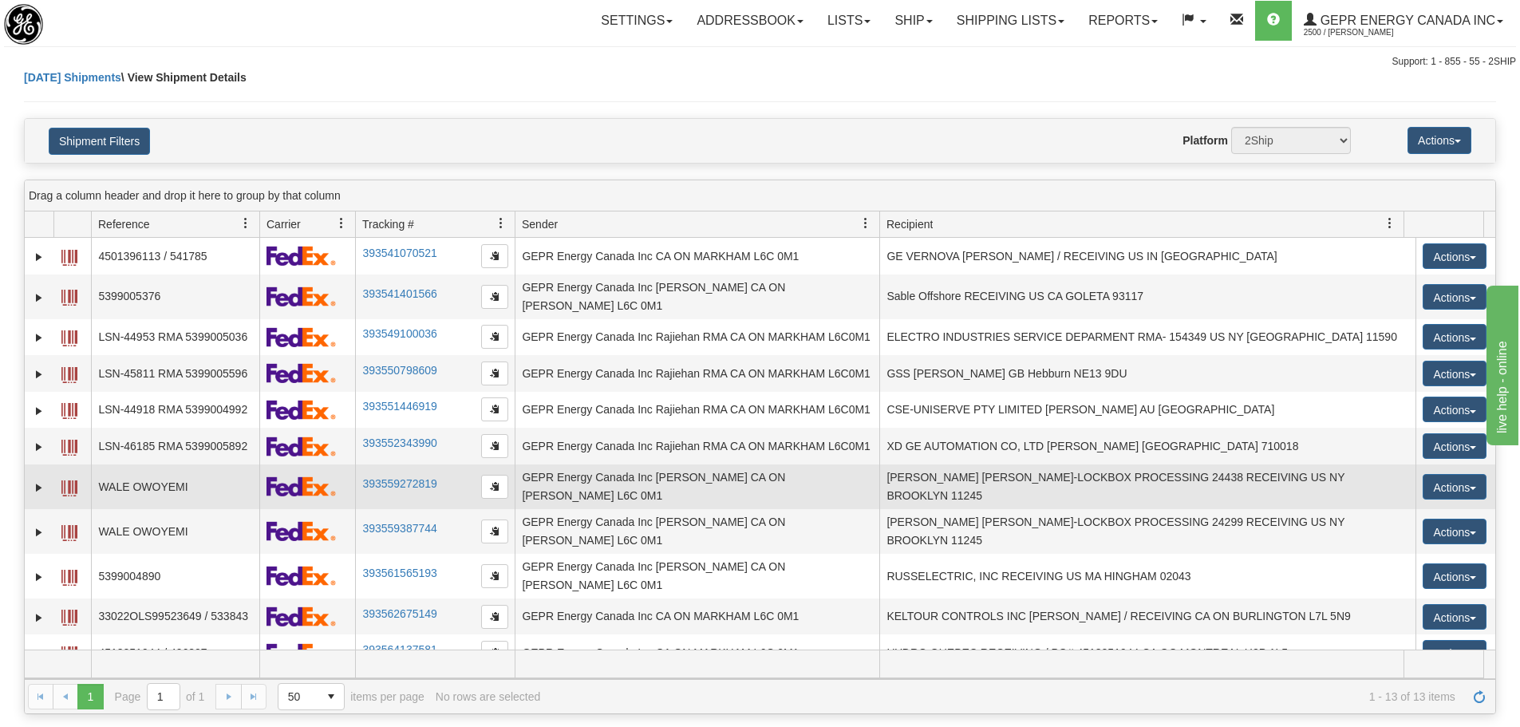
scroll to position [61, 0]
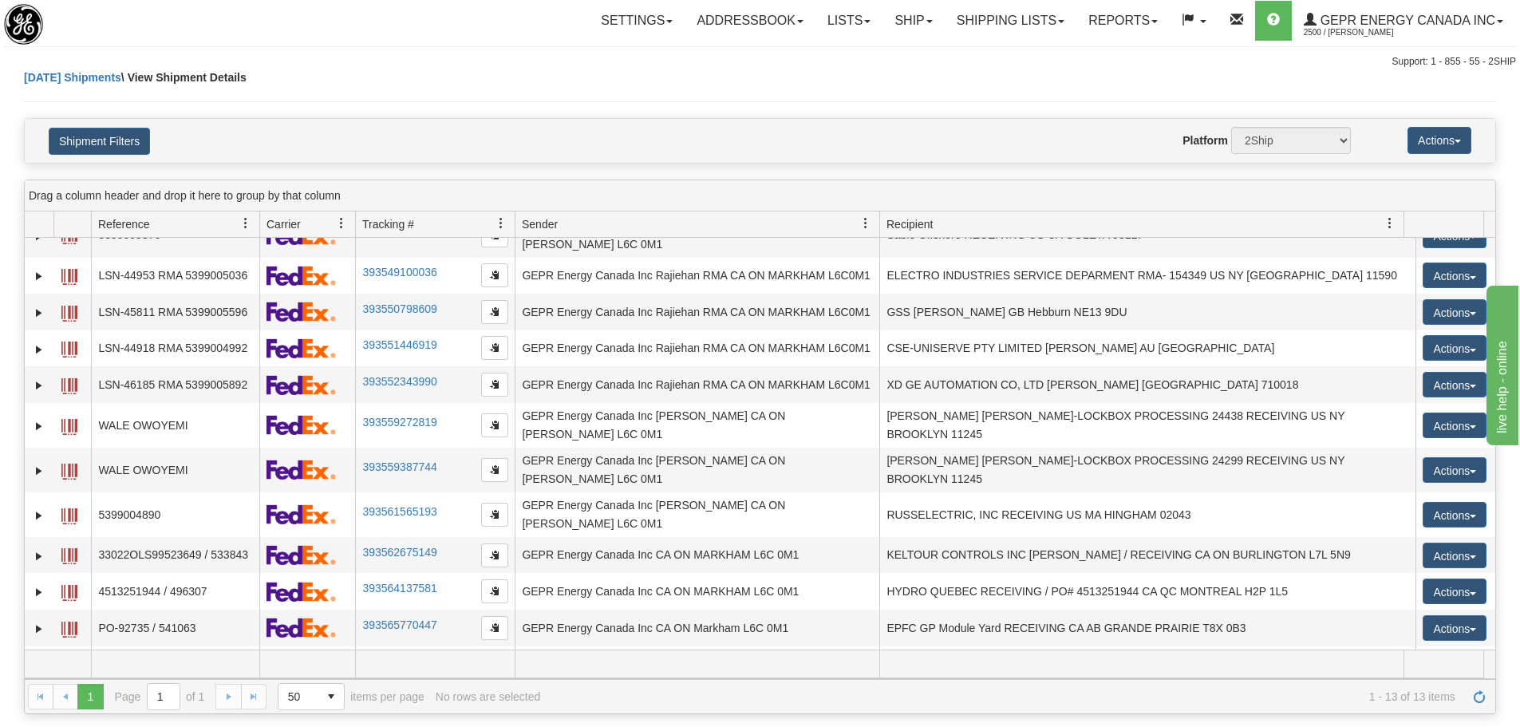
click at [153, 133] on h4 "Shipment Filters" at bounding box center [157, 141] width 241 height 28
click at [144, 134] on button "Shipment Filters" at bounding box center [99, 141] width 101 height 27
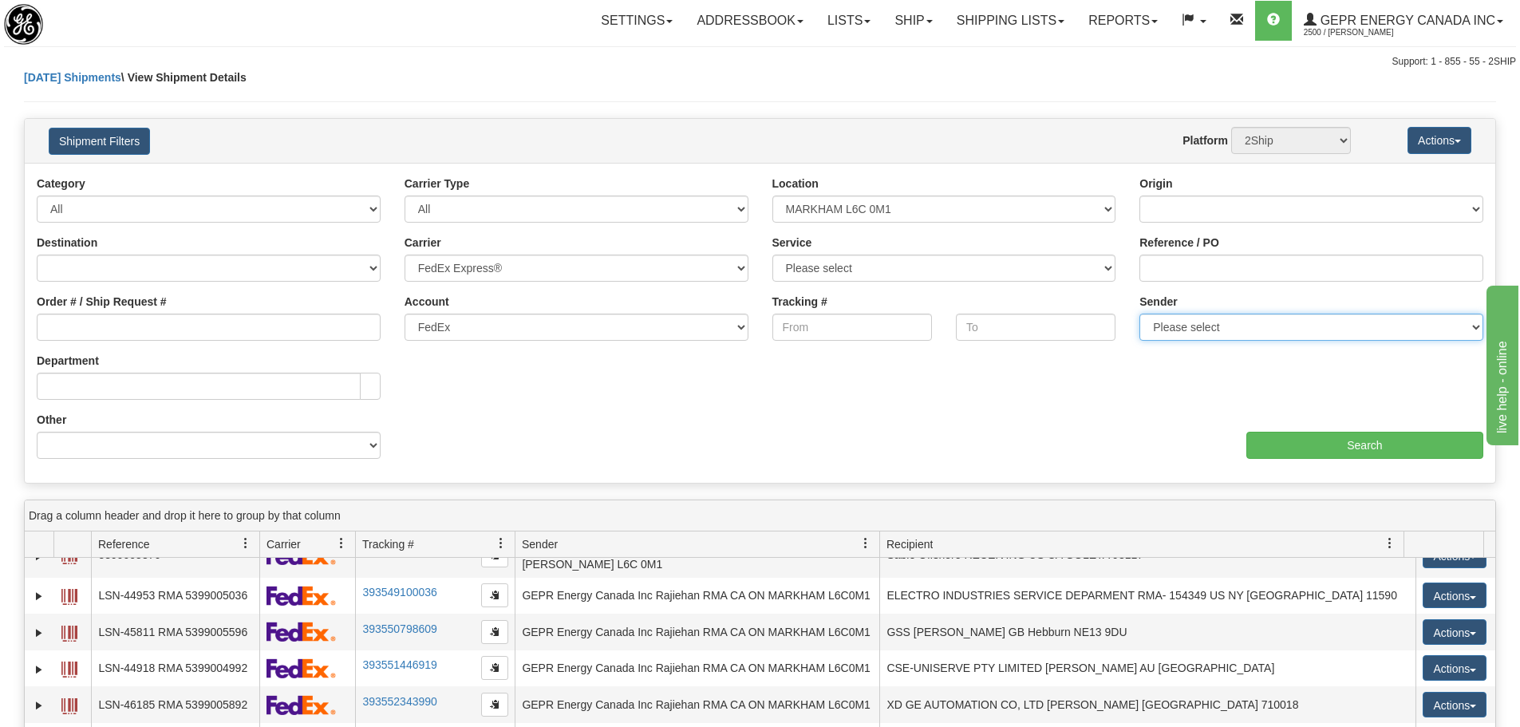
click at [1277, 325] on select "Please select GEPR Energy Canada Inc , Rajiehan RMA, ([GEOGRAPHIC_DATA])" at bounding box center [1312, 327] width 344 height 27
select select "210221"
click at [1140, 314] on select "Please select GEPR Energy Canada Inc , Rajiehan RMA, ([GEOGRAPHIC_DATA])" at bounding box center [1312, 327] width 344 height 27
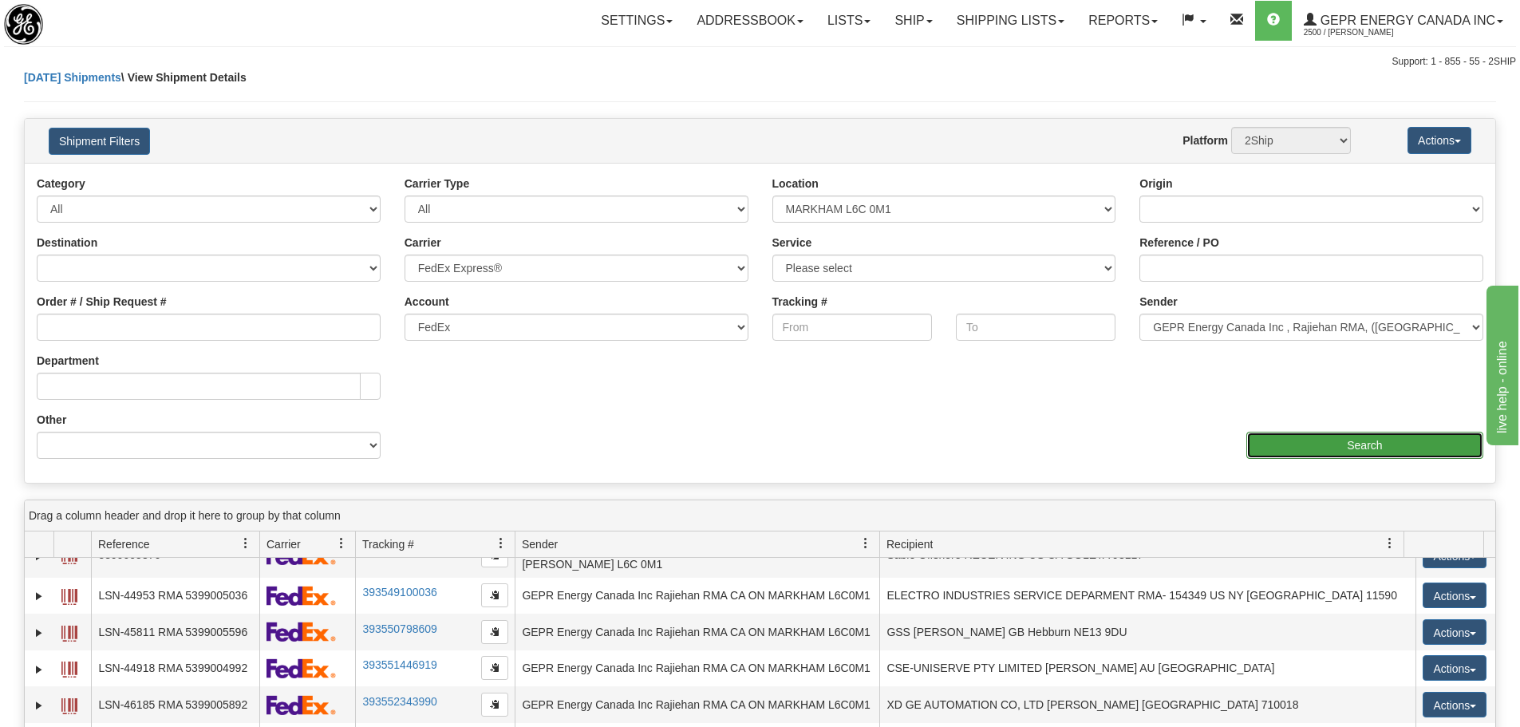
click at [1301, 436] on input "Search" at bounding box center [1365, 445] width 237 height 27
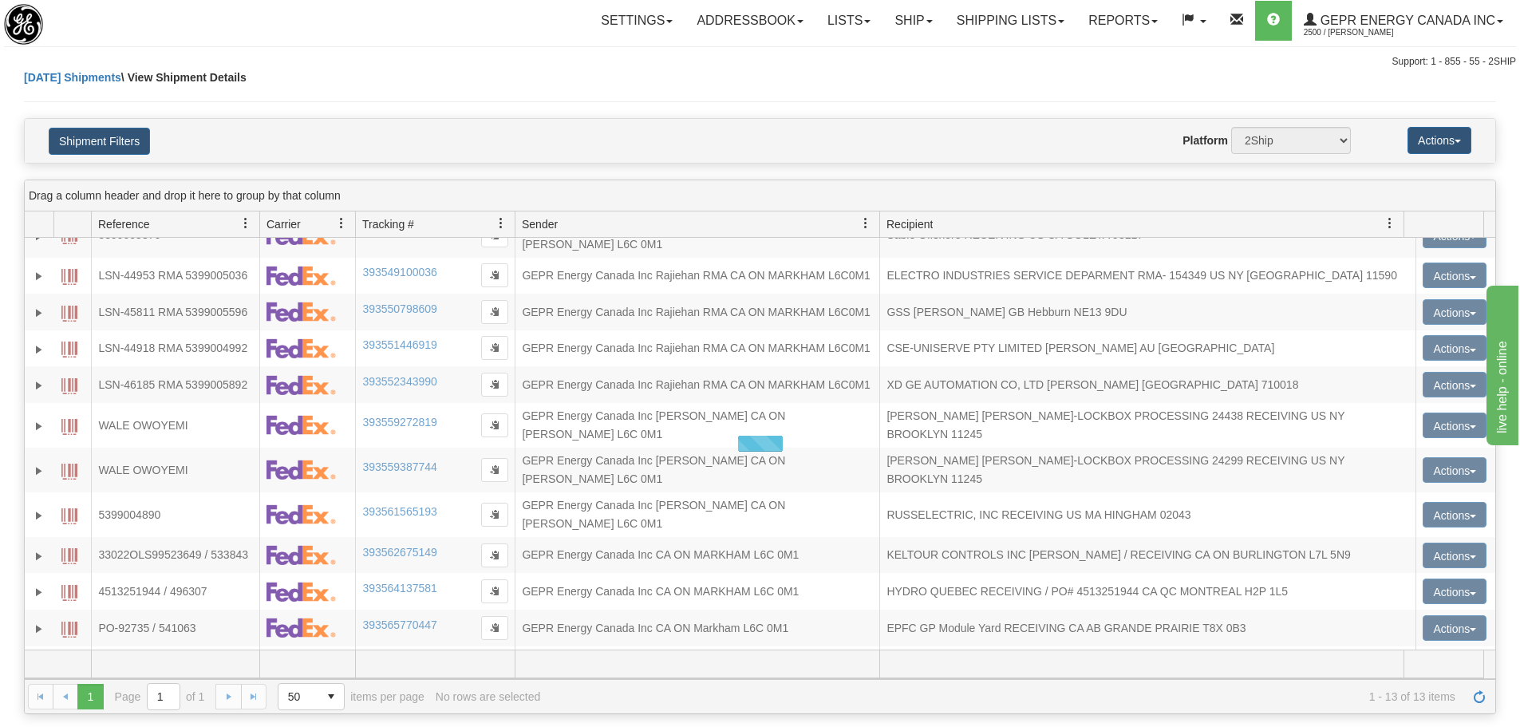
scroll to position [0, 0]
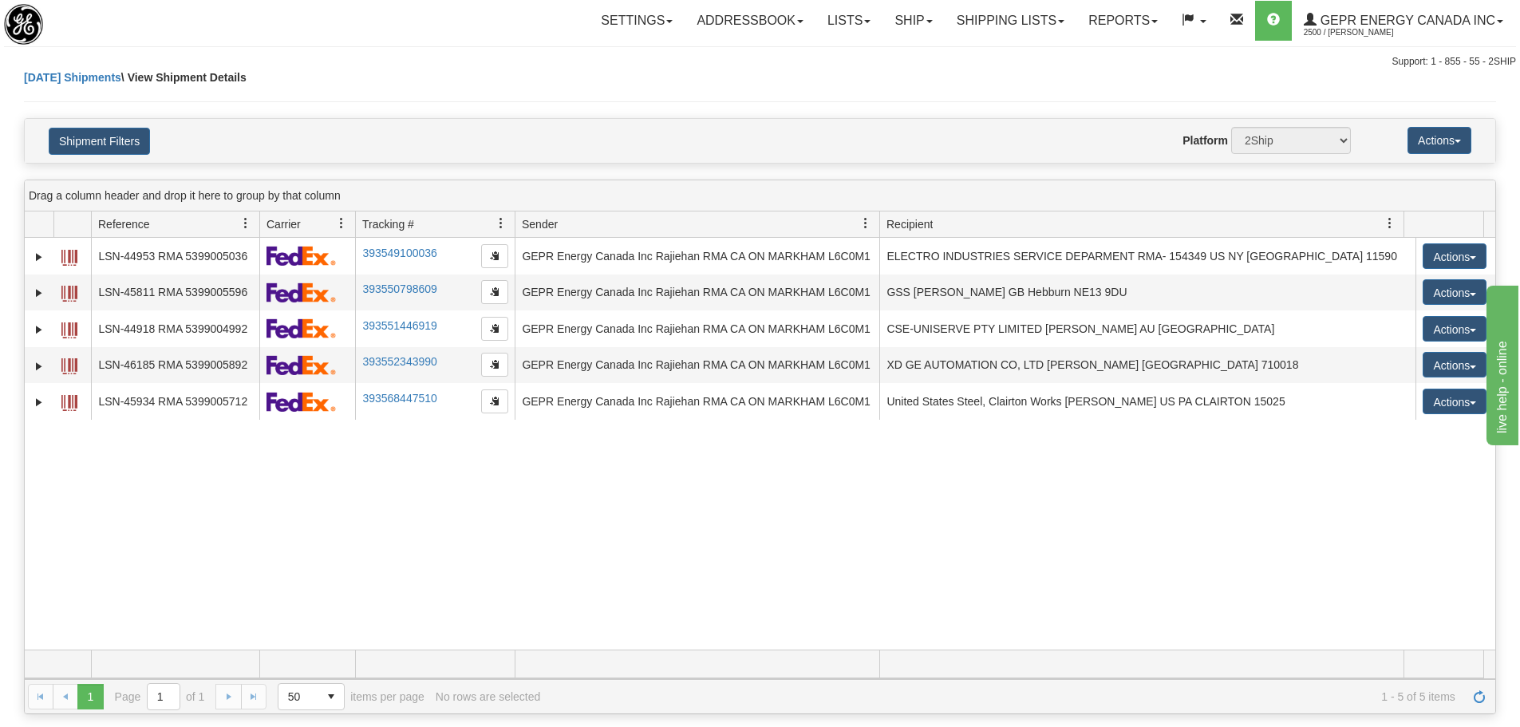
click at [184, 540] on div "31664013 2500 LSN-44953 RMA 5399005036 393549100036 [DATE] [DATE] 11:01:19 AM G…" at bounding box center [760, 444] width 1471 height 412
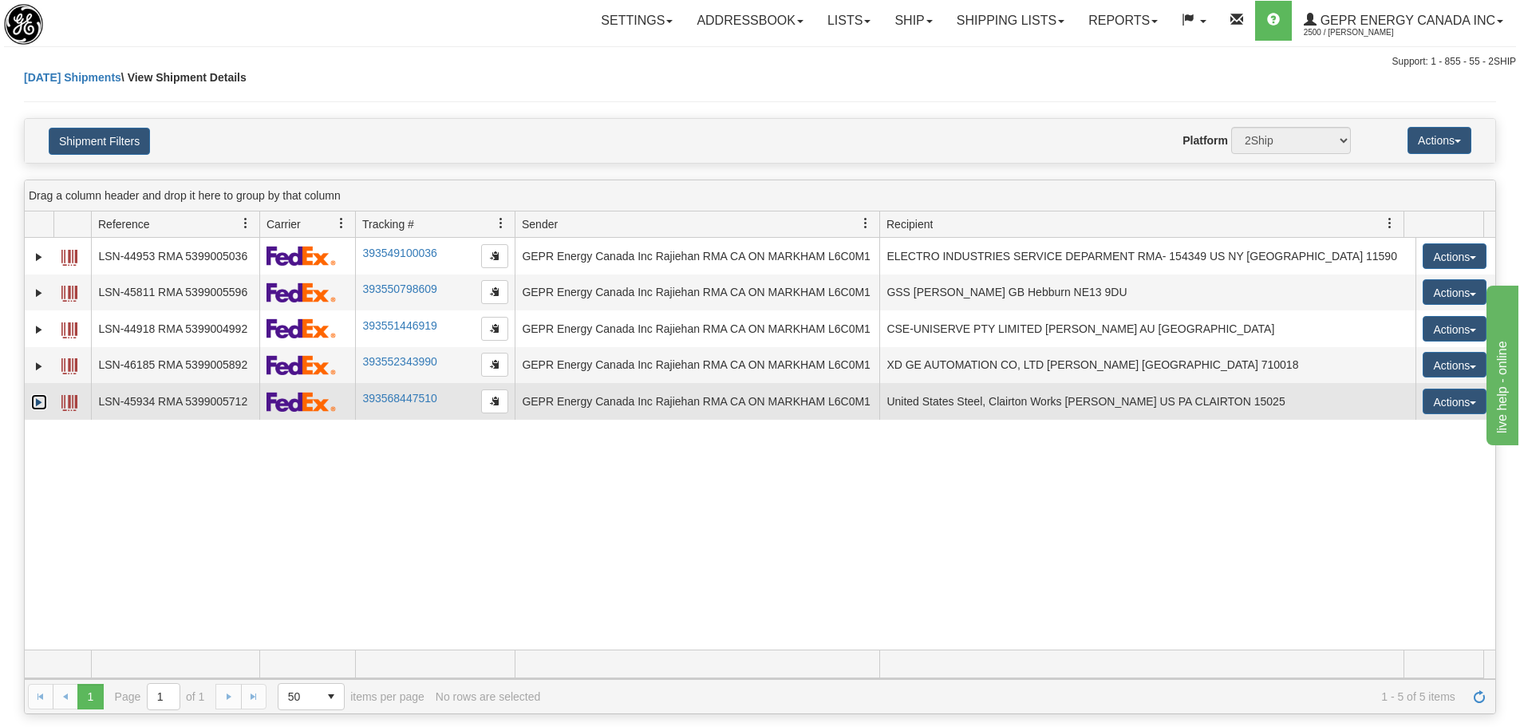
click at [42, 394] on link "Expand" at bounding box center [39, 402] width 16 height 16
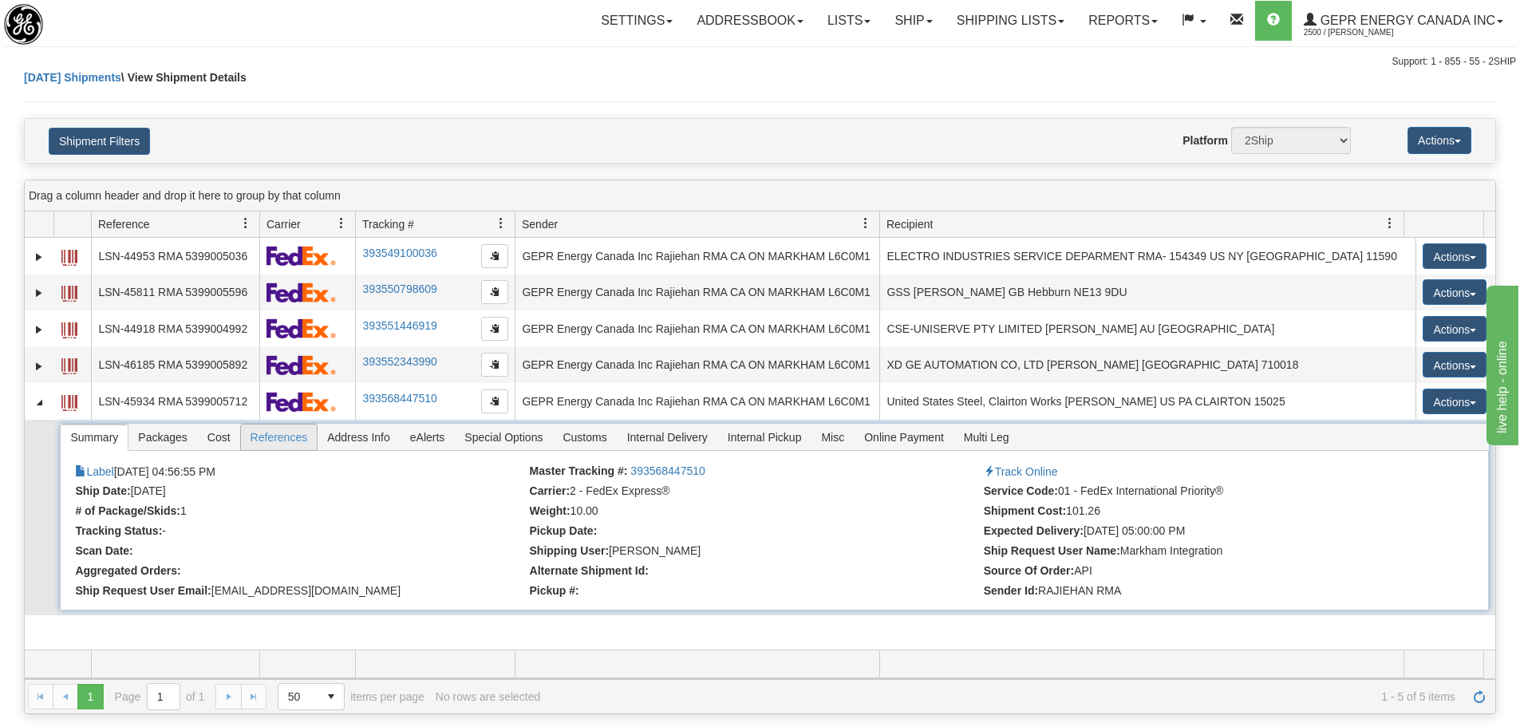
click at [309, 445] on span "References" at bounding box center [279, 438] width 77 height 26
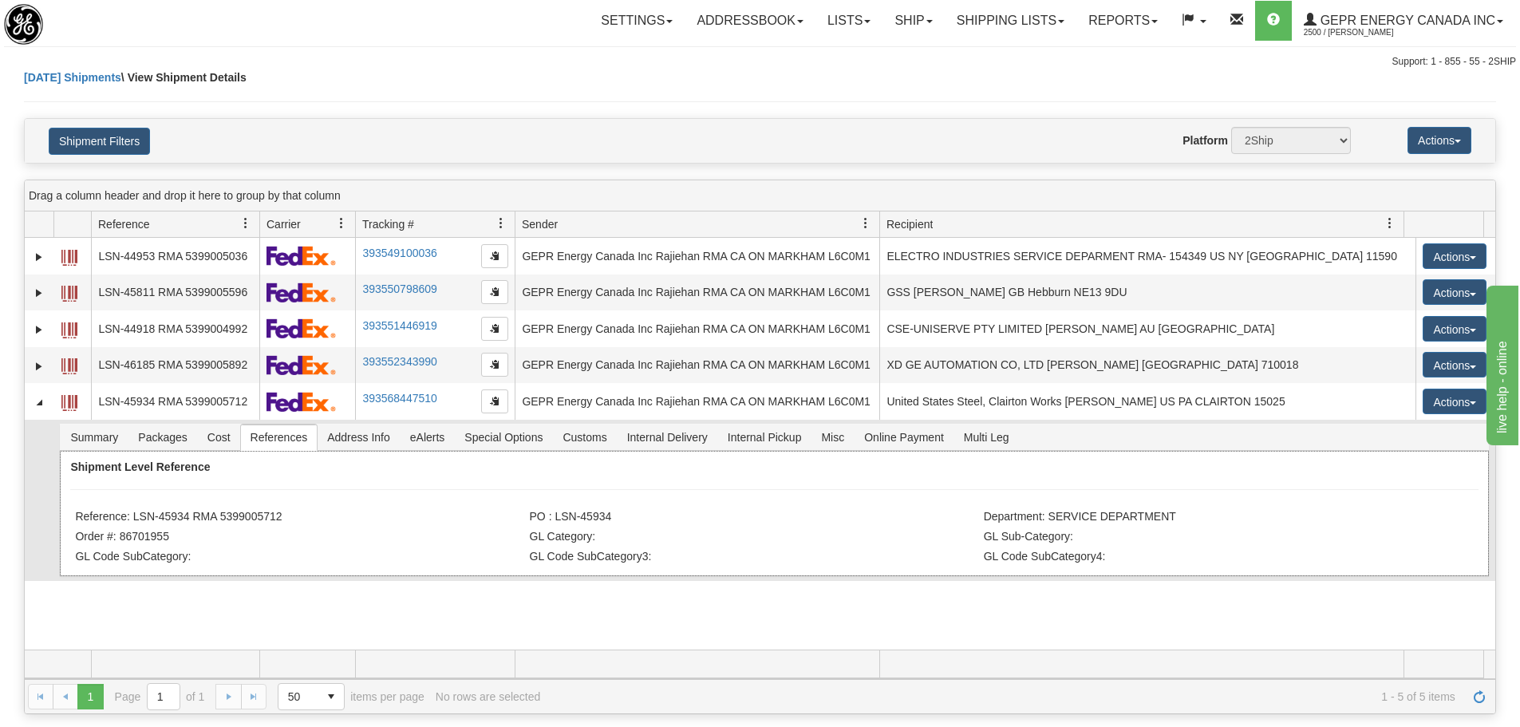
drag, startPoint x: 298, startPoint y: 512, endPoint x: 136, endPoint y: 512, distance: 162.0
click at [136, 512] on li "Reference: LSN-45934 RMA 5399005712" at bounding box center [300, 518] width 450 height 16
copy li "LSN-45934 RMA 5399005712"
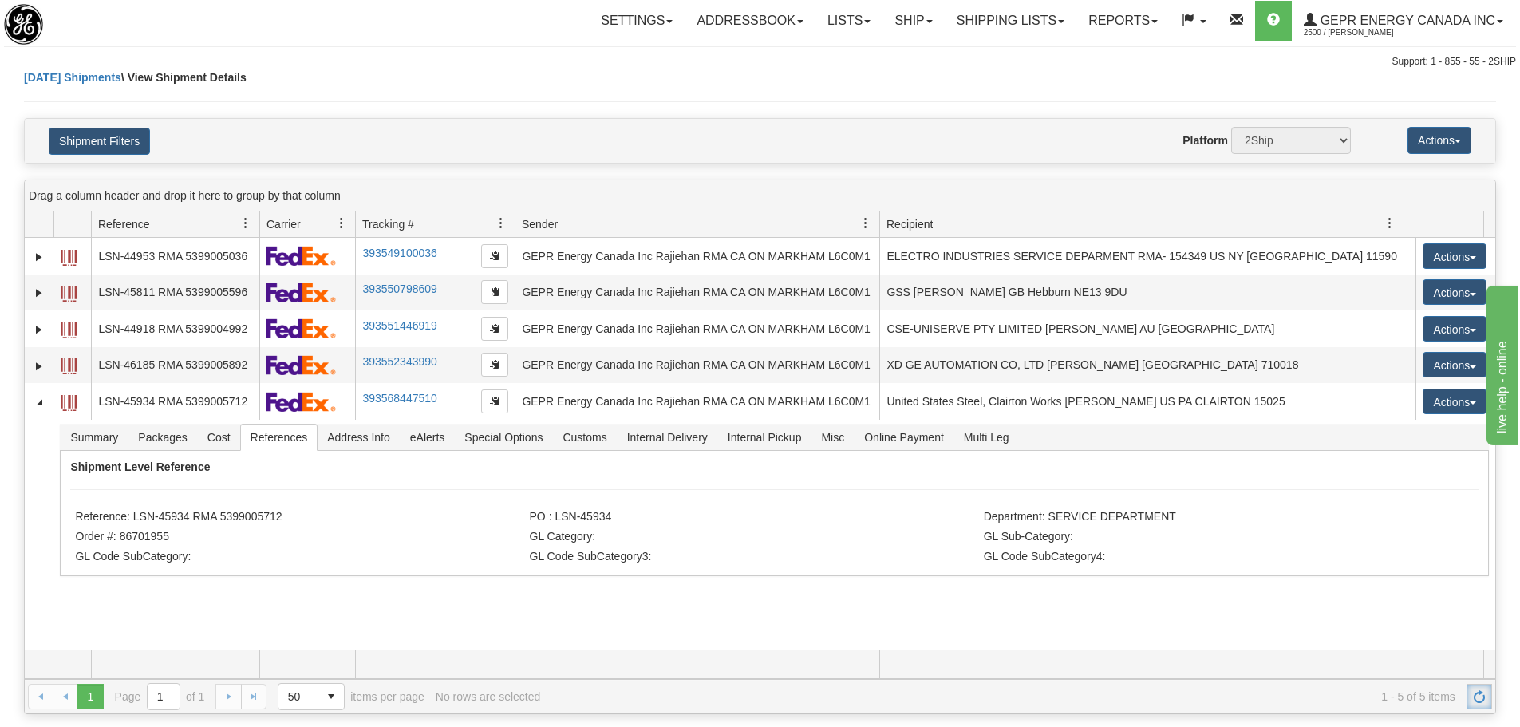
click at [1471, 686] on link "Refresh" at bounding box center [1480, 697] width 26 height 26
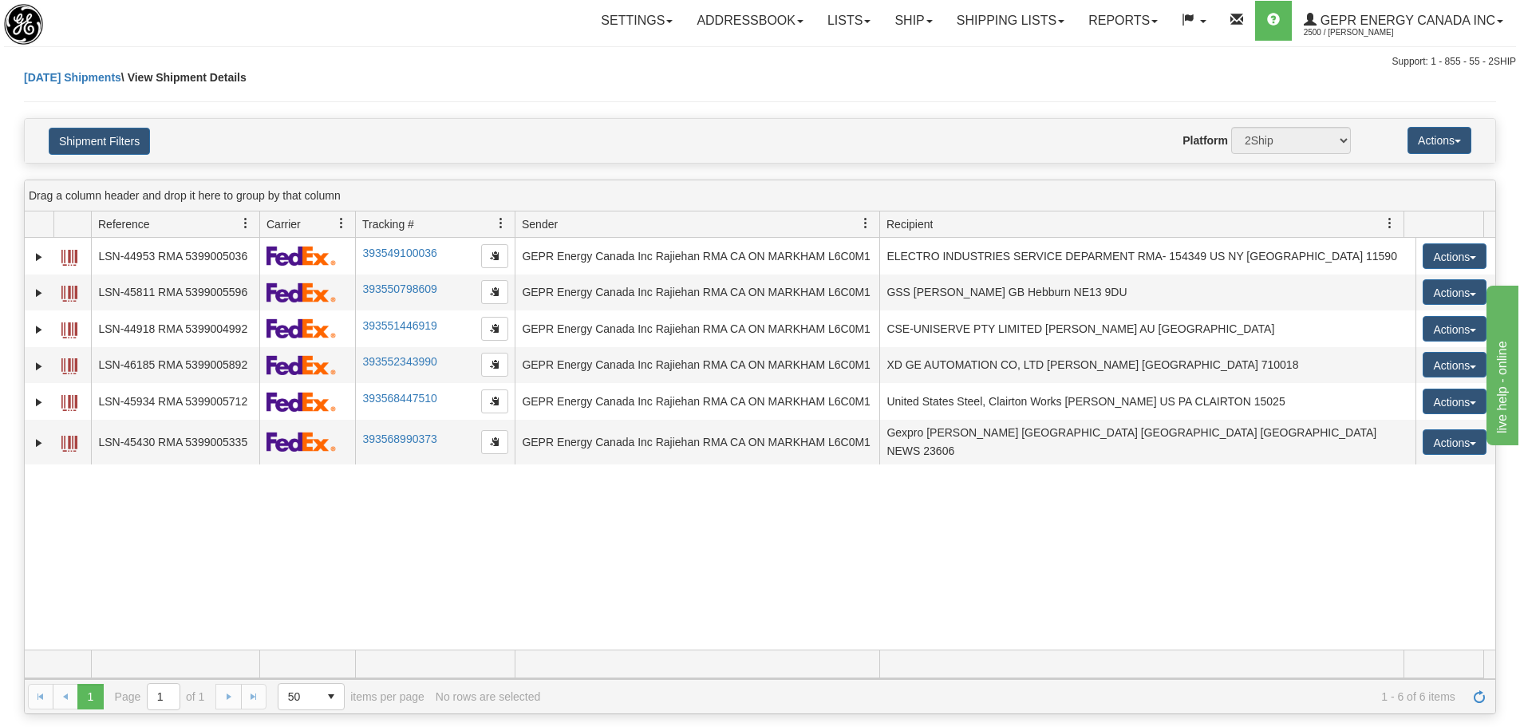
click at [483, 523] on div "31664013 2500 LSN-44953 RMA 5399005036 393549100036 [DATE] [DATE] 11:01:19 AM G…" at bounding box center [760, 444] width 1471 height 412
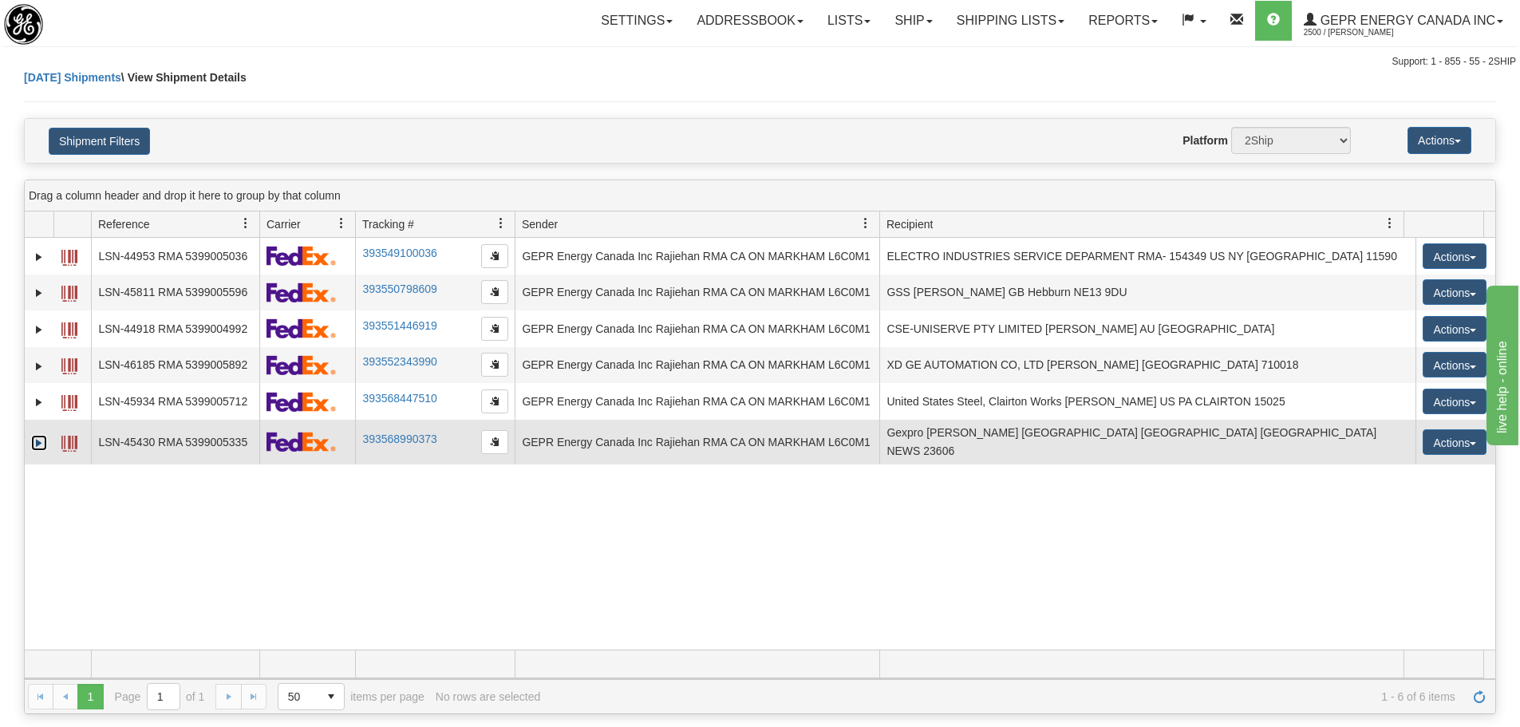
click at [45, 435] on link "Expand" at bounding box center [39, 443] width 16 height 16
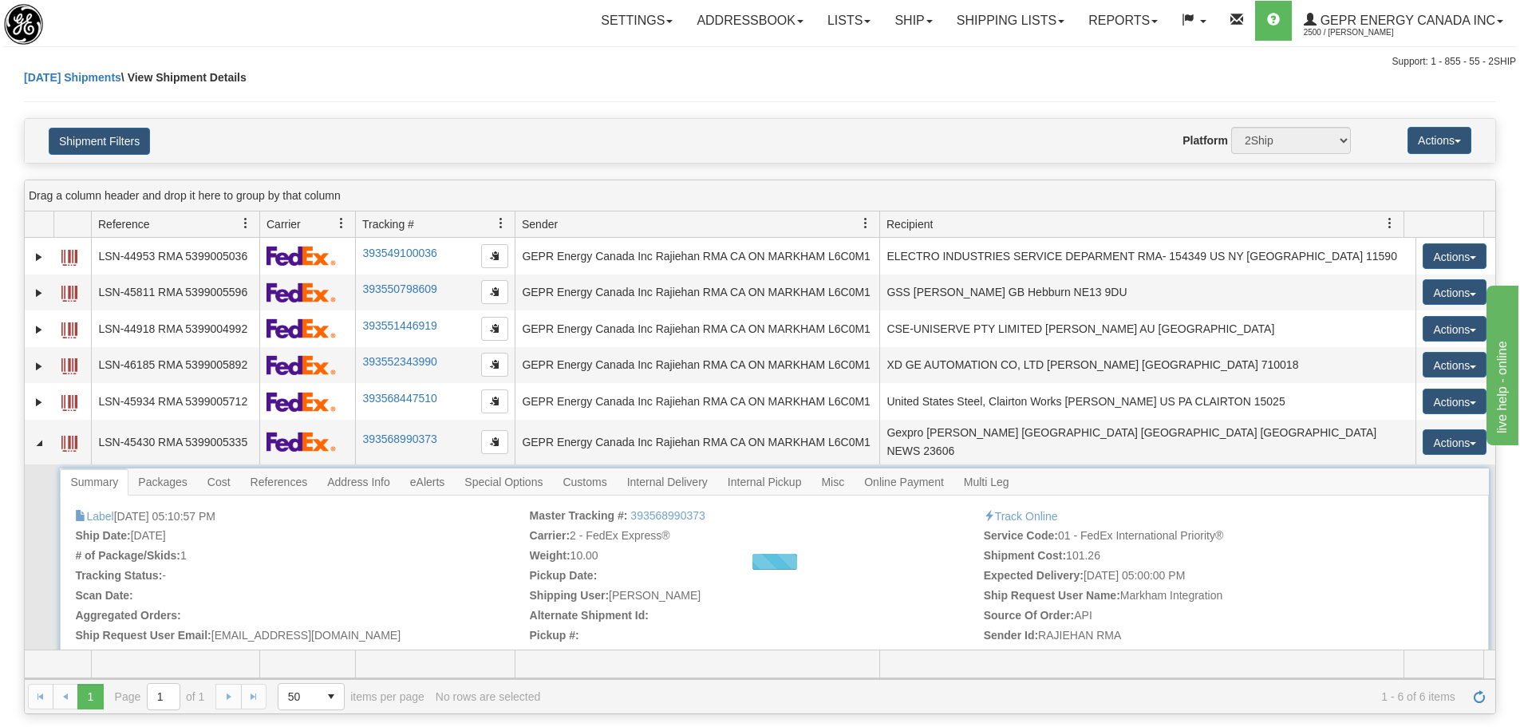
click at [292, 478] on div at bounding box center [774, 561] width 1429 height 187
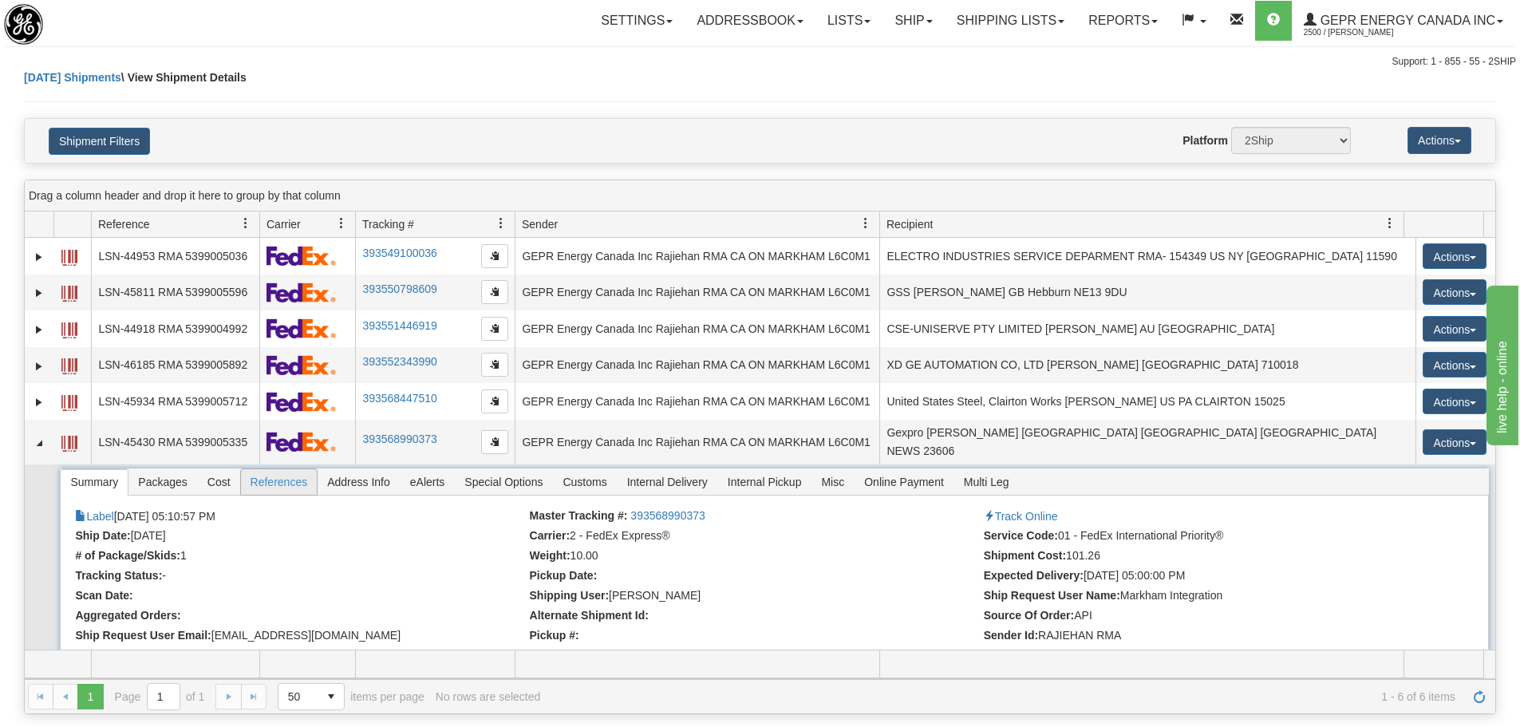
click at [287, 475] on span "References" at bounding box center [279, 482] width 77 height 26
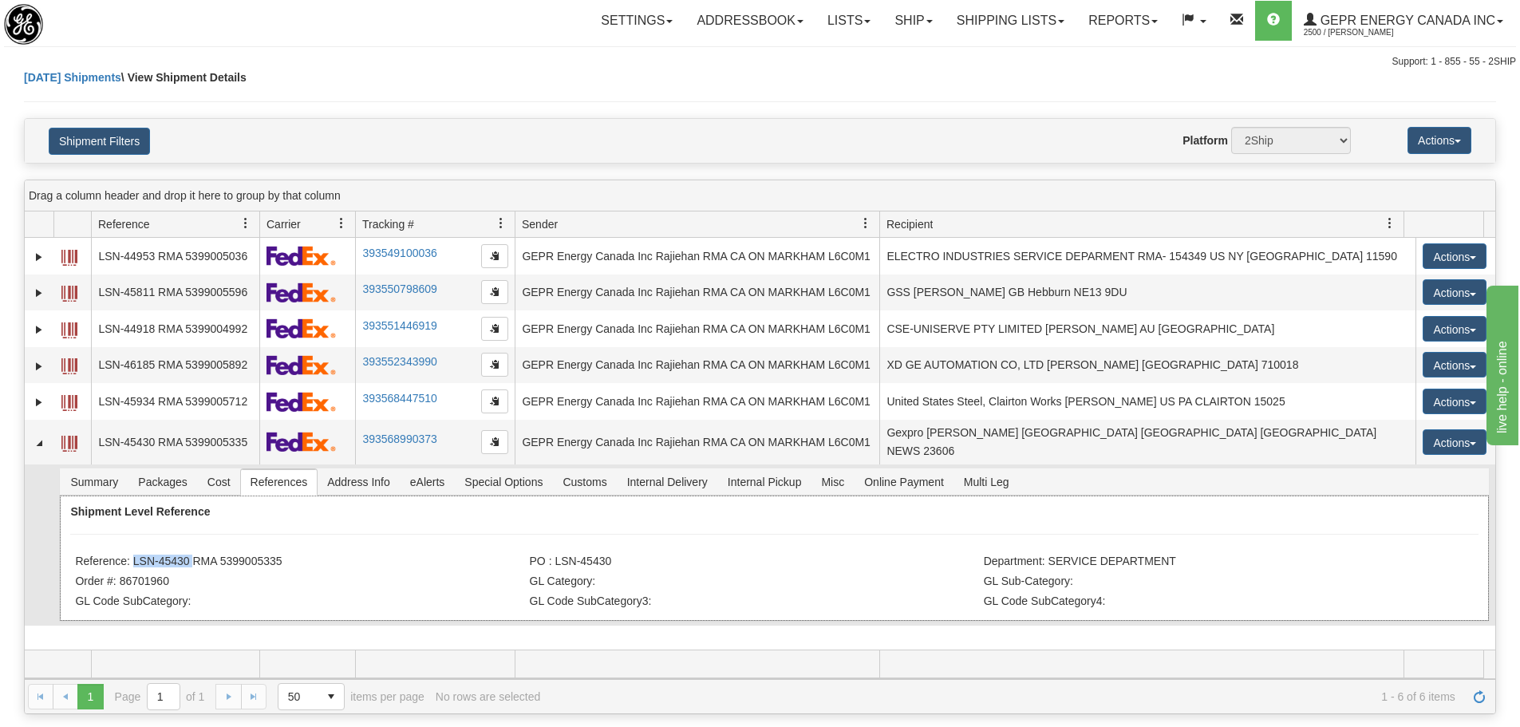
drag, startPoint x: 131, startPoint y: 547, endPoint x: 188, endPoint y: 553, distance: 57.8
click at [188, 555] on li "Reference: LSN-45430 RMA 5399005335" at bounding box center [300, 563] width 450 height 16
copy li "LSN-45430"
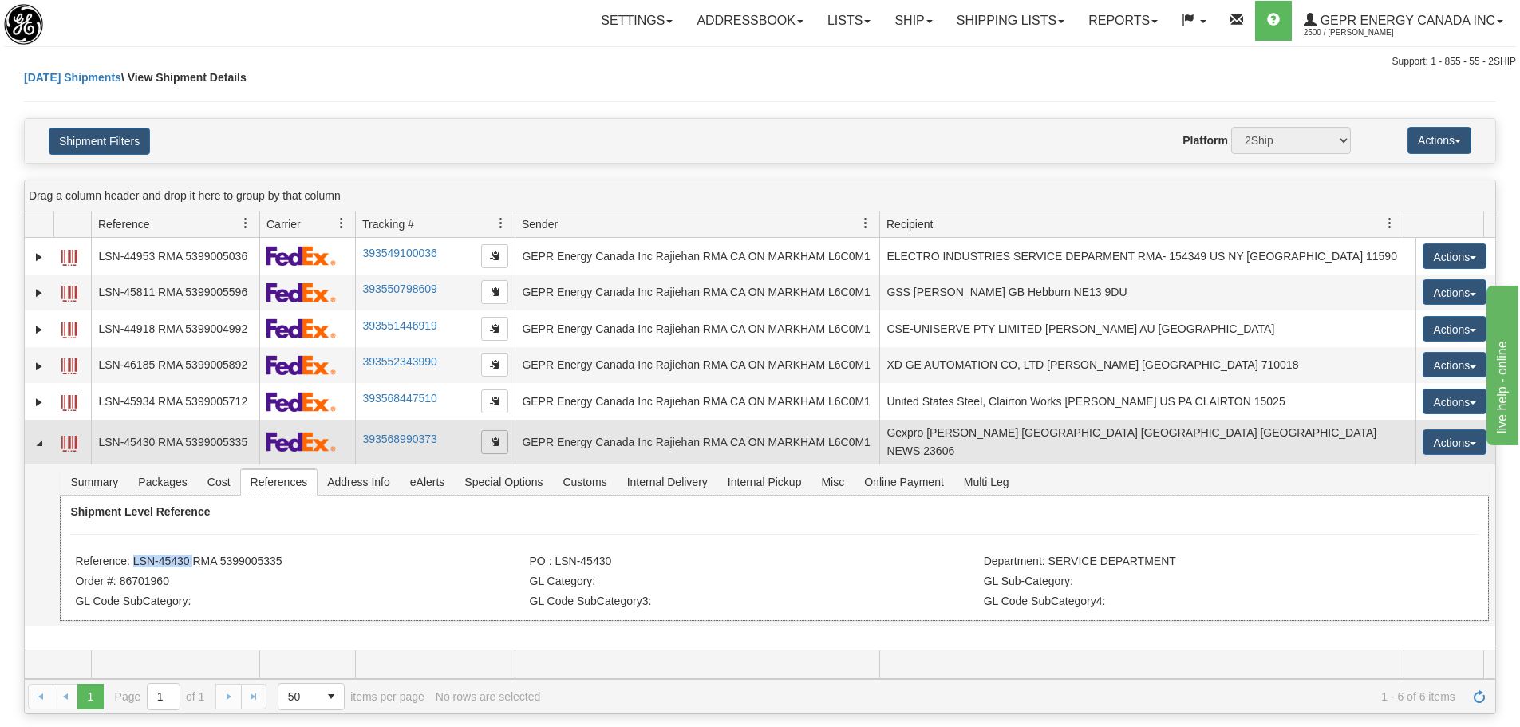
click at [493, 437] on span "button" at bounding box center [495, 442] width 10 height 10
copy li "LSN-45430"
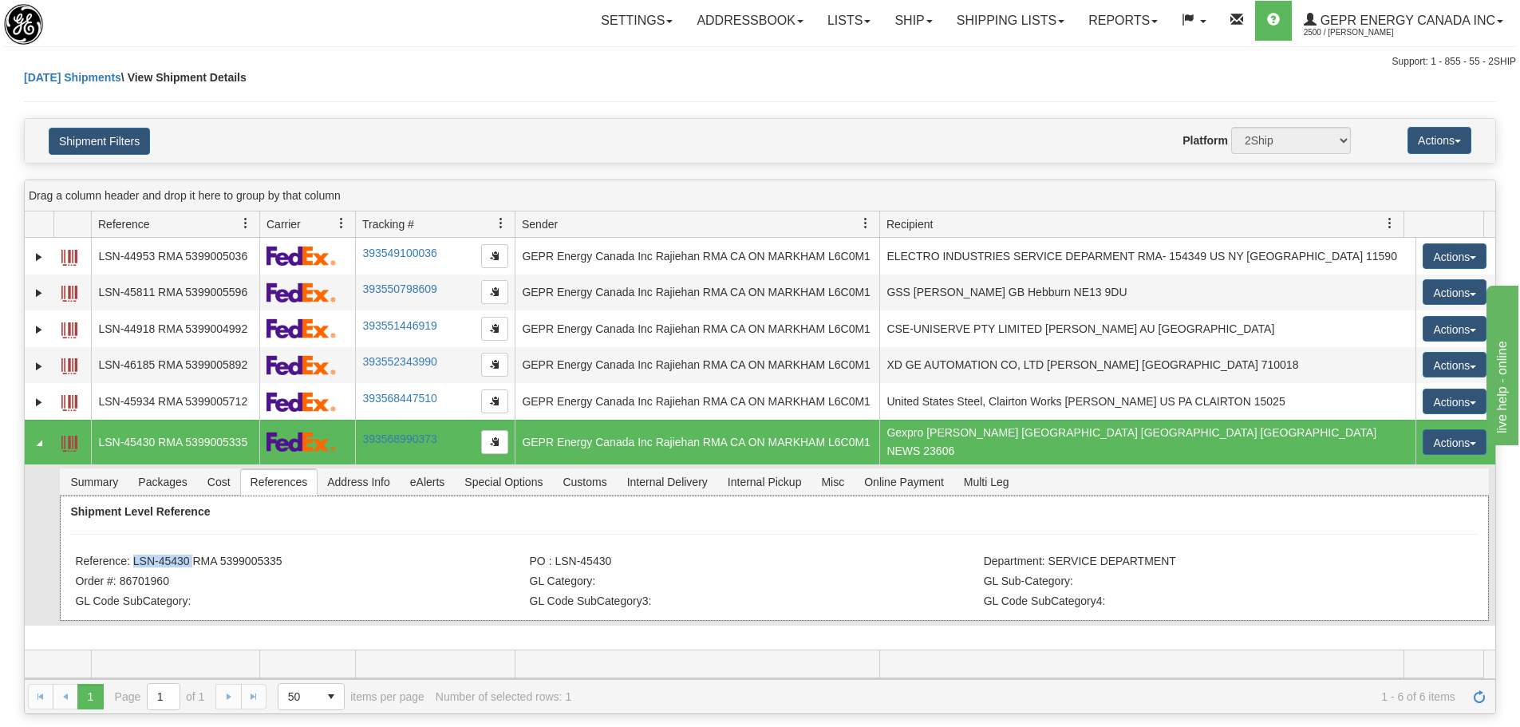
drag, startPoint x: 296, startPoint y: 541, endPoint x: 297, endPoint y: 552, distance: 11.2
click at [297, 552] on div "Shipment Level Reference Reference: LSN-45430 RMA 5399005335 PO : LSN-45430 Dep…" at bounding box center [774, 558] width 1429 height 125
click at [294, 555] on li "Reference: LSN-45430 RMA 5399005335" at bounding box center [300, 563] width 450 height 16
click at [267, 557] on li "Reference: LSN-45430 RMA 5399005335" at bounding box center [300, 563] width 450 height 16
drag, startPoint x: 290, startPoint y: 555, endPoint x: 132, endPoint y: 549, distance: 157.3
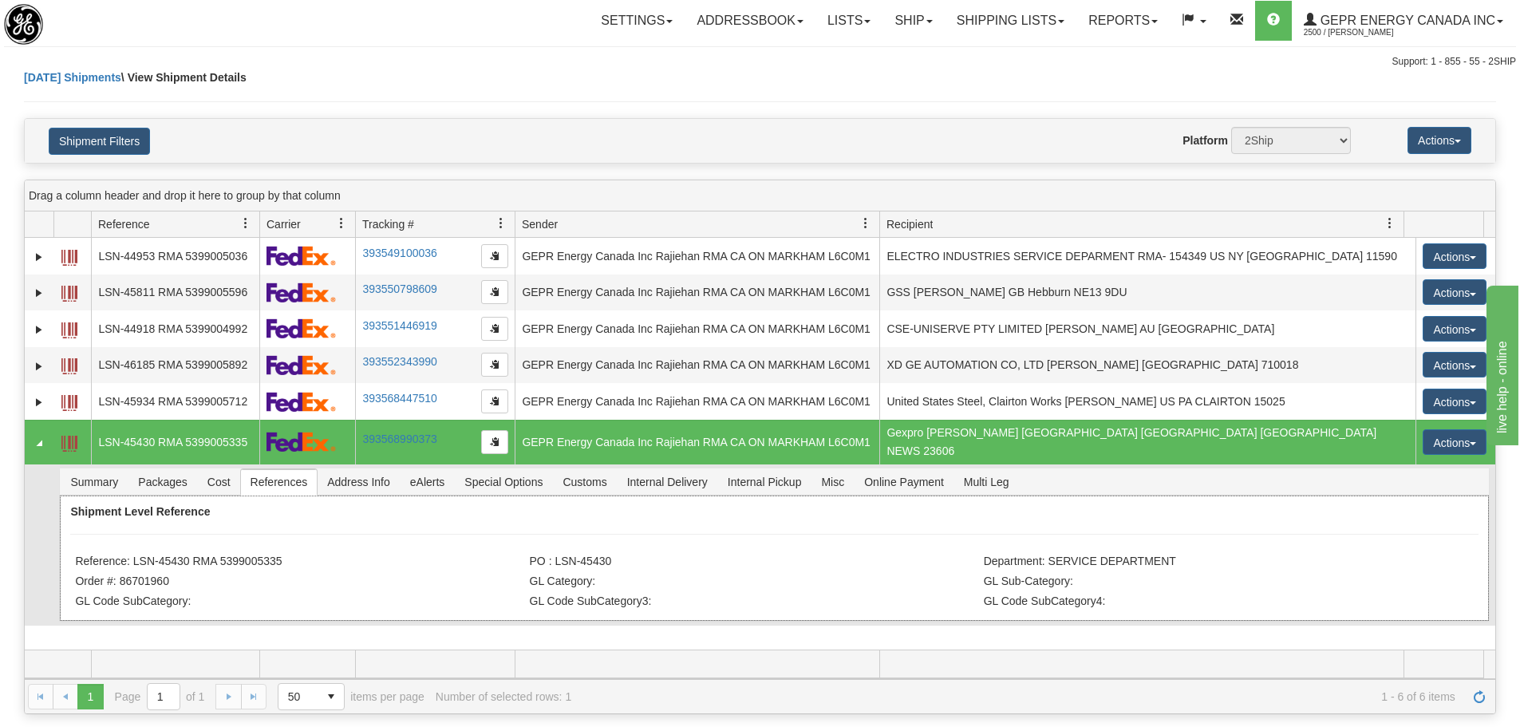
click at [132, 555] on li "Reference: LSN-45430 RMA 5399005335" at bounding box center [300, 563] width 450 height 16
copy li "LSN-45430 RMA 5399005335"
